Goal: Task Accomplishment & Management: Use online tool/utility

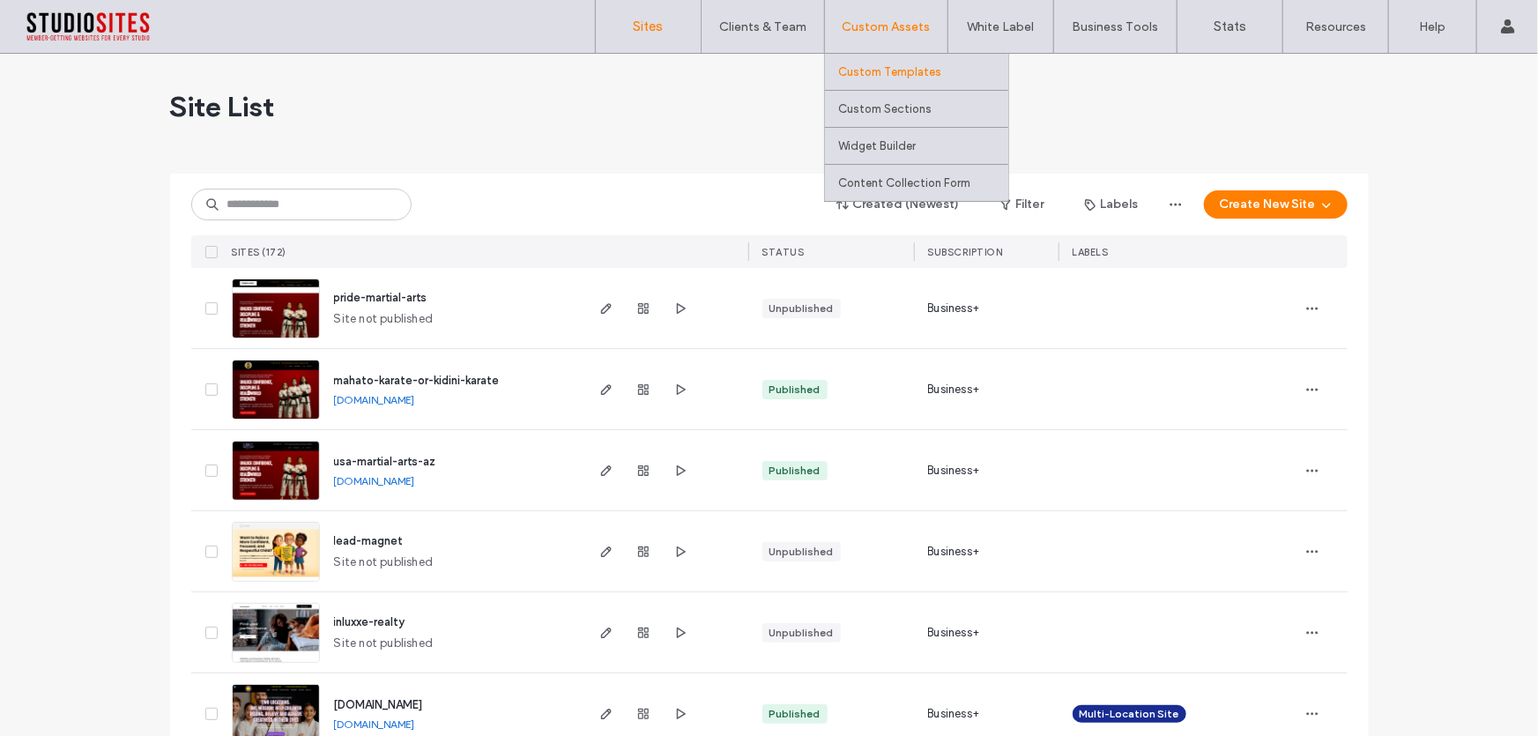
click at [875, 72] on label "Custom Templates" at bounding box center [889, 71] width 103 height 13
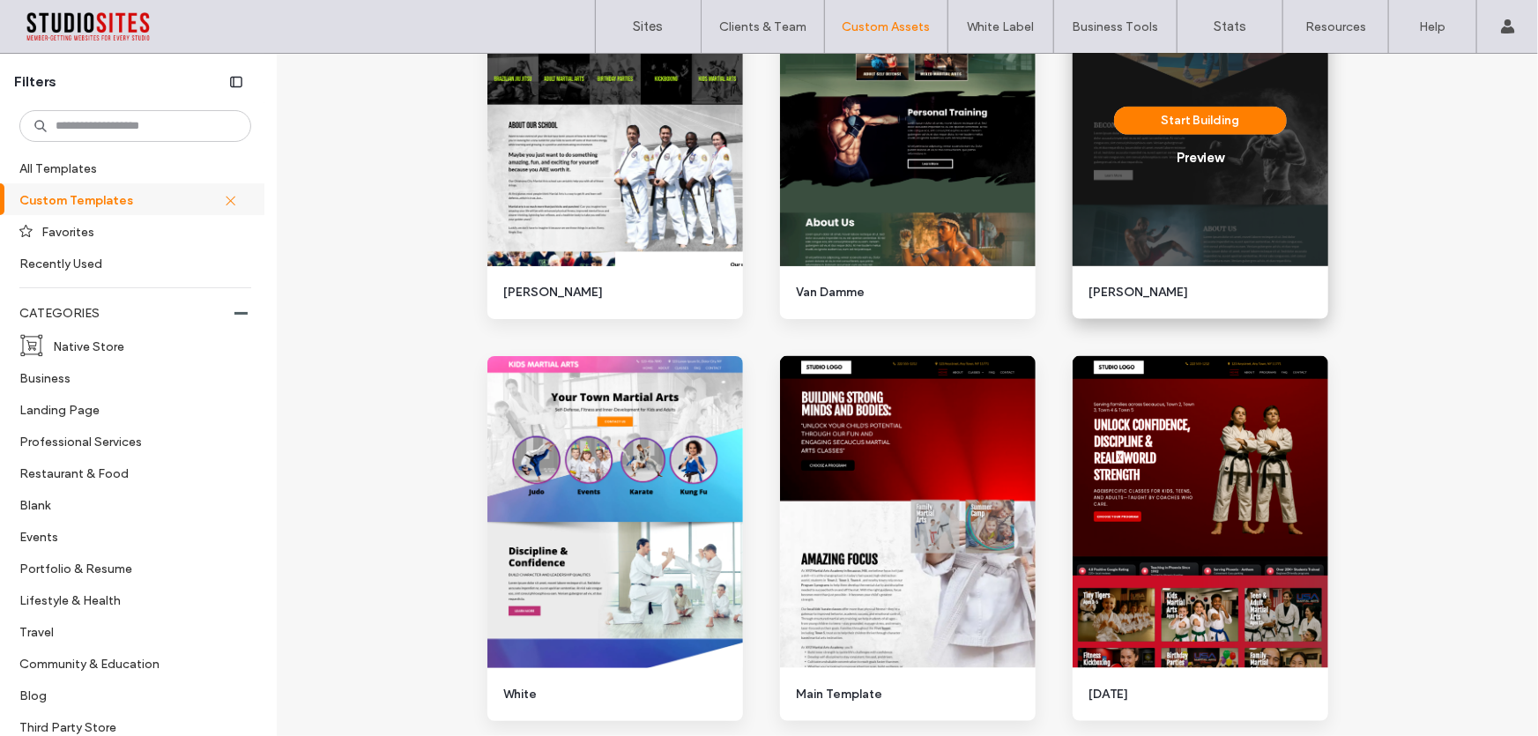
scroll to position [1126, 0]
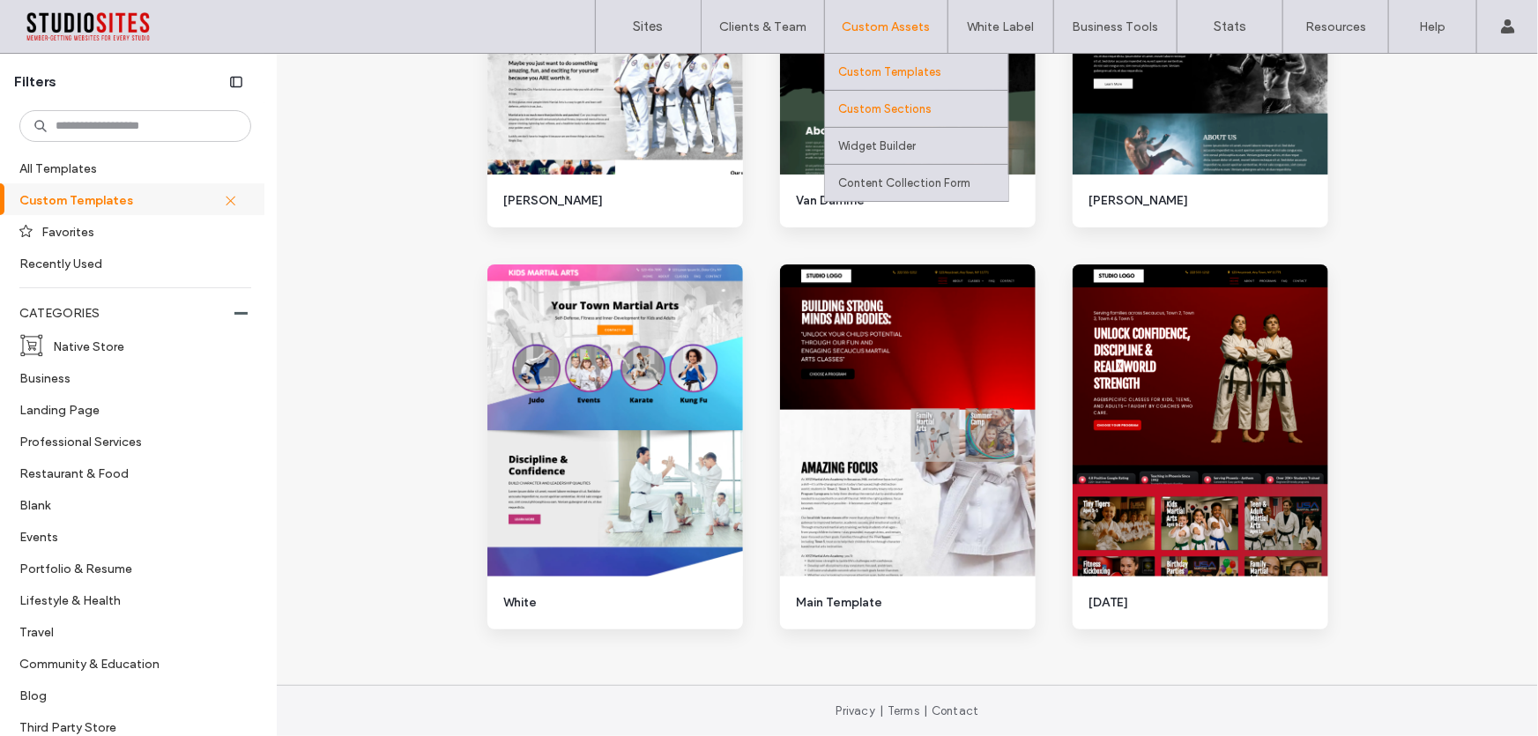
click at [871, 109] on label "Custom Sections" at bounding box center [884, 108] width 93 height 13
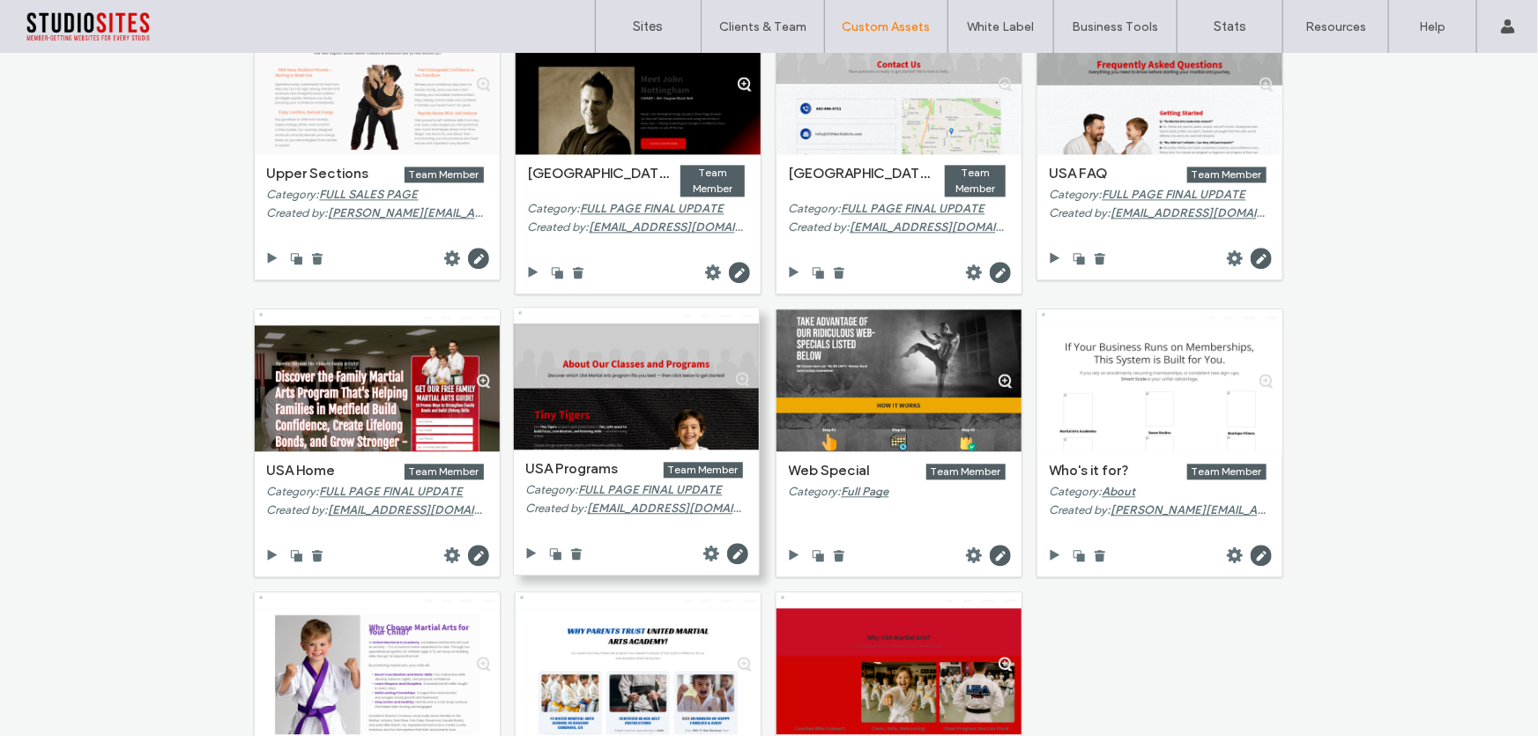
scroll to position [15523, 0]
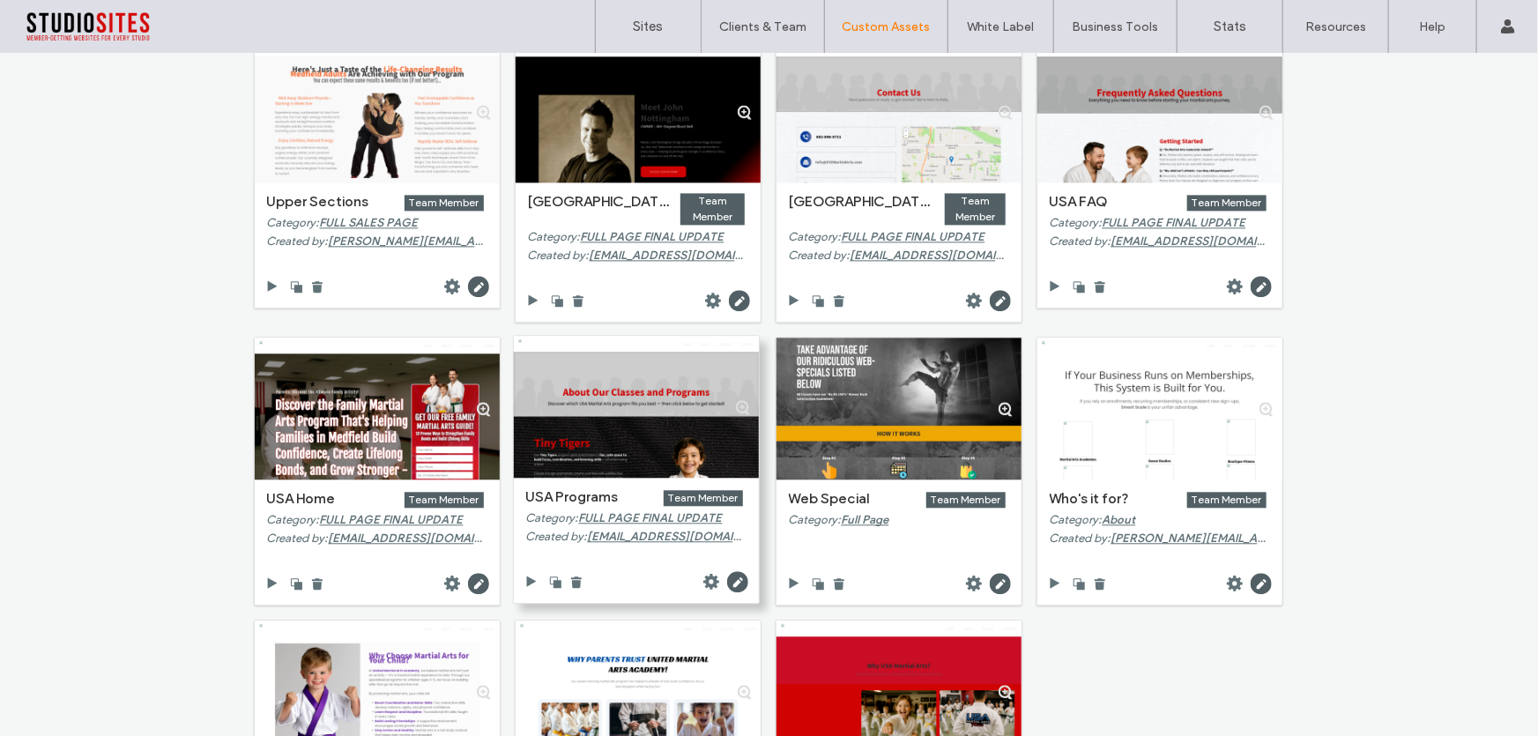
click at [659, 368] on div at bounding box center [636, 407] width 245 height 142
click at [651, 406] on div at bounding box center [636, 407] width 245 height 142
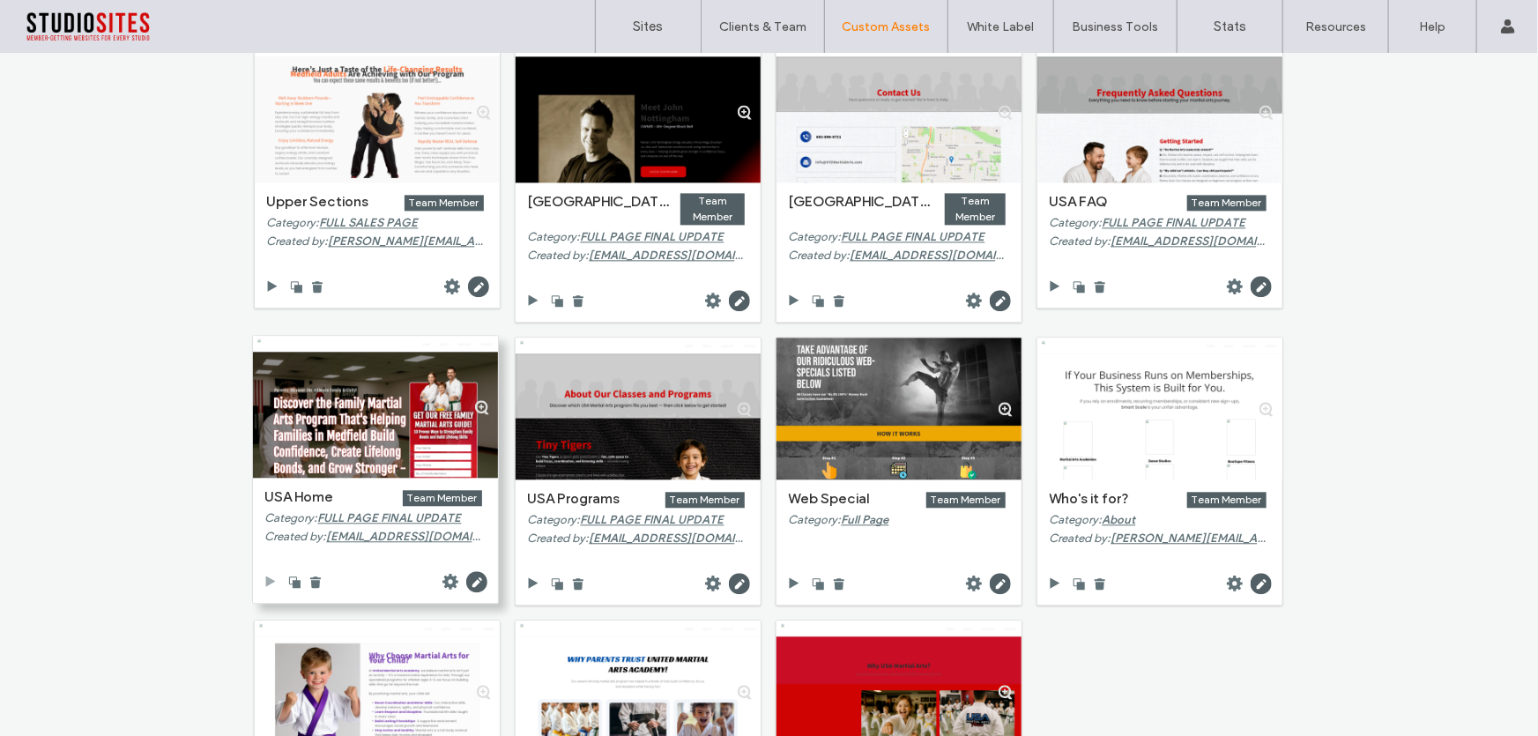
click at [265, 576] on use at bounding box center [270, 581] width 10 height 11
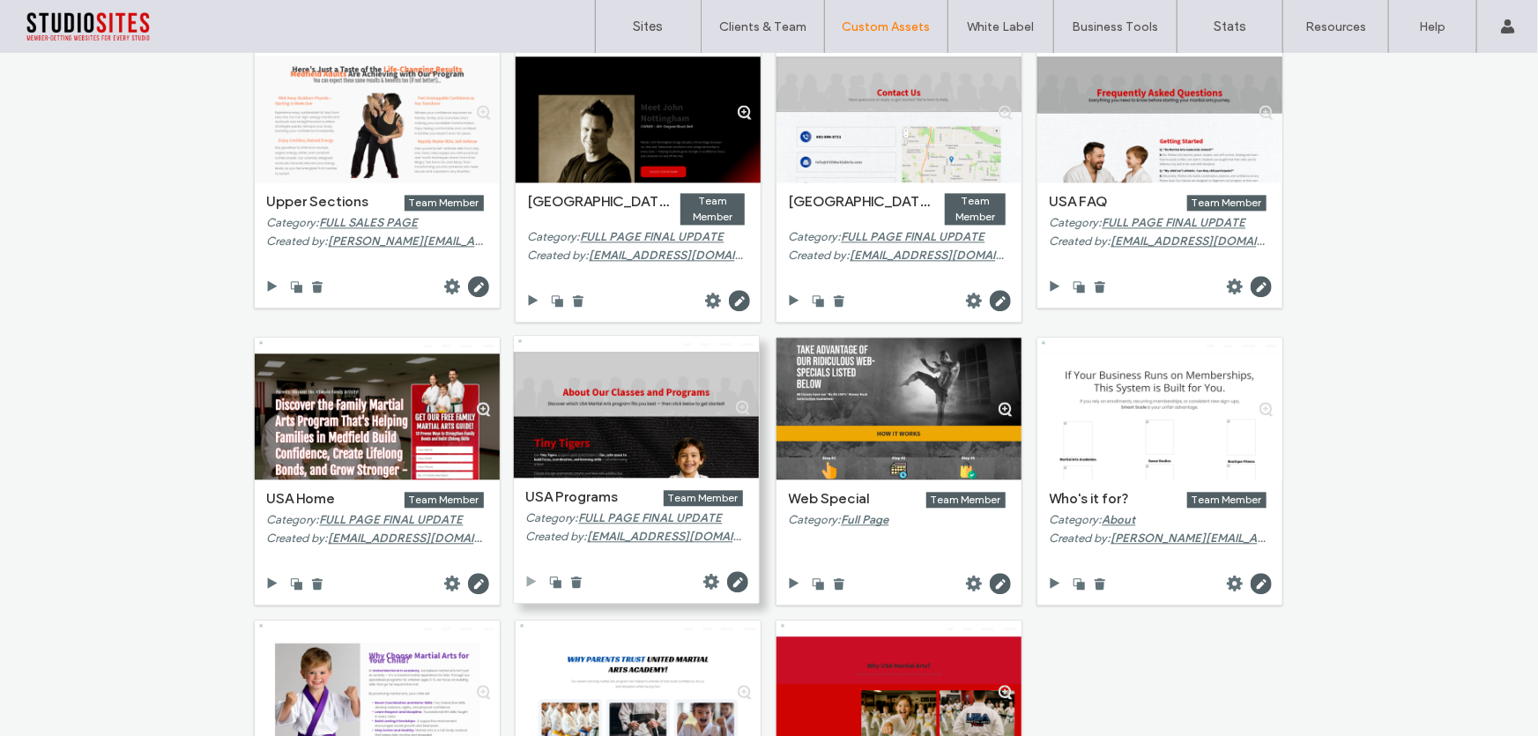
click at [524, 575] on icon at bounding box center [531, 582] width 14 height 14
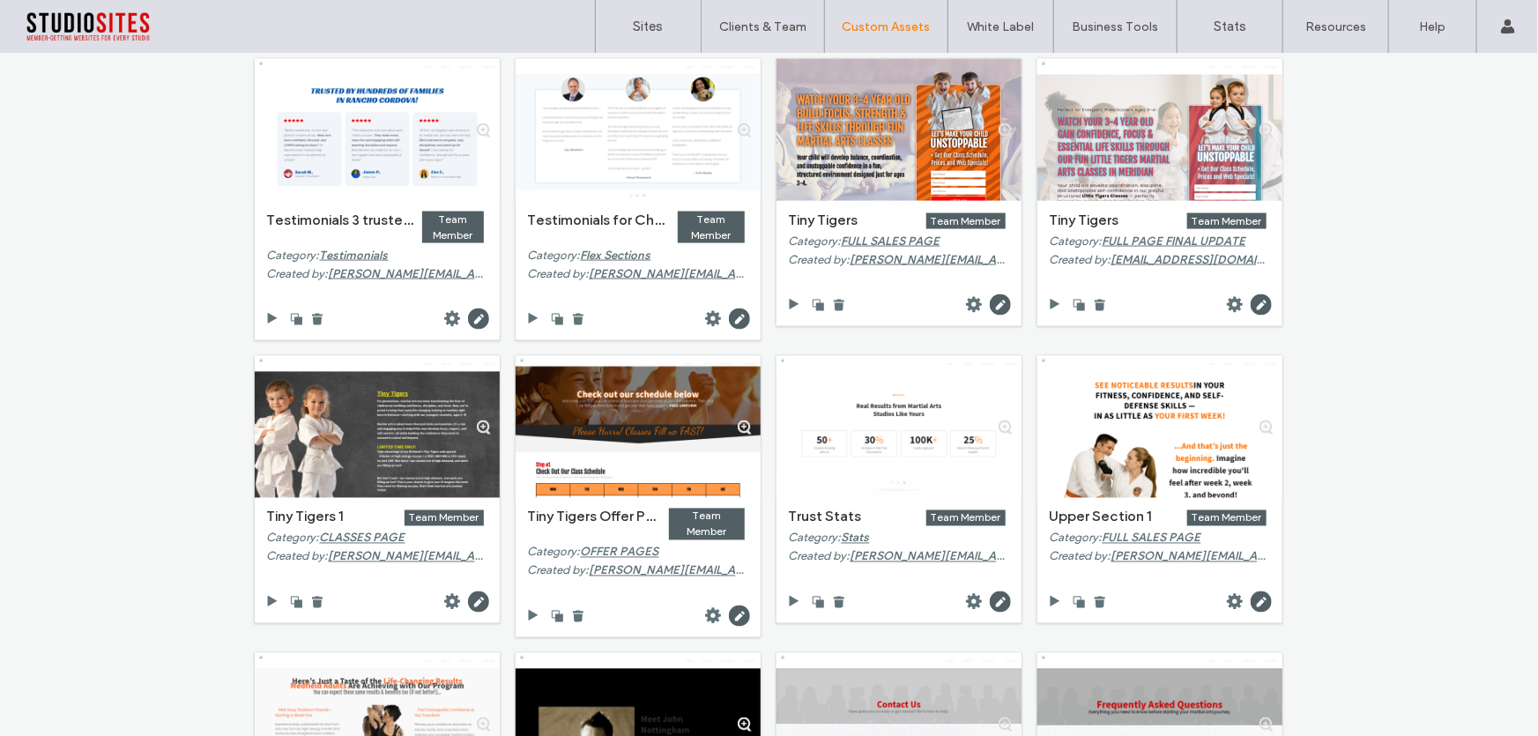
scroll to position [14882, 0]
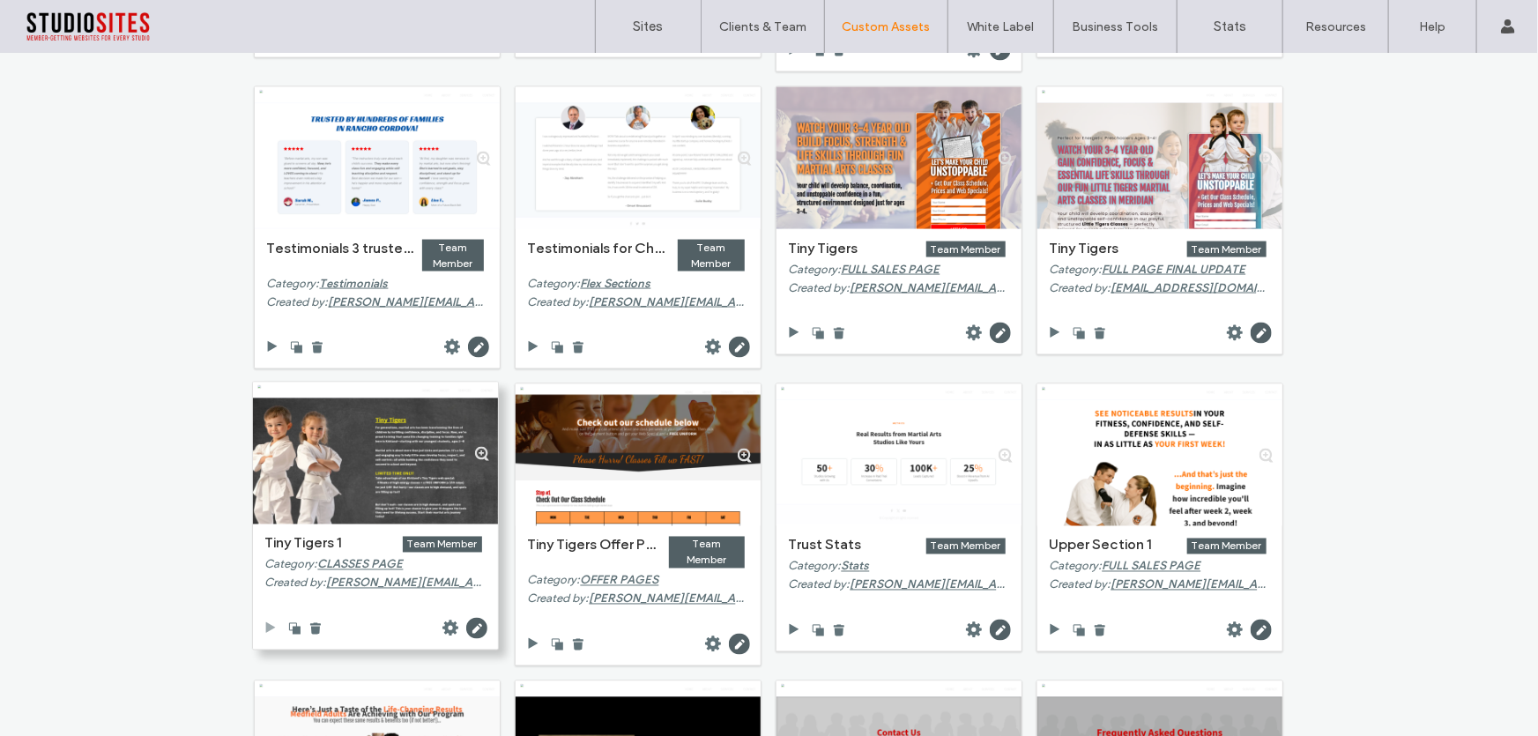
click at [266, 627] on icon at bounding box center [271, 628] width 14 height 14
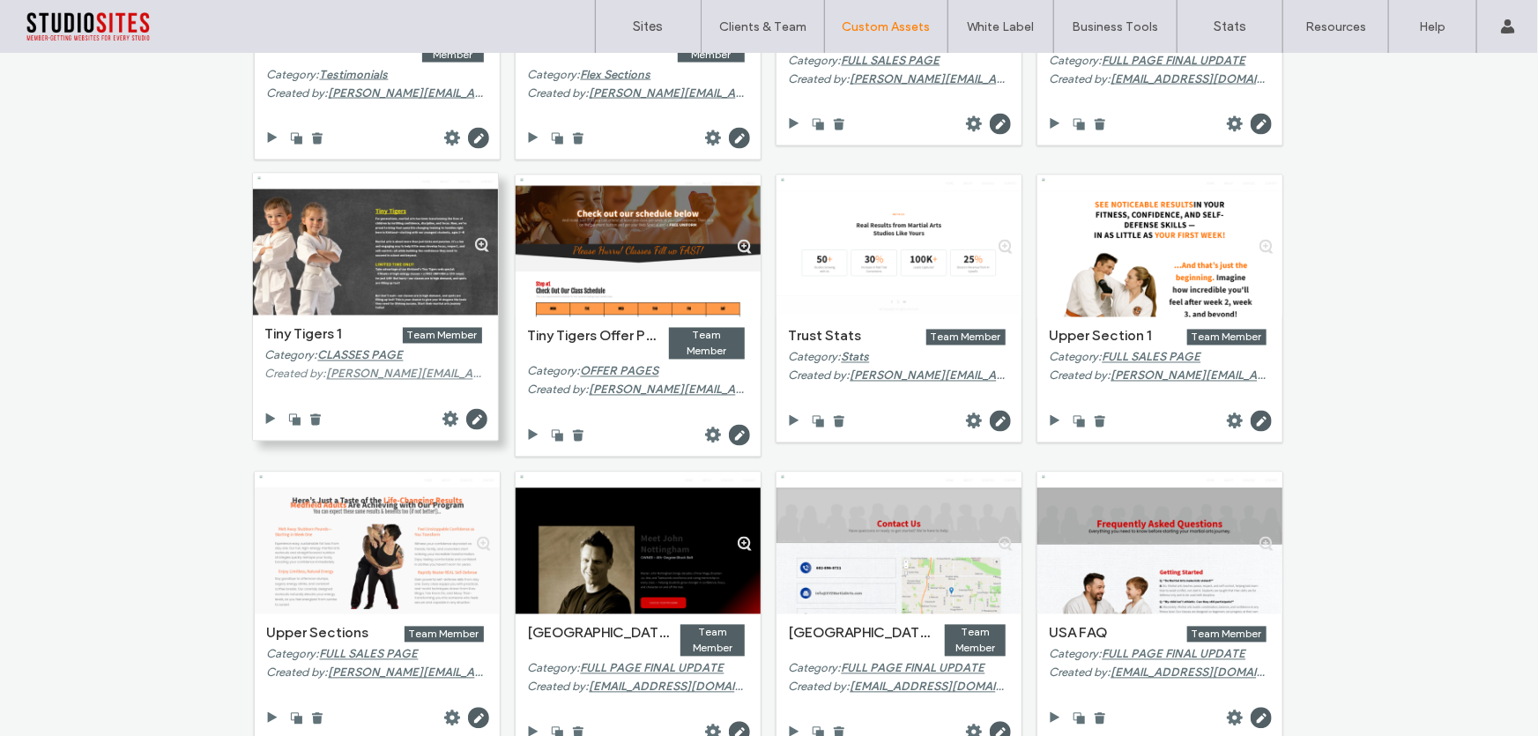
scroll to position [15284, 0]
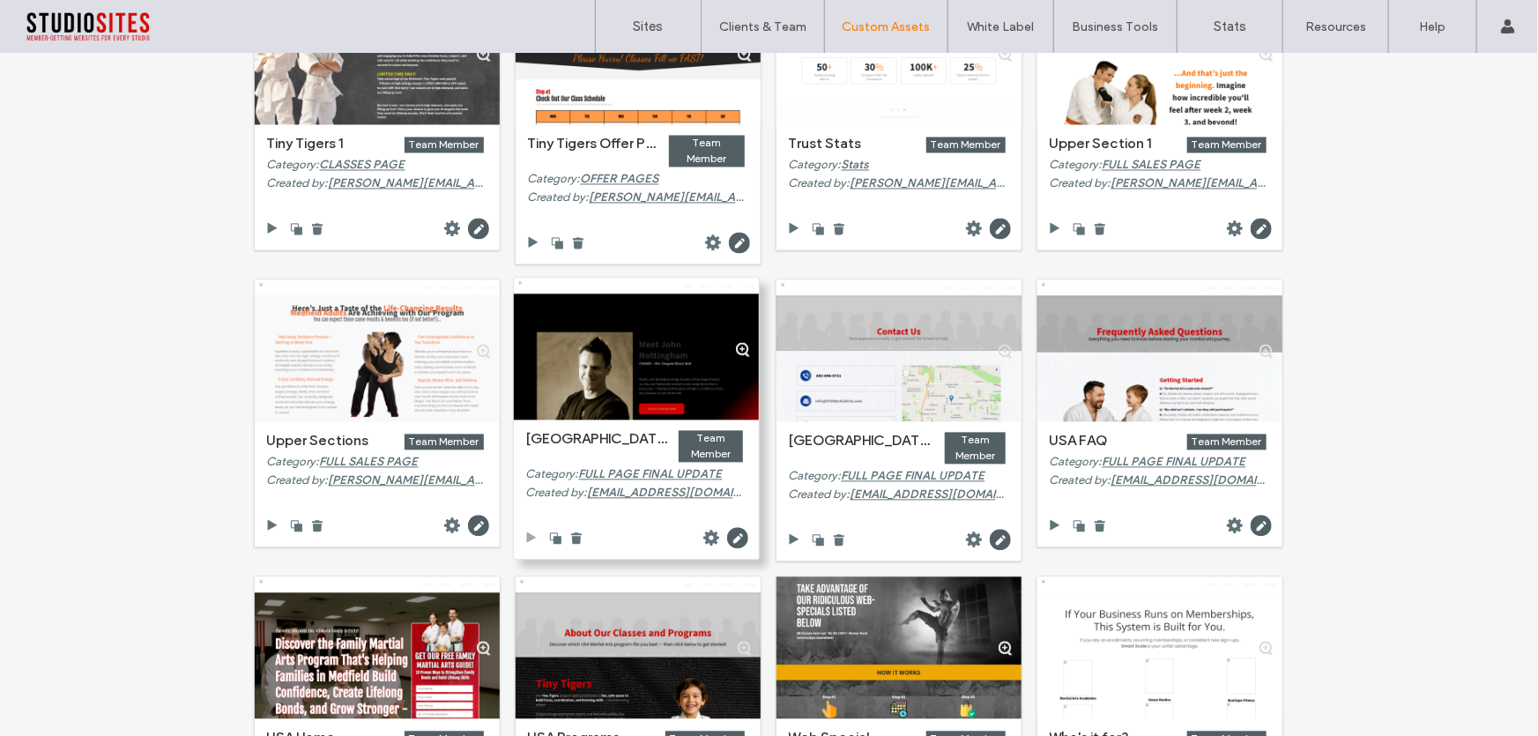
click at [526, 532] on use at bounding box center [531, 537] width 10 height 11
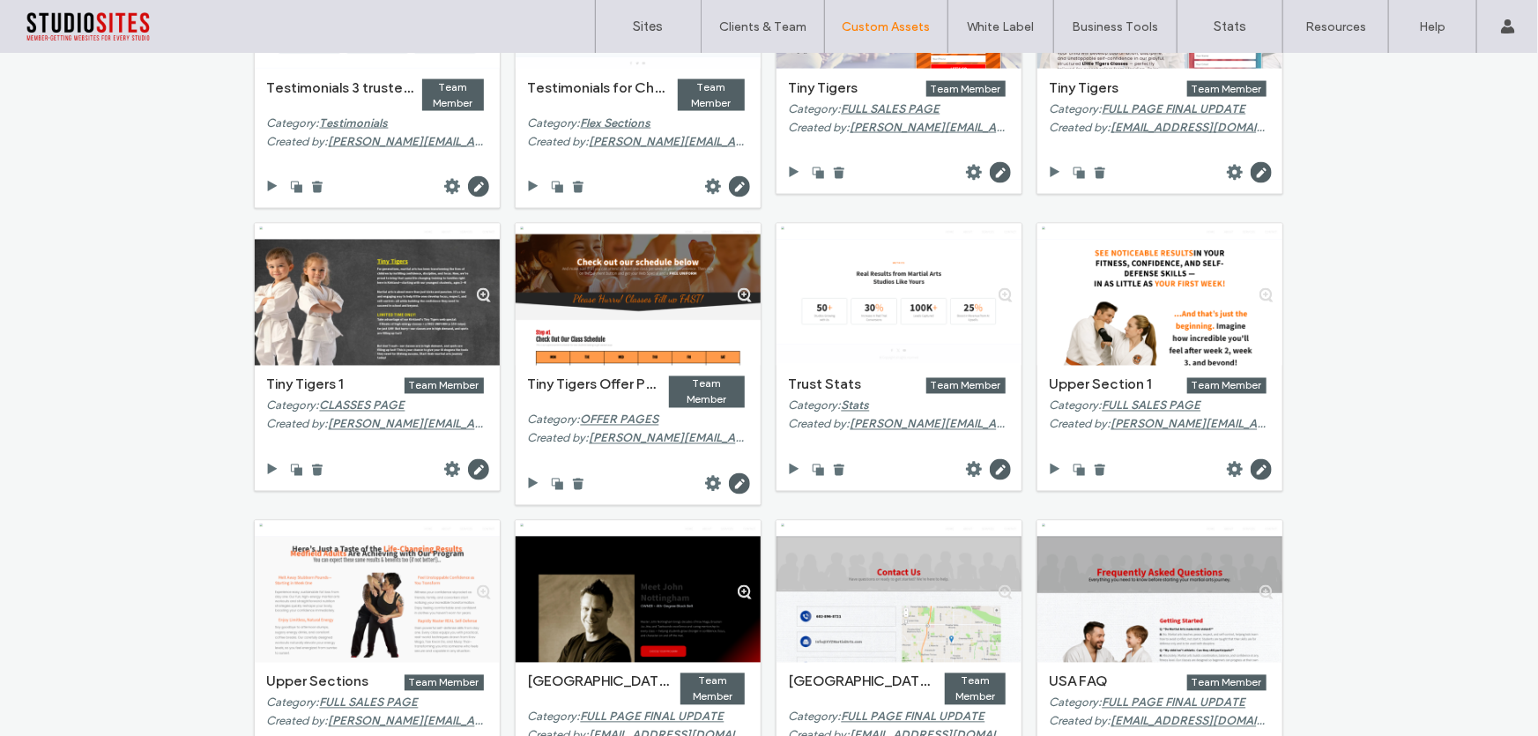
scroll to position [14963, 0]
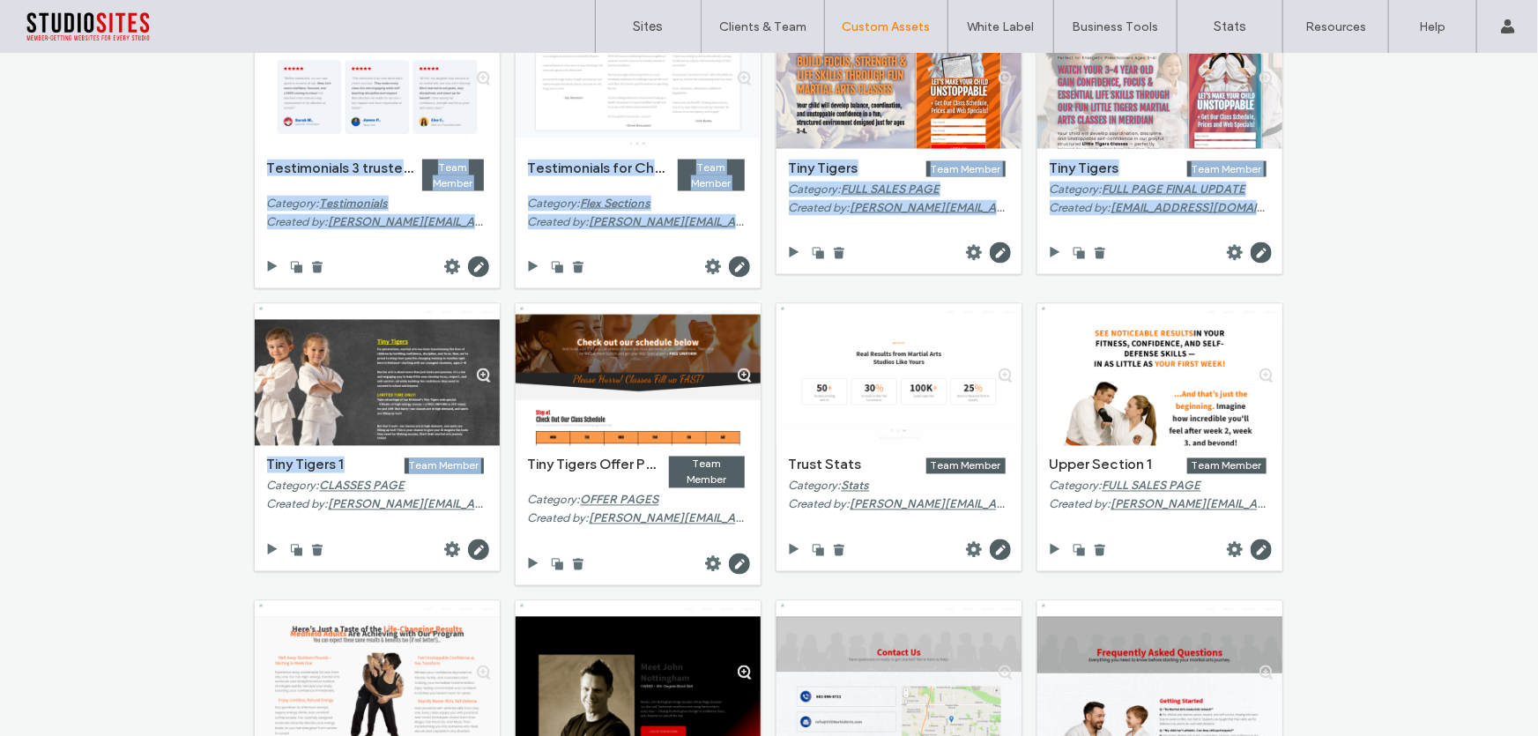
drag, startPoint x: 141, startPoint y: 67, endPoint x: 152, endPoint y: 495, distance: 428.5
click at [151, 495] on div "Custom Sections Filter All Categories All privacy levels Duda Sections Create S…" at bounding box center [769, 395] width 1538 height 682
click at [142, 452] on div "Custom Sections Filter All Categories All privacy levels Duda Sections Create S…" at bounding box center [769, 395] width 1538 height 682
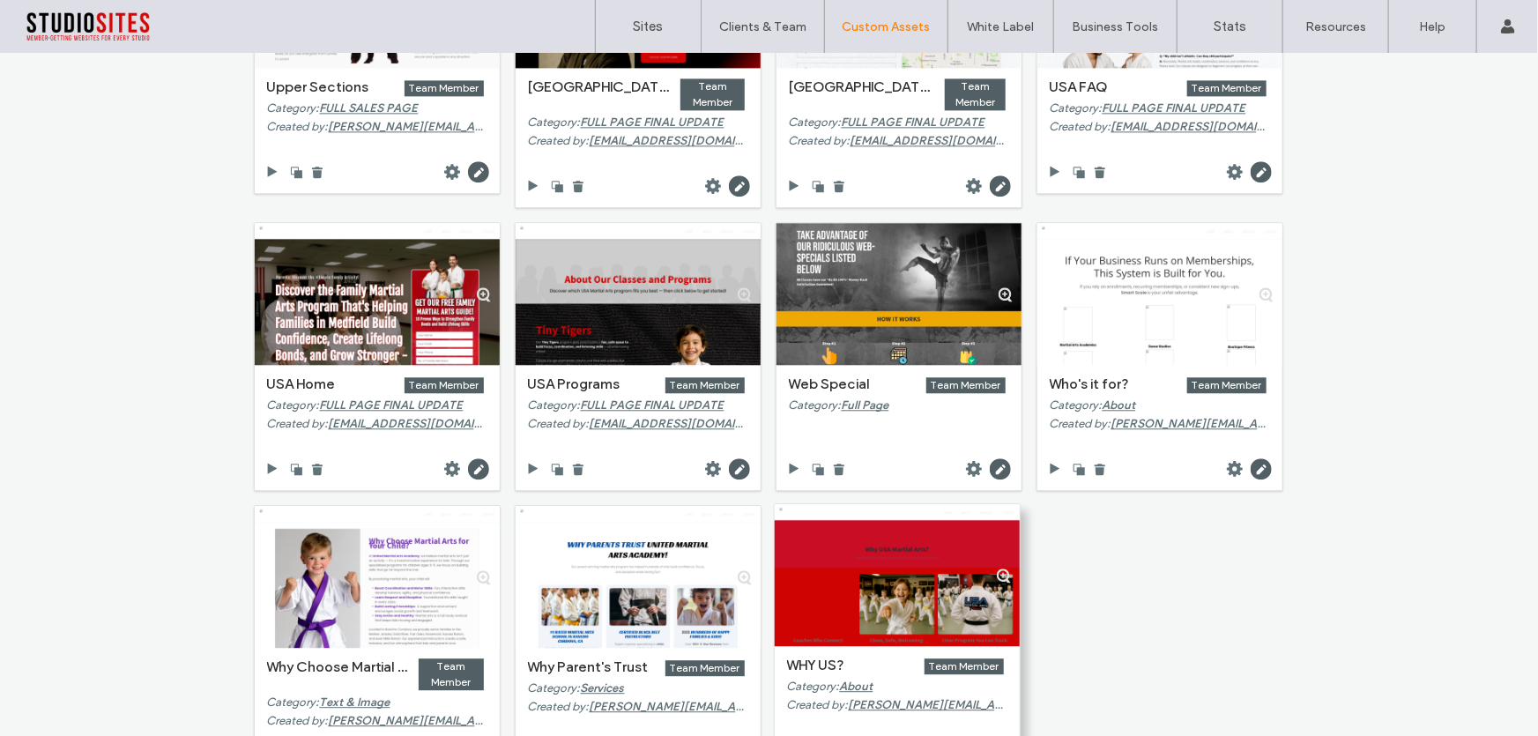
scroll to position [15684, 0]
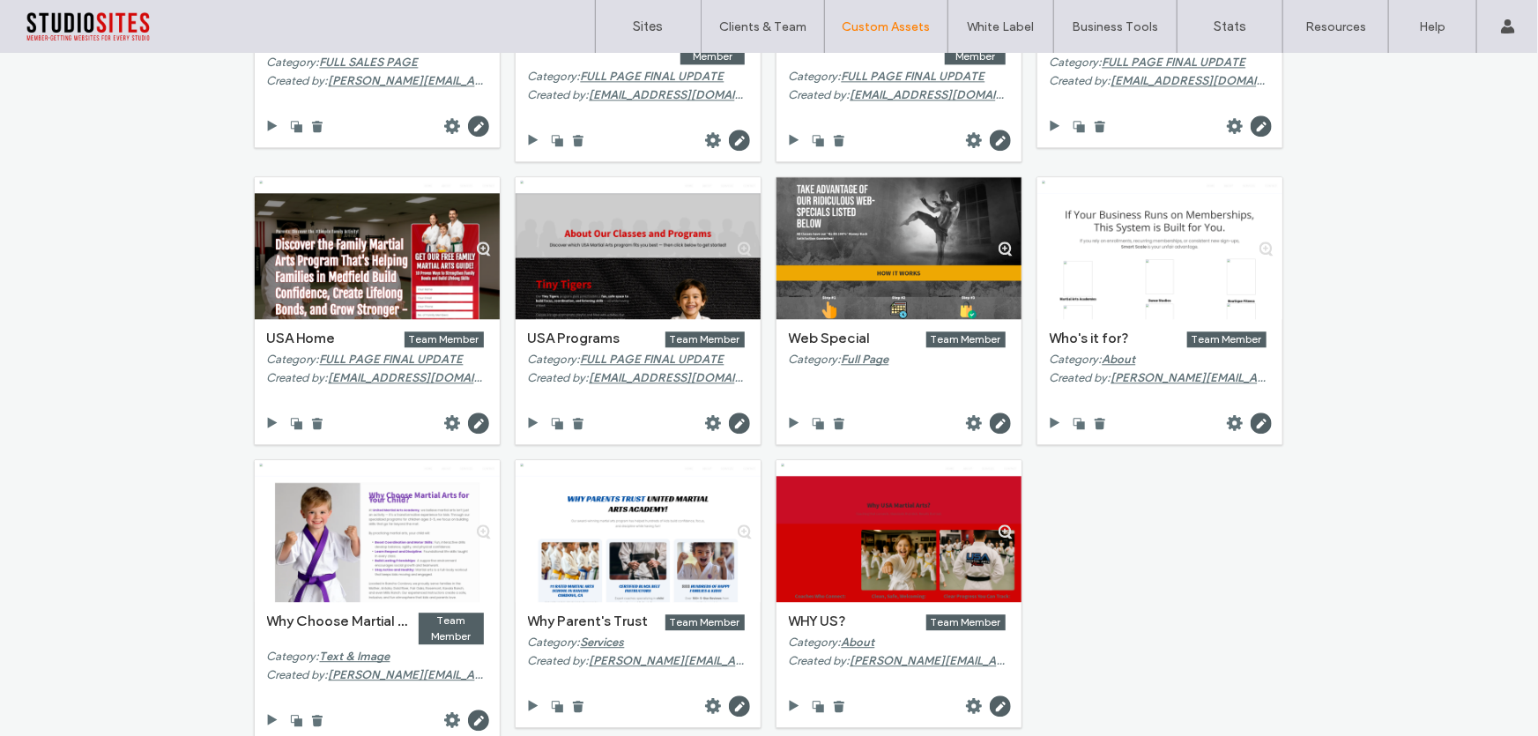
click at [86, 451] on div "Custom Sections Filter All Categories All privacy levels Duda Sections Create S…" at bounding box center [769, 395] width 1538 height 682
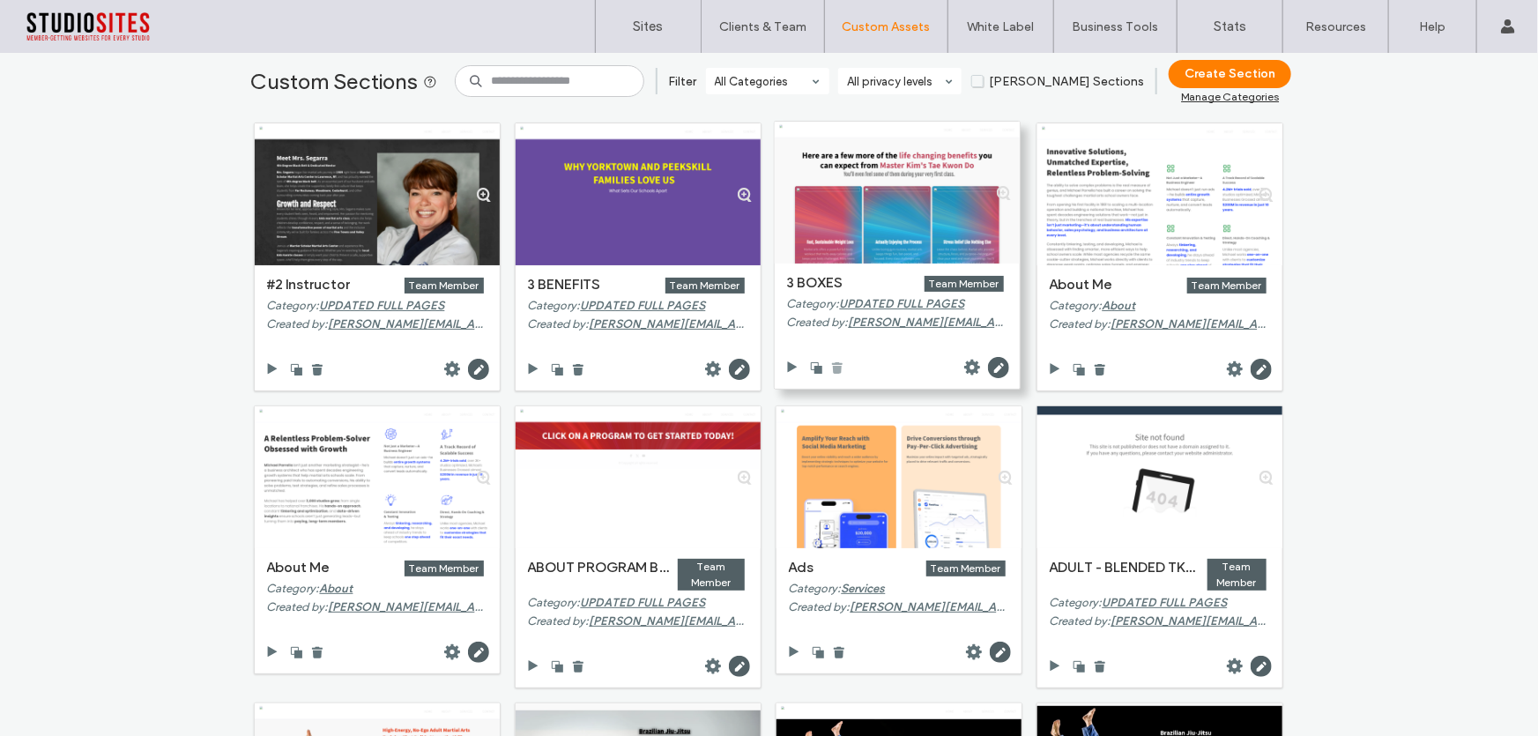
scroll to position [0, 0]
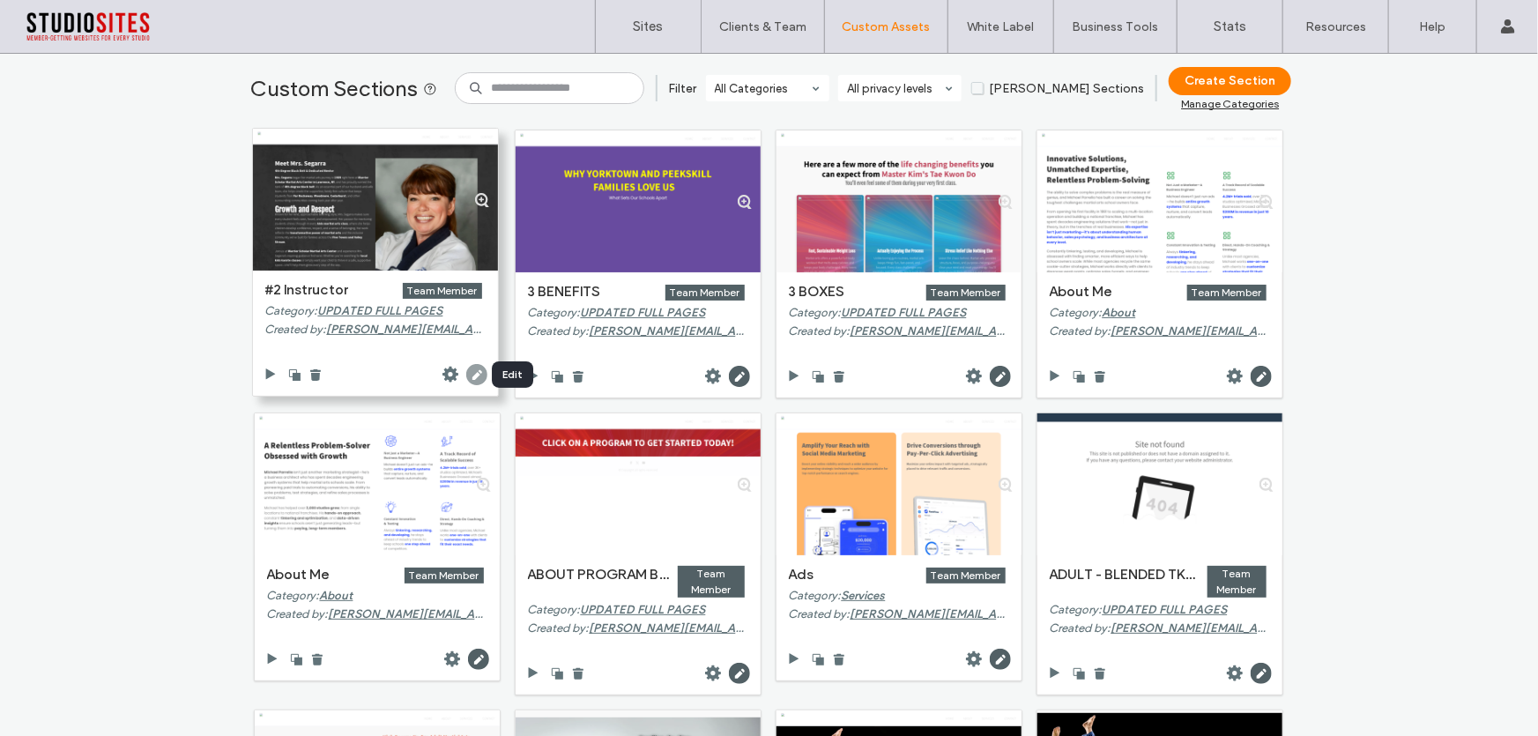
click at [466, 372] on use at bounding box center [476, 374] width 21 height 21
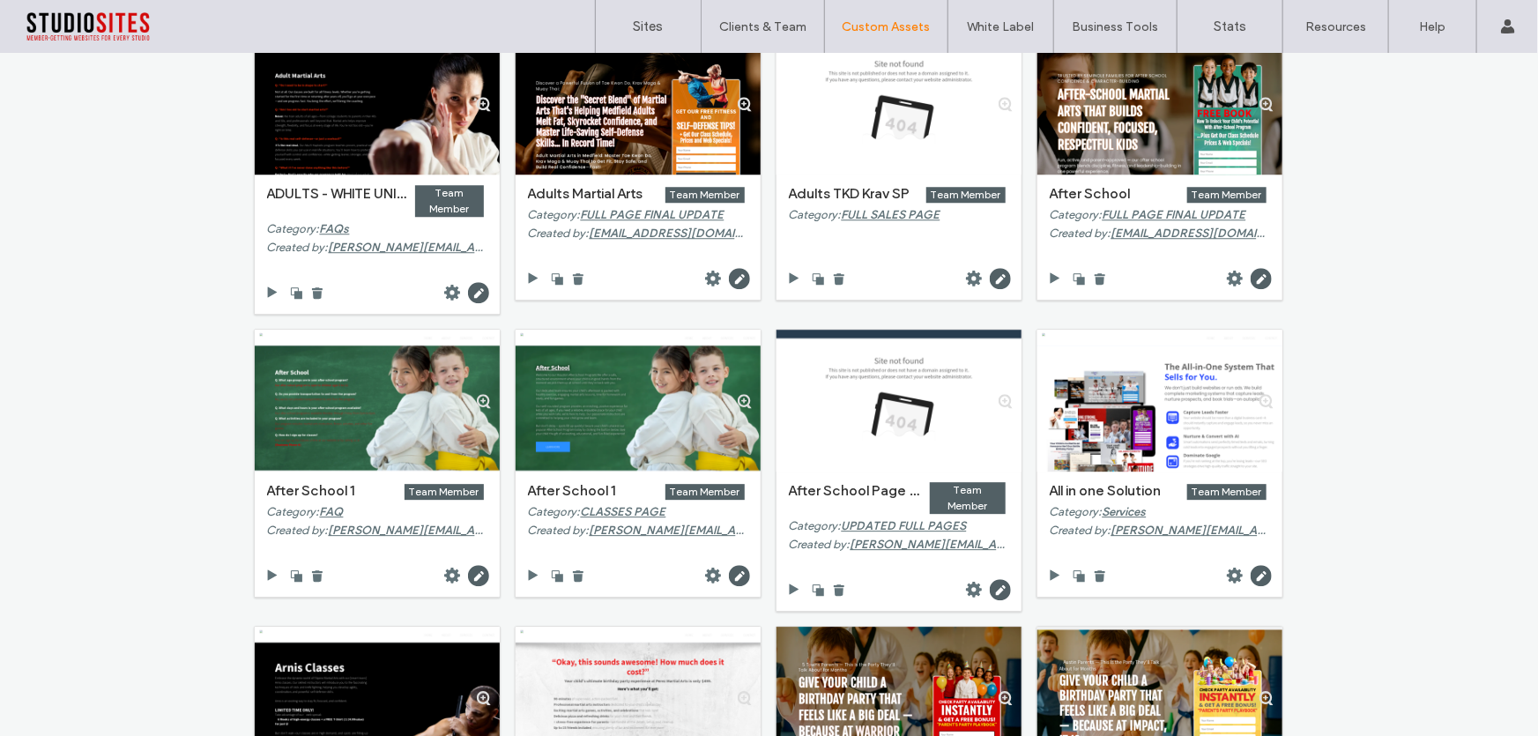
scroll to position [2644, 0]
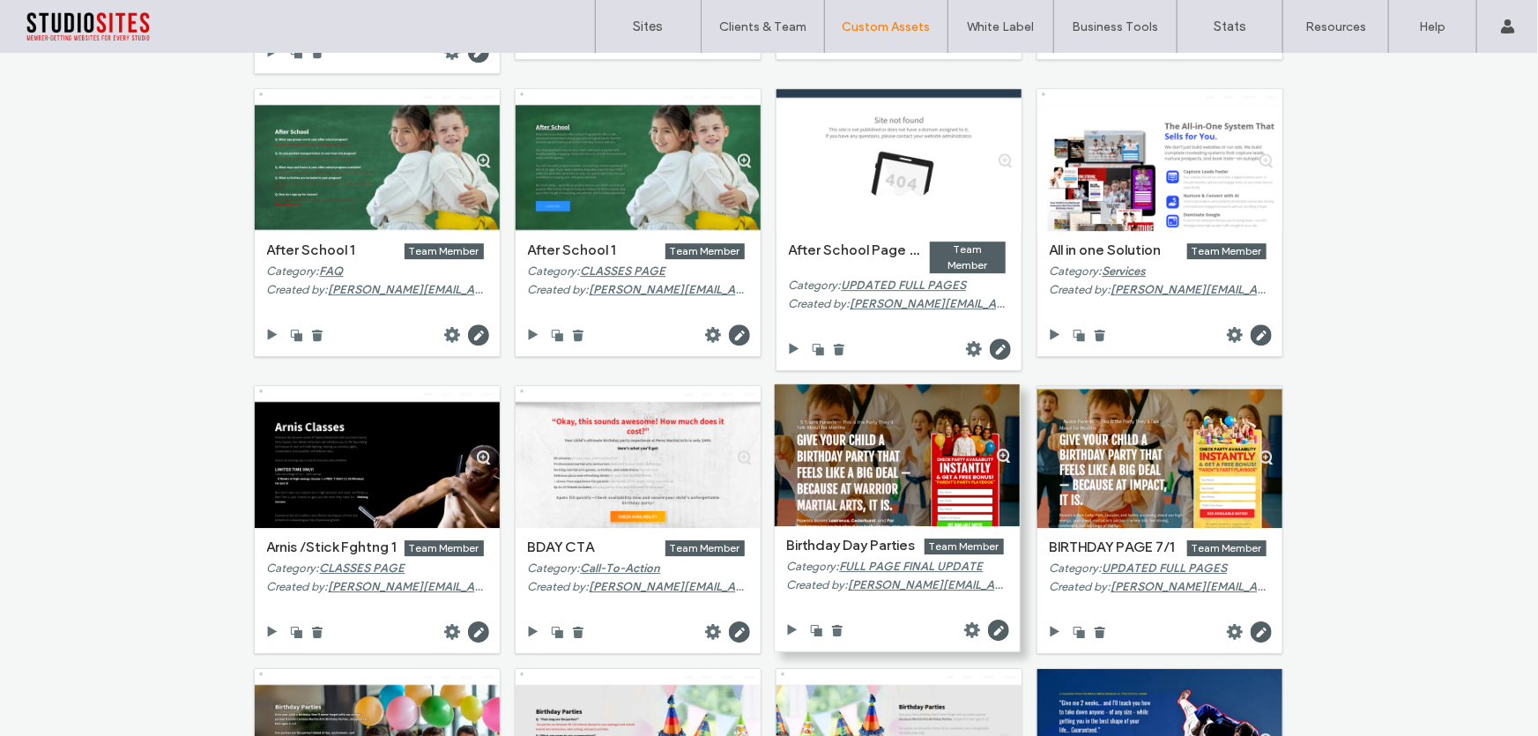
drag, startPoint x: 804, startPoint y: 476, endPoint x: 917, endPoint y: 449, distance: 116.1
click at [917, 449] on div at bounding box center [897, 455] width 245 height 142
click at [787, 627] on use at bounding box center [792, 629] width 10 height 11
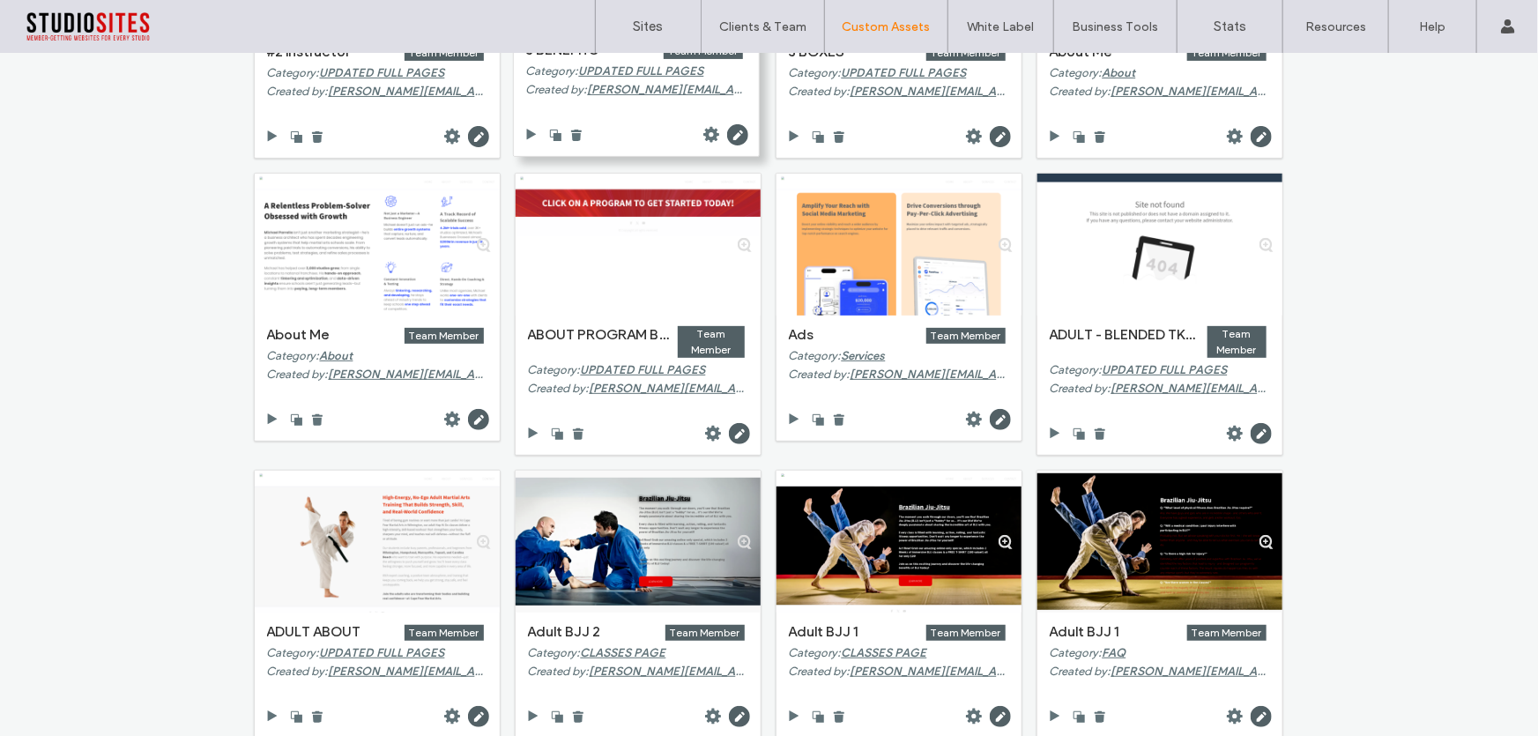
scroll to position [0, 0]
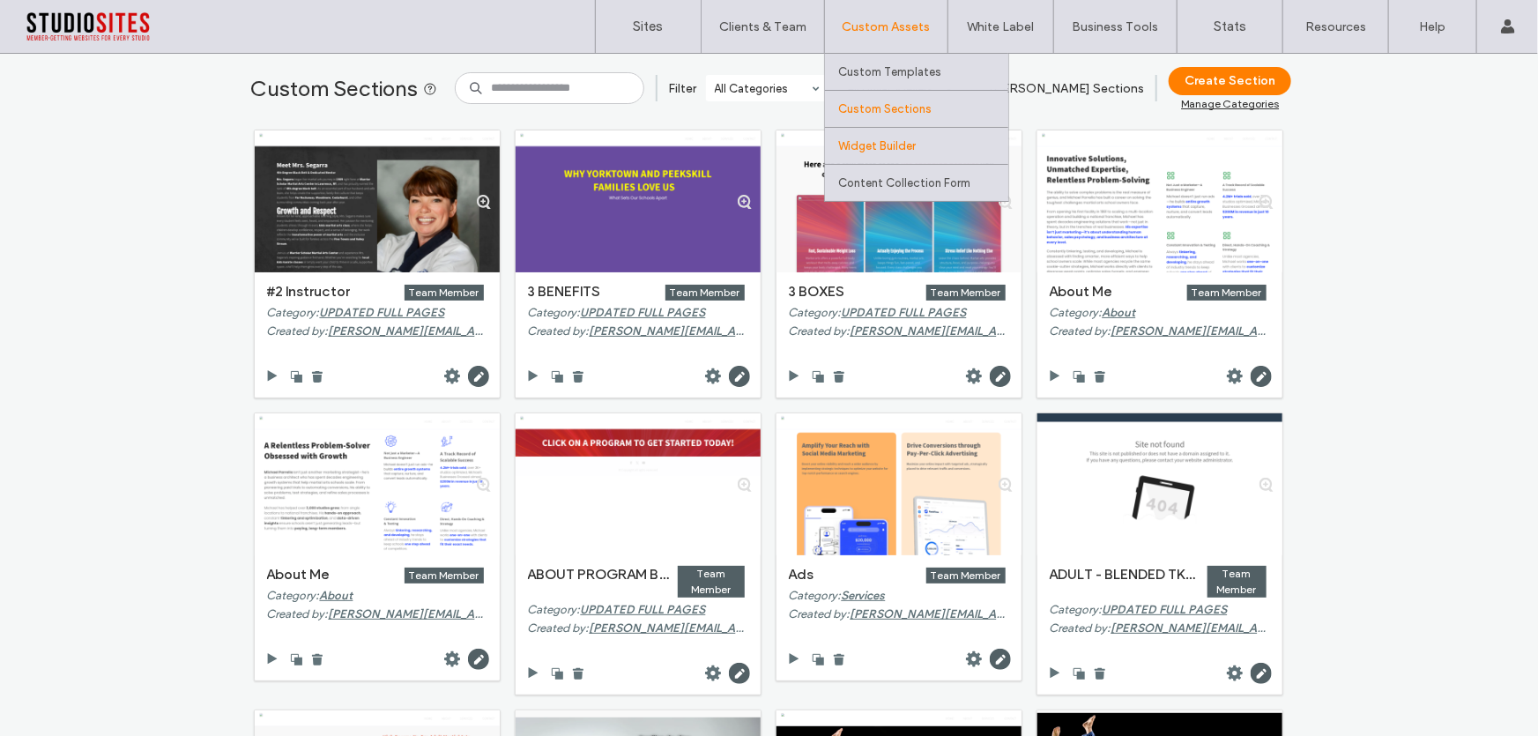
click at [881, 145] on label "Widget Builder" at bounding box center [877, 145] width 78 height 13
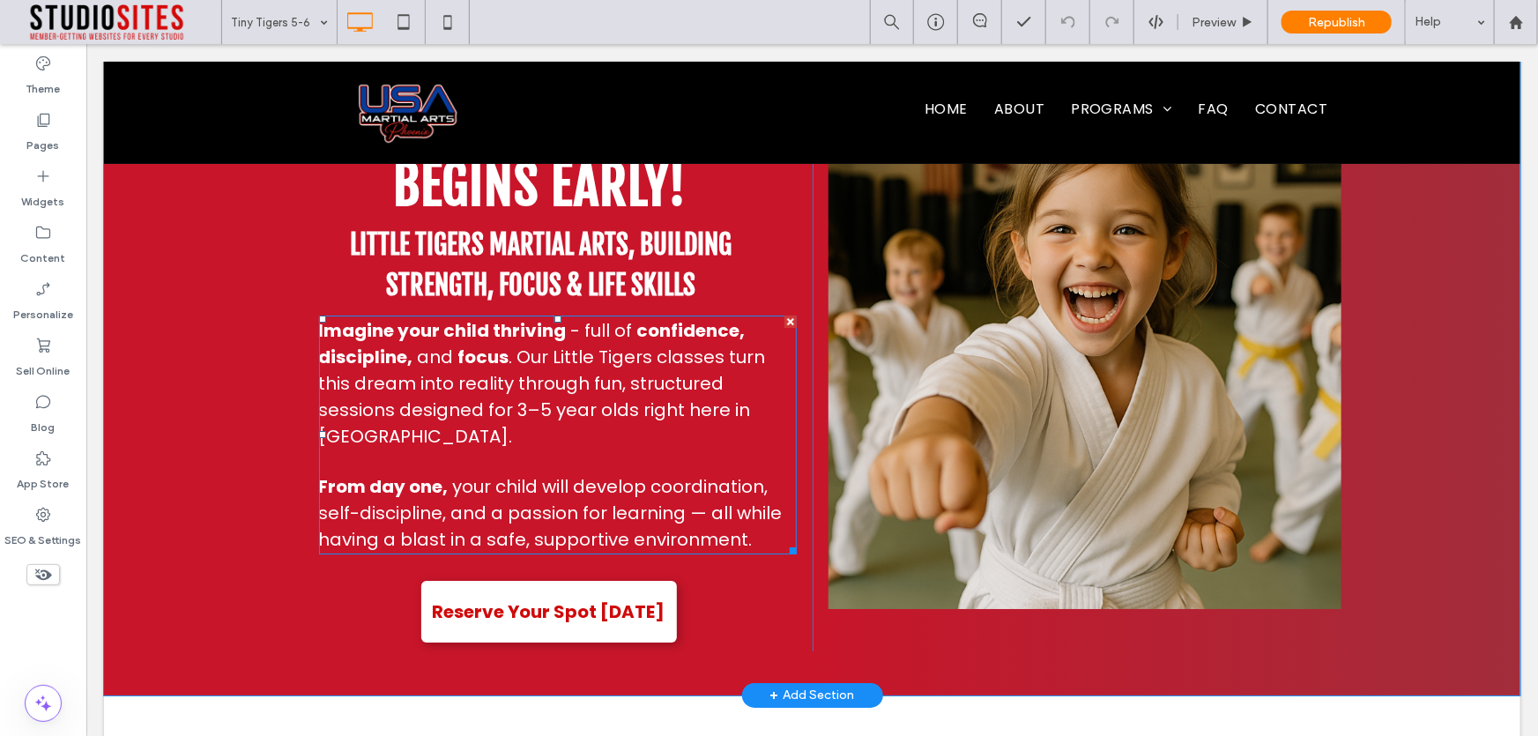
scroll to position [3045, 0]
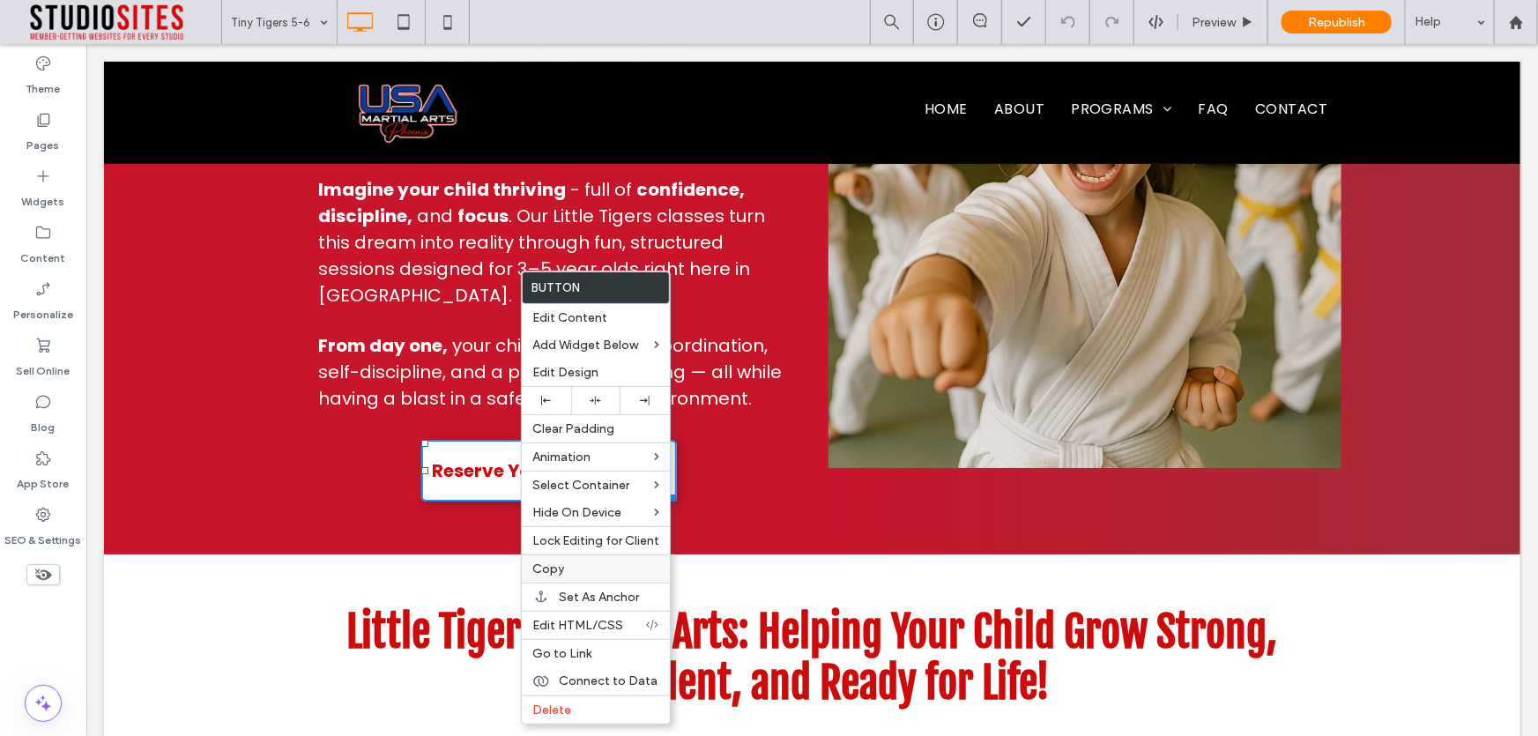
click at [554, 572] on span "Copy" at bounding box center [548, 568] width 32 height 15
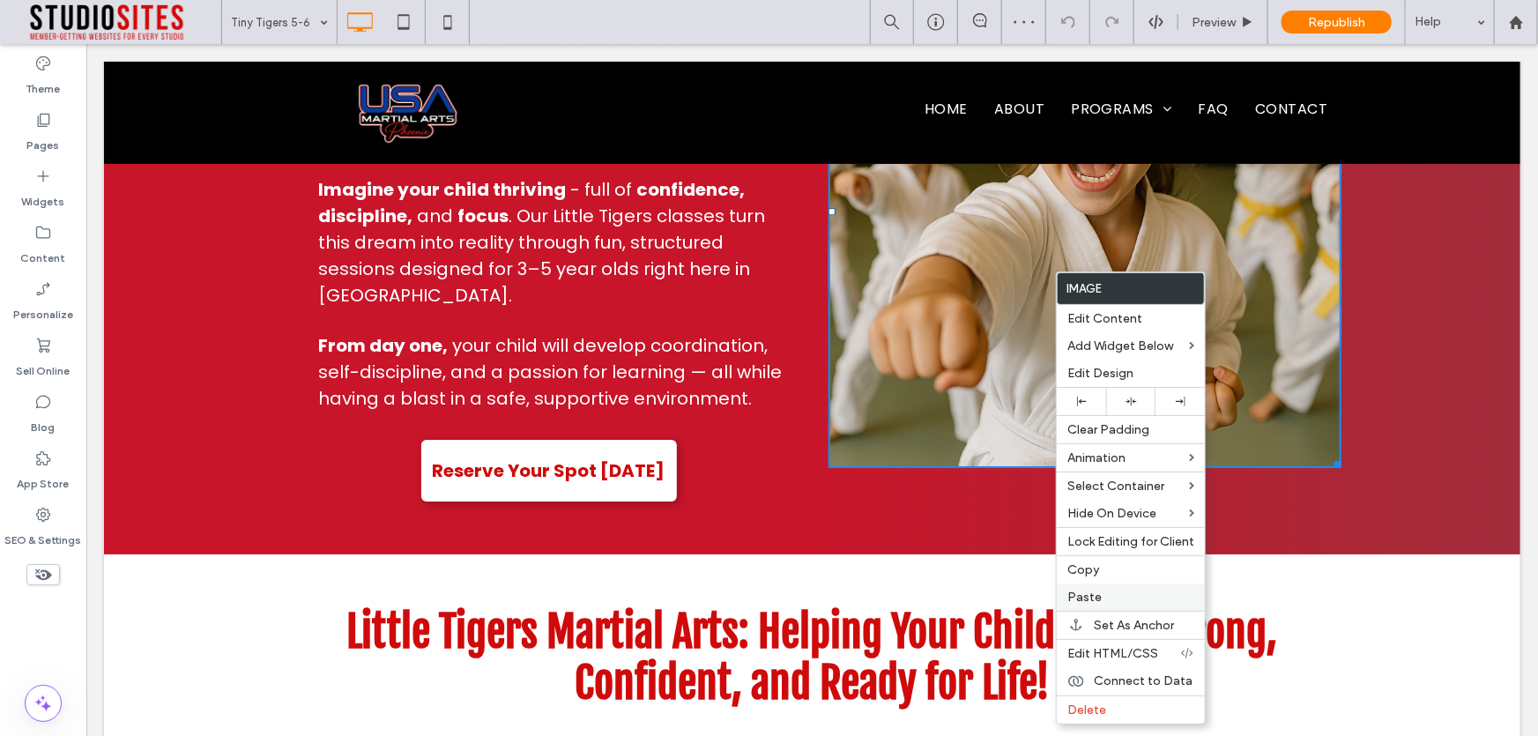
click at [1082, 599] on span "Paste" at bounding box center [1084, 597] width 34 height 15
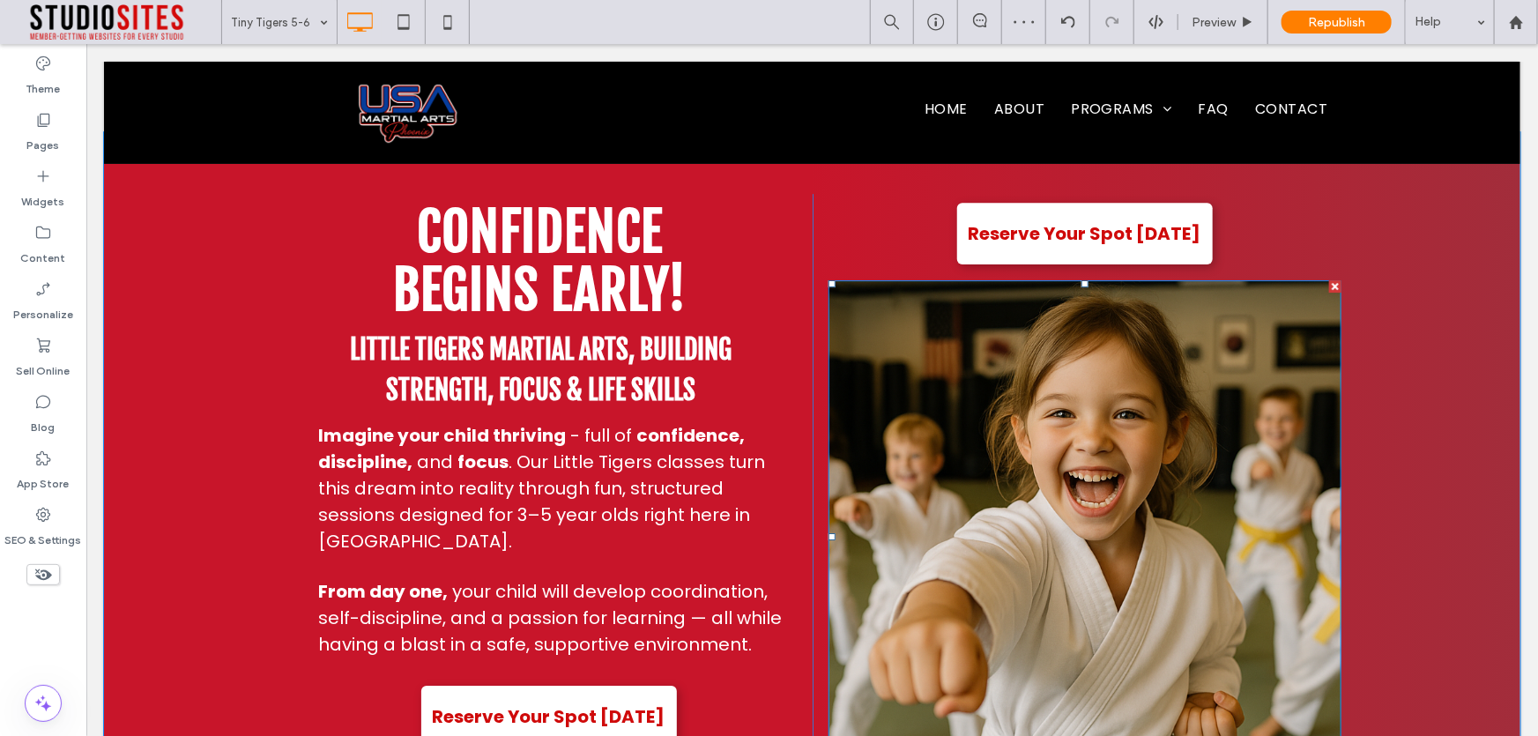
scroll to position [2716, 0]
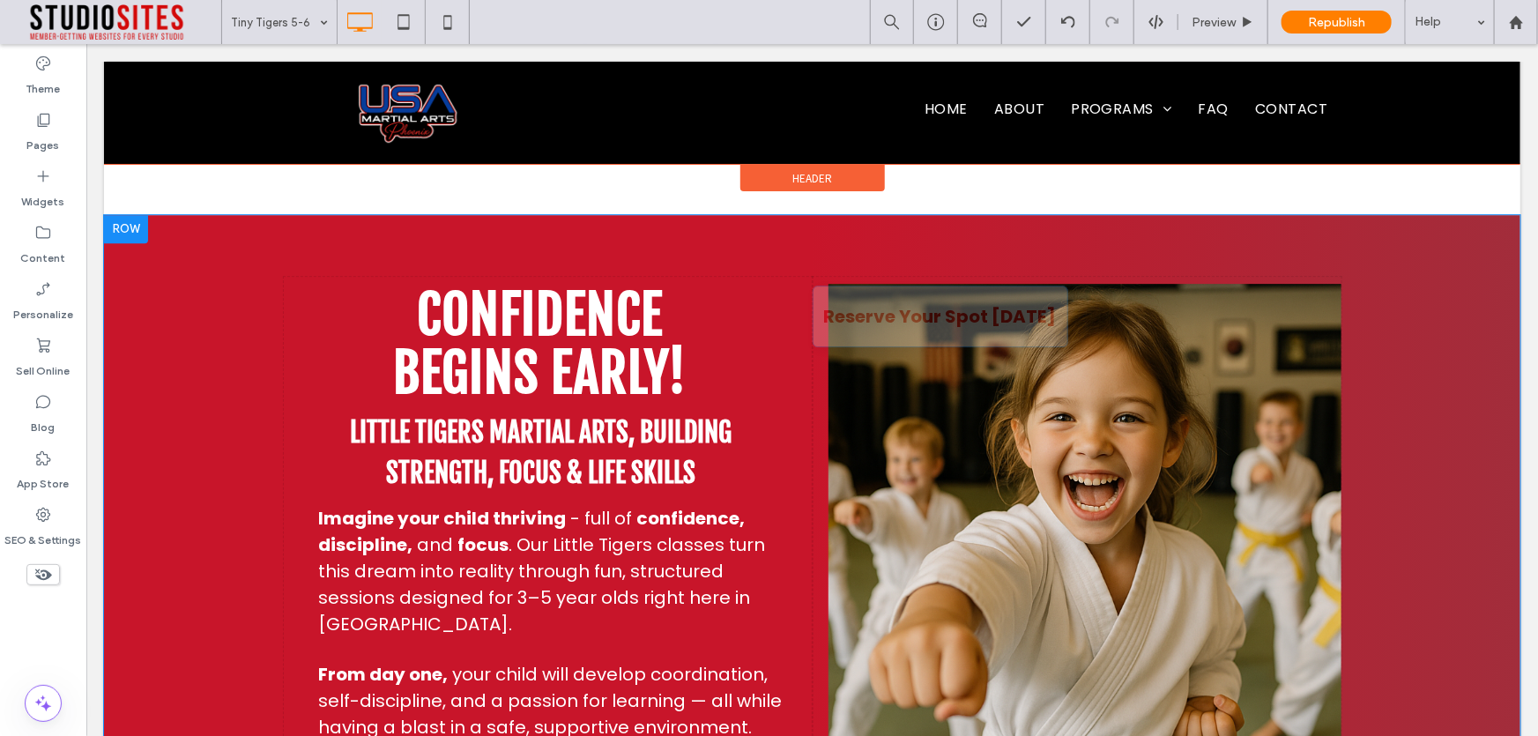
drag, startPoint x: 1144, startPoint y: 305, endPoint x: 1074, endPoint y: 595, distance: 298.4
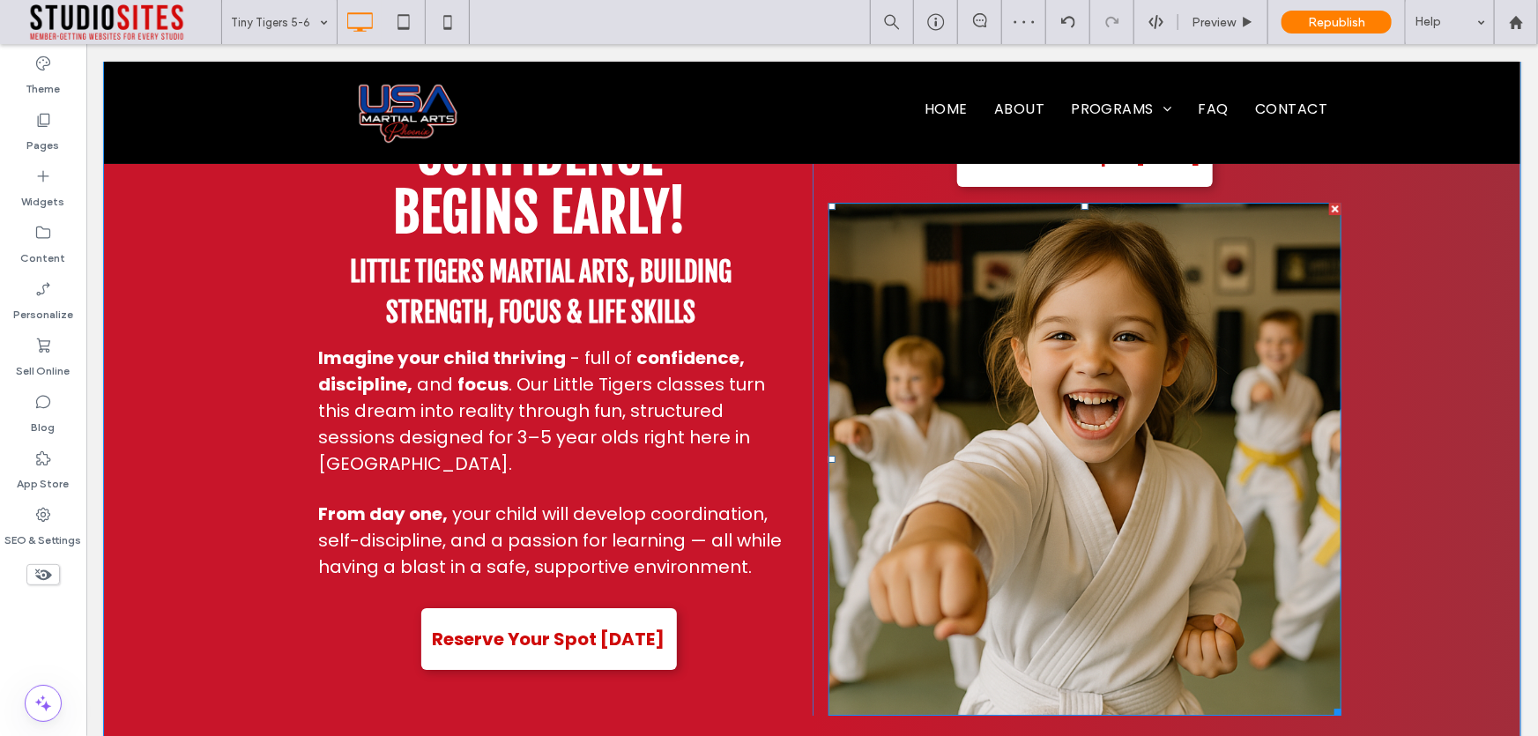
scroll to position [2796, 0]
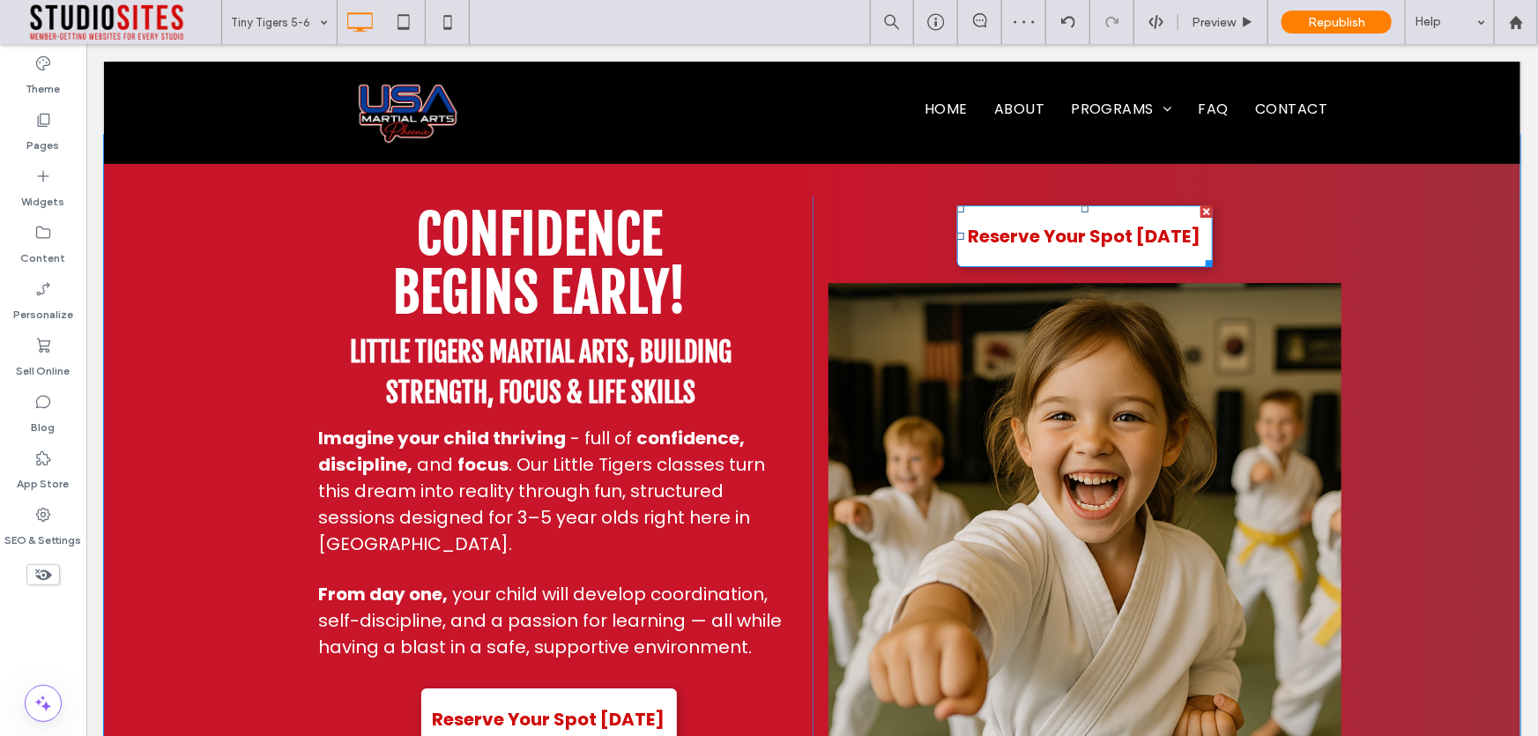
drag, startPoint x: 1138, startPoint y: 723, endPoint x: 1052, endPoint y: 679, distance: 96.2
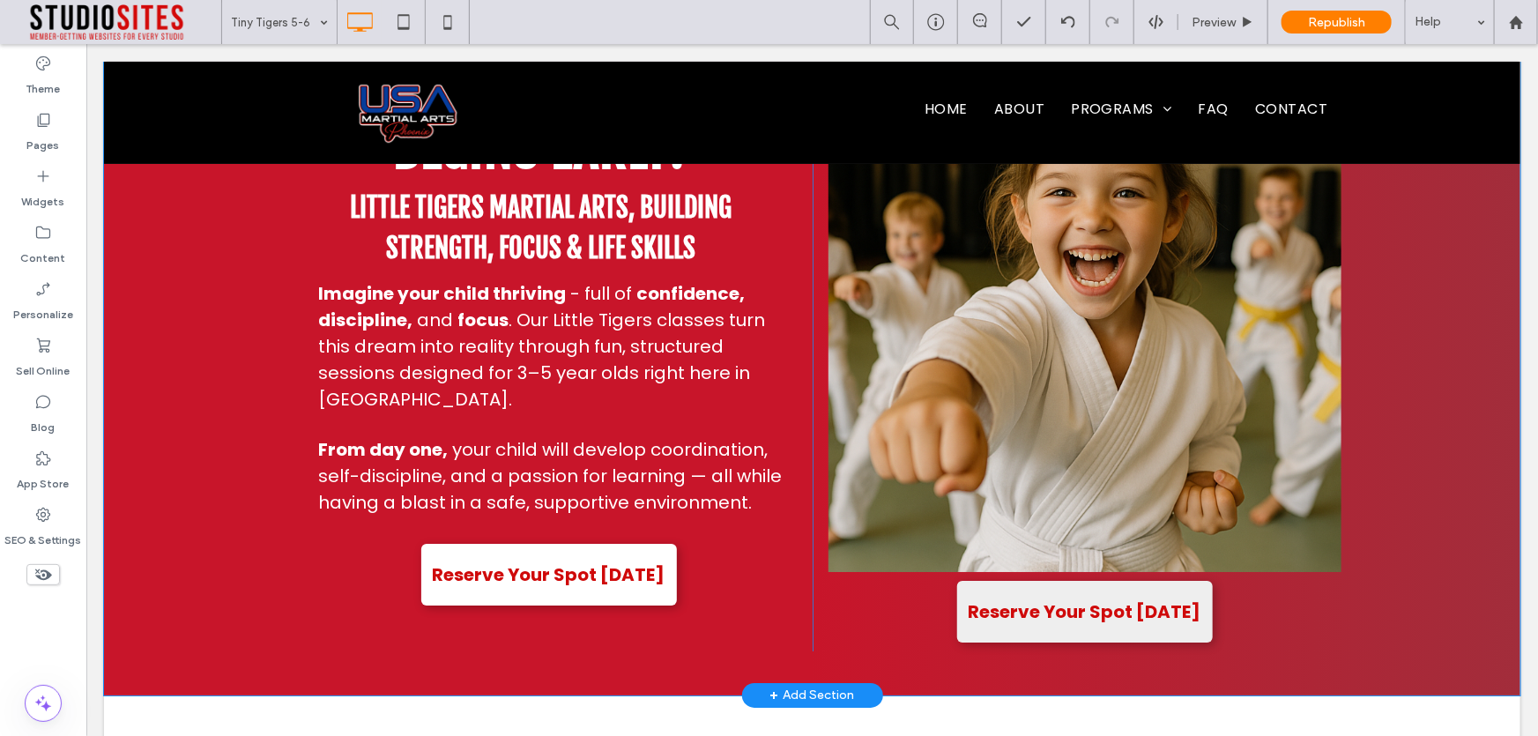
scroll to position [2956, 0]
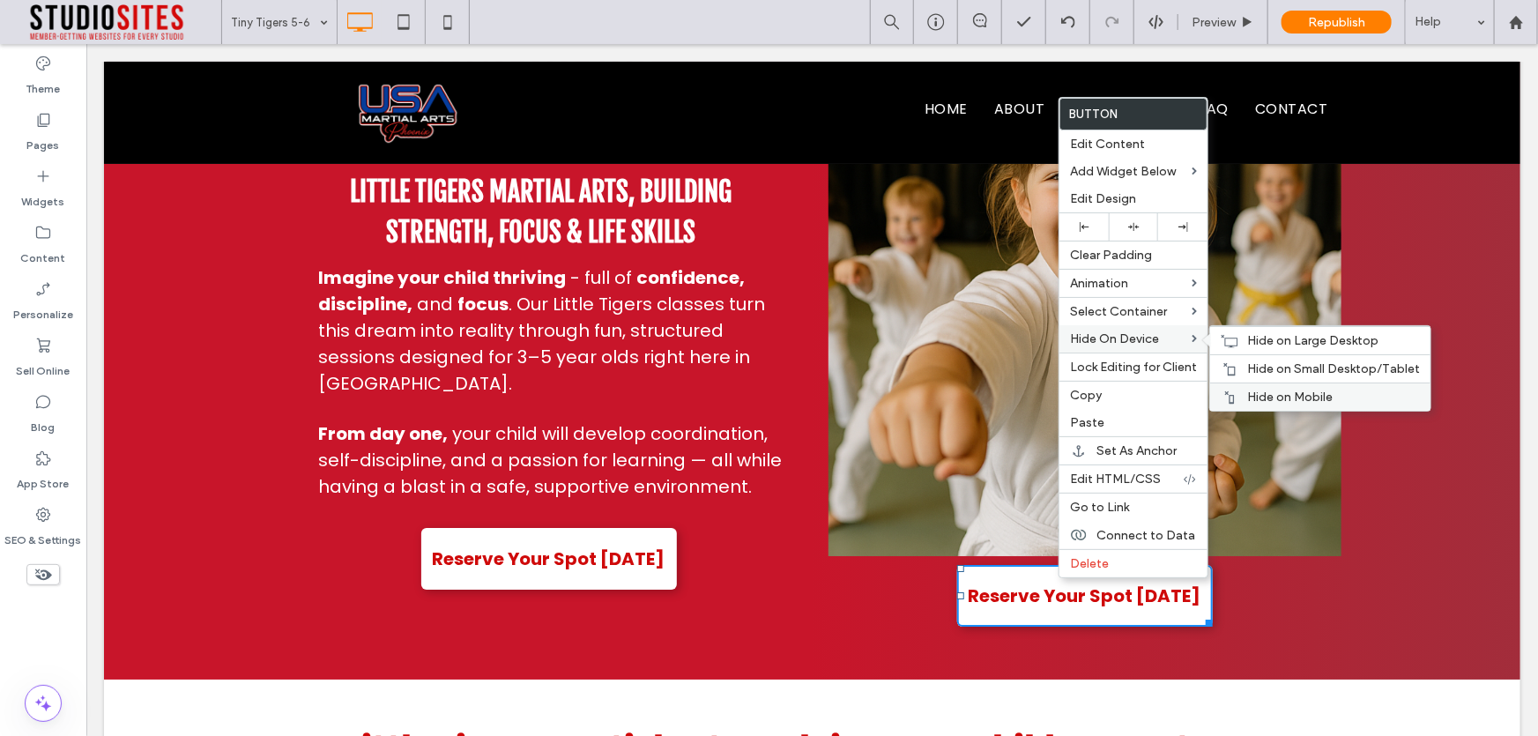
click at [1275, 396] on span "Hide on Mobile" at bounding box center [1290, 397] width 86 height 15
click at [1242, 396] on div "Hide on Mobile" at bounding box center [1320, 397] width 220 height 28
click at [1246, 354] on div "Hide on Large Desktop" at bounding box center [1320, 340] width 220 height 28
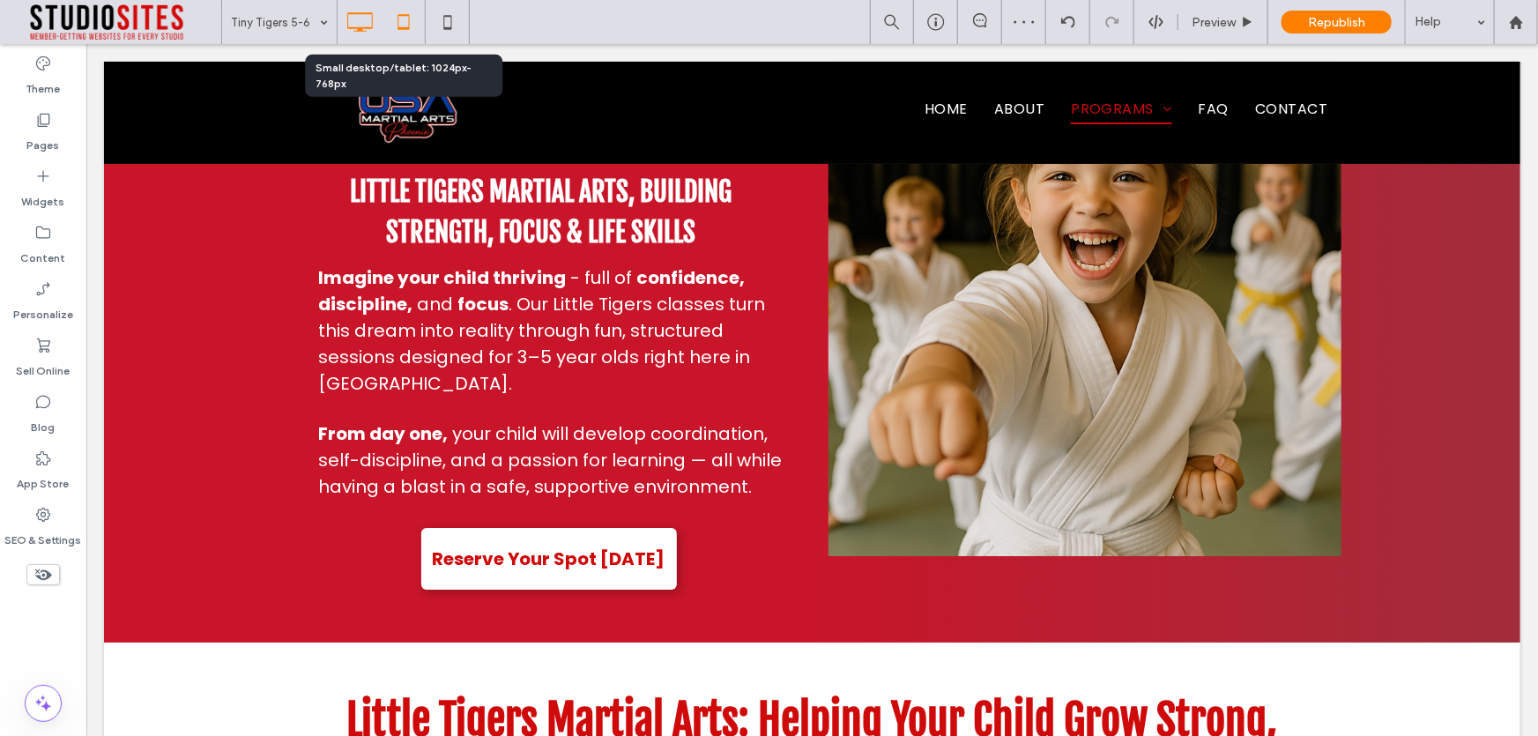
click at [400, 20] on icon at bounding box center [403, 21] width 35 height 35
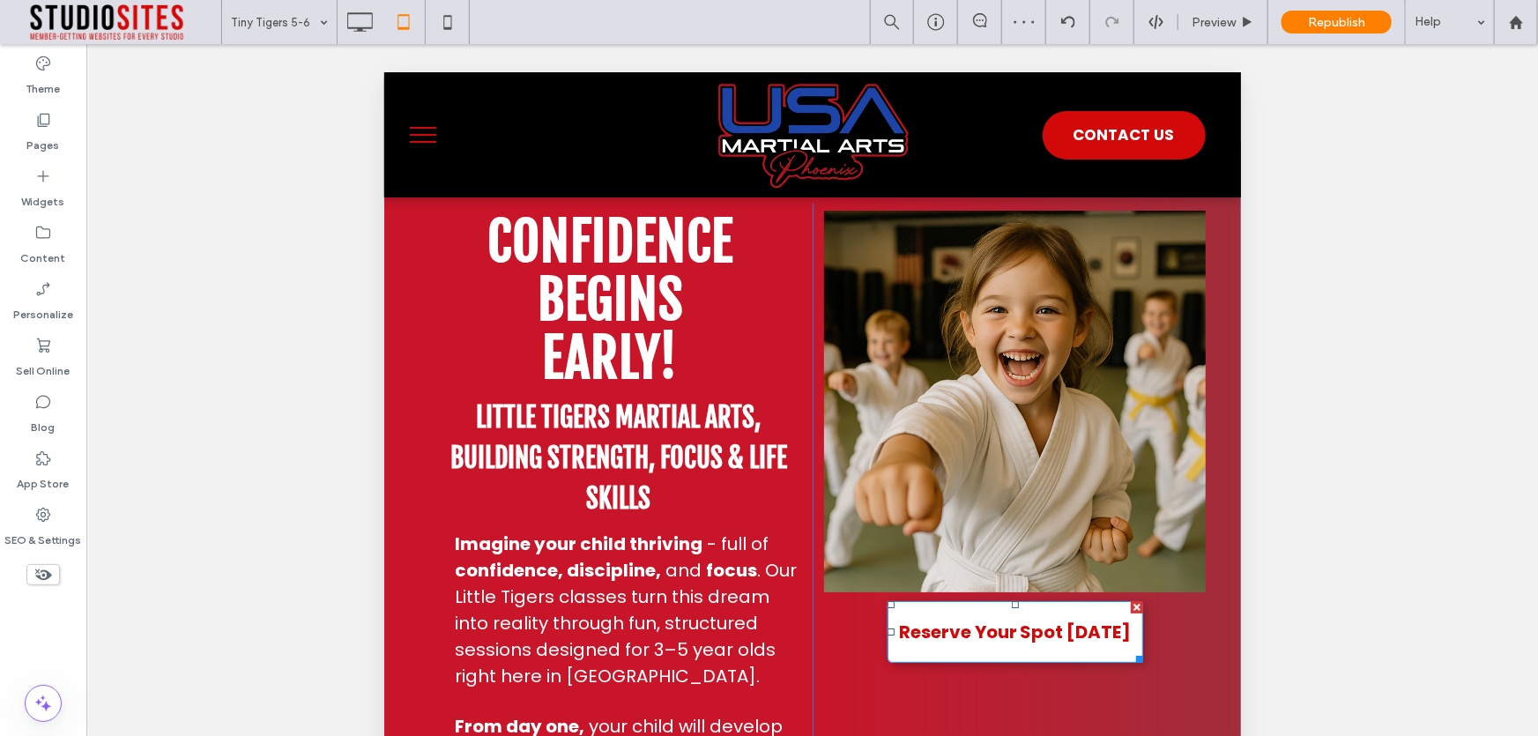
scroll to position [3357, 0]
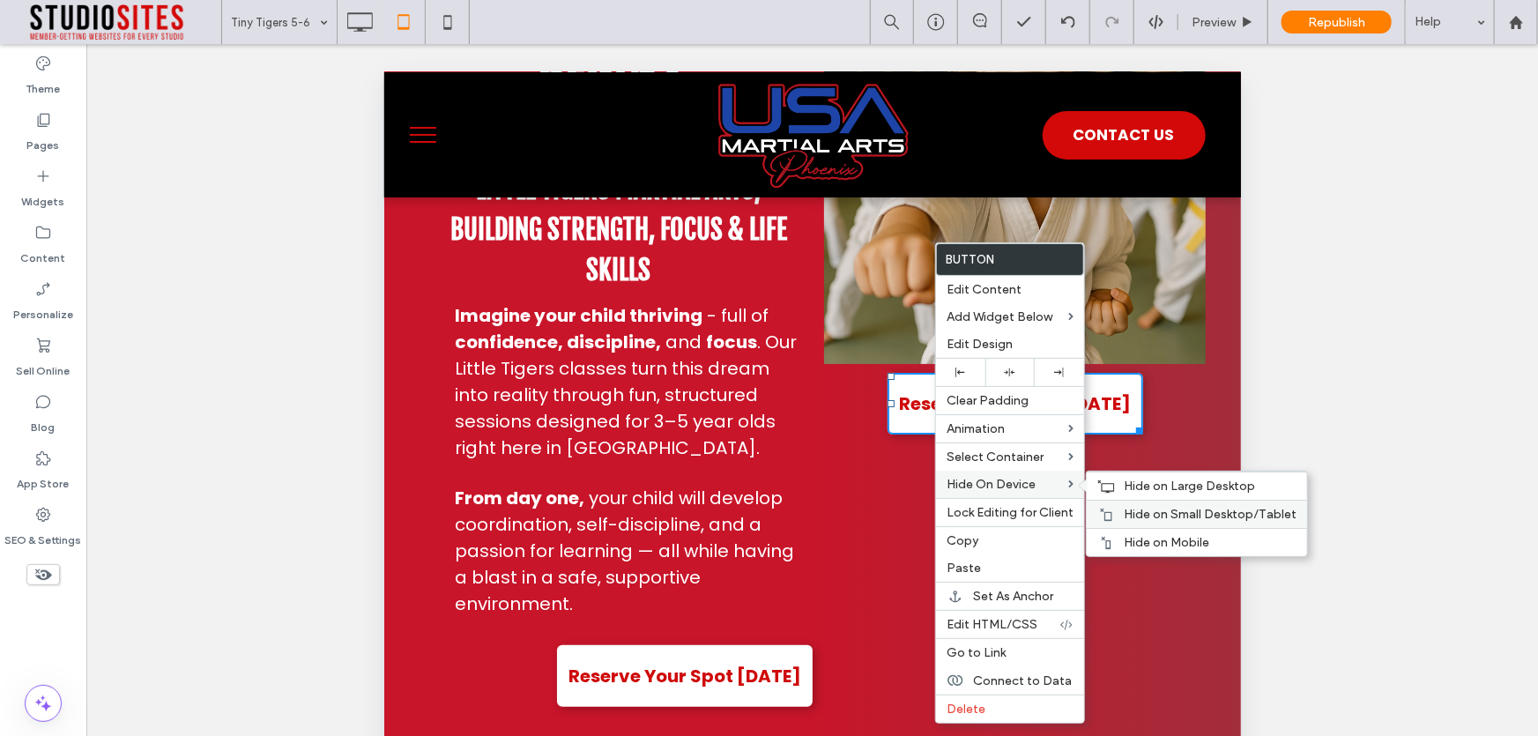
click at [1138, 519] on span "Hide on Small Desktop/Tablet" at bounding box center [1210, 514] width 173 height 15
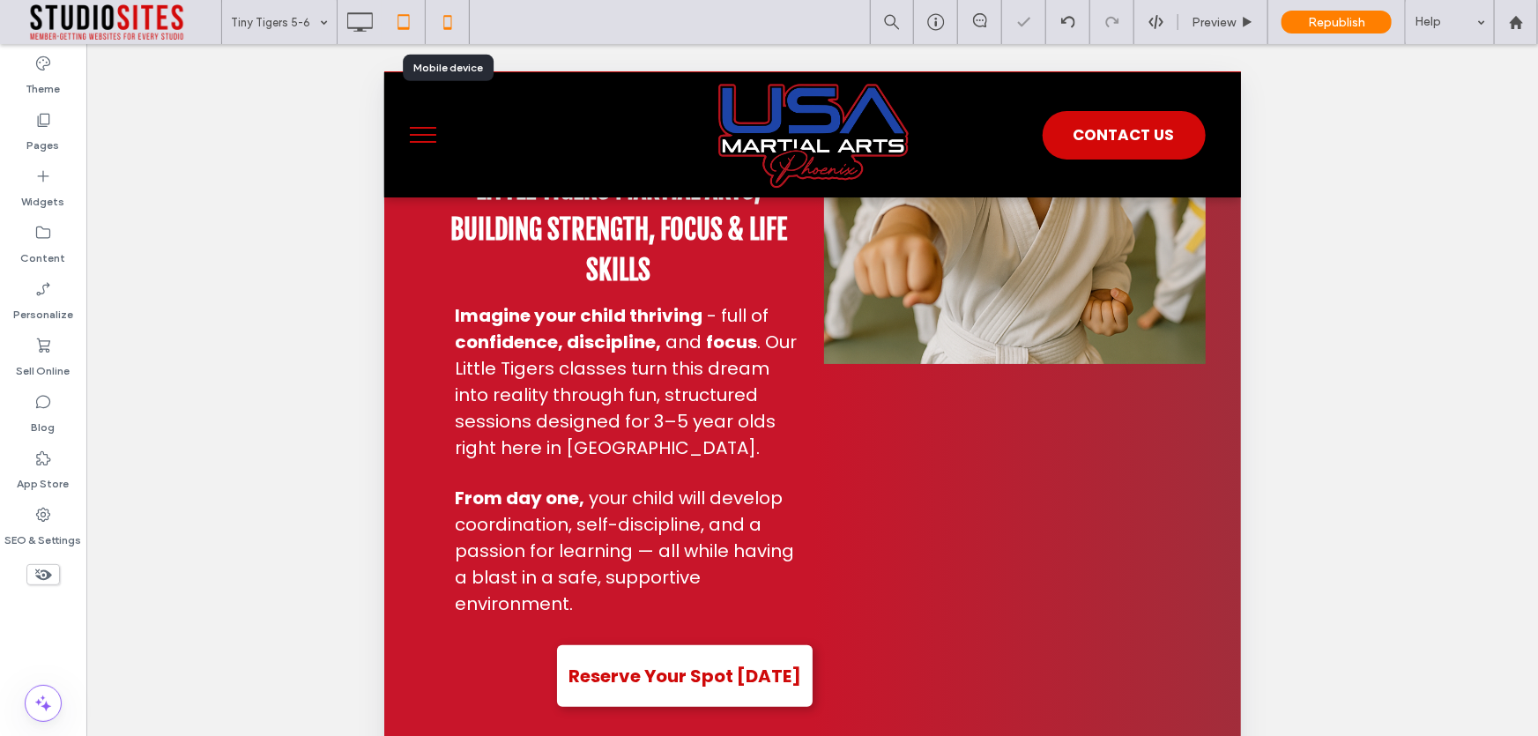
click at [436, 24] on icon at bounding box center [447, 21] width 35 height 35
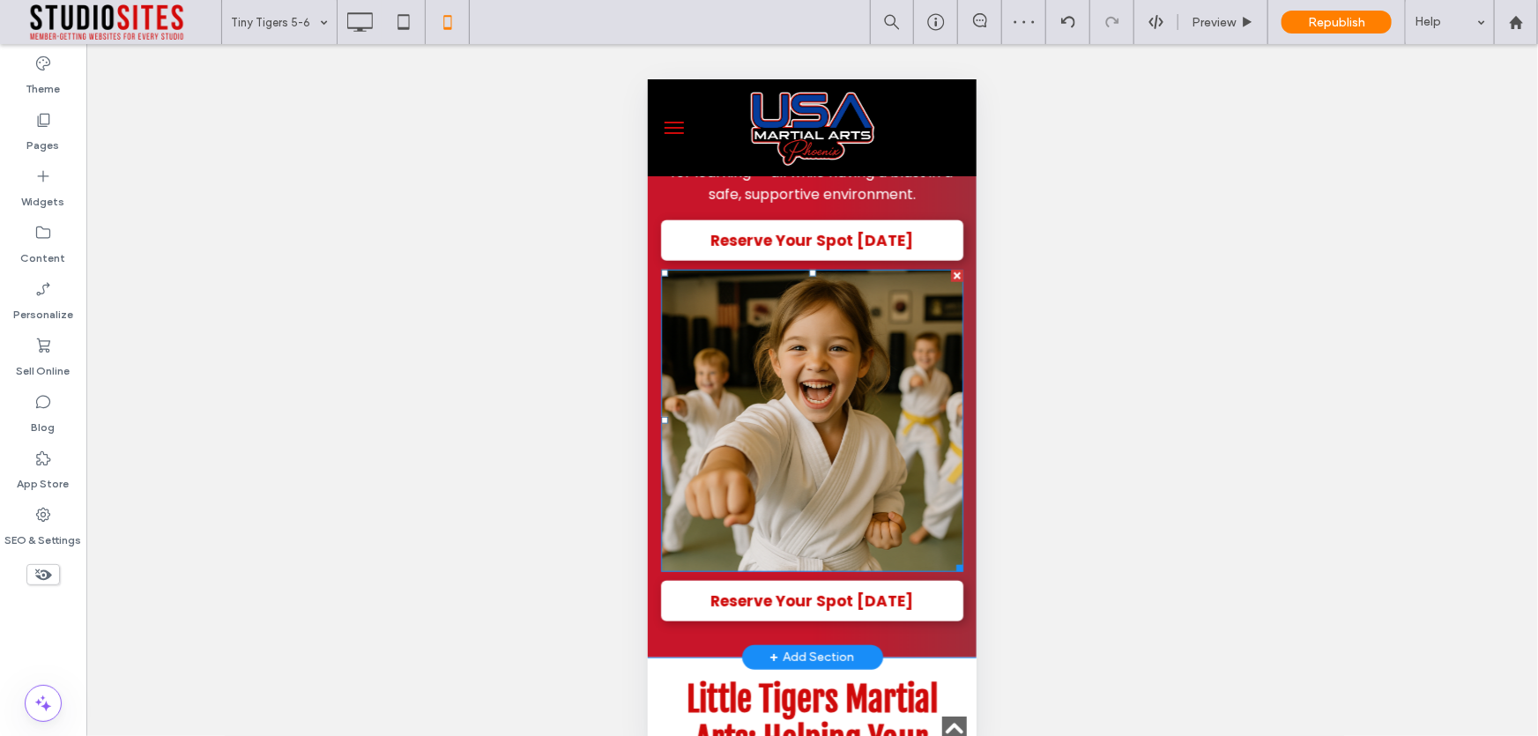
scroll to position [4167, 0]
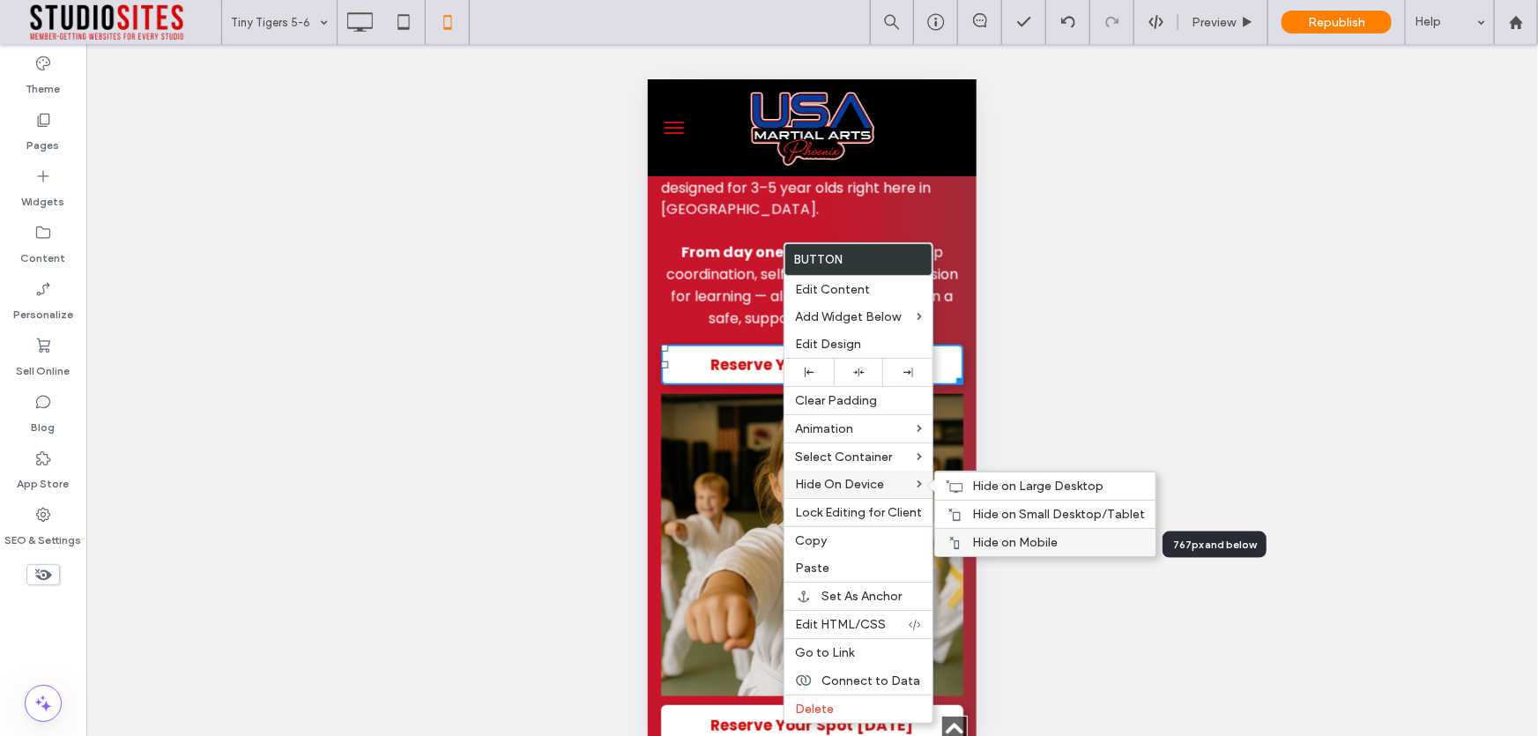
click at [999, 544] on span "Hide on Mobile" at bounding box center [1015, 542] width 86 height 15
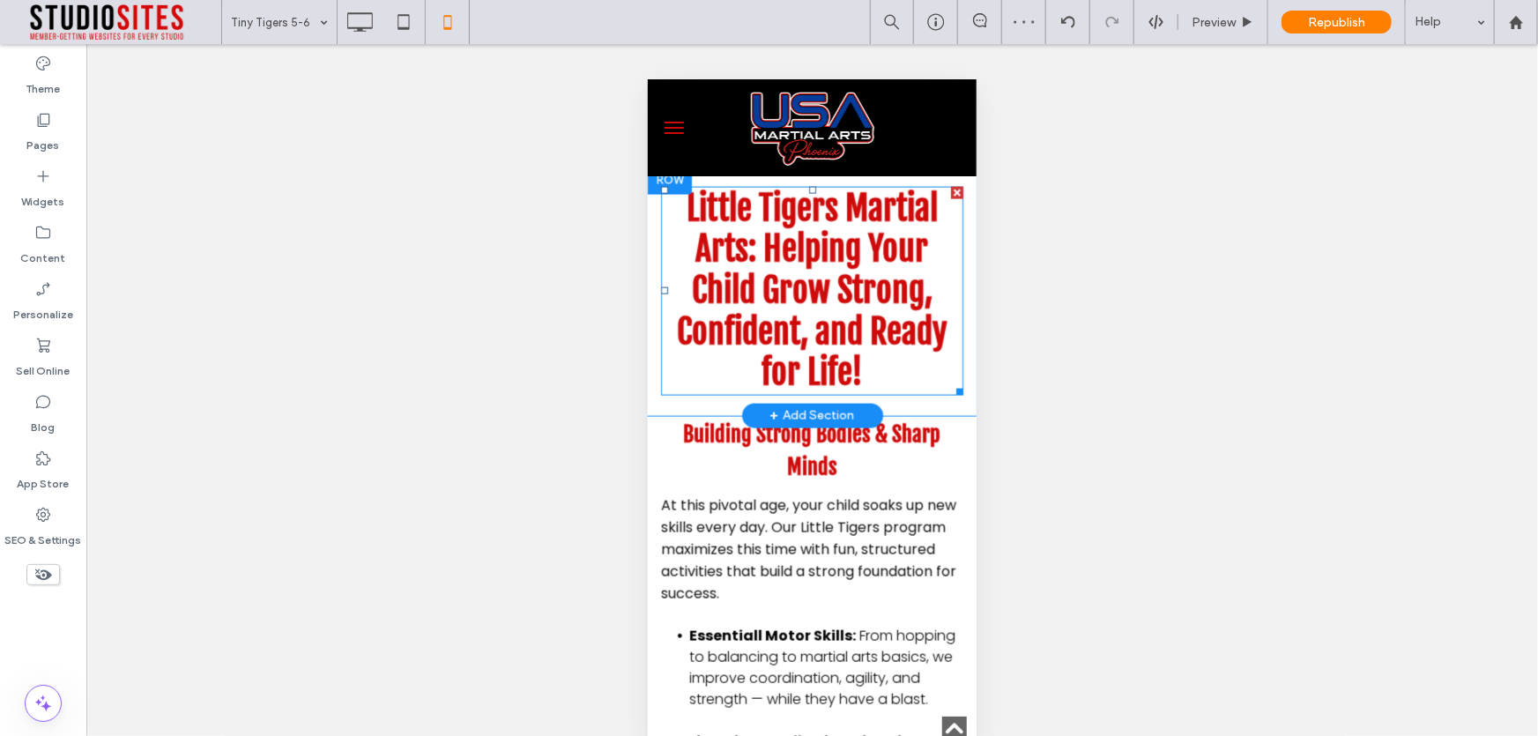
scroll to position [4727, 0]
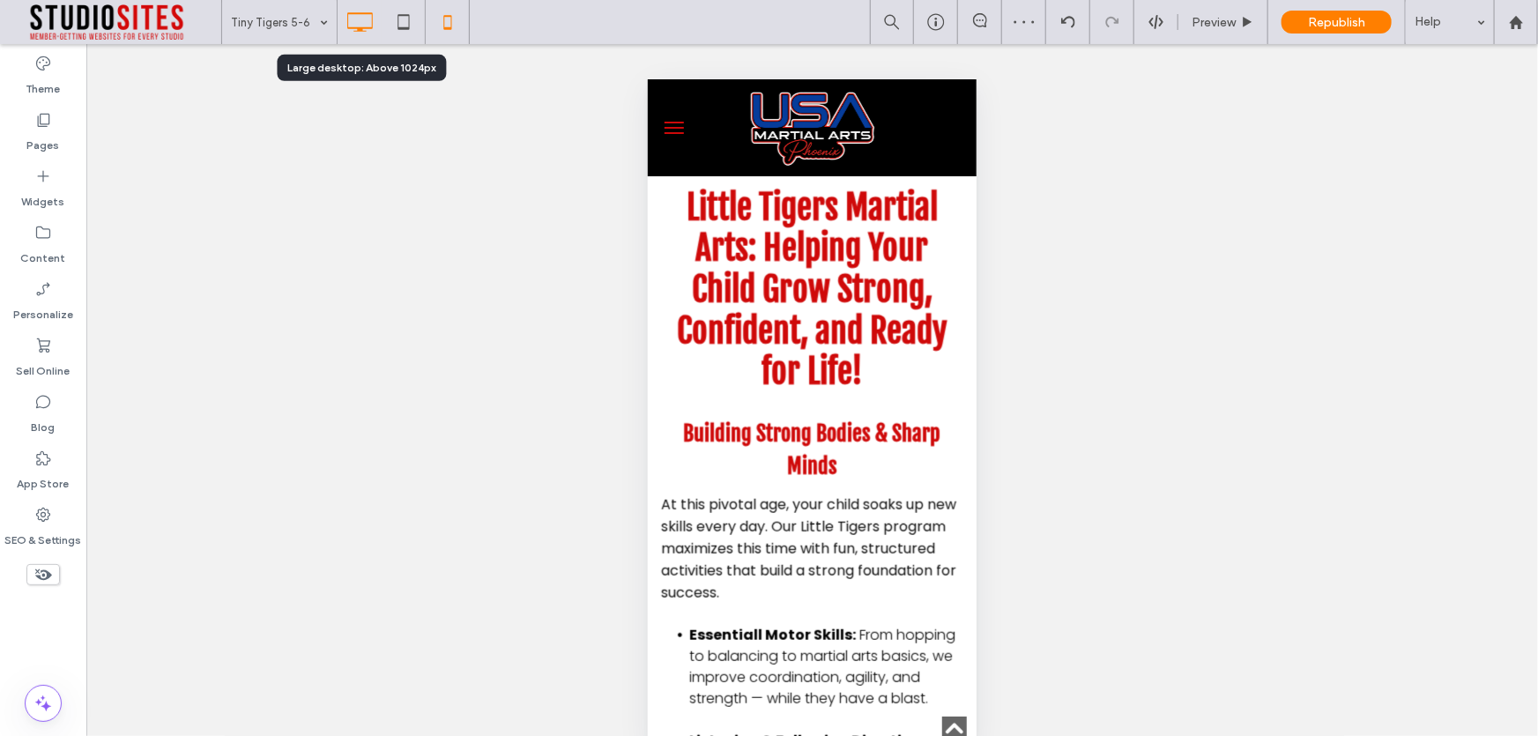
click at [355, 25] on icon at bounding box center [359, 21] width 35 height 35
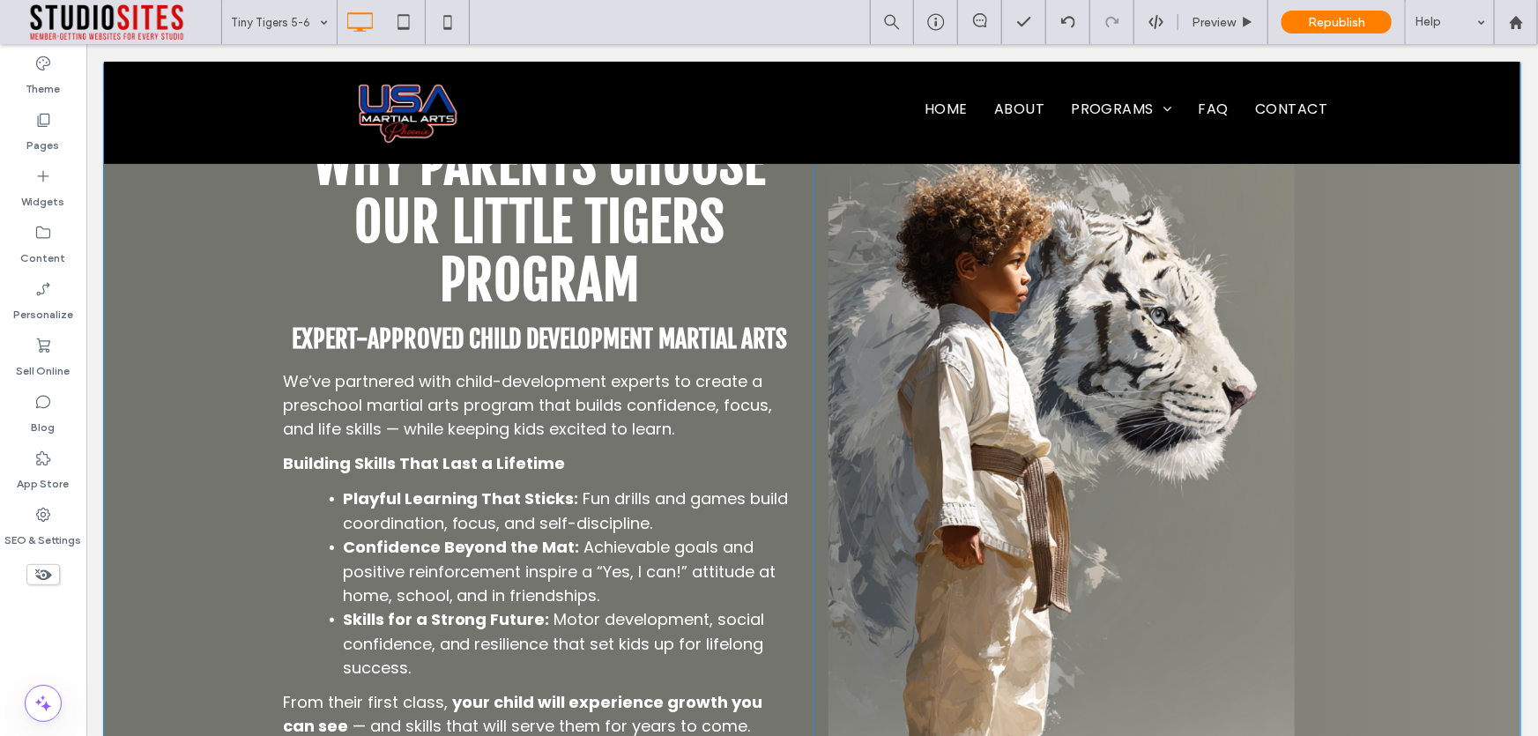
scroll to position [4647, 0]
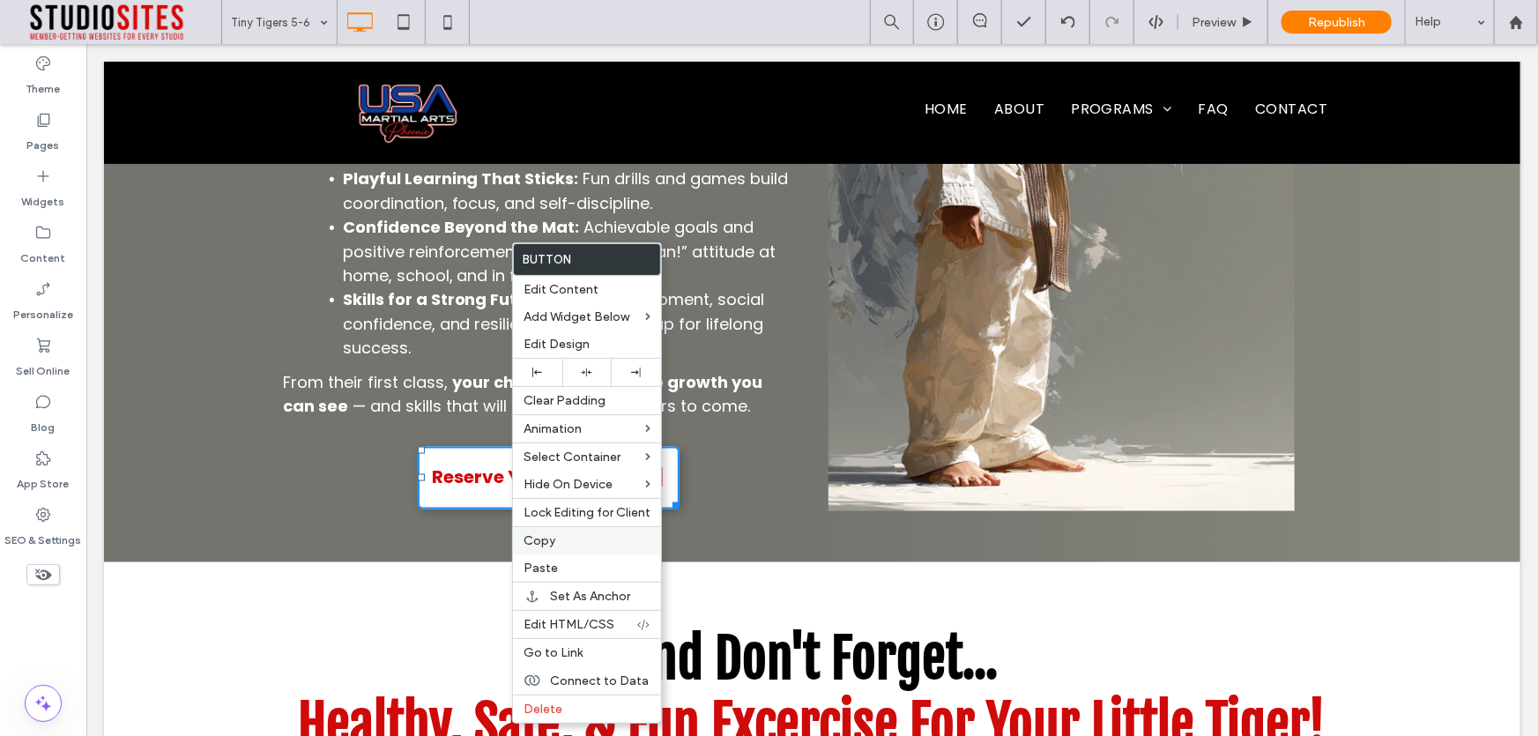
click at [551, 543] on span "Copy" at bounding box center [540, 540] width 32 height 15
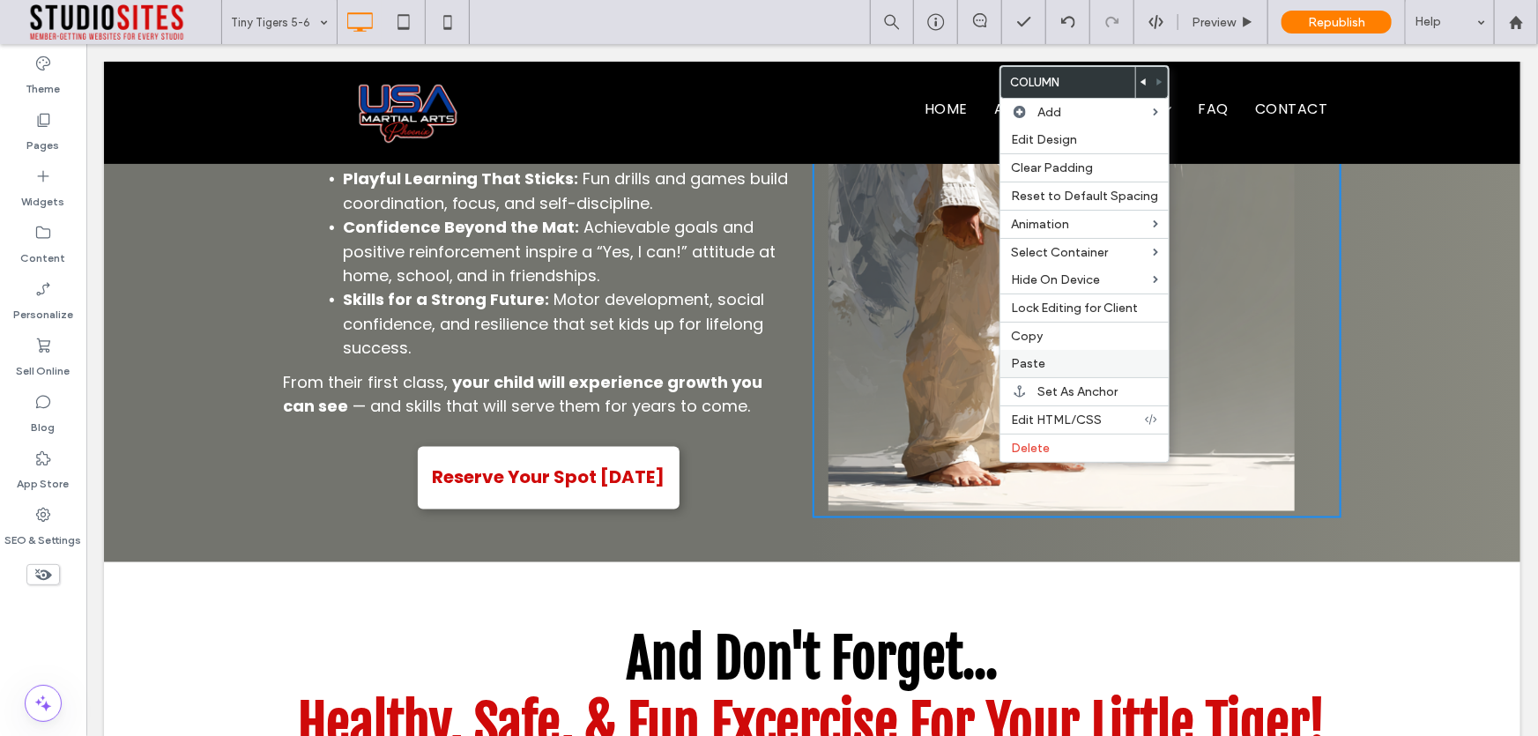
click at [1031, 361] on span "Paste" at bounding box center [1028, 363] width 34 height 15
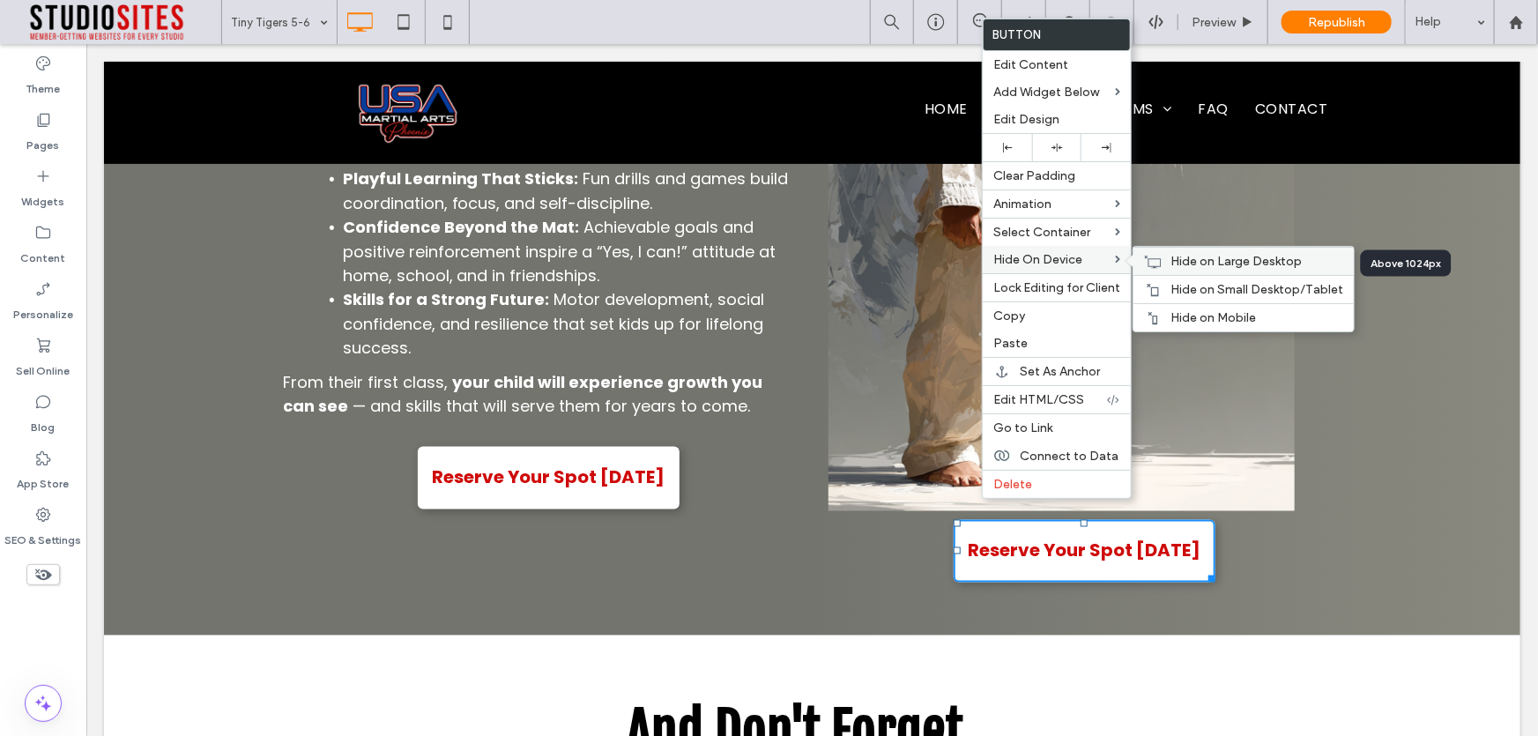
click at [1167, 260] on div "Hide on Large Desktop" at bounding box center [1244, 261] width 220 height 28
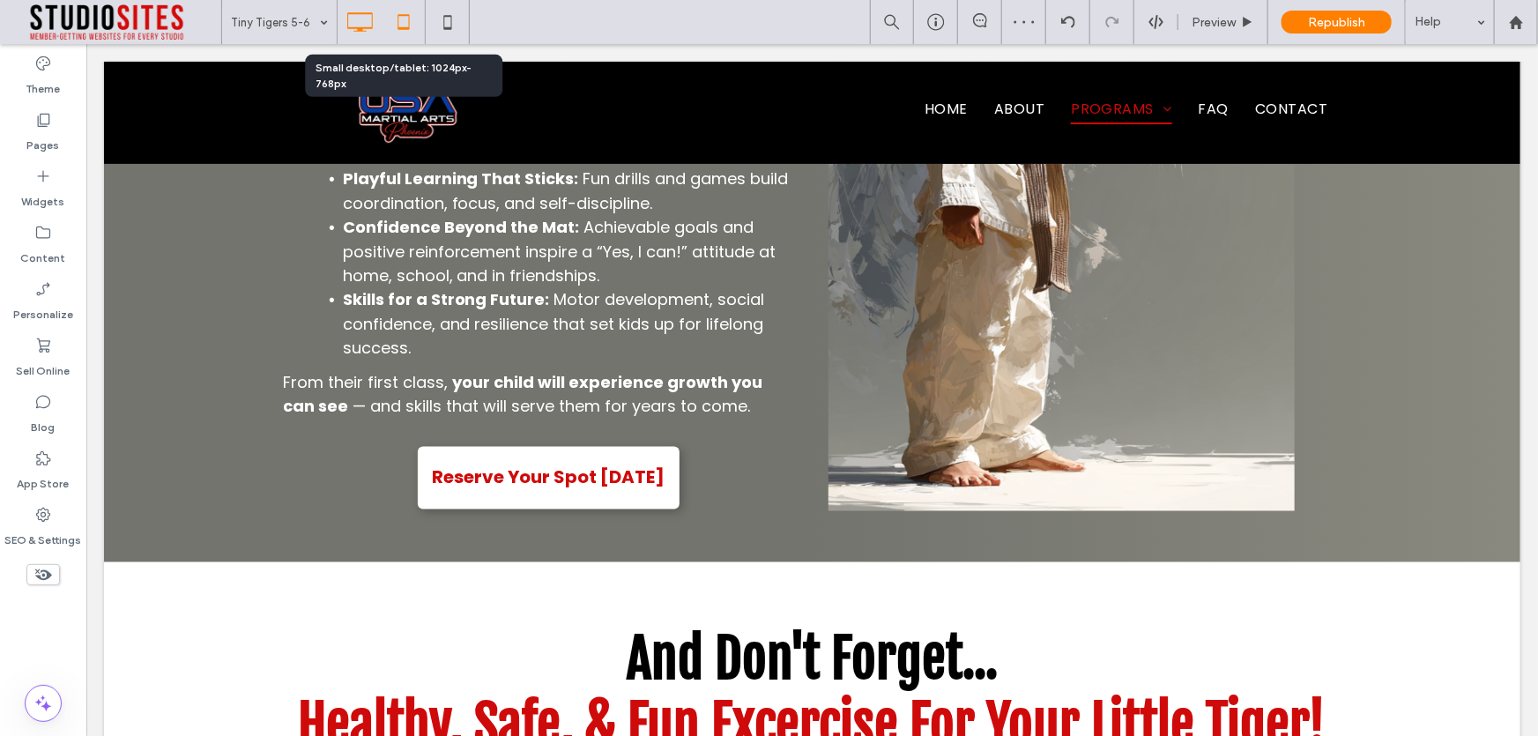
click at [409, 26] on icon at bounding box center [403, 21] width 35 height 35
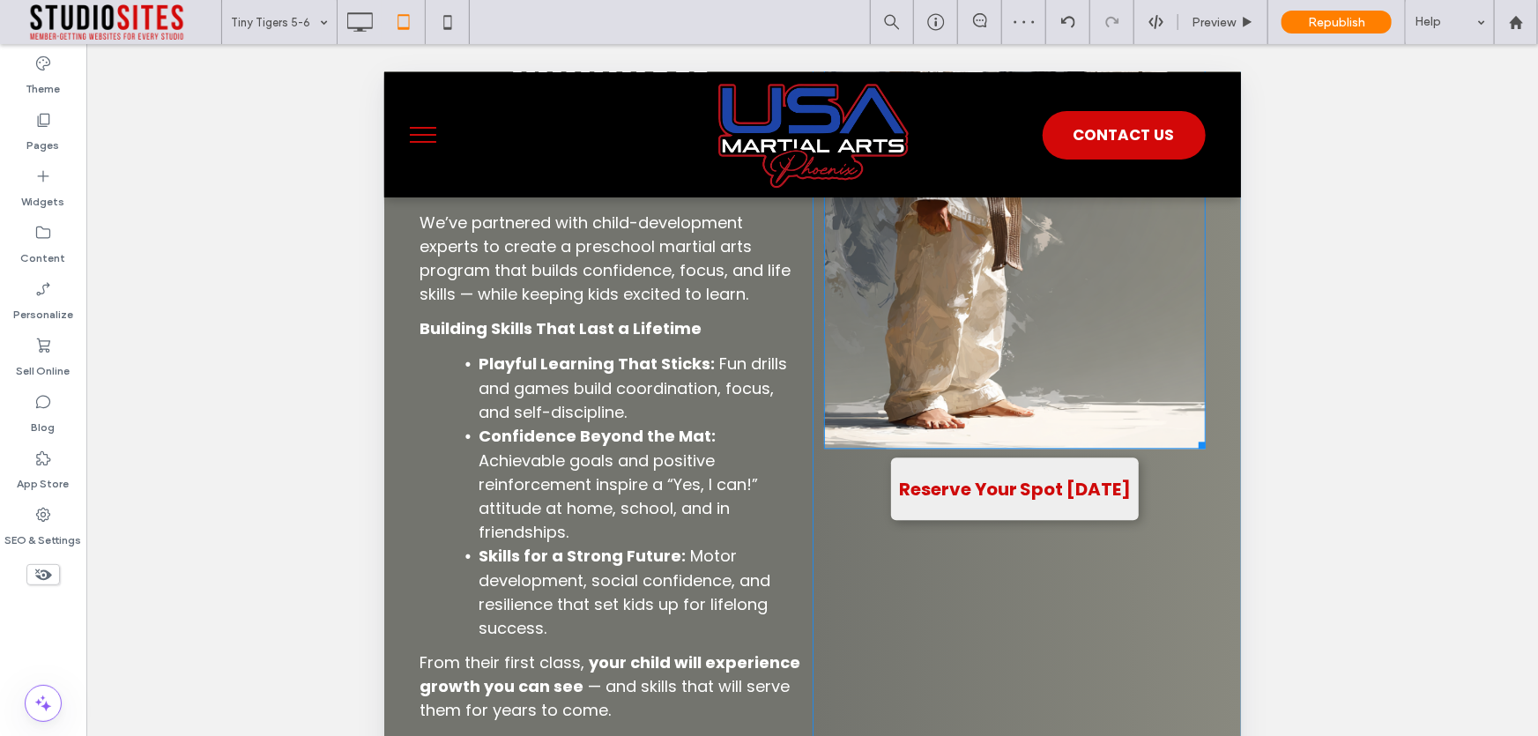
scroll to position [5289, 0]
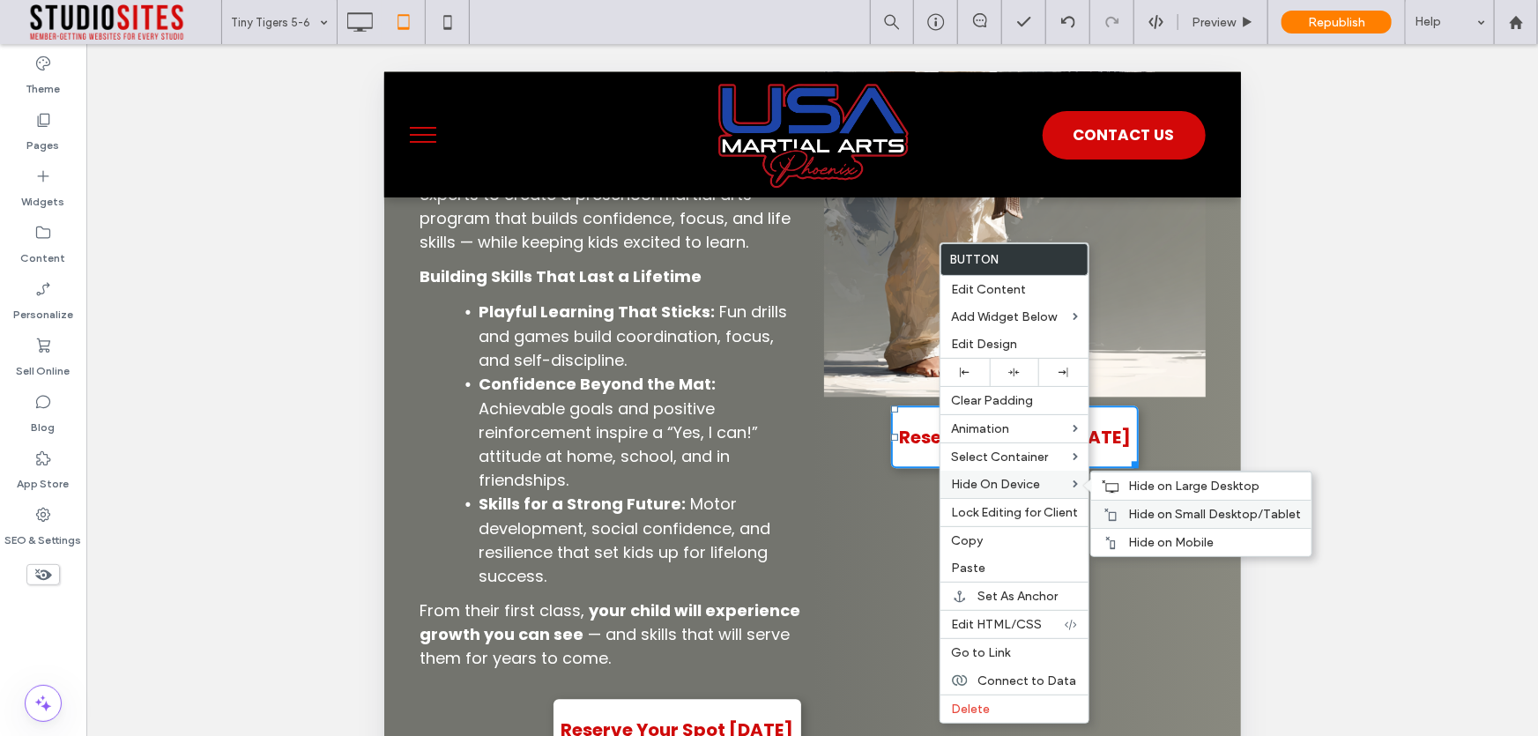
click at [1148, 514] on span "Hide on Small Desktop/Tablet" at bounding box center [1214, 514] width 173 height 15
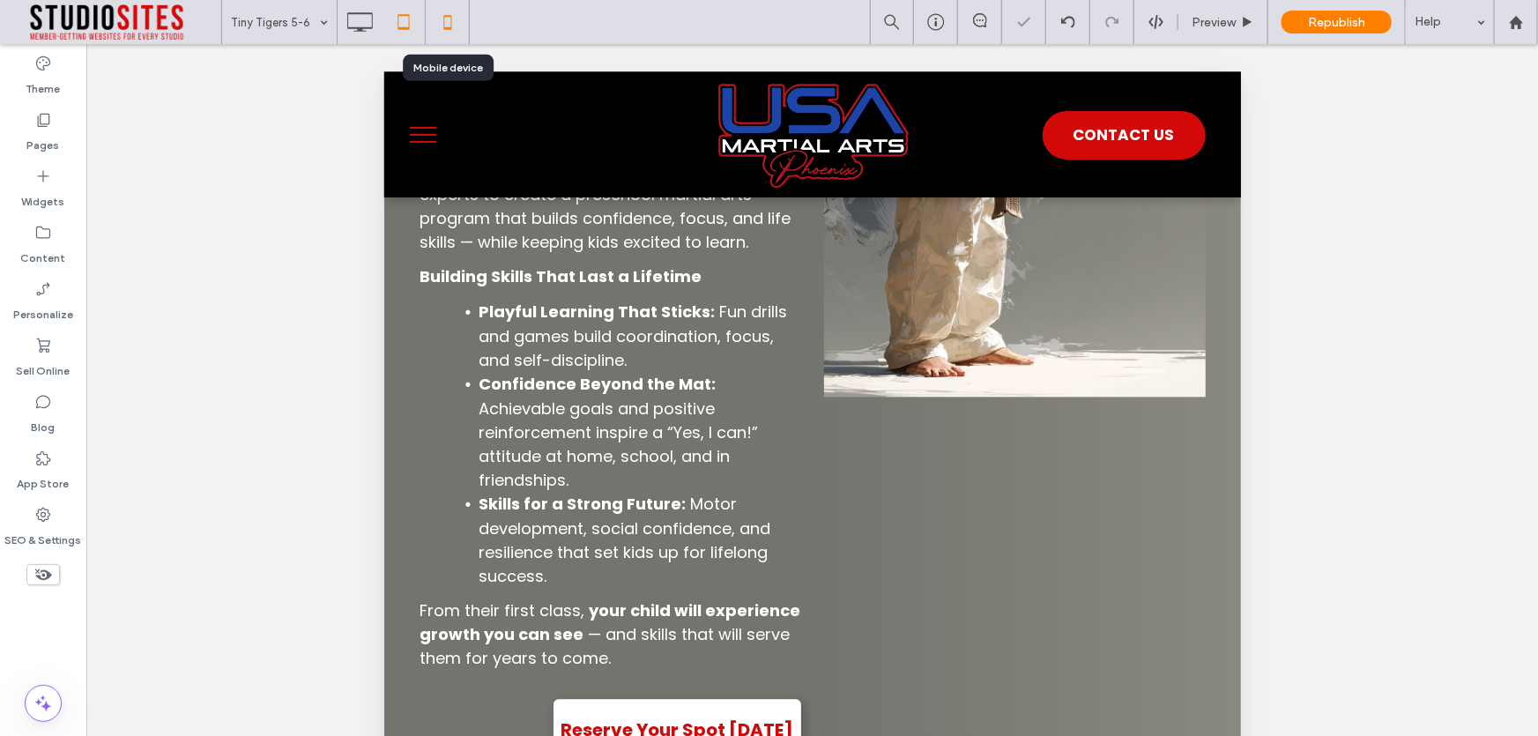
click at [448, 29] on use at bounding box center [447, 22] width 8 height 14
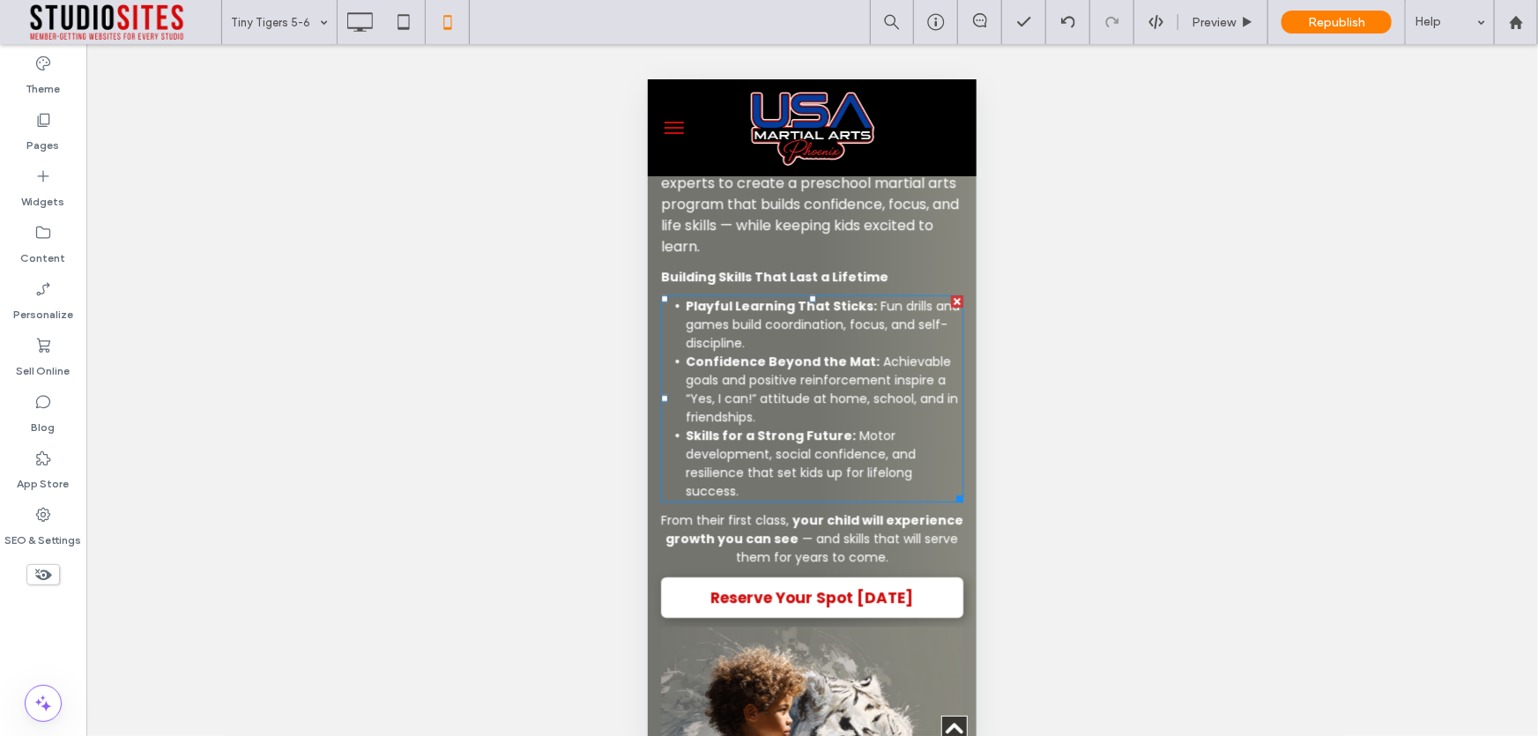
scroll to position [6740, 0]
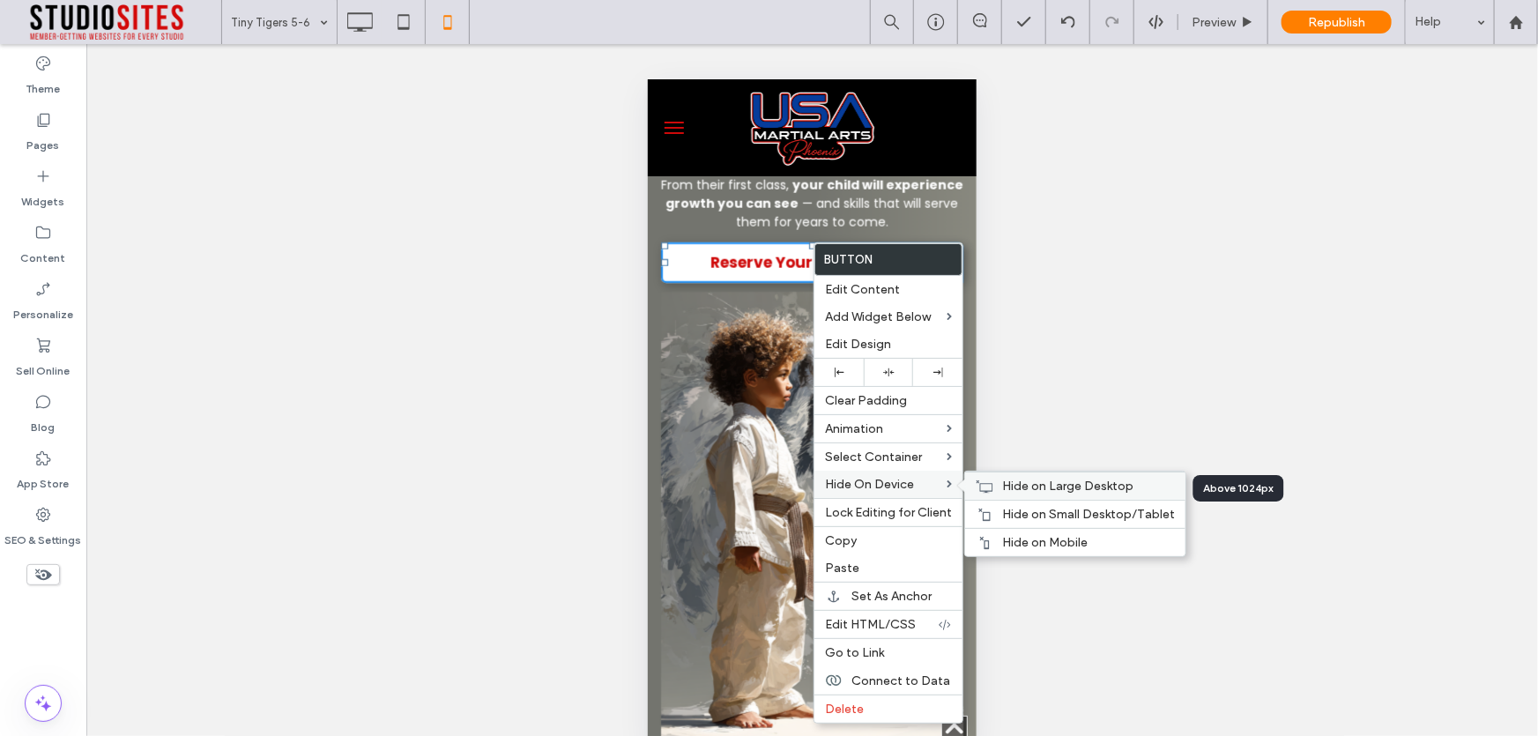
click at [1036, 487] on span "Hide on Large Desktop" at bounding box center [1067, 486] width 131 height 15
click at [1016, 547] on span "Hide on Mobile" at bounding box center [1045, 542] width 86 height 15
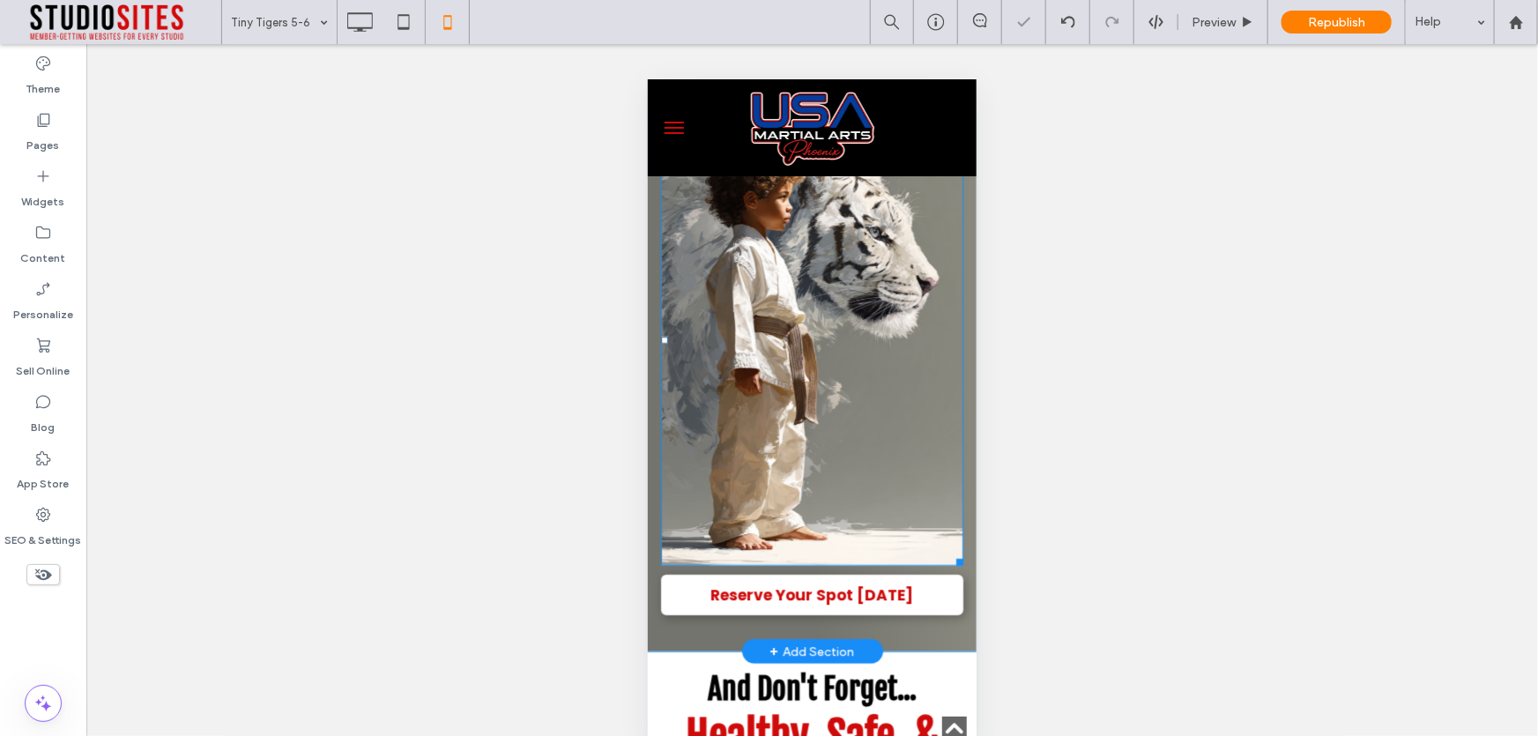
scroll to position [6980, 0]
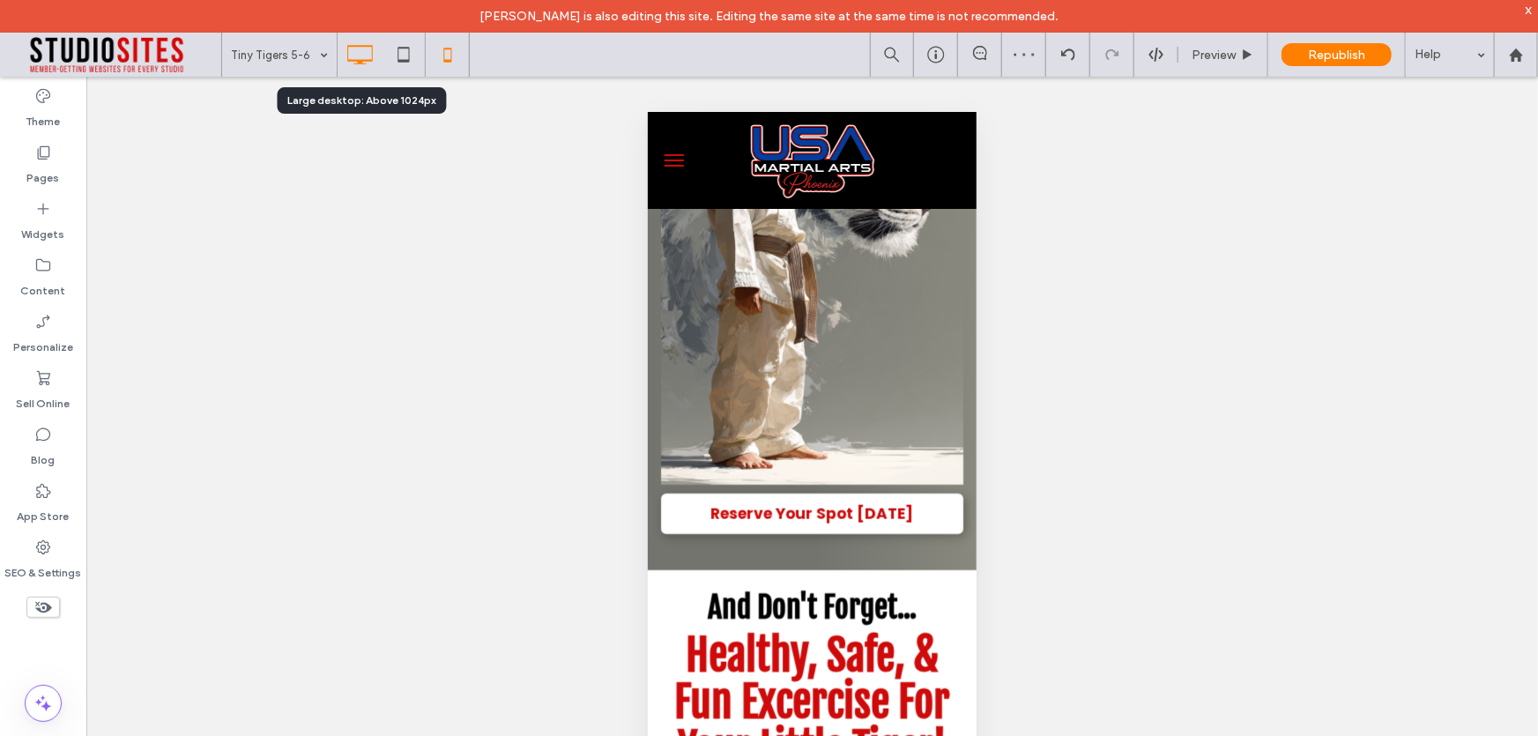
click at [363, 62] on icon at bounding box center [359, 54] width 35 height 35
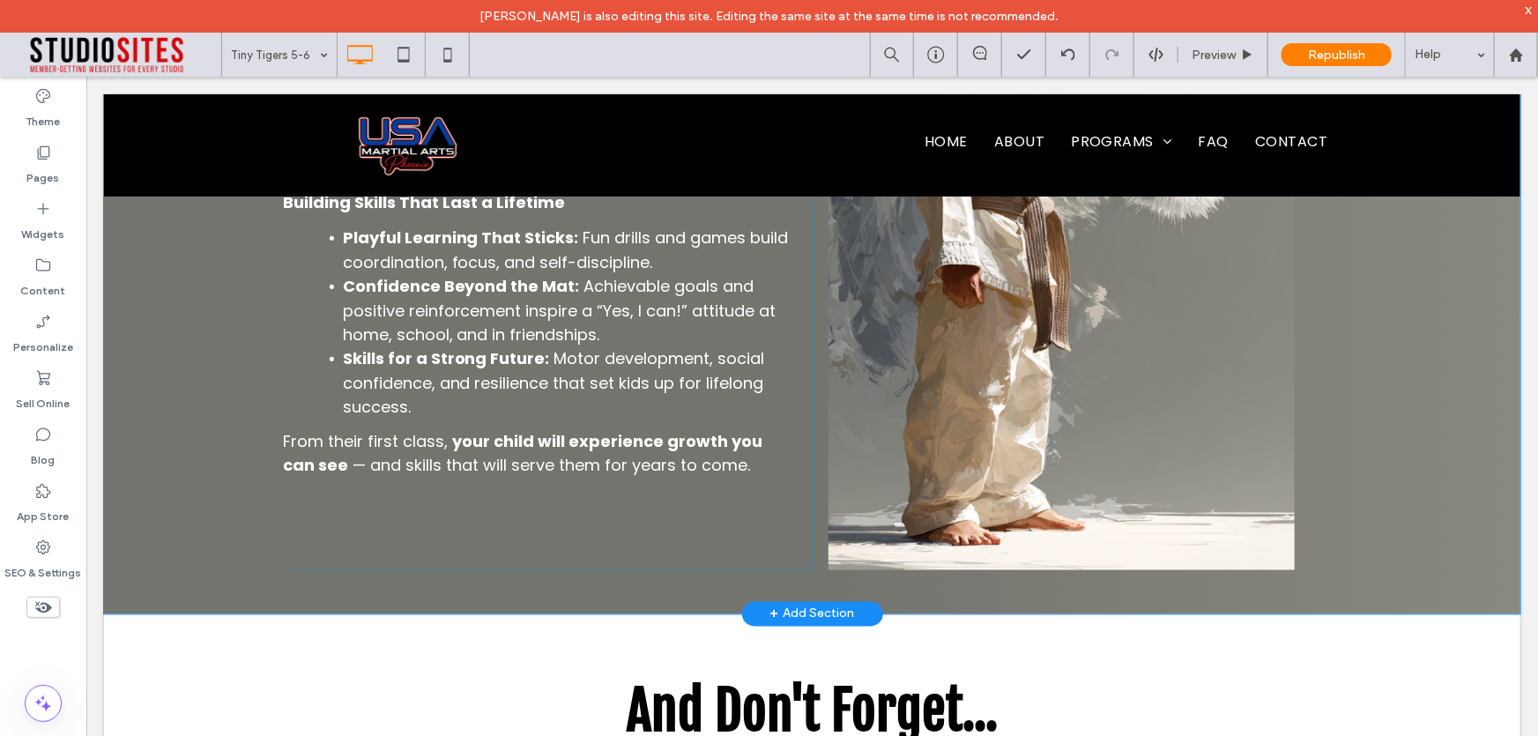
scroll to position [4629, 0]
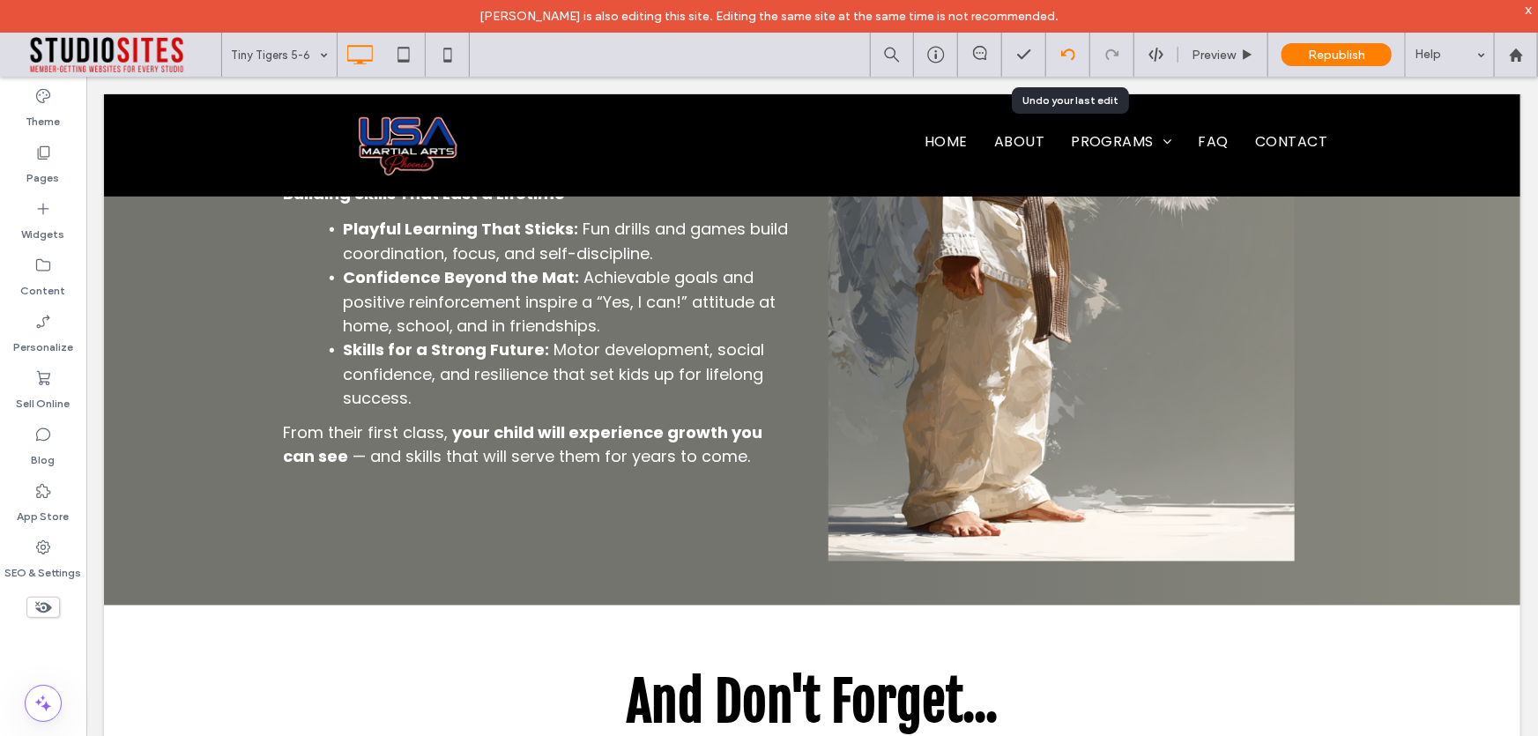
click at [1077, 55] on div at bounding box center [1067, 55] width 43 height 14
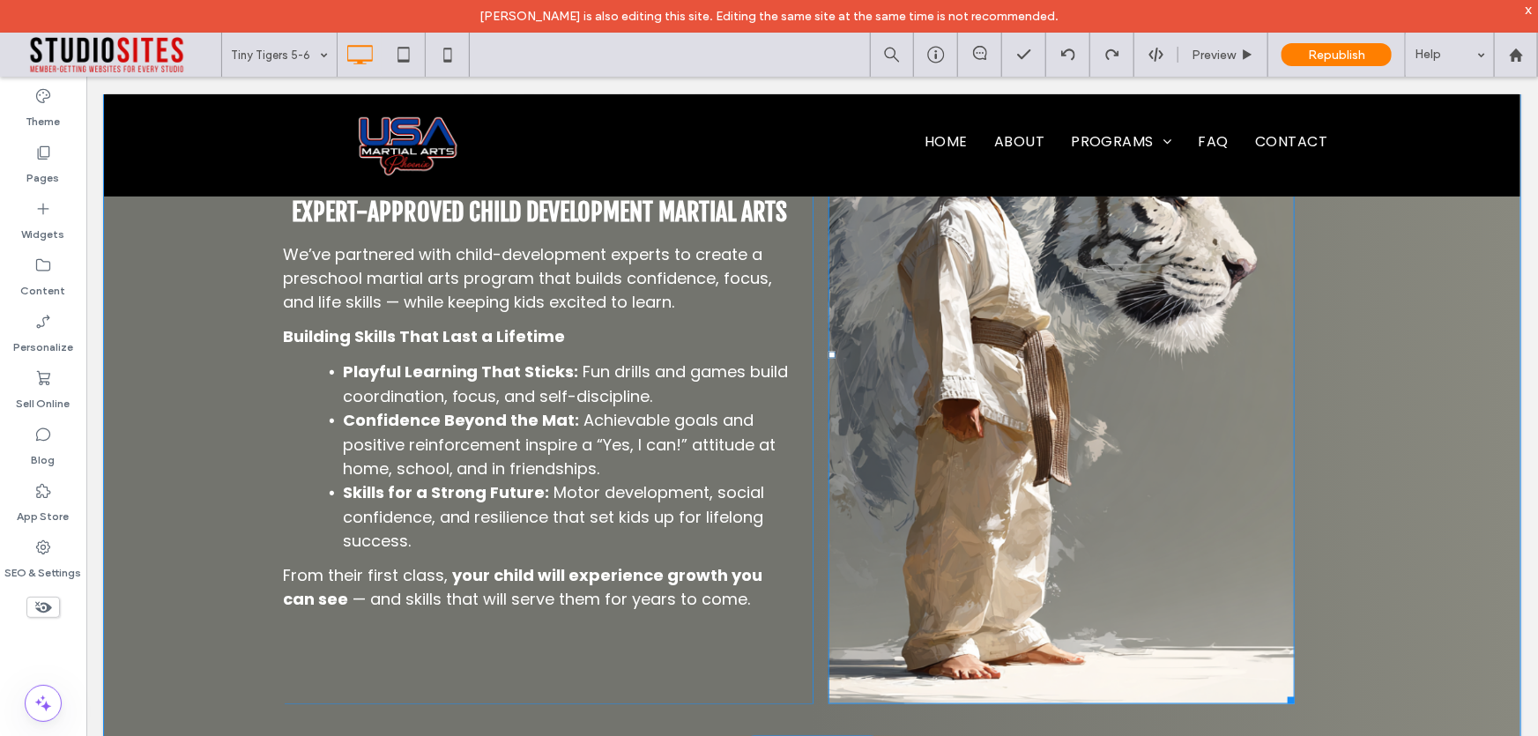
scroll to position [4567, 0]
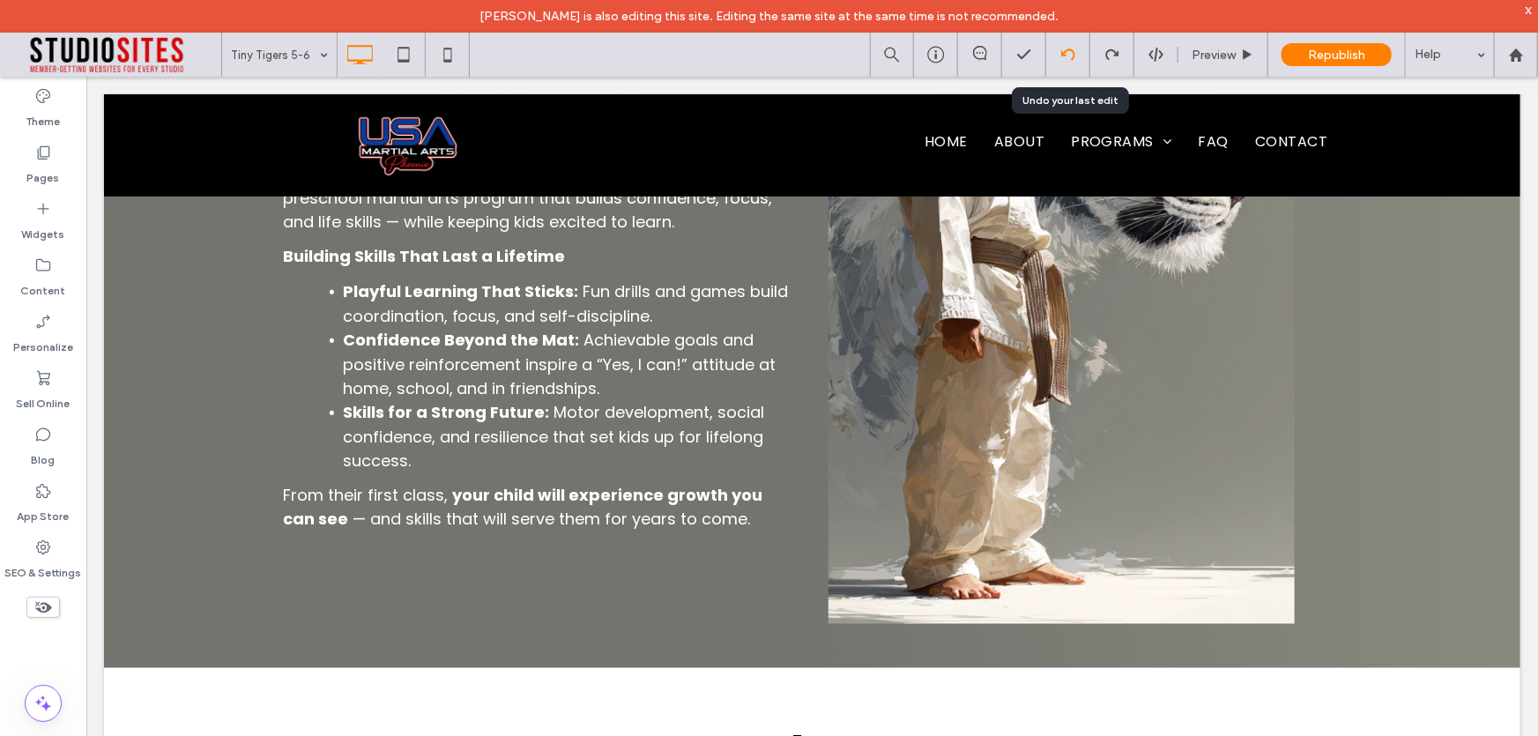
click at [1063, 52] on icon at bounding box center [1068, 55] width 14 height 14
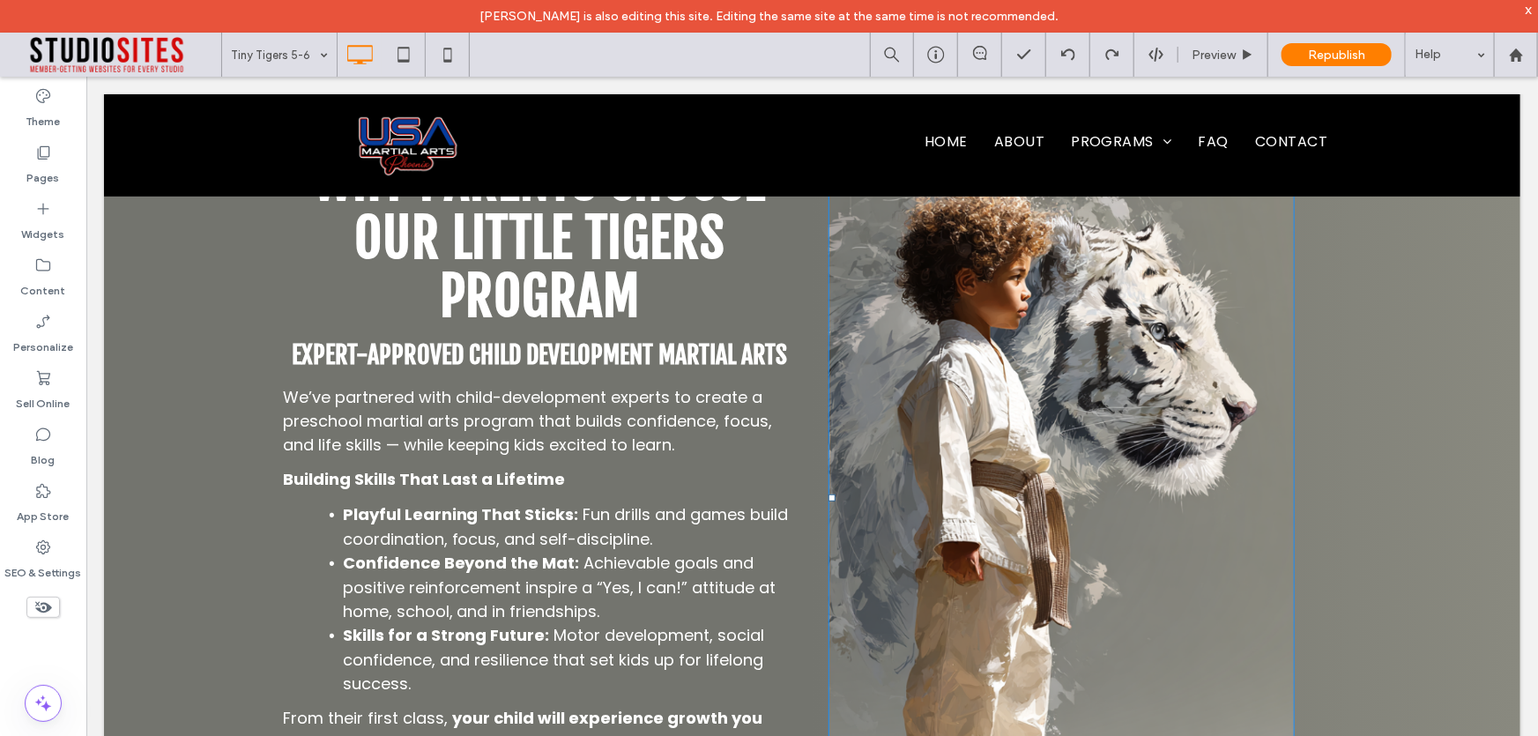
scroll to position [4487, 0]
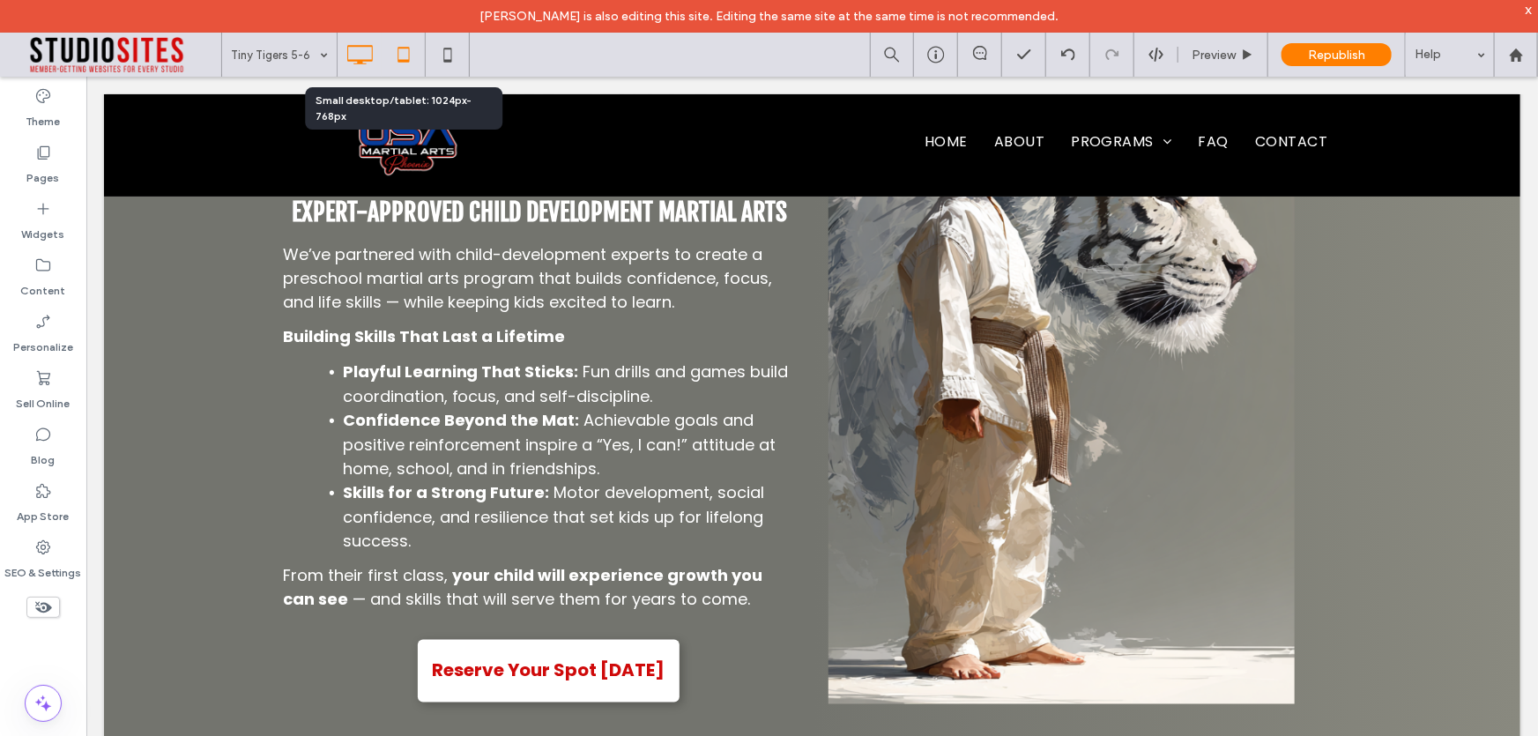
click at [404, 59] on icon at bounding box center [403, 54] width 35 height 35
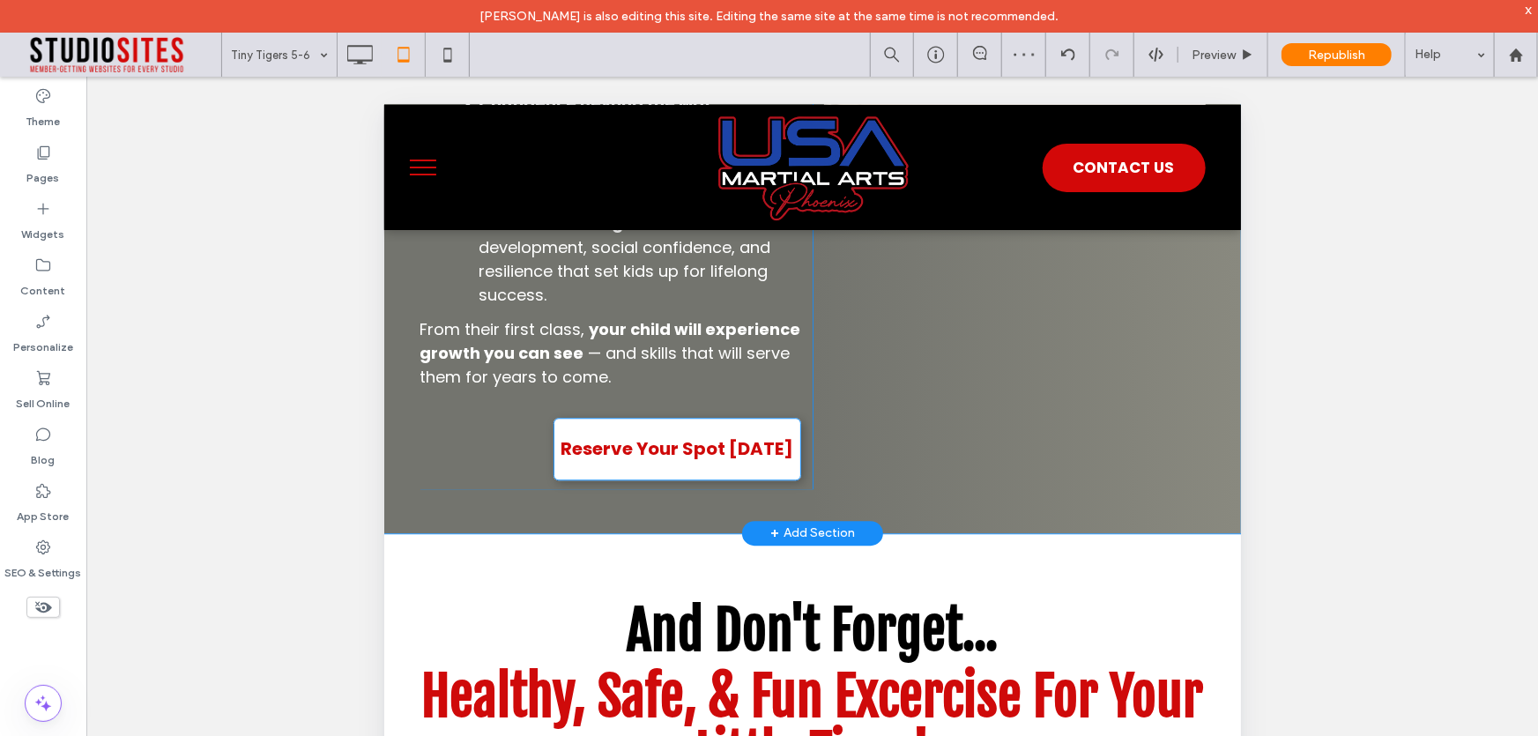
scroll to position [5609, 0]
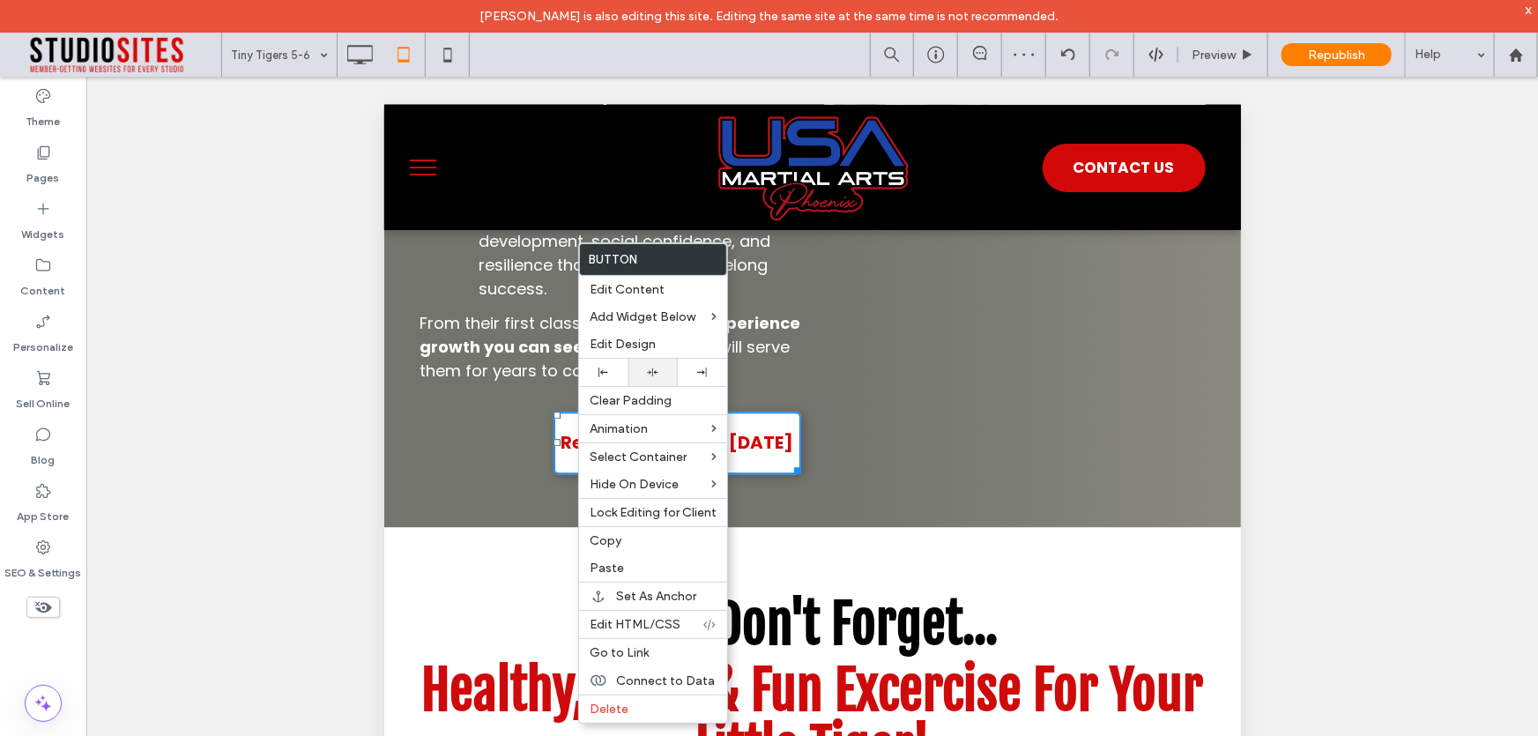
click at [651, 377] on icon at bounding box center [652, 372] width 11 height 11
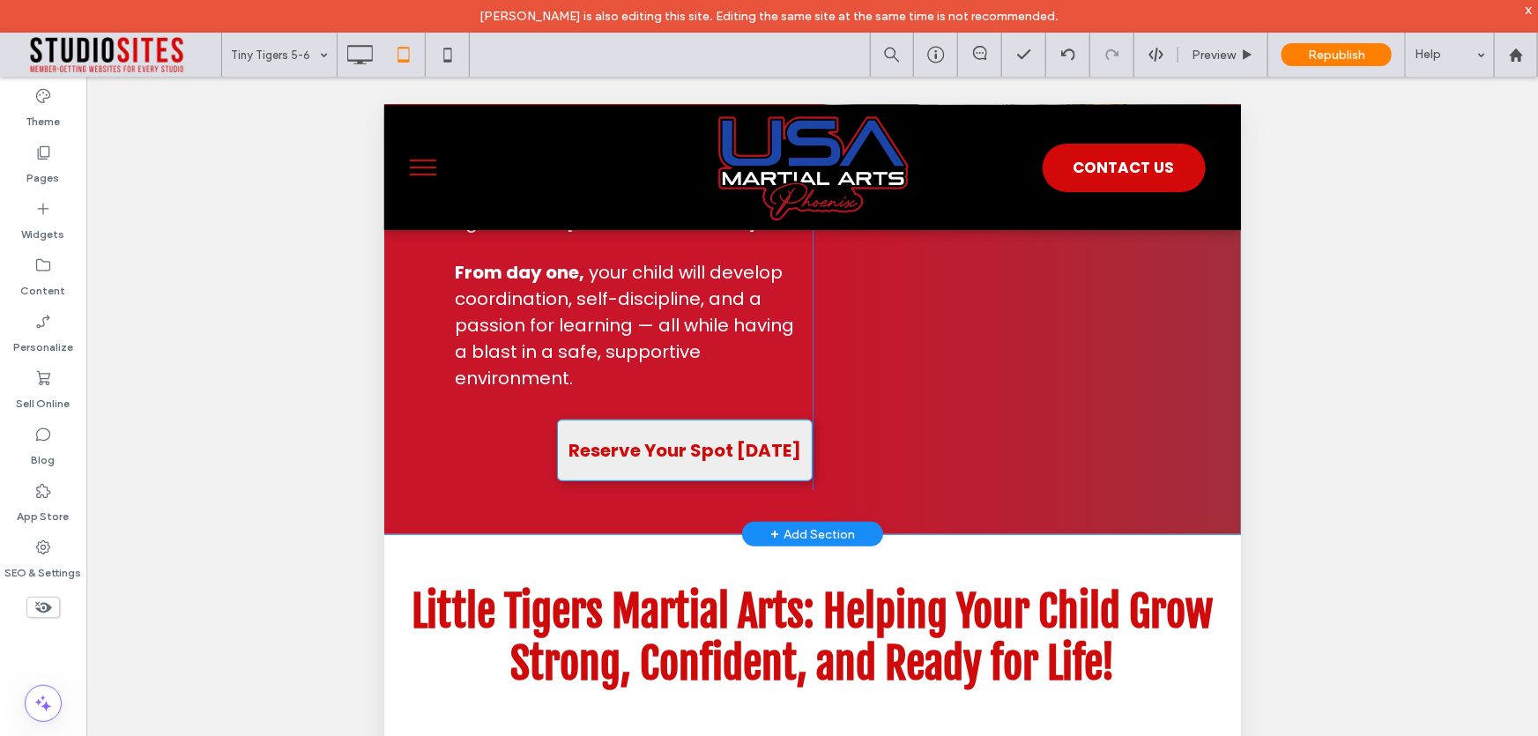
scroll to position [3605, 0]
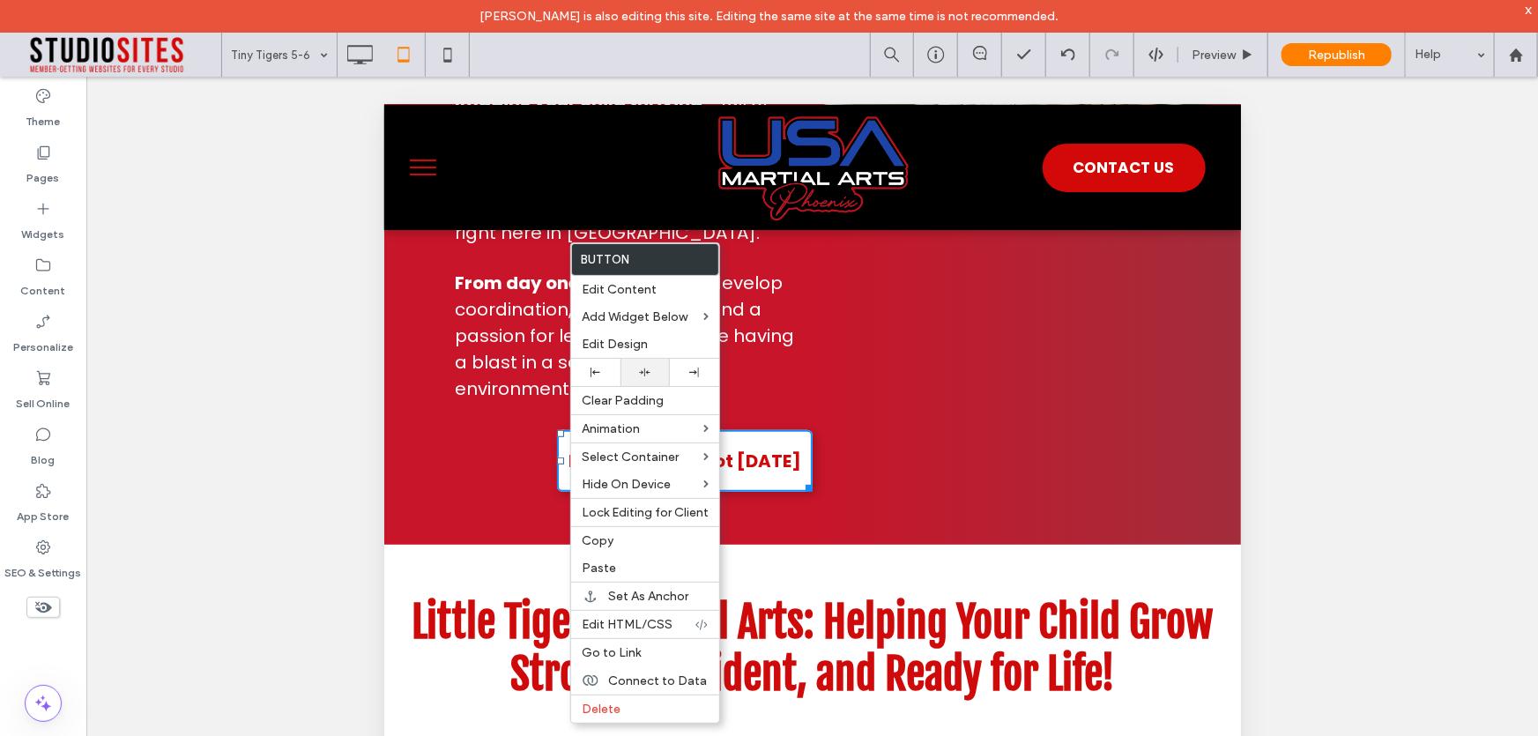
click at [636, 378] on div at bounding box center [645, 372] width 32 height 11
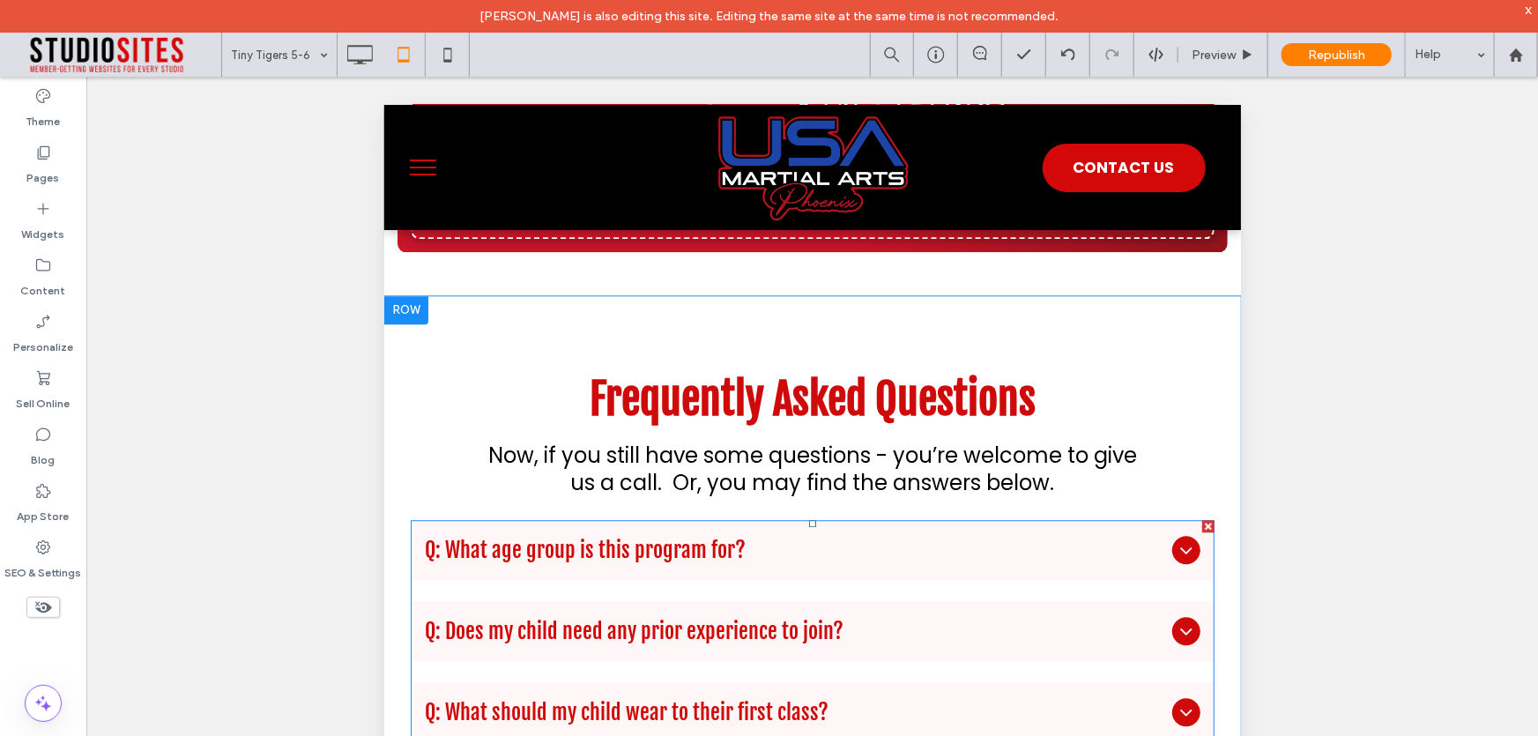
scroll to position [12660, 0]
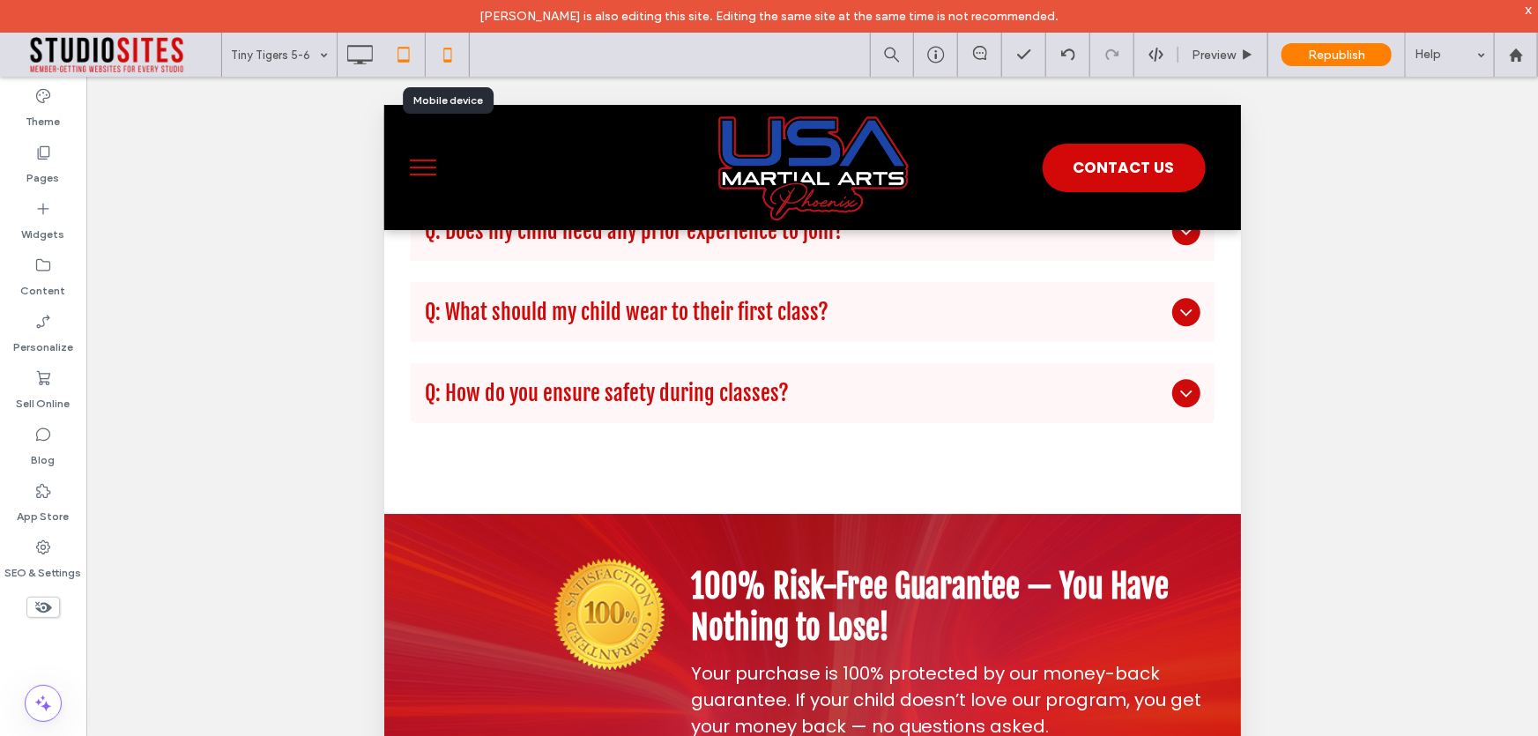
click at [438, 62] on icon at bounding box center [447, 54] width 35 height 35
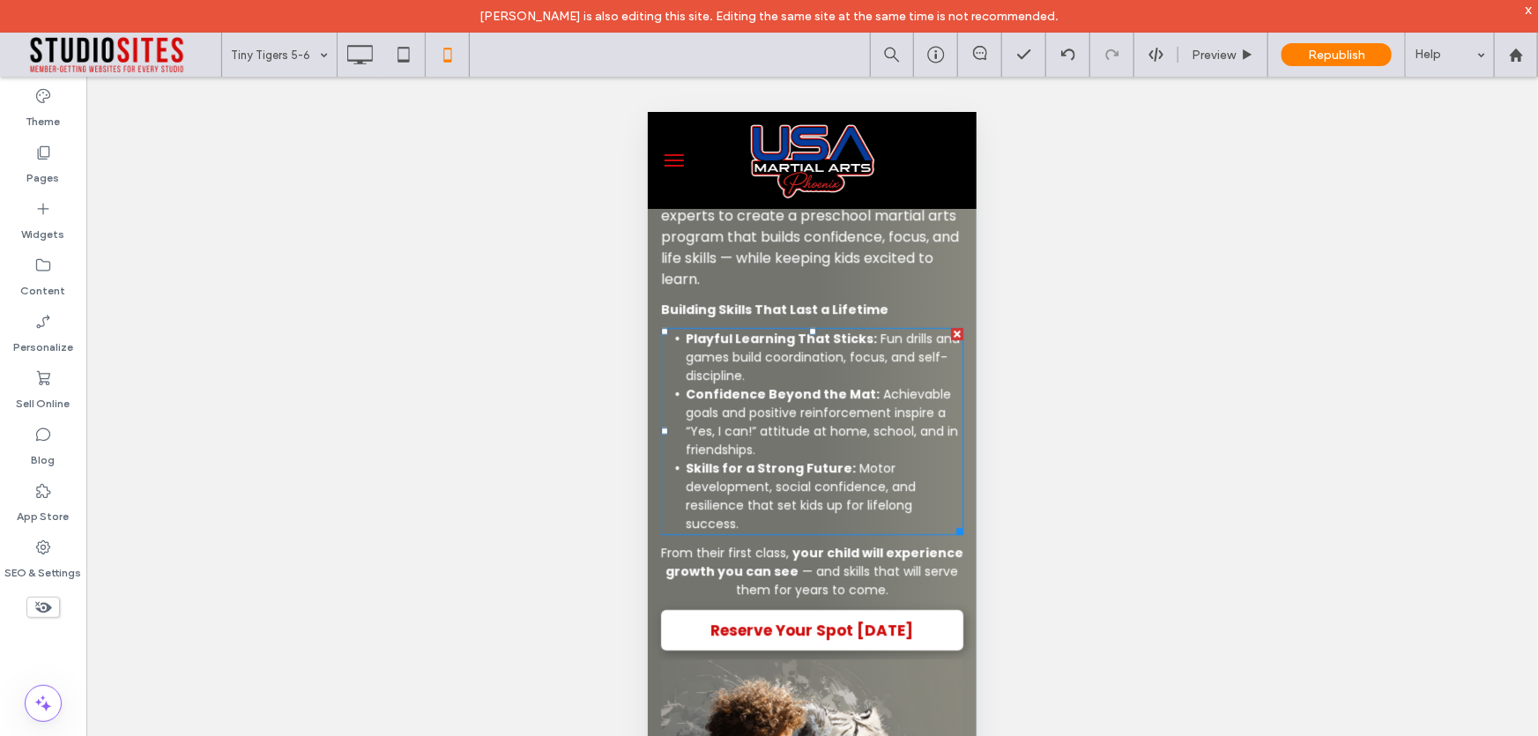
scroll to position [6651, 0]
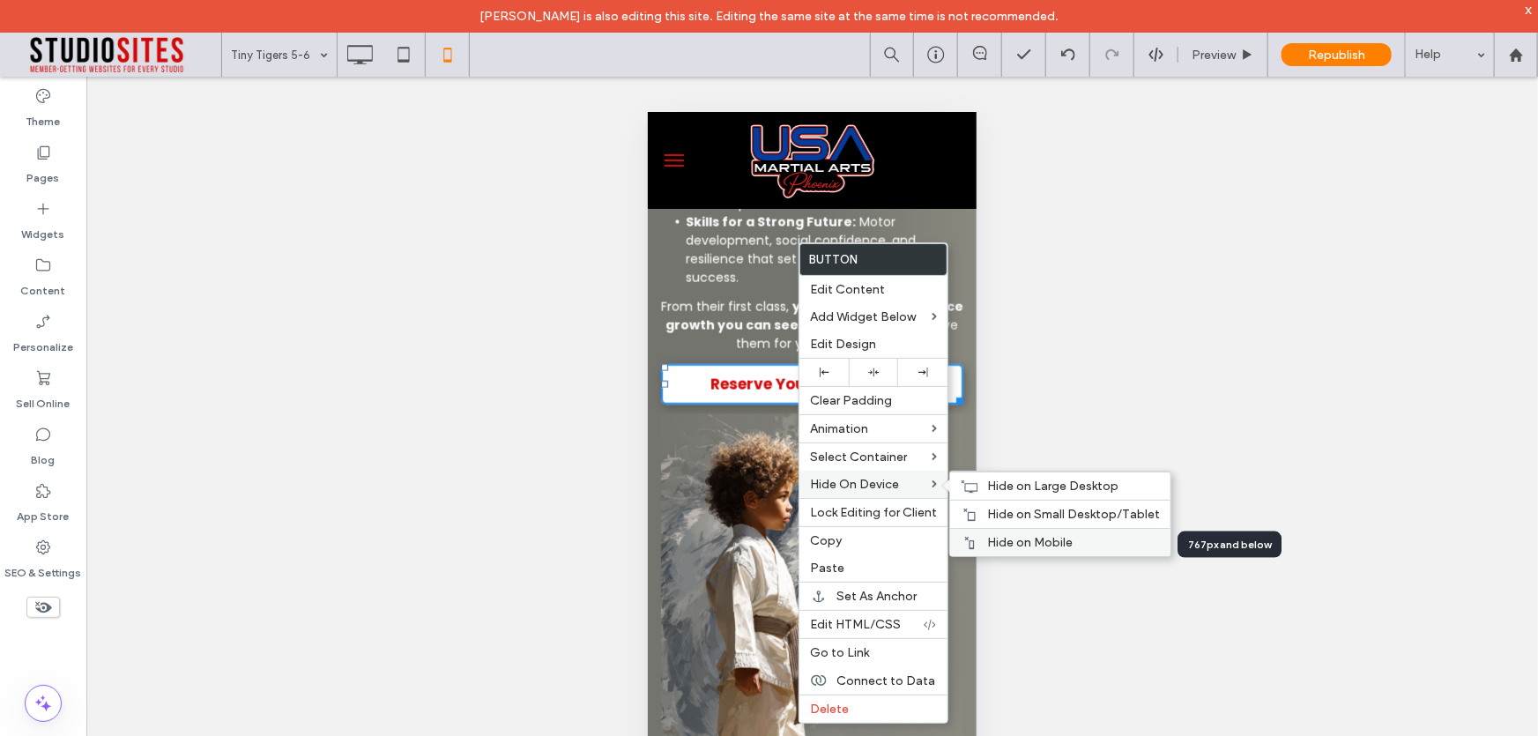
click at [1020, 541] on span "Hide on Mobile" at bounding box center [1030, 542] width 86 height 15
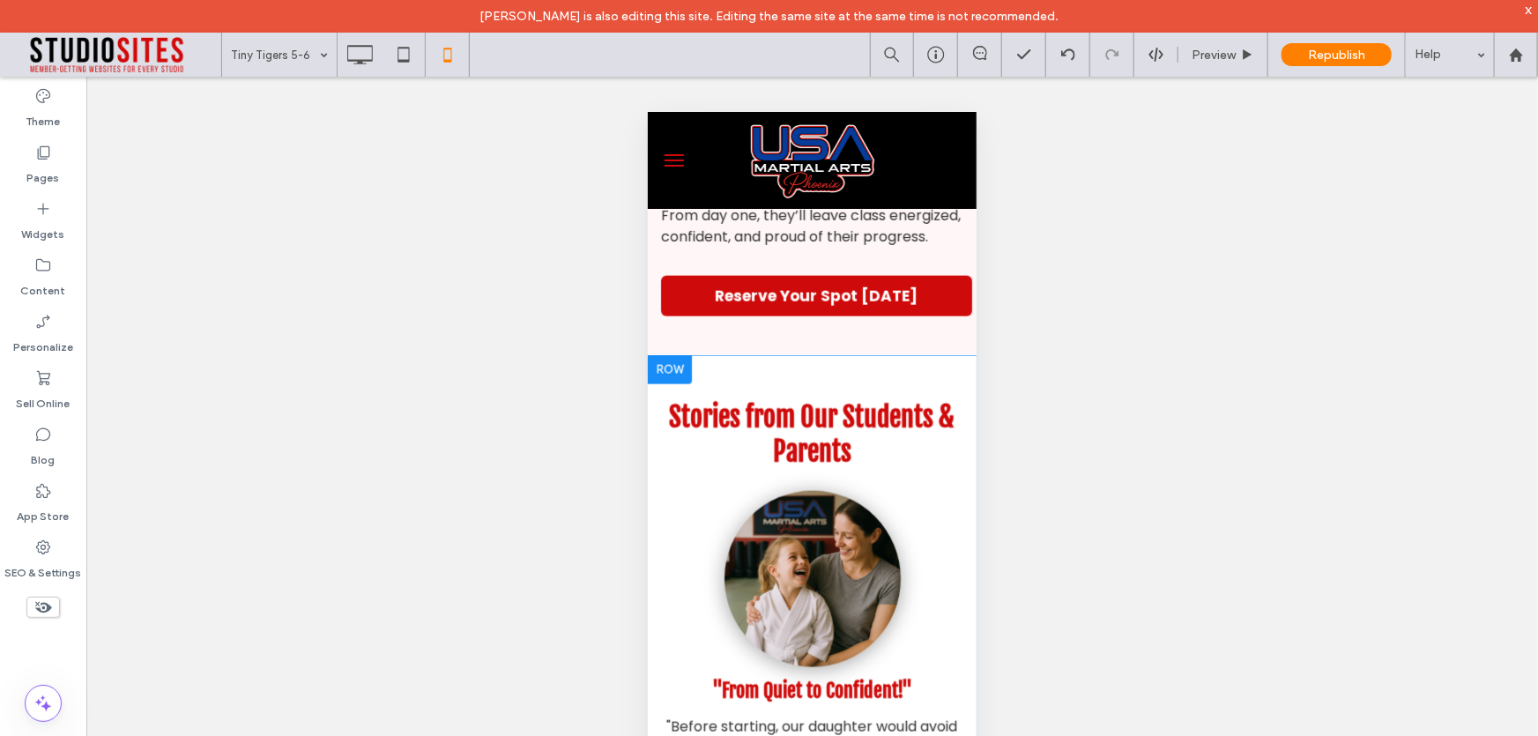
scroll to position [11298, 0]
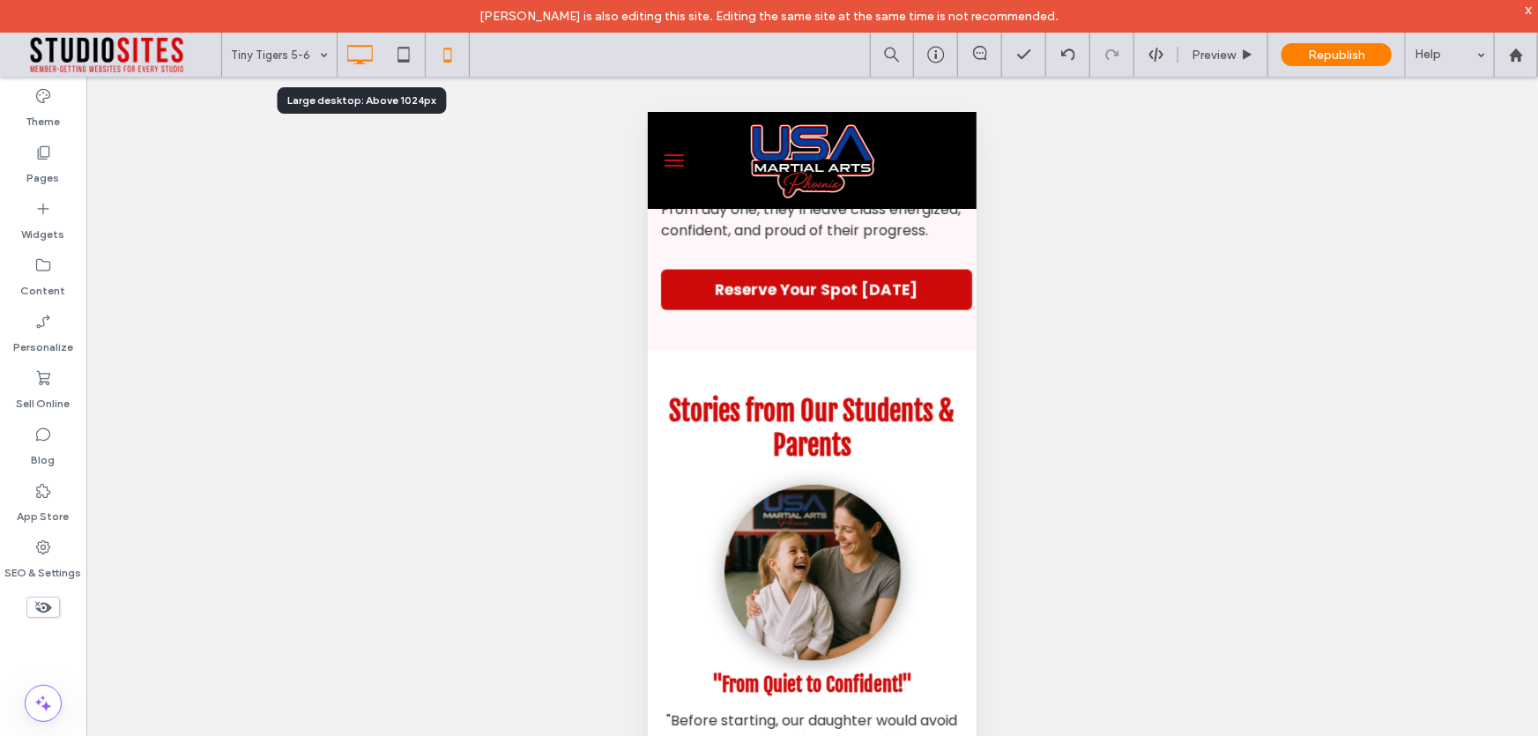
click at [353, 63] on icon at bounding box center [359, 54] width 35 height 35
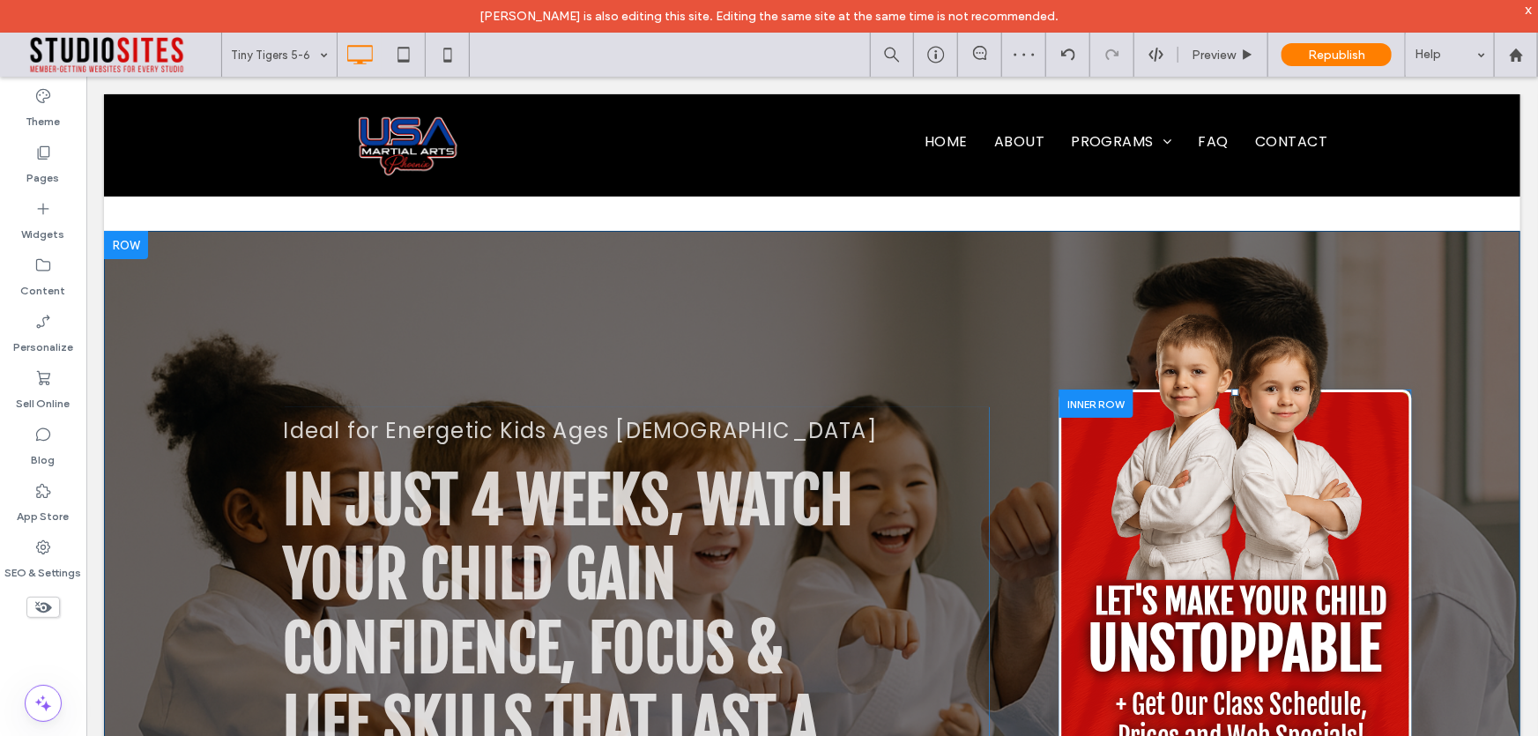
scroll to position [463, 0]
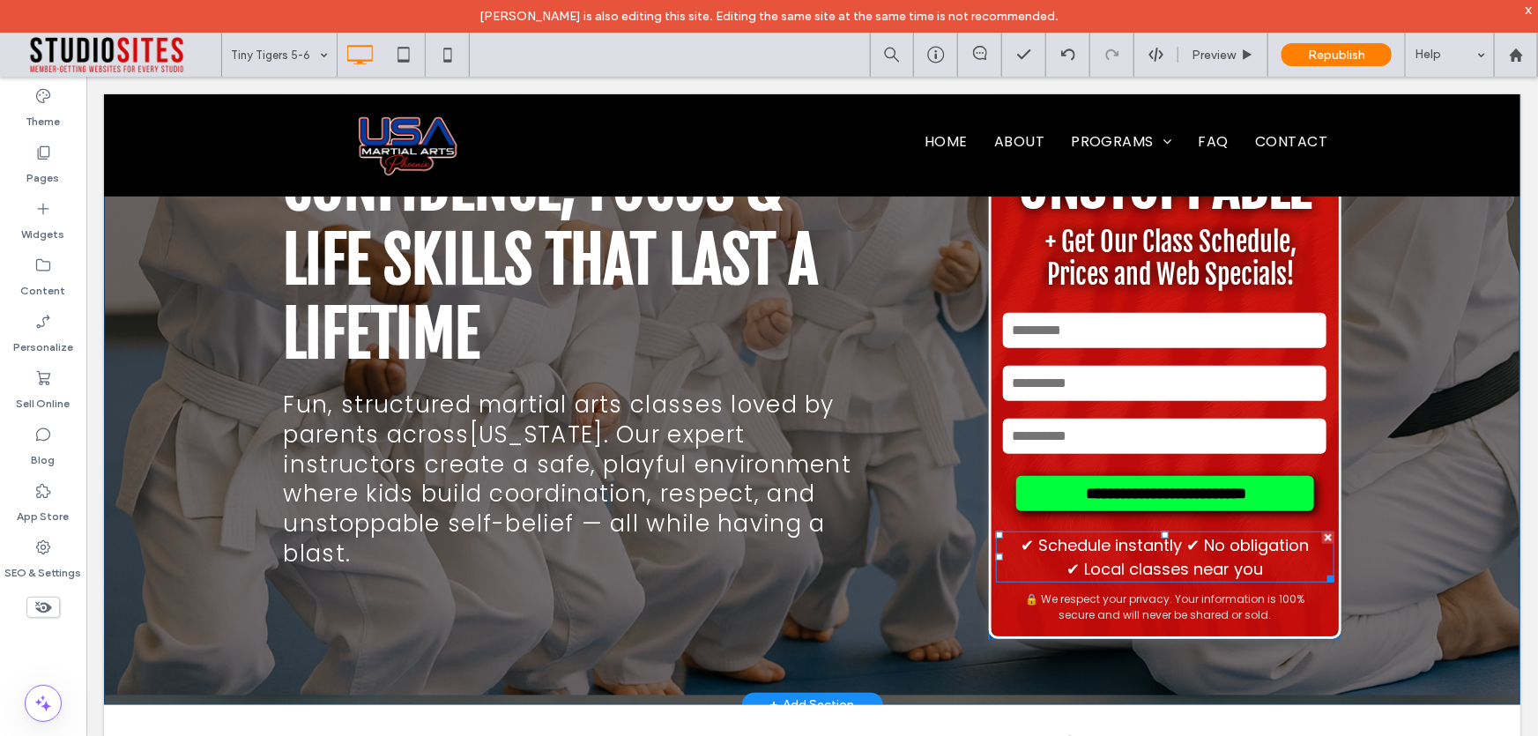
click at [1056, 554] on span "✔ Schedule instantly ✔ No obligation" at bounding box center [1164, 544] width 288 height 22
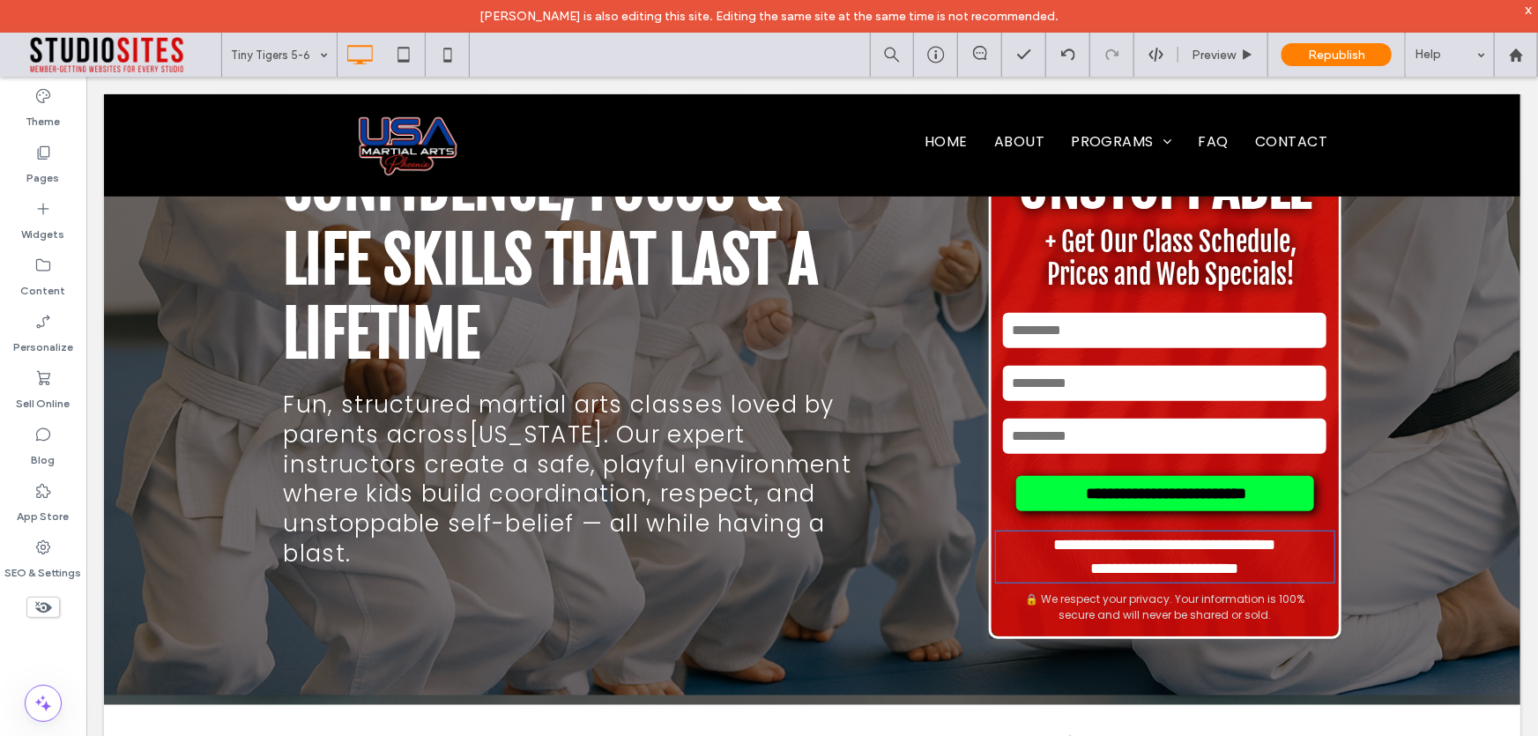
type input "*******"
type input "**"
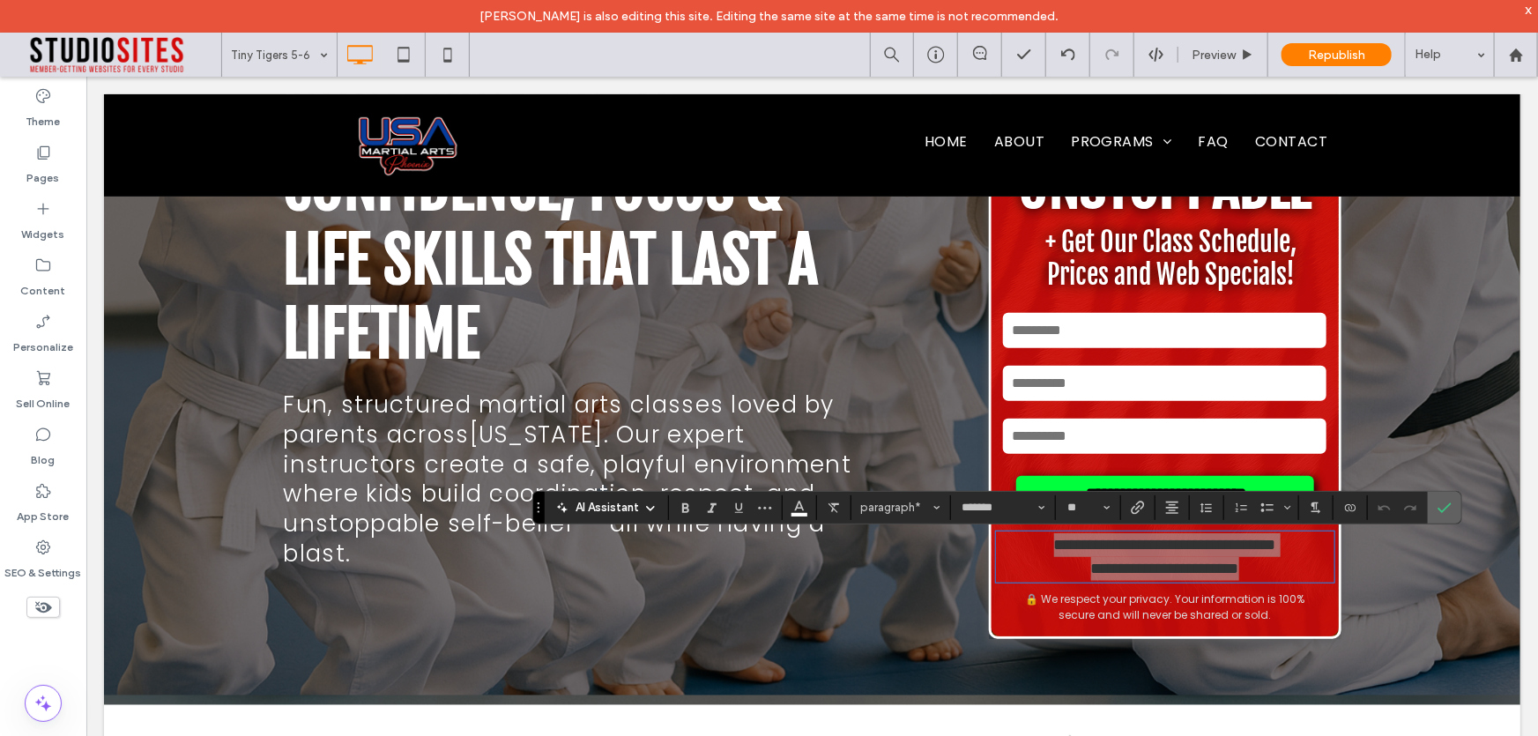
click at [1439, 507] on icon "Confirm" at bounding box center [1445, 508] width 14 height 14
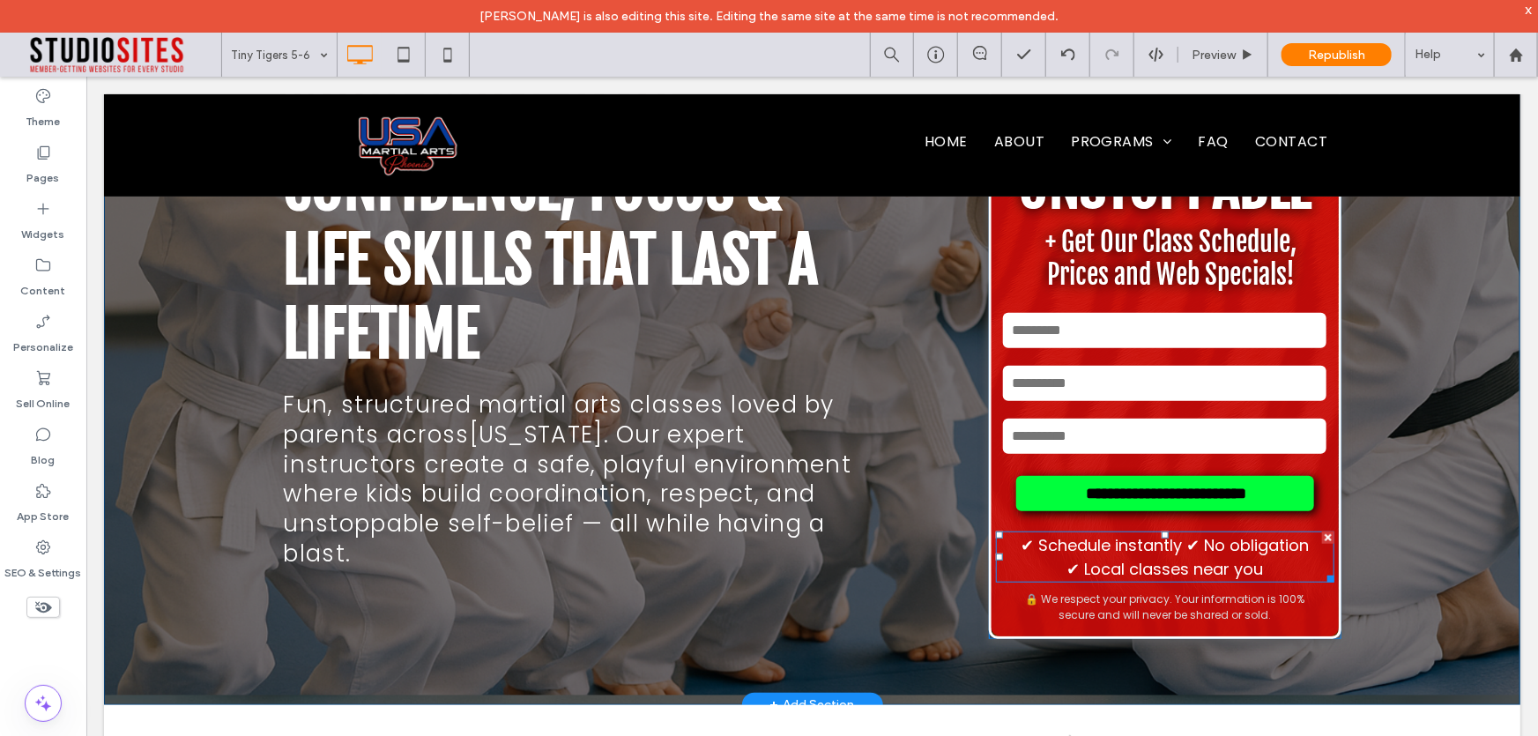
click at [1027, 551] on span "✔ Schedule instantly ✔ No obligation" at bounding box center [1164, 544] width 288 height 22
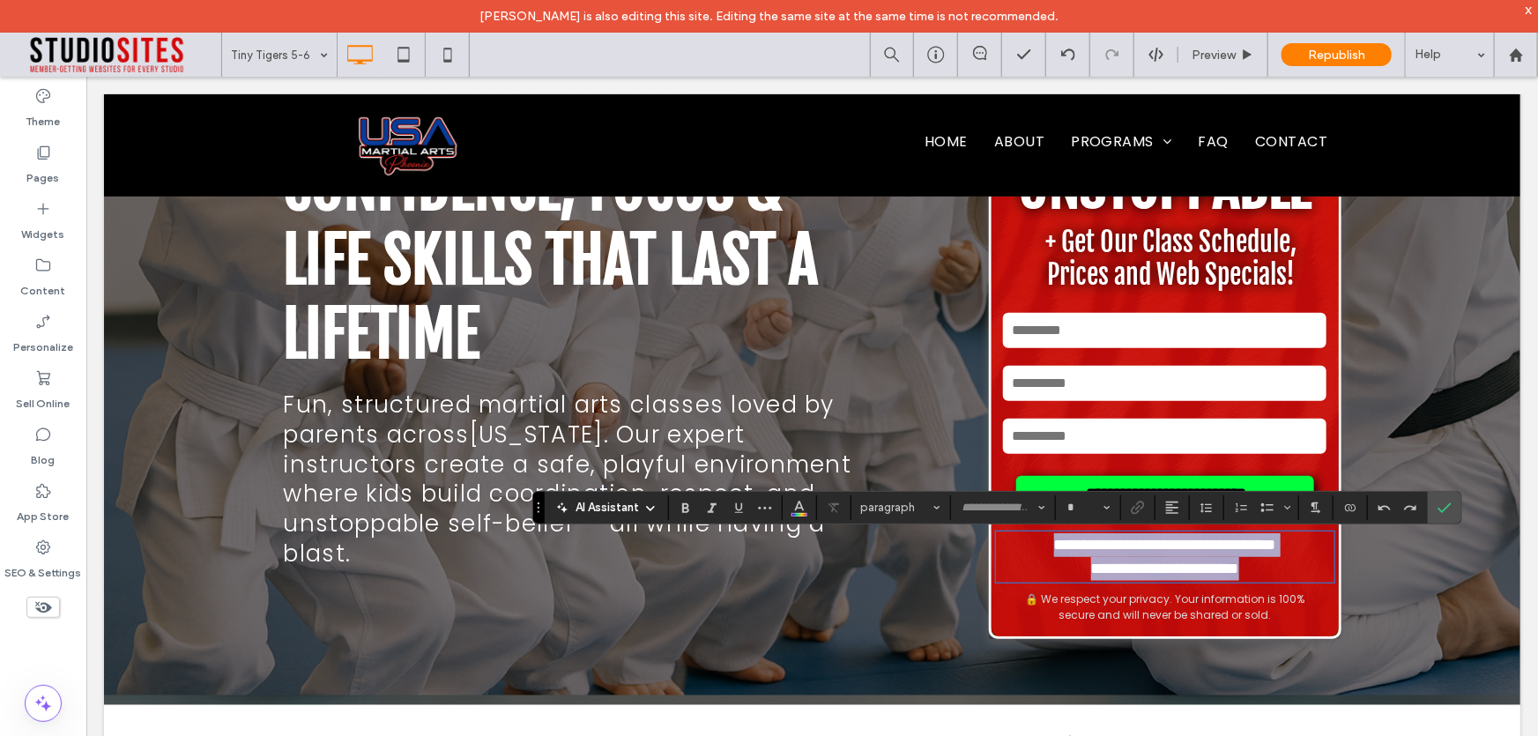
type input "*******"
type input "**"
click at [1053, 547] on span "**********" at bounding box center [1164, 544] width 222 height 16
click at [1053, 546] on span "**********" at bounding box center [1164, 544] width 222 height 16
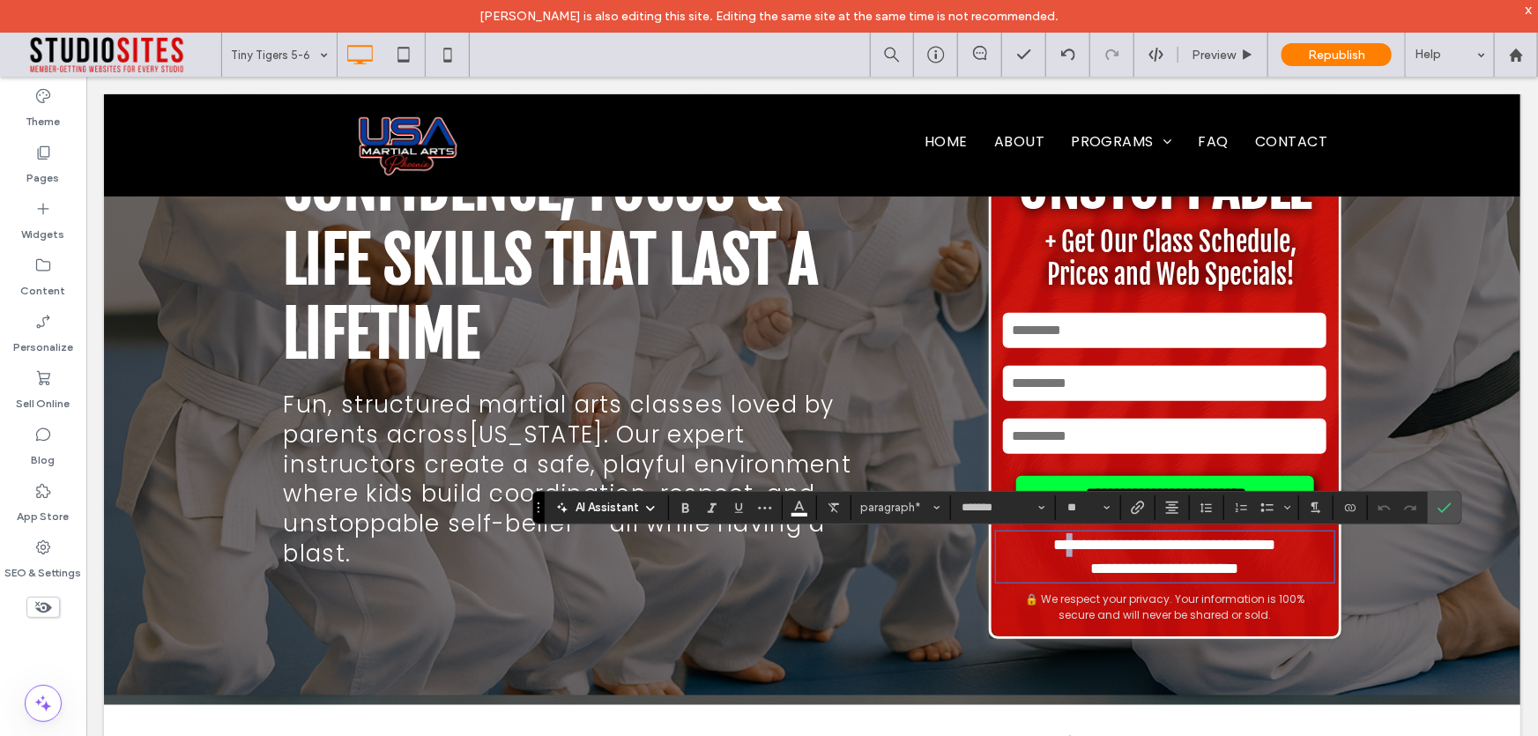
click at [1053, 546] on span "**********" at bounding box center [1164, 544] width 222 height 16
drag, startPoint x: 1033, startPoint y: 546, endPoint x: 1002, endPoint y: 546, distance: 30.9
click at [1002, 546] on p "**********" at bounding box center [1164, 544] width 338 height 24
click at [1441, 510] on use "Confirm" at bounding box center [1445, 507] width 14 height 11
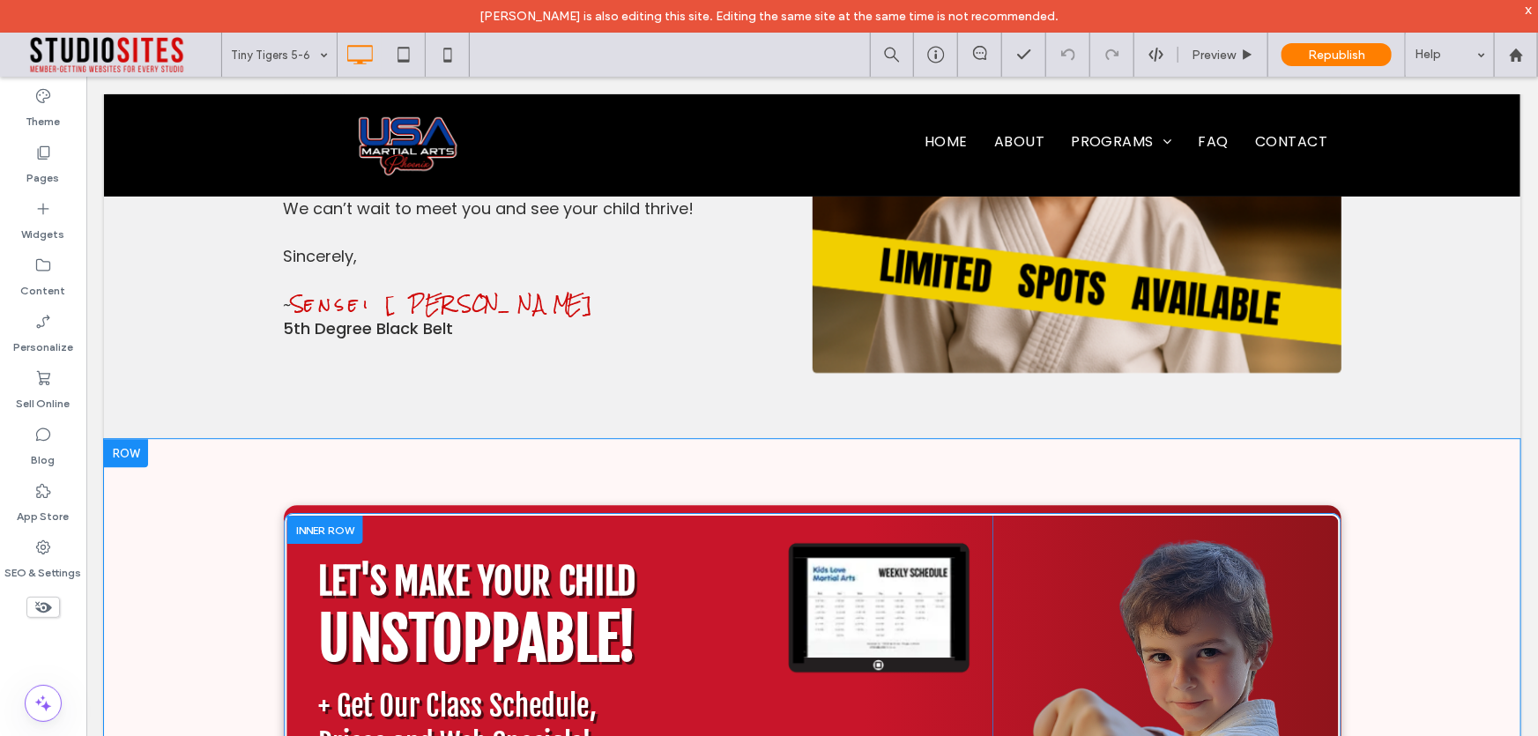
scroll to position [12964, 0]
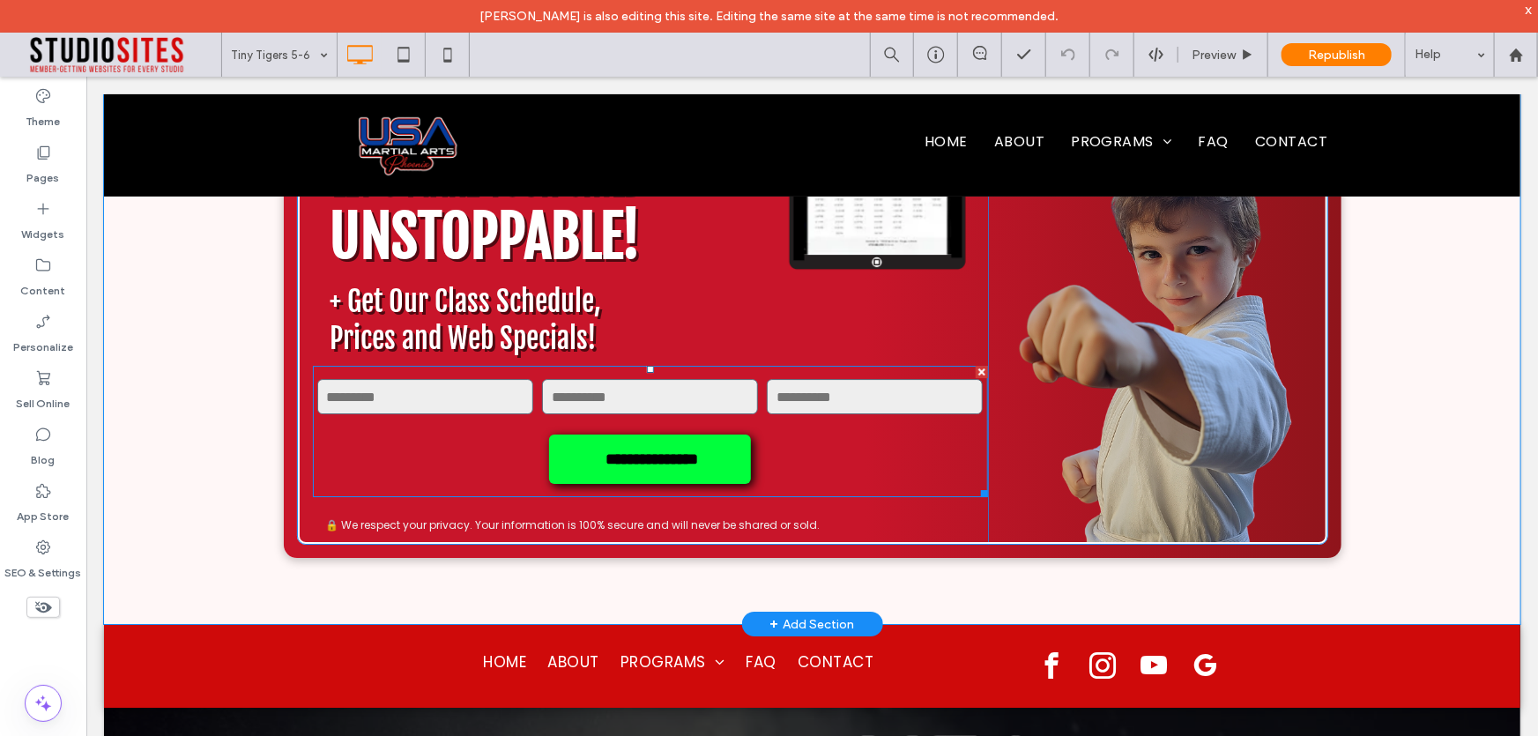
click at [814, 365] on form "**********" at bounding box center [649, 430] width 675 height 131
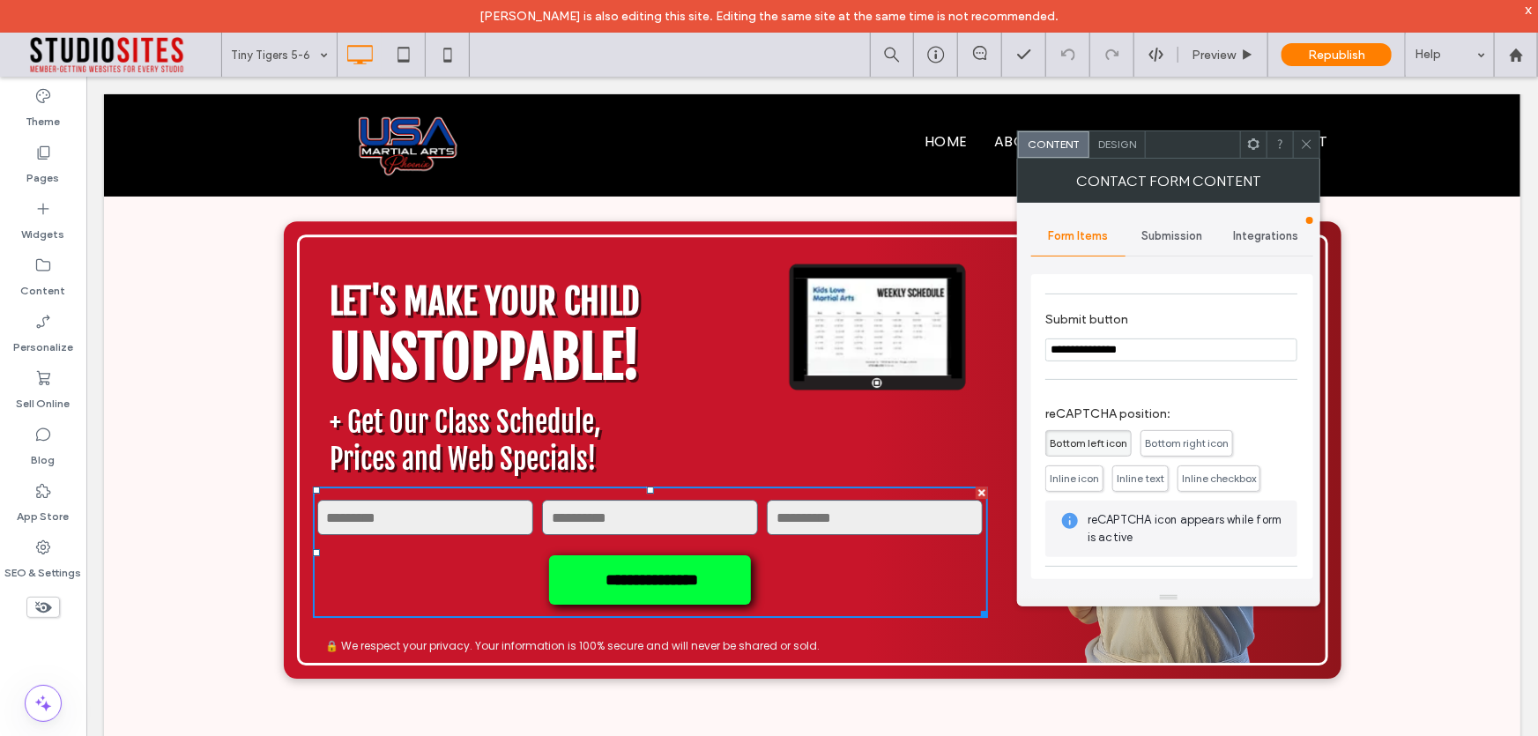
scroll to position [12803, 0]
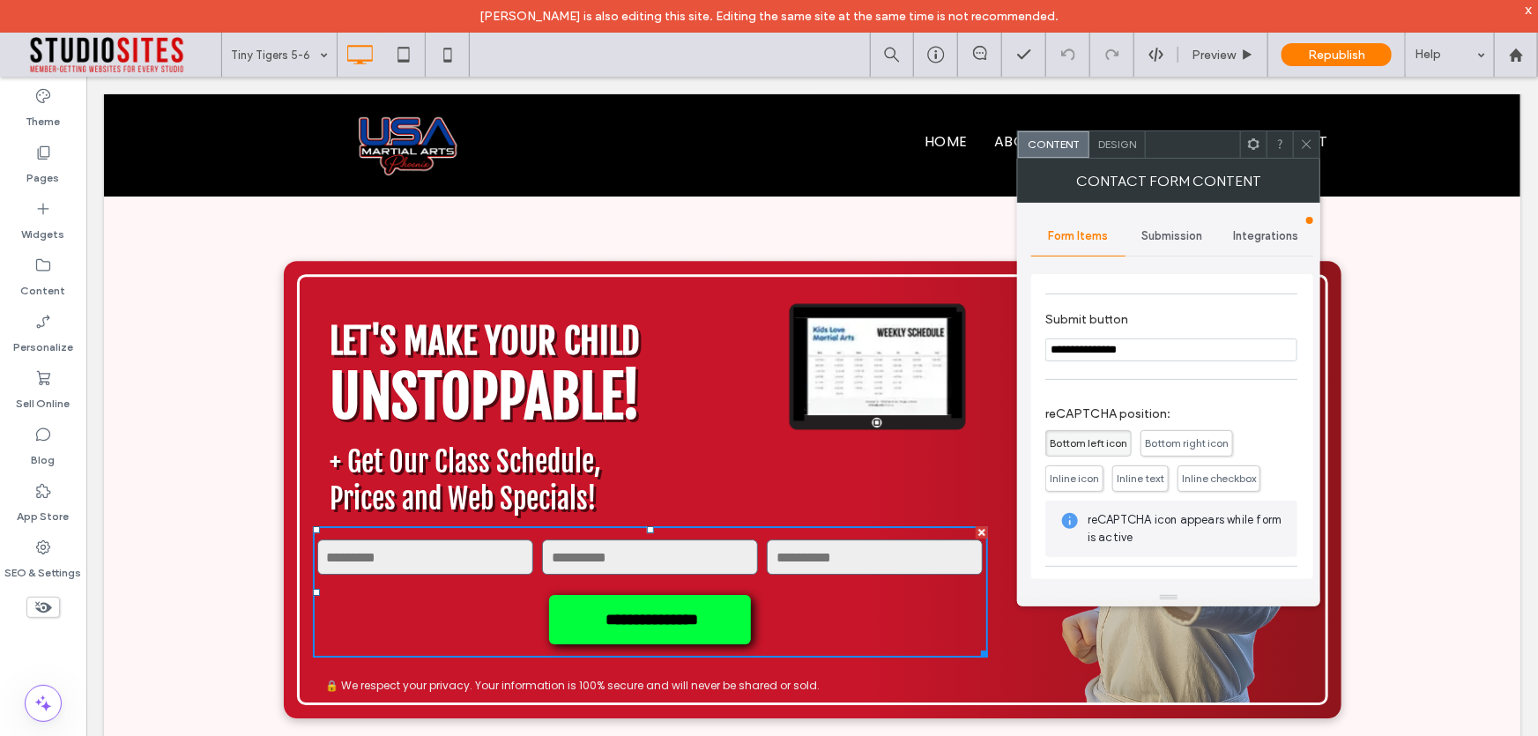
click at [1309, 145] on icon at bounding box center [1306, 144] width 13 height 13
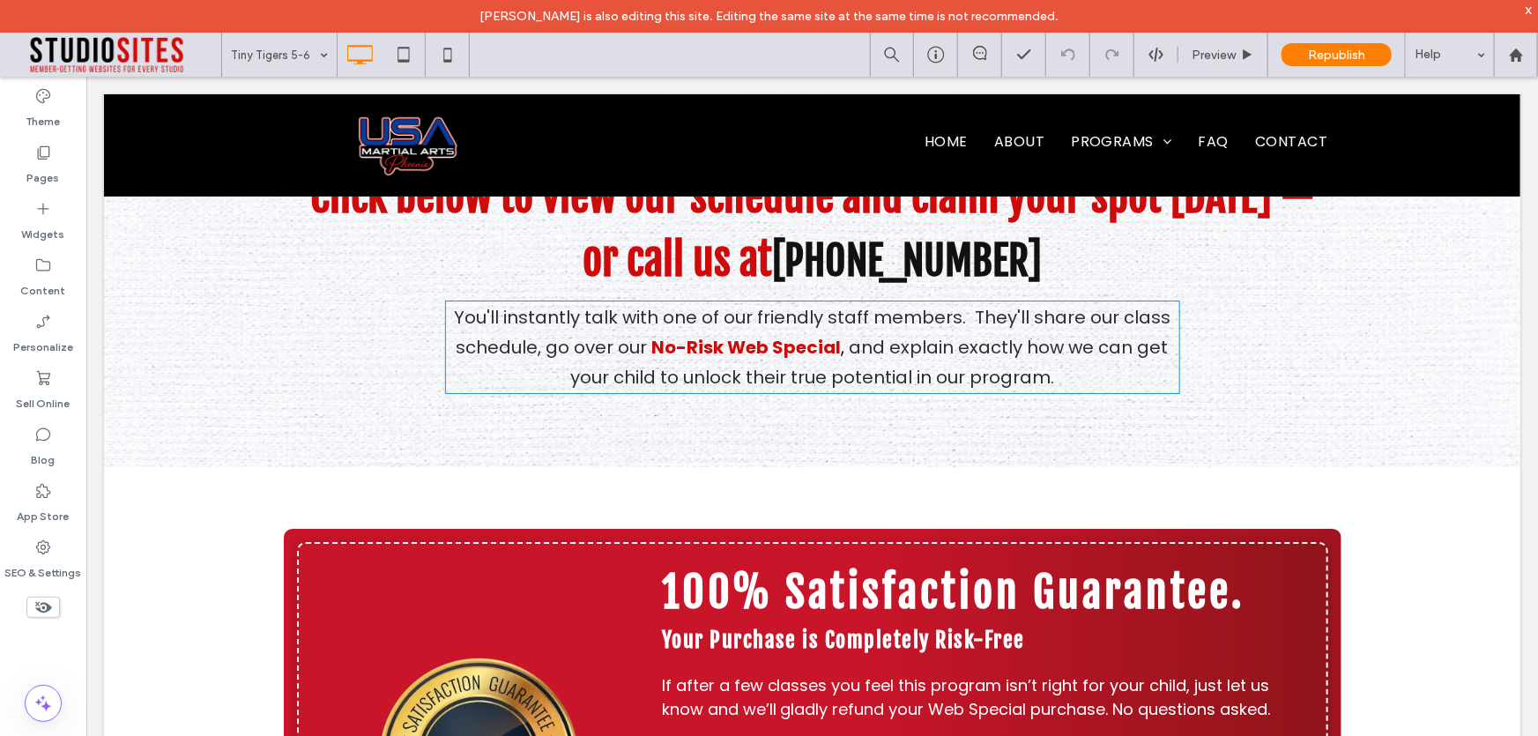
scroll to position [9936, 0]
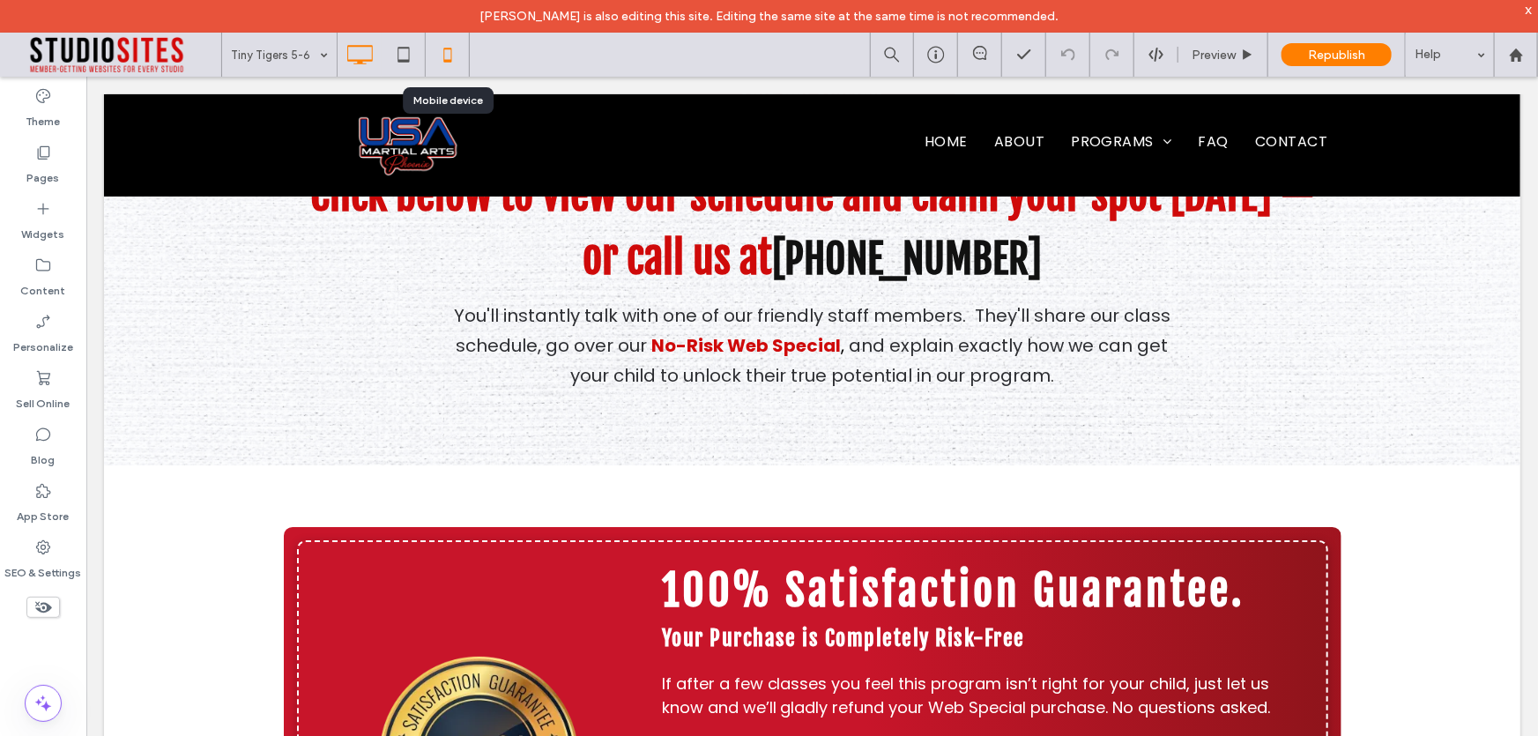
click at [449, 62] on icon at bounding box center [447, 54] width 35 height 35
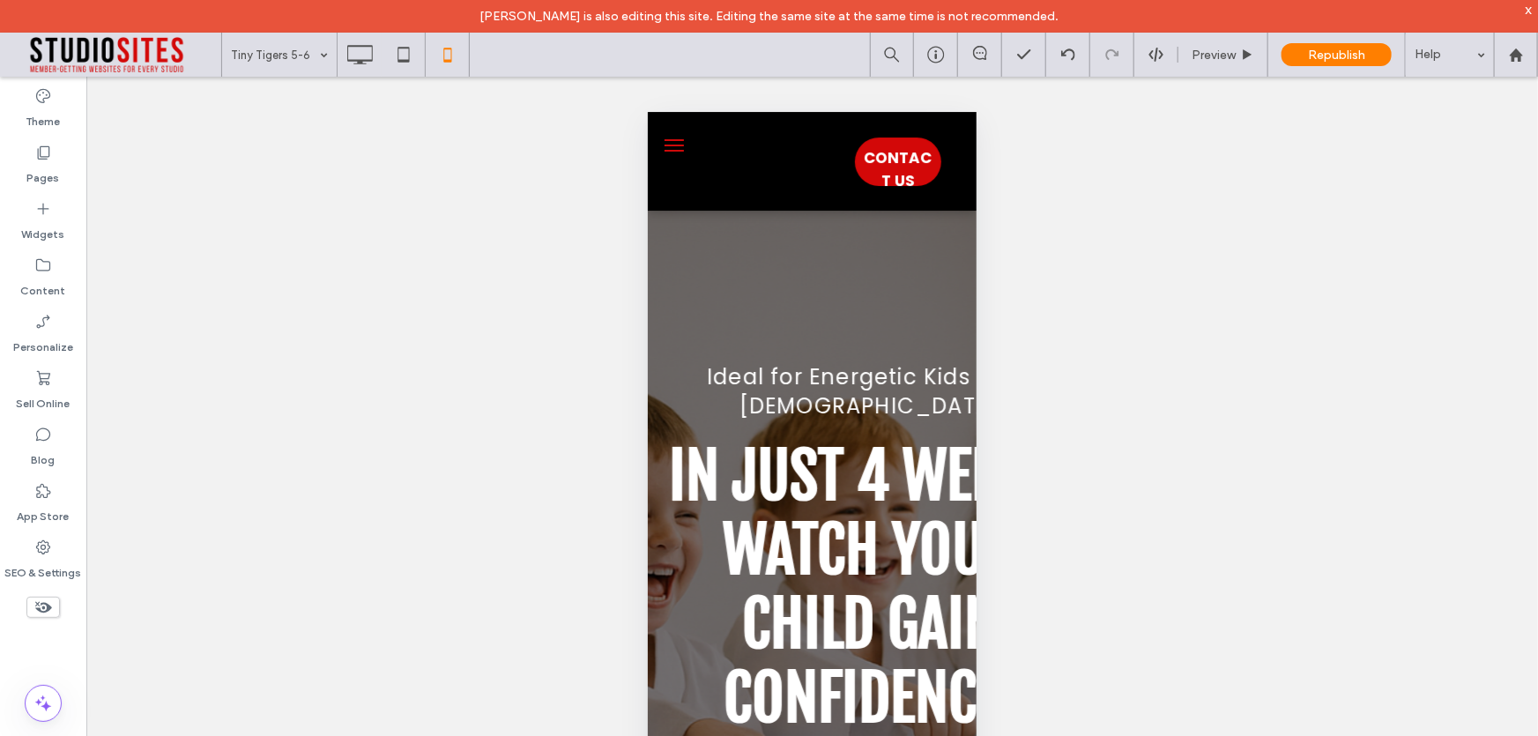
scroll to position [25, 0]
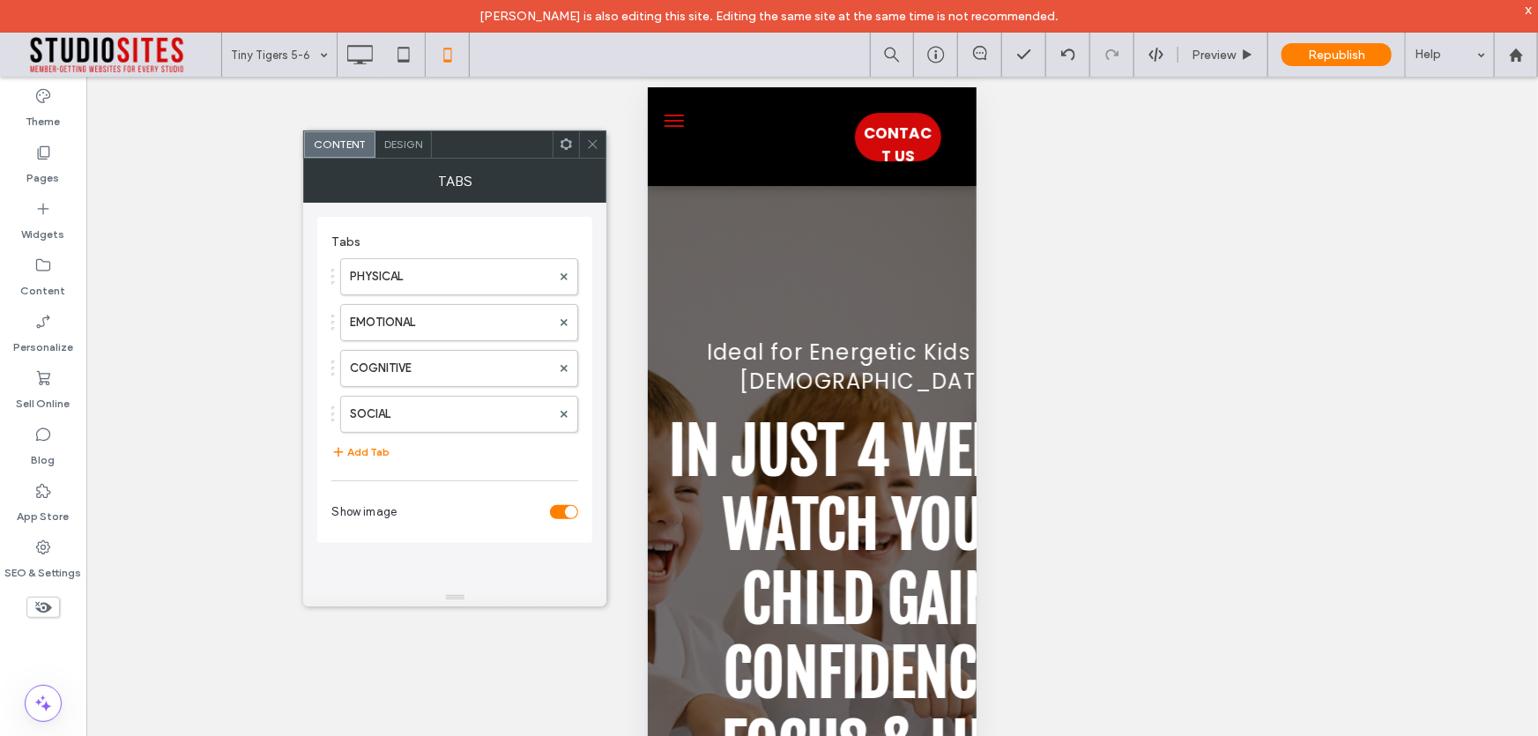
click at [596, 141] on icon at bounding box center [592, 144] width 13 height 13
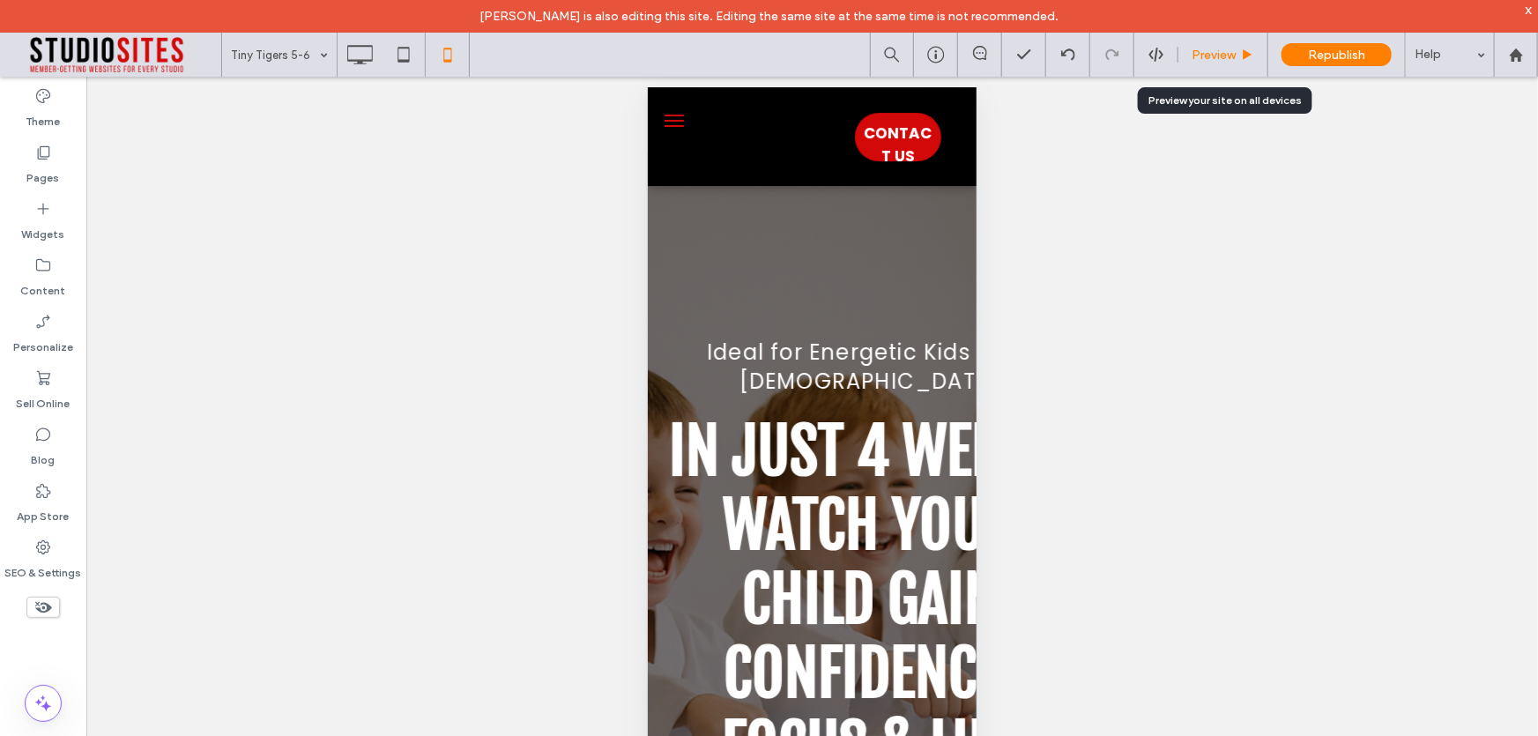
click at [1212, 53] on span "Preview" at bounding box center [1214, 55] width 44 height 15
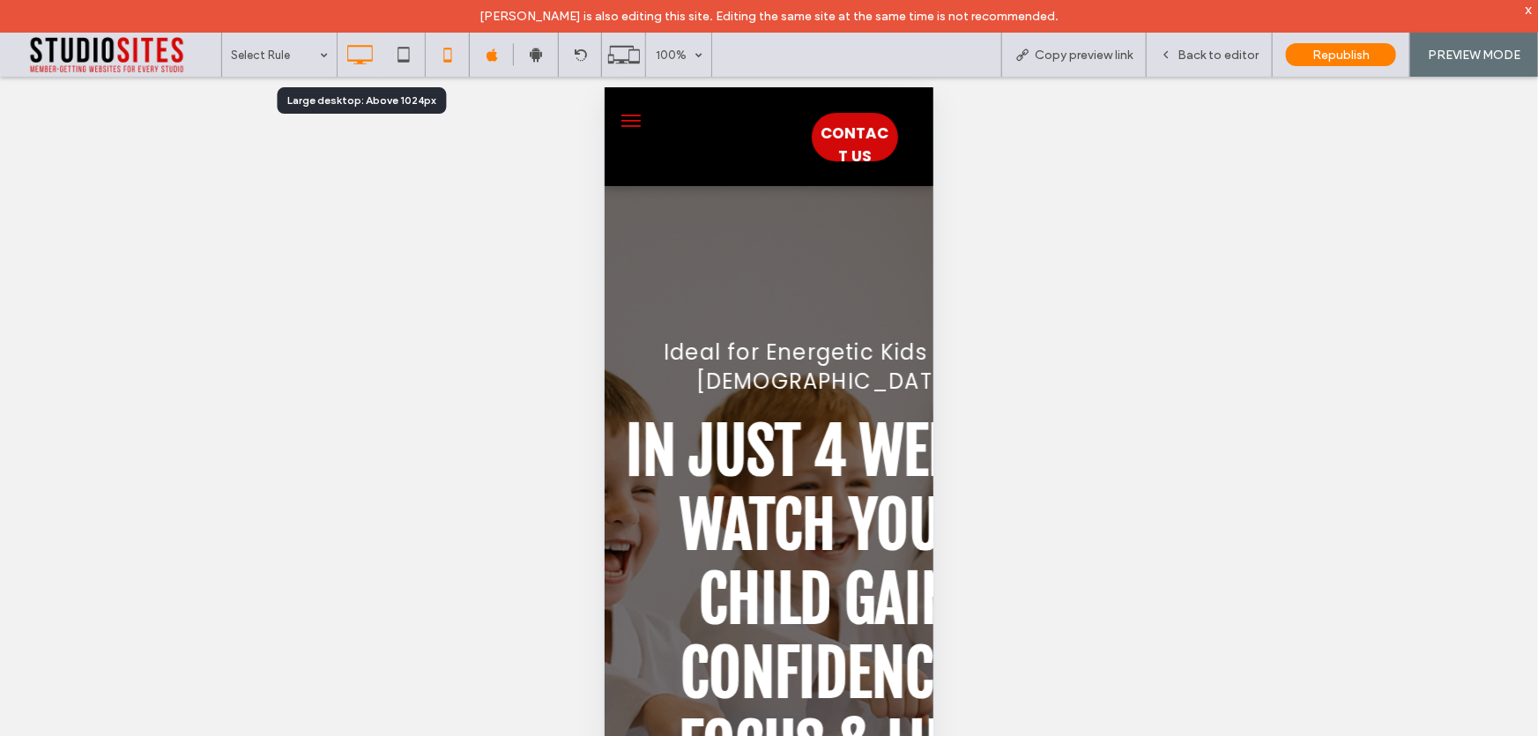
click at [361, 43] on icon at bounding box center [359, 54] width 35 height 35
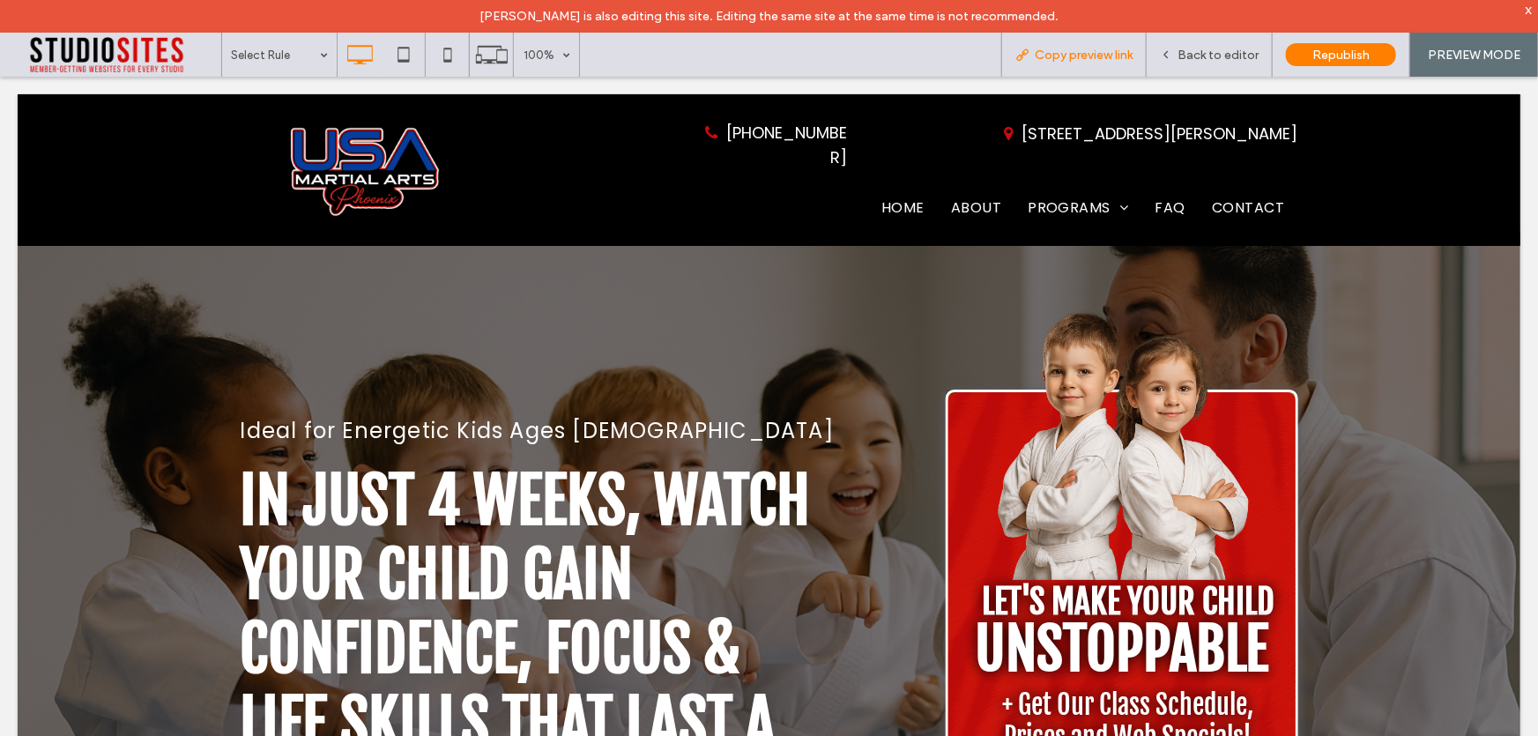
click at [1064, 53] on span "Copy preview link" at bounding box center [1084, 55] width 98 height 15
click at [1043, 56] on span "Copy preview link" at bounding box center [1084, 55] width 98 height 15
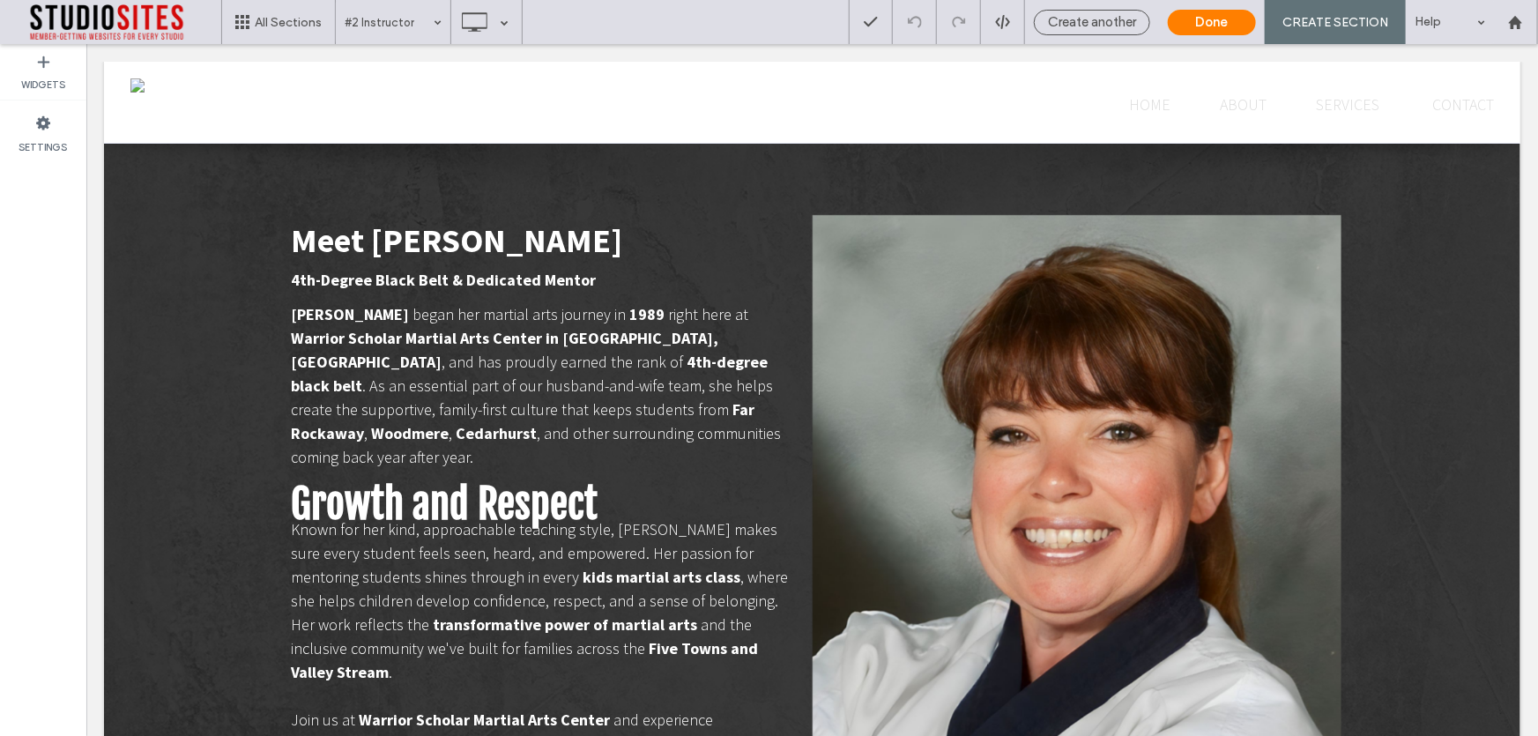
click at [140, 93] on div "Click To Paste HOME ABOUT SERVICES CONTACT Click To Paste Header" at bounding box center [811, 102] width 1416 height 82
drag, startPoint x: 160, startPoint y: 99, endPoint x: 175, endPoint y: 145, distance: 49.1
click at [175, 145] on div "Click To Paste HOME ABOUT SERVICES CONTACT Click To Paste Header Meet Mrs. Sega…" at bounding box center [811, 520] width 1416 height 919
drag, startPoint x: 960, startPoint y: 95, endPoint x: 712, endPoint y: 100, distance: 247.7
click at [712, 100] on div "Click To Paste HOME ABOUT SERVICES CONTACT Click To Paste Header" at bounding box center [811, 102] width 1416 height 82
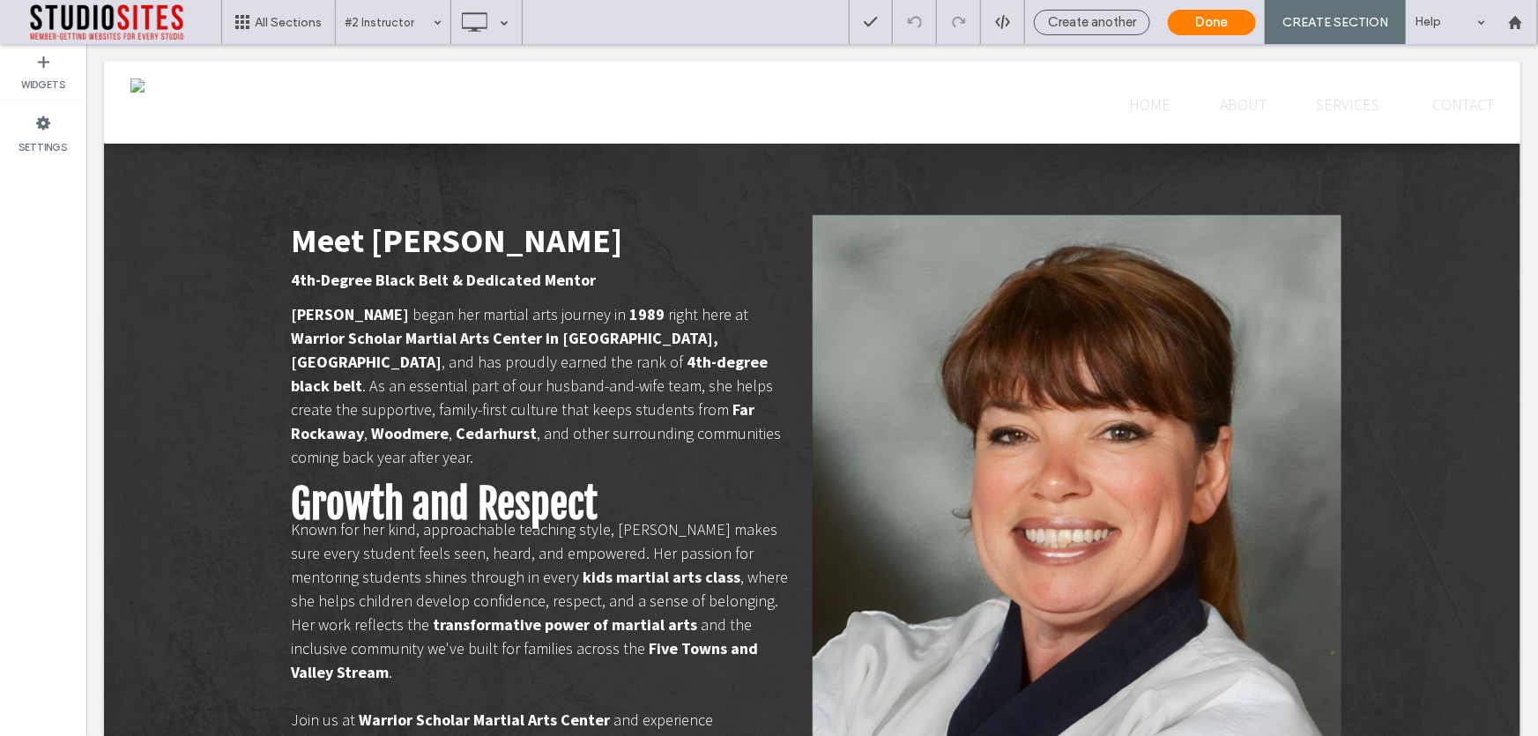
click at [712, 100] on div "Click To Paste HOME ABOUT SERVICES CONTACT Click To Paste Header" at bounding box center [811, 102] width 1416 height 82
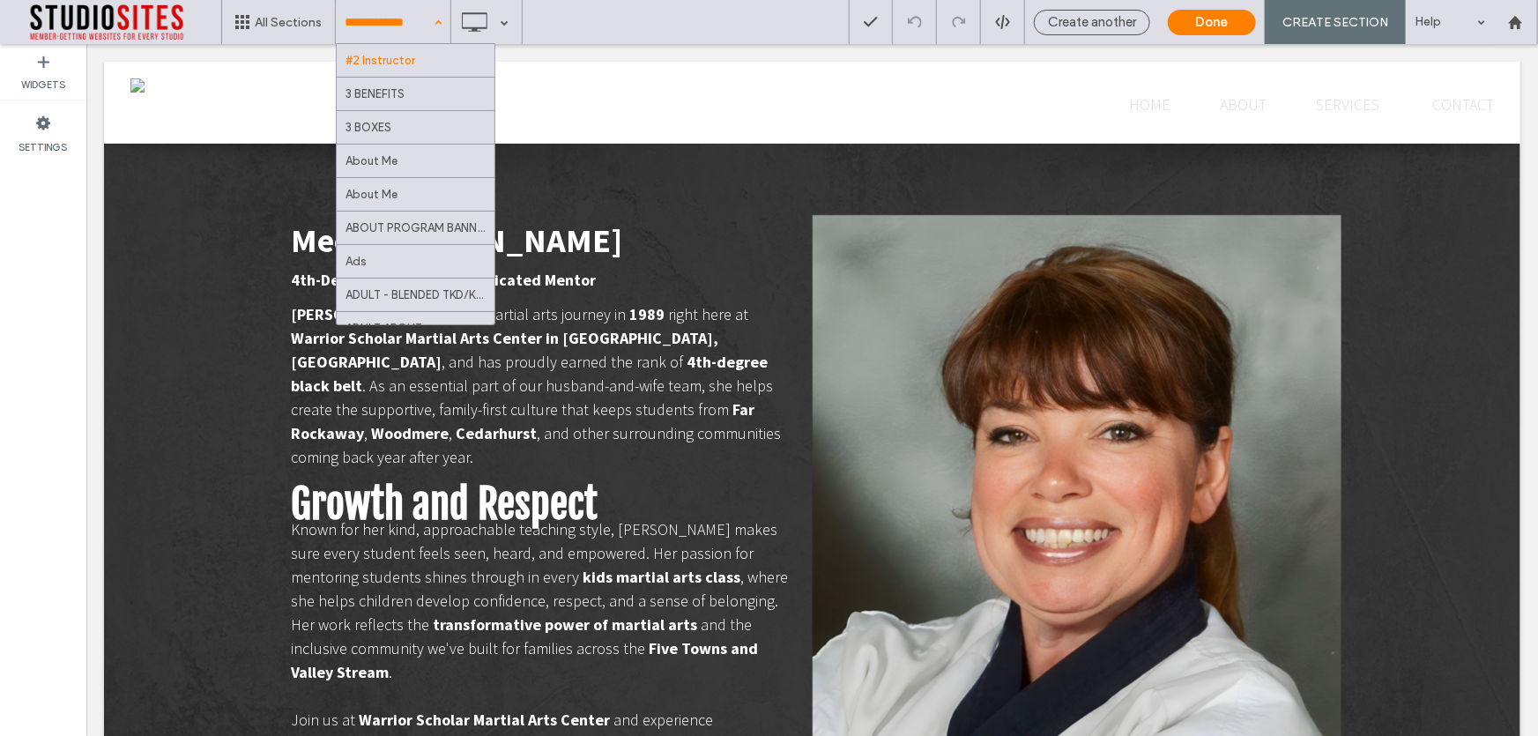
click at [424, 29] on input at bounding box center [389, 22] width 88 height 44
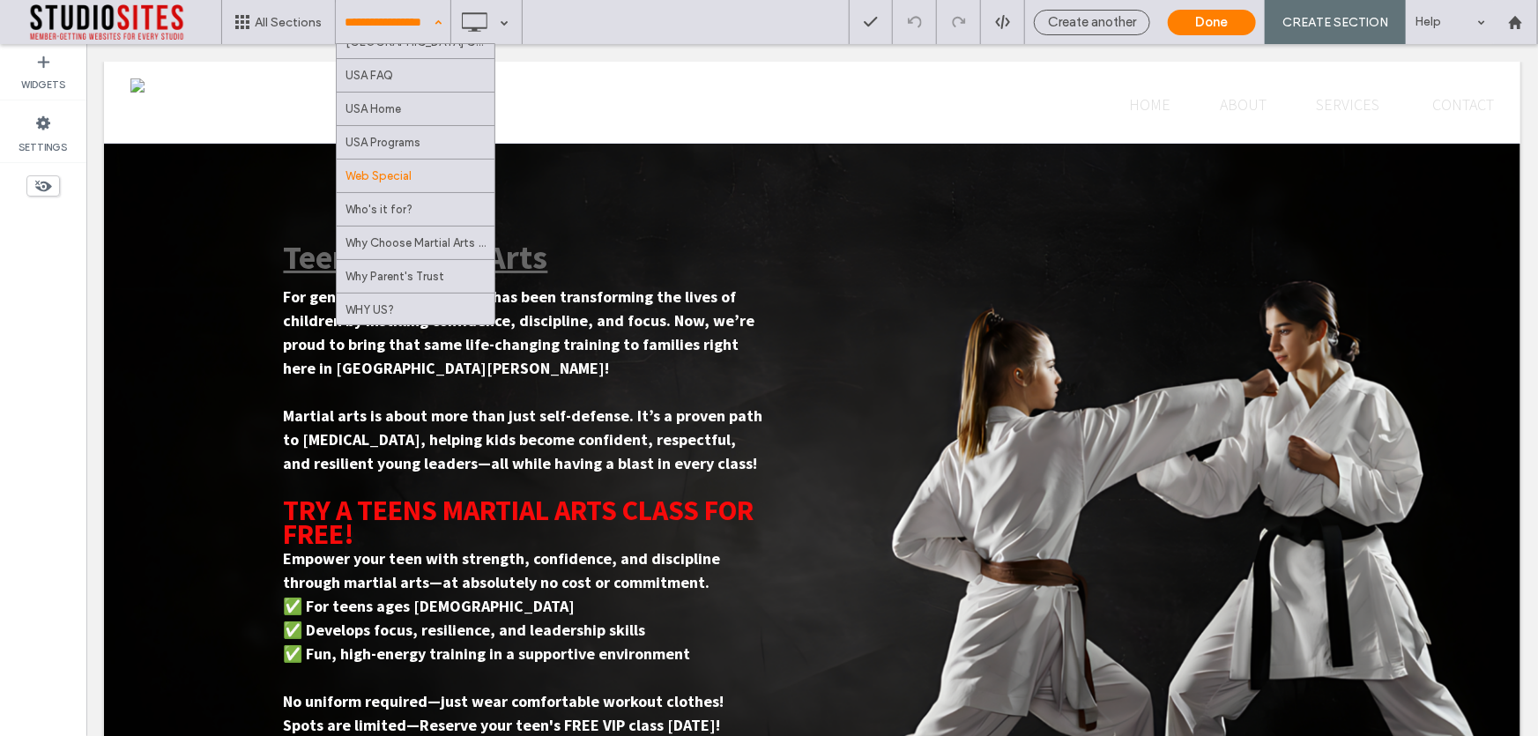
scroll to position [7113, 0]
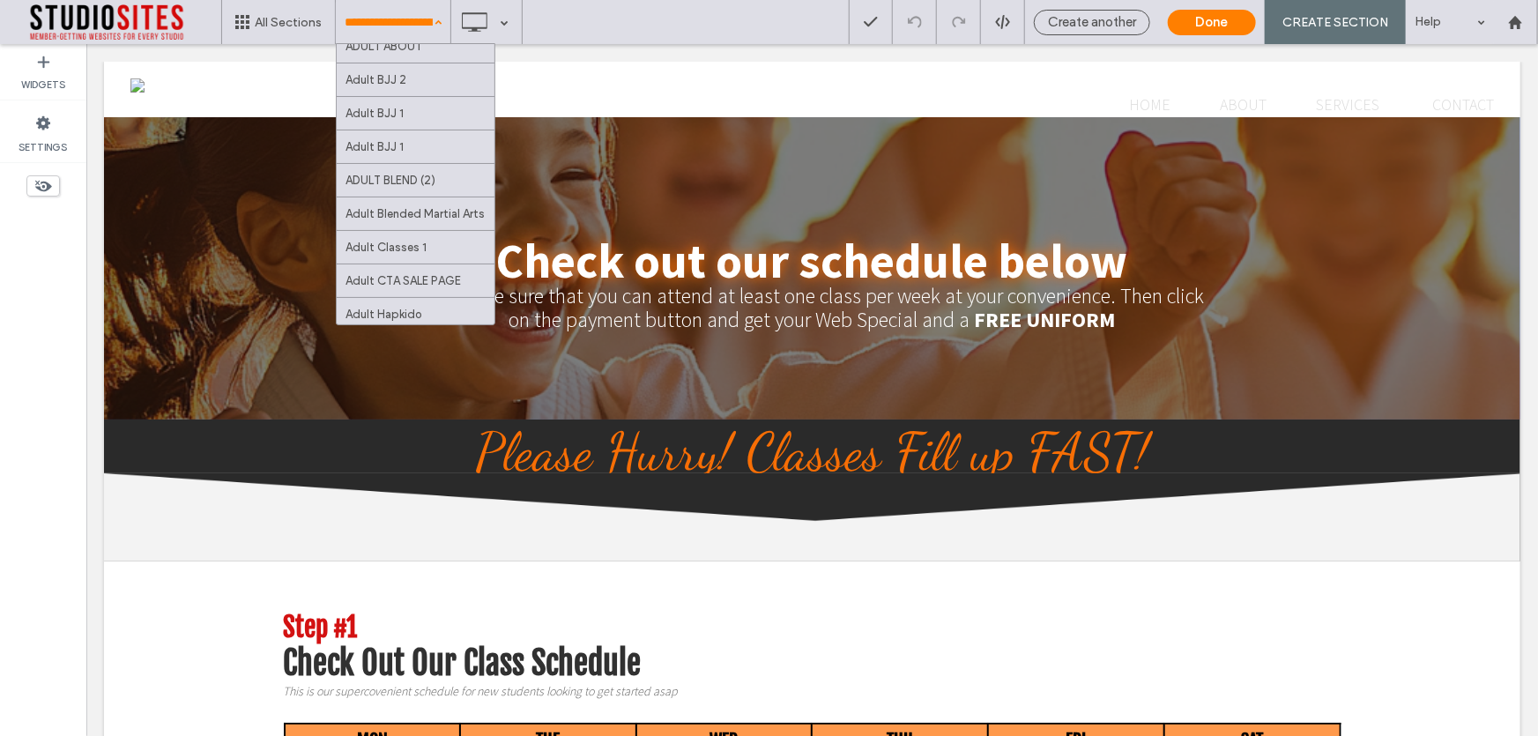
scroll to position [561, 0]
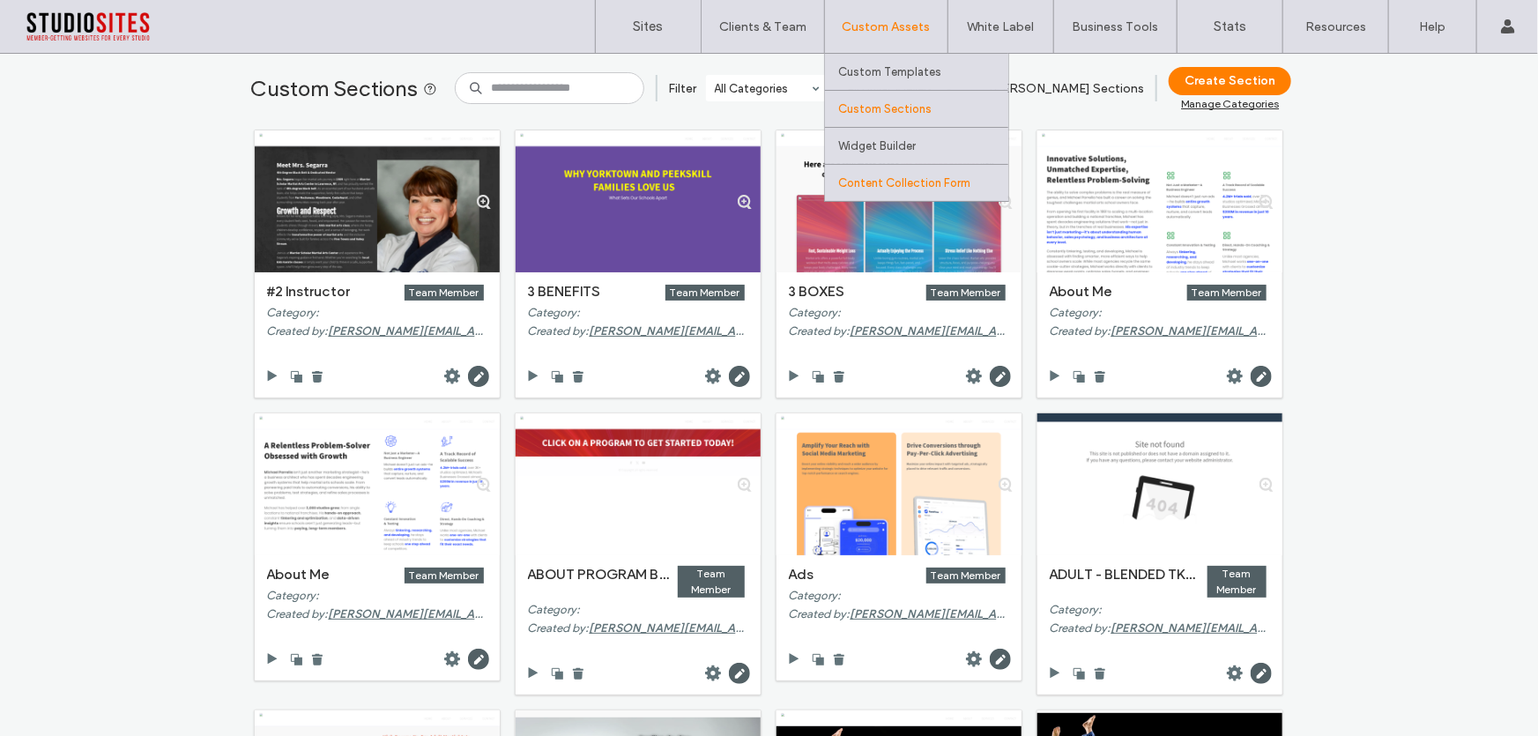
click at [877, 185] on label "Content Collection Form" at bounding box center [904, 182] width 132 height 13
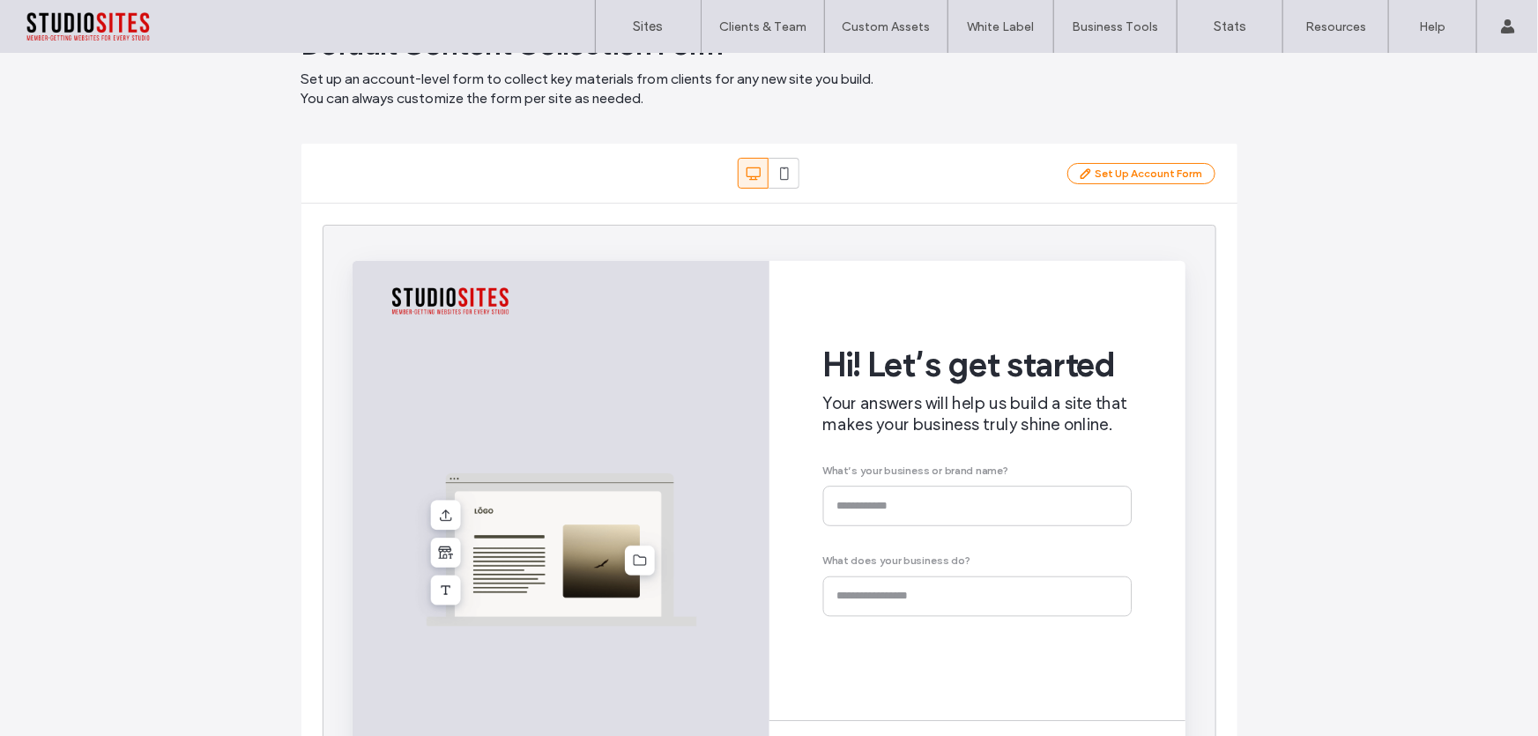
scroll to position [169, 0]
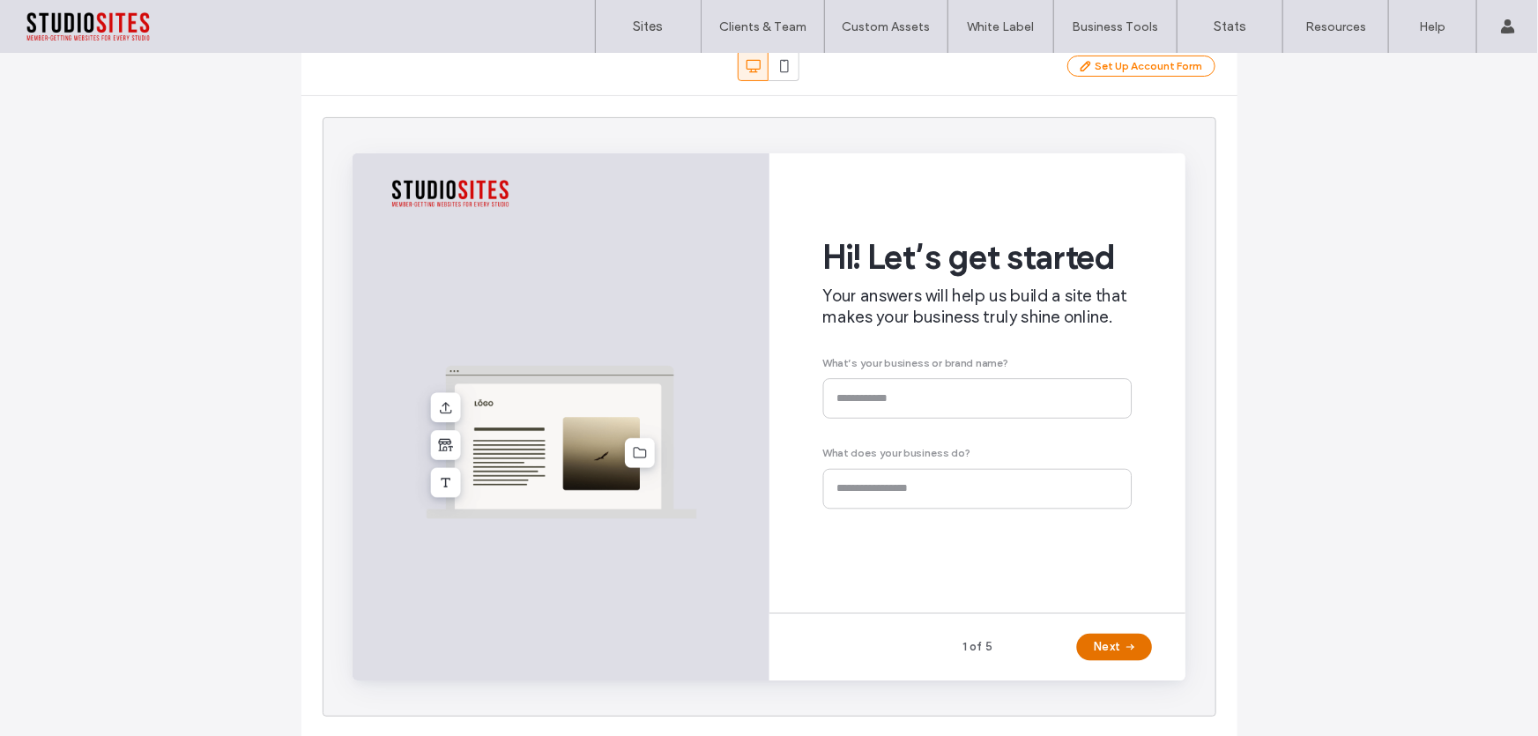
click at [1149, 672] on button "Next" at bounding box center [1153, 672] width 79 height 28
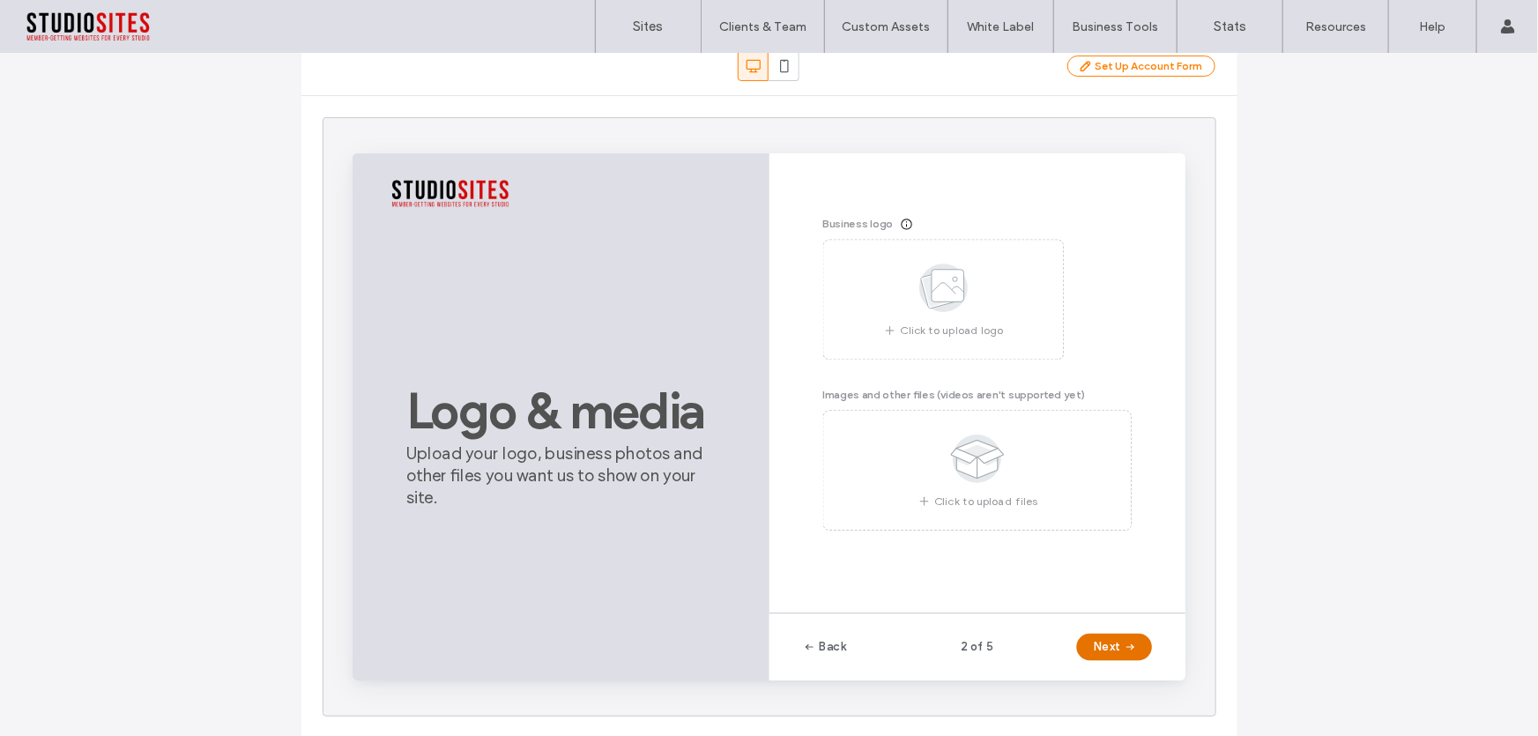
click at [1154, 670] on button "Next" at bounding box center [1153, 672] width 79 height 28
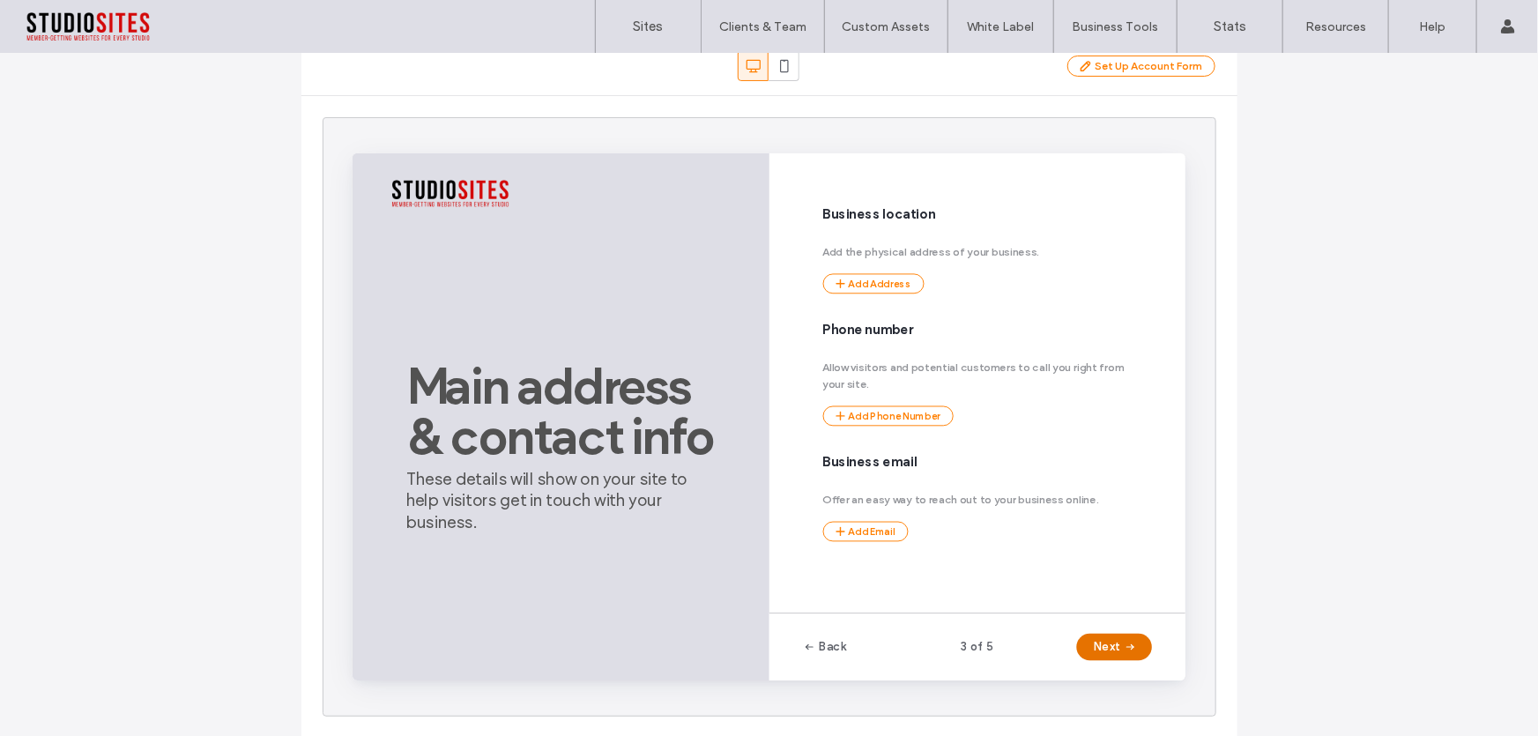
click at [1154, 668] on button "Next" at bounding box center [1153, 672] width 79 height 28
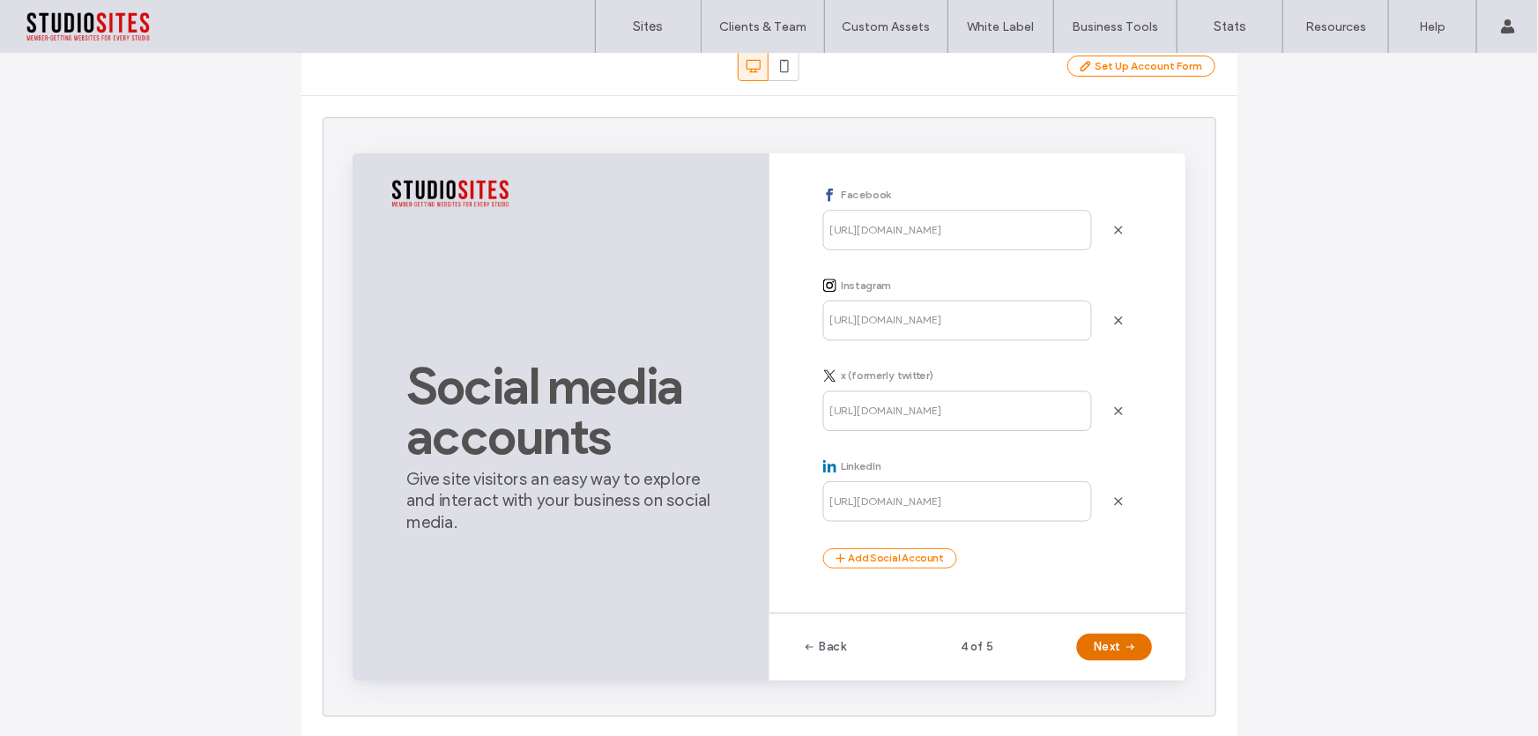
click at [1155, 666] on button "Next" at bounding box center [1153, 672] width 79 height 28
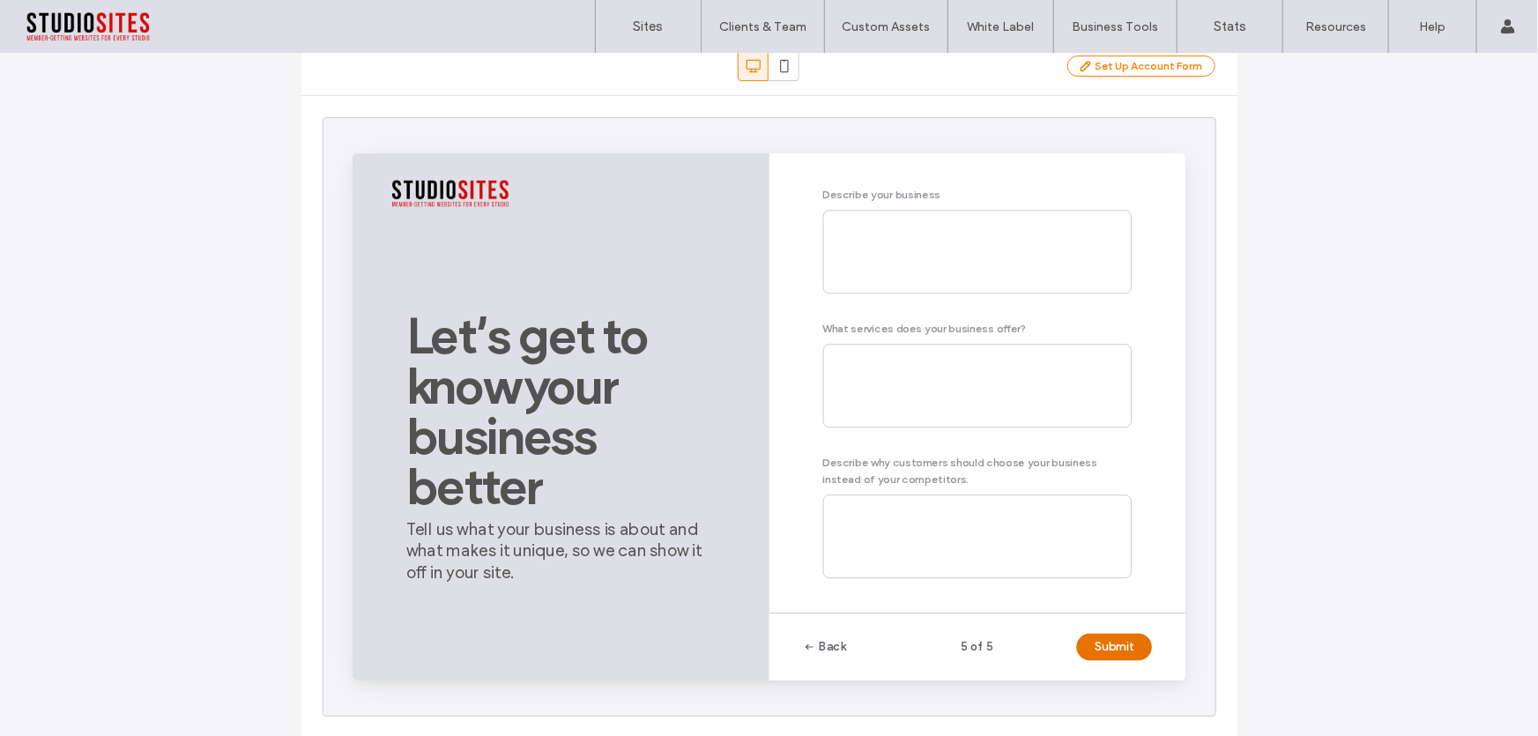
click at [1155, 665] on button "Submit" at bounding box center [1153, 672] width 79 height 28
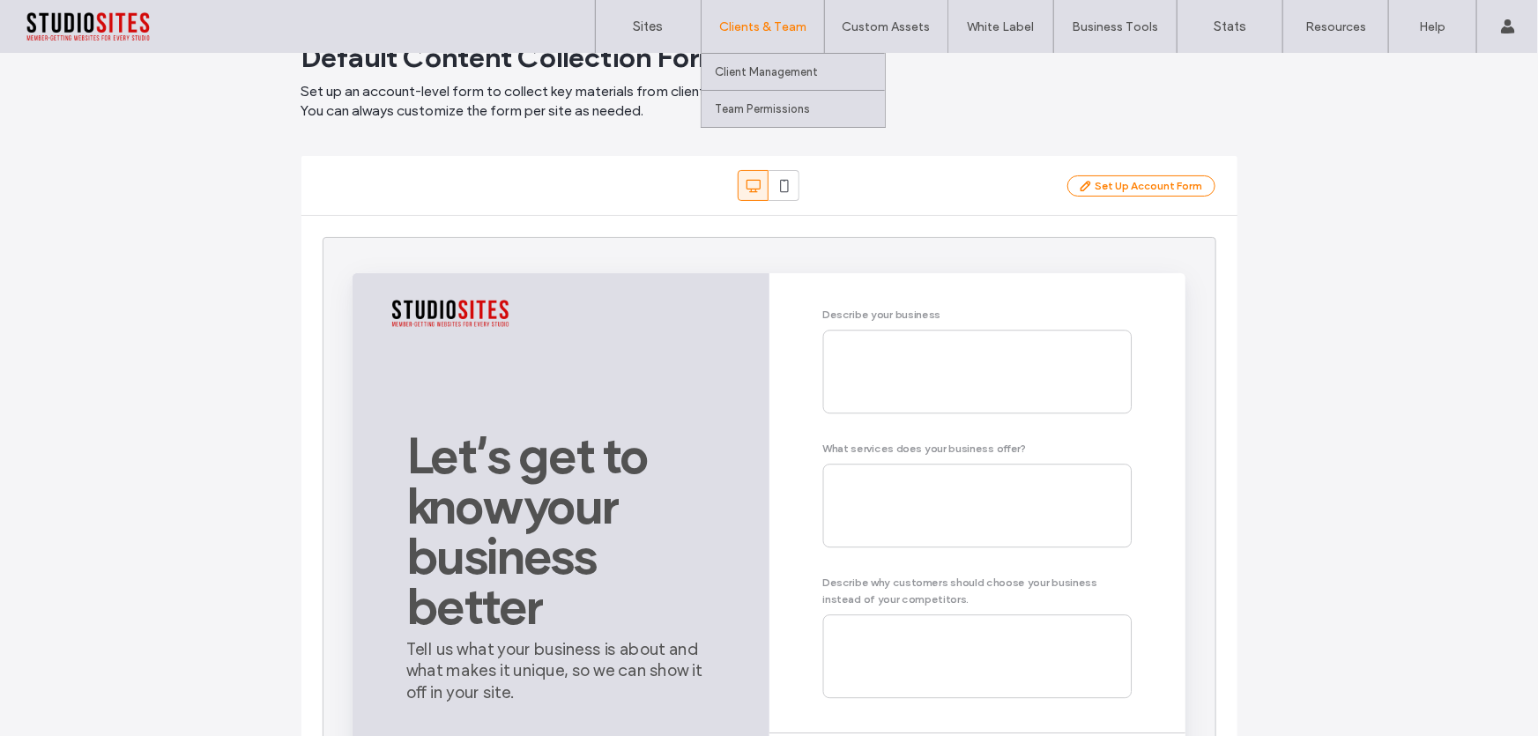
scroll to position [0, 0]
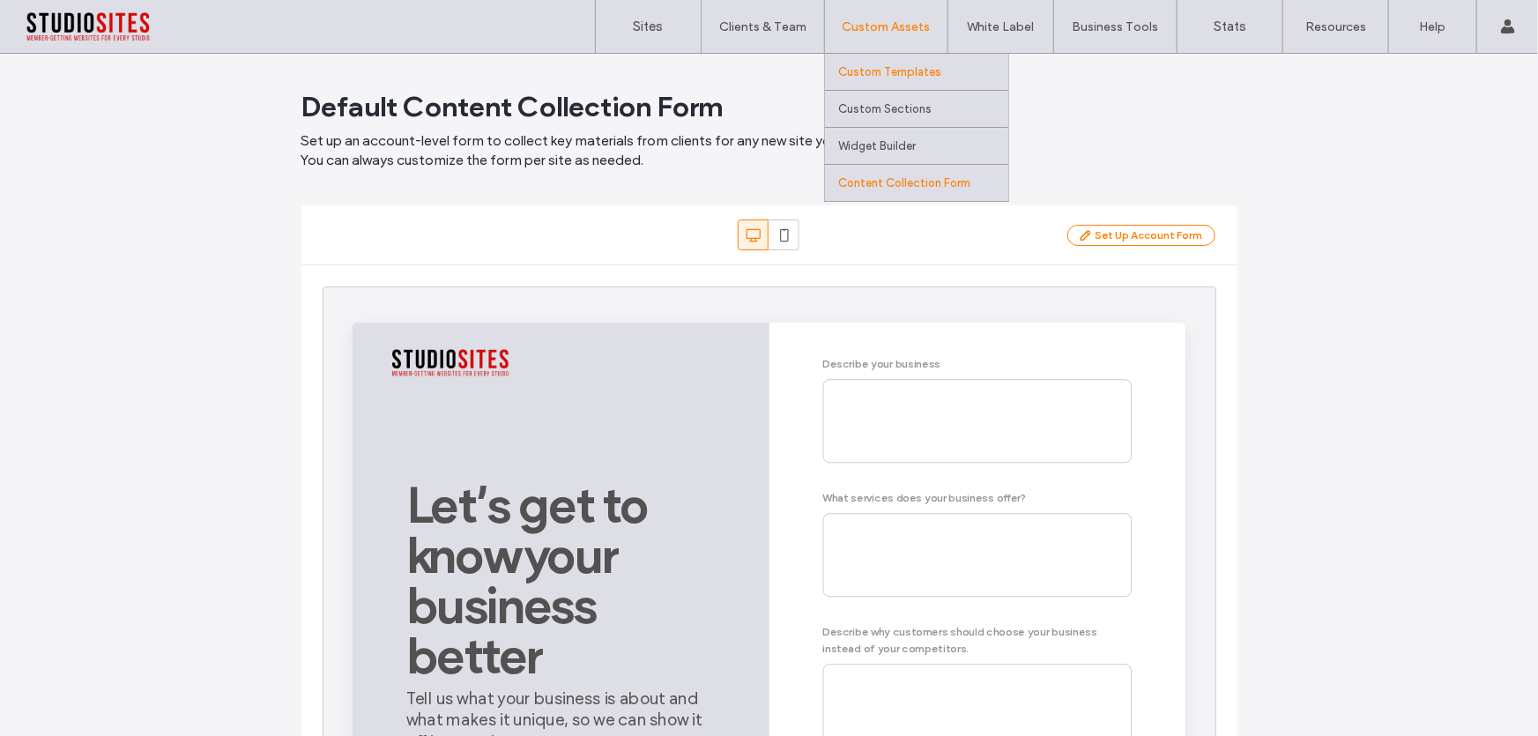
click at [875, 71] on label "Custom Templates" at bounding box center [889, 71] width 103 height 13
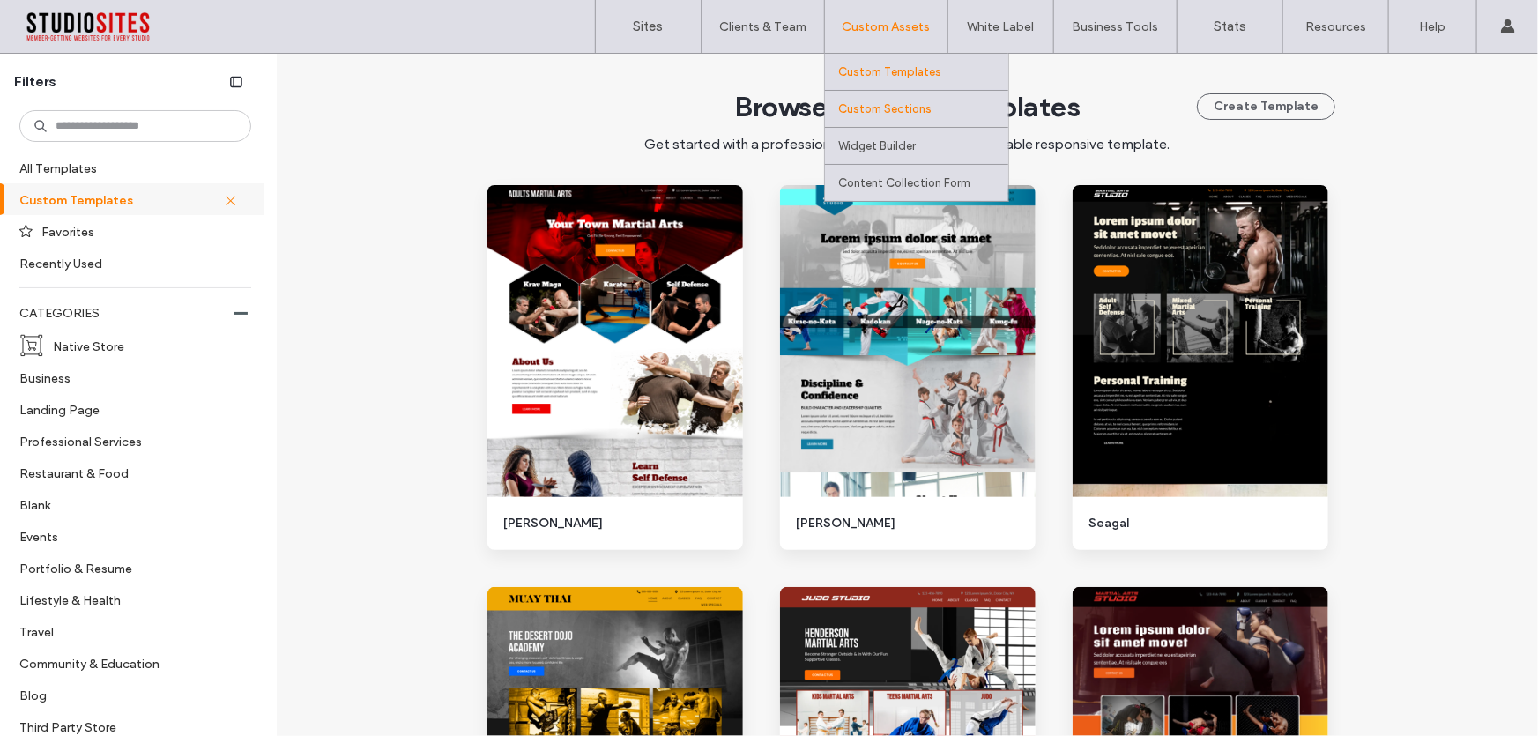
click at [881, 115] on link "Custom Sections" at bounding box center [923, 109] width 170 height 36
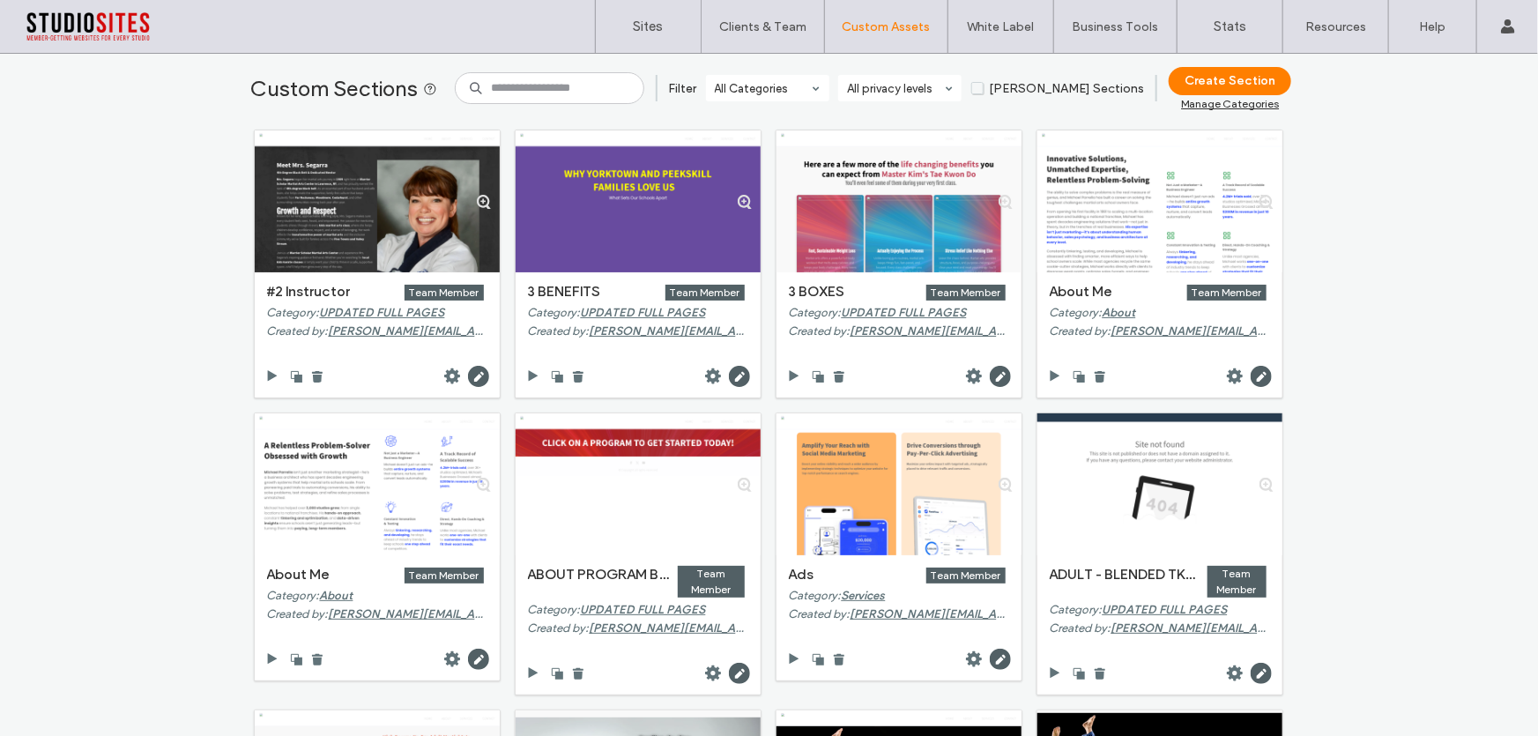
click at [182, 208] on div "Custom Sections Filter All Categories All privacy levels Duda Sections Create S…" at bounding box center [769, 395] width 1538 height 682
click at [350, 91] on label "Custom Sections" at bounding box center [346, 88] width 190 height 43
copy label "Sections"
drag, startPoint x: 245, startPoint y: 88, endPoint x: 417, endPoint y: 105, distance: 172.7
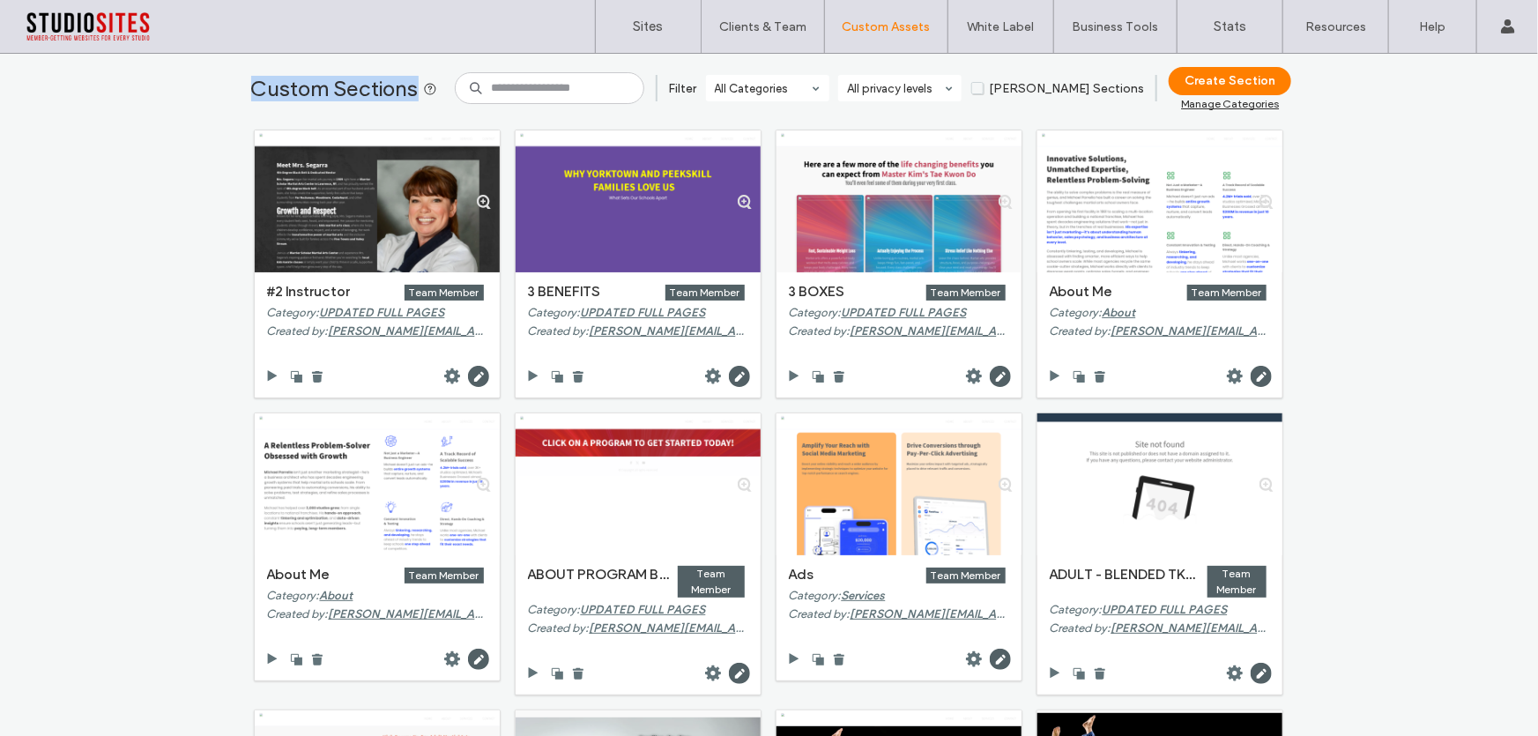
click at [417, 105] on label "Custom Sections" at bounding box center [346, 88] width 190 height 43
copy label "Custom Sections"
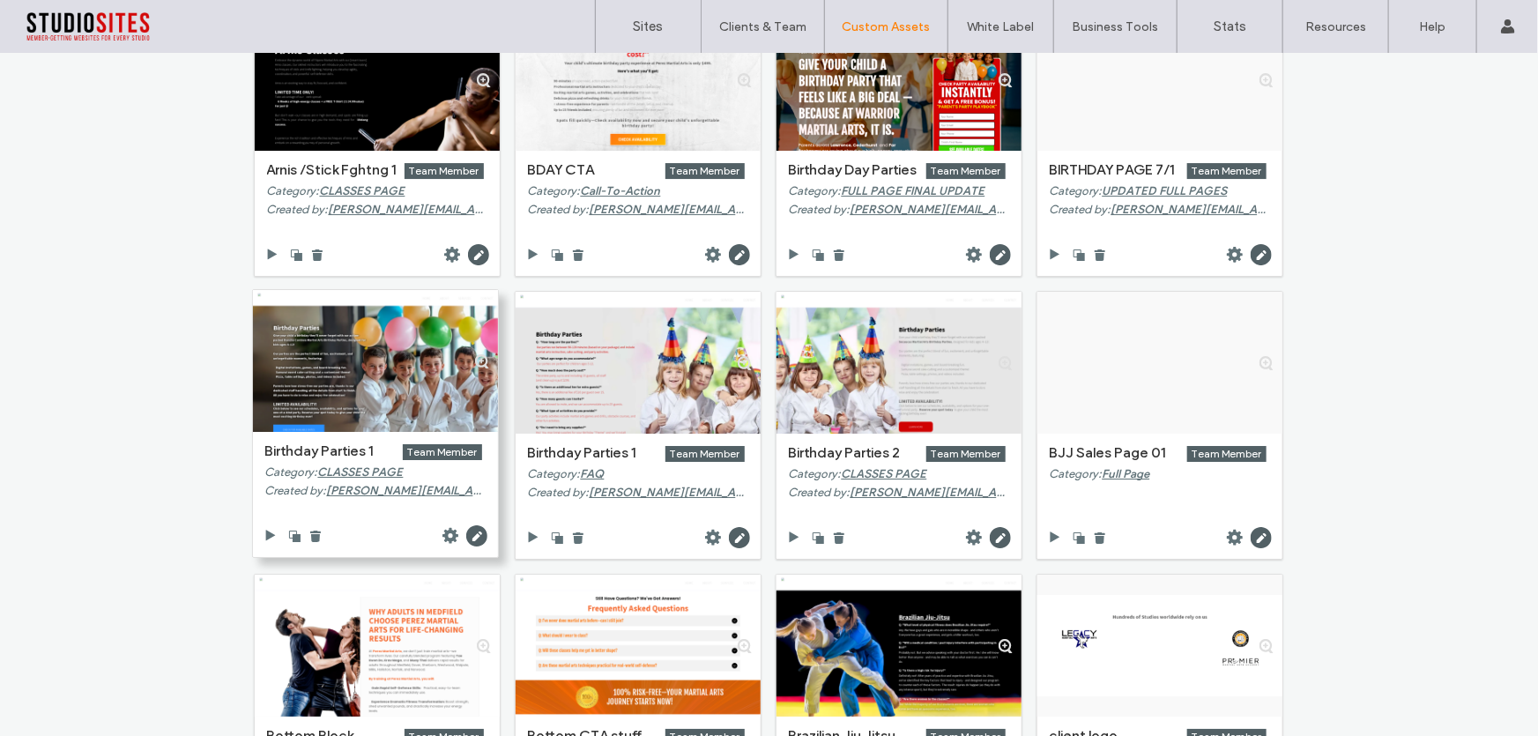
scroll to position [3446, 0]
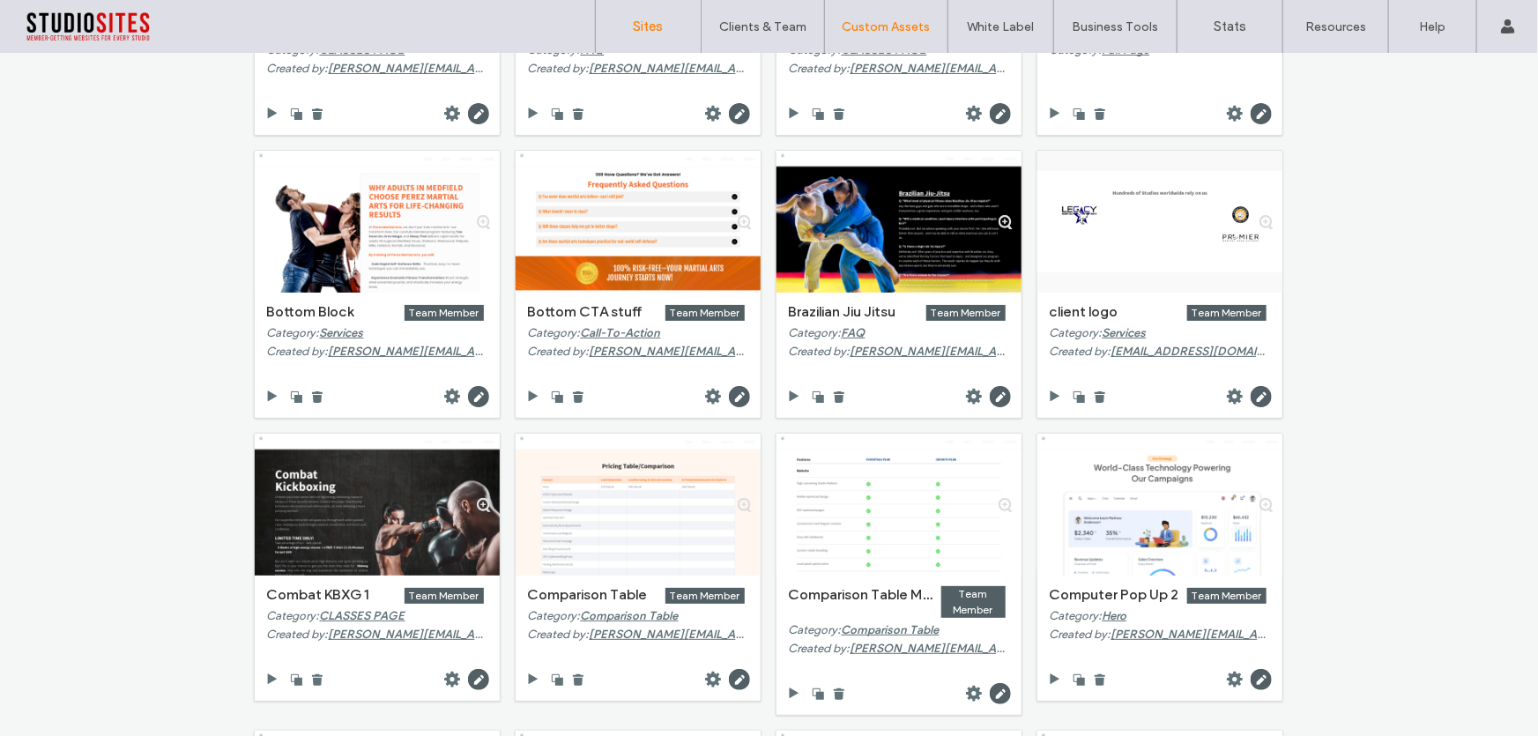
click at [644, 26] on label "Sites" at bounding box center [649, 27] width 30 height 16
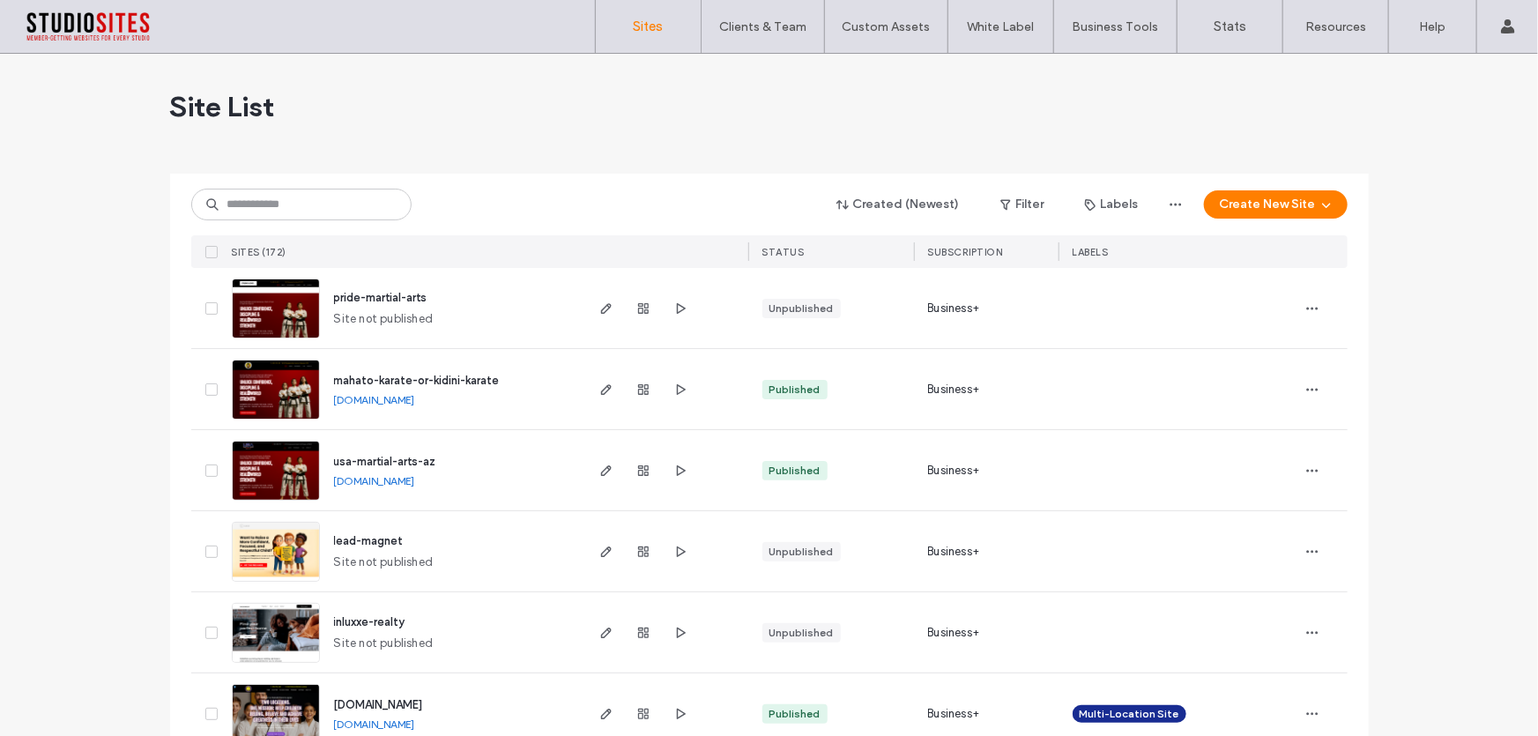
click at [399, 455] on span "usa-martial-arts-az" at bounding box center [385, 461] width 102 height 13
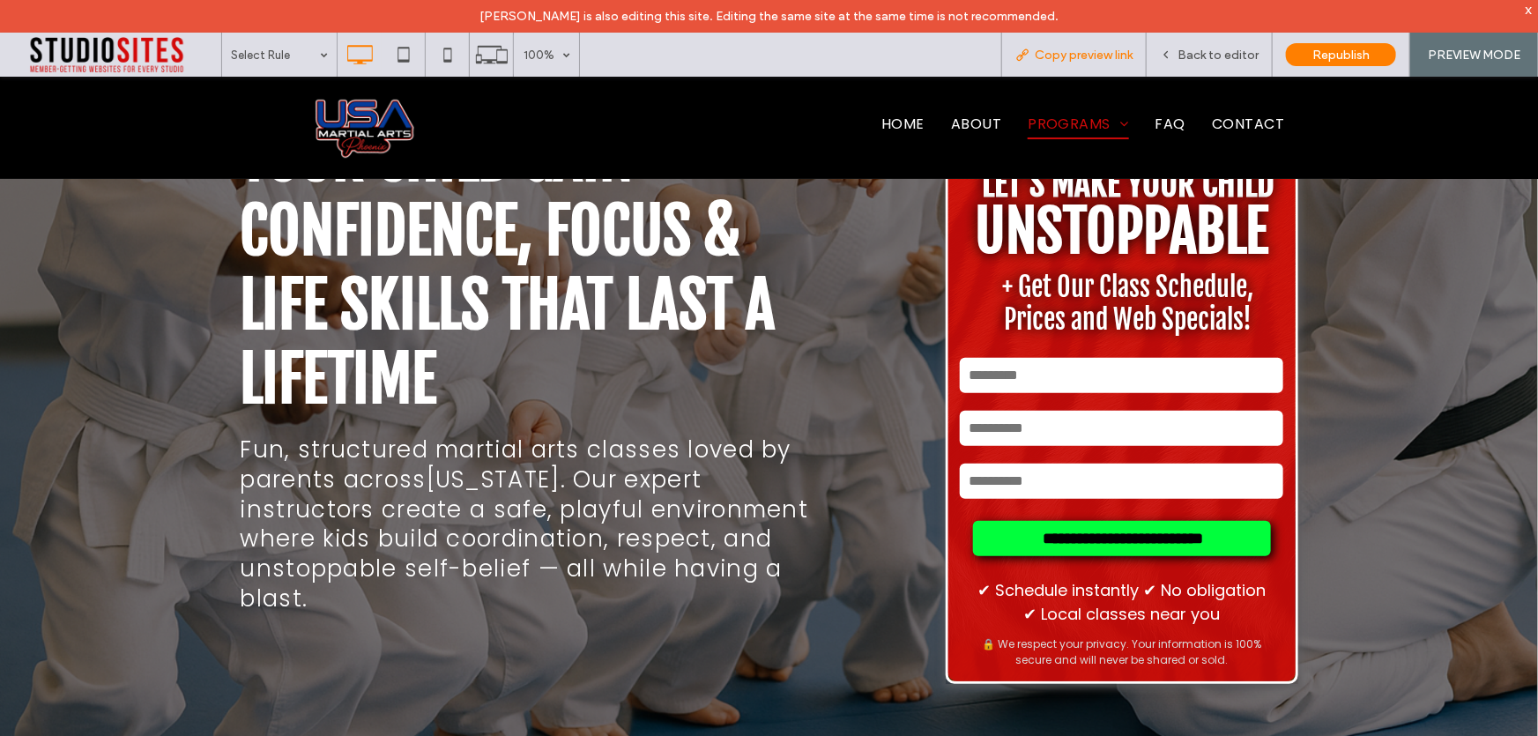
click at [1086, 60] on span "Copy preview link" at bounding box center [1084, 55] width 98 height 15
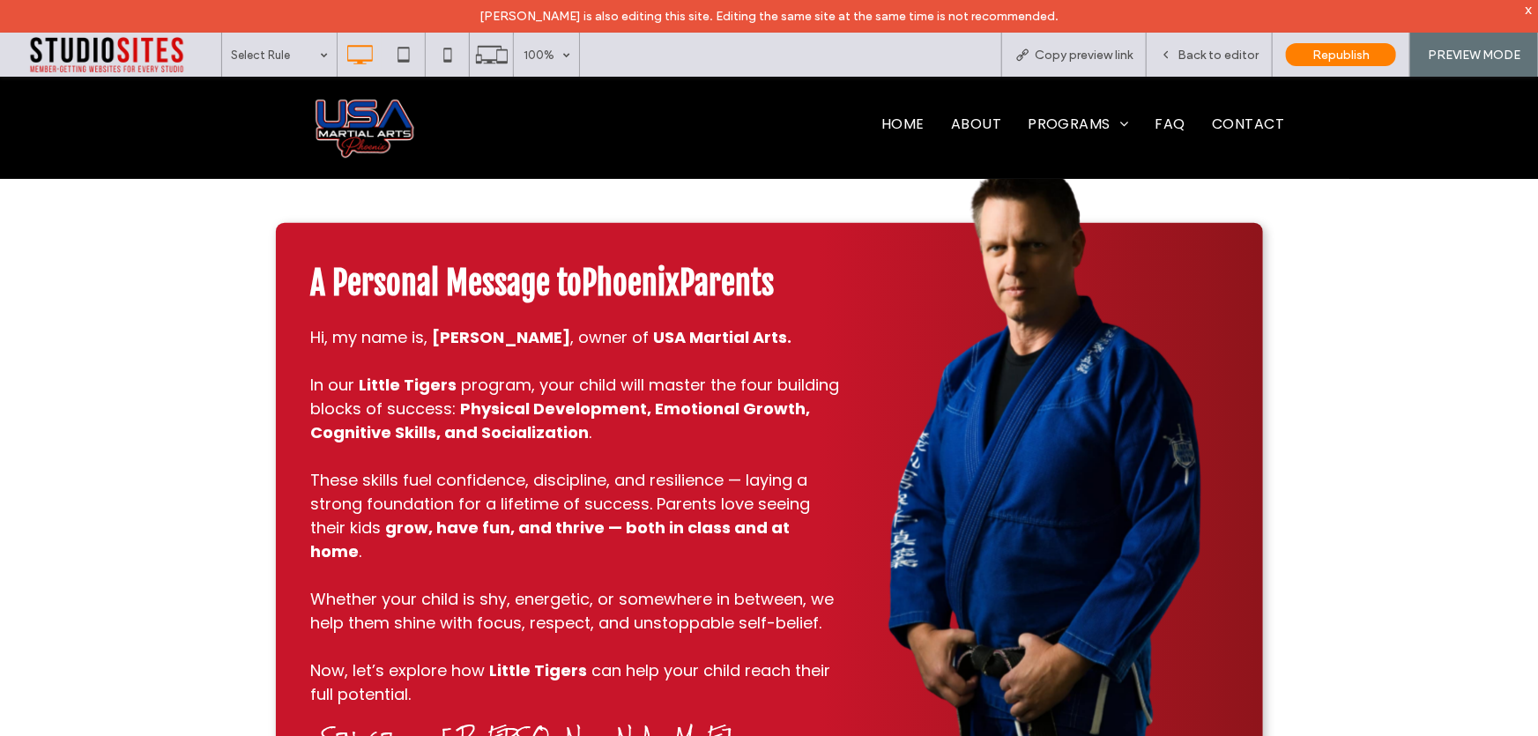
scroll to position [1041, 0]
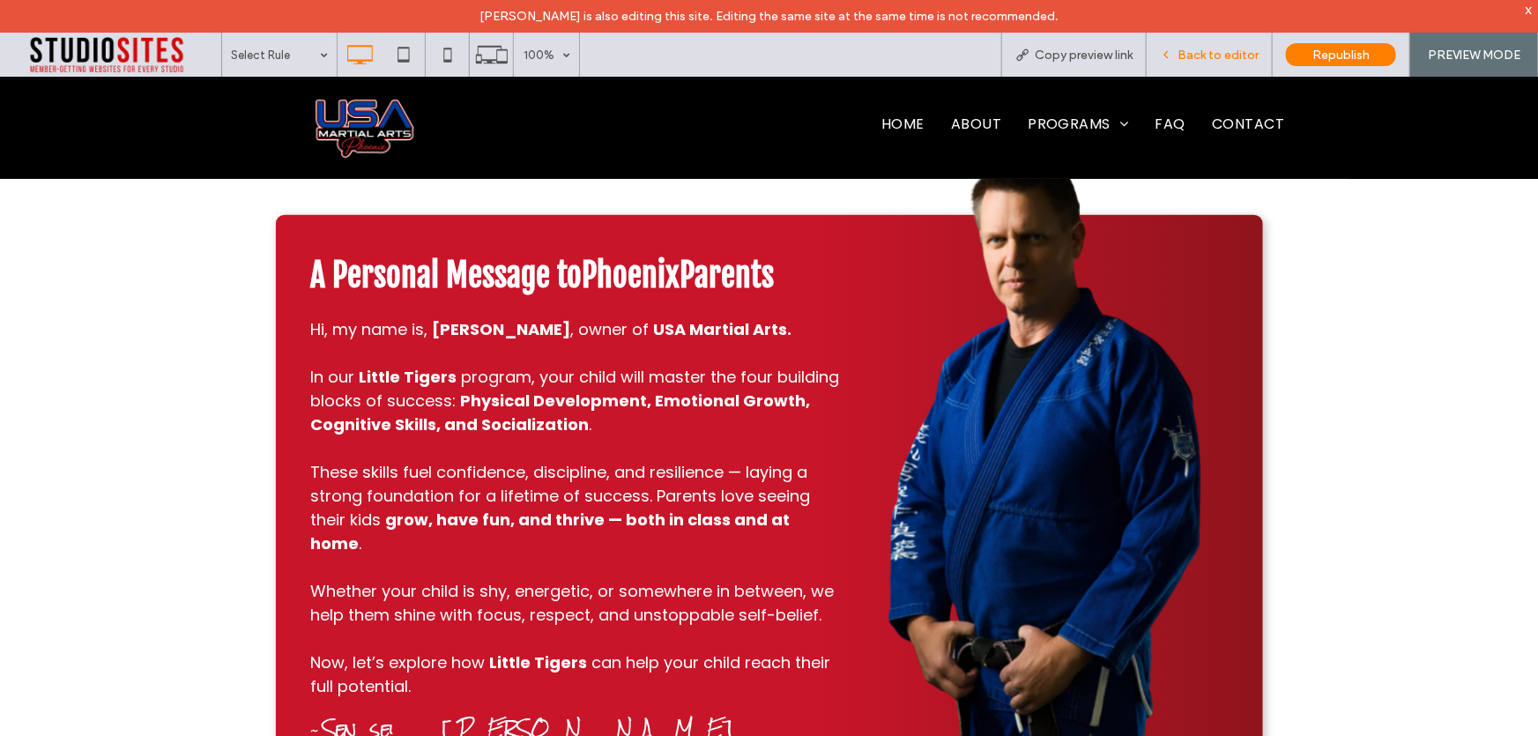
click at [1197, 48] on span "Back to editor" at bounding box center [1218, 55] width 81 height 15
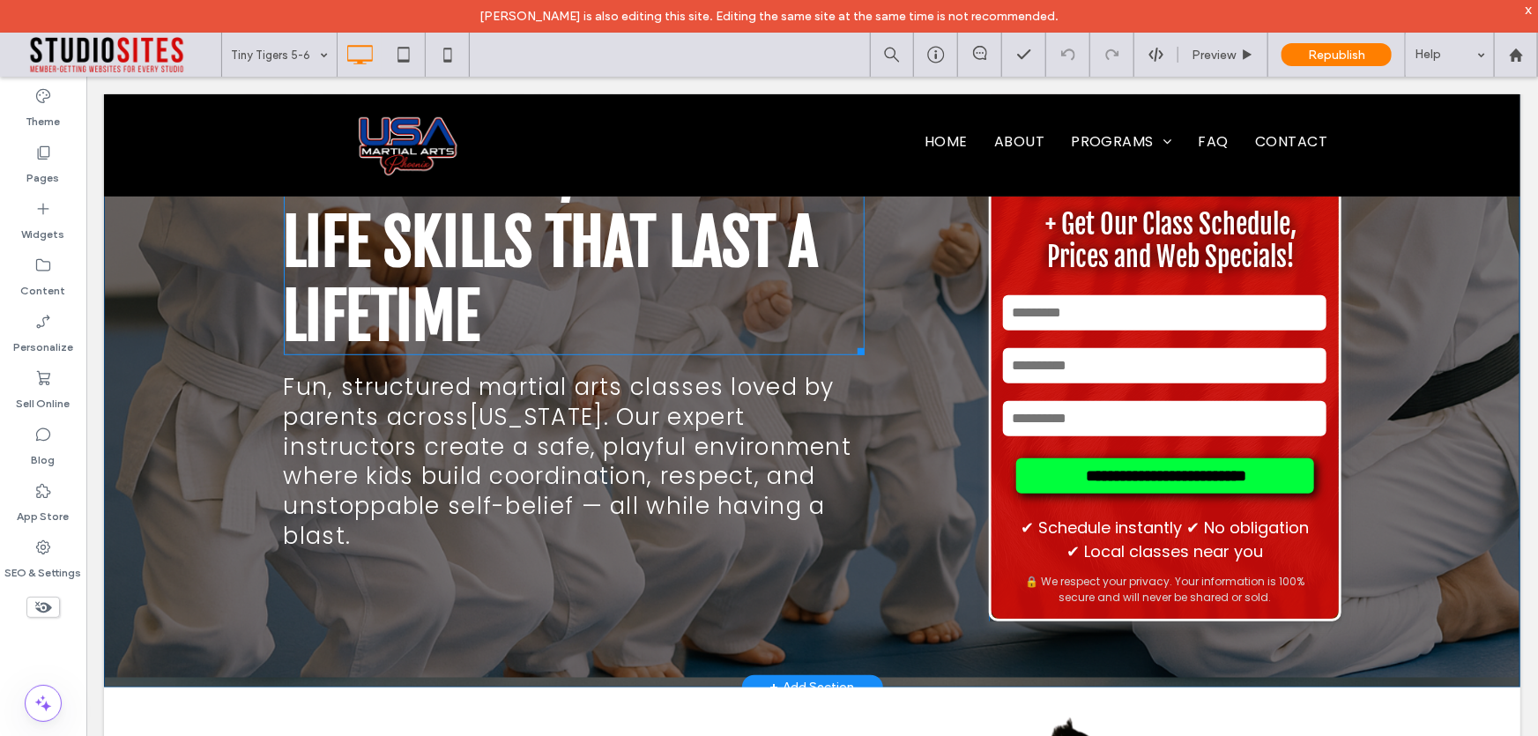
scroll to position [160, 0]
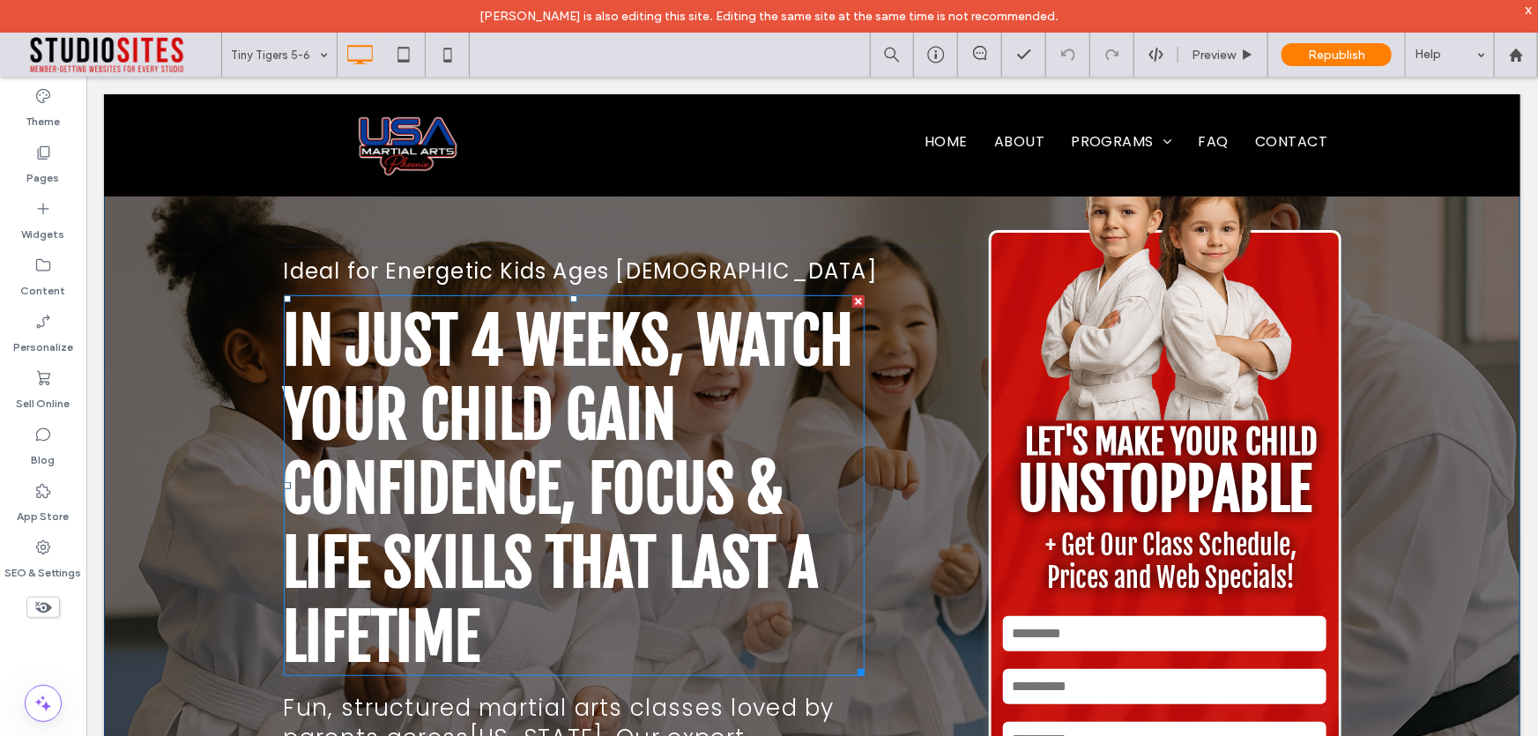
click at [517, 406] on strong "In Just 4 Weeks, Watch Your Child Gain Confidence, Focus & Life Skills That Las…" at bounding box center [568, 488] width 570 height 374
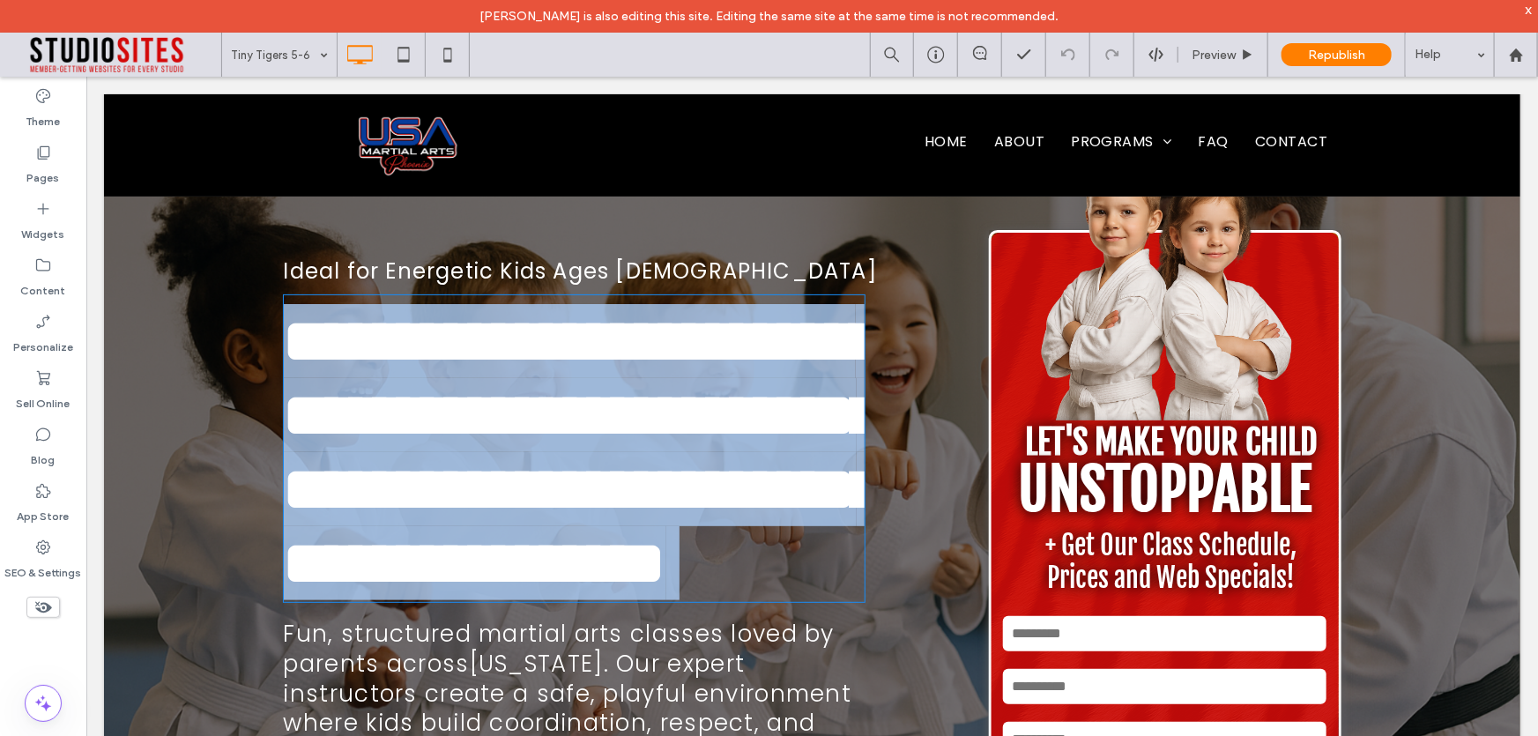
type input "**********"
type input "**"
click at [517, 406] on strong "**********" at bounding box center [581, 451] width 597 height 284
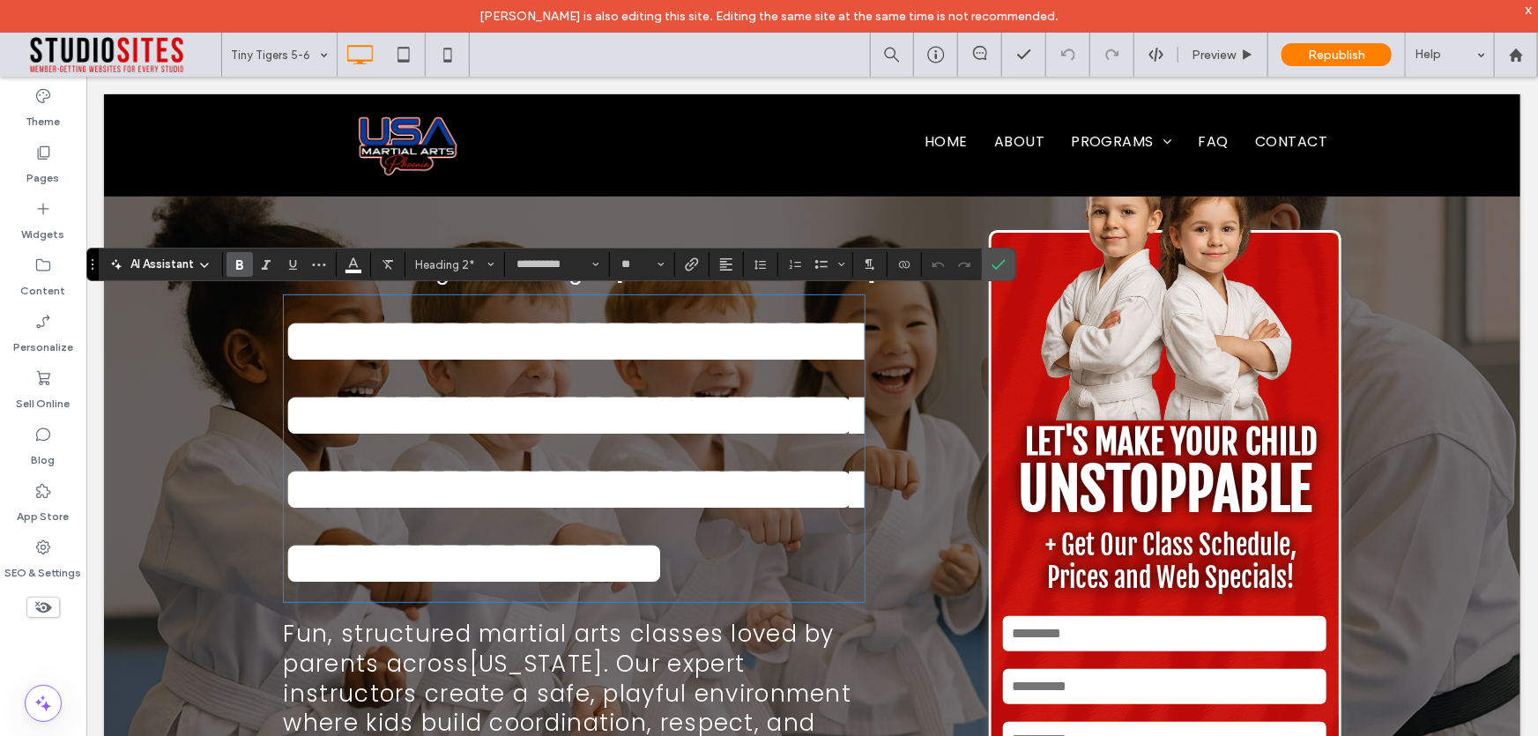
click at [942, 421] on div "**********" at bounding box center [635, 594] width 705 height 694
click at [1004, 263] on icon "Confirm" at bounding box center [999, 264] width 14 height 14
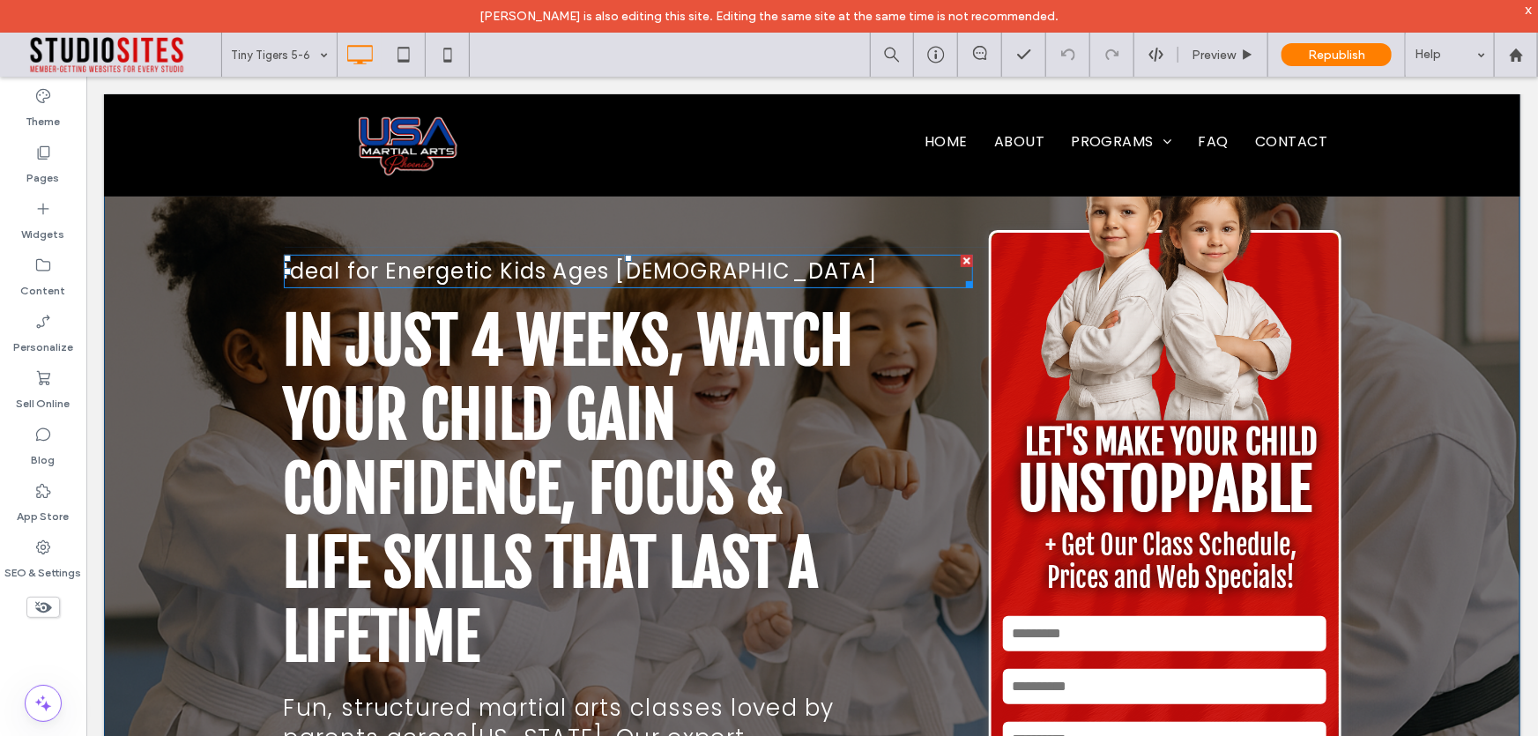
click at [607, 263] on span "Ideal for Energetic Kids Ages 5–6" at bounding box center [580, 270] width 594 height 29
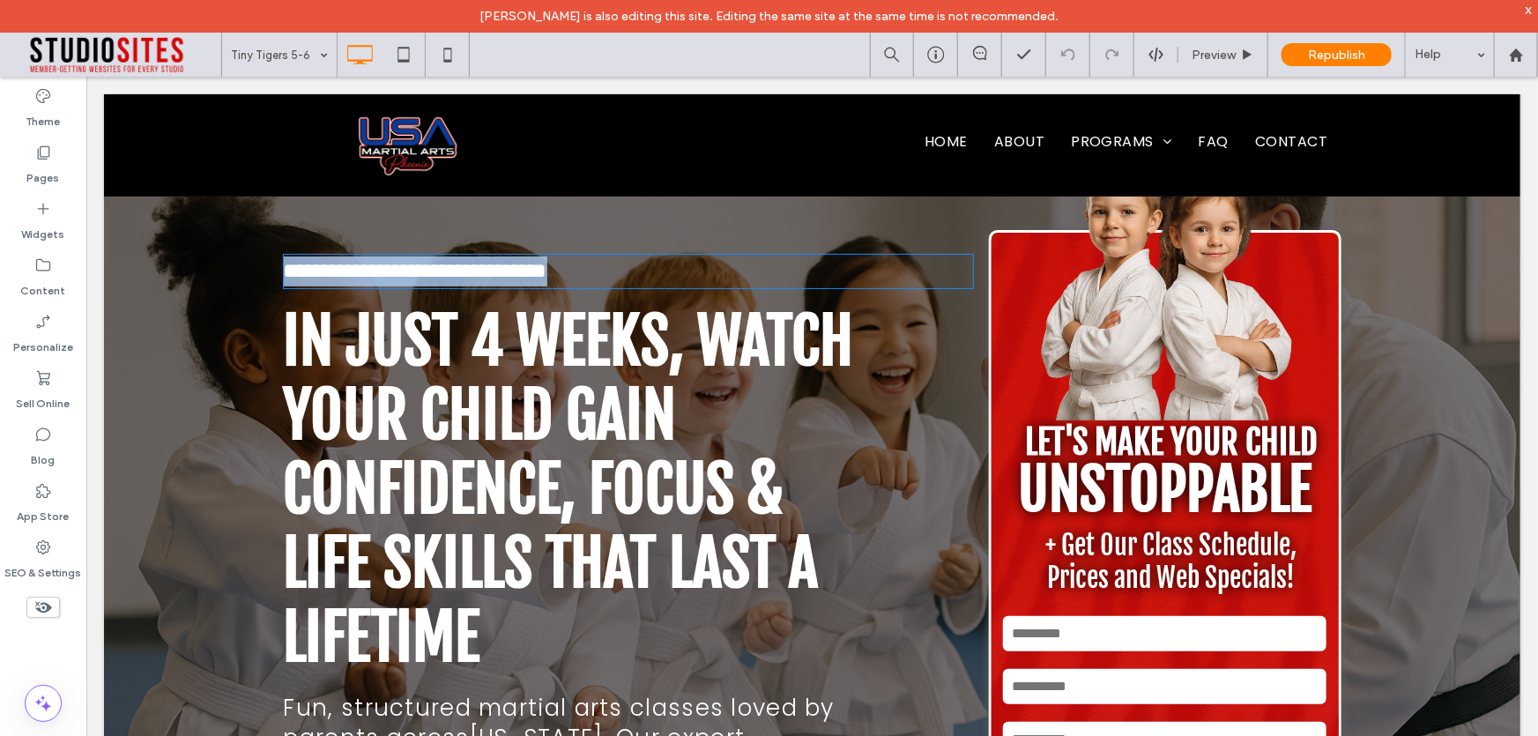
type input "*******"
type input "**"
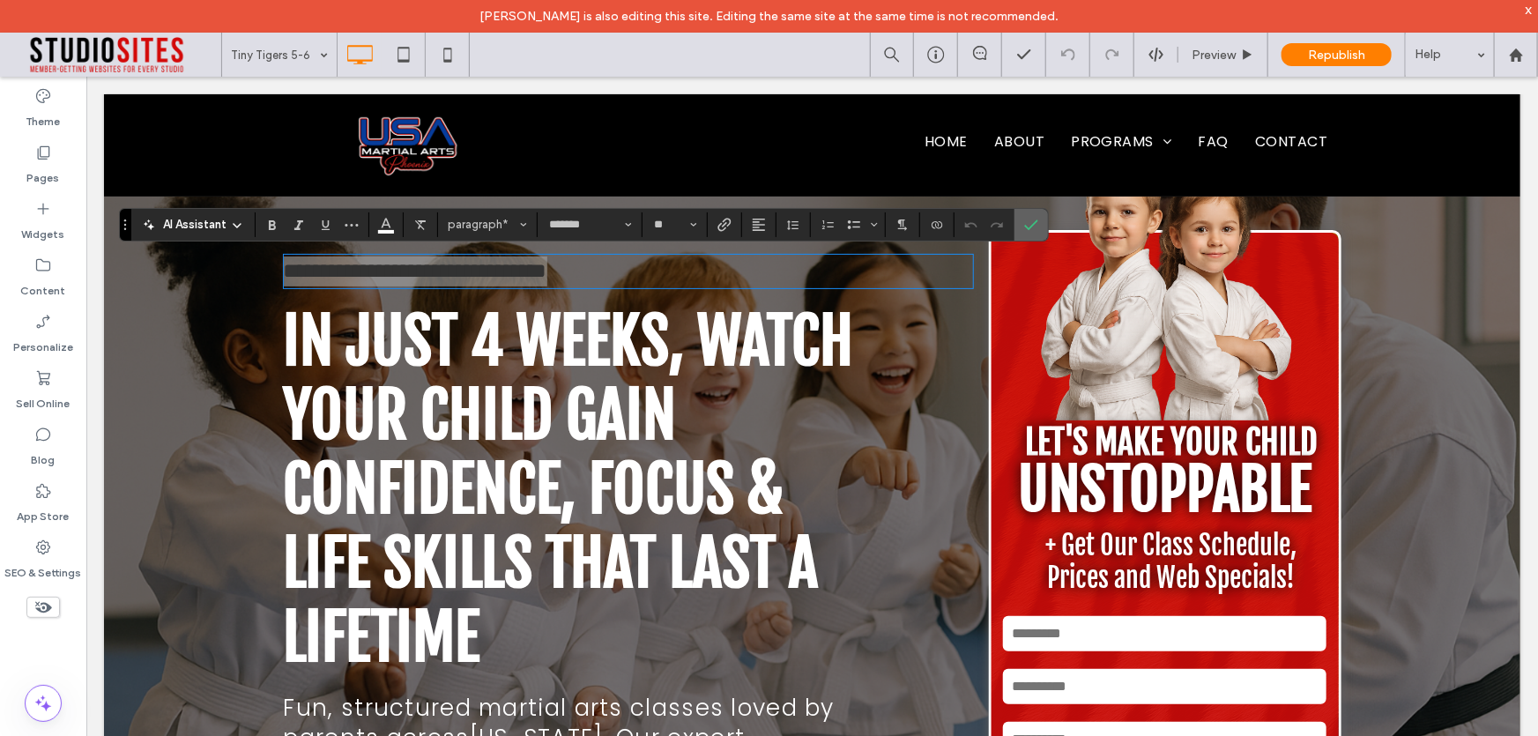
click at [1037, 220] on label "Confirm" at bounding box center [1031, 225] width 26 height 32
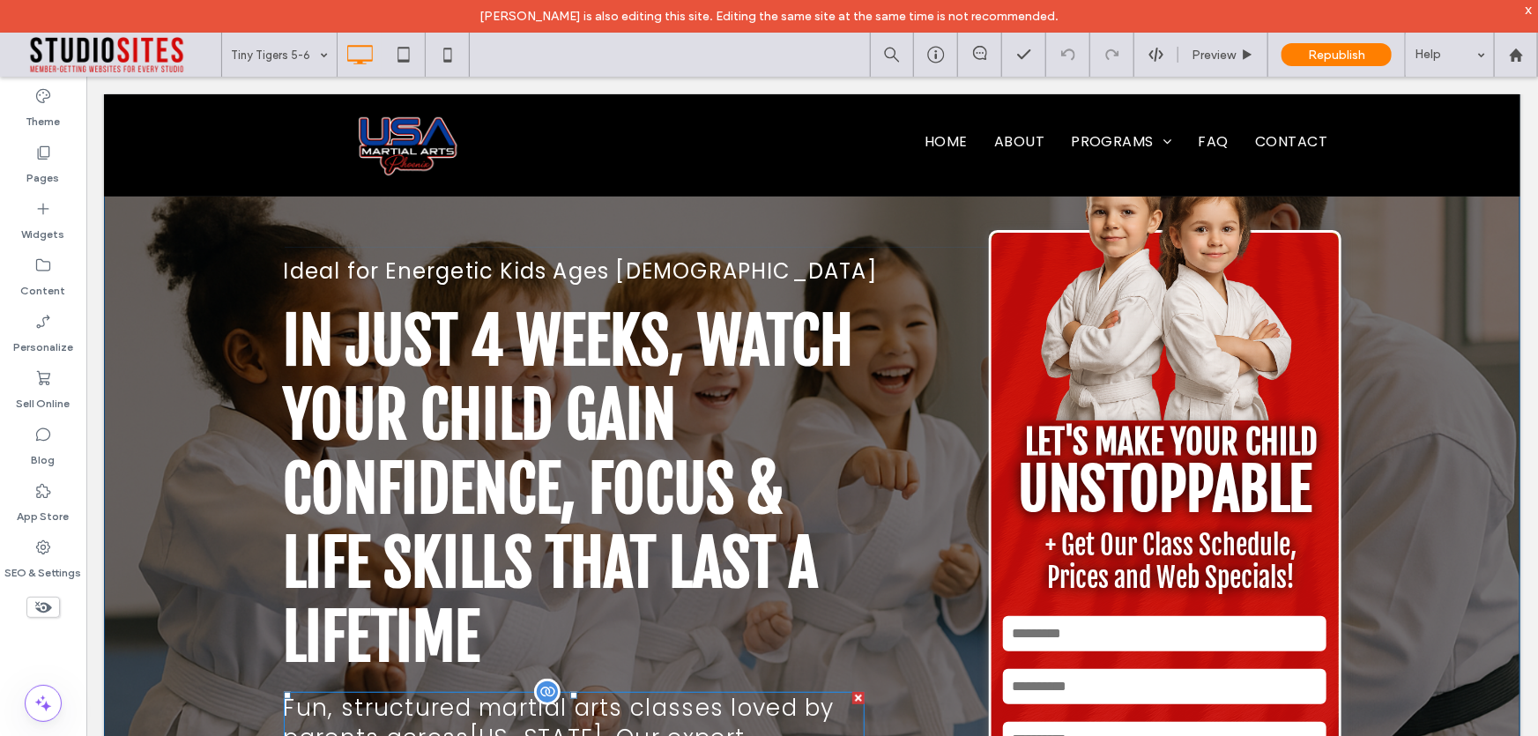
scroll to position [240, 0]
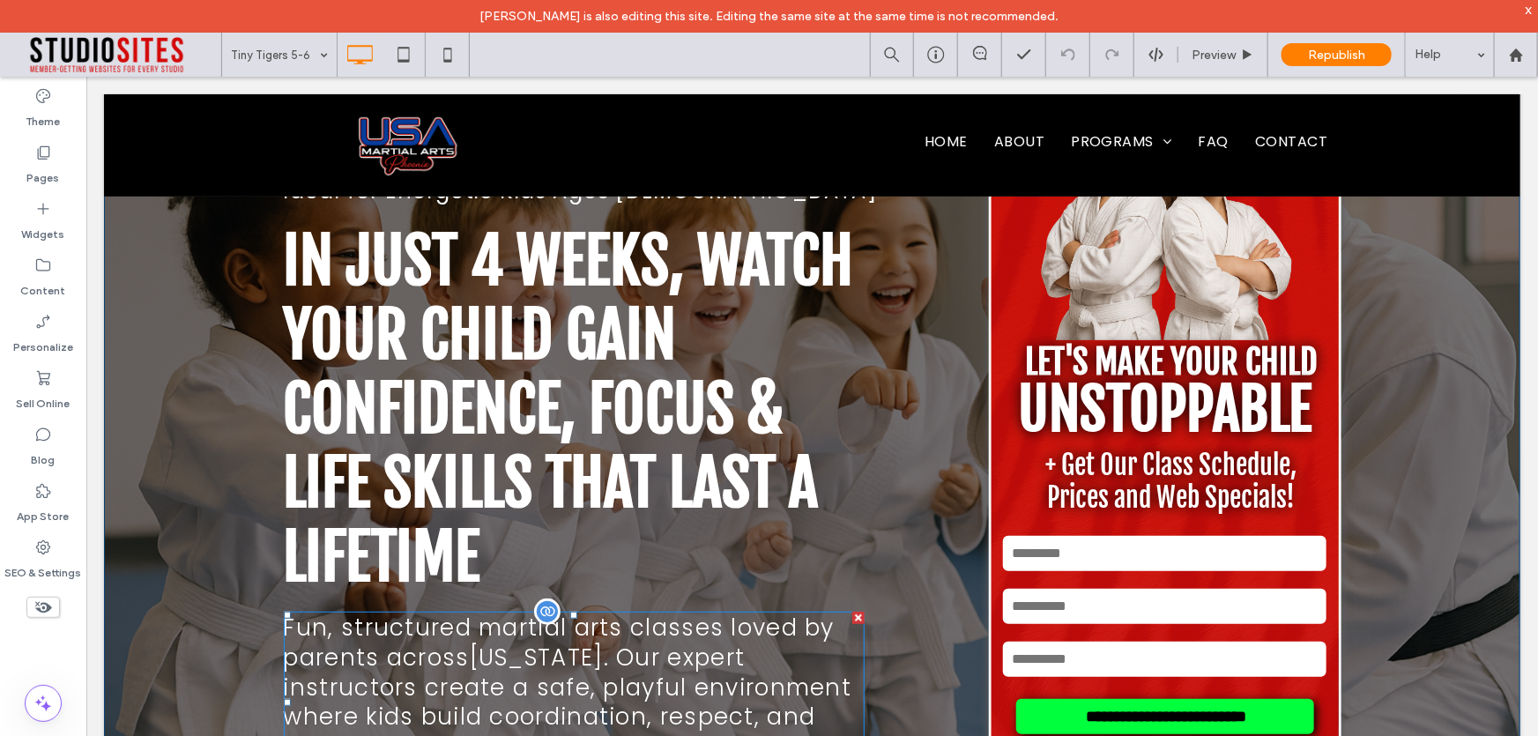
click at [545, 659] on span "Arizona" at bounding box center [536, 657] width 134 height 32
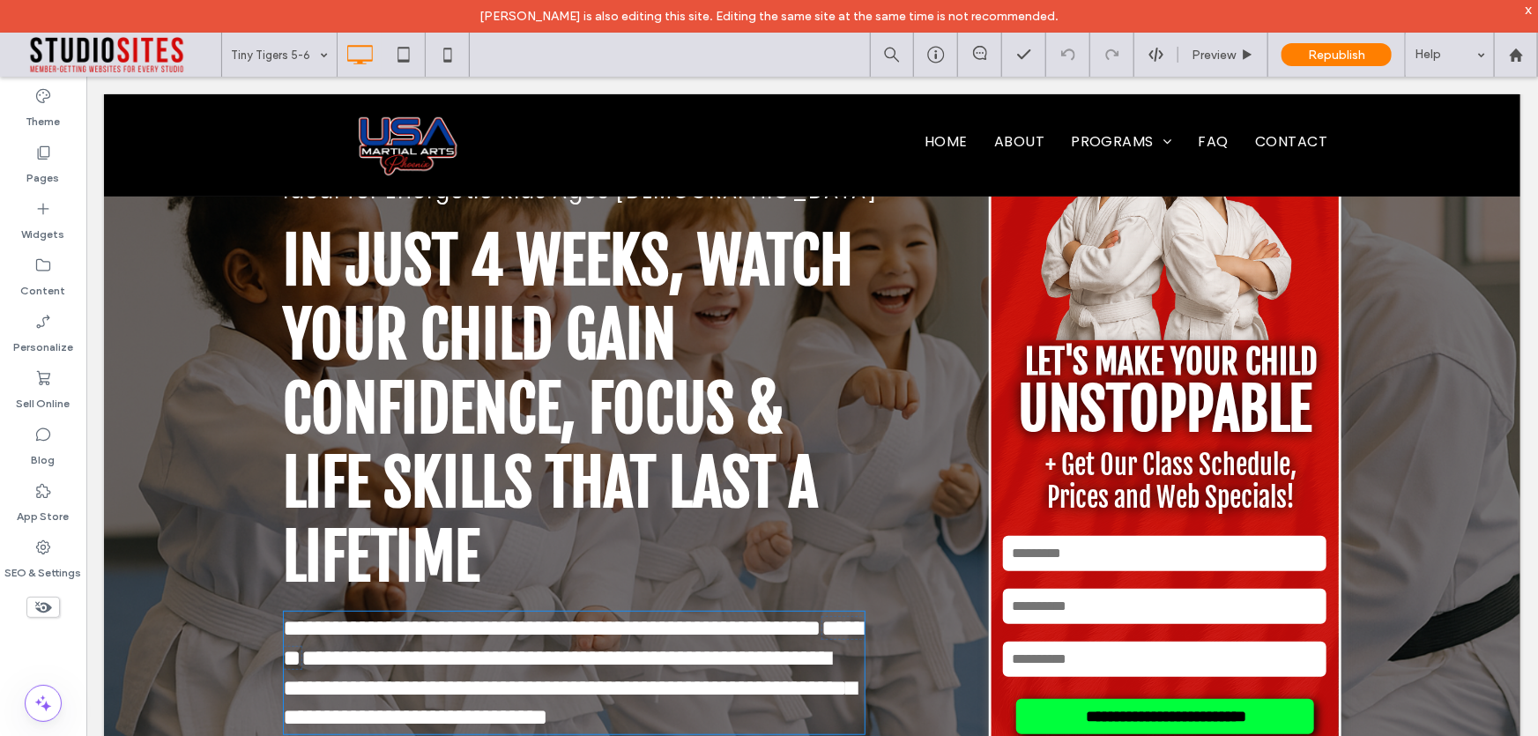
type input "*******"
type input "**"
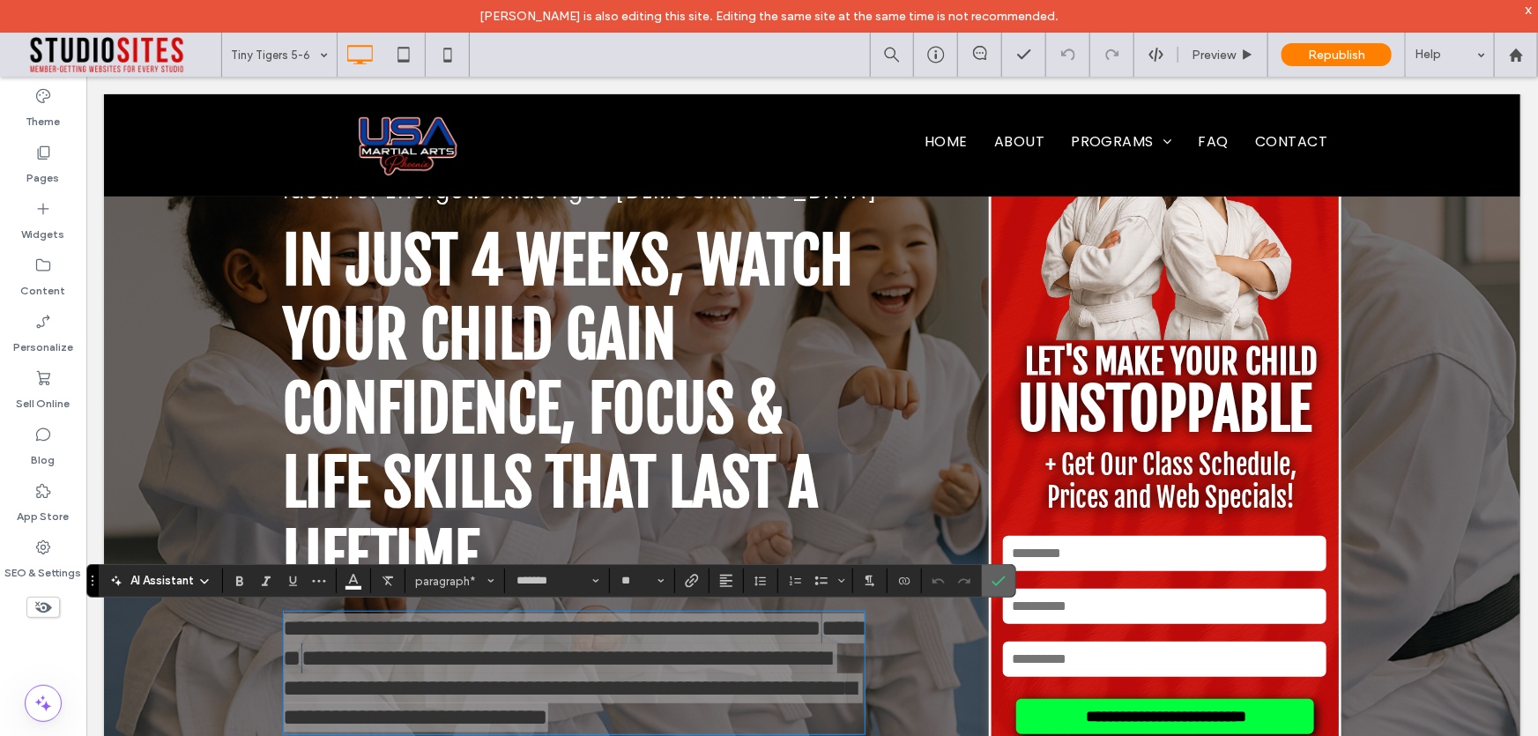
click at [1005, 594] on label "Confirm" at bounding box center [998, 581] width 26 height 32
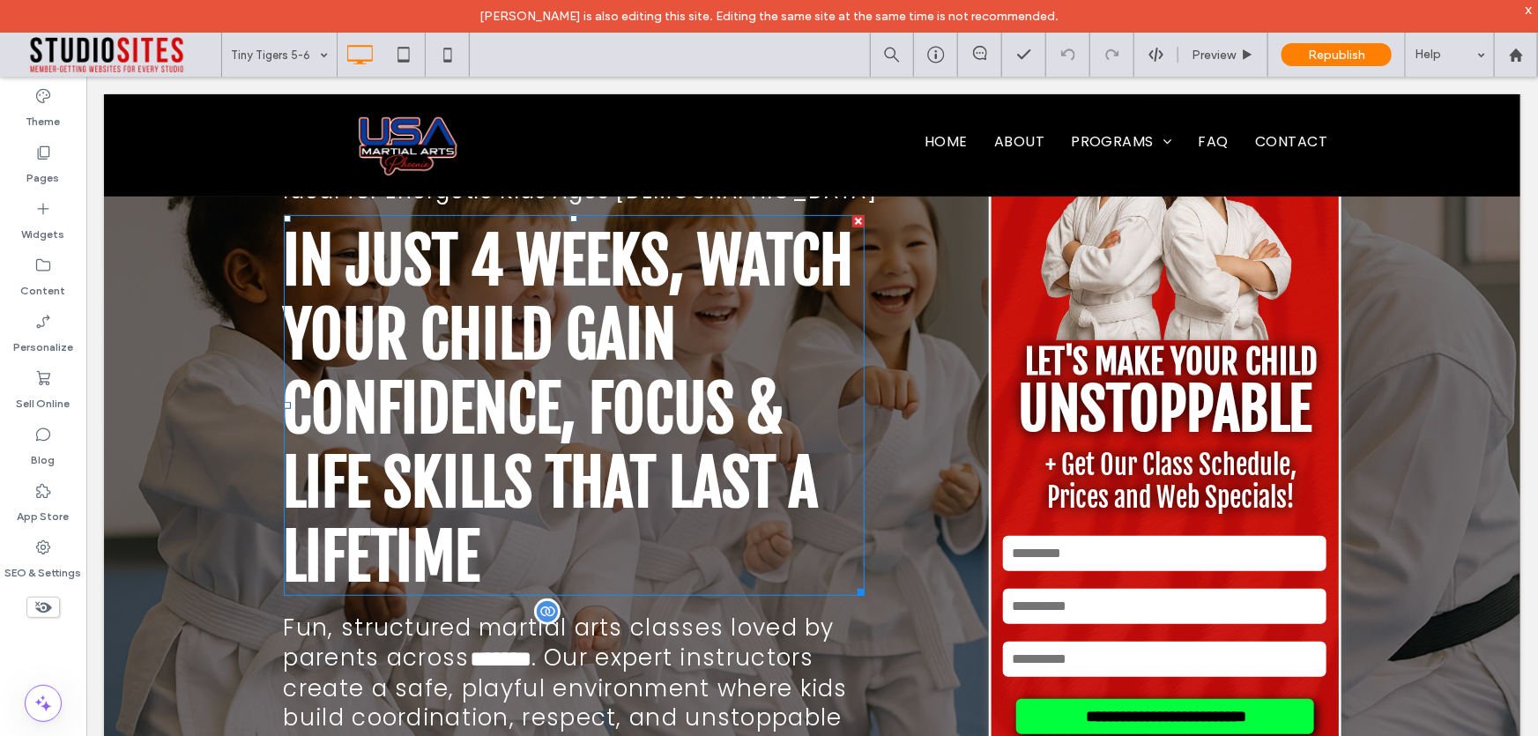
click at [528, 382] on strong "In Just 4 Weeks, Watch Your Child Gain Confidence, Focus & Life Skills That Las…" at bounding box center [568, 408] width 570 height 374
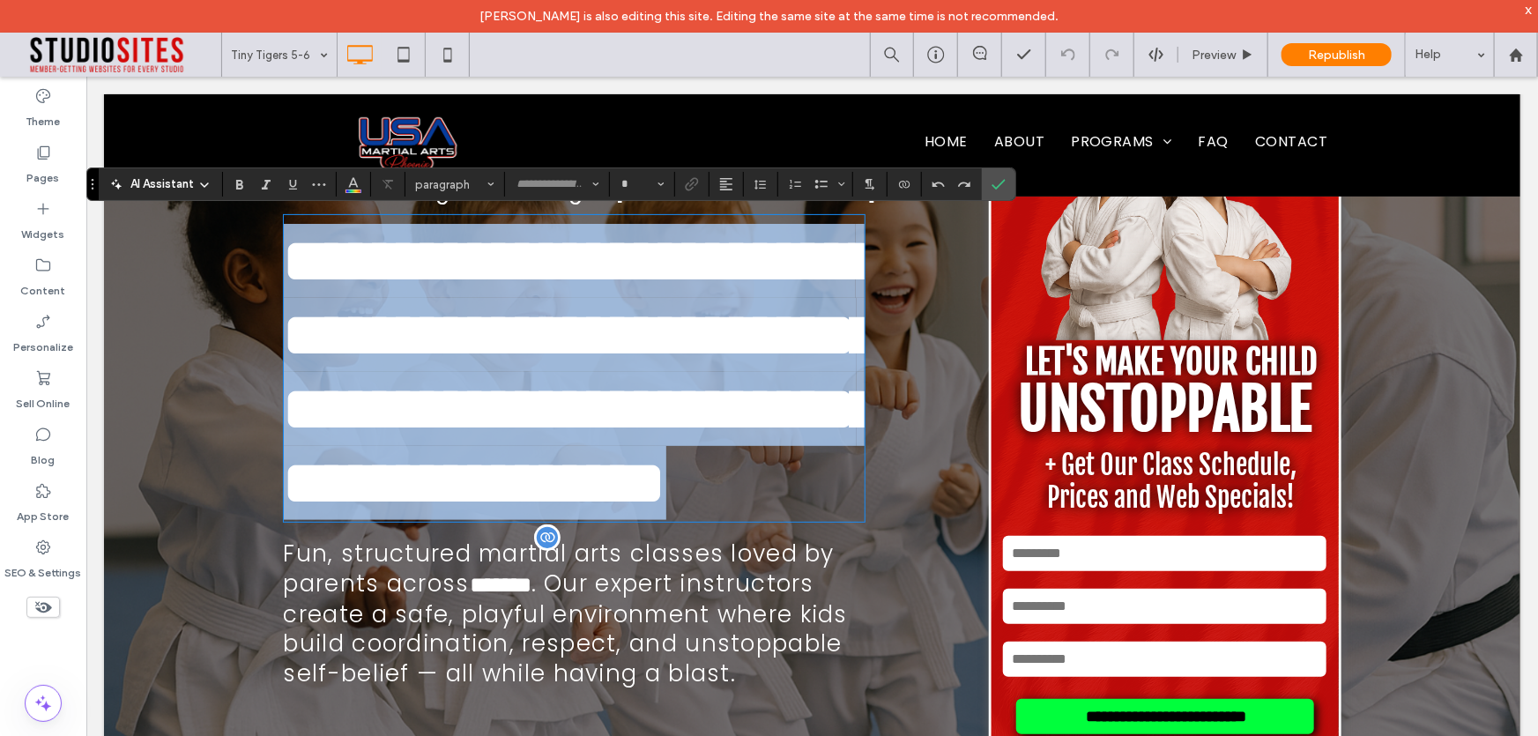
type input "**********"
type input "**"
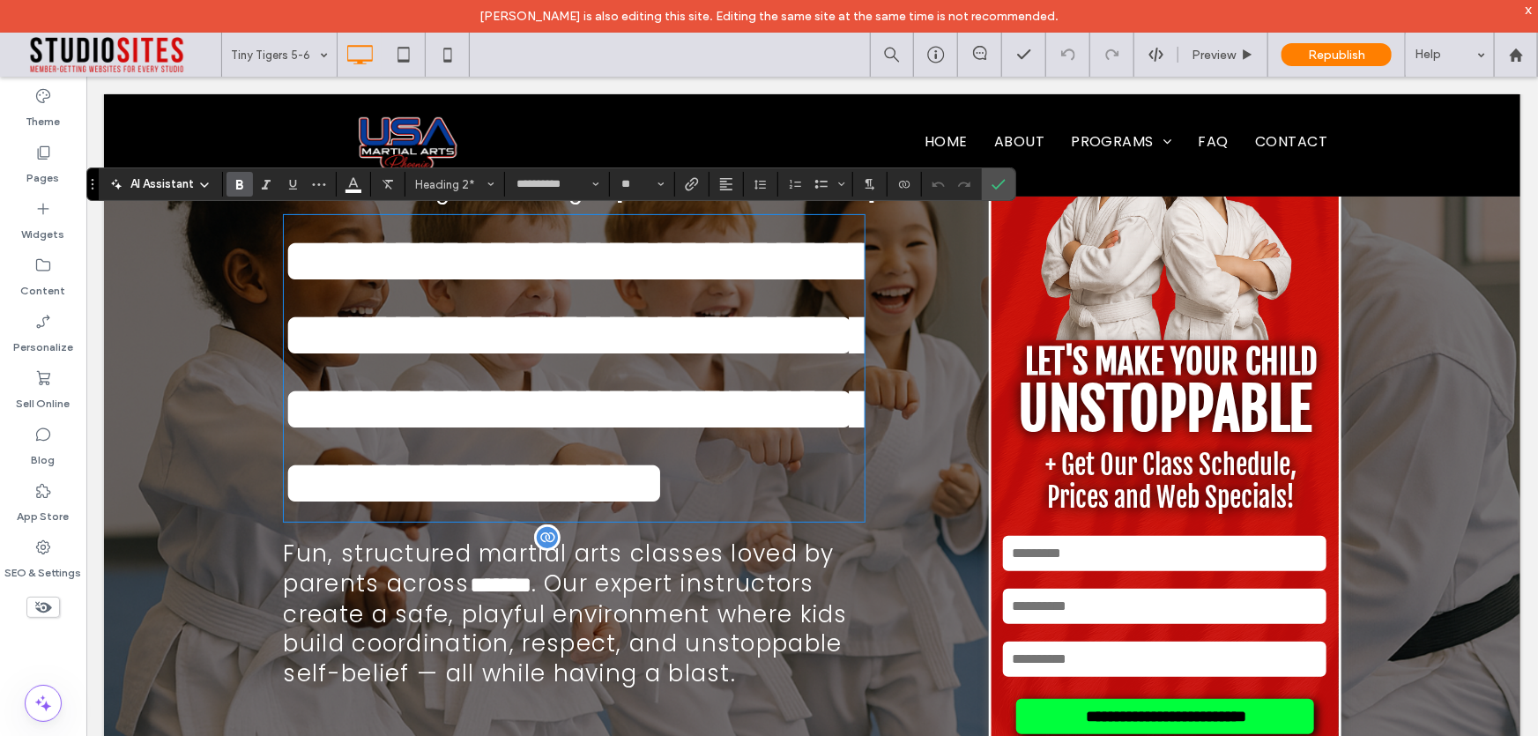
click at [1135, 377] on strong "unstoppable" at bounding box center [1164, 408] width 294 height 72
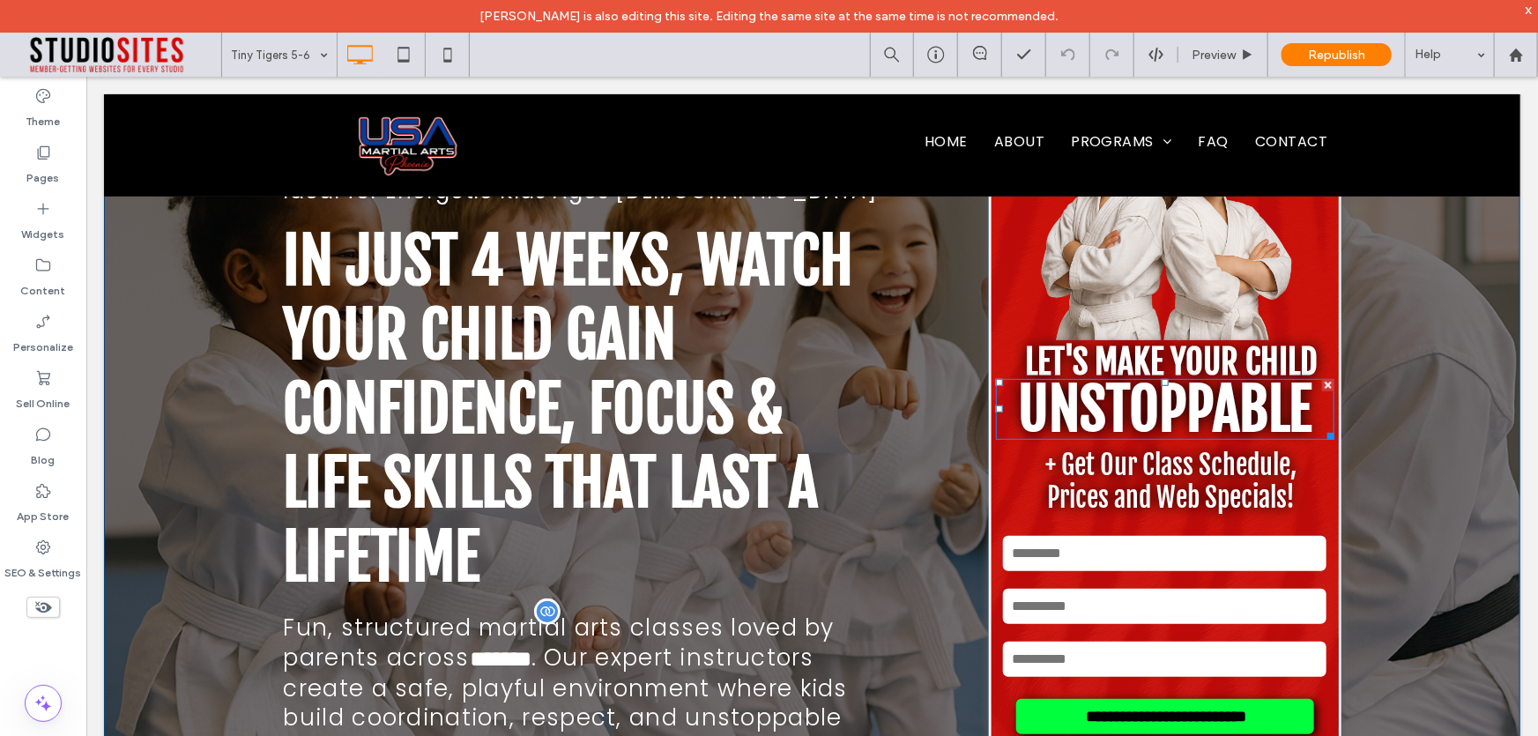
click at [1136, 377] on strong "unstoppable" at bounding box center [1164, 408] width 294 height 72
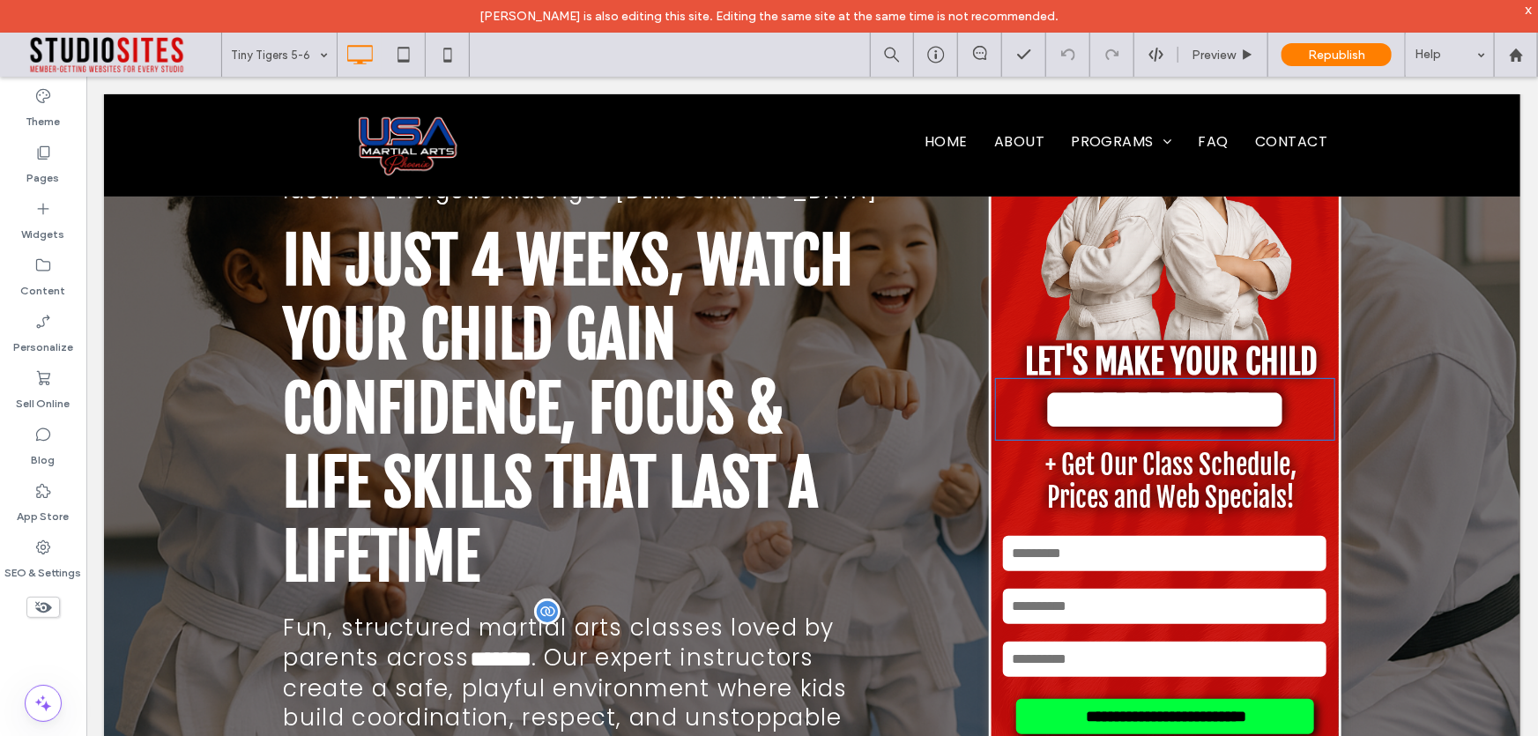
type input "**********"
type input "**"
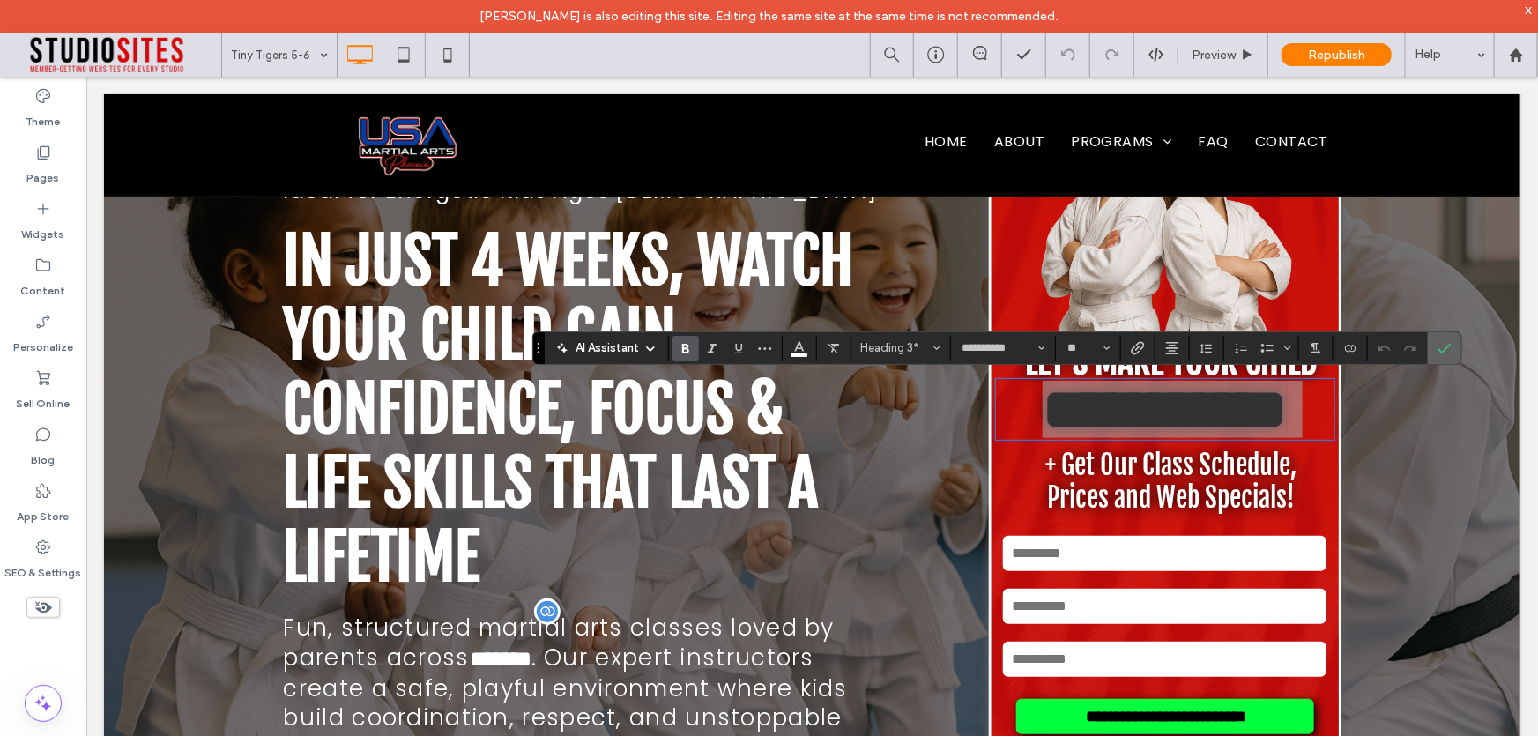
drag, startPoint x: 1444, startPoint y: 342, endPoint x: 1354, endPoint y: 265, distance: 118.2
click at [1442, 342] on icon "Confirm" at bounding box center [1445, 348] width 14 height 14
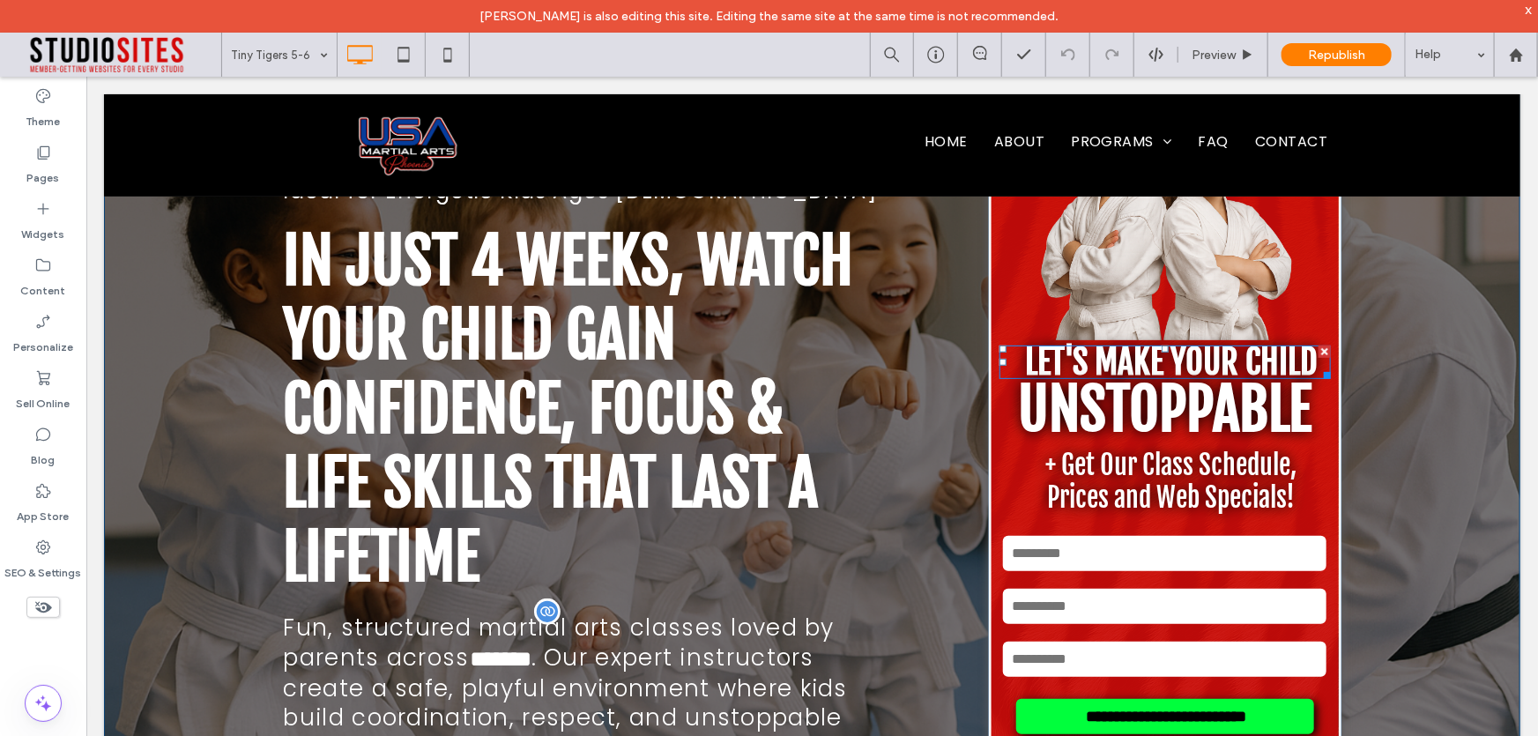
click at [1229, 352] on strong "let's make your child" at bounding box center [1170, 360] width 293 height 41
type input "**********"
type input "**"
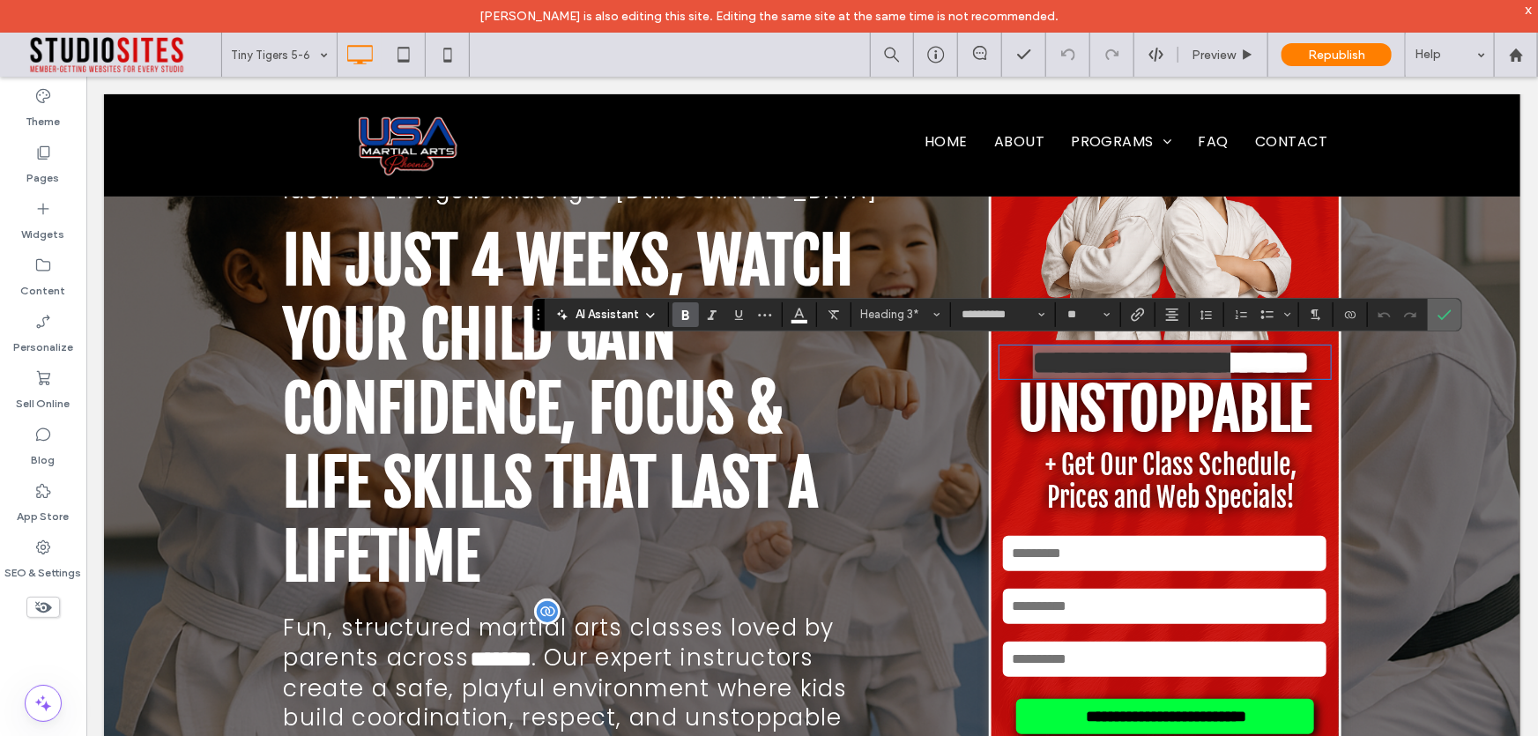
click at [1446, 312] on use "Confirm" at bounding box center [1445, 314] width 14 height 11
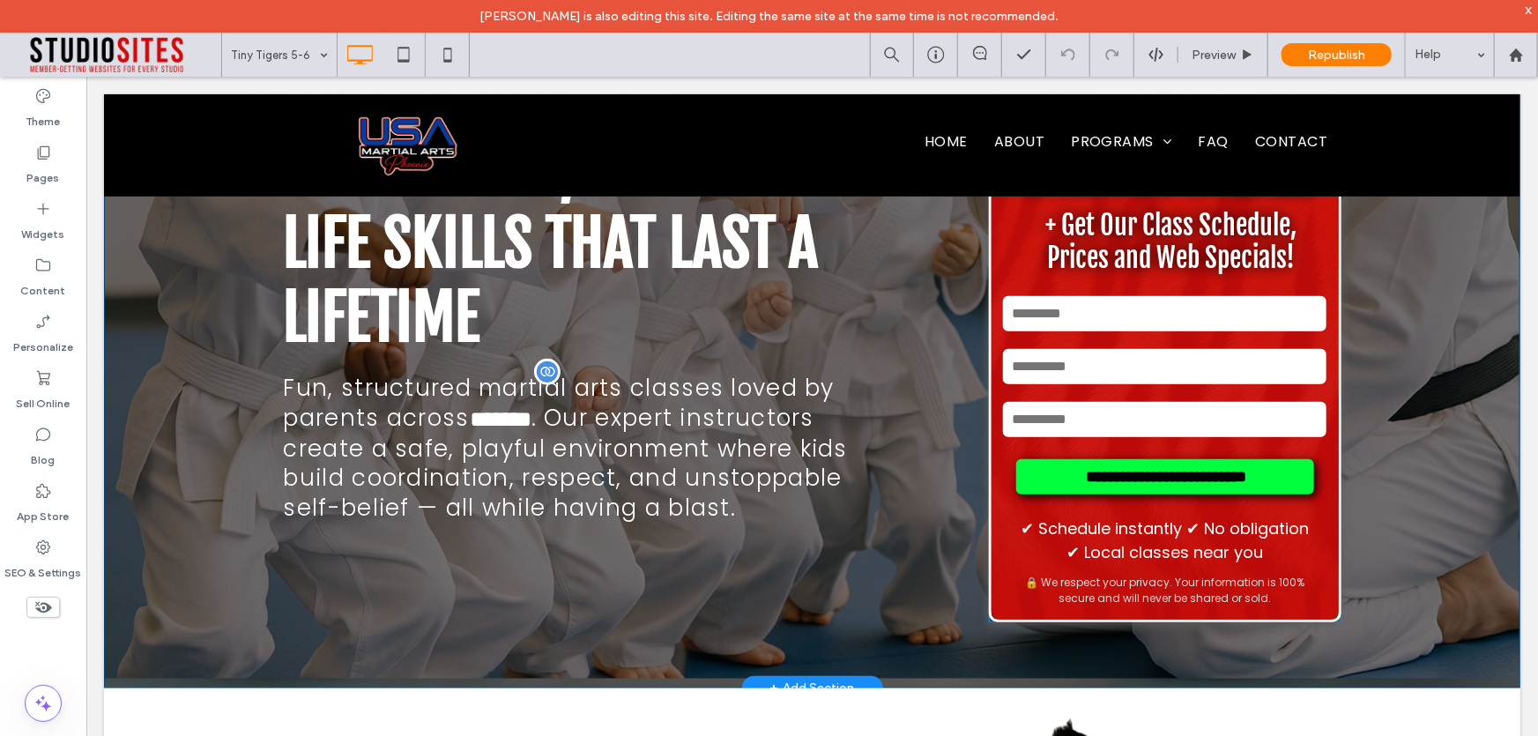
scroll to position [480, 0]
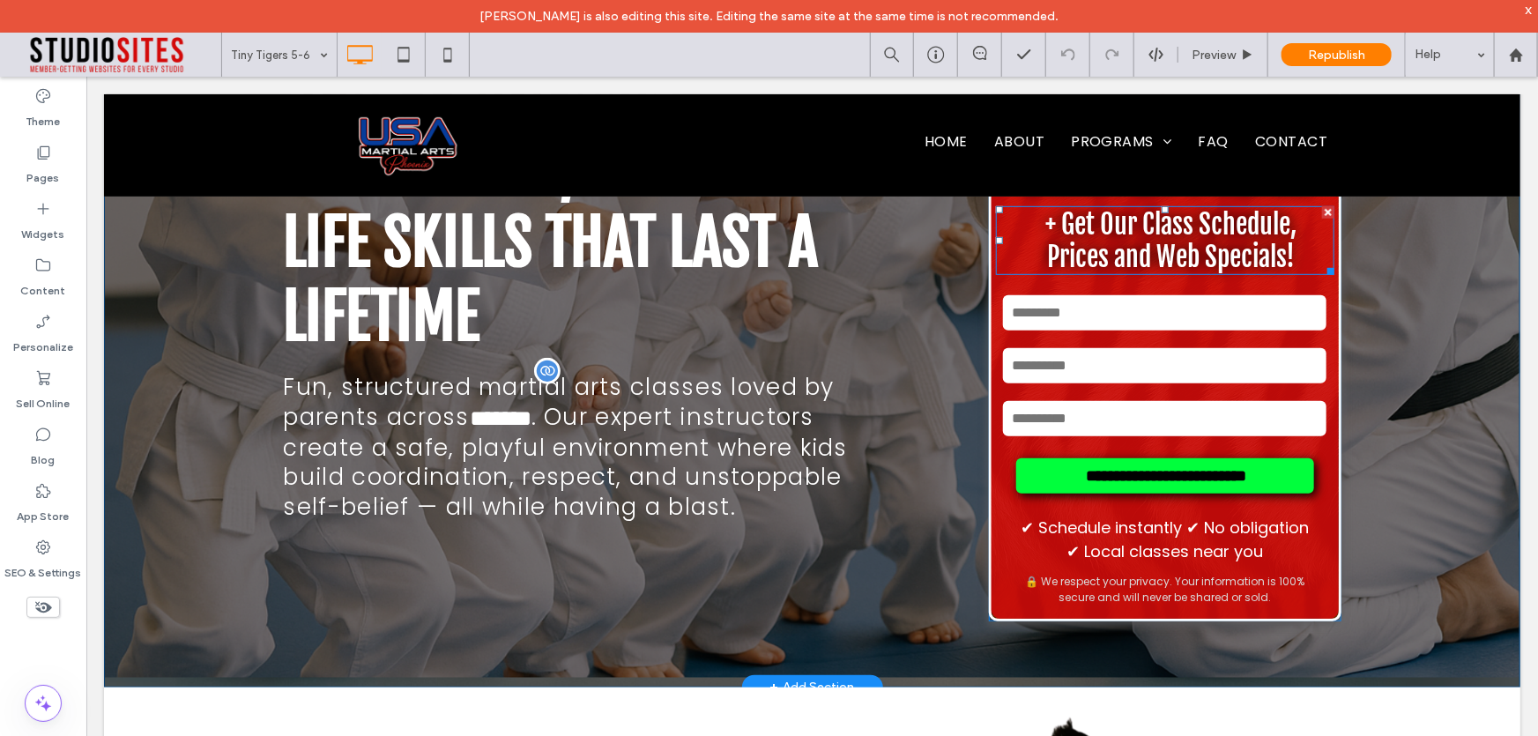
click at [1142, 264] on span "Prices and Web Specials!" at bounding box center [1171, 256] width 248 height 33
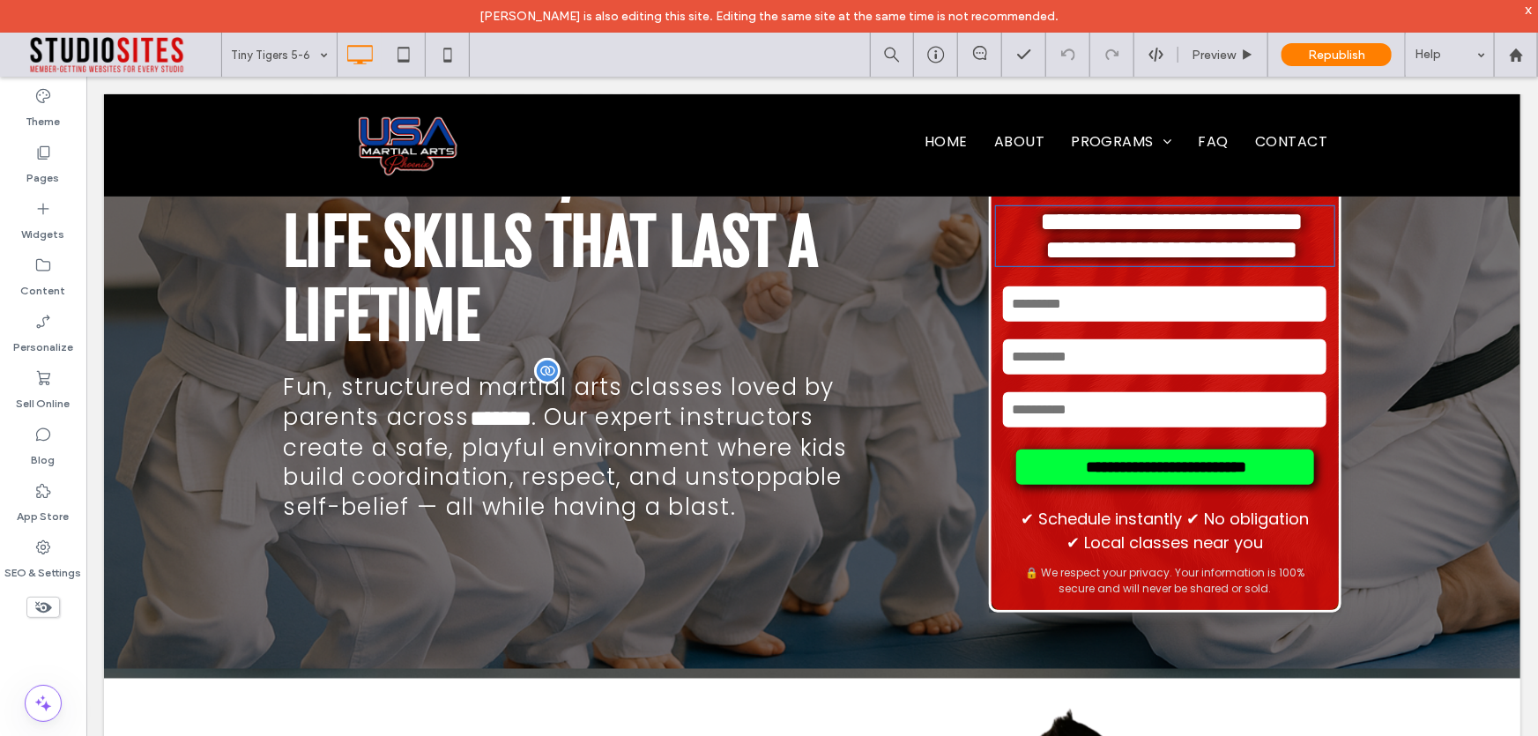
click at [1144, 262] on span "**********" at bounding box center [1171, 249] width 252 height 26
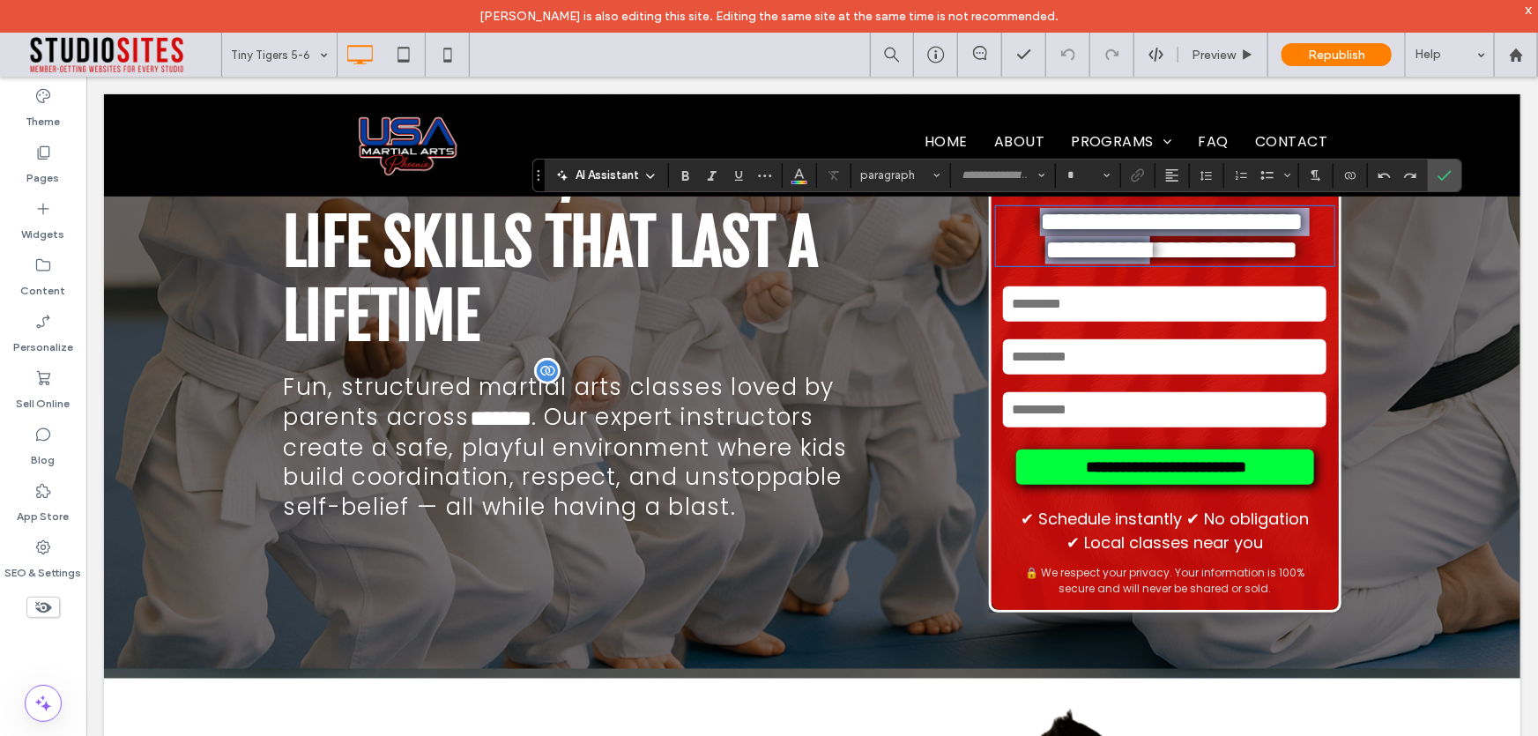
type input "**********"
type input "**"
click at [1451, 175] on label "Confirm" at bounding box center [1444, 176] width 26 height 32
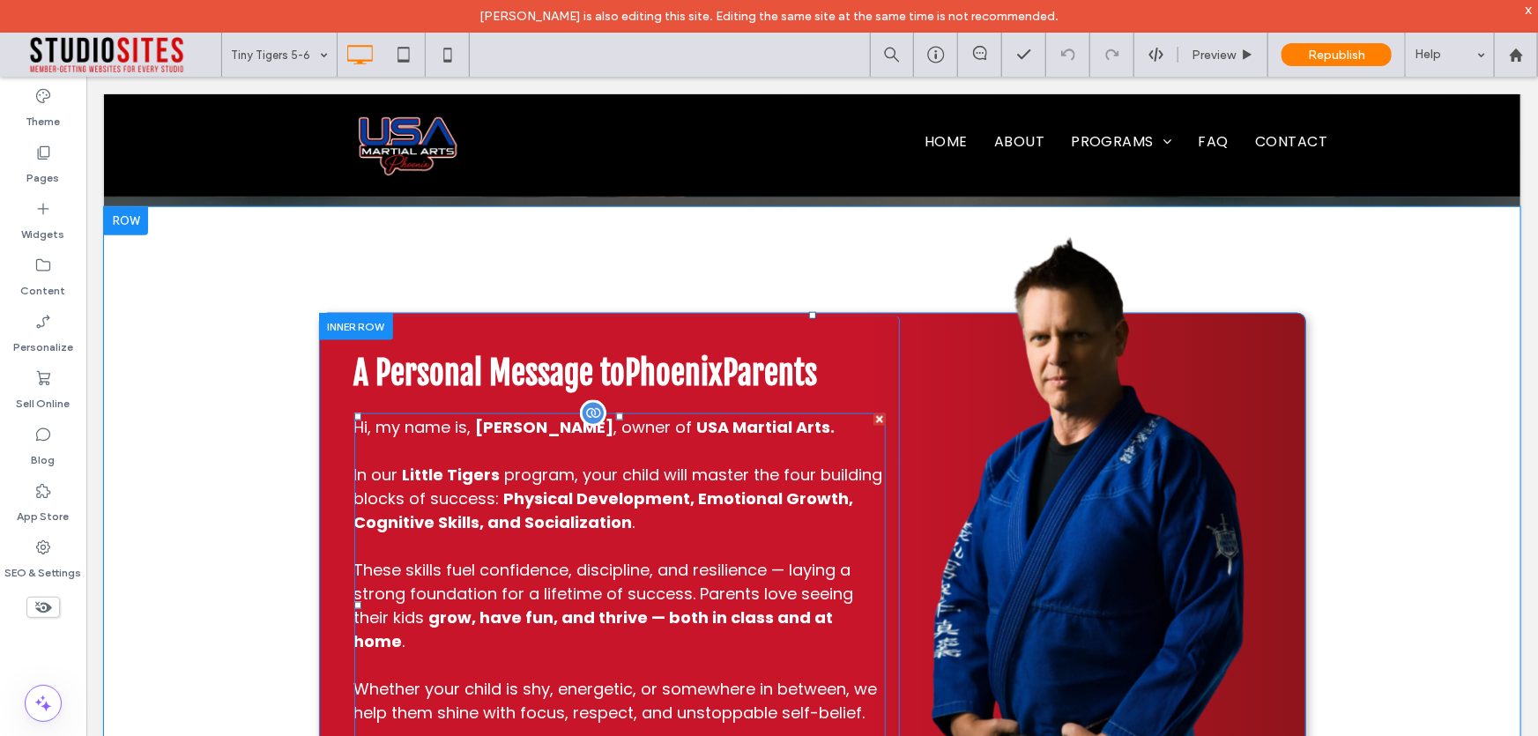
scroll to position [1362, 0]
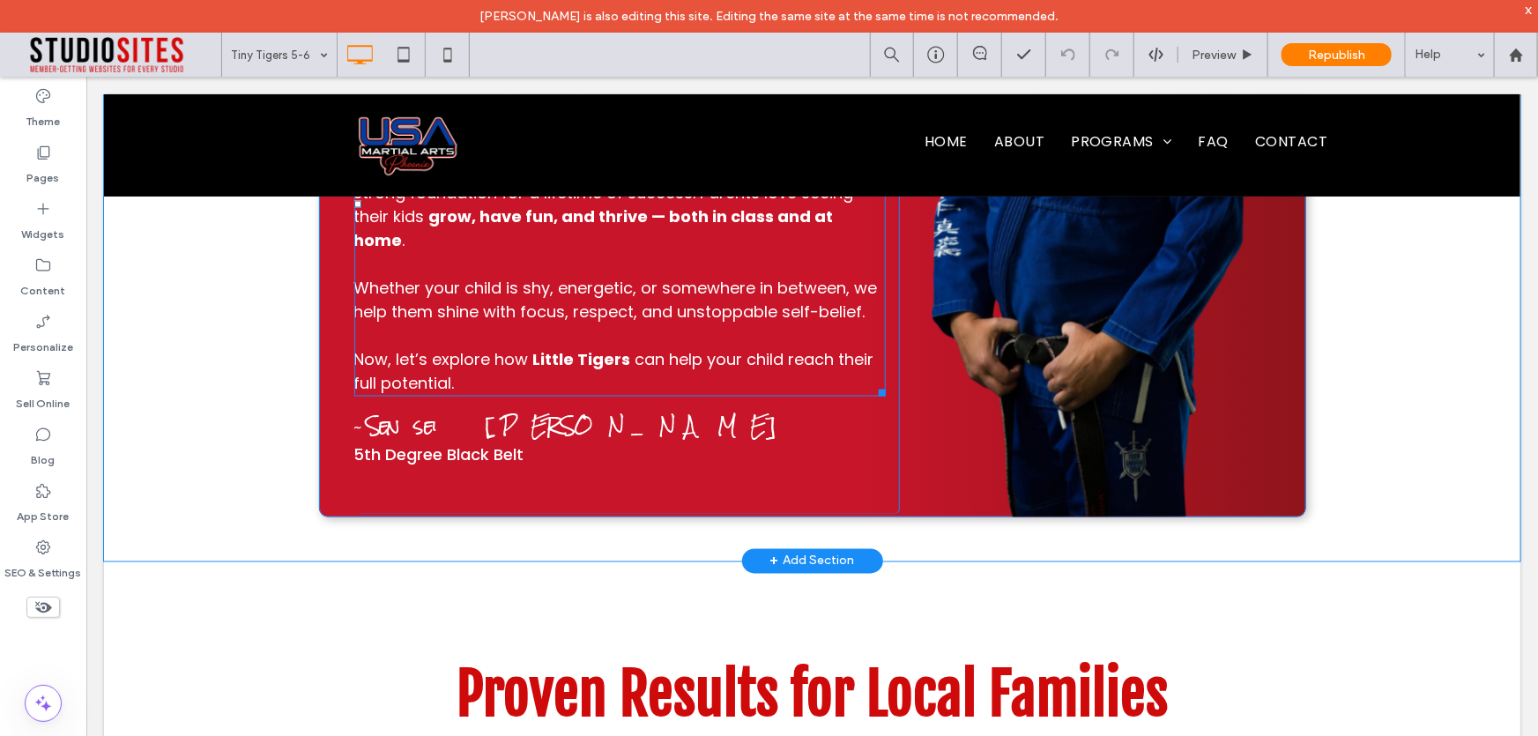
click at [460, 323] on p at bounding box center [619, 335] width 532 height 24
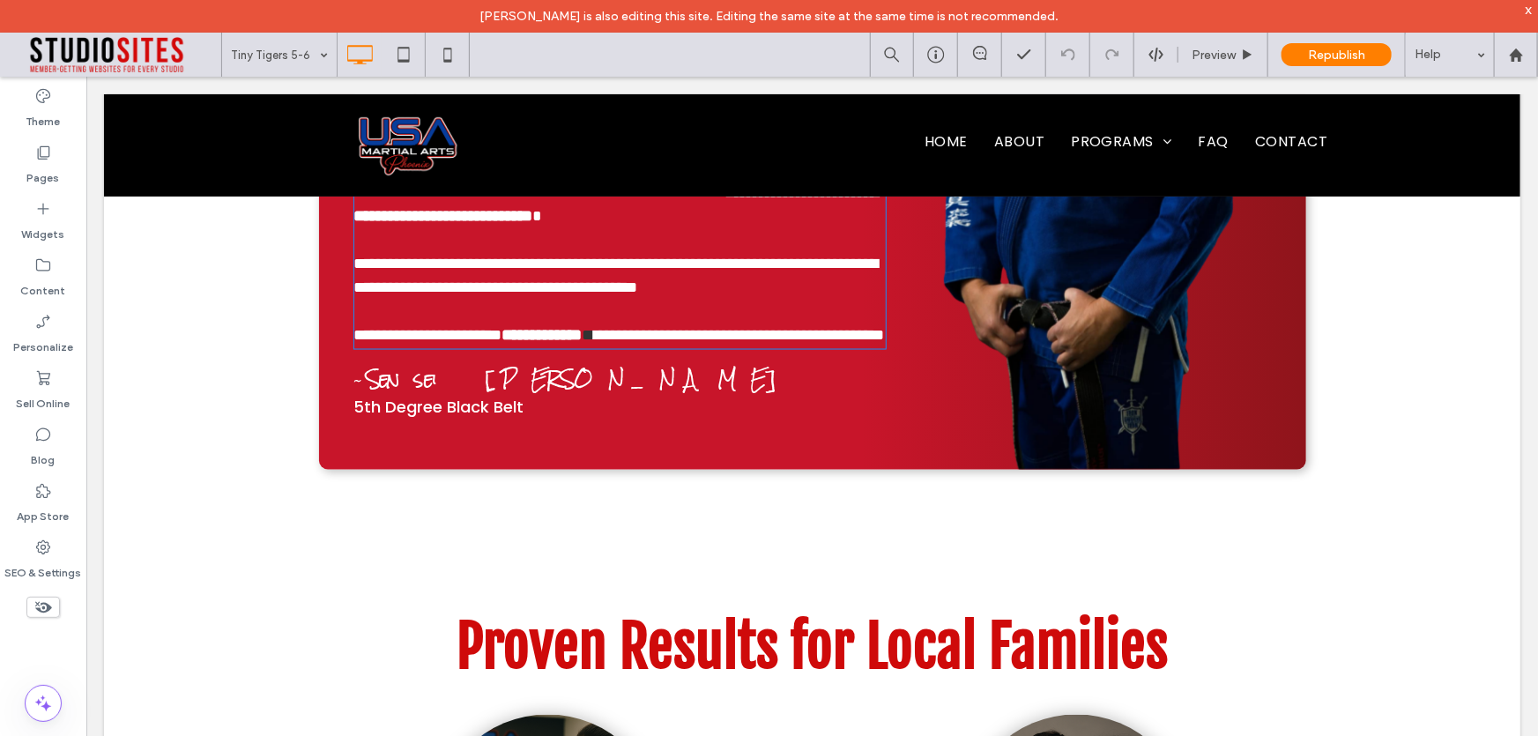
scroll to position [1137, 0]
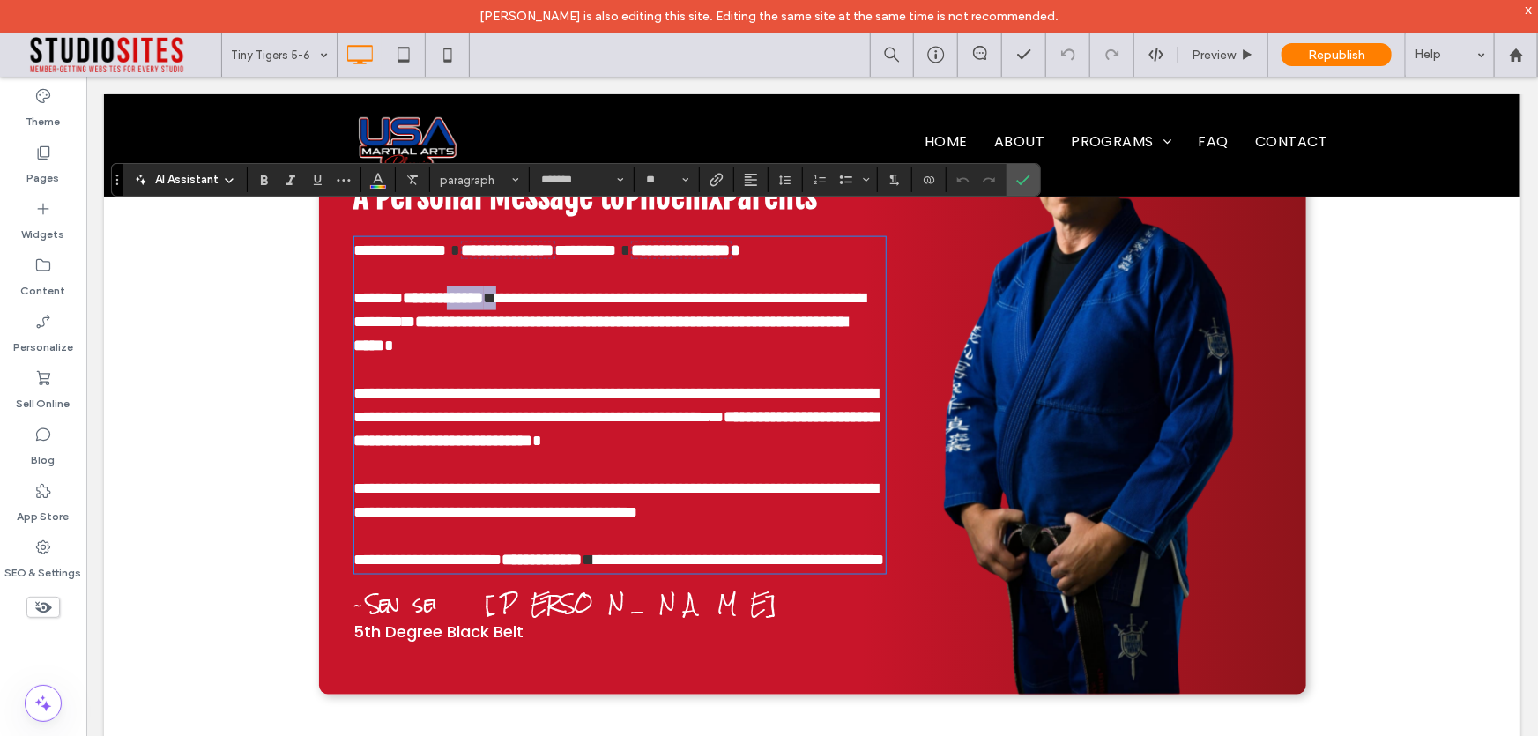
click at [464, 301] on strong "**********" at bounding box center [443, 297] width 80 height 16
type input "*******"
type input "**"
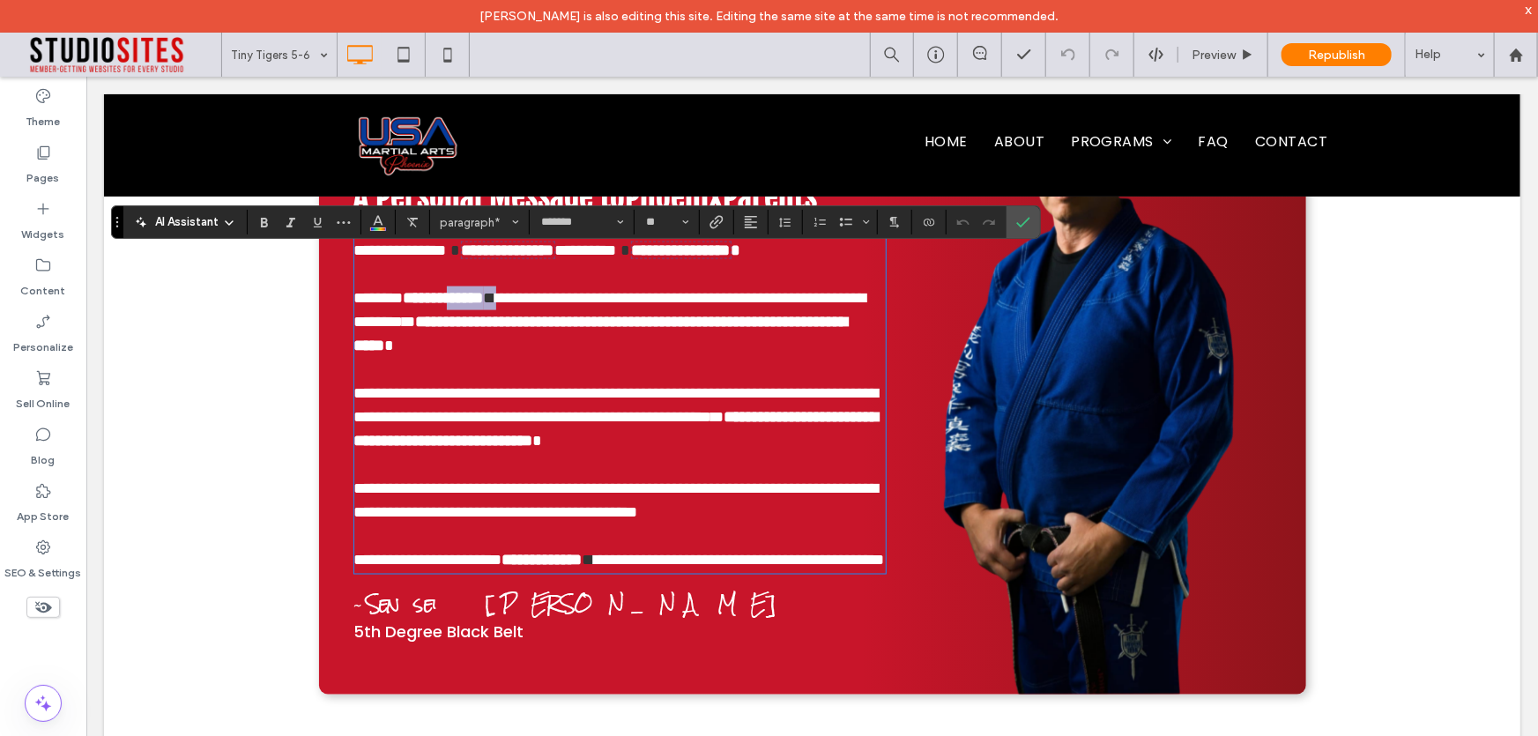
scroll to position [1058, 0]
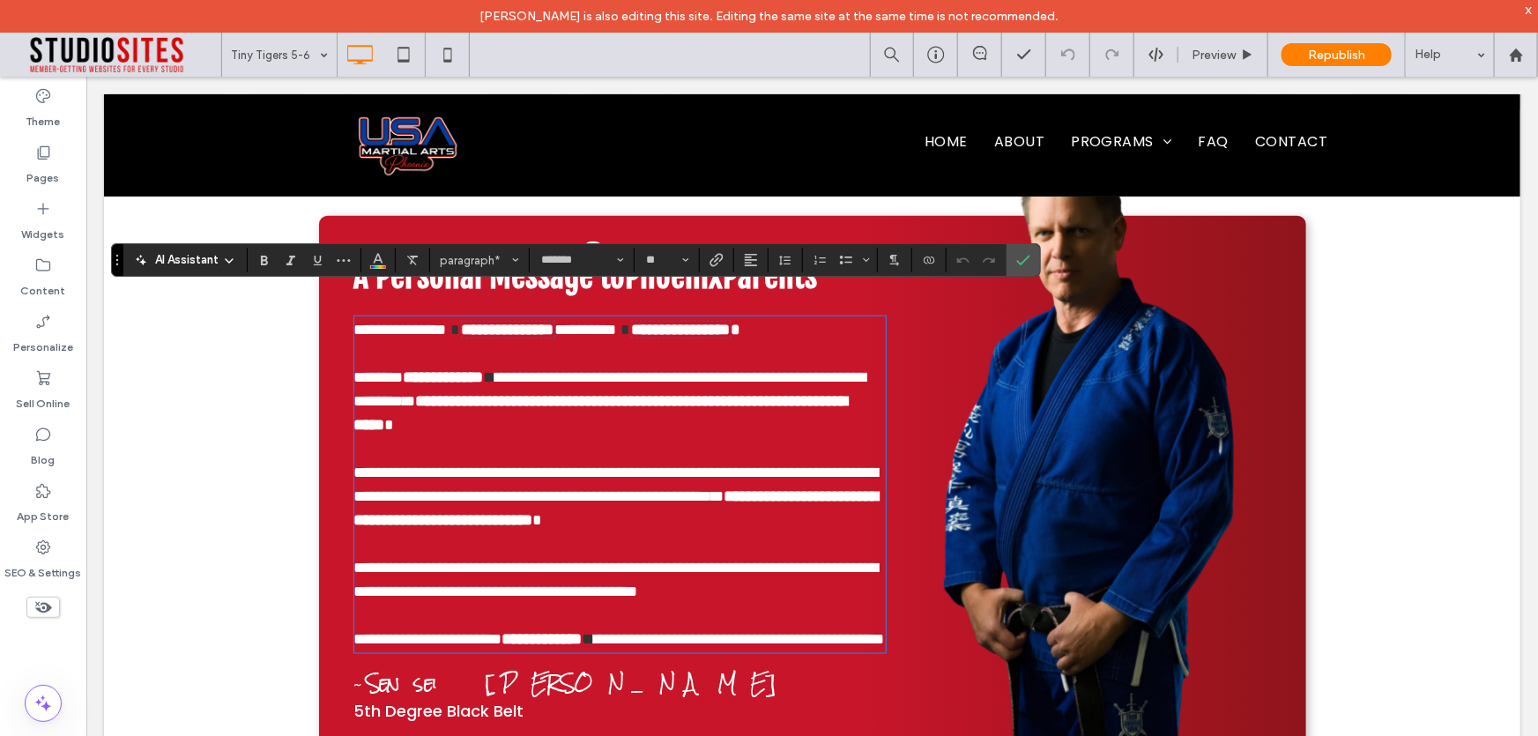
click at [587, 289] on strong "A Personal Message to Phoenix Parents" at bounding box center [585, 276] width 464 height 40
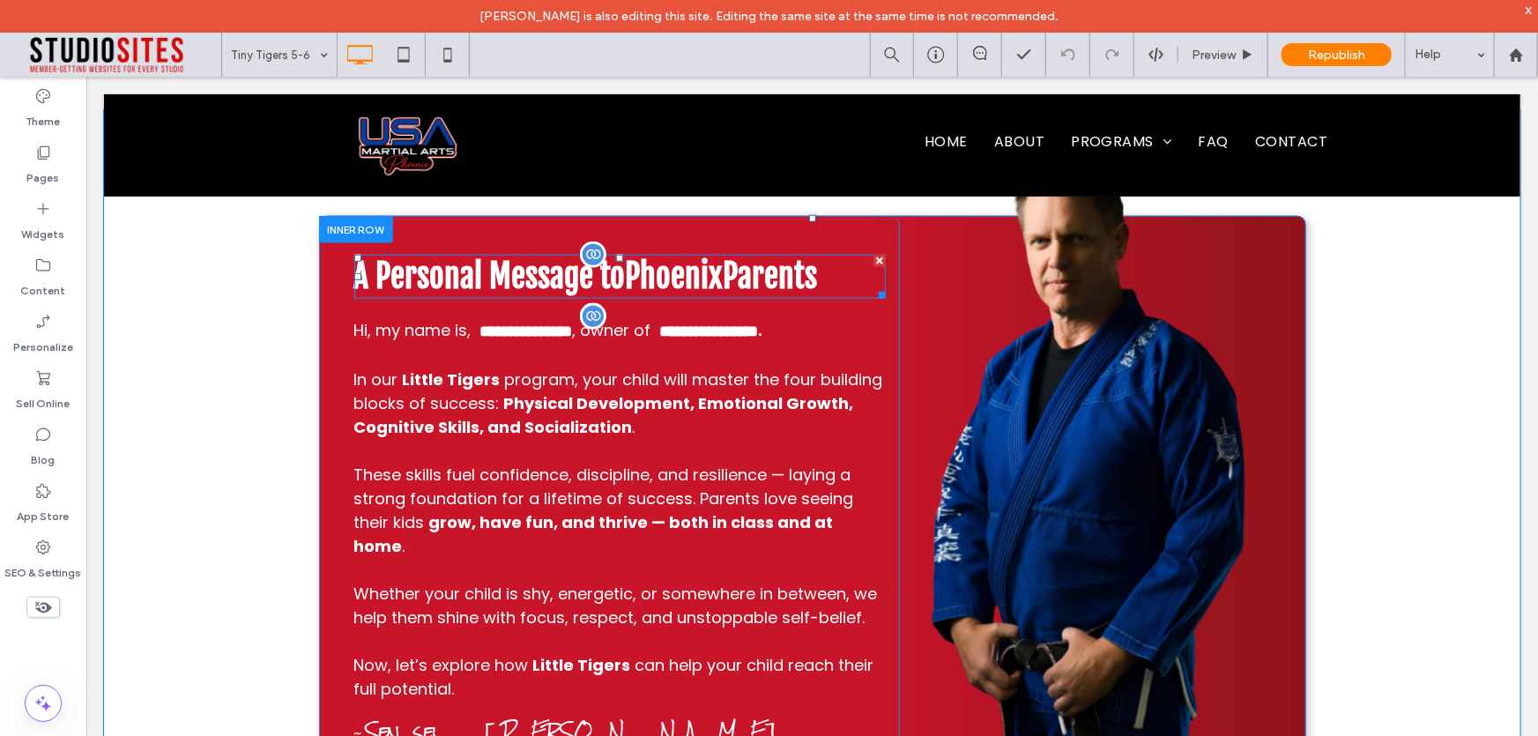
click at [587, 289] on strong "A Personal Message to Phoenix Parents" at bounding box center [585, 276] width 464 height 40
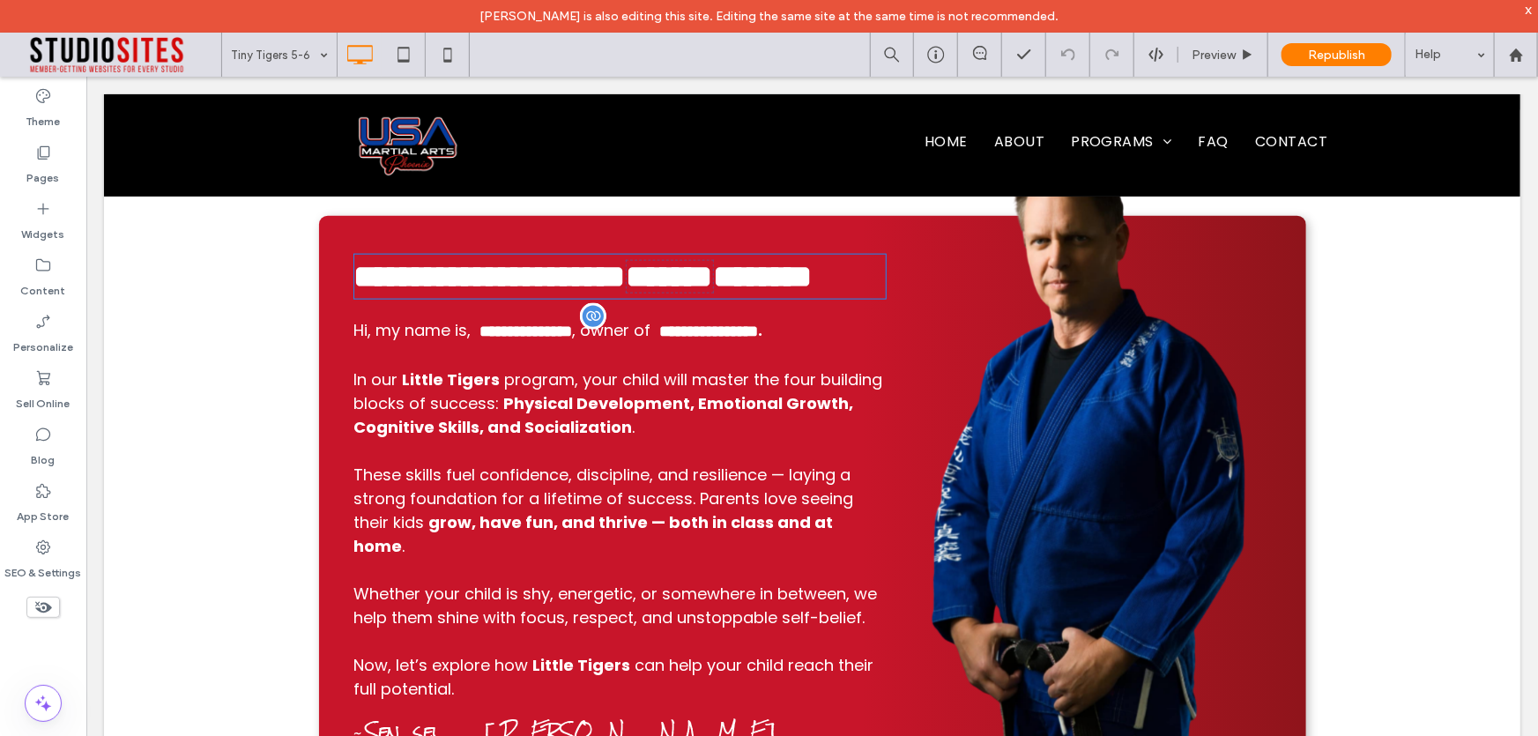
type input "**********"
type input "**"
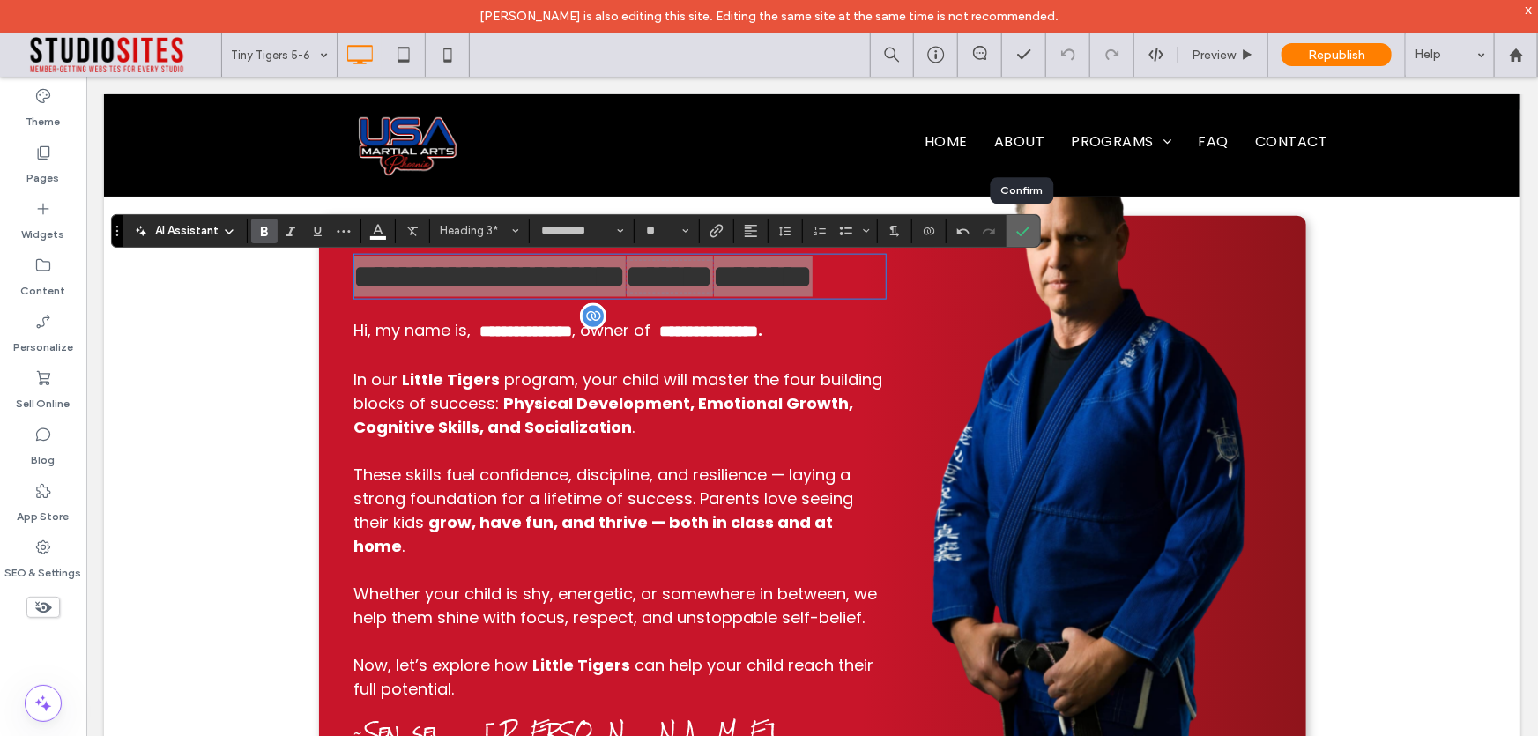
drag, startPoint x: 1027, startPoint y: 235, endPoint x: 941, endPoint y: 159, distance: 115.5
click at [1027, 235] on icon "Confirm" at bounding box center [1023, 231] width 14 height 14
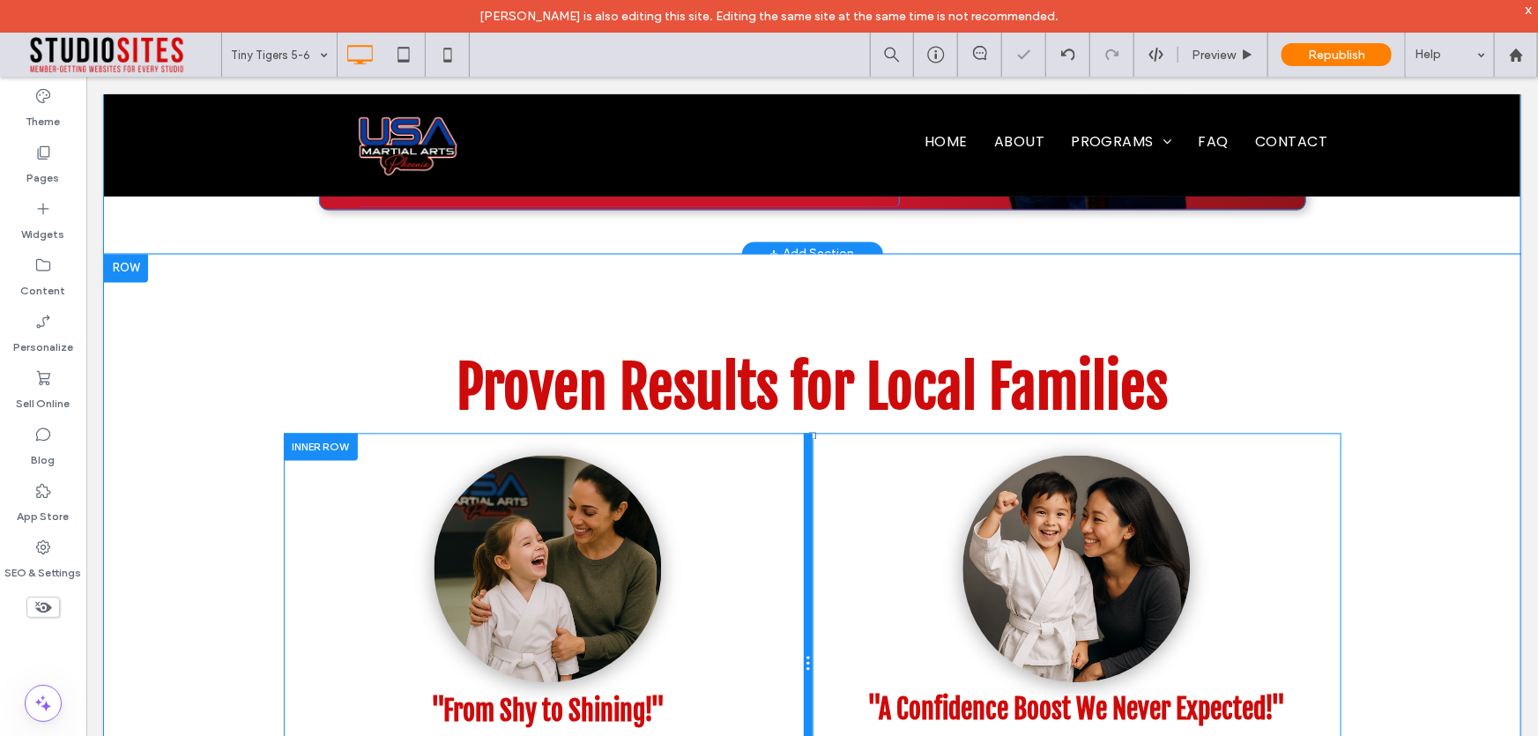
scroll to position [1699, 0]
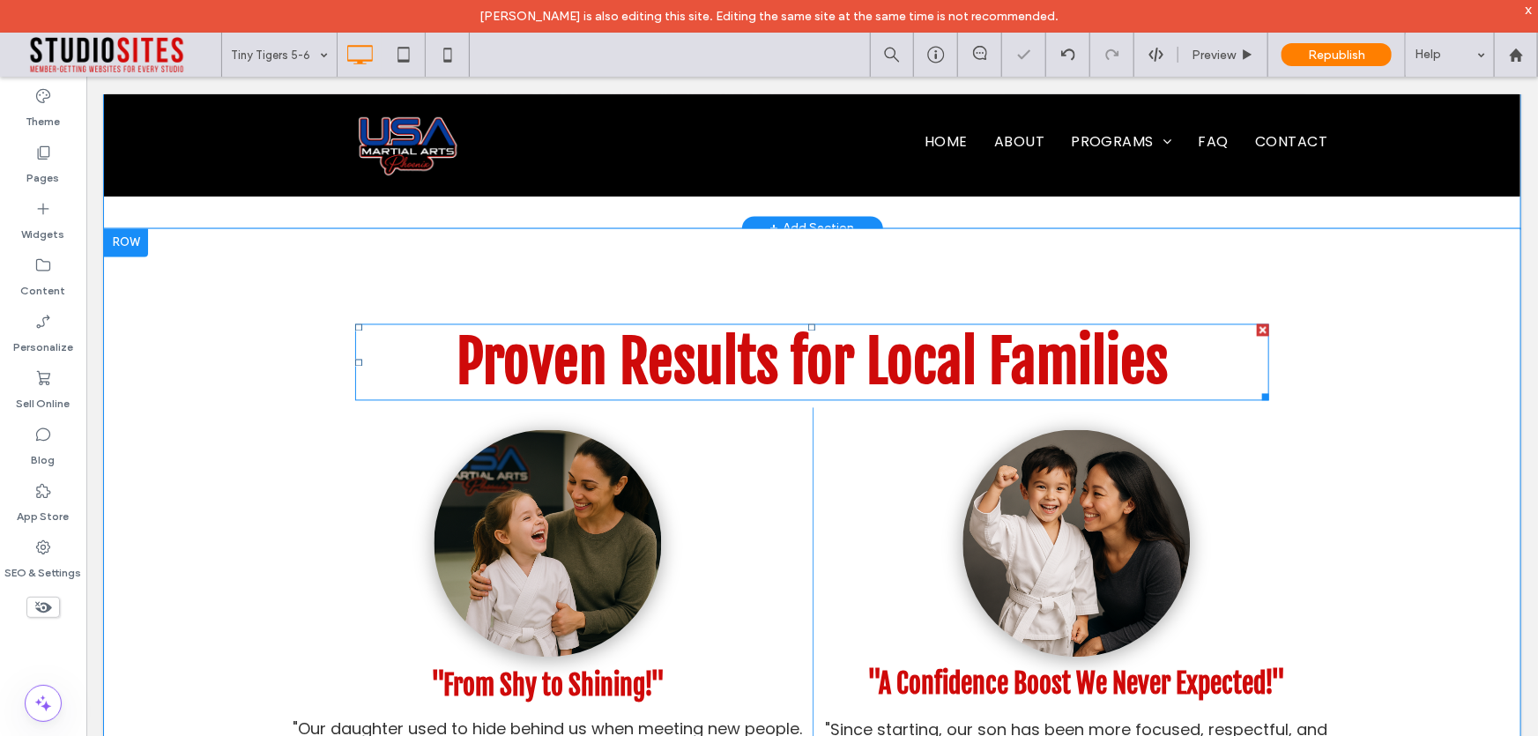
click at [766, 330] on span "Proven Results for Local Families" at bounding box center [811, 361] width 711 height 71
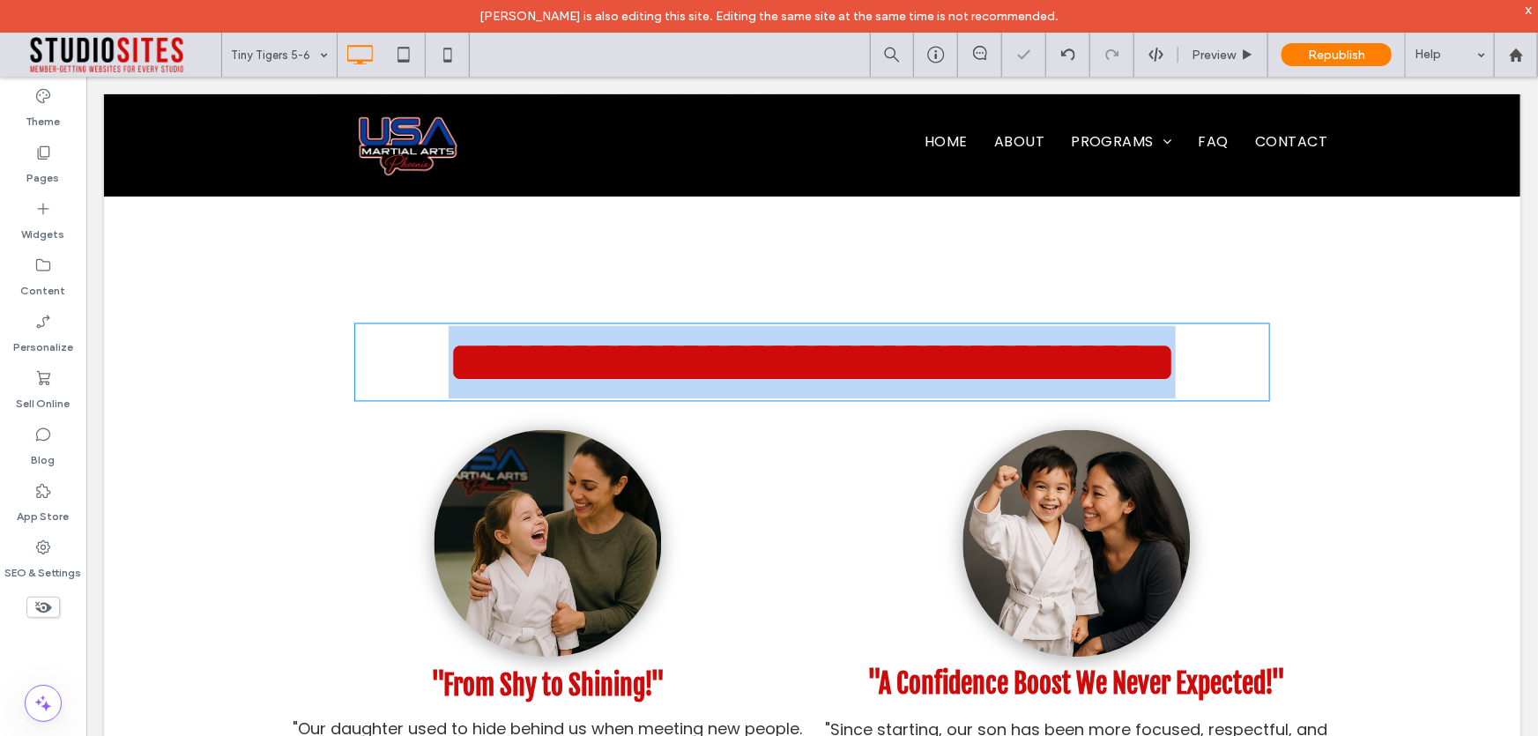
click at [766, 334] on span "**********" at bounding box center [811, 362] width 727 height 56
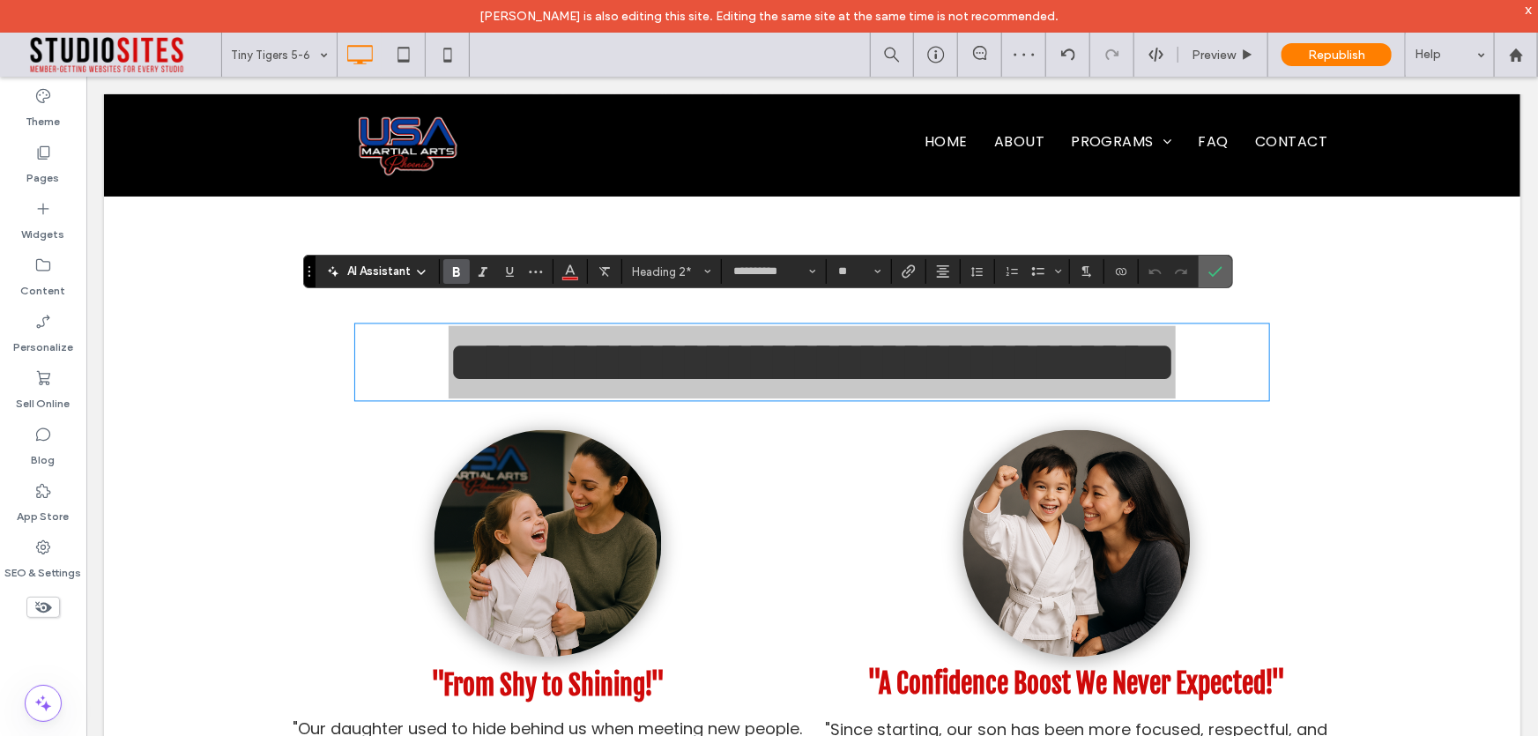
click at [1216, 277] on icon "Confirm" at bounding box center [1215, 271] width 14 height 14
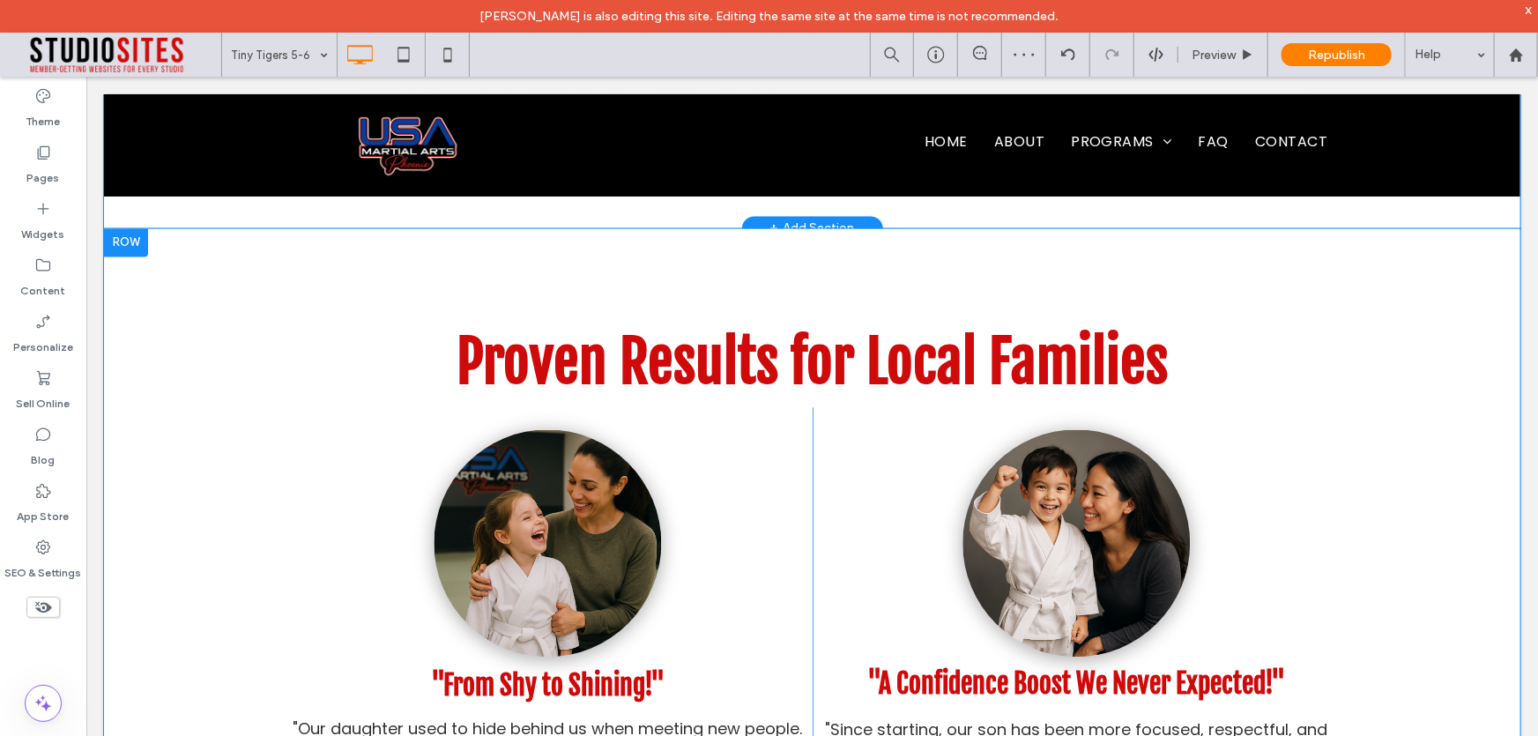
scroll to position [2259, 0]
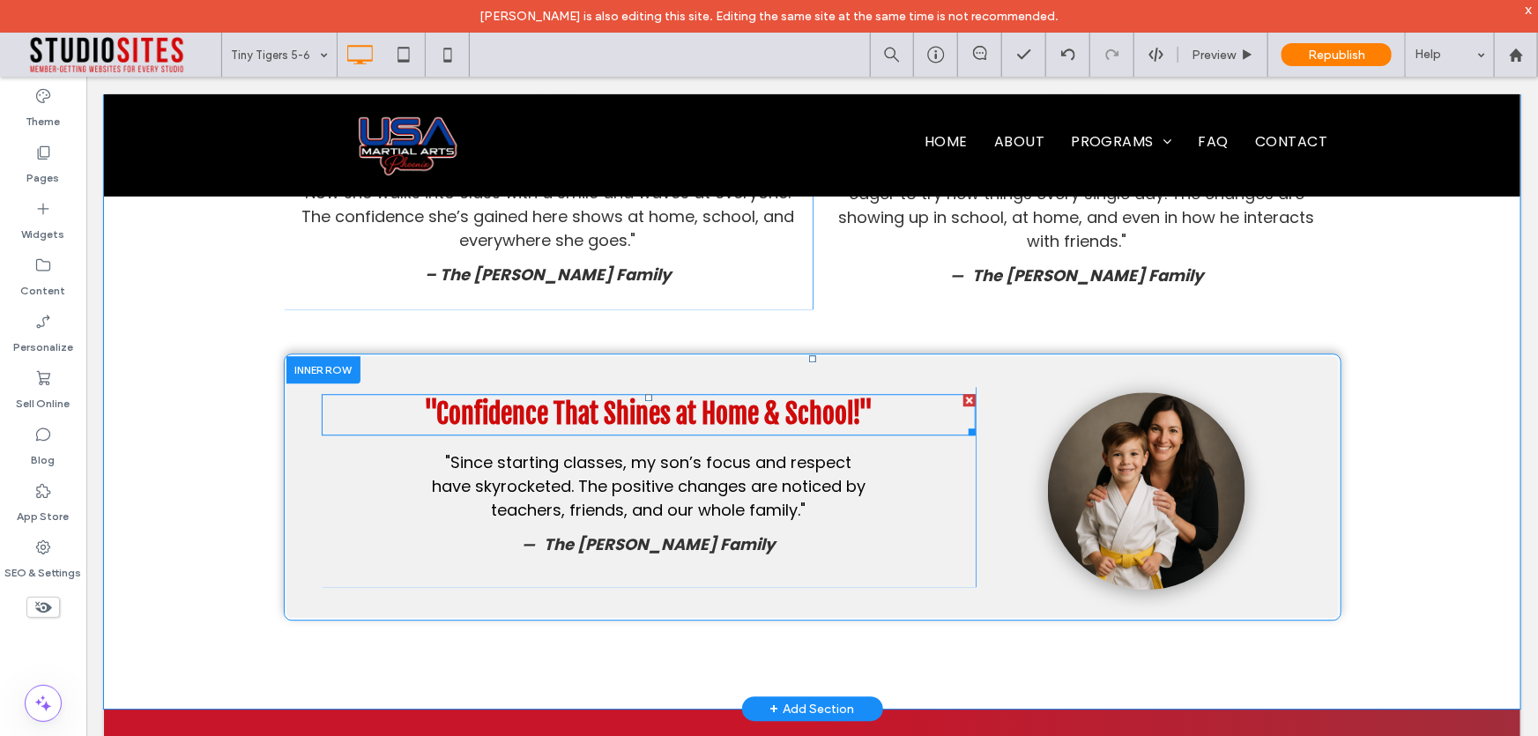
click at [558, 397] on strong ""Confidence That Shines at Home & School!"" at bounding box center [647, 413] width 449 height 33
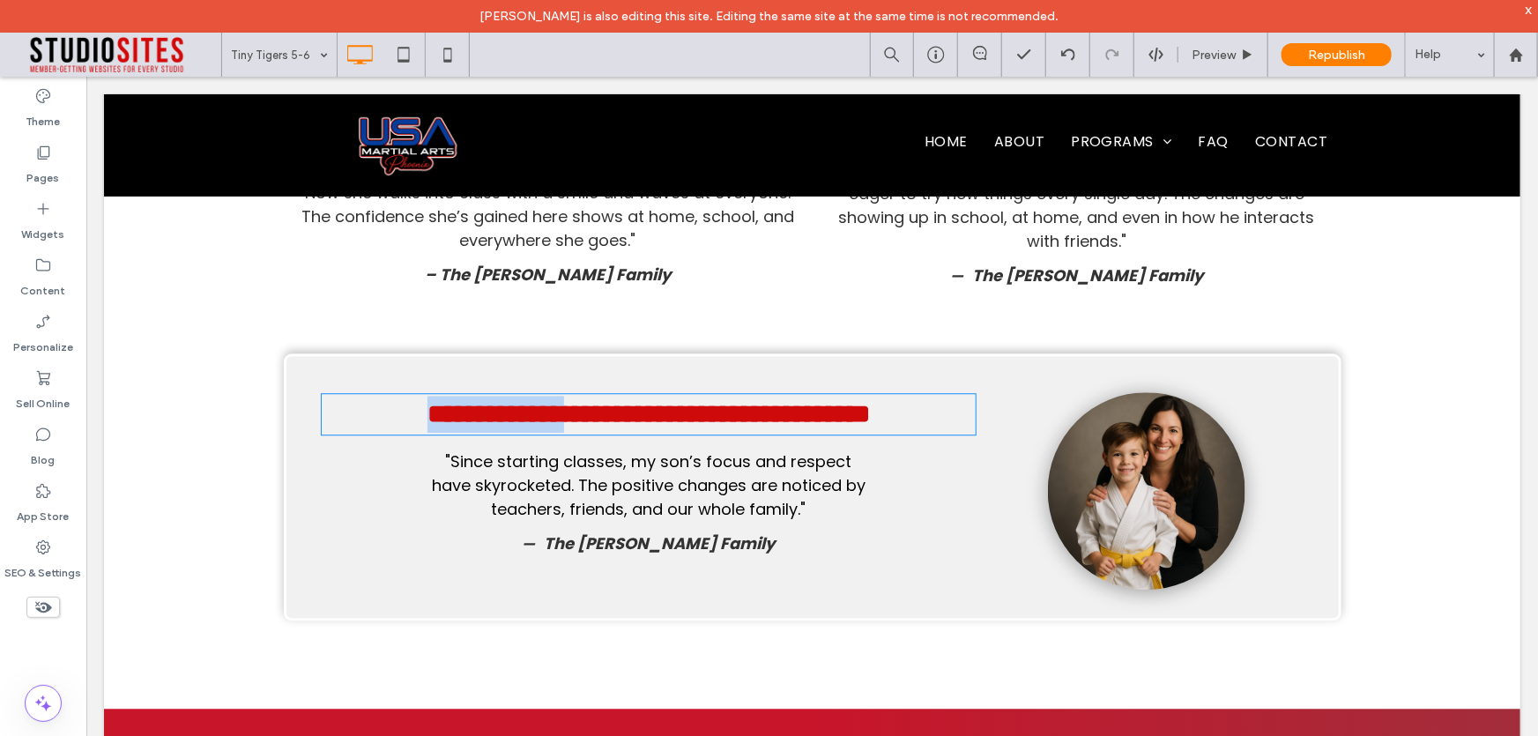
click at [560, 400] on strong "**********" at bounding box center [648, 413] width 442 height 26
type input "**********"
type input "**"
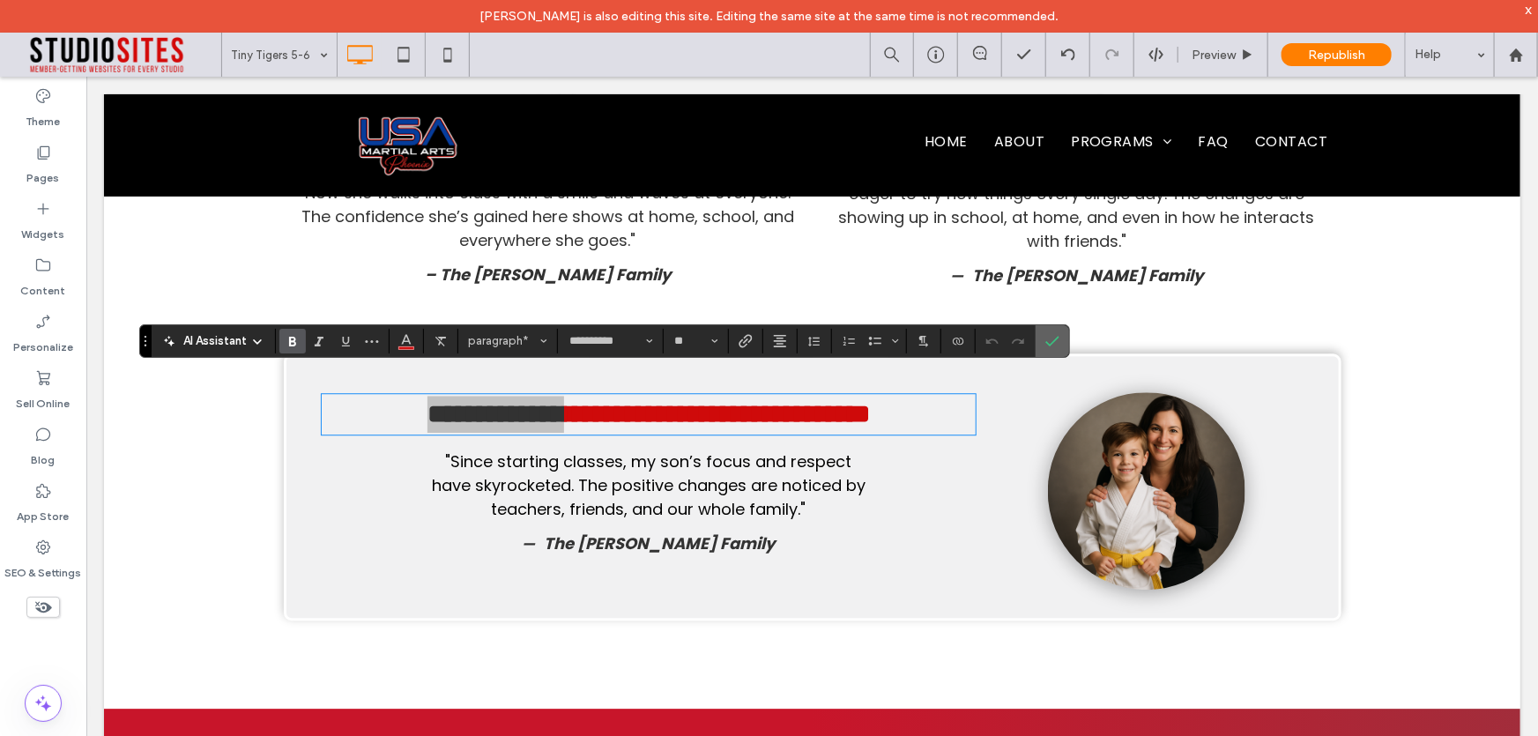
click at [1046, 342] on icon "Confirm" at bounding box center [1052, 341] width 14 height 14
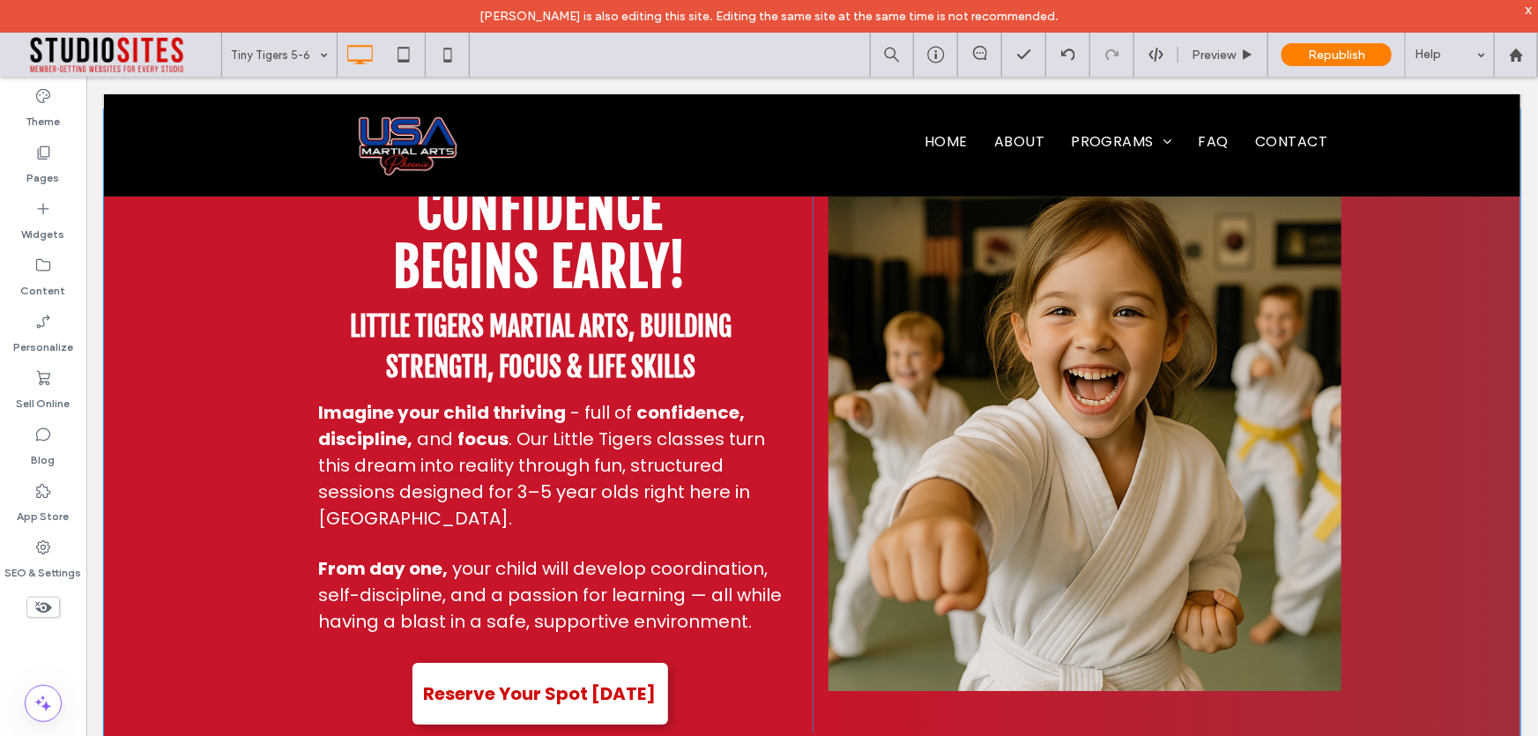
scroll to position [2821, 0]
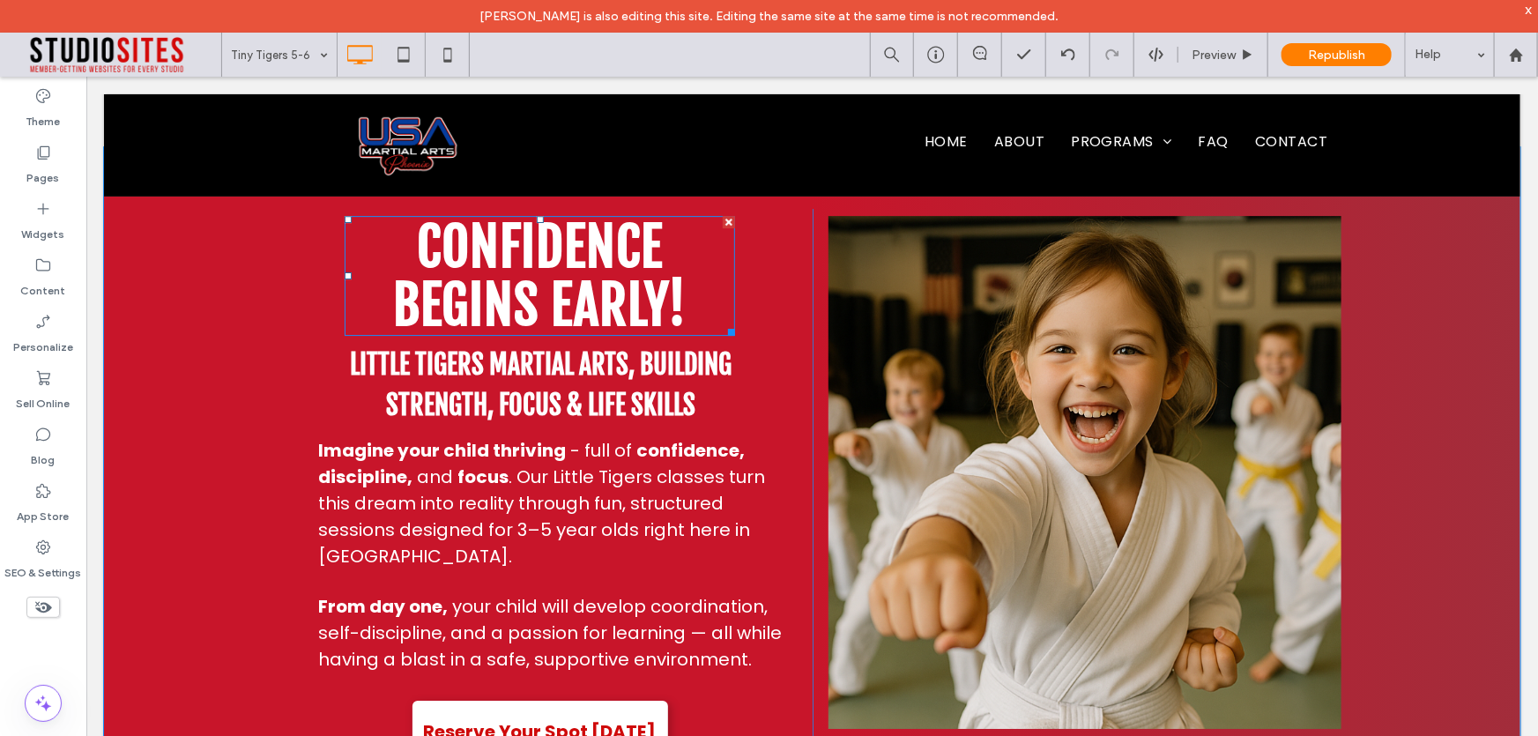
click at [484, 279] on strong "CONFIDENCE BEGINS EARLY!" at bounding box center [539, 274] width 294 height 125
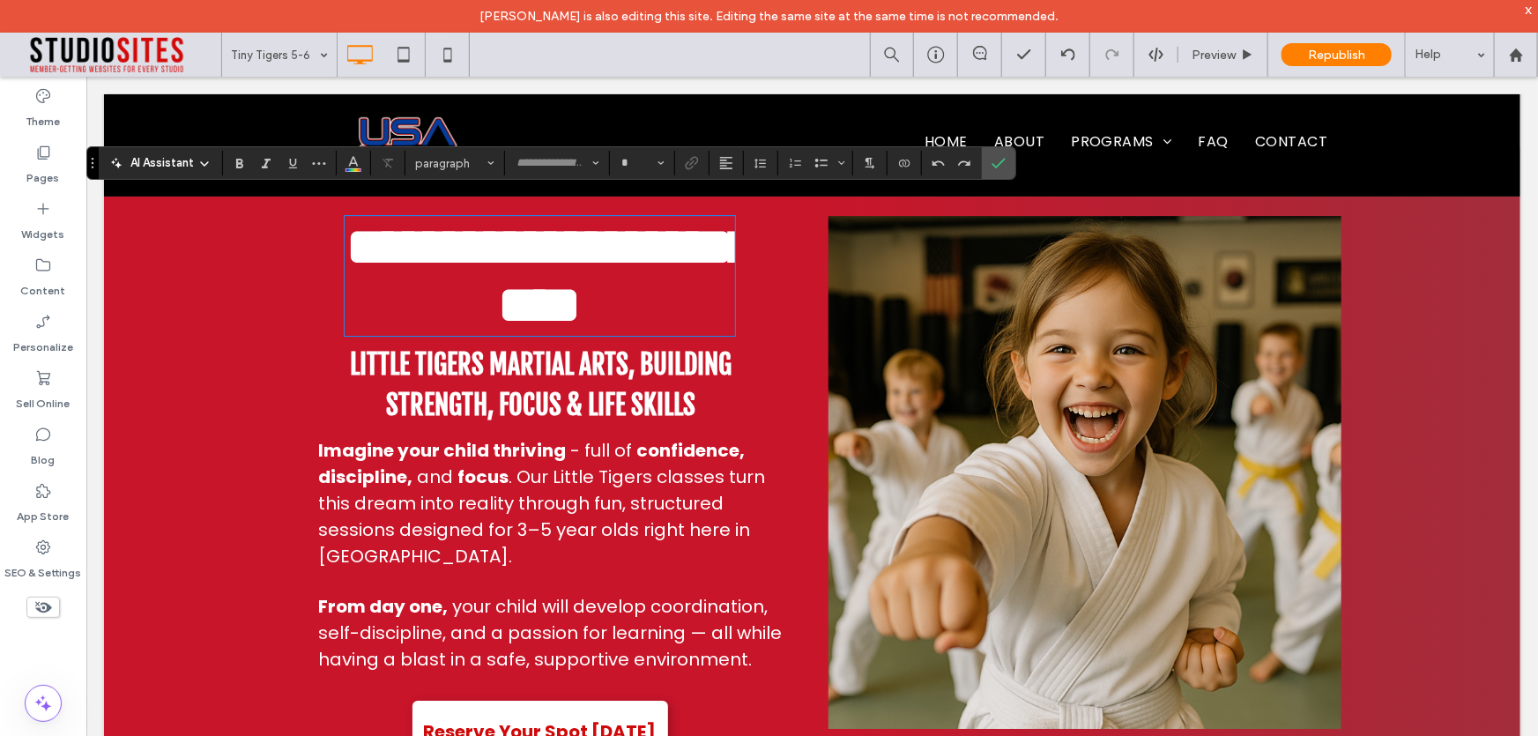
click at [484, 279] on strong "**********" at bounding box center [549, 274] width 407 height 111
type input "**********"
type input "**"
click at [1004, 172] on span "Confirm" at bounding box center [999, 163] width 14 height 30
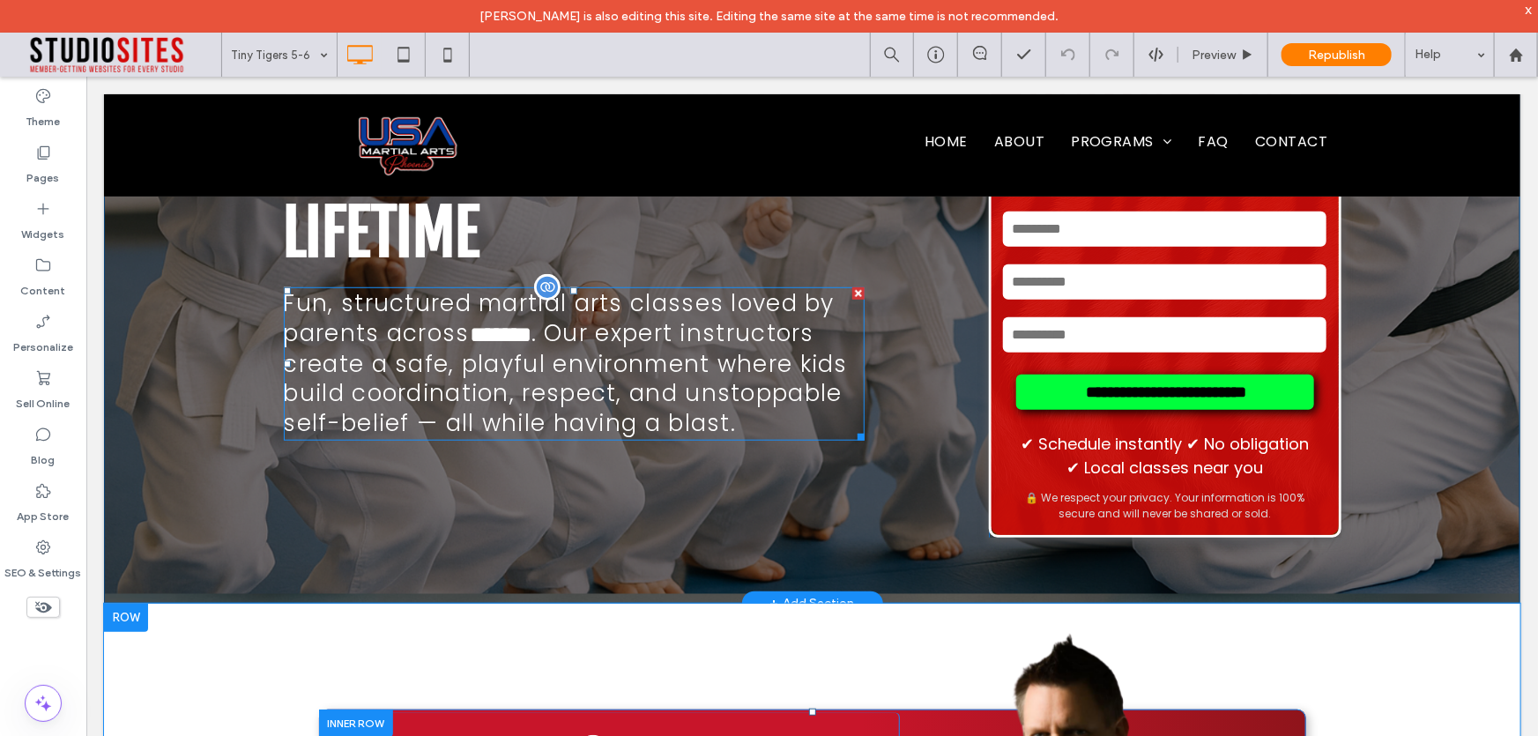
scroll to position [496, 0]
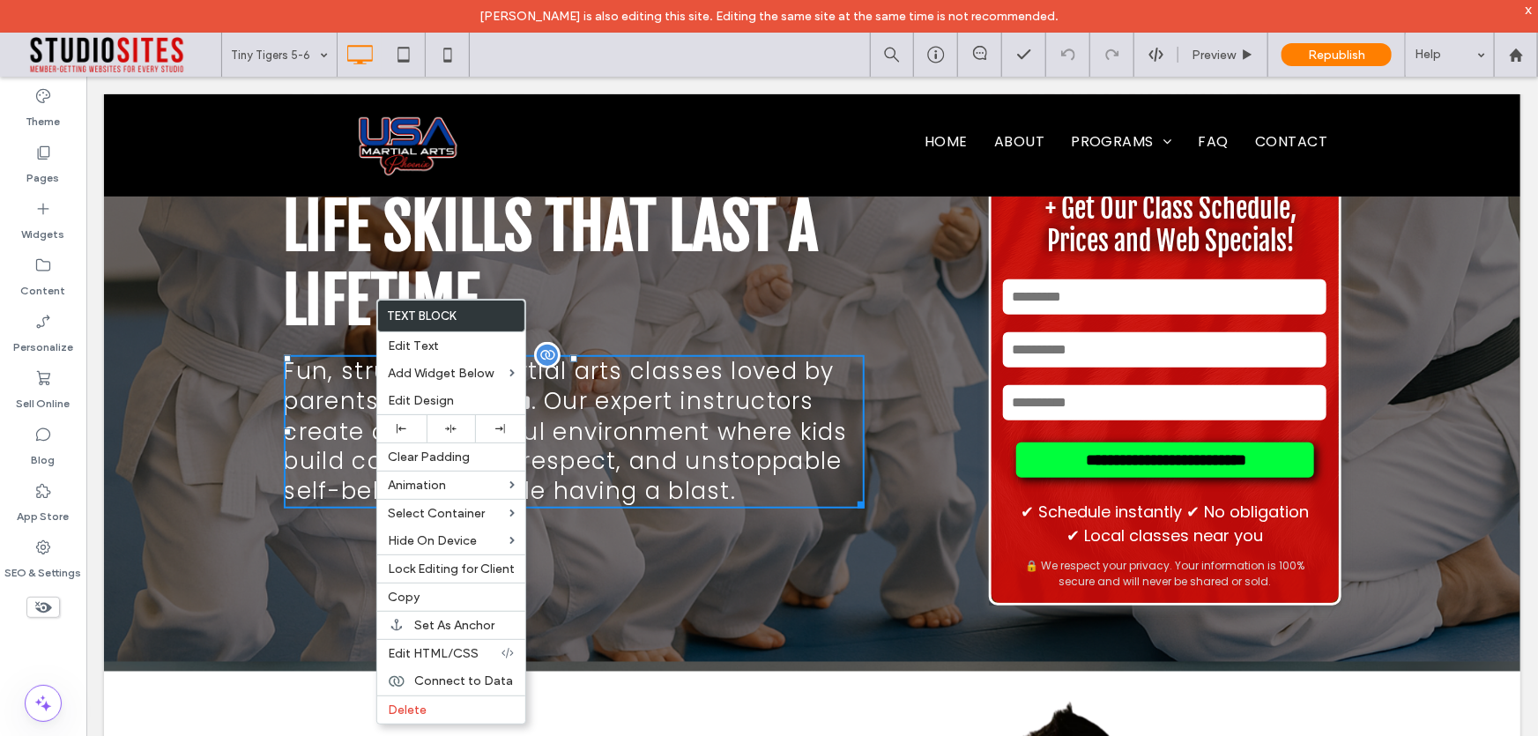
click at [531, 390] on span "﻿ ******* ﻿" at bounding box center [500, 401] width 62 height 22
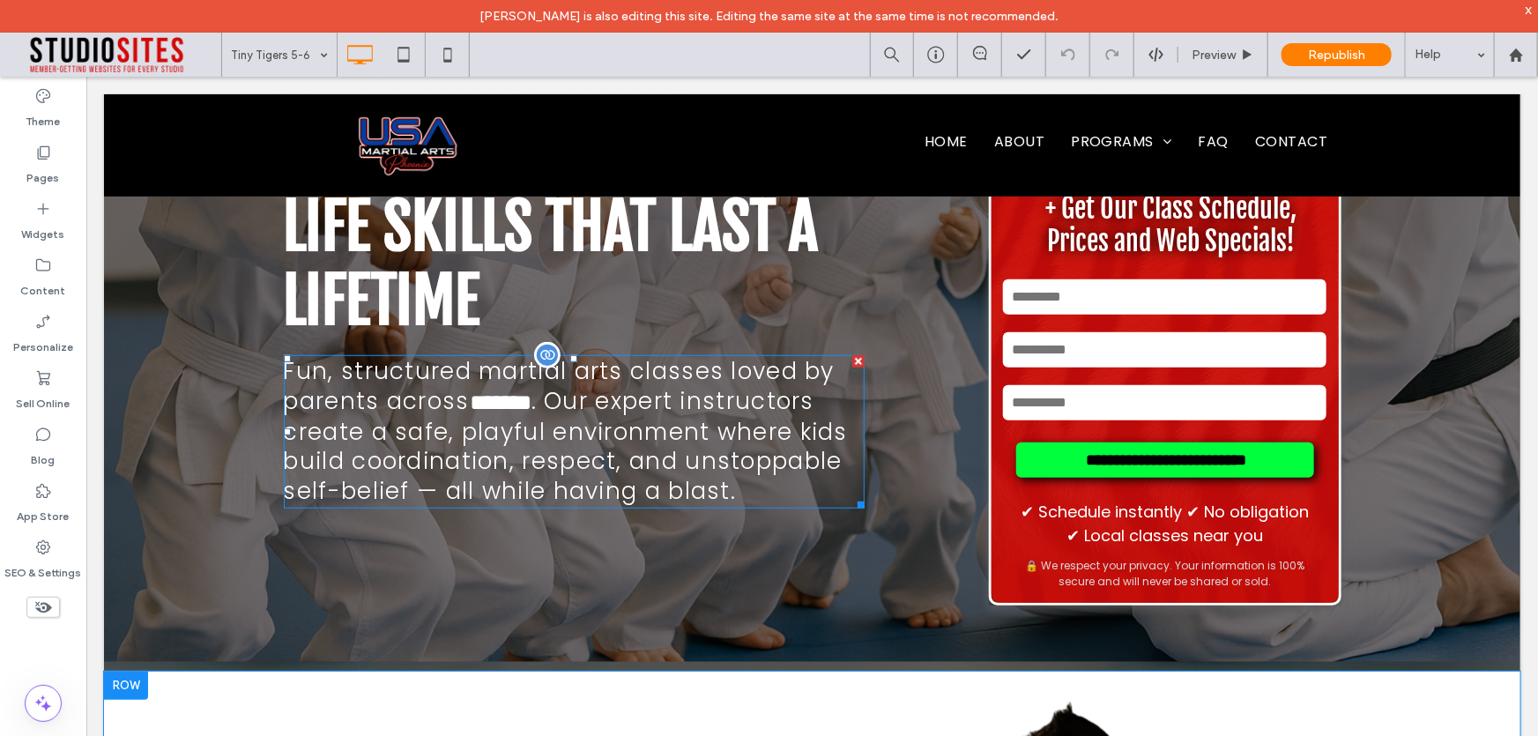
click at [531, 390] on span "﻿ ******* ﻿" at bounding box center [500, 401] width 62 height 22
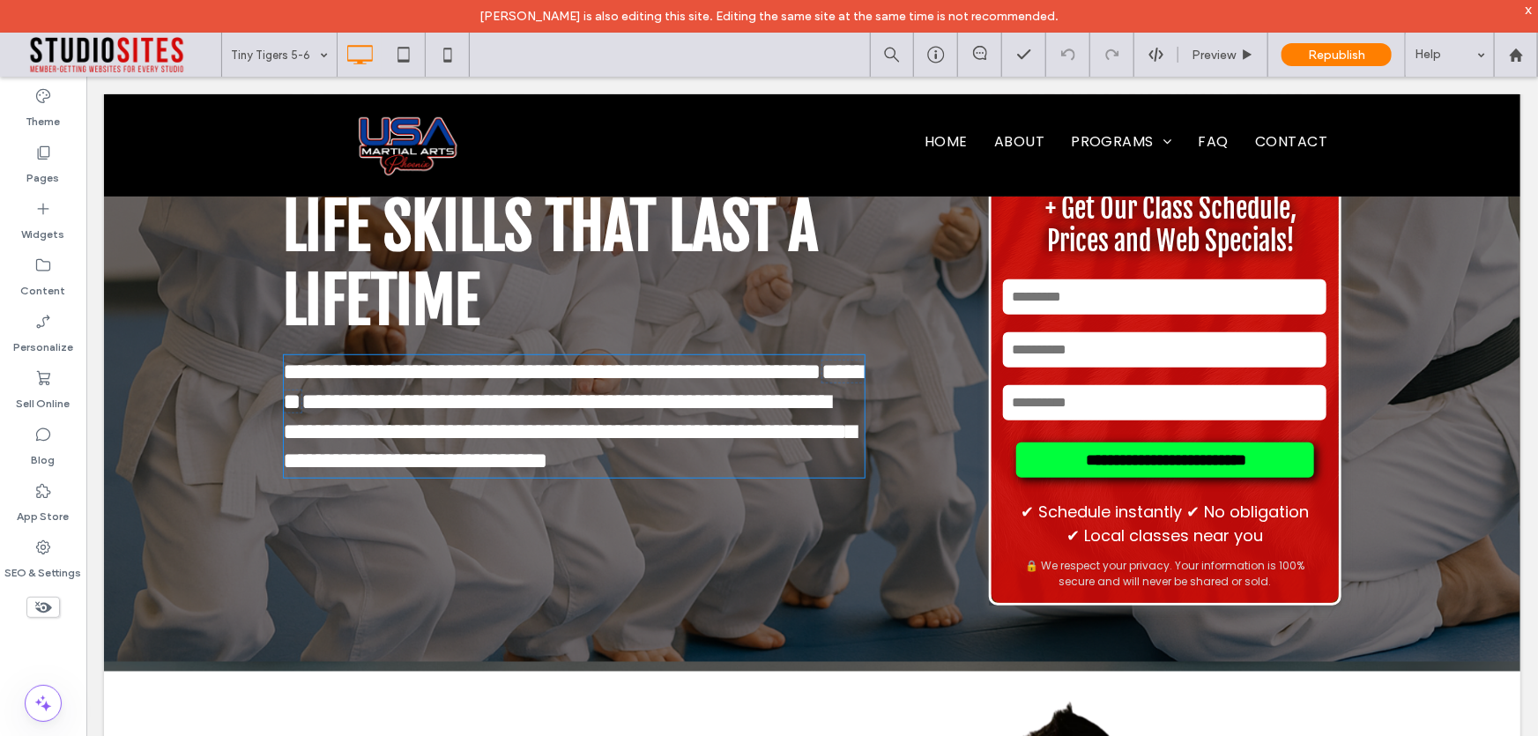
type input "*******"
type input "**"
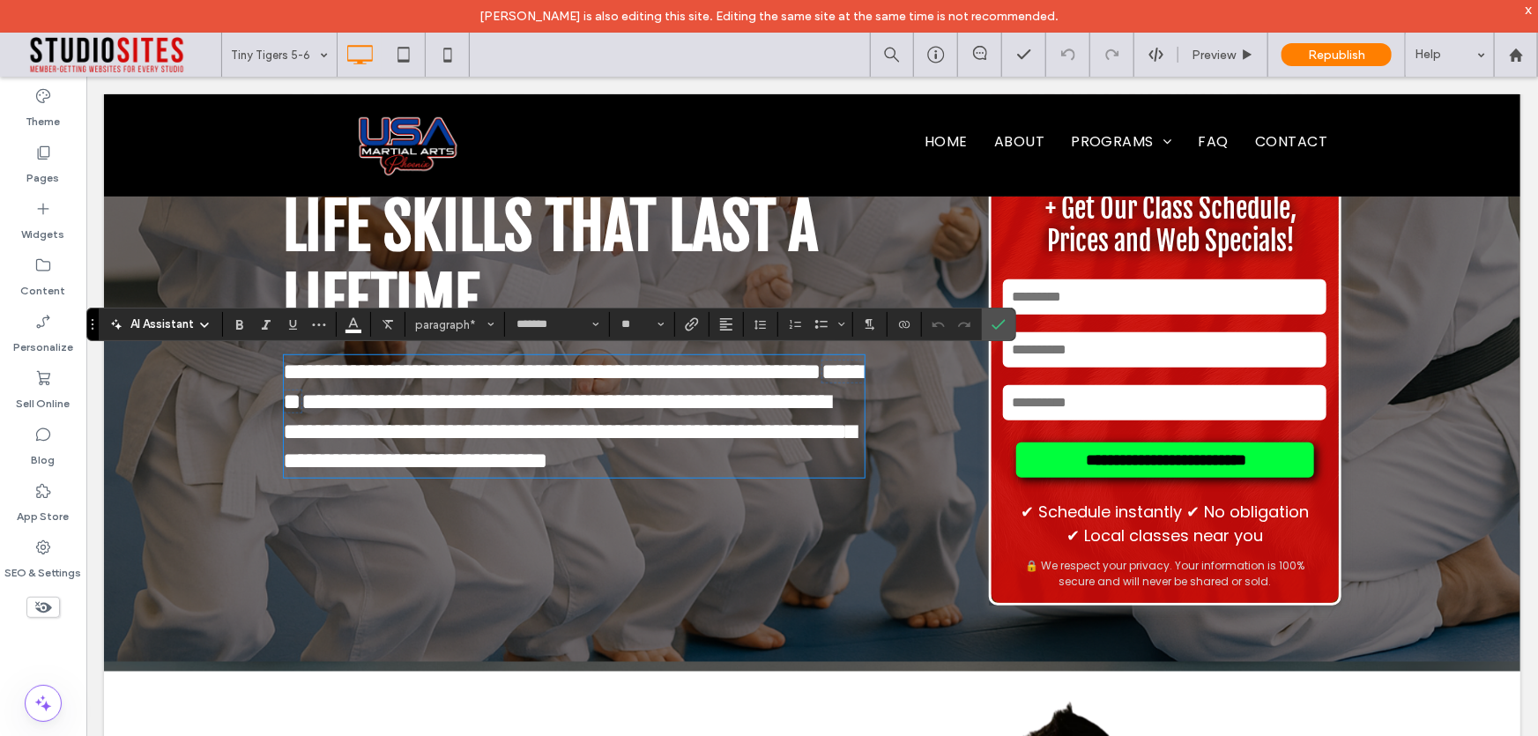
click at [939, 378] on div "**********" at bounding box center [635, 257] width 705 height 694
click at [987, 318] on label "Confirm" at bounding box center [998, 325] width 26 height 32
click at [998, 329] on icon "Confirm" at bounding box center [999, 324] width 14 height 14
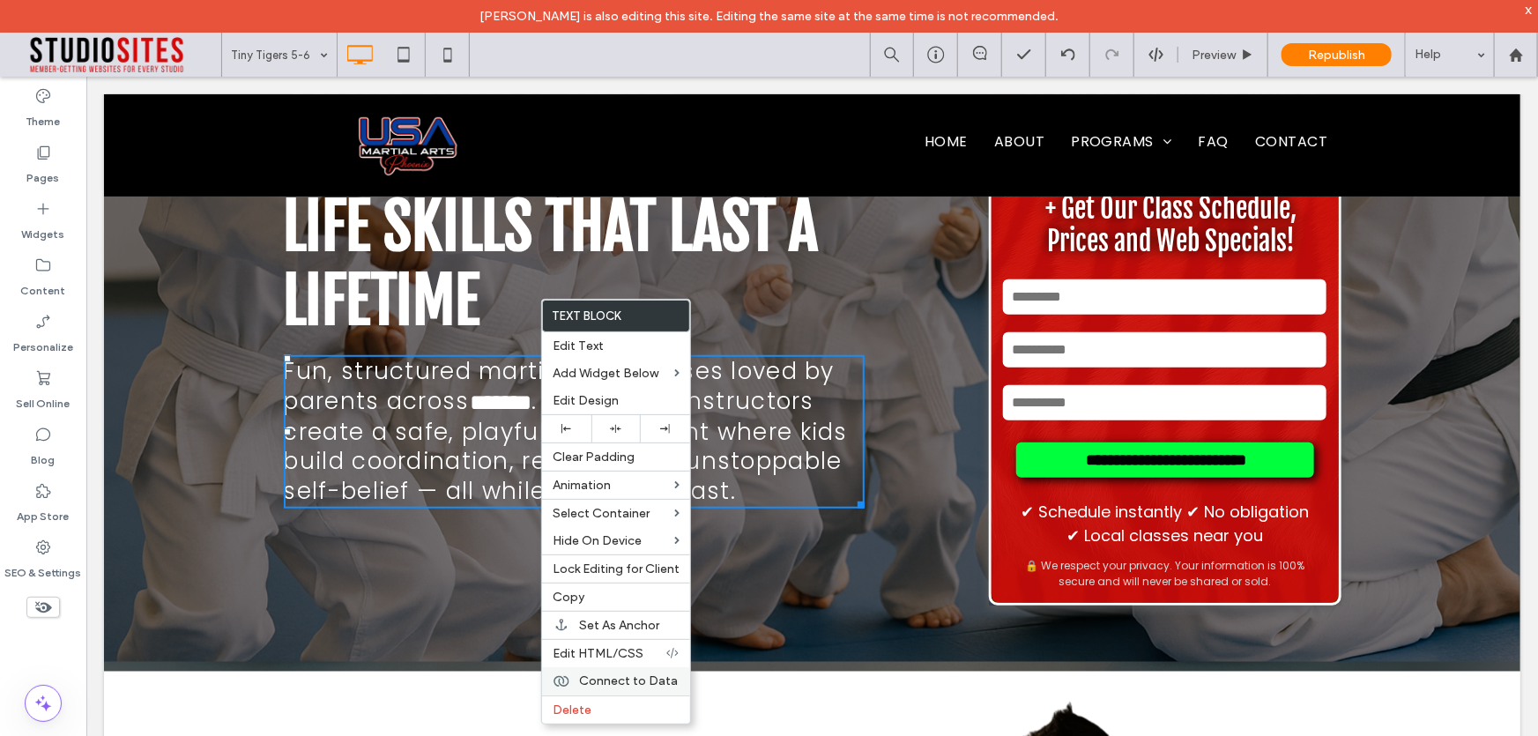
click at [654, 687] on span "Connect to Data" at bounding box center [628, 680] width 99 height 15
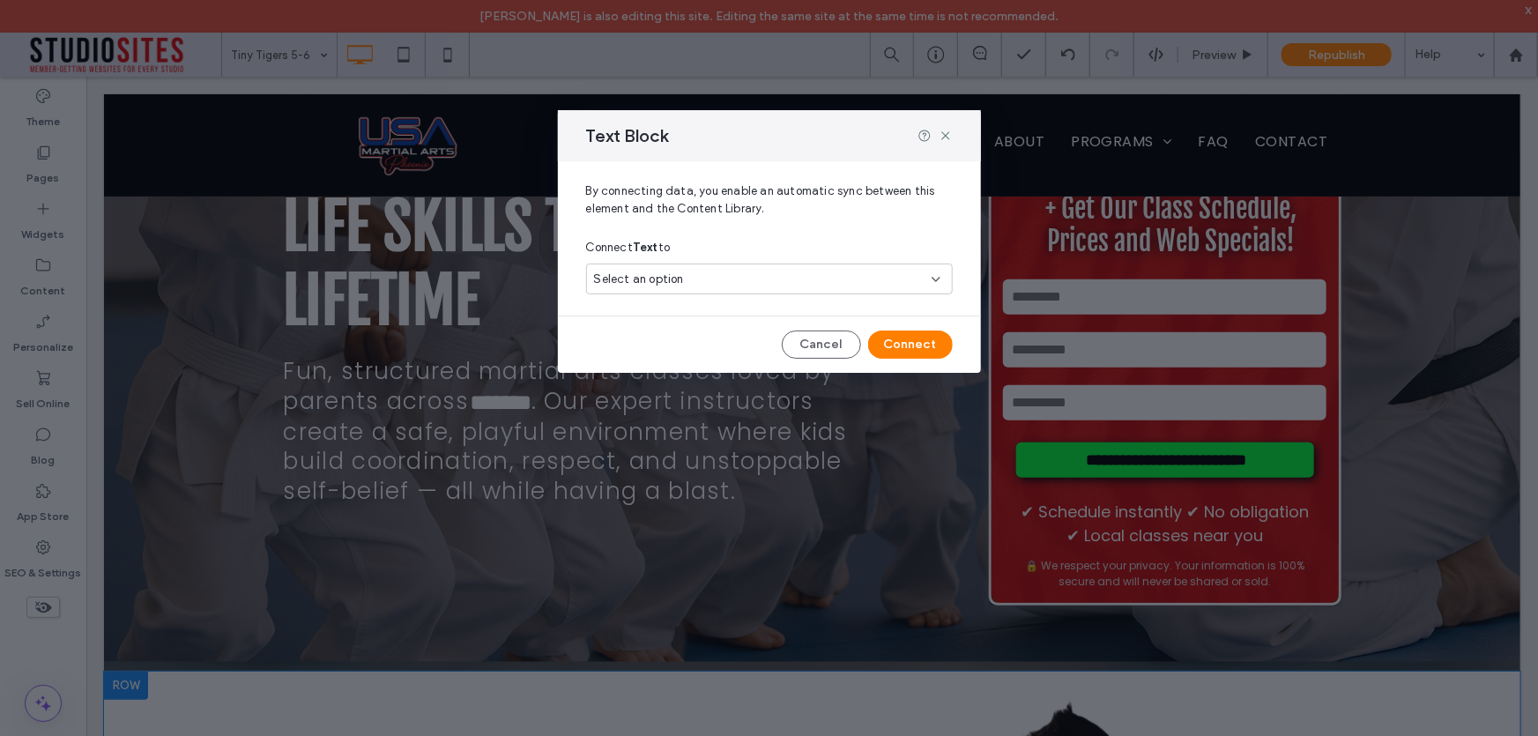
click at [649, 283] on span "Select an option" at bounding box center [639, 280] width 90 height 18
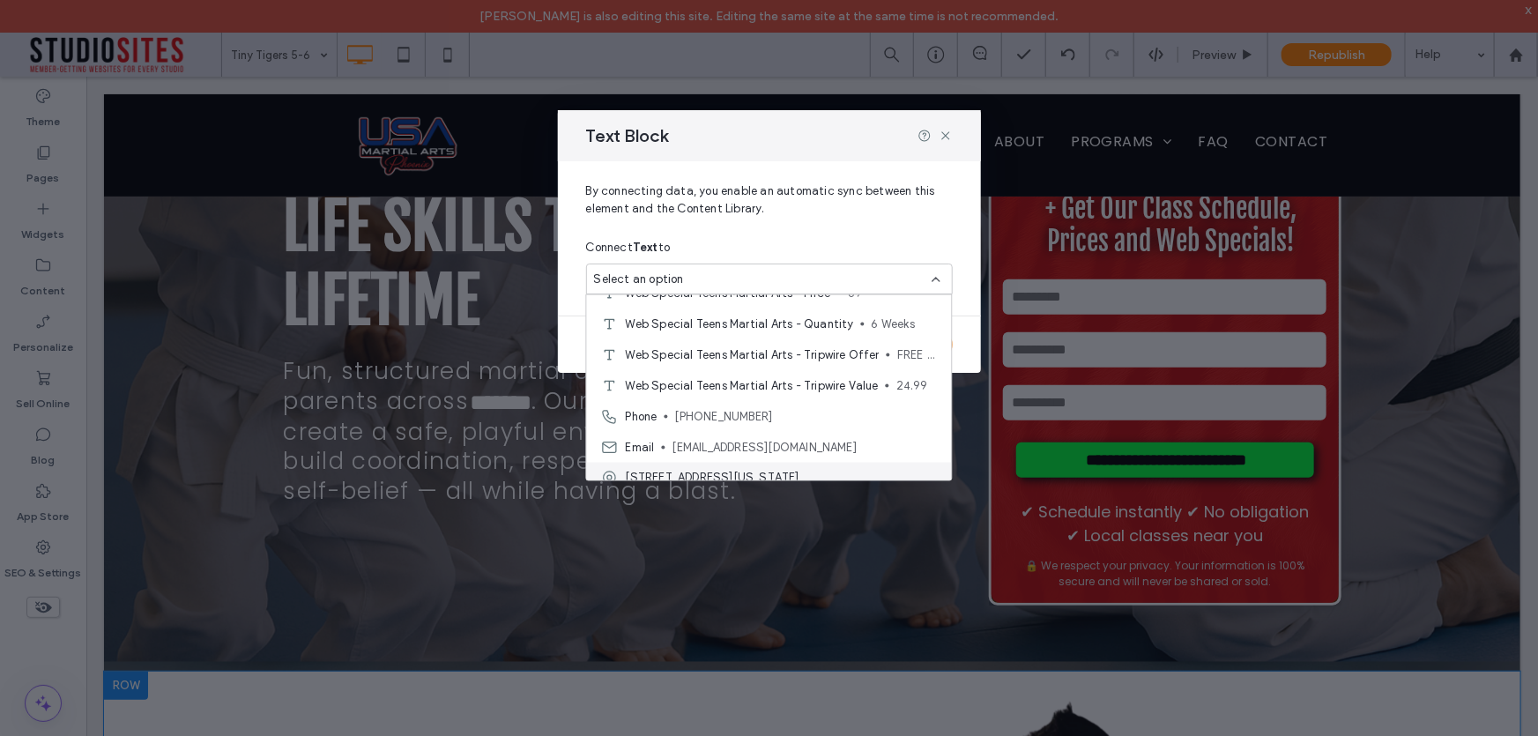
scroll to position [2468, 0]
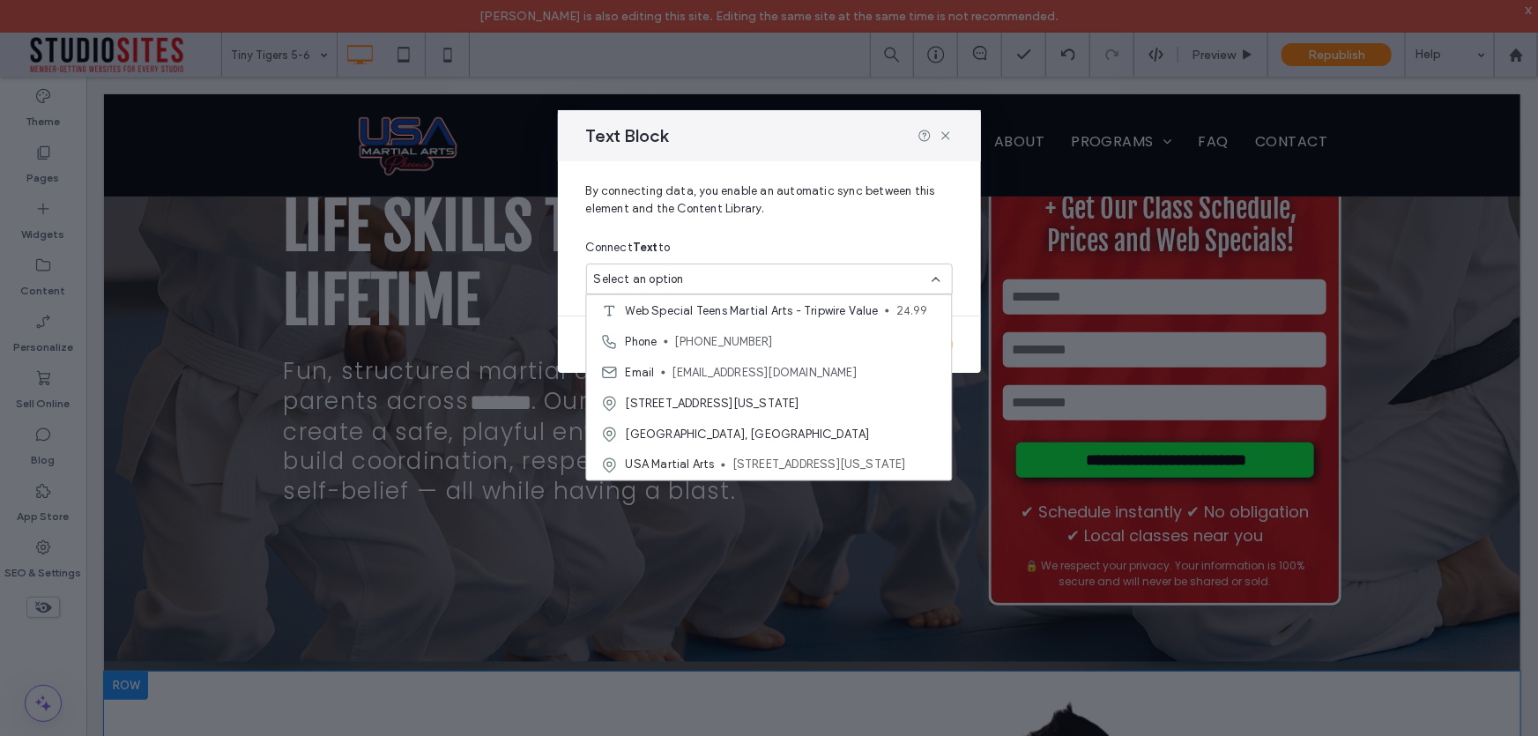
click at [744, 242] on div "Connect Text to" at bounding box center [769, 248] width 367 height 32
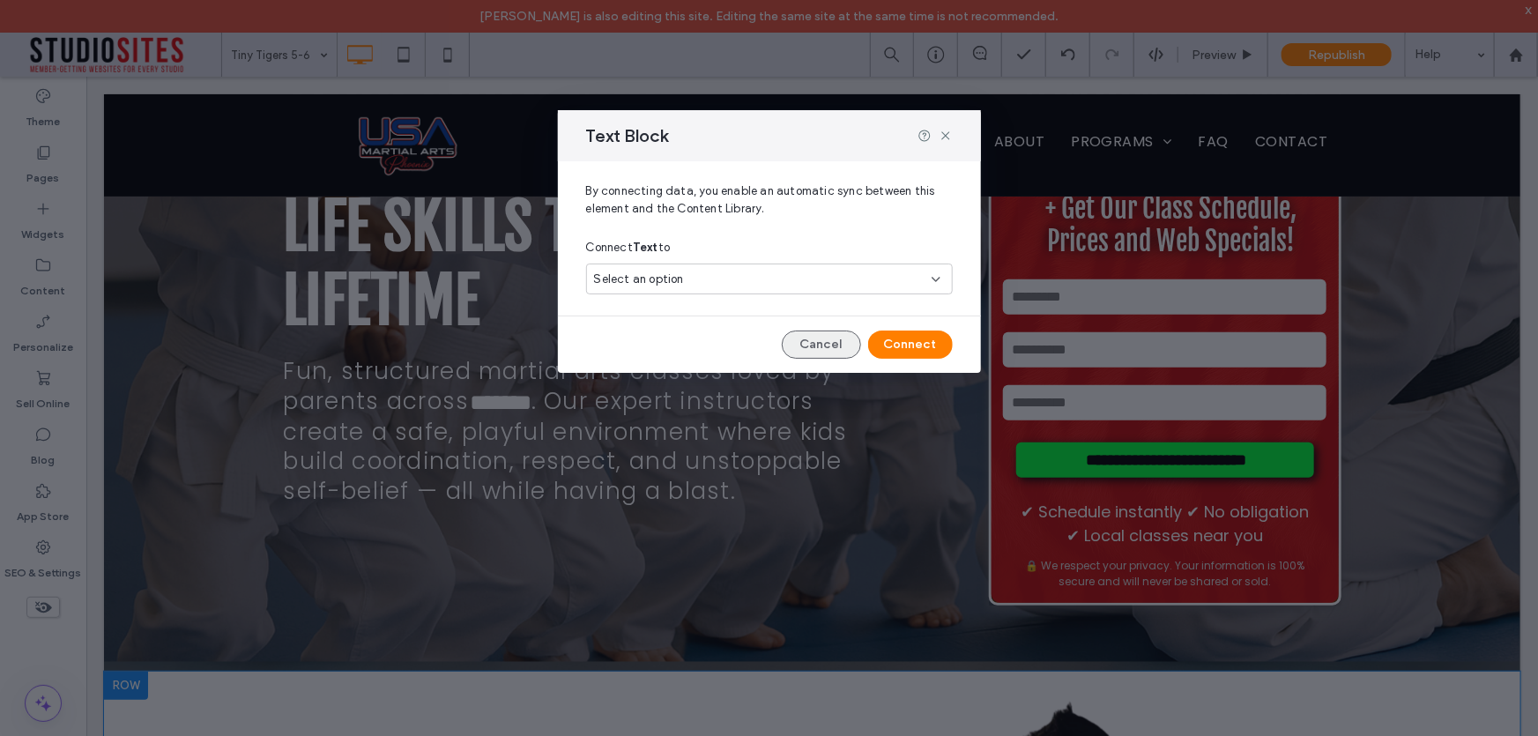
click at [828, 338] on button "Cancel" at bounding box center [821, 345] width 79 height 28
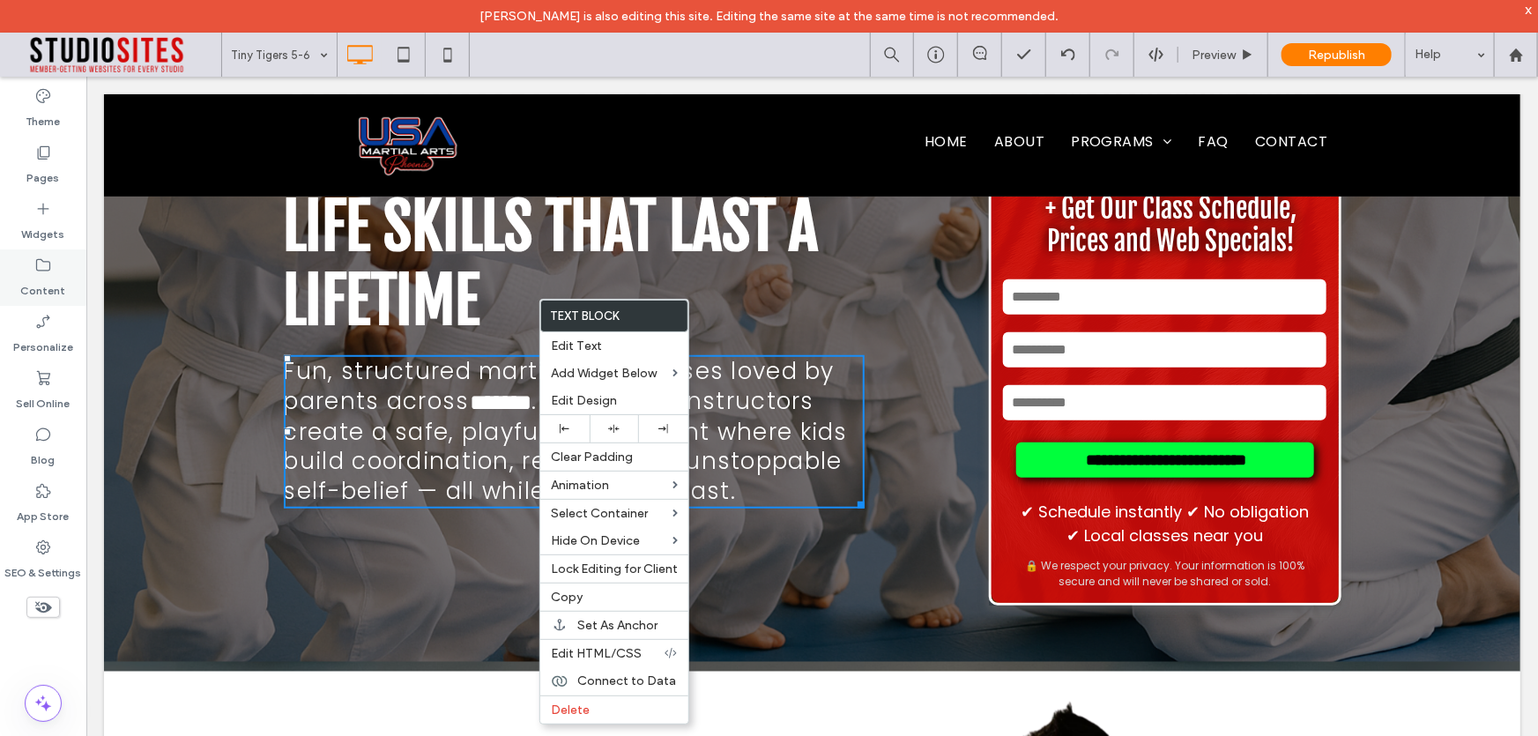
click at [34, 285] on label "Content" at bounding box center [43, 286] width 45 height 25
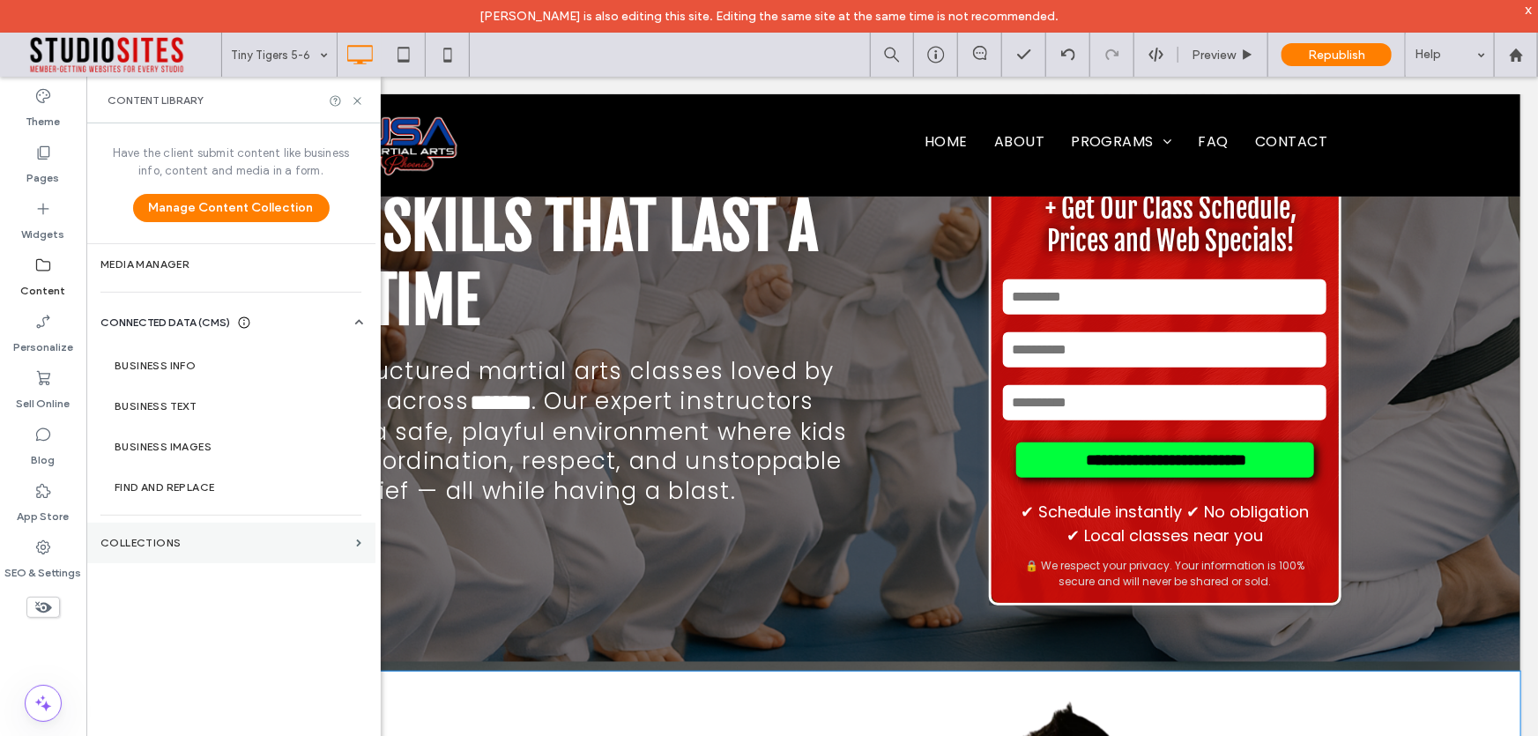
click at [175, 547] on label "Collections" at bounding box center [224, 543] width 249 height 12
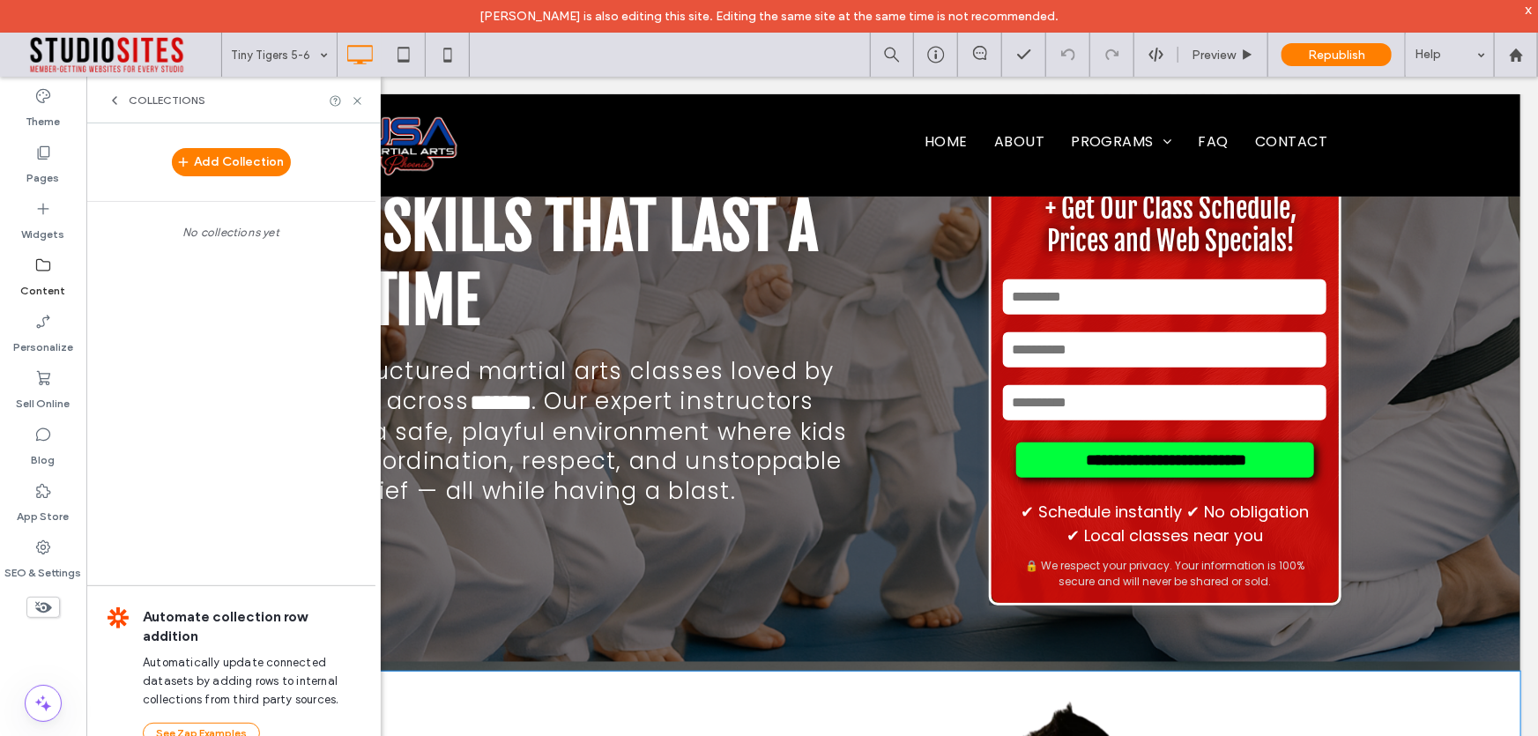
click at [37, 279] on label "Content" at bounding box center [43, 286] width 45 height 25
click at [42, 264] on icon at bounding box center [43, 266] width 18 height 18
click at [43, 286] on label "Content" at bounding box center [43, 286] width 45 height 25
click at [42, 353] on div "Personalize" at bounding box center [43, 334] width 86 height 56
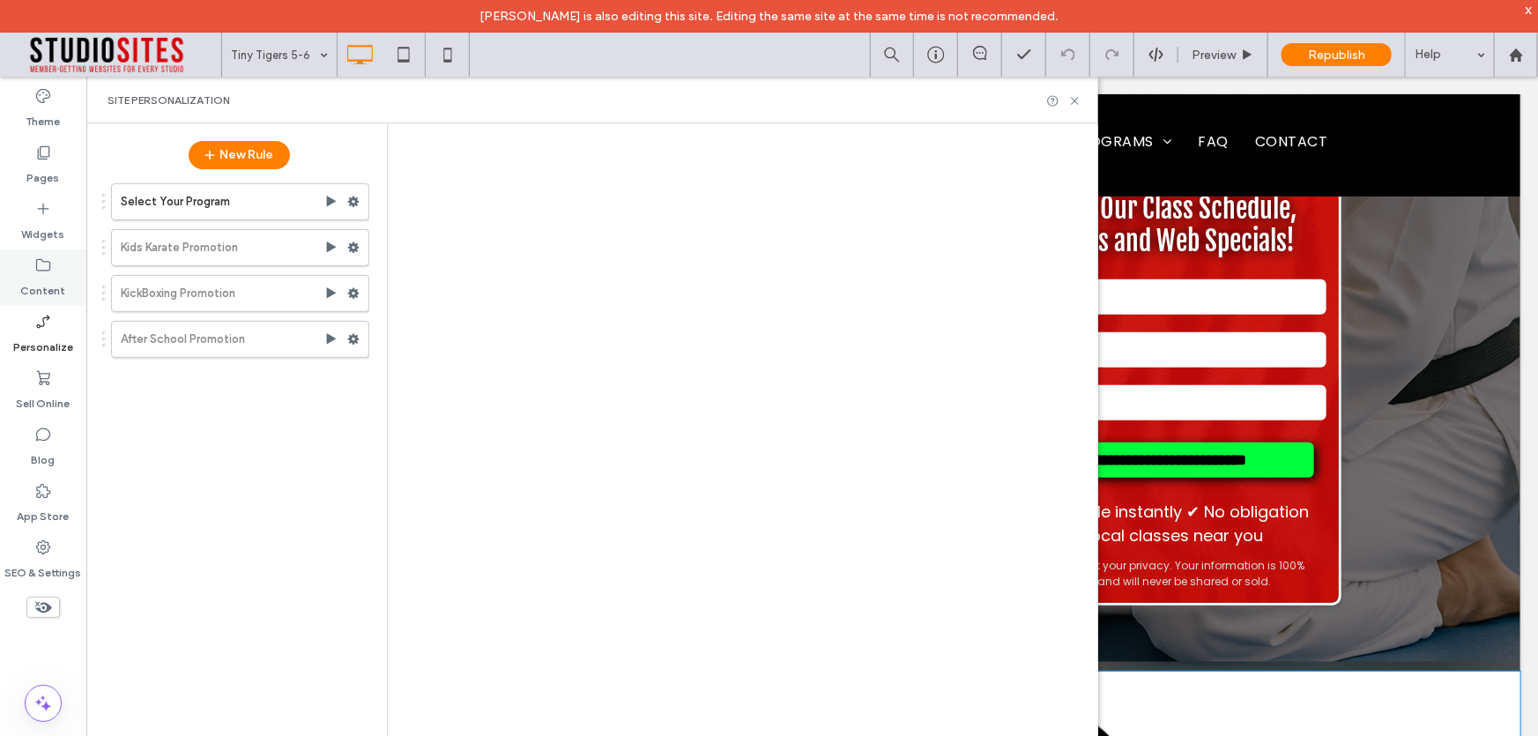
click at [44, 271] on use at bounding box center [43, 265] width 14 height 12
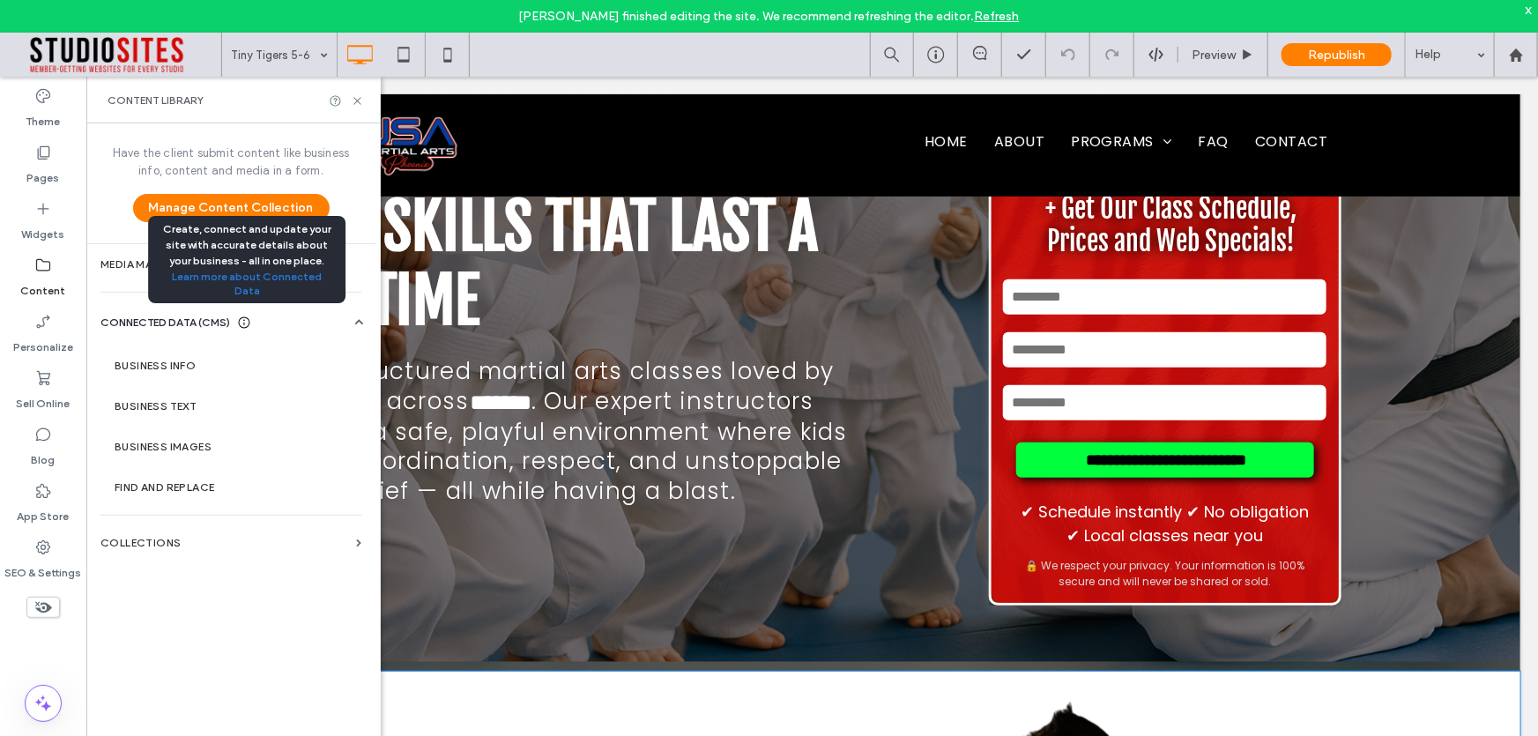
click at [239, 322] on icon at bounding box center [244, 323] width 14 height 14
click at [239, 323] on icon at bounding box center [244, 323] width 14 height 14
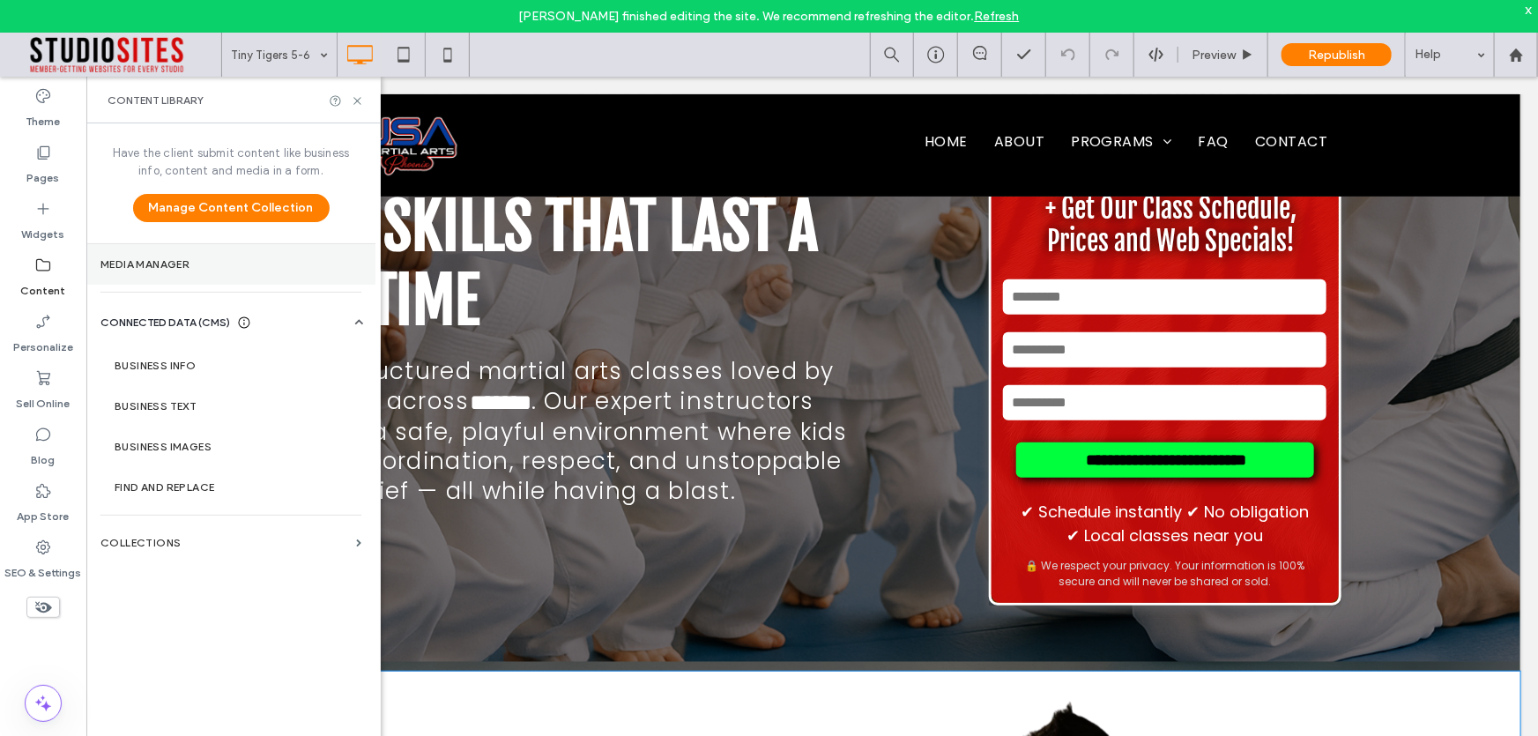
click at [199, 260] on label "Media Manager" at bounding box center [230, 264] width 261 height 12
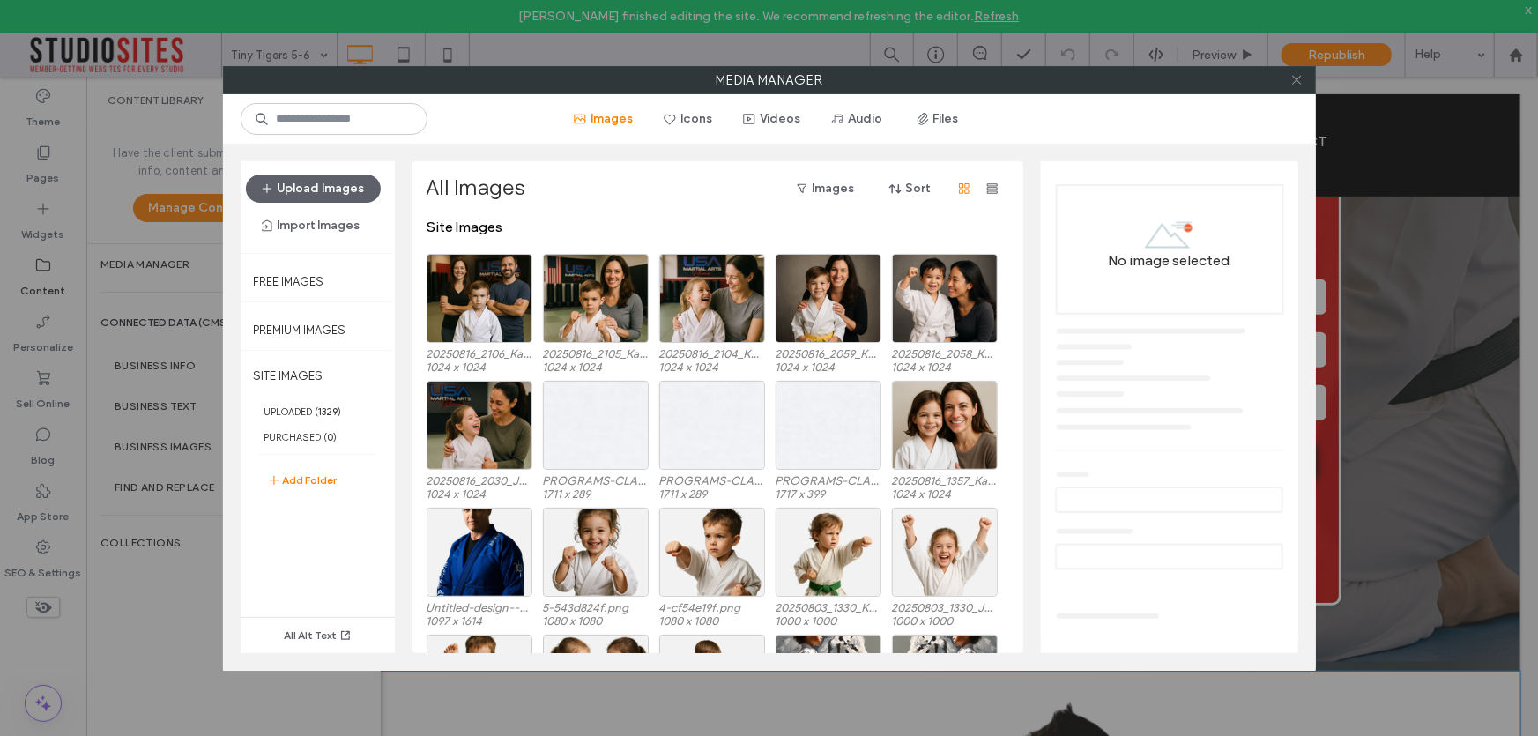
click at [1296, 74] on icon at bounding box center [1296, 79] width 13 height 13
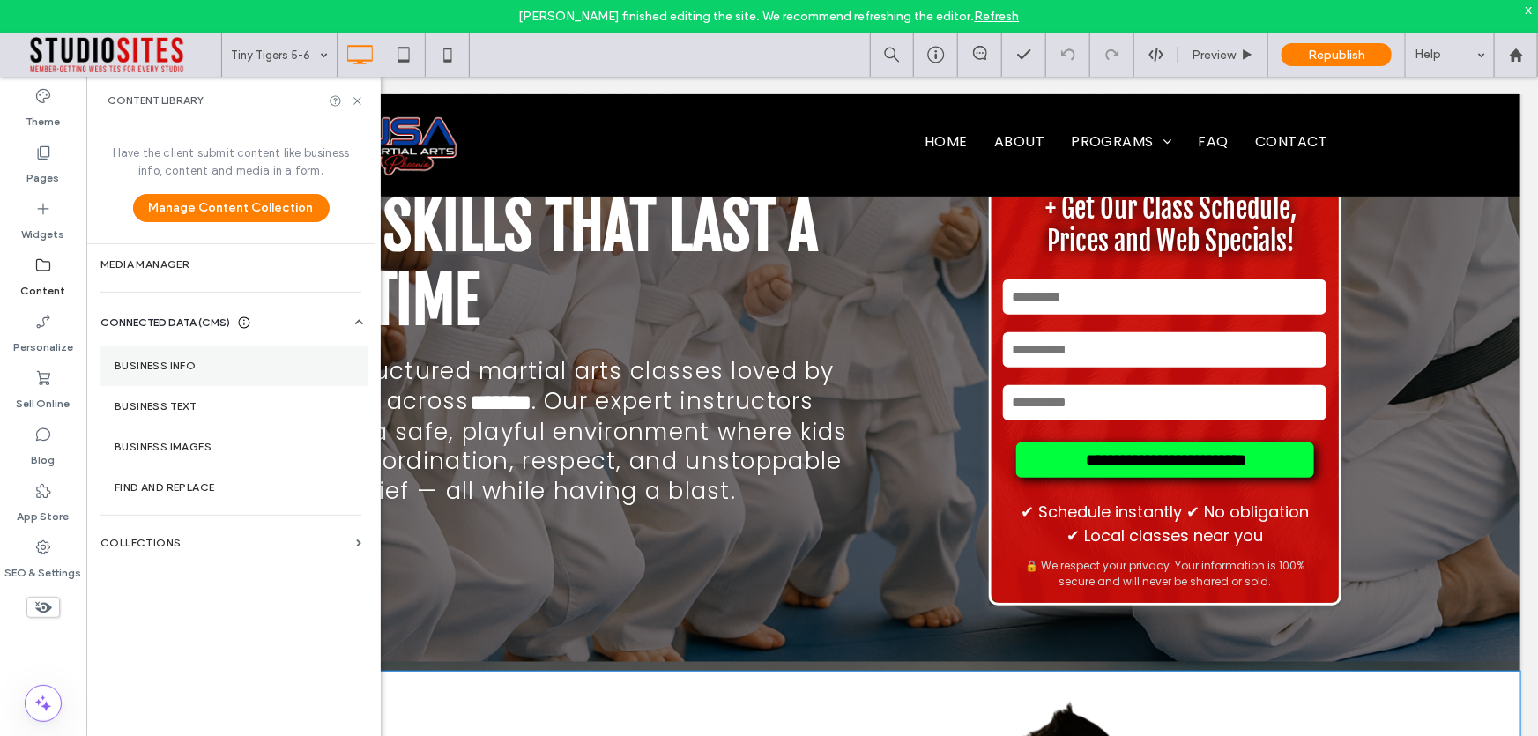
click at [163, 364] on label "Business Info" at bounding box center [235, 366] width 240 height 12
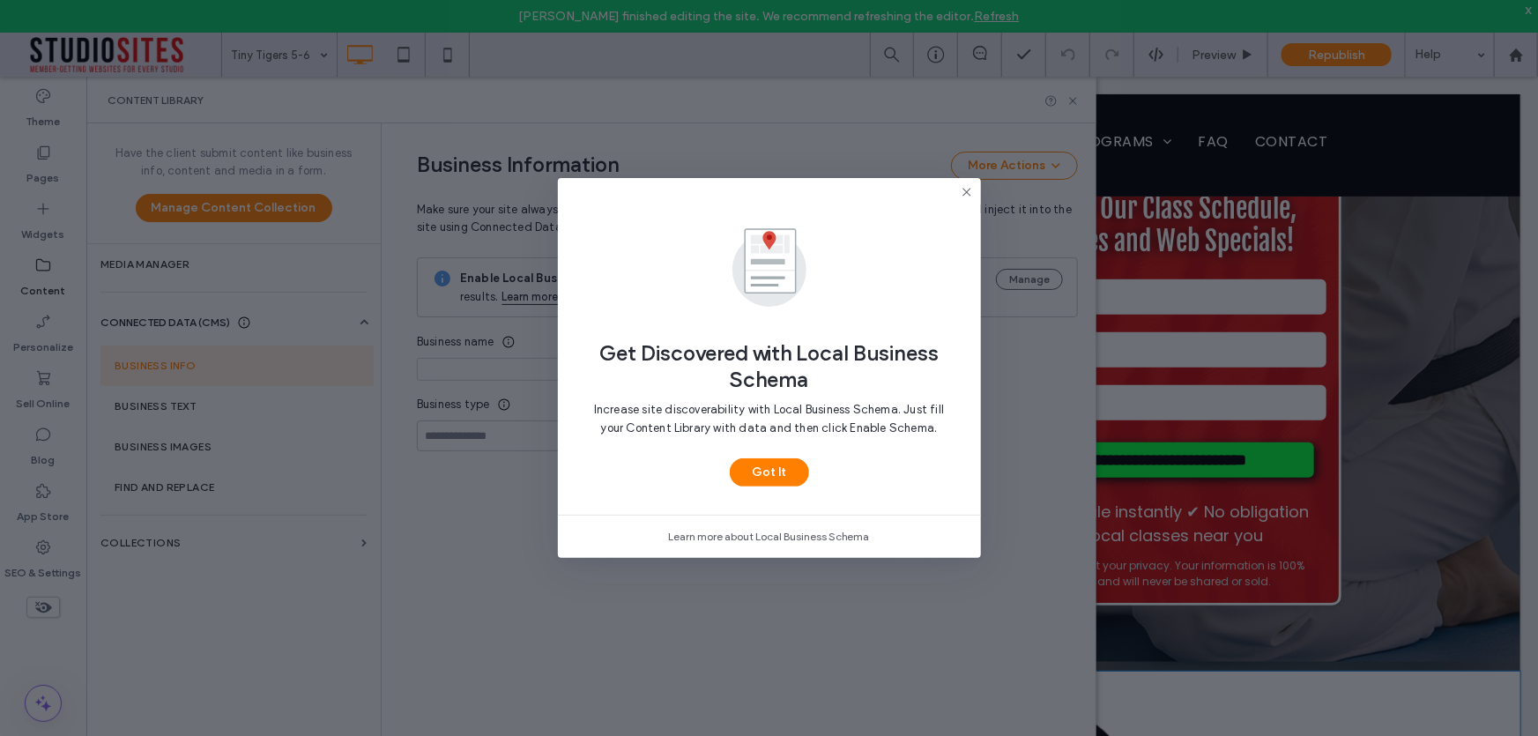
type input "**********"
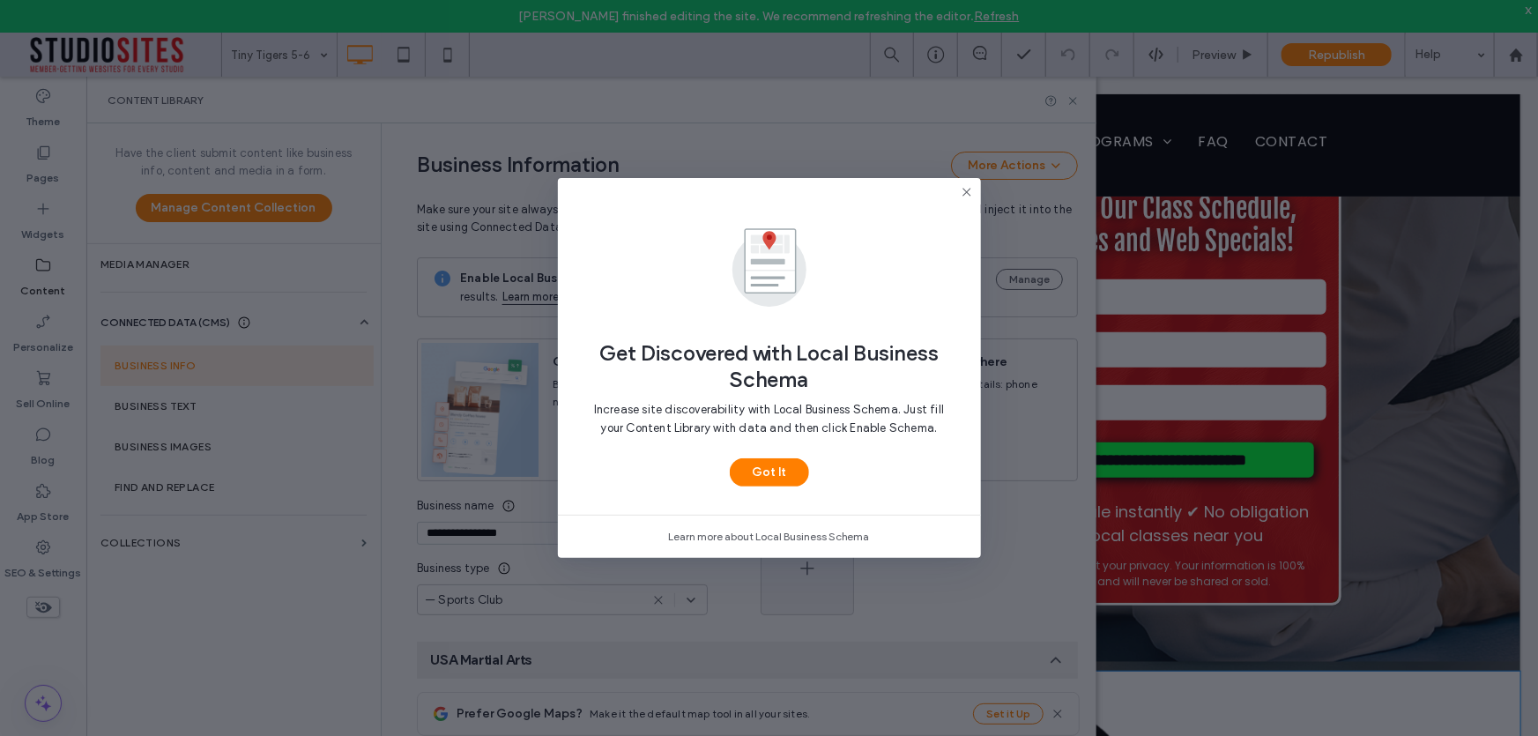
scroll to position [212, 0]
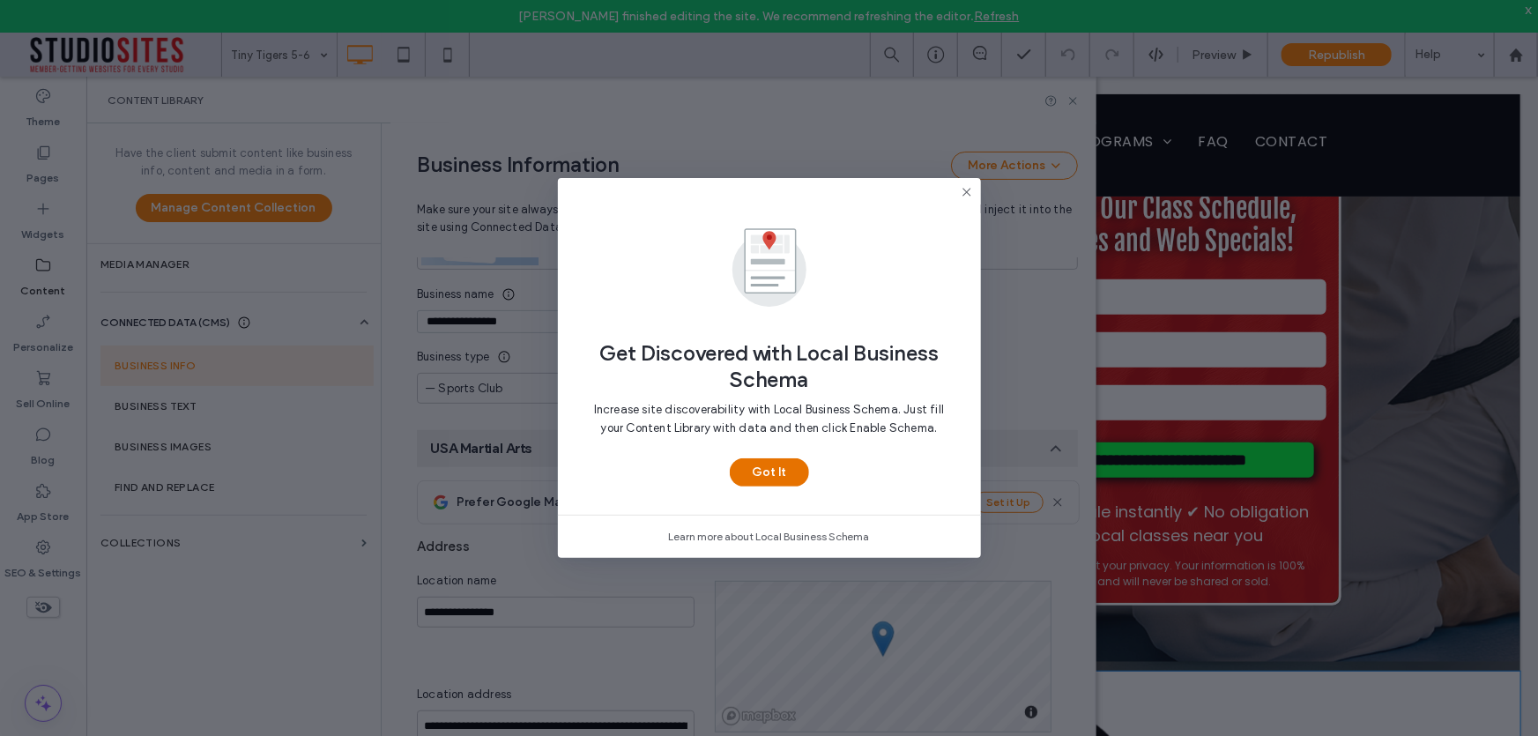
click at [770, 466] on button "Got It" at bounding box center [769, 472] width 79 height 28
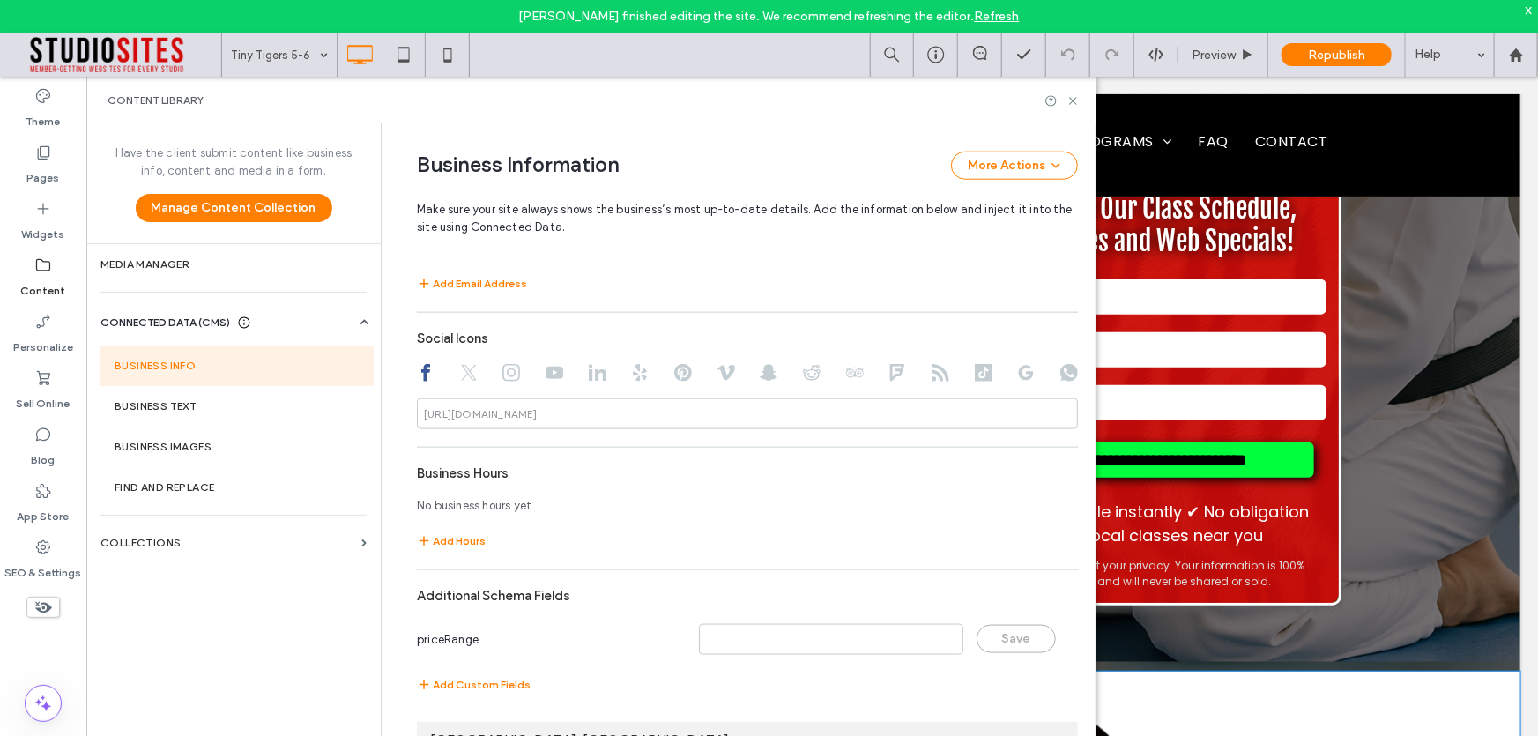
scroll to position [1031, 0]
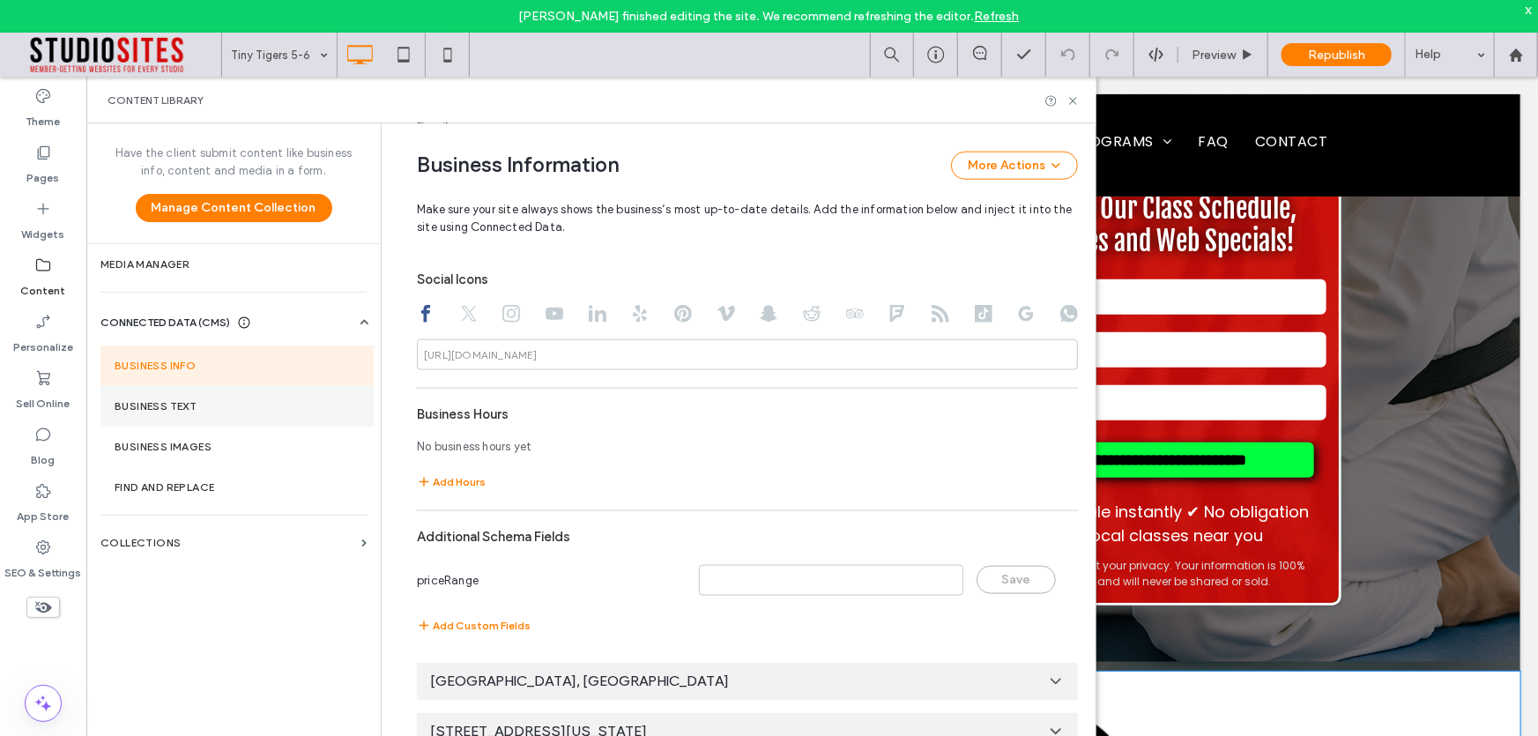
click at [147, 406] on label "Business Text" at bounding box center [237, 406] width 245 height 12
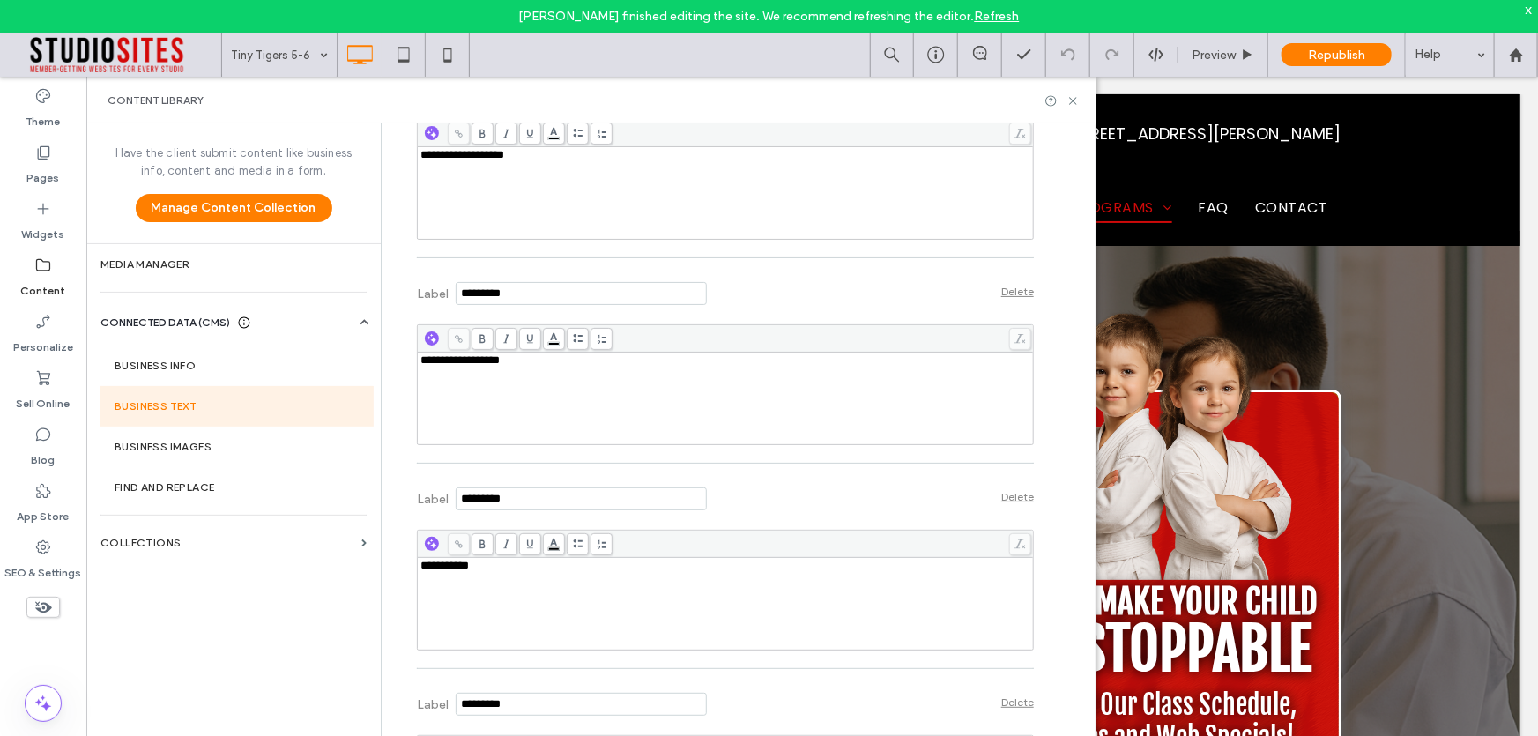
scroll to position [2564, 0]
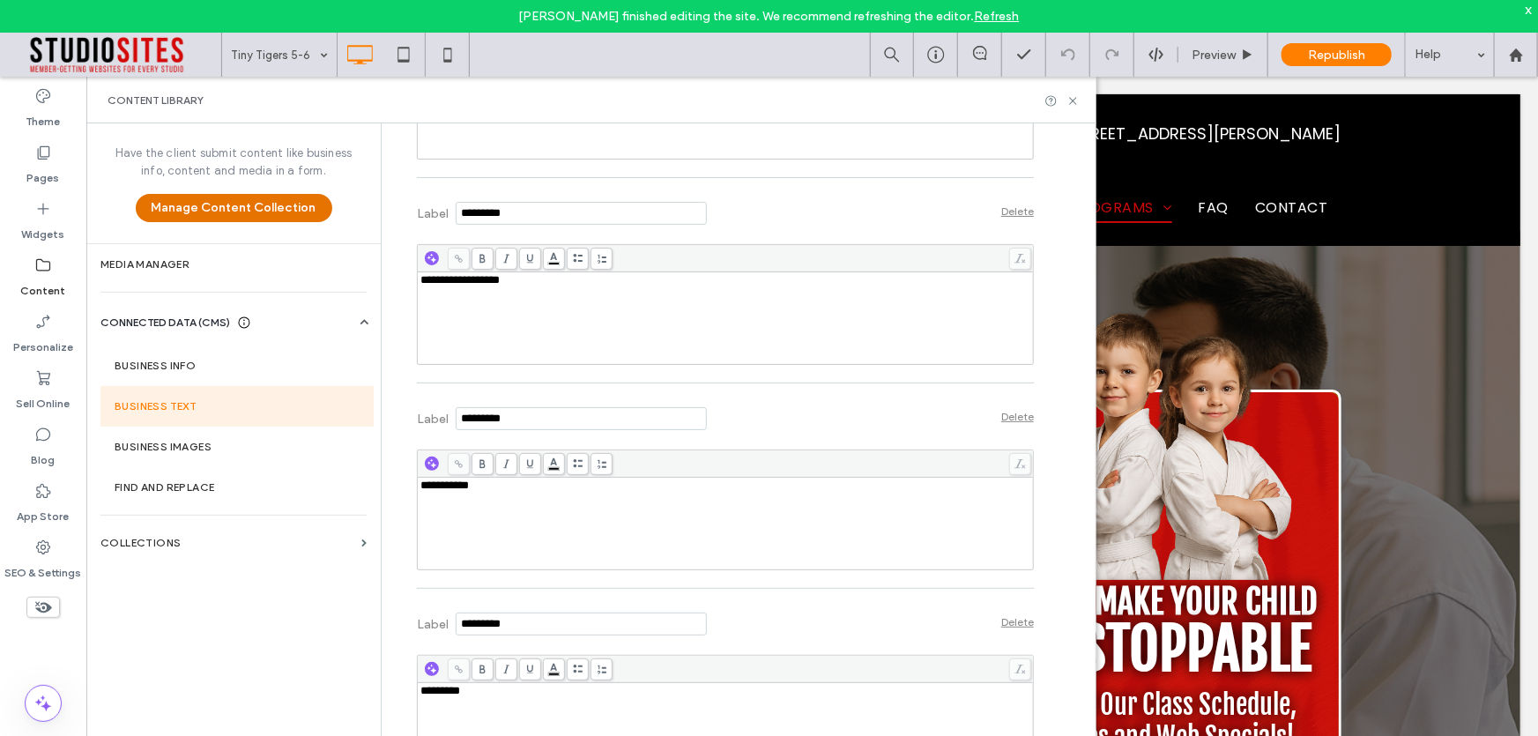
click at [230, 212] on button "Manage Content Collection" at bounding box center [234, 208] width 197 height 28
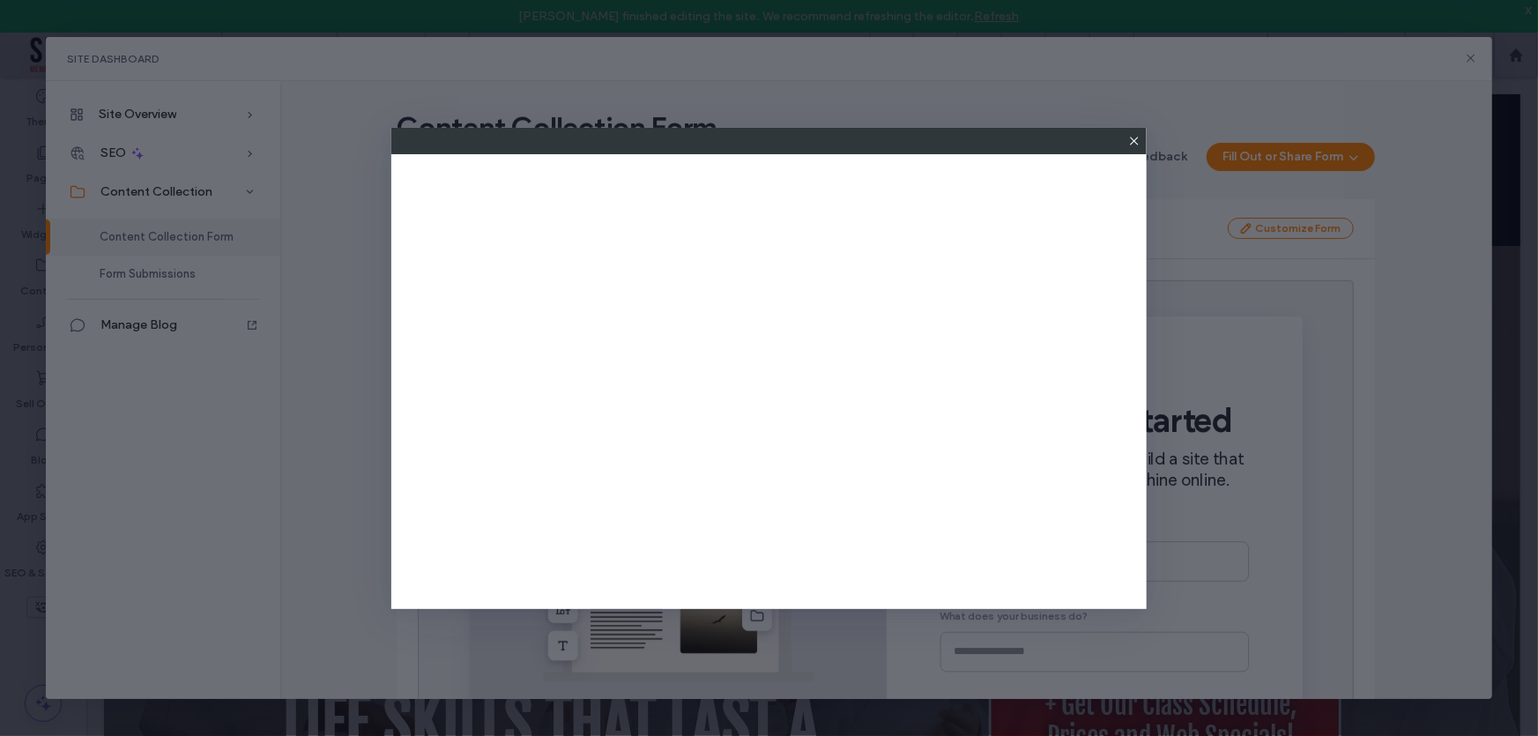
scroll to position [0, 0]
click at [1133, 145] on icon at bounding box center [1134, 141] width 14 height 14
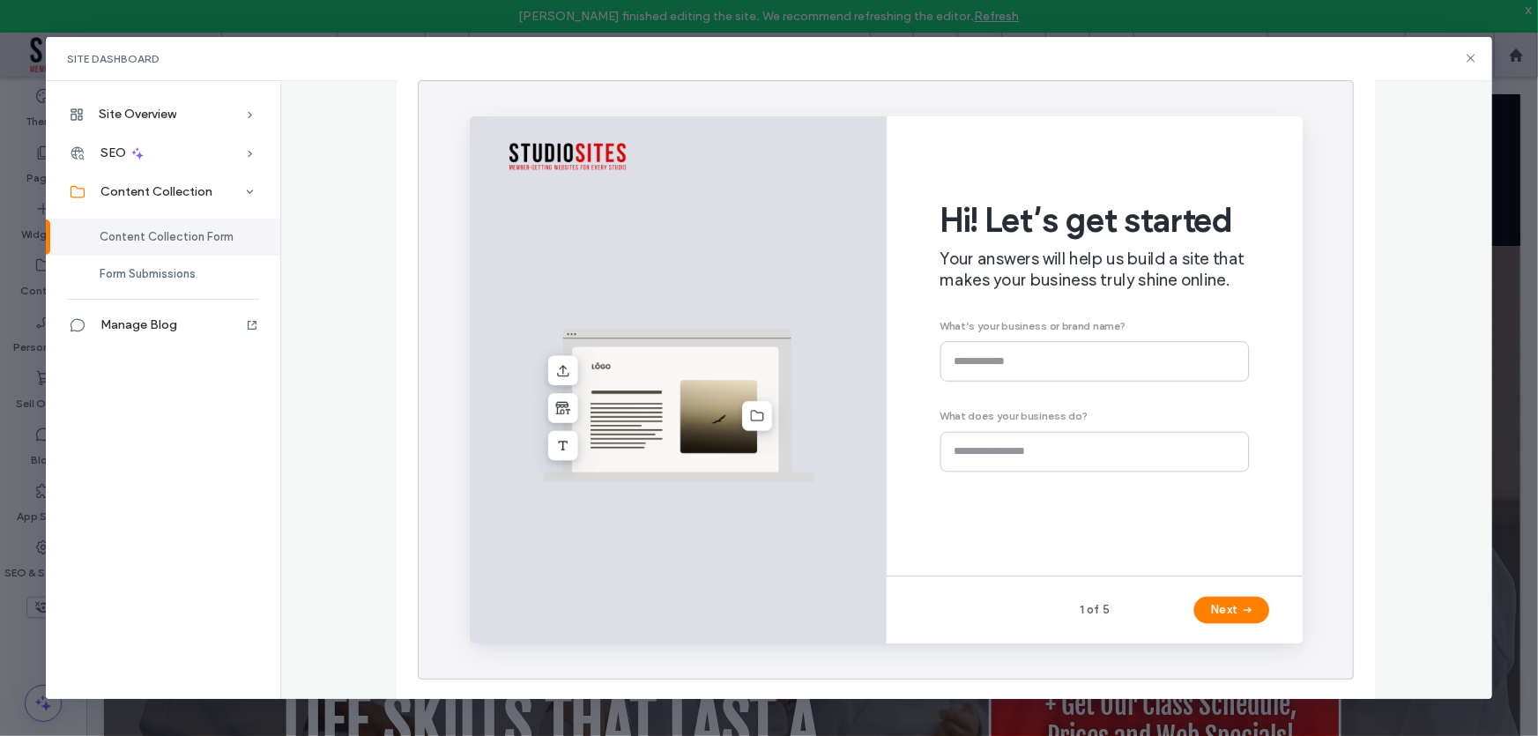
scroll to position [201, 0]
click at [1295, 641] on button "Next" at bounding box center [1270, 635] width 79 height 28
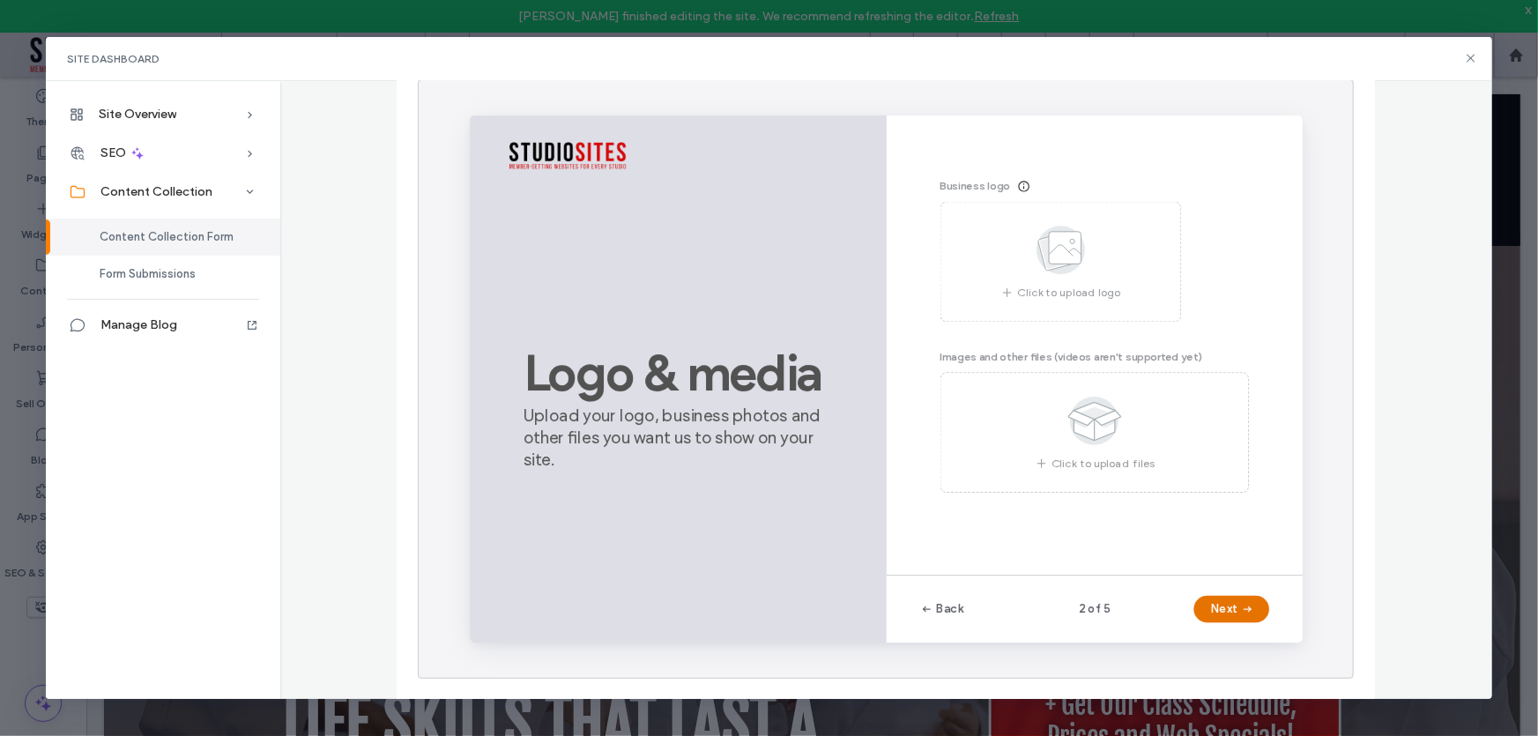
click at [1283, 641] on icon "button" at bounding box center [1288, 635] width 14 height 14
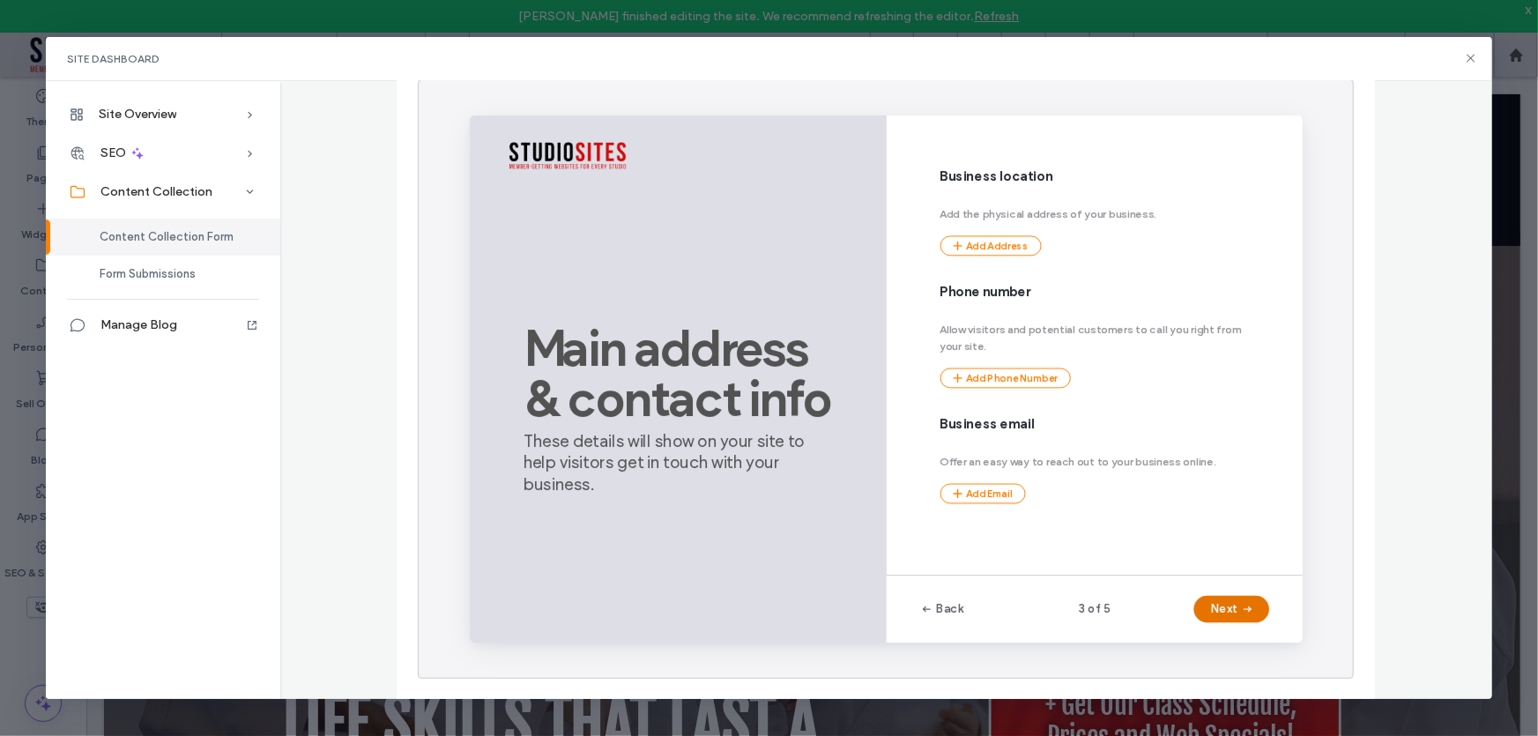
click at [1283, 640] on icon "button" at bounding box center [1288, 635] width 14 height 14
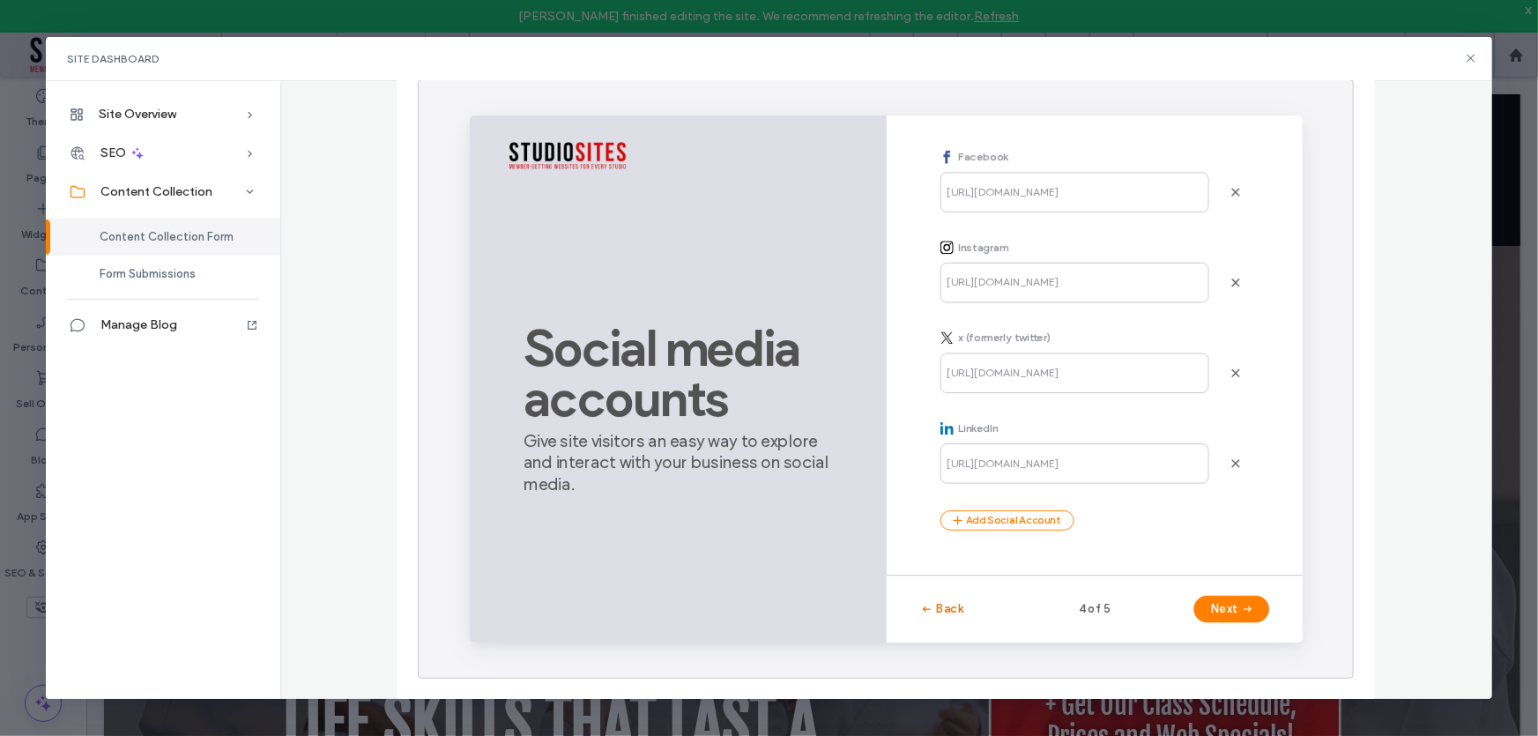
click at [956, 624] on span "button" at bounding box center [952, 634] width 18 height 26
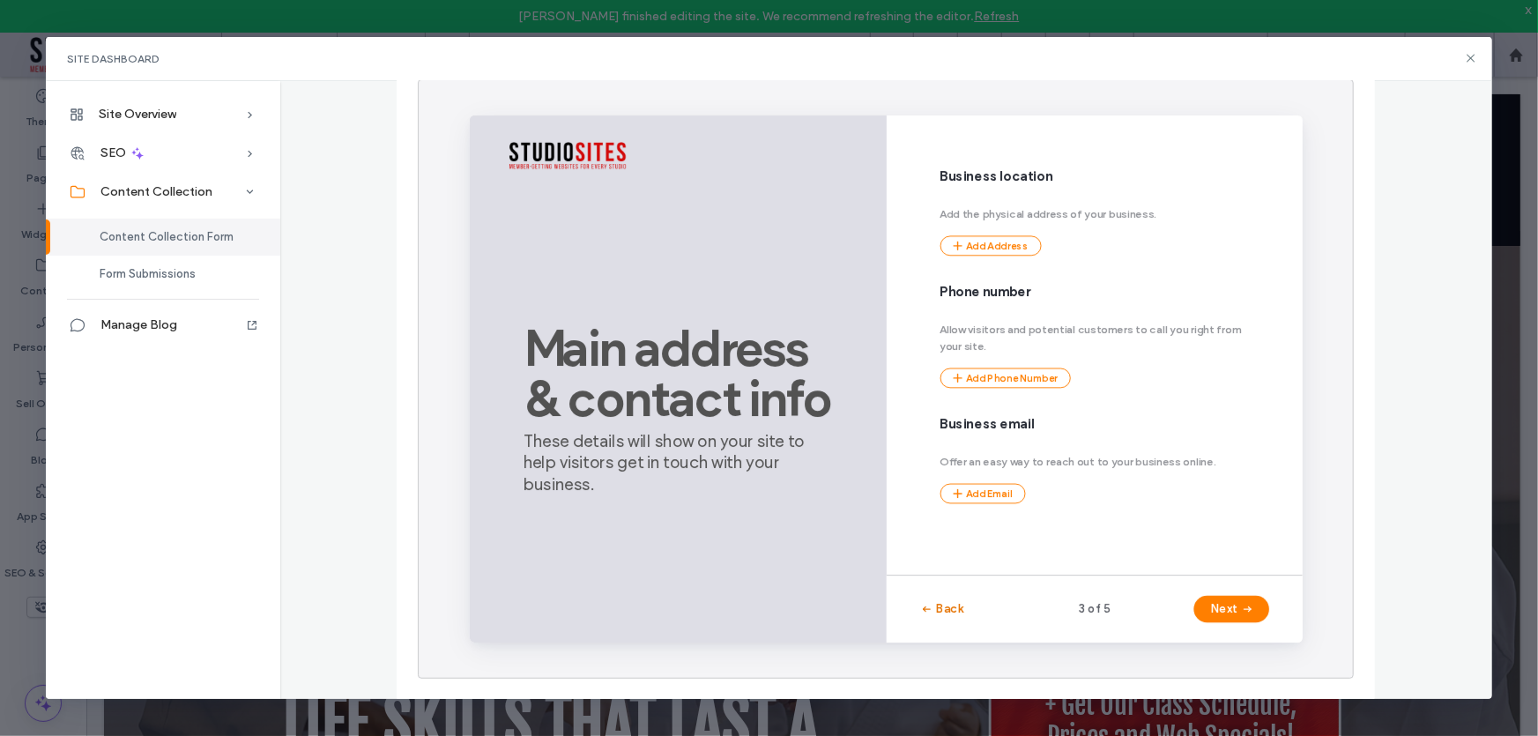
click at [964, 640] on button "Back" at bounding box center [966, 635] width 47 height 28
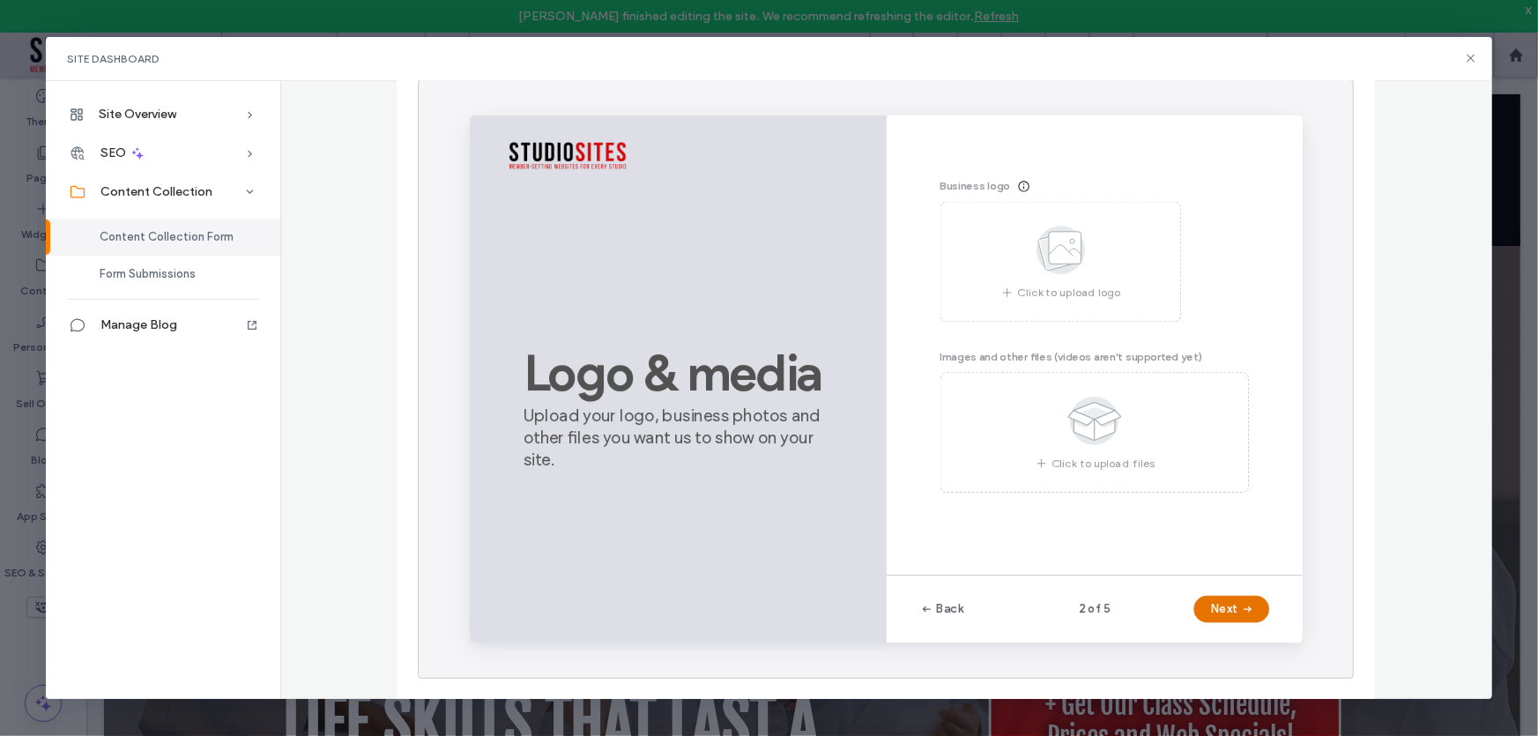
click at [1241, 638] on button "Next" at bounding box center [1270, 635] width 79 height 28
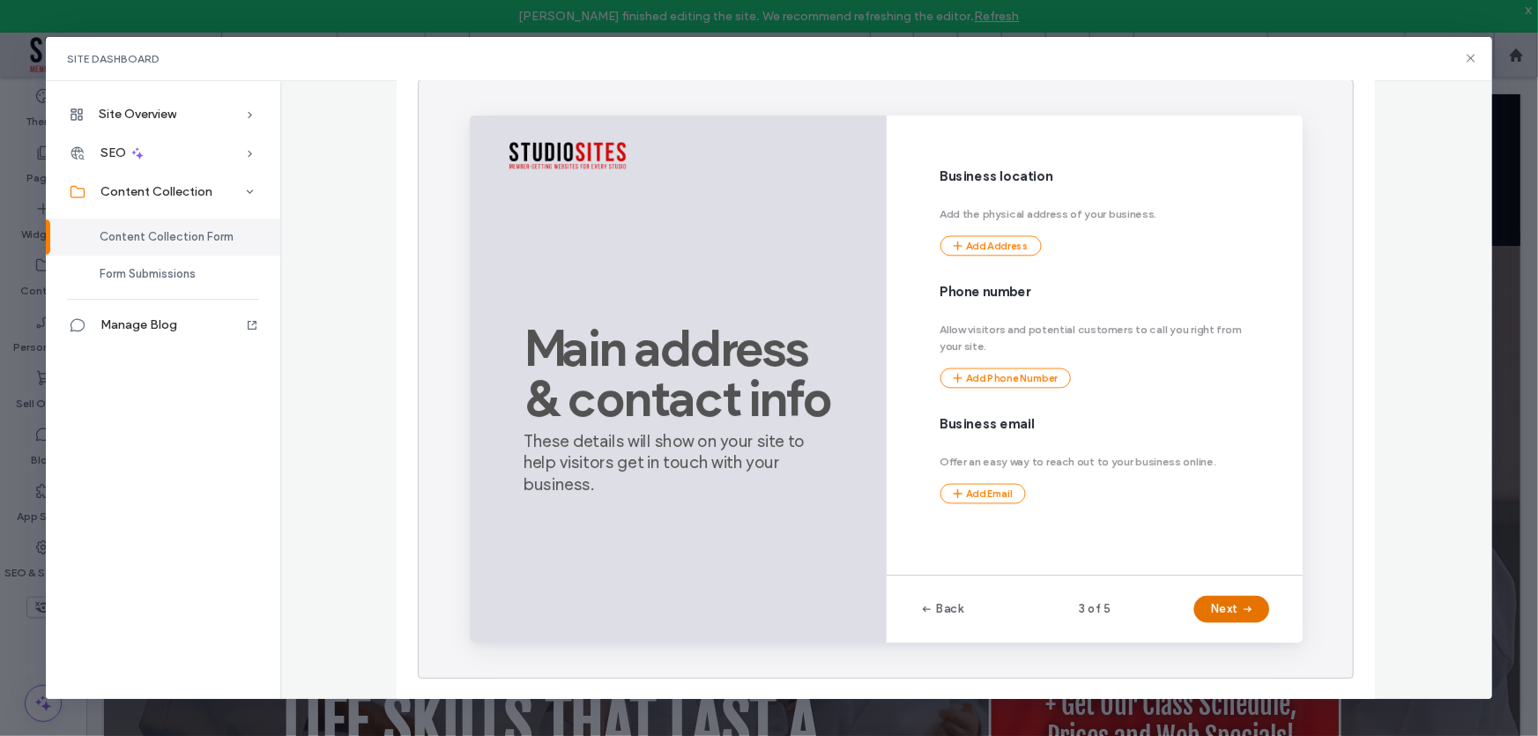
click at [1266, 632] on button "Next" at bounding box center [1270, 635] width 79 height 28
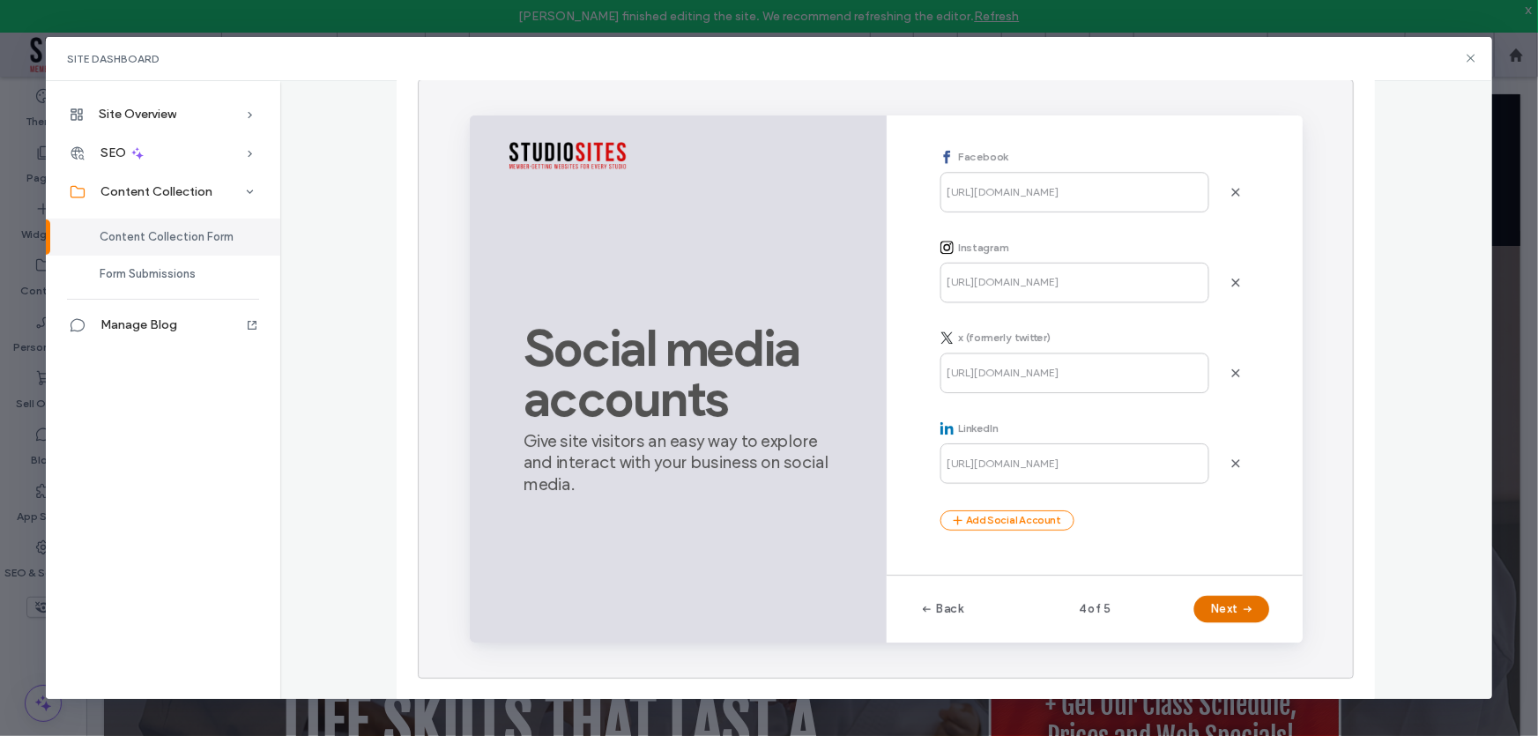
click at [1266, 634] on button "Next" at bounding box center [1270, 635] width 79 height 28
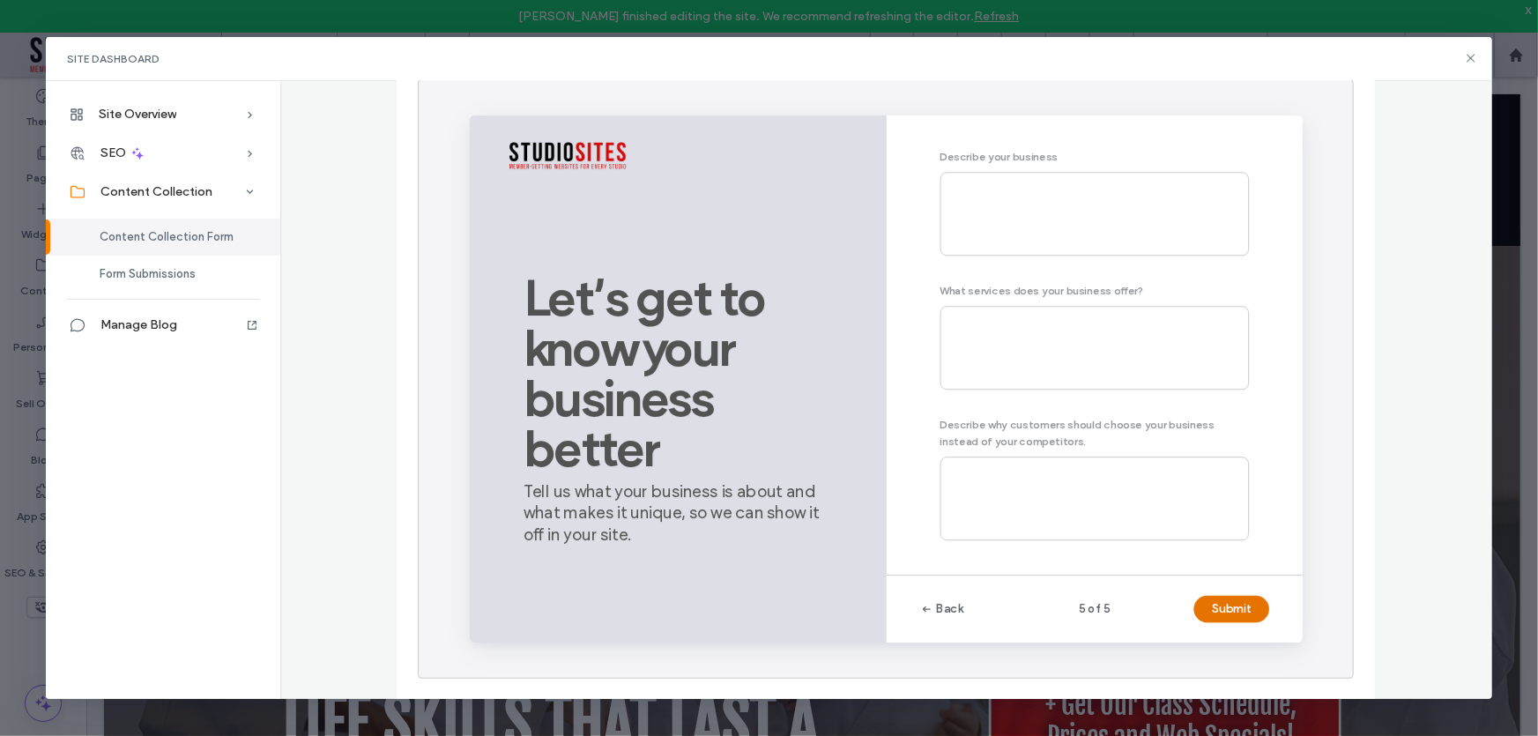
click at [1264, 637] on button "Submit" at bounding box center [1270, 635] width 79 height 28
click at [149, 271] on span "Form Submissions" at bounding box center [148, 273] width 96 height 13
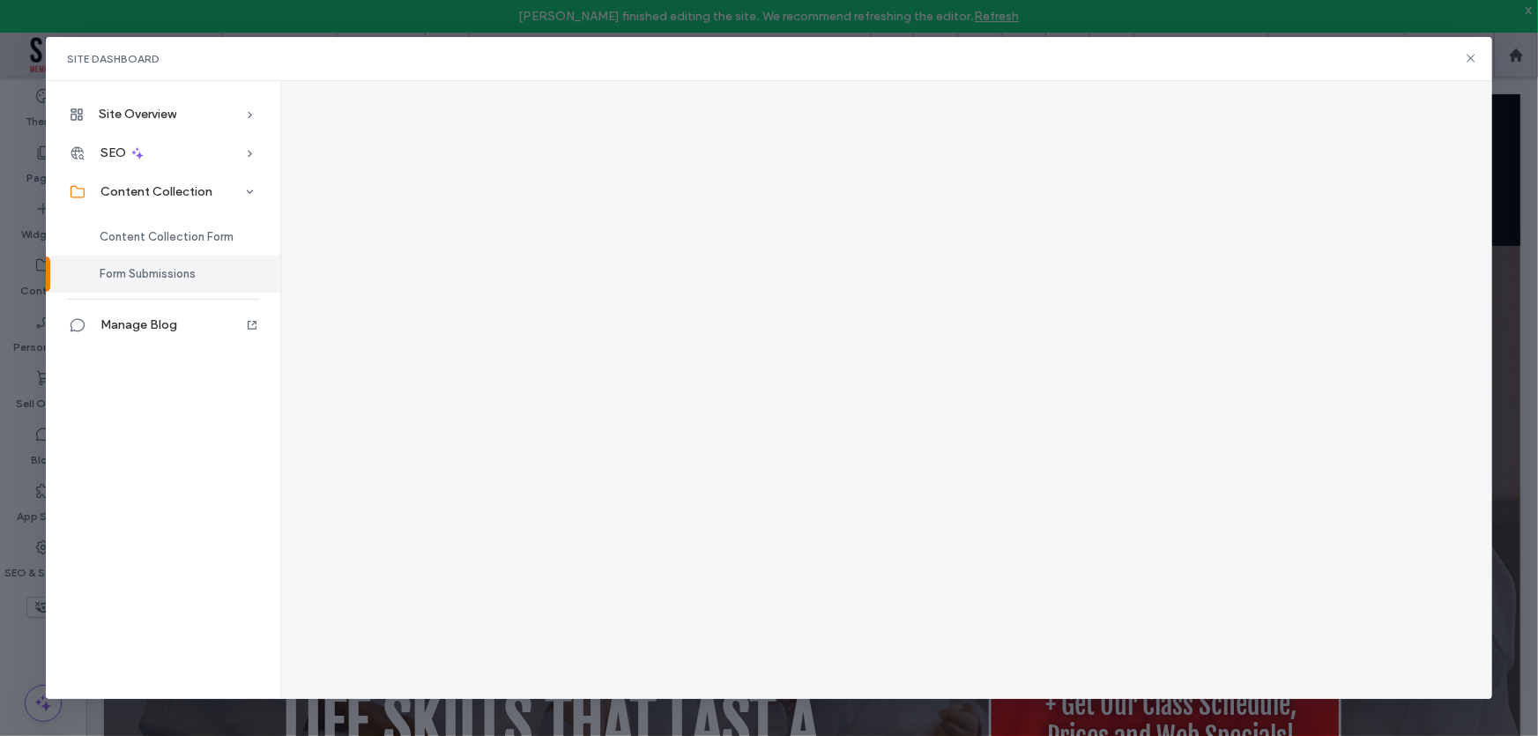
scroll to position [0, 0]
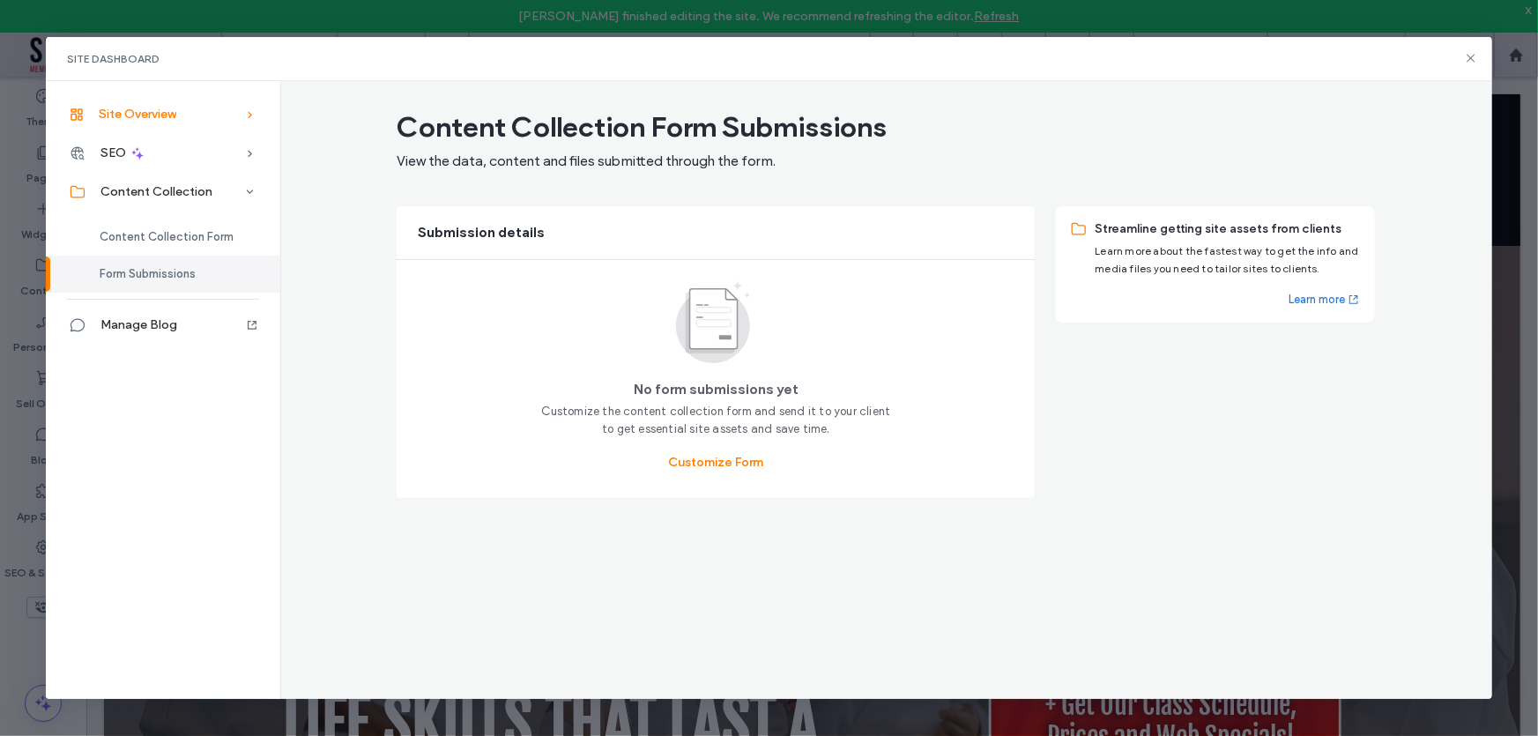
click at [183, 115] on div "Site Overview" at bounding box center [163, 114] width 234 height 39
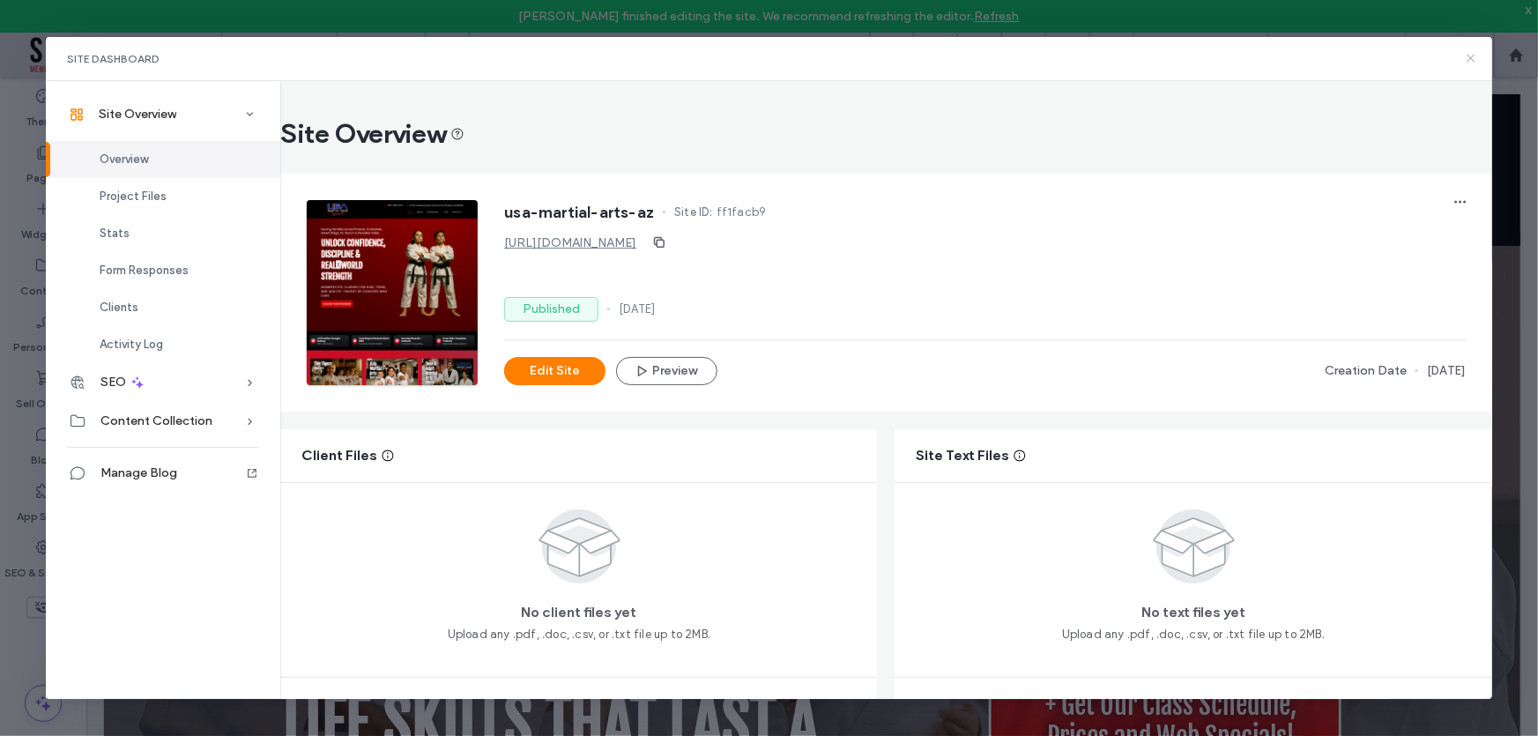
click at [1474, 63] on div "Site Dashboard" at bounding box center [769, 59] width 1446 height 44
click at [1469, 63] on icon at bounding box center [1471, 58] width 14 height 14
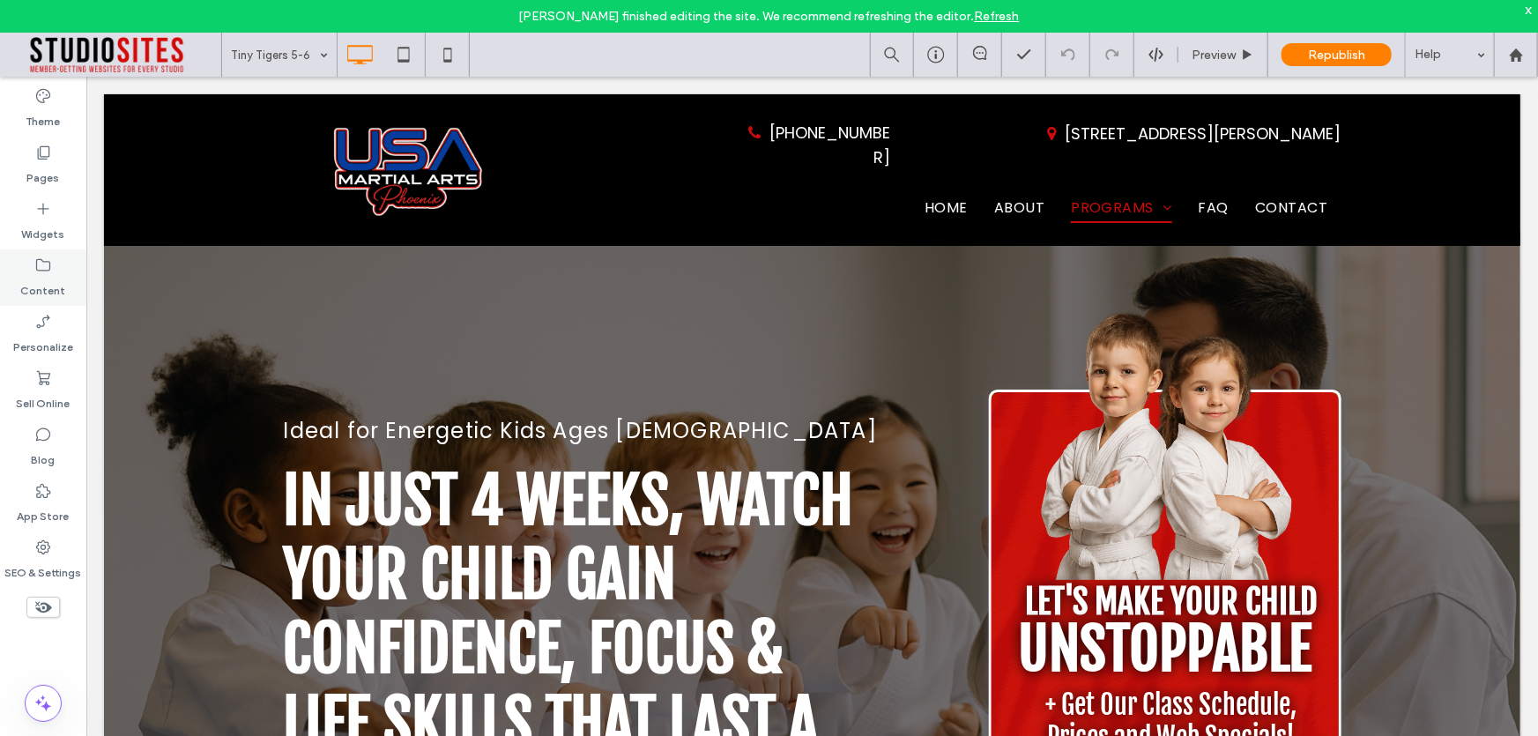
click at [31, 290] on label "Content" at bounding box center [43, 286] width 45 height 25
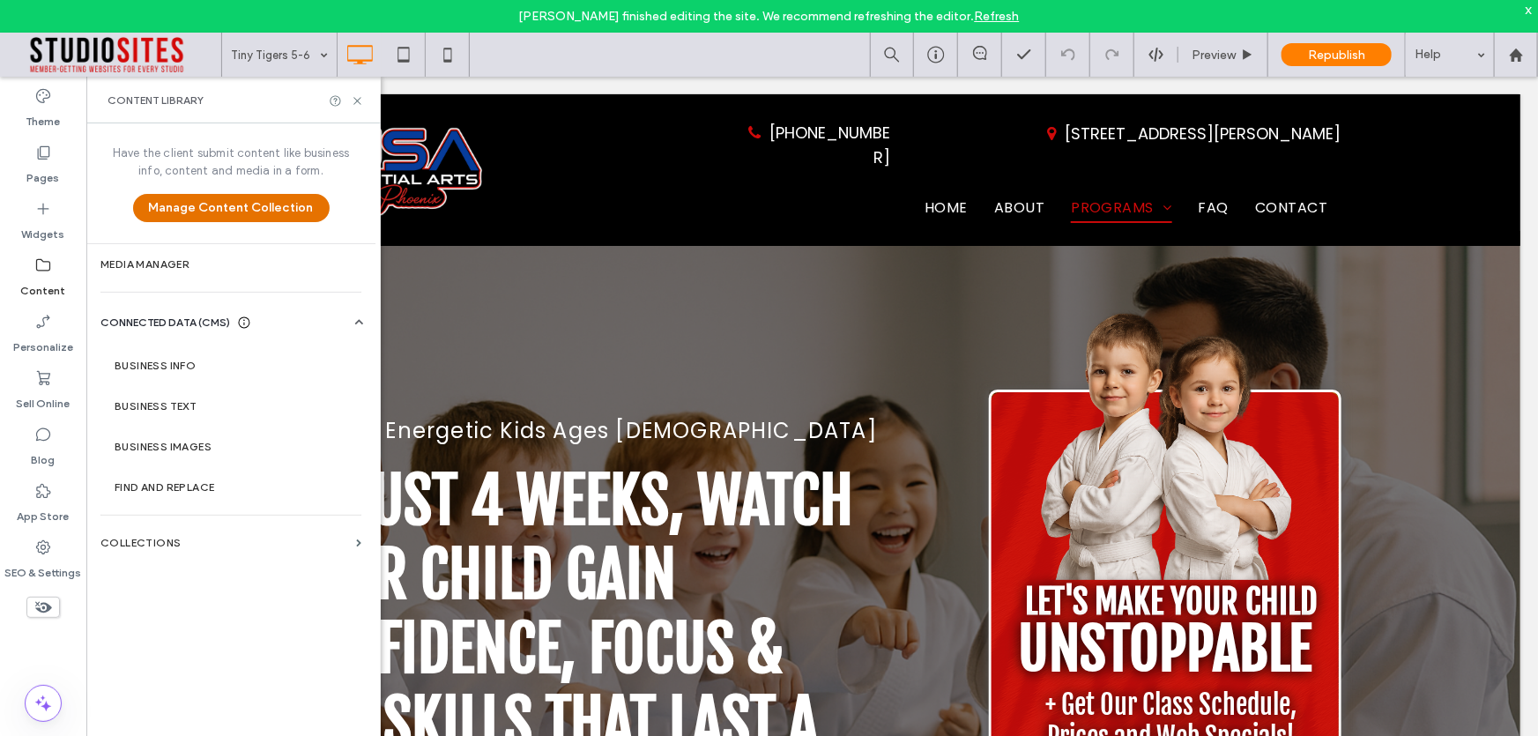
click at [215, 209] on button "Manage Content Collection" at bounding box center [231, 208] width 197 height 28
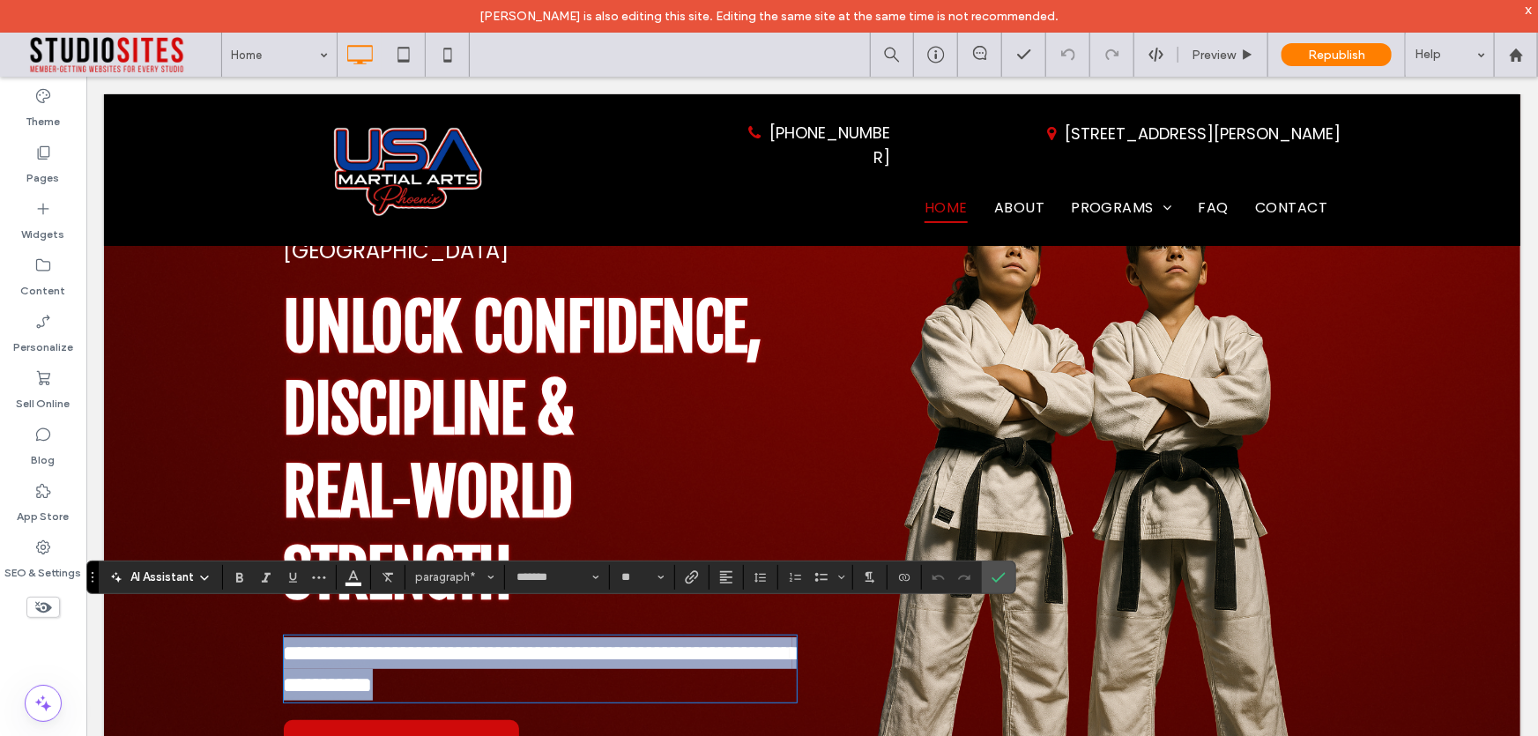
scroll to position [115, 0]
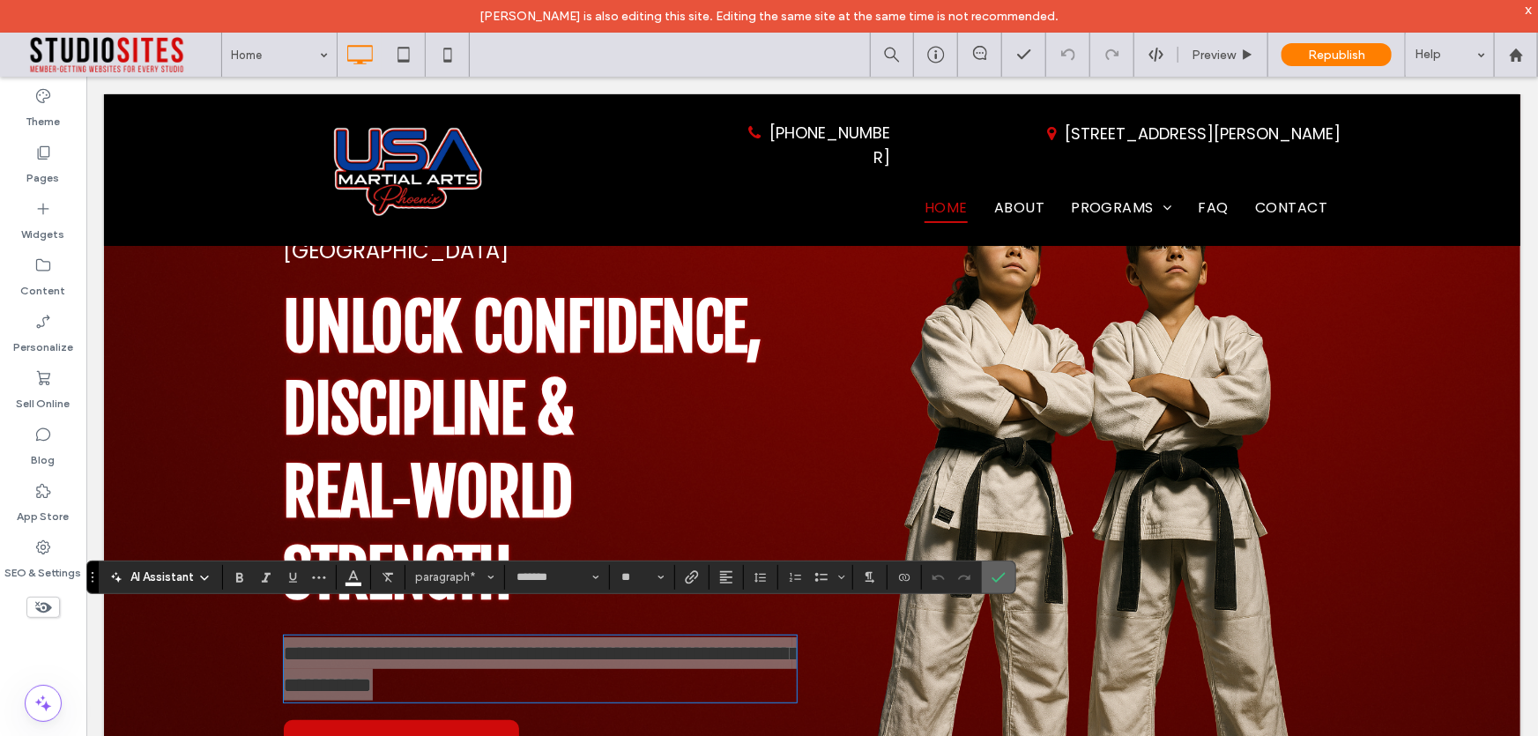
click at [997, 577] on use "Confirm" at bounding box center [1000, 577] width 14 height 11
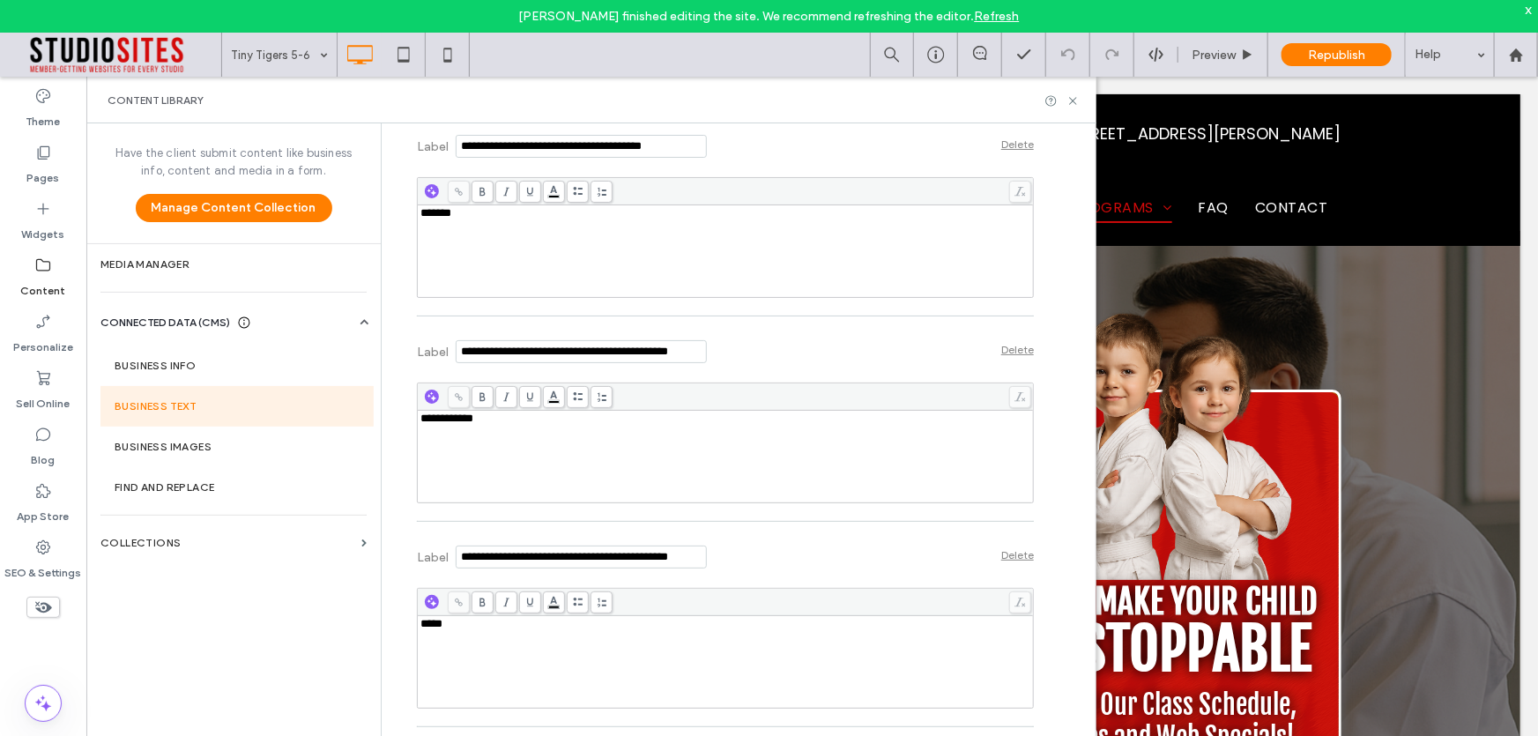
scroll to position [16789, 0]
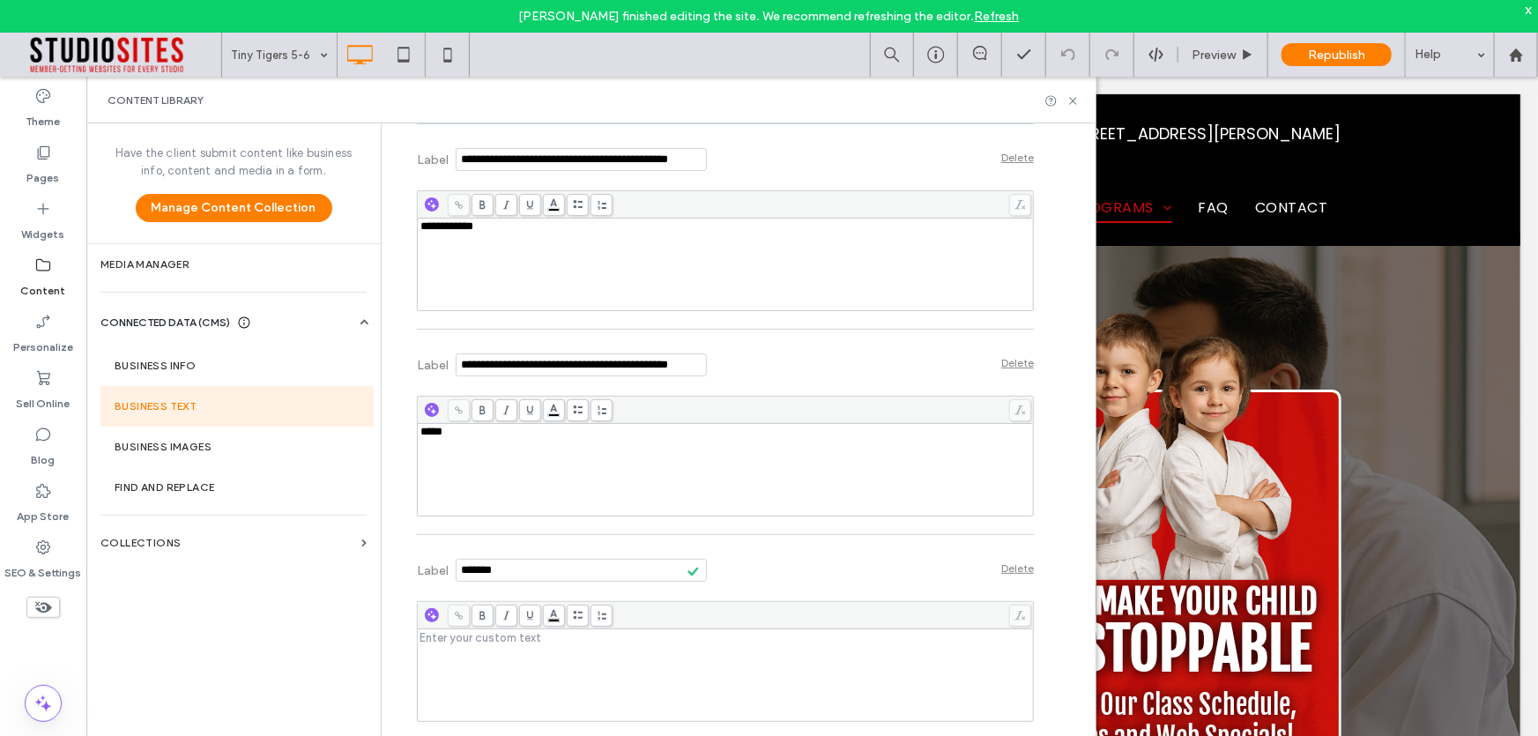
click at [1002, 561] on div "Delete" at bounding box center [1017, 567] width 33 height 13
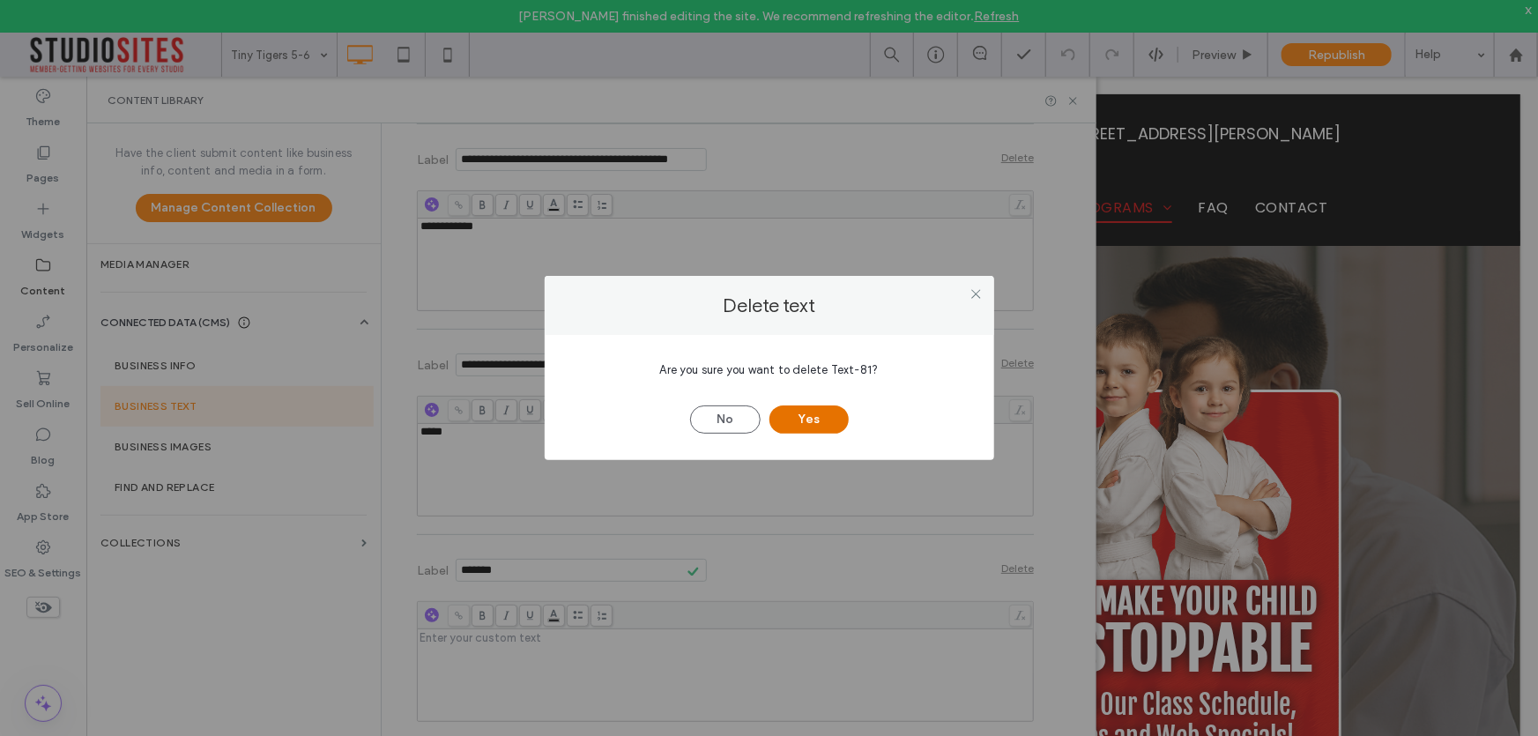
click at [810, 430] on button "Yes" at bounding box center [809, 419] width 79 height 28
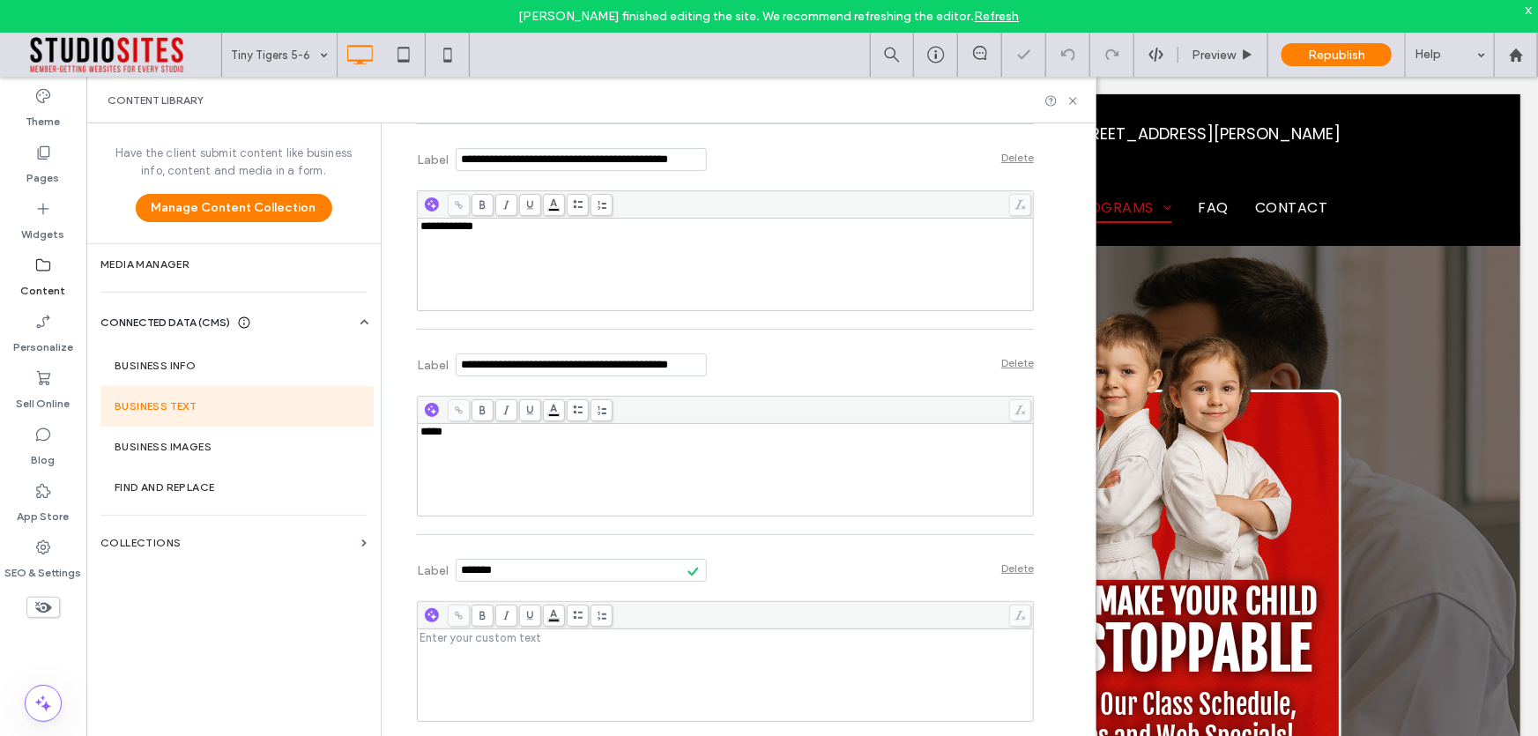
click at [1004, 369] on div "Delete" at bounding box center [1017, 362] width 33 height 13
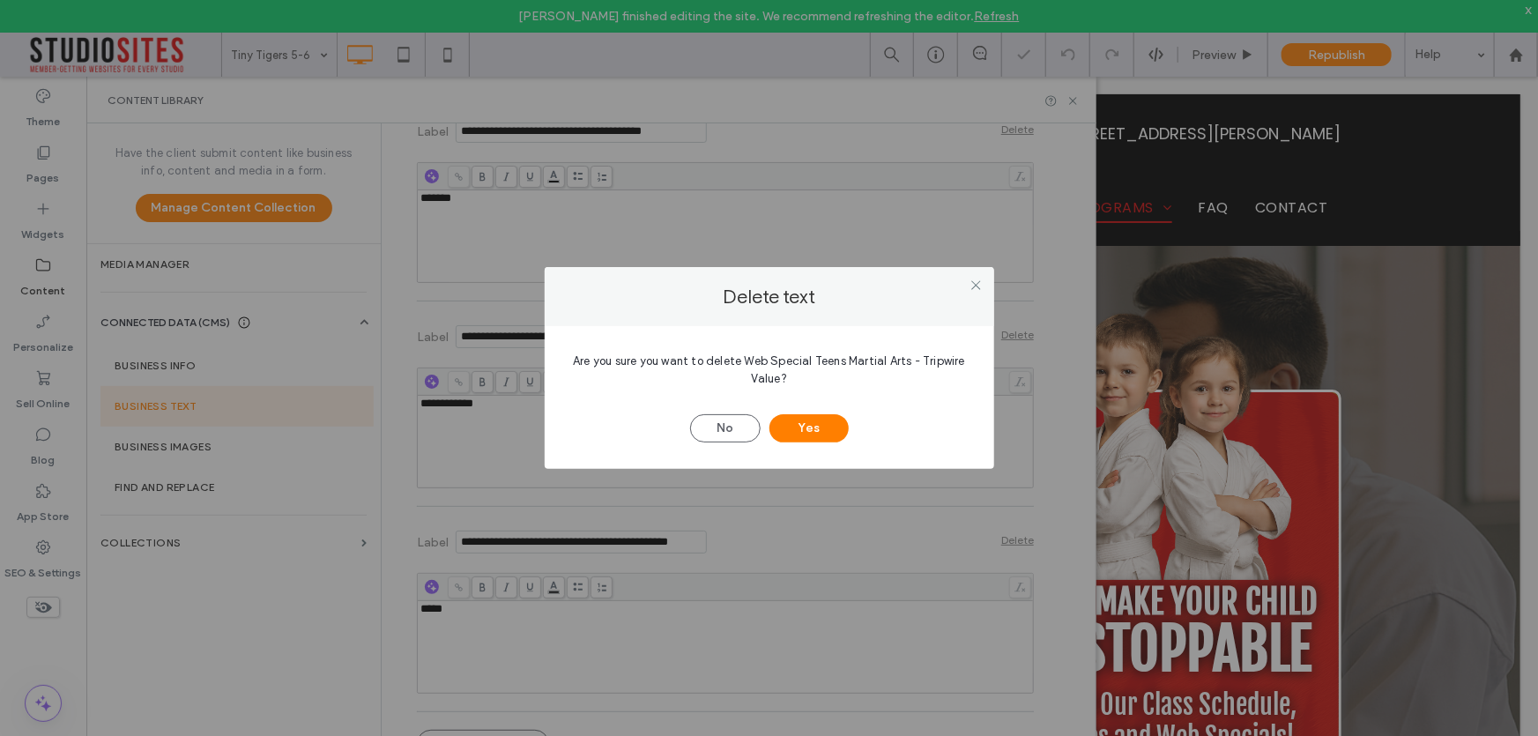
scroll to position [16584, 0]
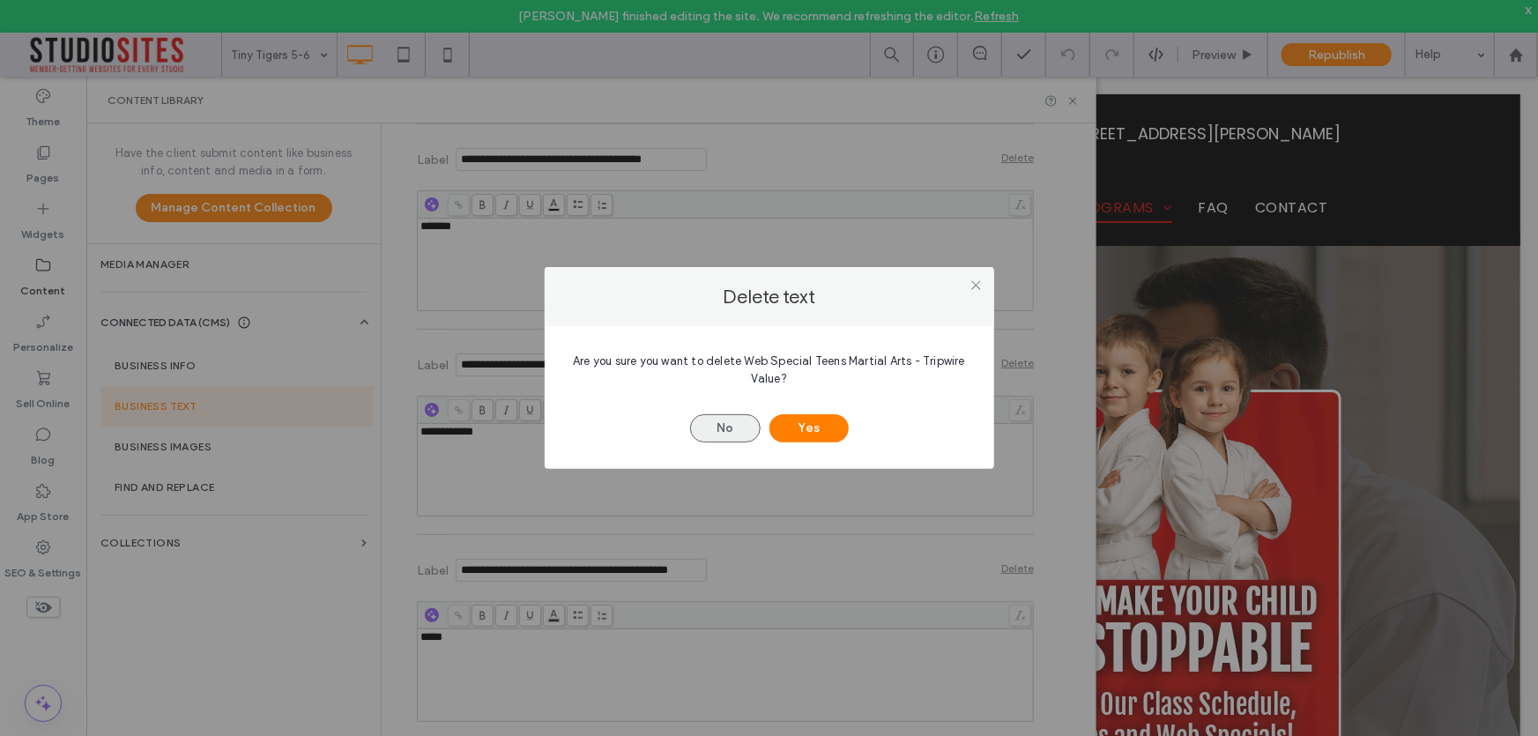
click at [732, 424] on button "No" at bounding box center [725, 428] width 71 height 28
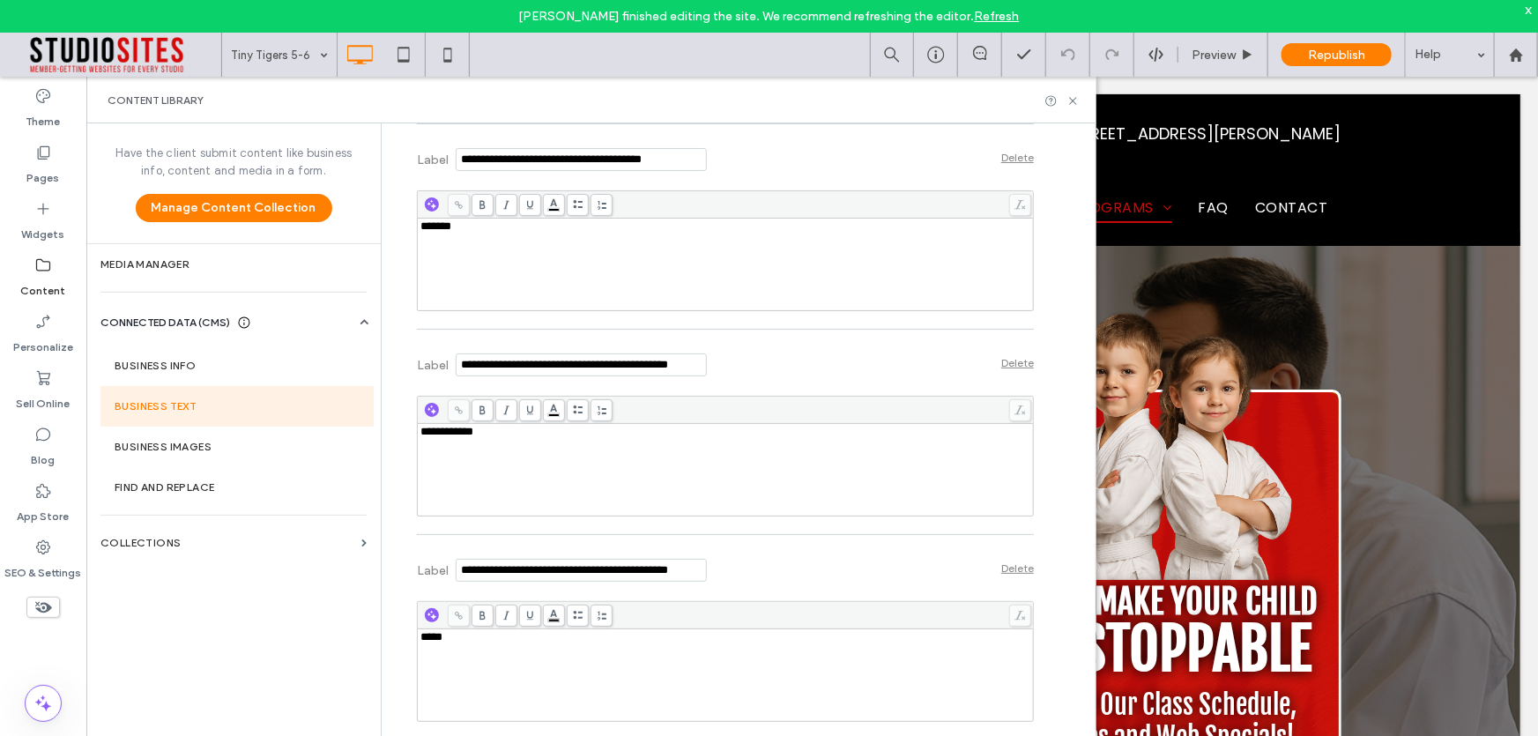
scroll to position [0, 27]
drag, startPoint x: 678, startPoint y: 538, endPoint x: 763, endPoint y: 538, distance: 85.5
click at [762, 544] on div "Label Delete" at bounding box center [725, 568] width 617 height 48
click at [764, 544] on div "Label Delete" at bounding box center [725, 568] width 617 height 48
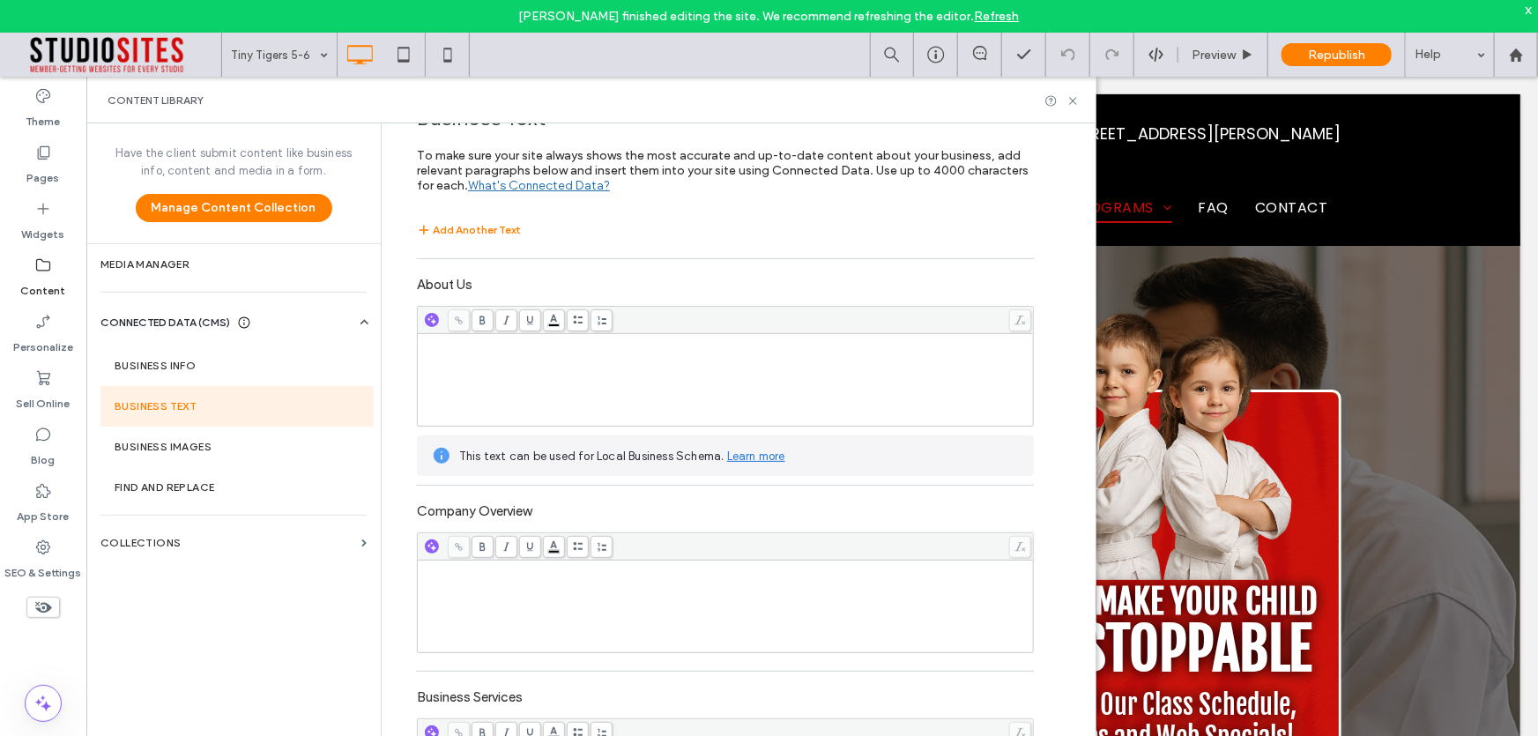
scroll to position [0, 0]
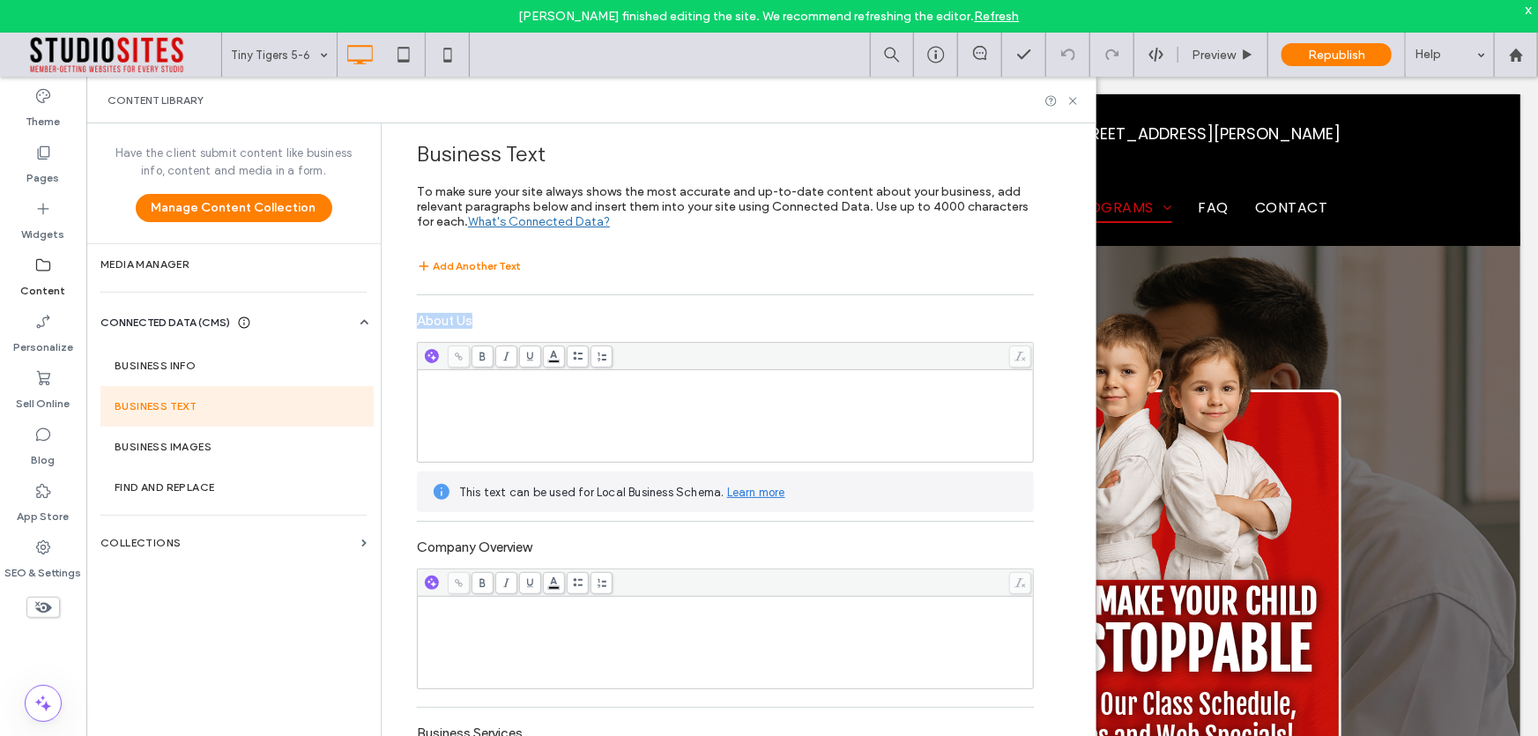
drag, startPoint x: 457, startPoint y: 320, endPoint x: 495, endPoint y: 321, distance: 37.9
copy label "About Us"
click at [449, 326] on label "About Us" at bounding box center [725, 318] width 617 height 29
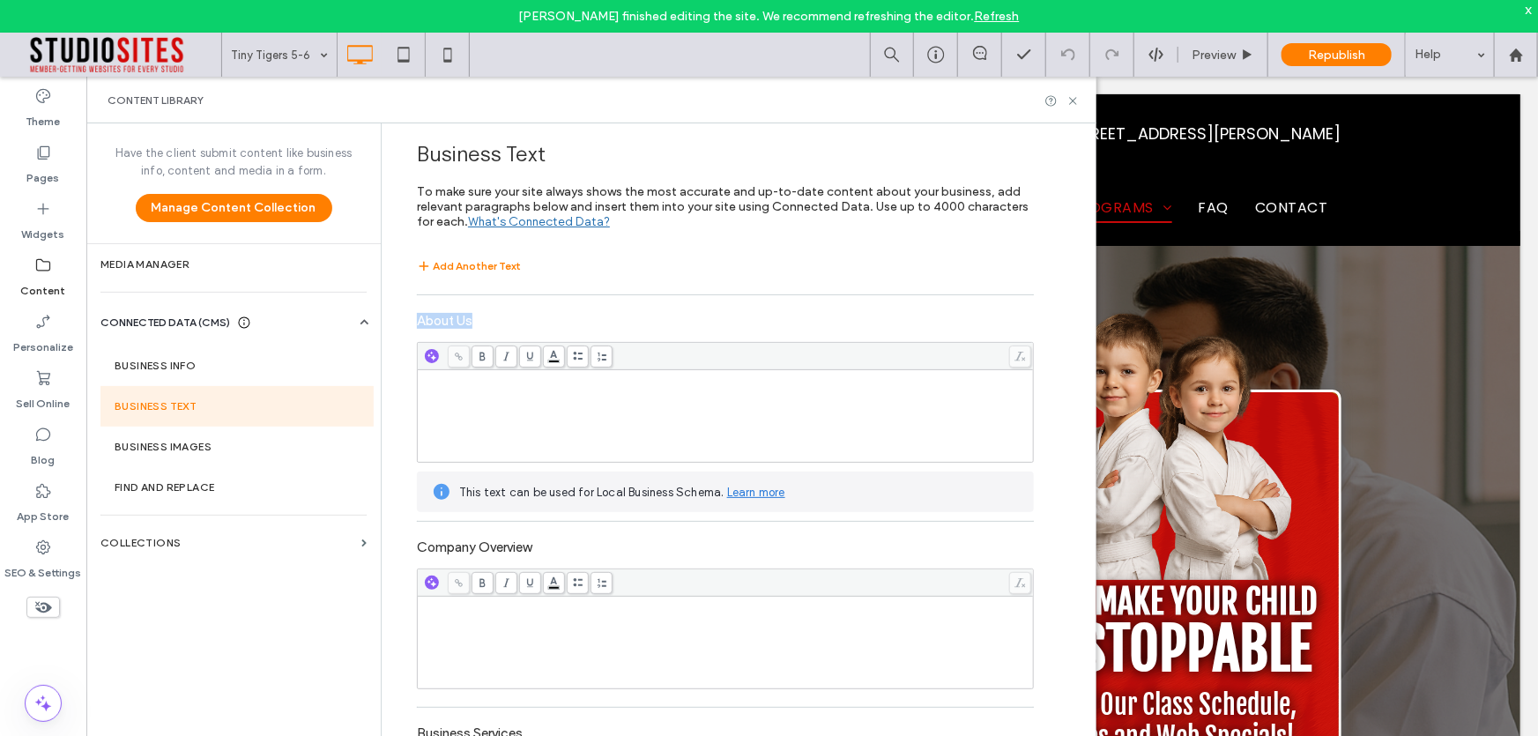
click at [448, 328] on label "About Us" at bounding box center [725, 318] width 617 height 29
click at [474, 323] on label "About Us" at bounding box center [725, 318] width 617 height 29
click at [472, 323] on label "About Us" at bounding box center [725, 318] width 617 height 29
click at [417, 322] on label "About Us" at bounding box center [725, 318] width 617 height 29
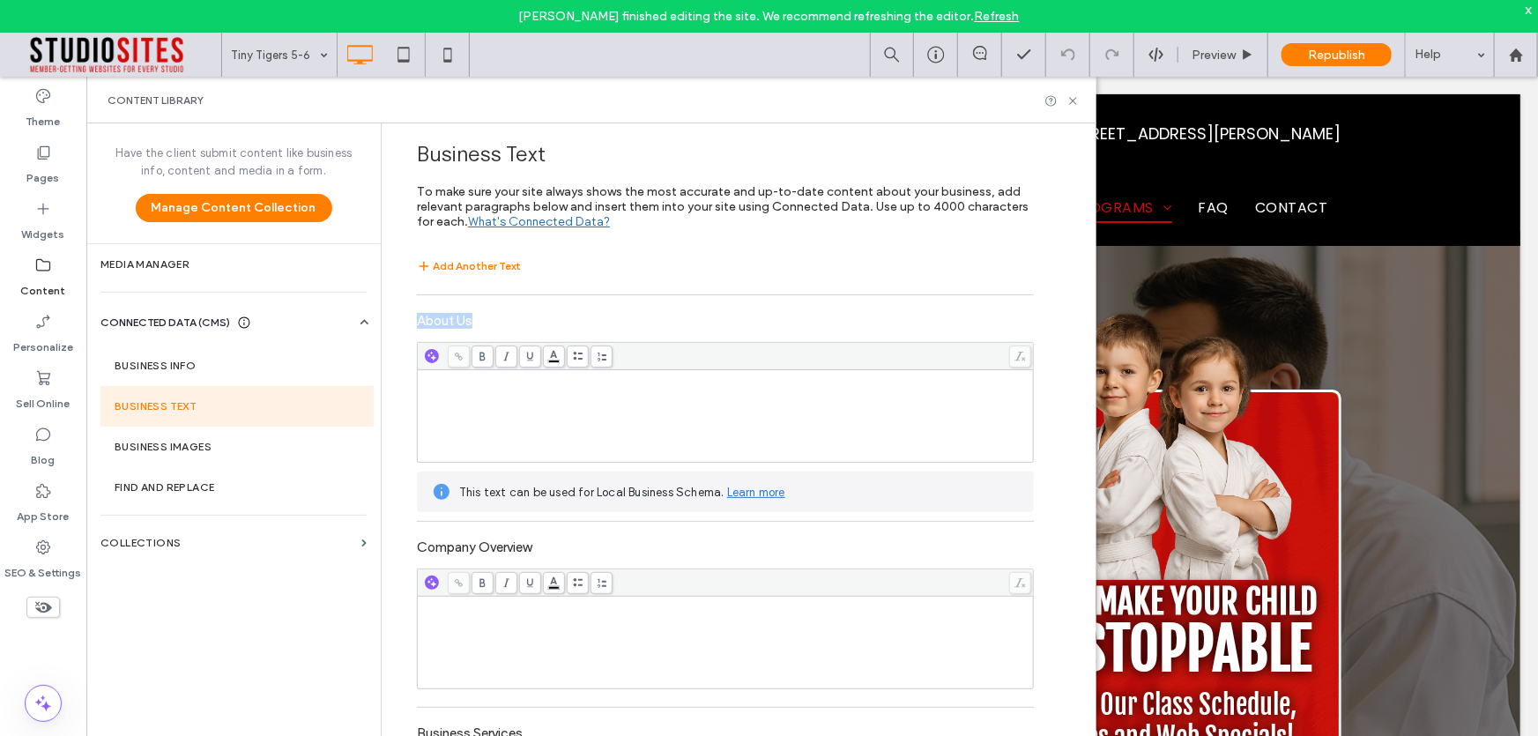
click at [417, 323] on label "About Us" at bounding box center [725, 318] width 617 height 29
click at [417, 322] on label "About Us" at bounding box center [725, 318] width 617 height 29
copy label "About Us"
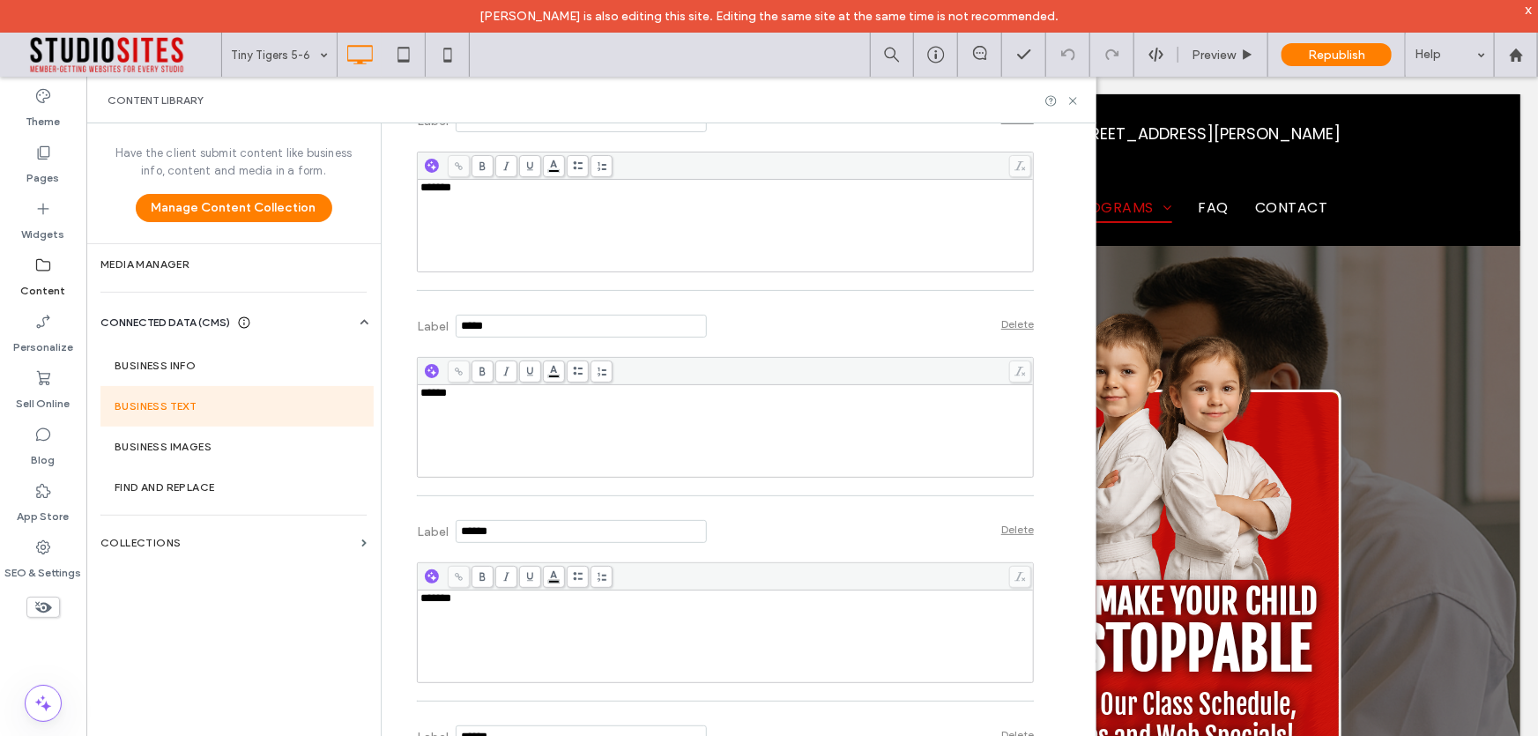
scroll to position [3685, 0]
click at [1070, 100] on icon at bounding box center [1073, 100] width 13 height 13
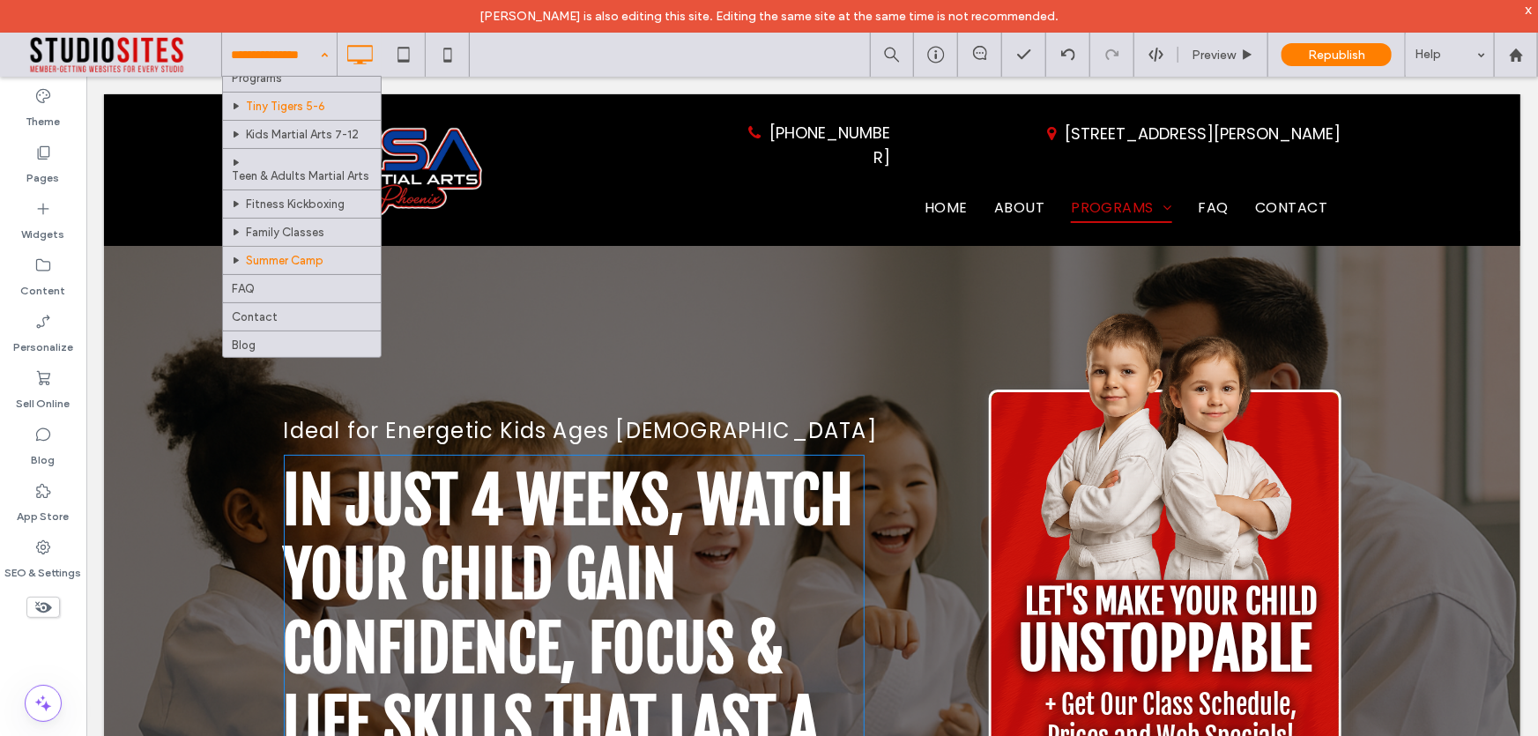
scroll to position [83, 0]
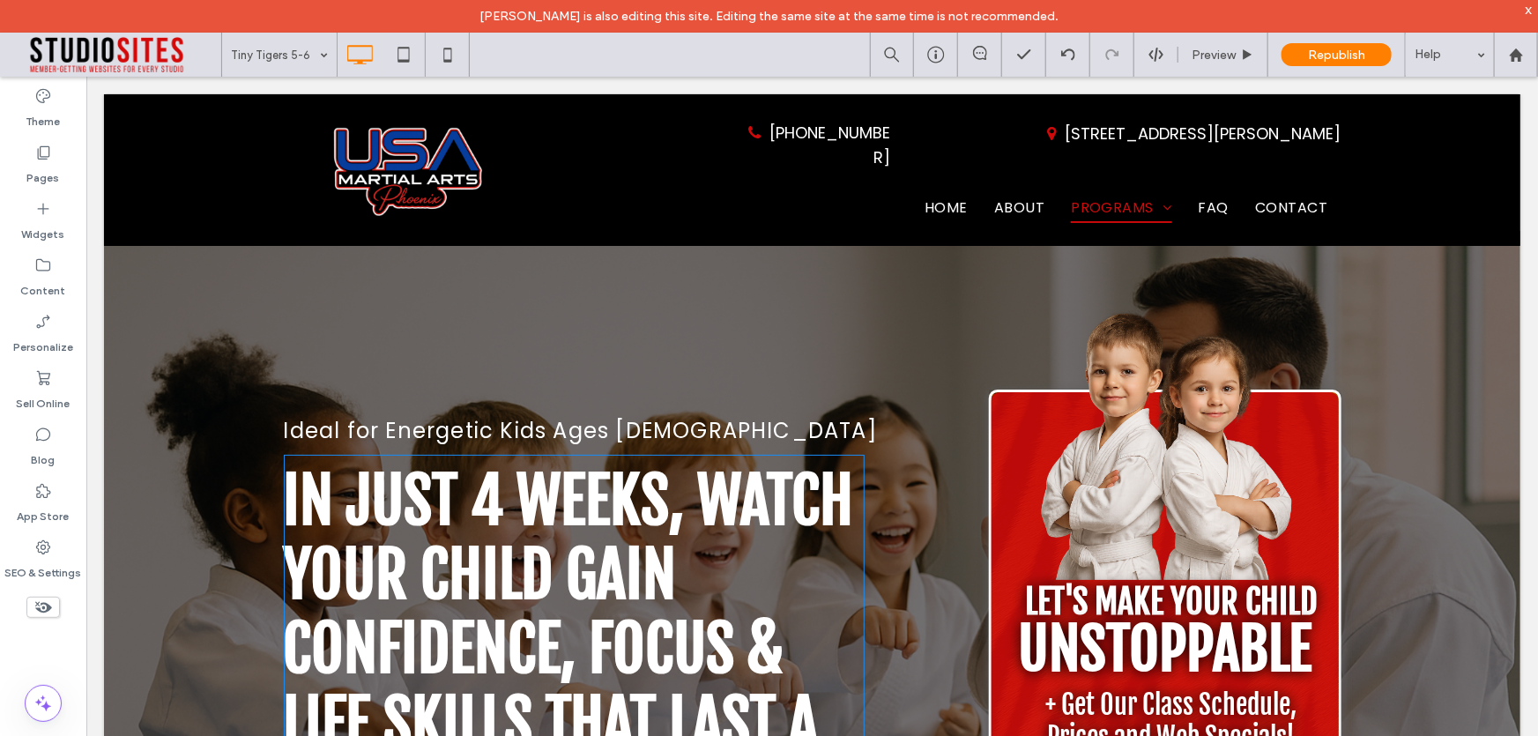
click at [587, 65] on div "Tiny Tigers 5-6 Preview Republish Help" at bounding box center [879, 55] width 1317 height 44
click at [934, 57] on use at bounding box center [935, 55] width 17 height 17
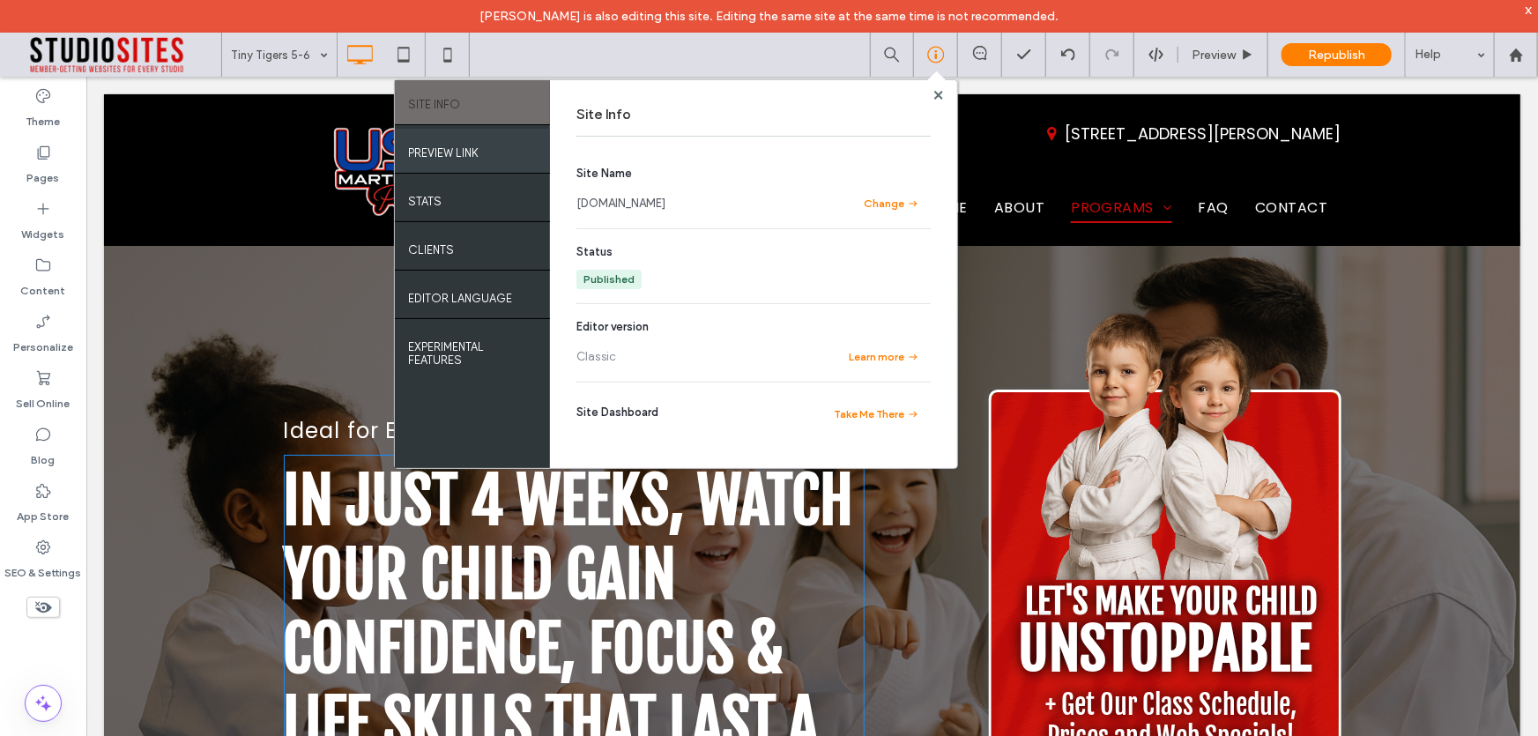
click at [480, 159] on div "PREVIEW LINK" at bounding box center [472, 151] width 155 height 44
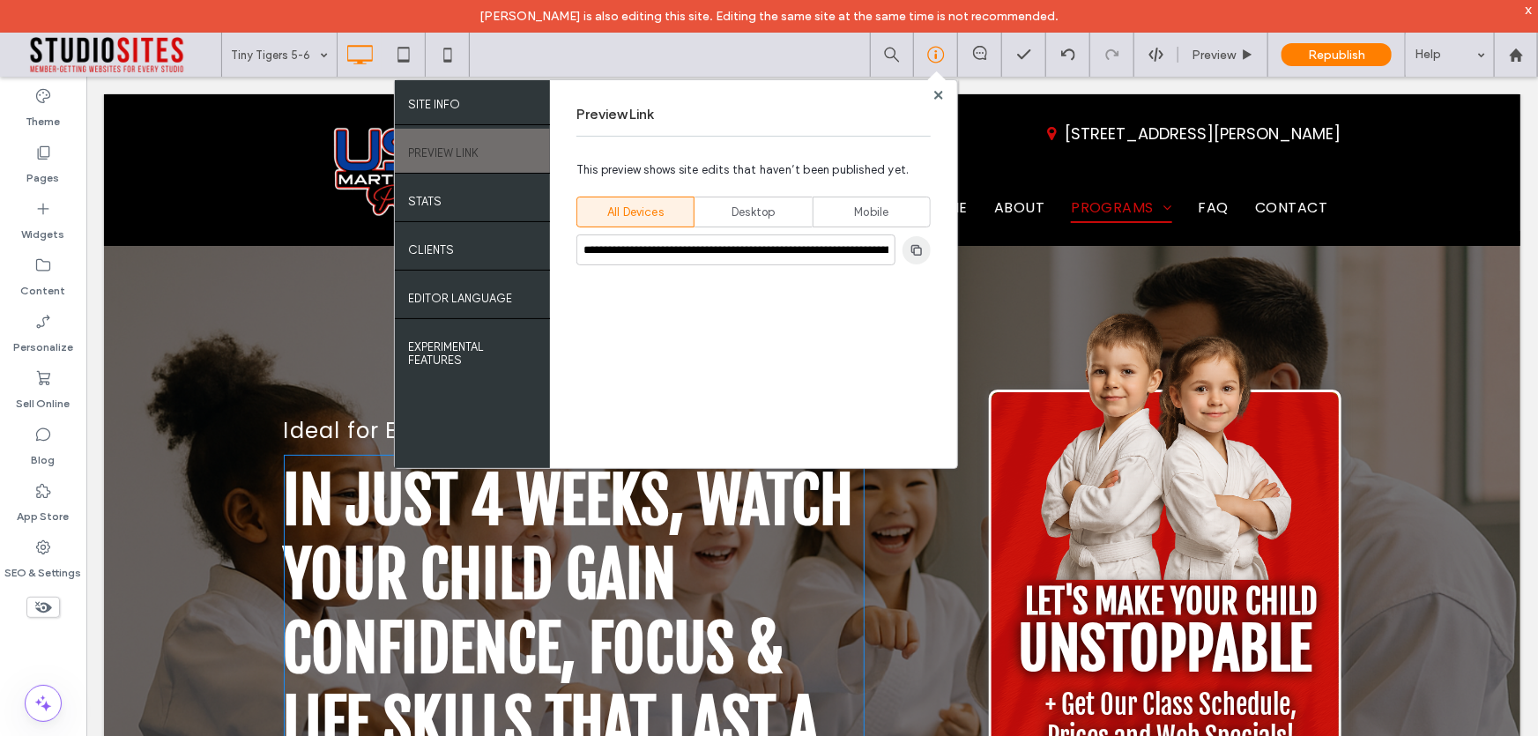
click at [917, 249] on icon "button" at bounding box center [917, 250] width 14 height 14
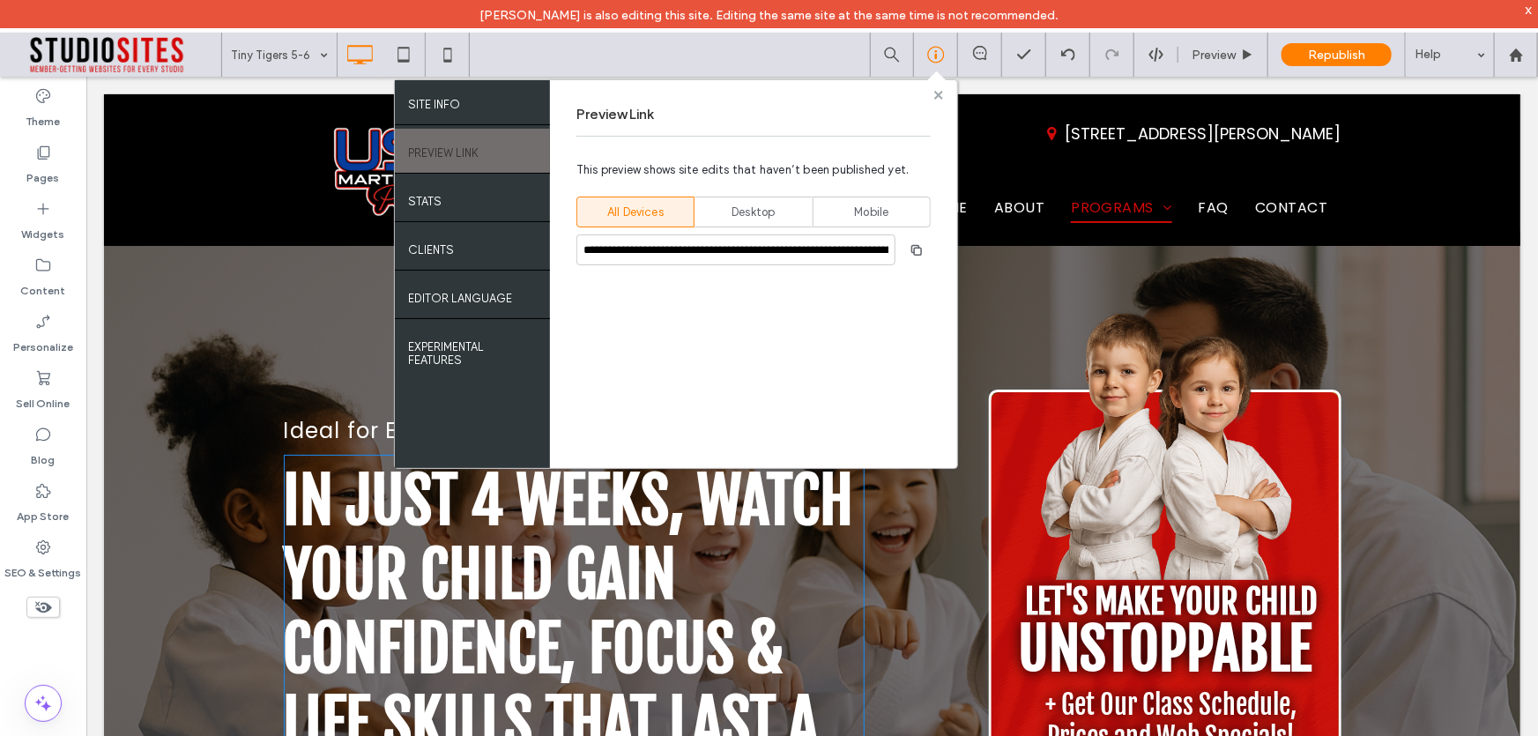
click at [934, 93] on icon at bounding box center [938, 95] width 9 height 9
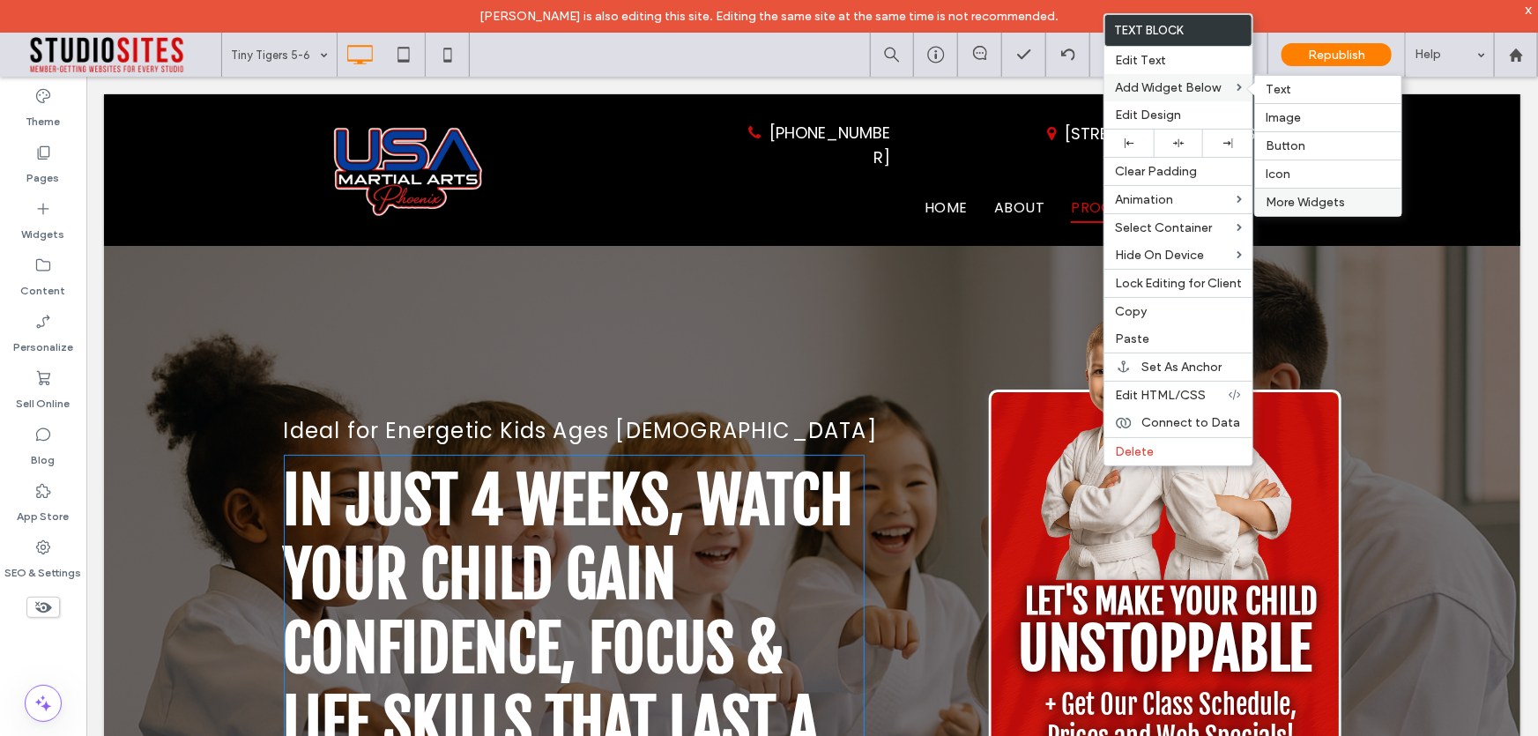
click at [1301, 196] on span "More Widgets" at bounding box center [1305, 202] width 79 height 15
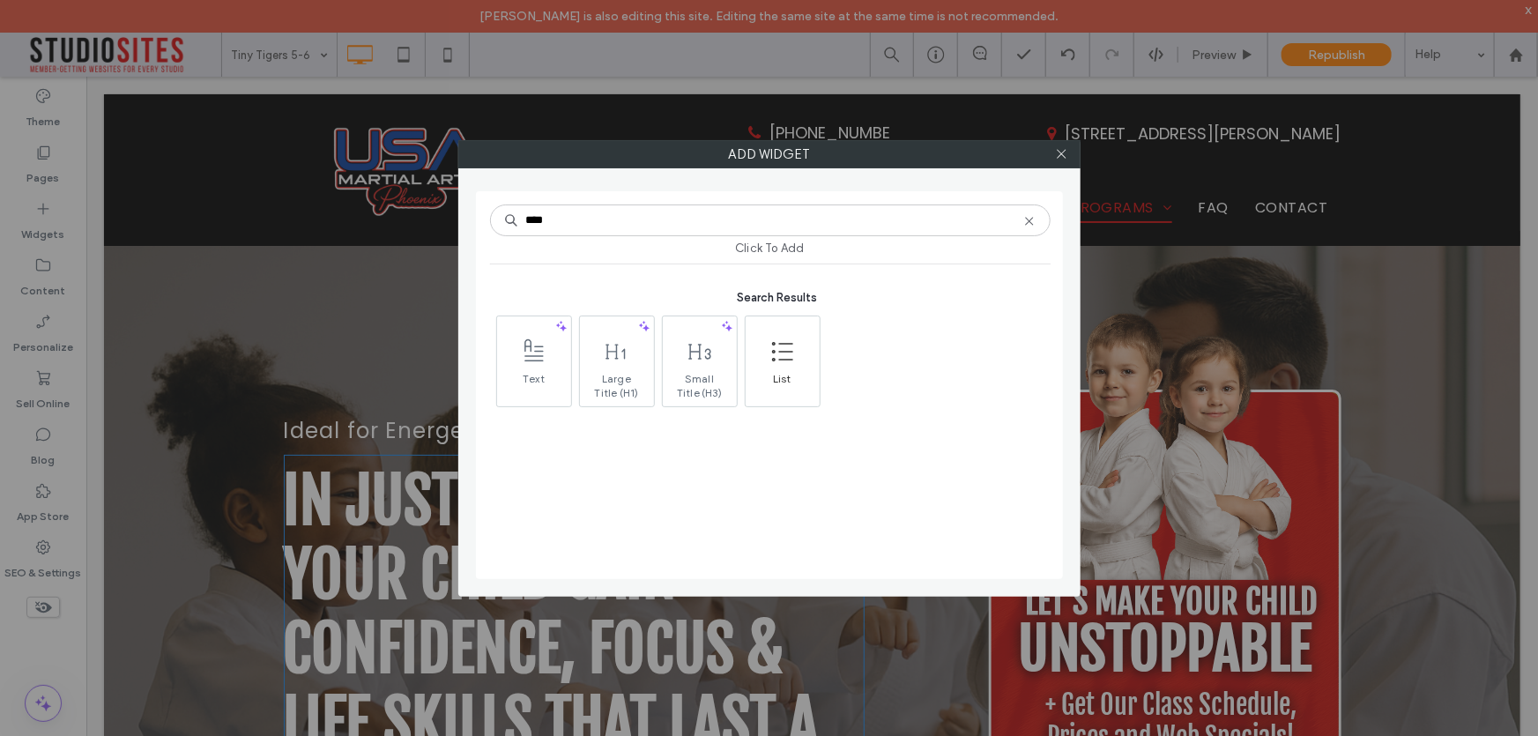
type input "****"
click at [784, 372] on span "List" at bounding box center [783, 384] width 74 height 25
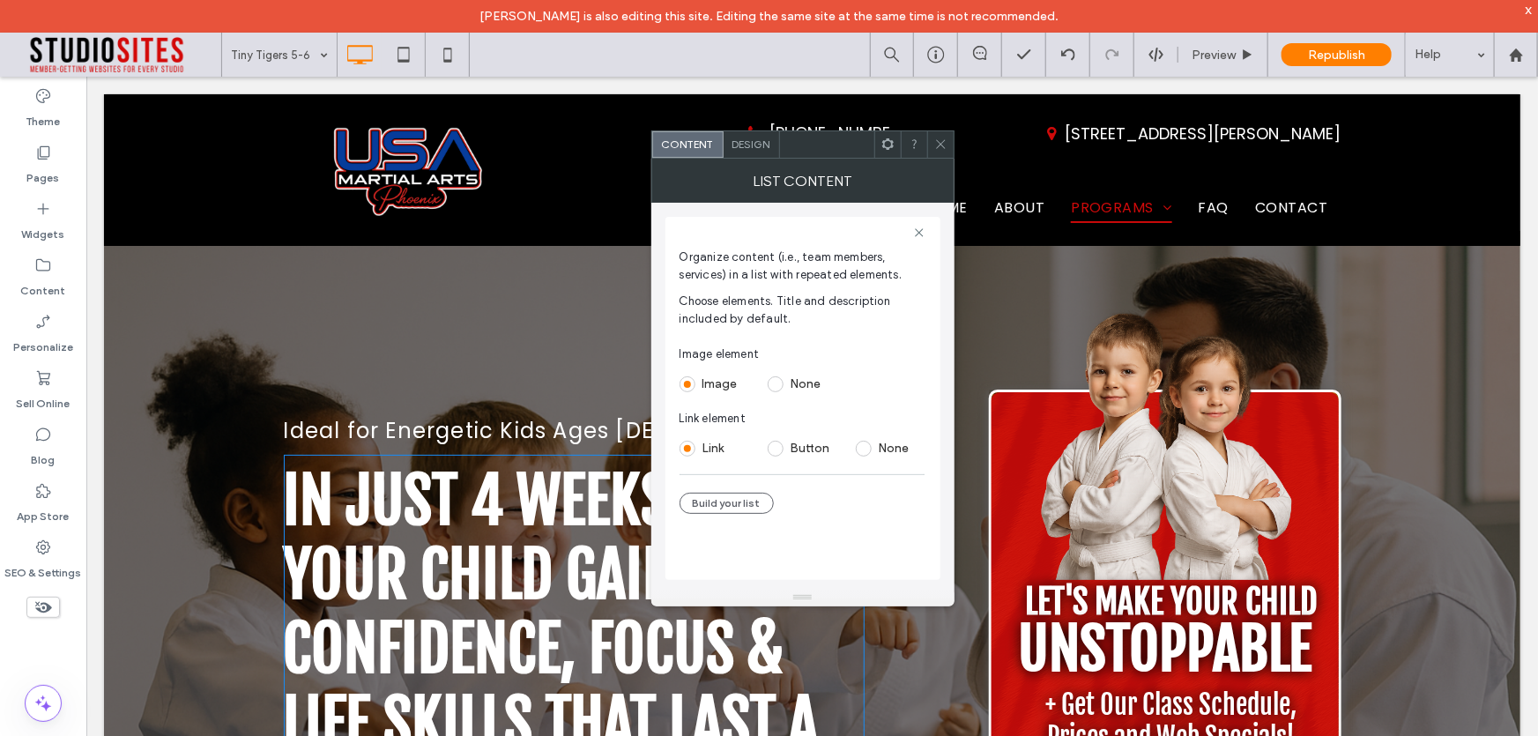
click at [808, 449] on label "Button" at bounding box center [815, 448] width 48 height 15
click at [757, 138] on span "Design" at bounding box center [751, 144] width 38 height 13
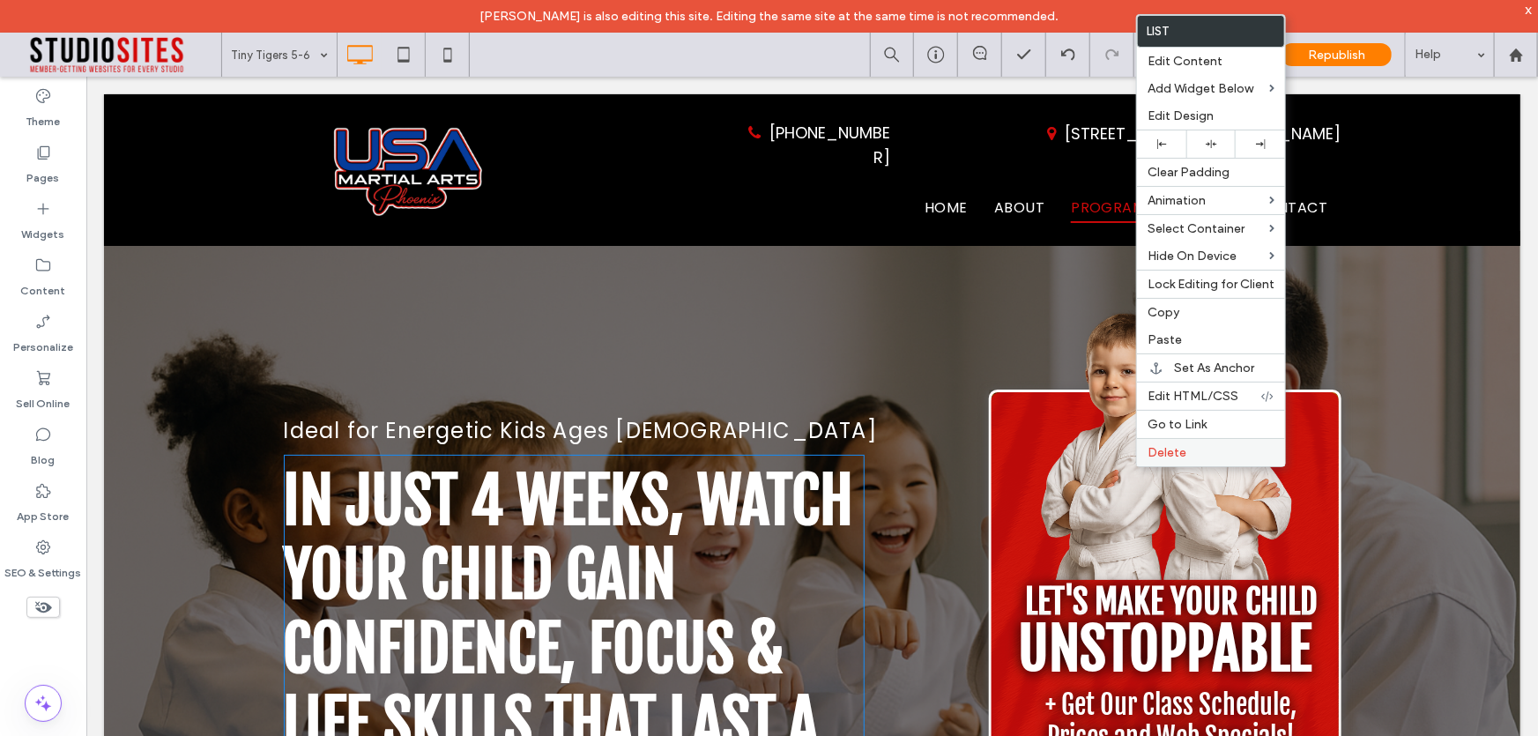
drag, startPoint x: 1171, startPoint y: 450, endPoint x: 1163, endPoint y: 449, distance: 8.9
click at [1171, 450] on span "Delete" at bounding box center [1167, 452] width 39 height 15
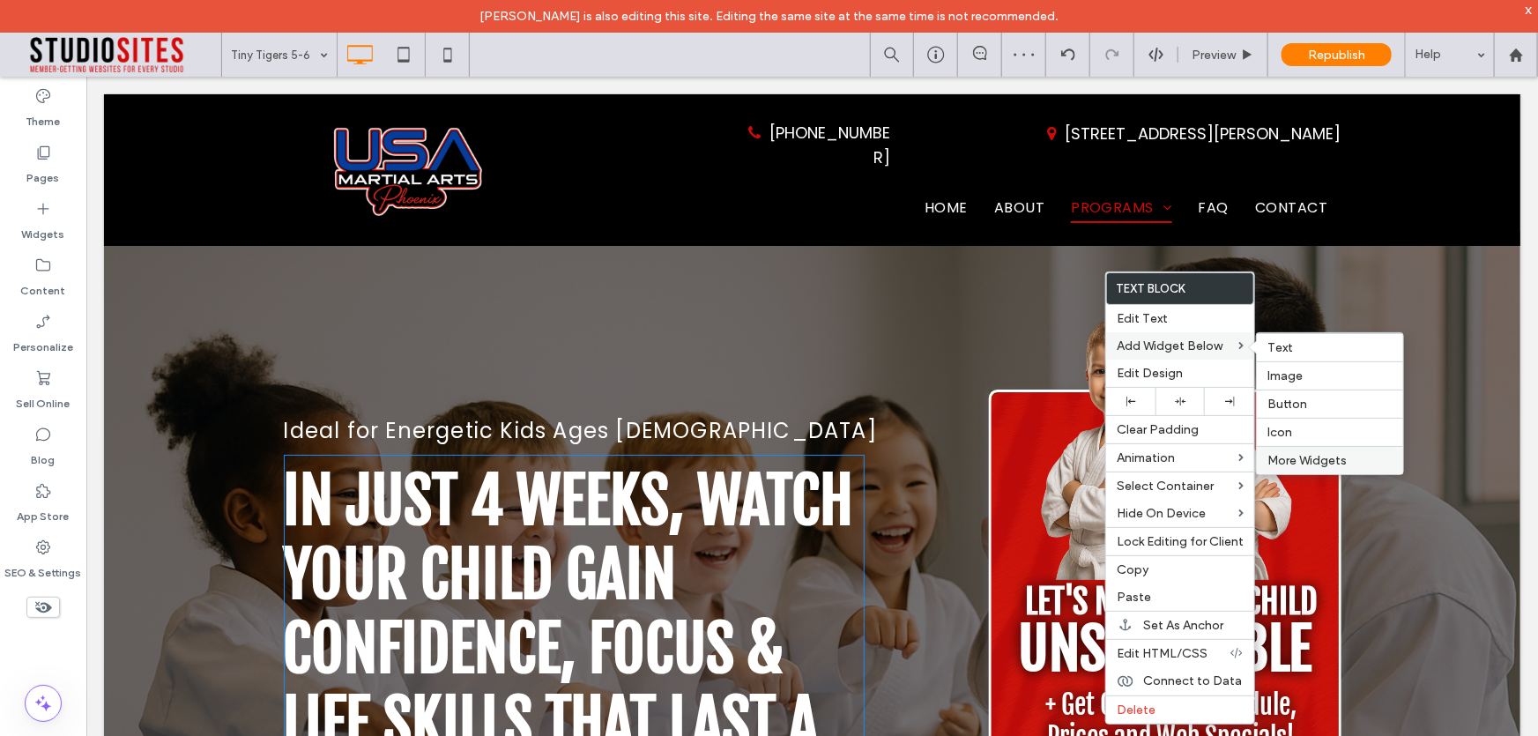
click at [1320, 458] on span "More Widgets" at bounding box center [1307, 460] width 79 height 15
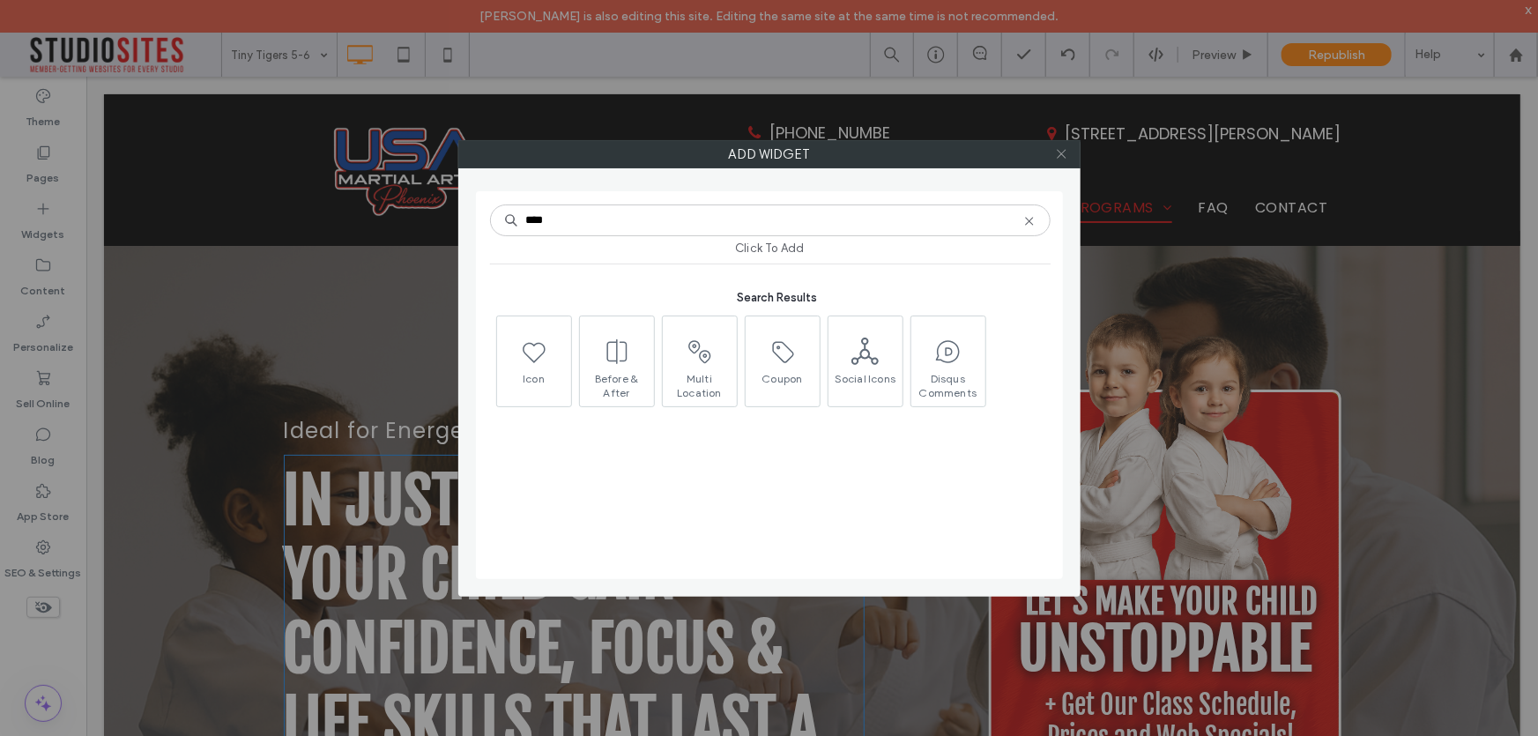
type input "****"
click at [1067, 144] on span at bounding box center [1061, 154] width 13 height 26
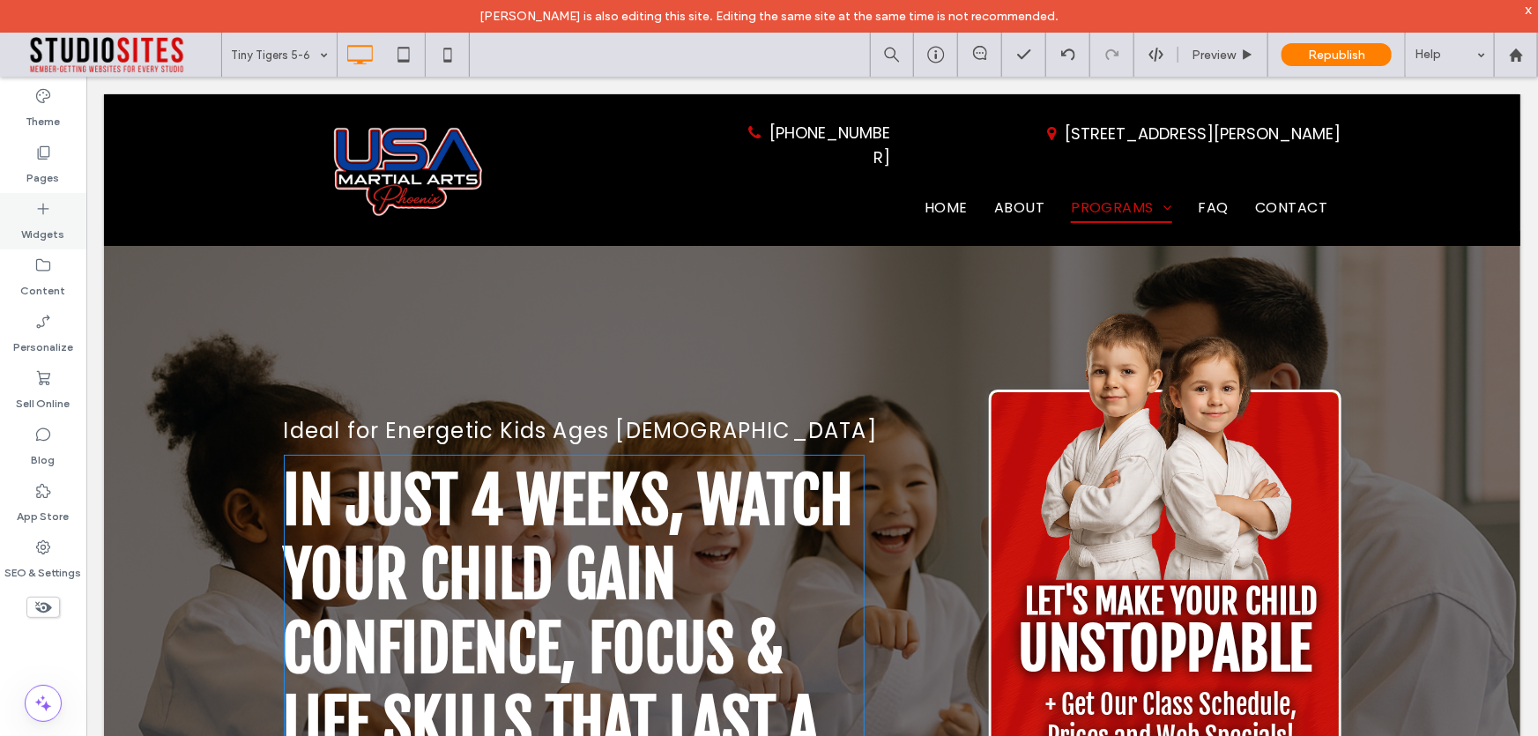
click at [55, 221] on label "Widgets" at bounding box center [43, 230] width 43 height 25
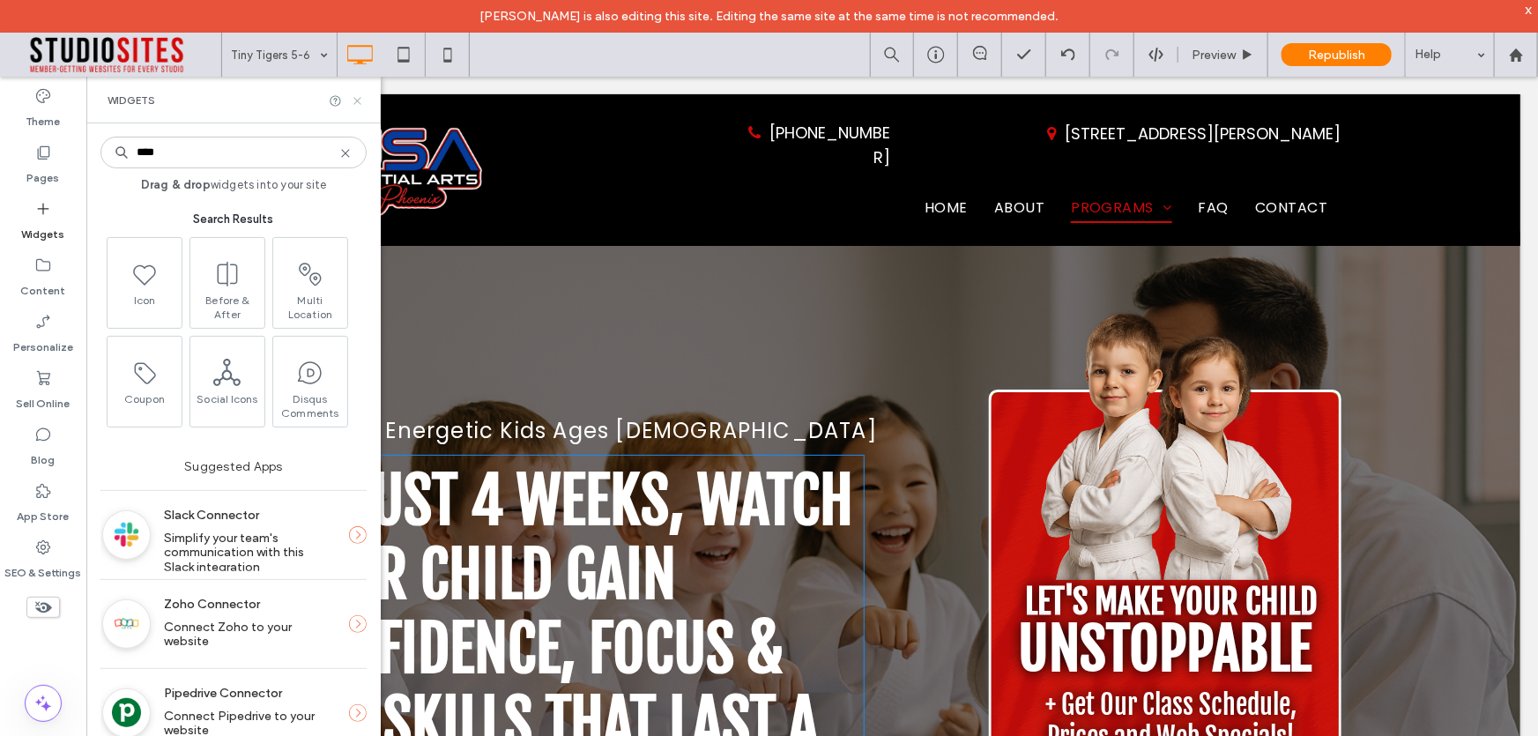
type input "****"
click at [353, 104] on use at bounding box center [356, 100] width 7 height 7
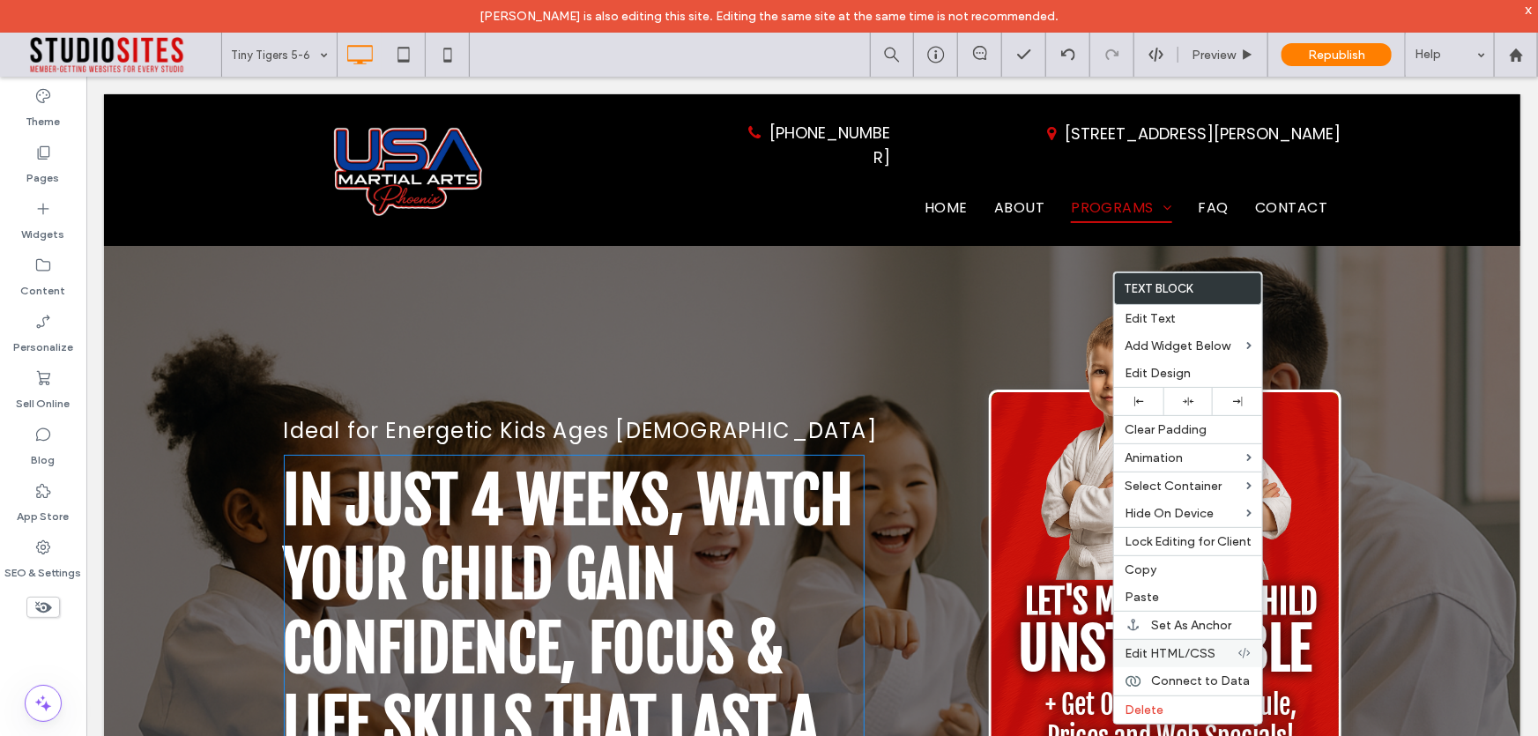
click at [1175, 652] on span "Edit HTML/CSS" at bounding box center [1170, 653] width 91 height 15
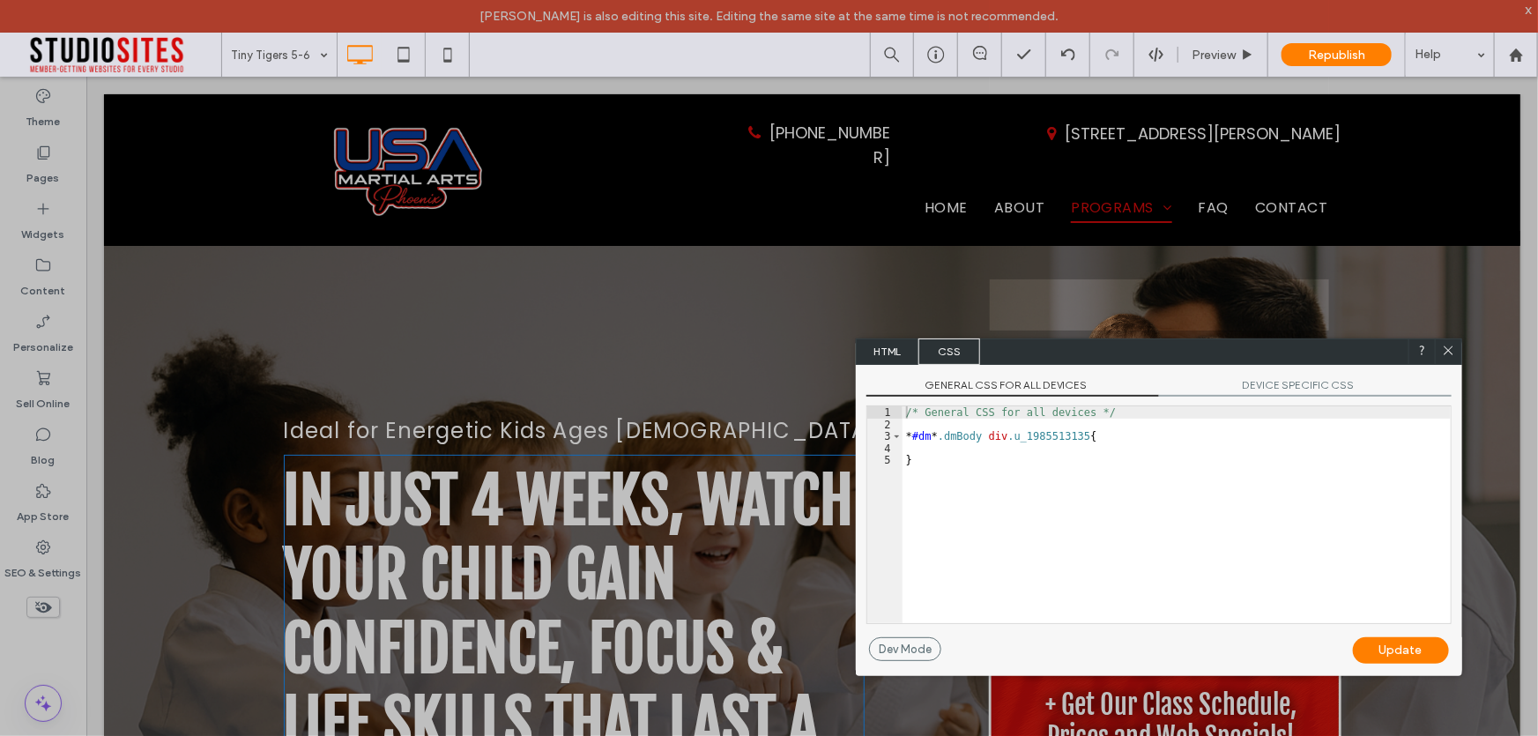
click at [897, 341] on span "HTML" at bounding box center [888, 351] width 62 height 26
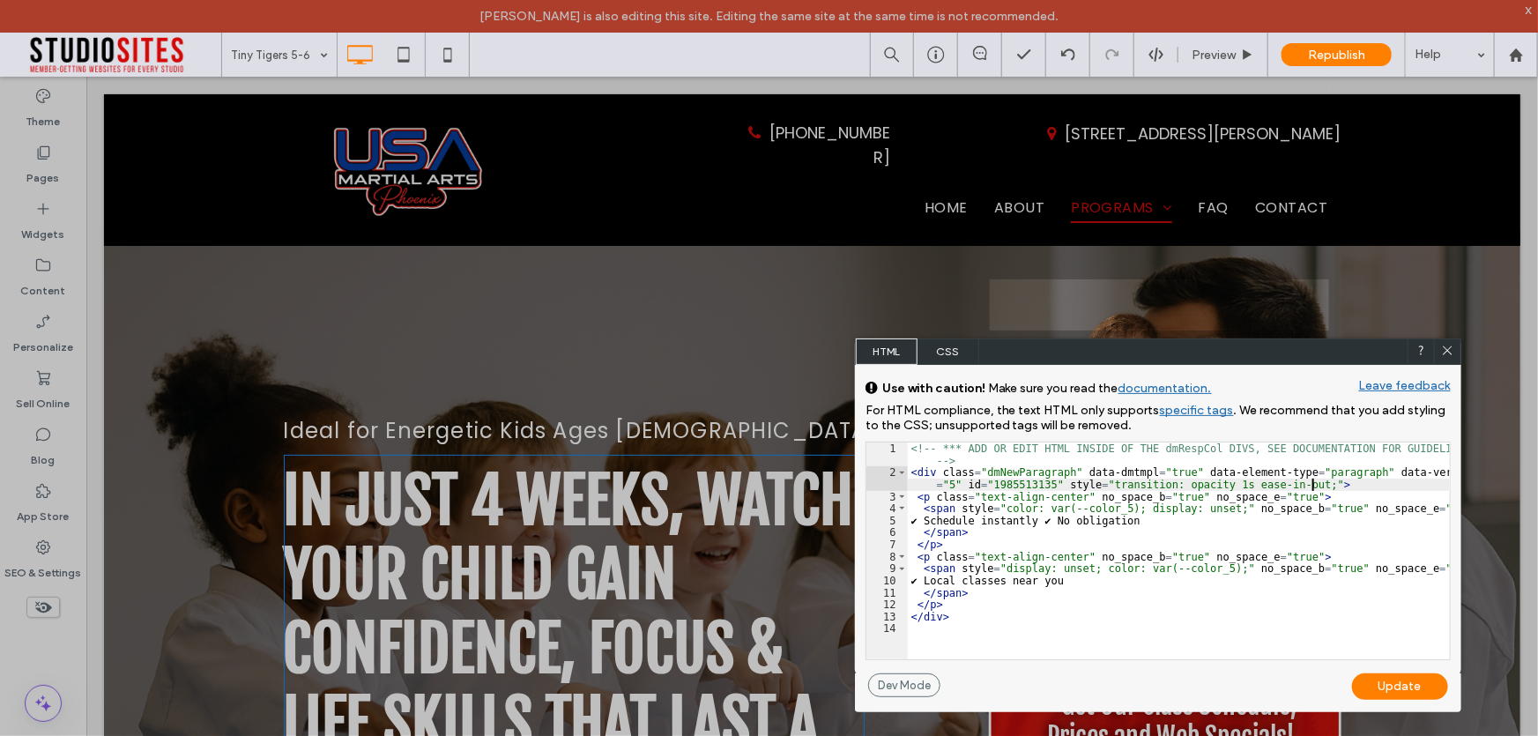
click at [1313, 489] on div "<!-- *** ADD OR EDIT HTML INSIDE OF THE dmRespCol DIVS, SEE DOCUMENTATION FOR G…" at bounding box center [1179, 568] width 542 height 253
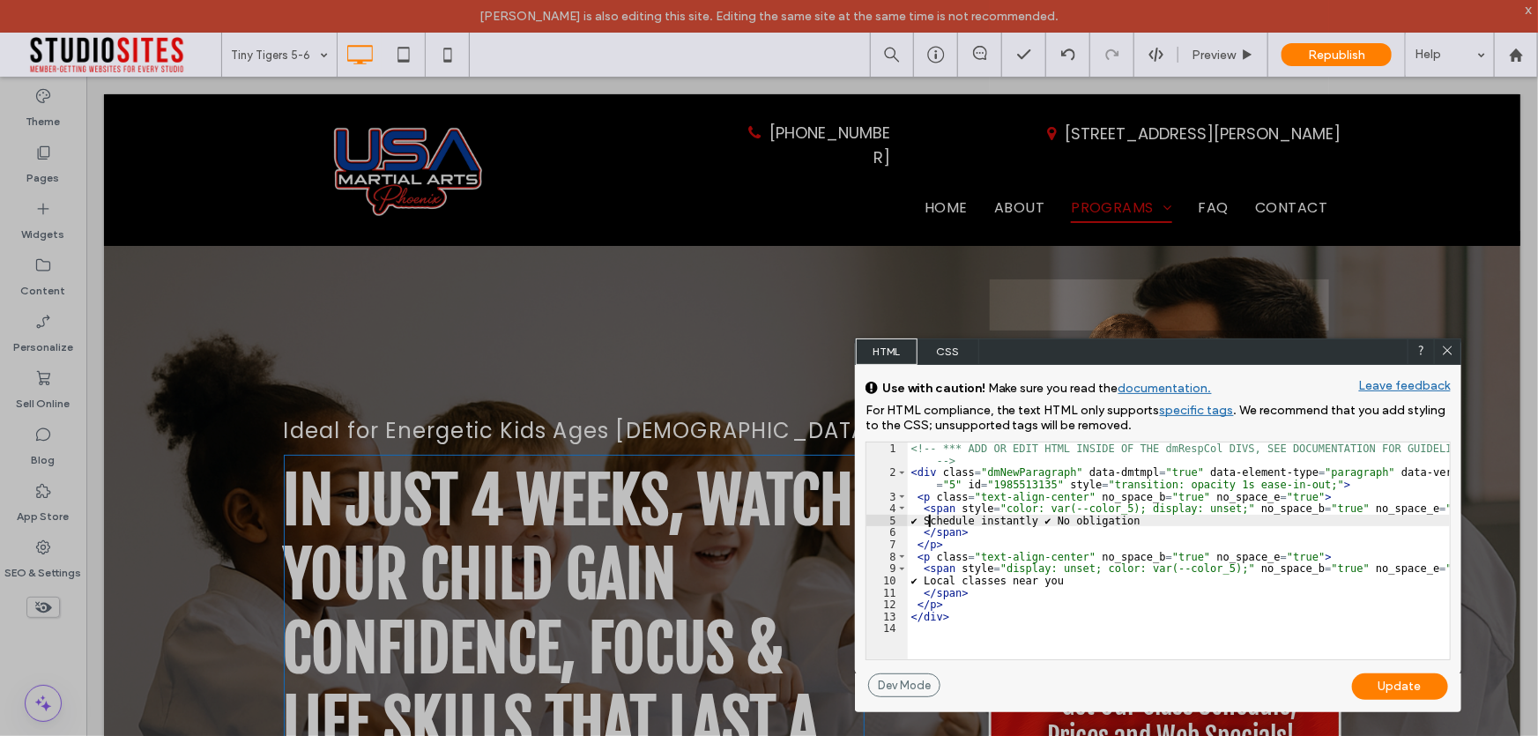
click at [926, 522] on div "<!-- *** ADD OR EDIT HTML INSIDE OF THE dmRespCol DIVS, SEE DOCUMENTATION FOR G…" at bounding box center [1179, 568] width 542 height 253
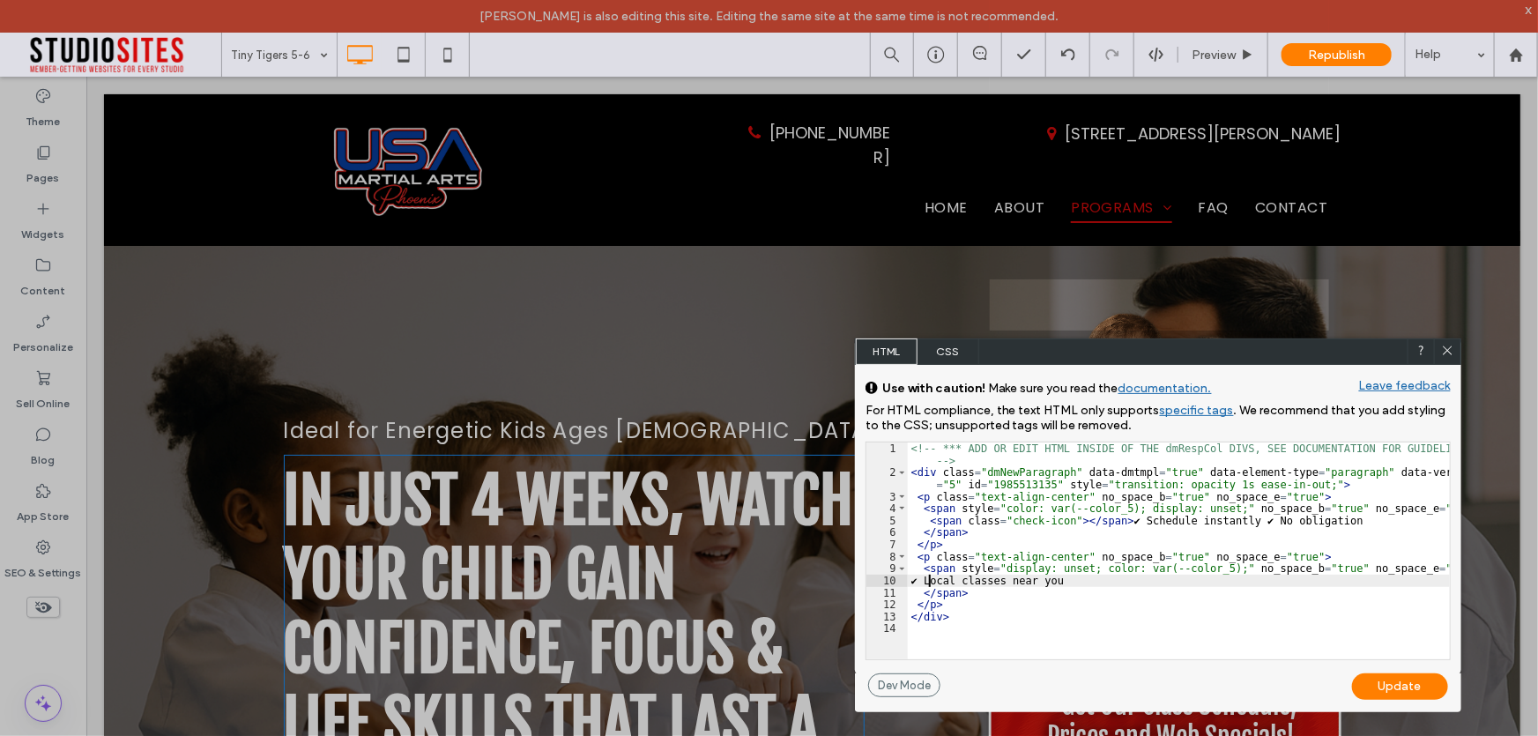
click at [931, 583] on div "<!-- *** ADD OR EDIT HTML INSIDE OF THE dmRespCol DIVS, SEE DOCUMENTATION FOR G…" at bounding box center [1179, 568] width 542 height 253
click at [1238, 522] on div "<!-- *** ADD OR EDIT HTML INSIDE OF THE dmRespCol DIVS, SEE DOCUMENTATION FOR G…" at bounding box center [1179, 568] width 542 height 253
type textarea "**"
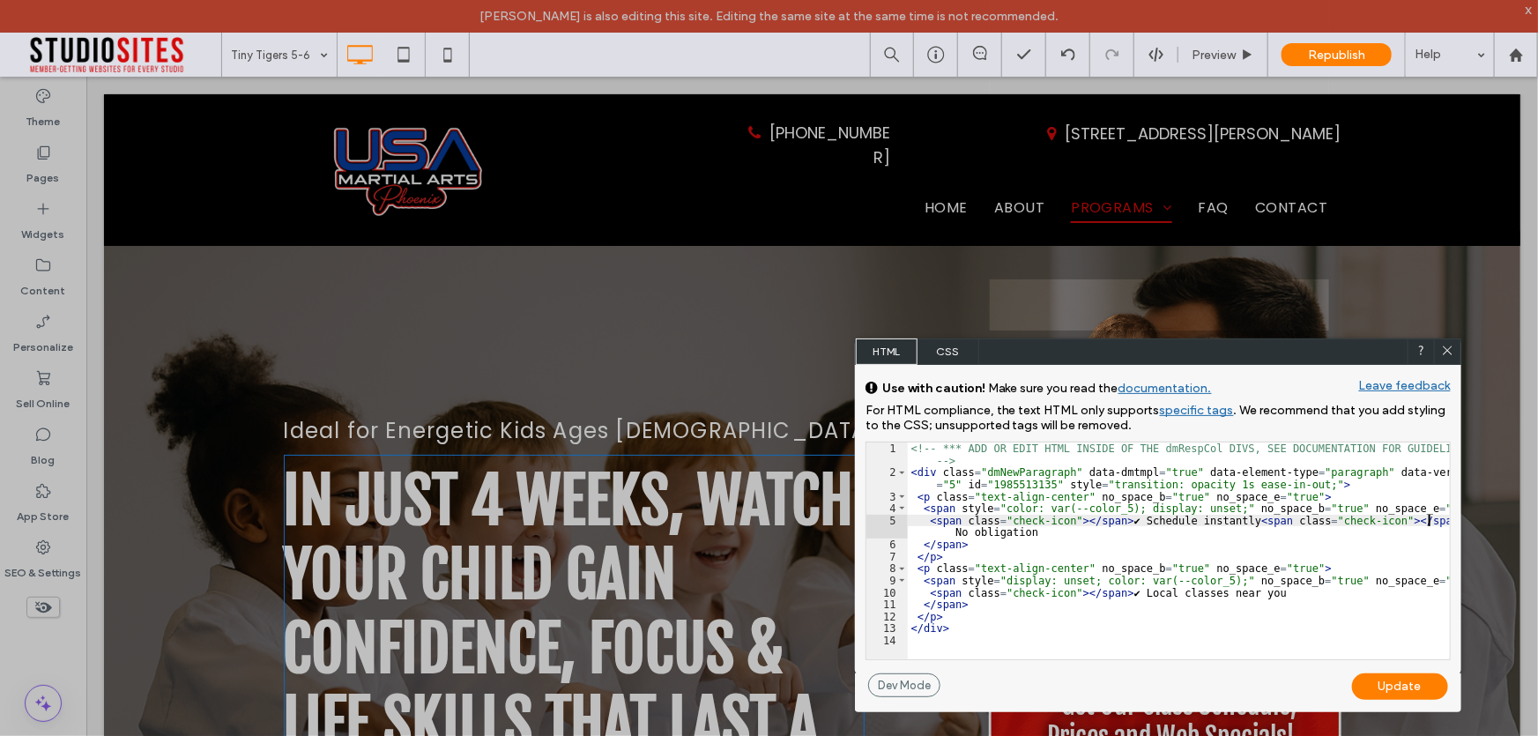
click at [953, 353] on span "CSS" at bounding box center [949, 351] width 62 height 26
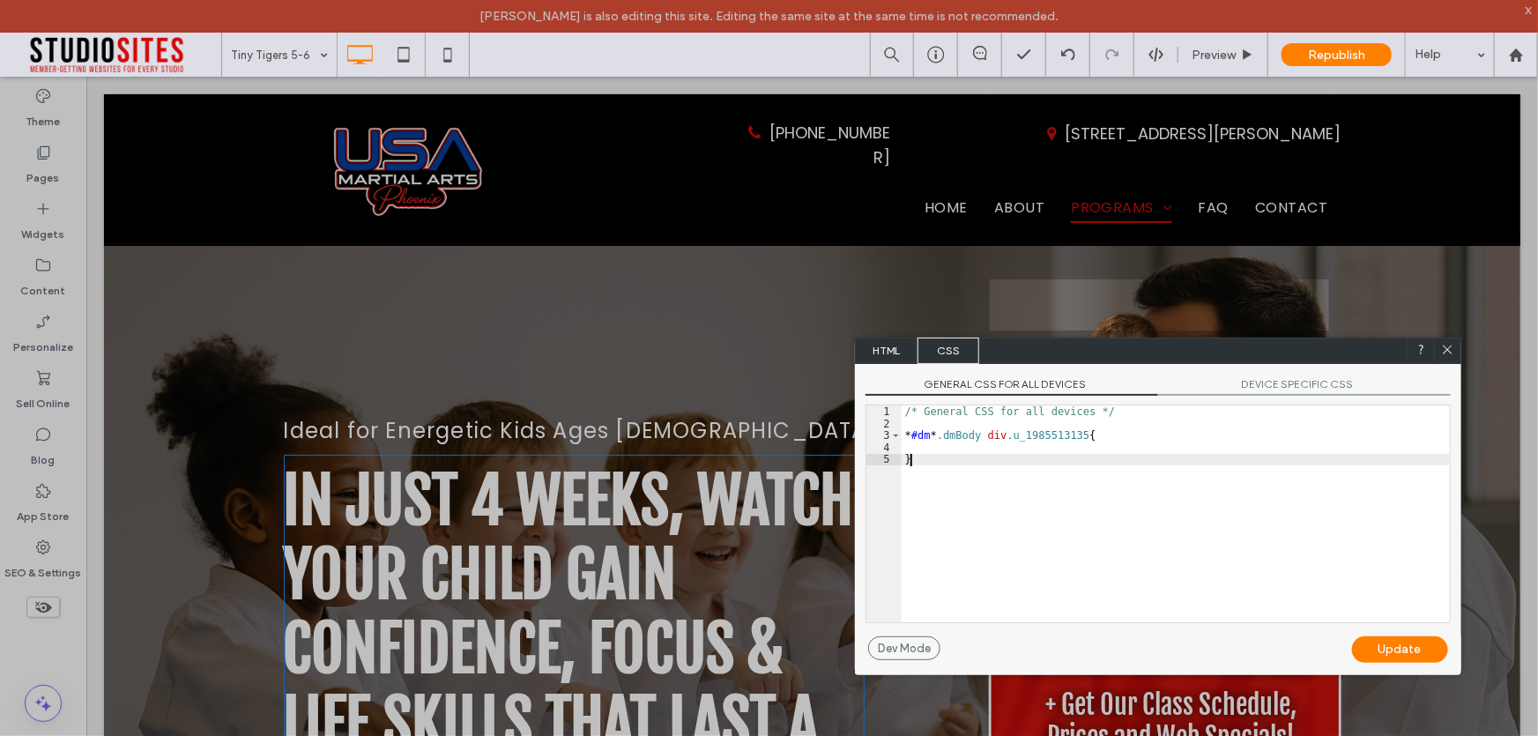
click at [923, 467] on div "/* General CSS for all devices */ * #dm * .dmBody div .u_1985513135 { }" at bounding box center [1176, 525] width 548 height 241
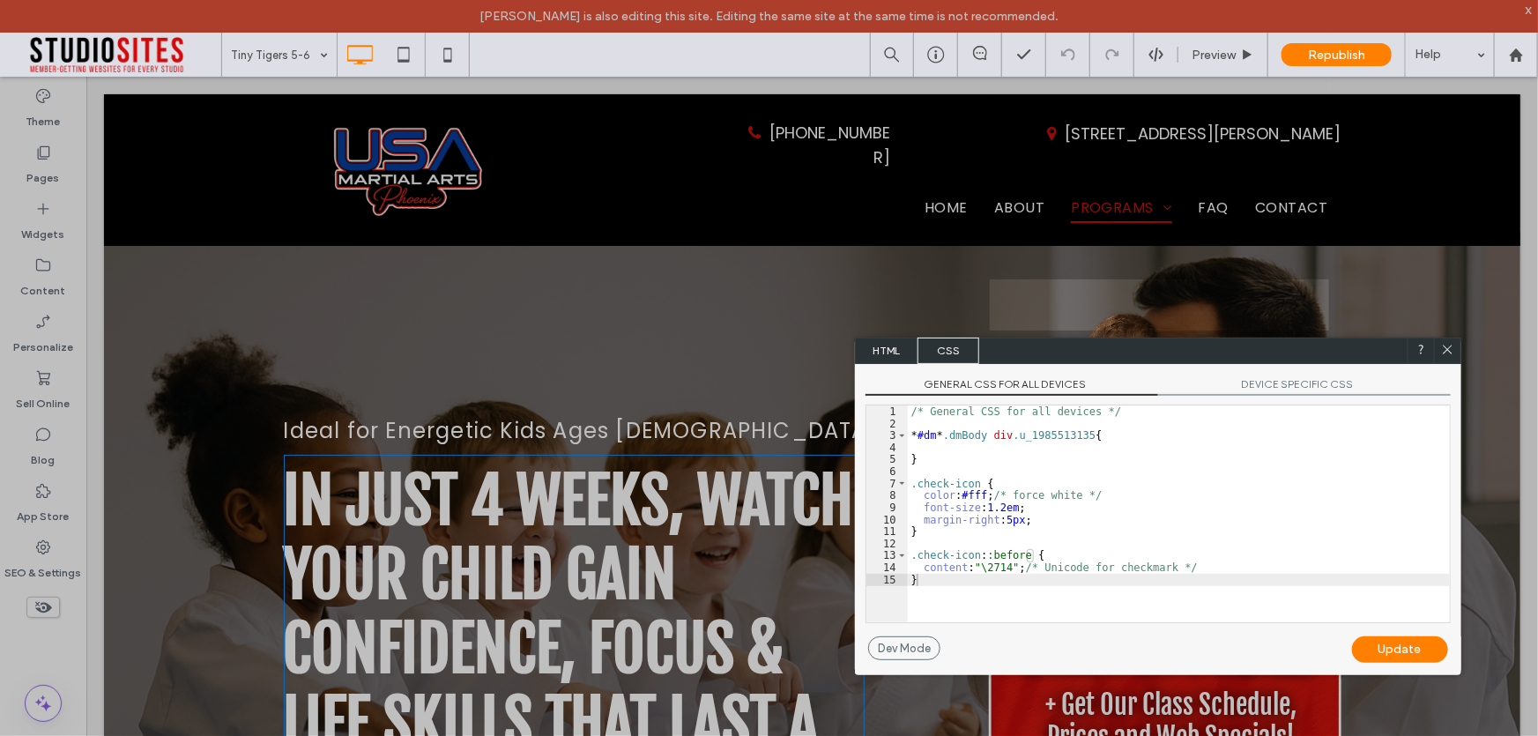
click at [1390, 644] on div "Update" at bounding box center [1400, 649] width 96 height 26
click at [889, 351] on span "HTML" at bounding box center [887, 351] width 62 height 26
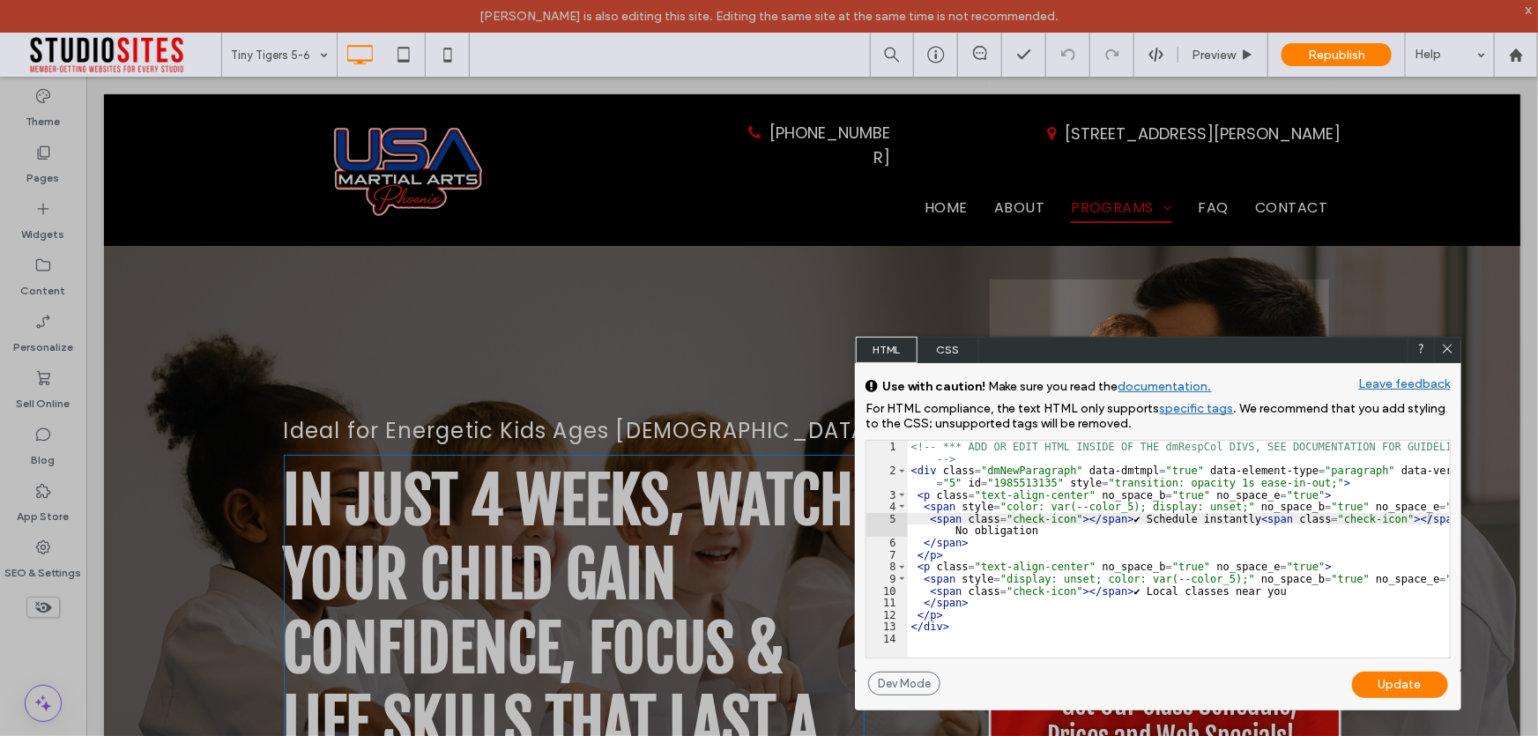
click at [1117, 519] on div "<!-- *** ADD OR EDIT HTML INSIDE OF THE dmRespCol DIVS, SEE DOCUMENTATION FOR G…" at bounding box center [1179, 567] width 542 height 253
click at [1417, 522] on div "<!-- *** ADD OR EDIT HTML INSIDE OF THE dmRespCol DIVS, SEE DOCUMENTATION FOR G…" at bounding box center [1179, 567] width 542 height 253
click at [1115, 594] on div "<!-- *** ADD OR EDIT HTML INSIDE OF THE dmRespCol DIVS, SEE DOCUMENTATION FOR G…" at bounding box center [1179, 567] width 542 height 253
click at [1406, 689] on div "Update" at bounding box center [1400, 685] width 96 height 26
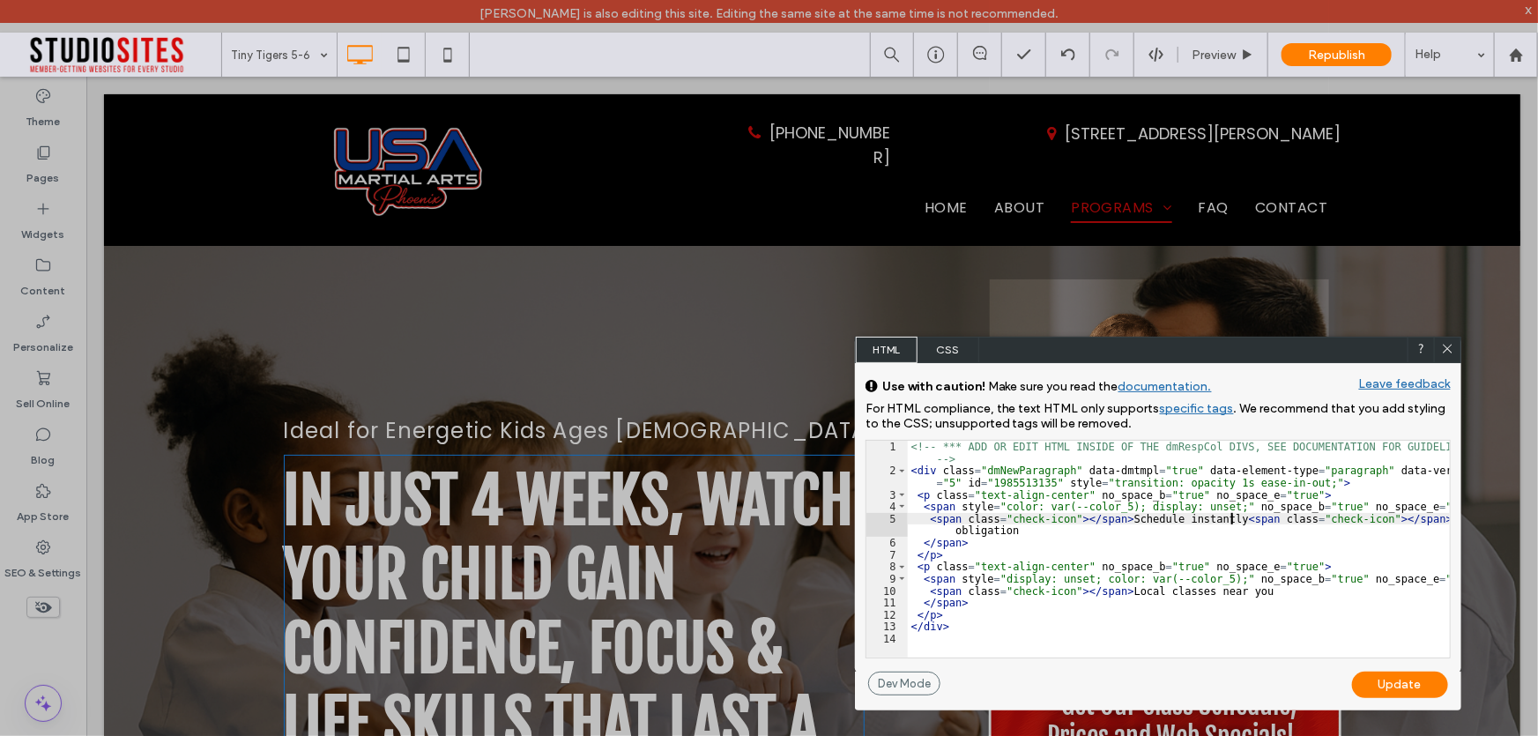
click at [1231, 520] on div "<!-- *** ADD OR EDIT HTML INSIDE OF THE dmRespCol DIVS, SEE DOCUMENTATION FOR G…" at bounding box center [1179, 567] width 542 height 253
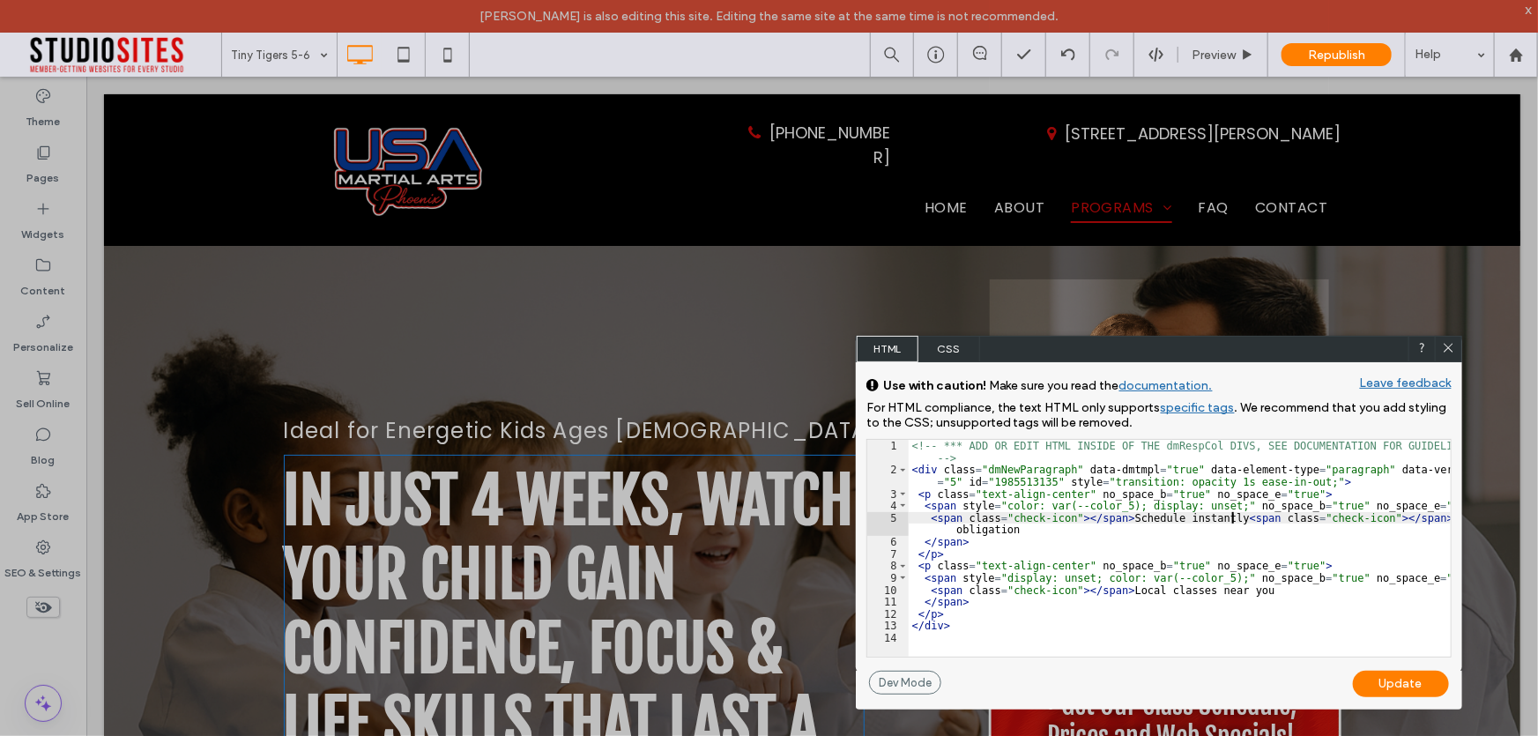
click at [937, 352] on span "CSS" at bounding box center [949, 349] width 62 height 26
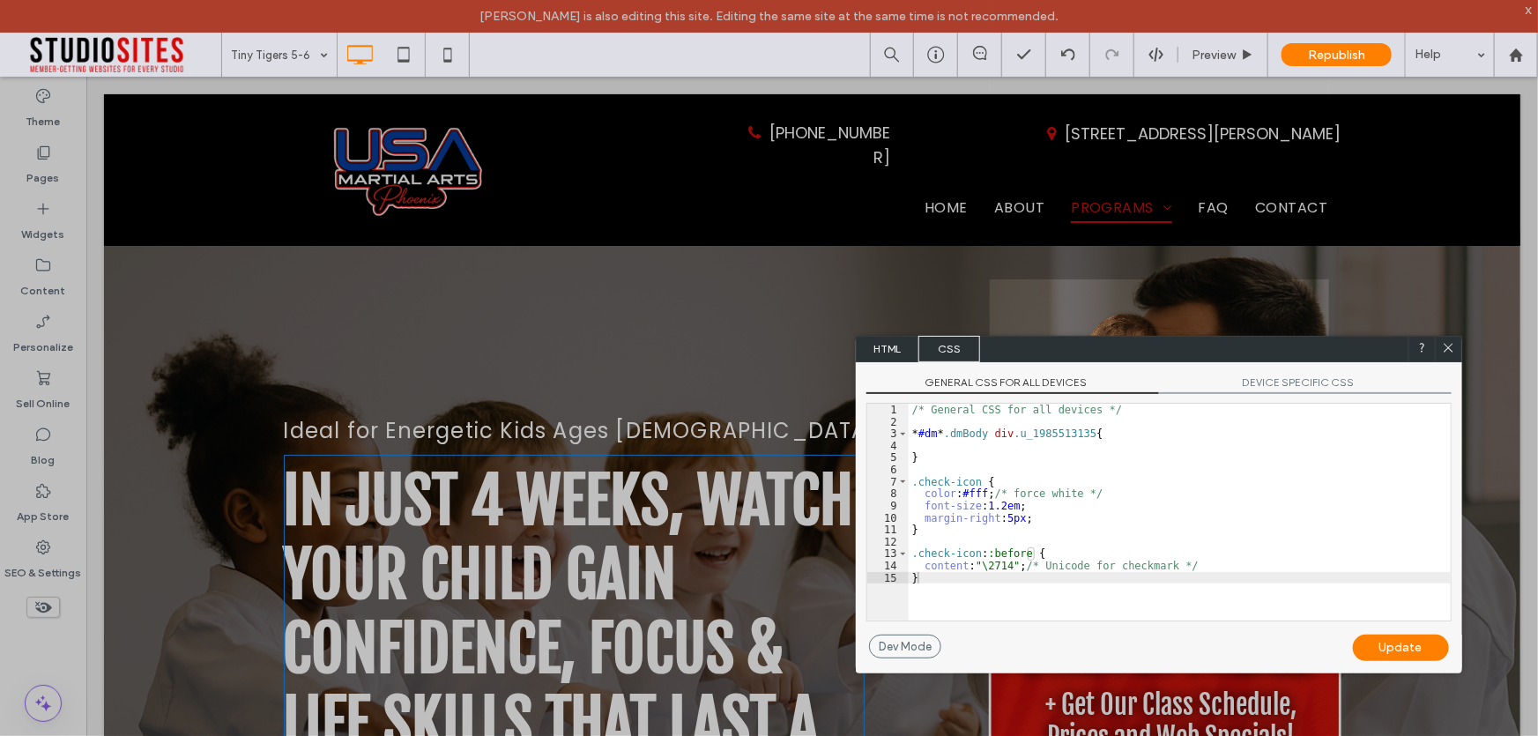
click at [1008, 519] on div "/* General CSS for all devices */ * #dm * .dmBody div .u_1985513135 { } .check-…" at bounding box center [1180, 524] width 542 height 241
type textarea "**"
click at [1398, 643] on div "Update" at bounding box center [1401, 648] width 96 height 26
click at [874, 347] on span "HTML" at bounding box center [888, 349] width 62 height 26
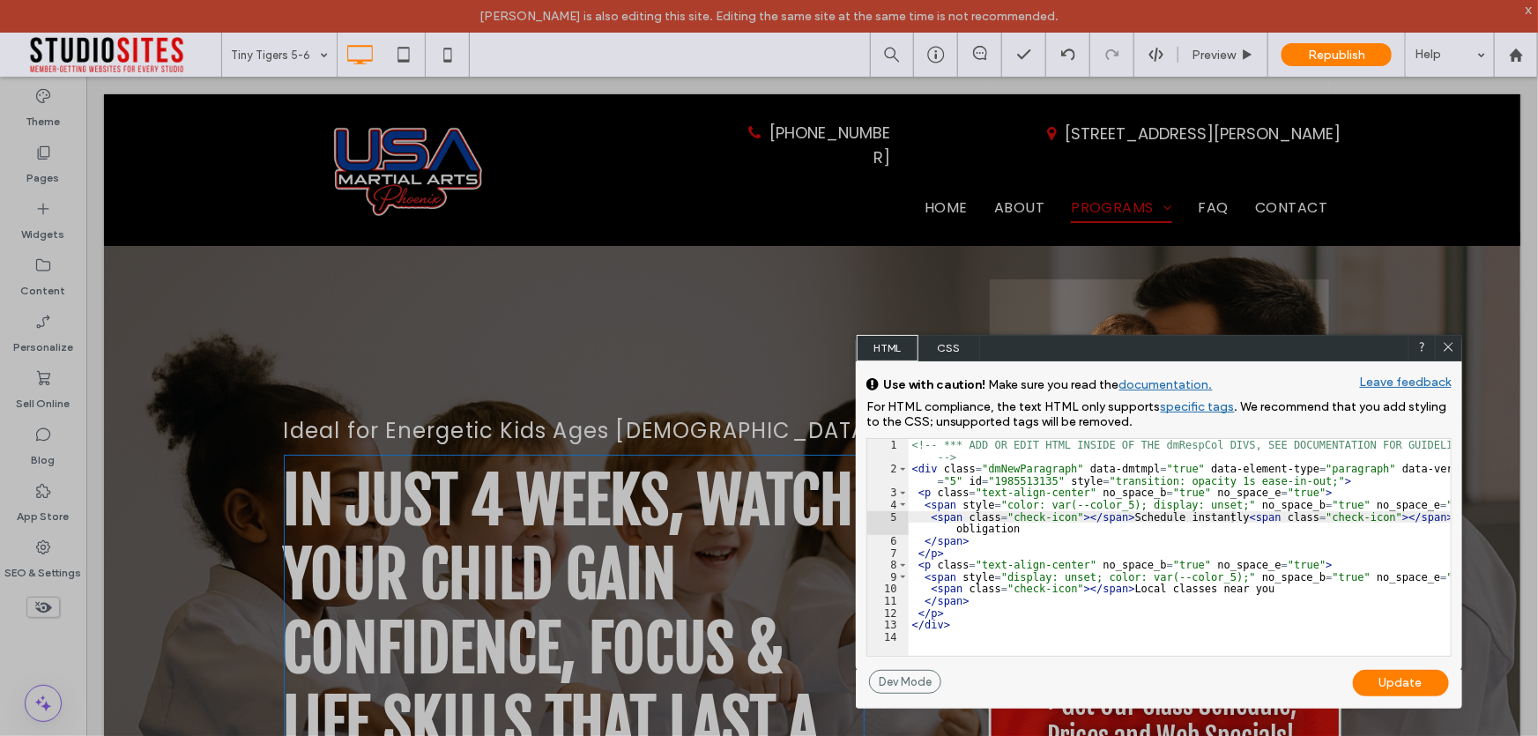
click at [1233, 520] on div "<!-- *** ADD OR EDIT HTML INSIDE OF THE dmRespCol DIVS, SEE DOCUMENTATION FOR G…" at bounding box center [1180, 565] width 542 height 253
type textarea "**"
click at [1401, 686] on div "Update" at bounding box center [1401, 683] width 96 height 26
click at [1397, 684] on div "Update" at bounding box center [1401, 683] width 96 height 26
click at [1376, 684] on div "Update" at bounding box center [1401, 683] width 96 height 26
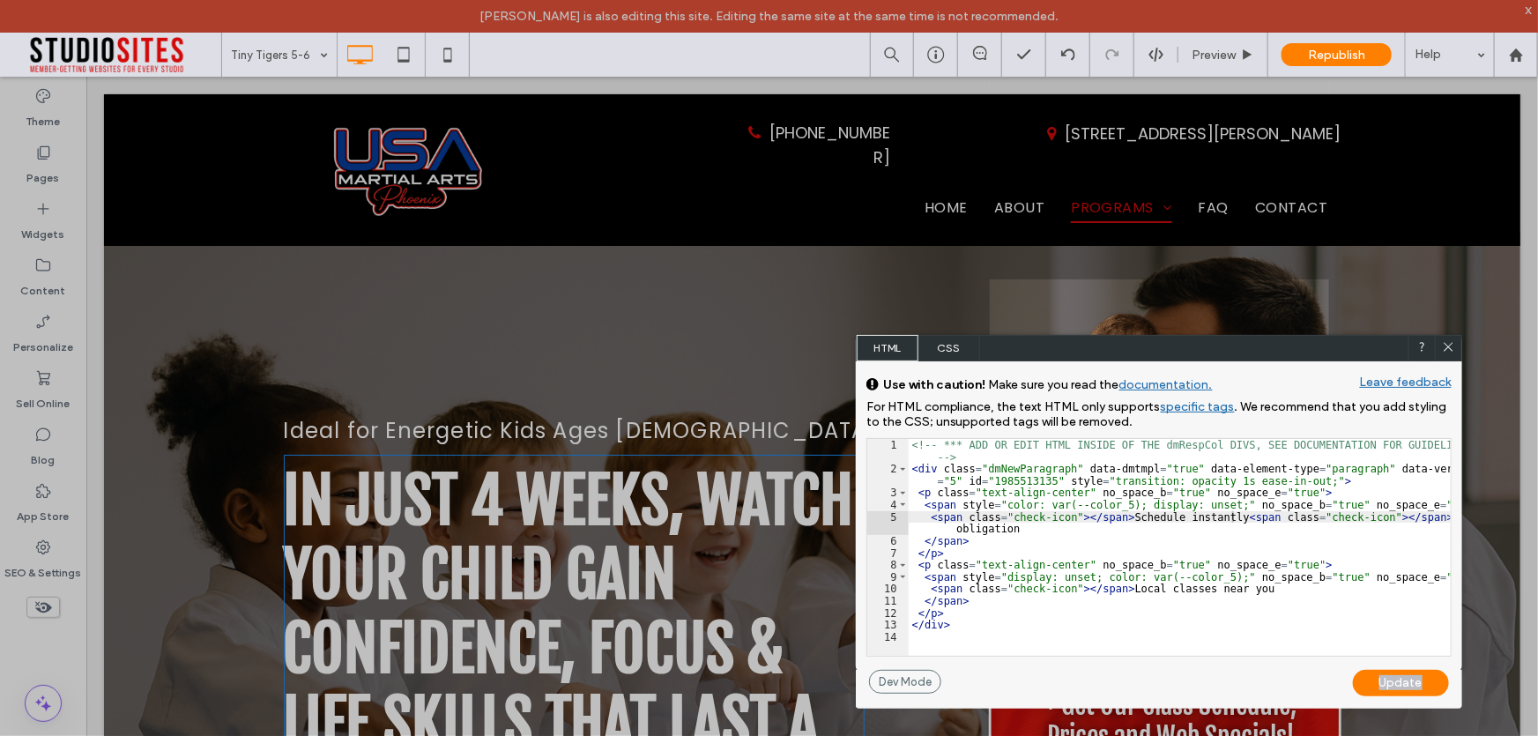
click at [1376, 684] on div "Update" at bounding box center [1401, 683] width 96 height 26
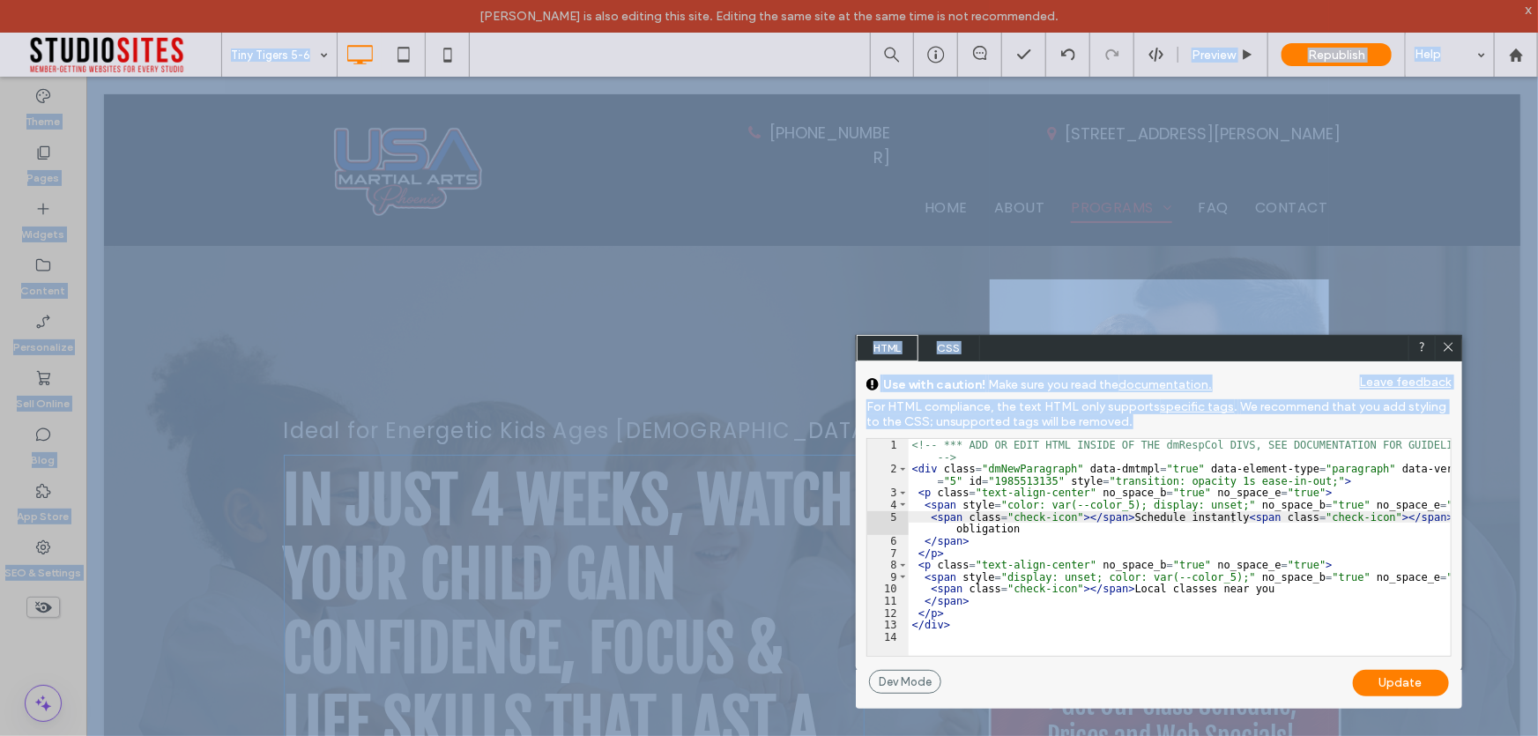
click at [1376, 684] on div "Update" at bounding box center [1401, 683] width 96 height 26
click at [1317, 677] on div "Dev Mode Undo Update" at bounding box center [1159, 683] width 580 height 26
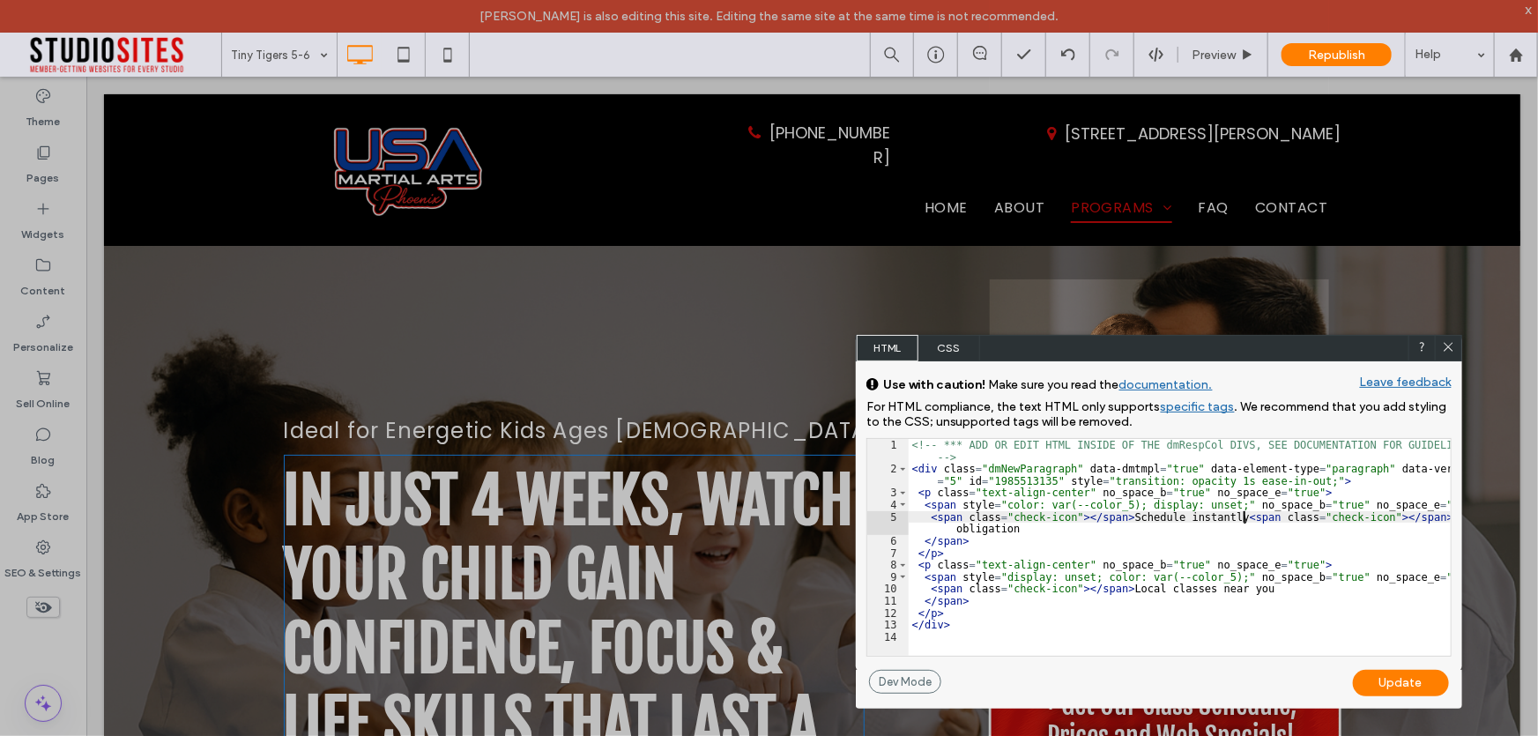
click at [1241, 511] on div "<!-- *** ADD OR EDIT HTML INSIDE OF THE dmRespCol DIVS, SEE DOCUMENTATION FOR G…" at bounding box center [1180, 565] width 542 height 253
click at [1235, 519] on div "<!-- *** ADD OR EDIT HTML INSIDE OF THE dmRespCol DIVS, SEE DOCUMENTATION FOR G…" at bounding box center [1180, 565] width 542 height 253
click at [948, 354] on span "CSS" at bounding box center [949, 348] width 62 height 26
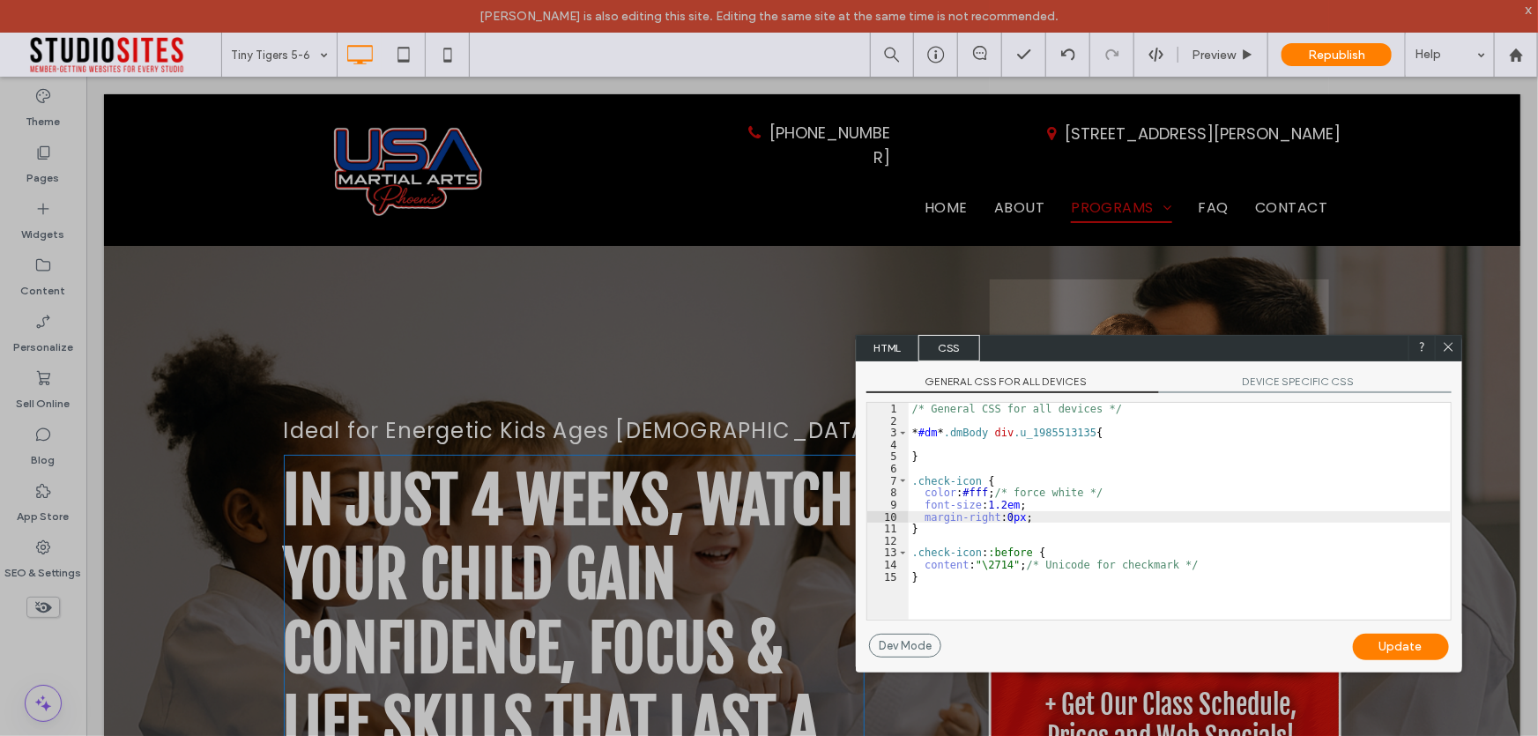
click at [978, 520] on div "/* General CSS for all devices */ * #dm * .dmBody div .u_1985513135 { } .check-…" at bounding box center [1180, 523] width 542 height 241
click at [1383, 637] on div "Update" at bounding box center [1401, 647] width 96 height 26
click at [1446, 344] on use at bounding box center [1448, 346] width 9 height 9
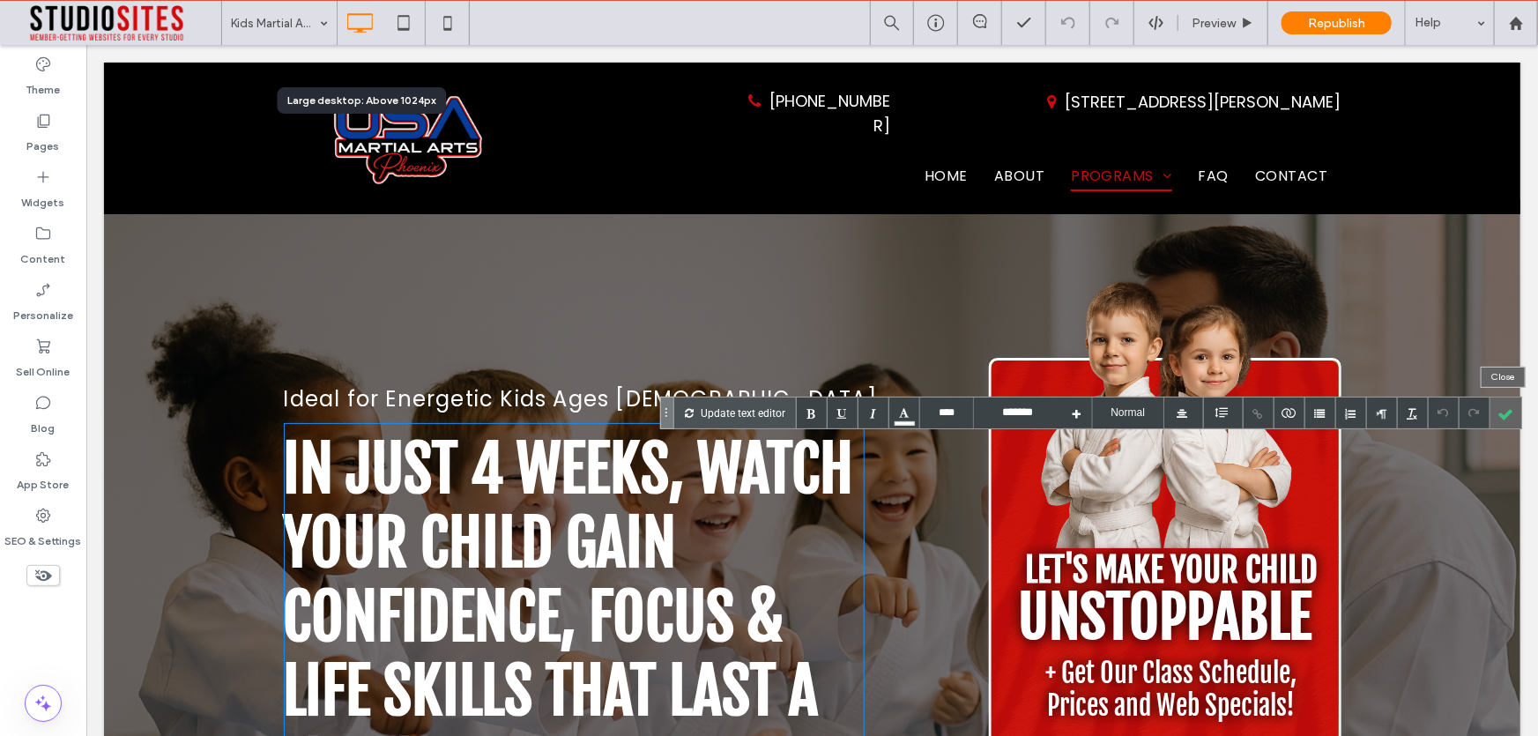
click at [1508, 419] on div at bounding box center [1506, 413] width 31 height 31
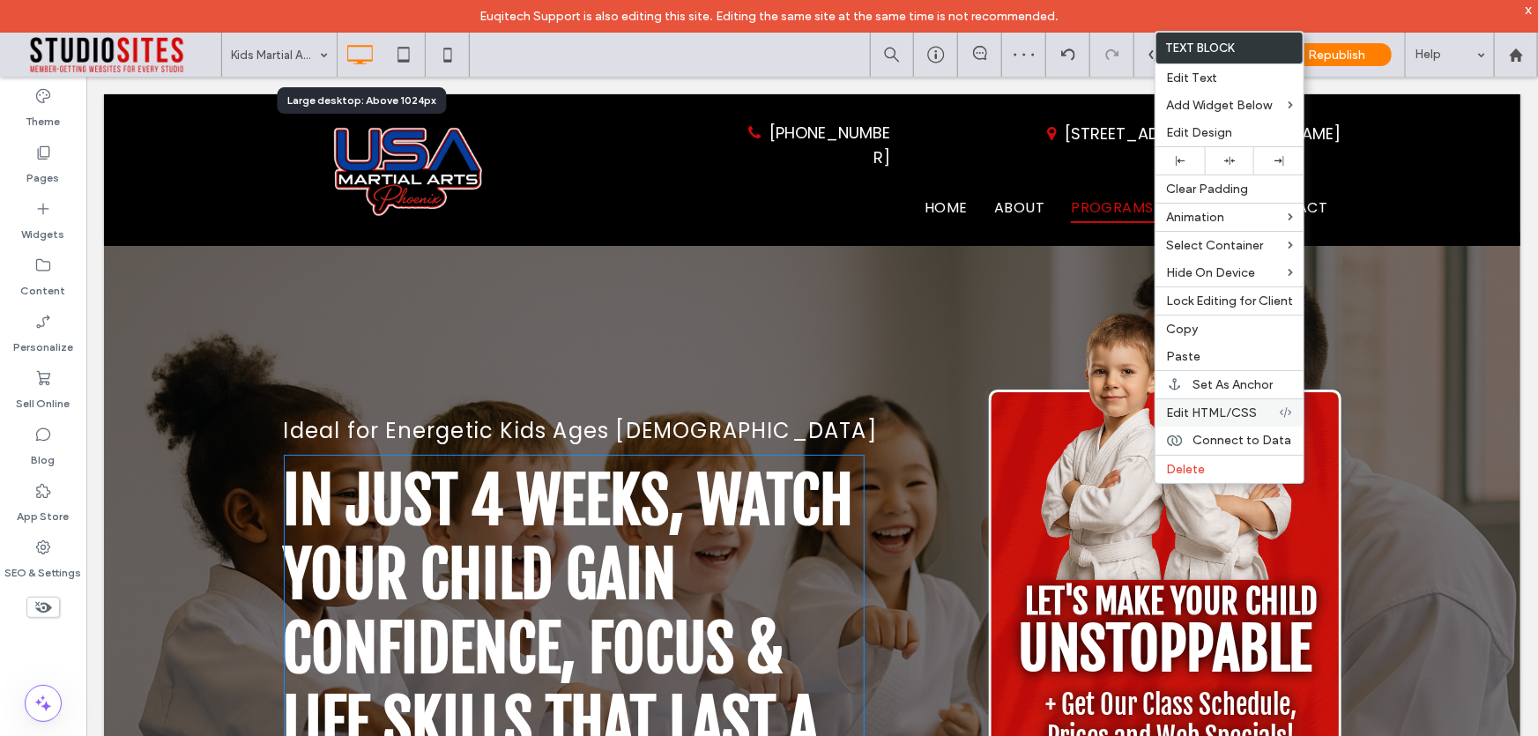
click at [1235, 420] on span "Edit HTML/CSS" at bounding box center [1211, 412] width 91 height 15
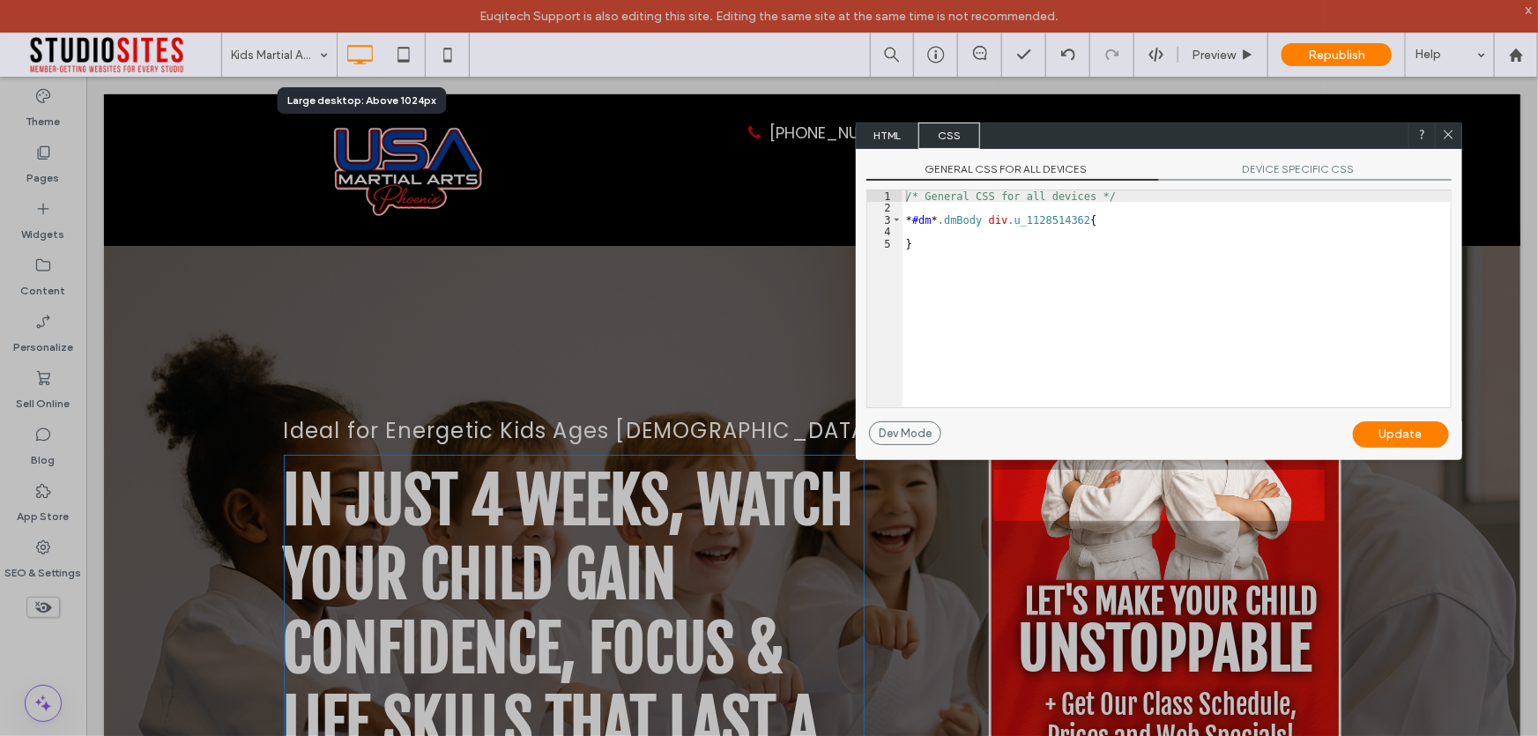
click at [883, 134] on span "HTML" at bounding box center [888, 136] width 62 height 26
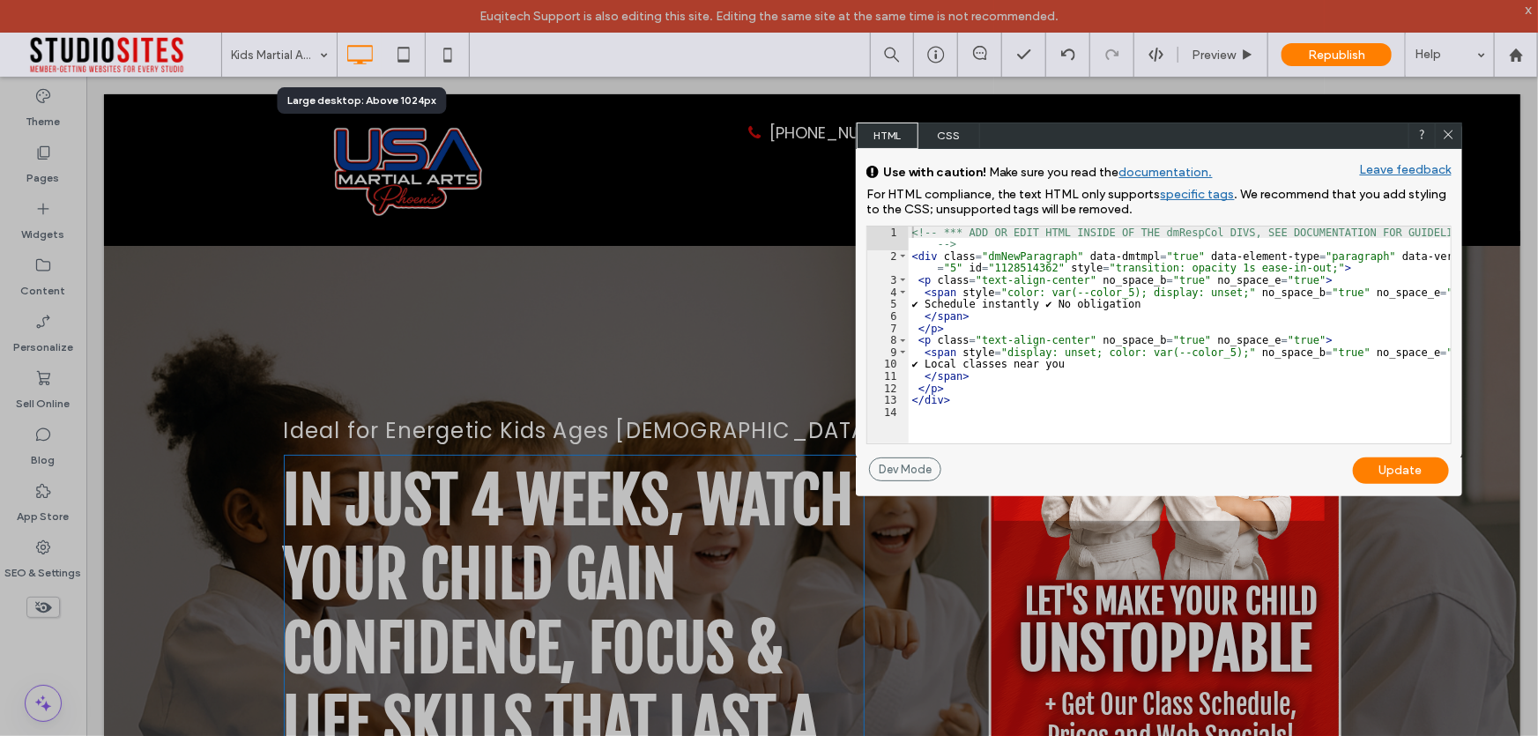
click at [1444, 133] on icon at bounding box center [1448, 134] width 13 height 13
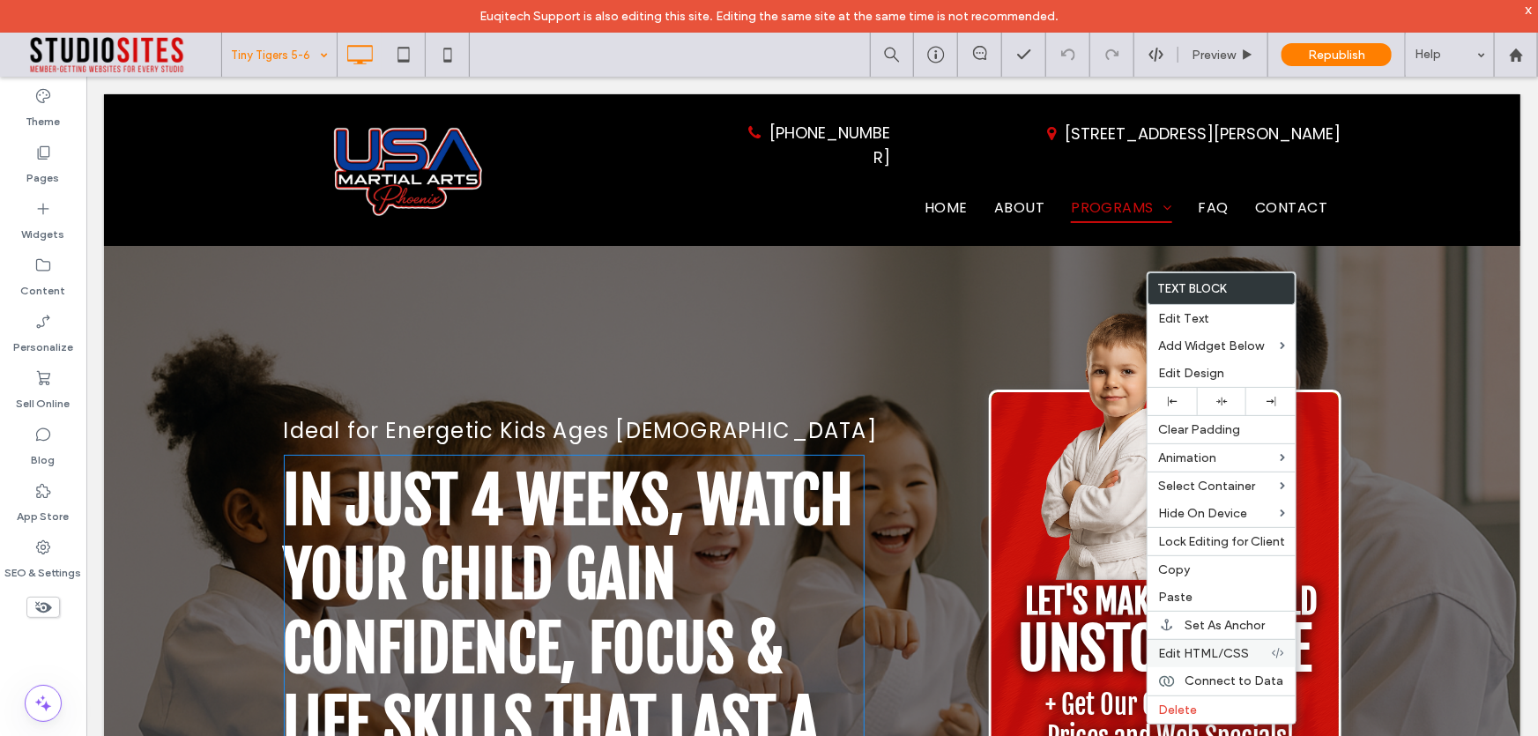
click at [1226, 658] on span "Edit HTML/CSS" at bounding box center [1203, 653] width 91 height 15
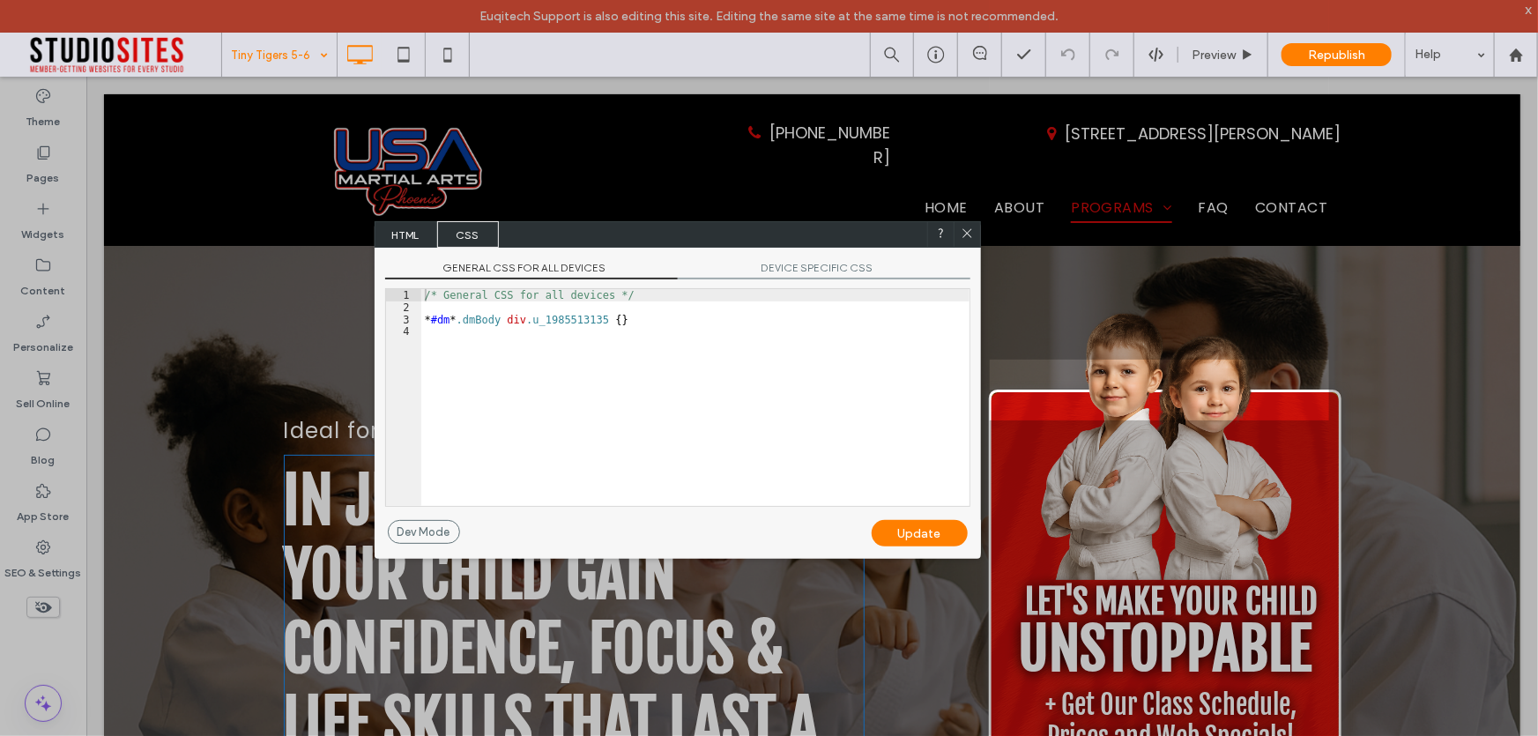
click at [409, 237] on span "HTML" at bounding box center [406, 234] width 62 height 26
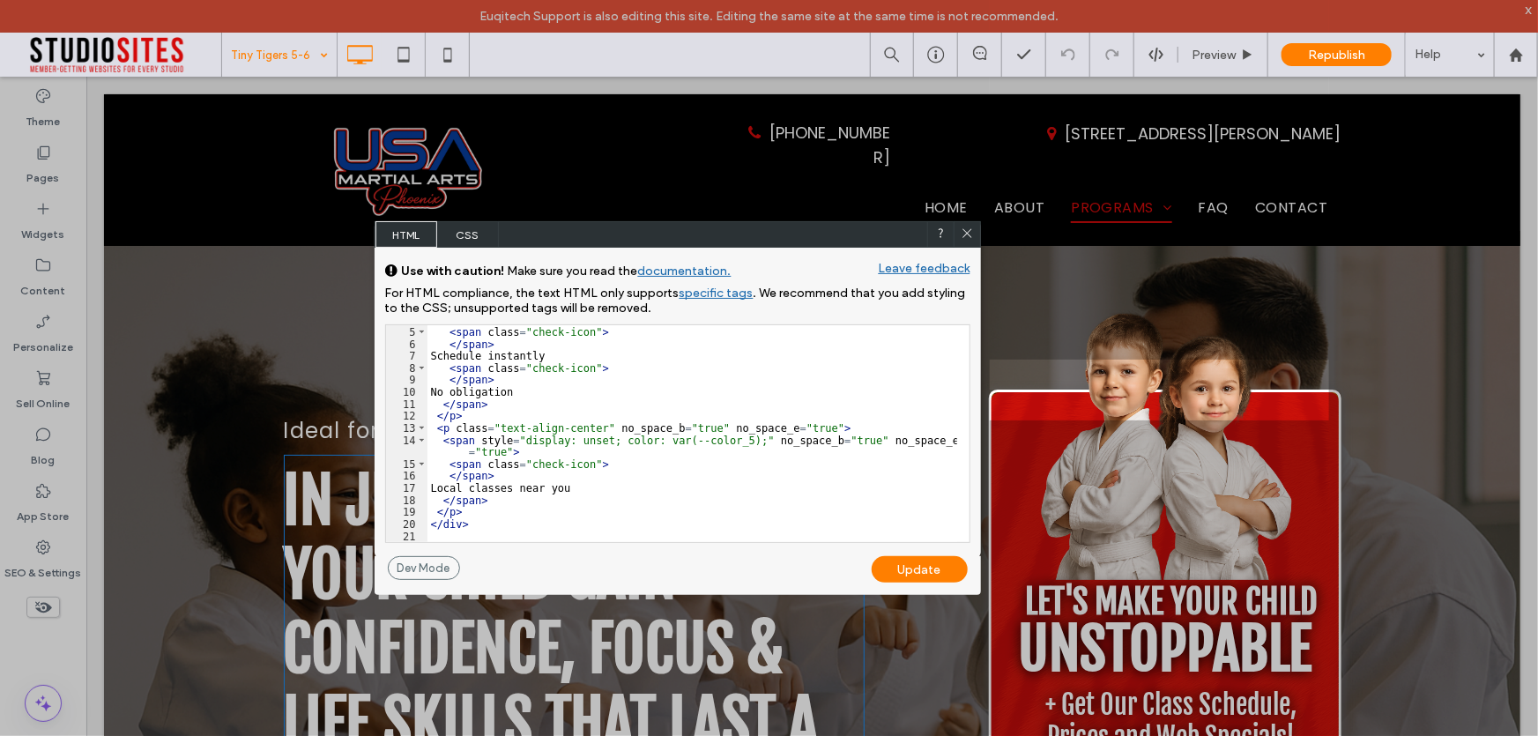
scroll to position [83, 0]
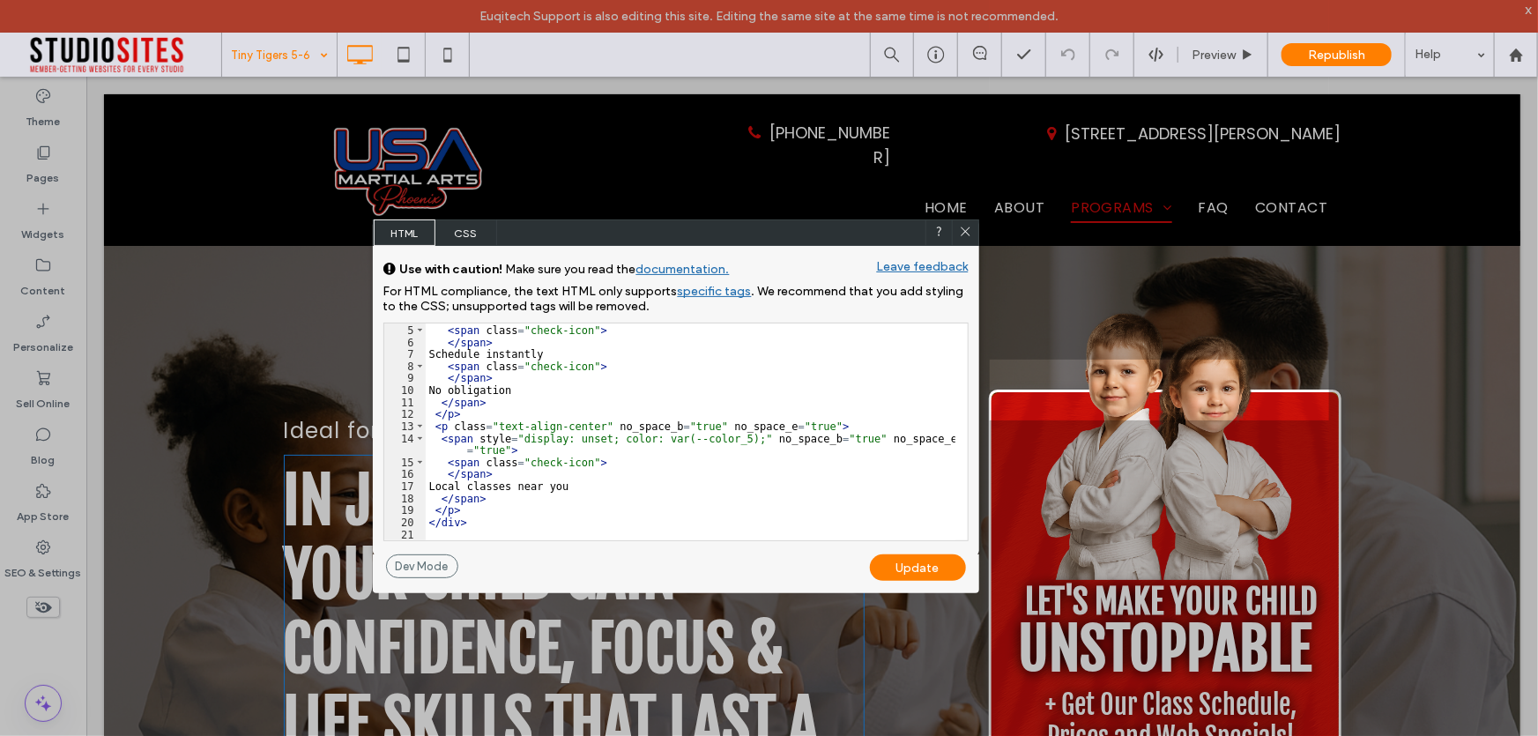
click at [479, 231] on span "CSS" at bounding box center [466, 232] width 62 height 26
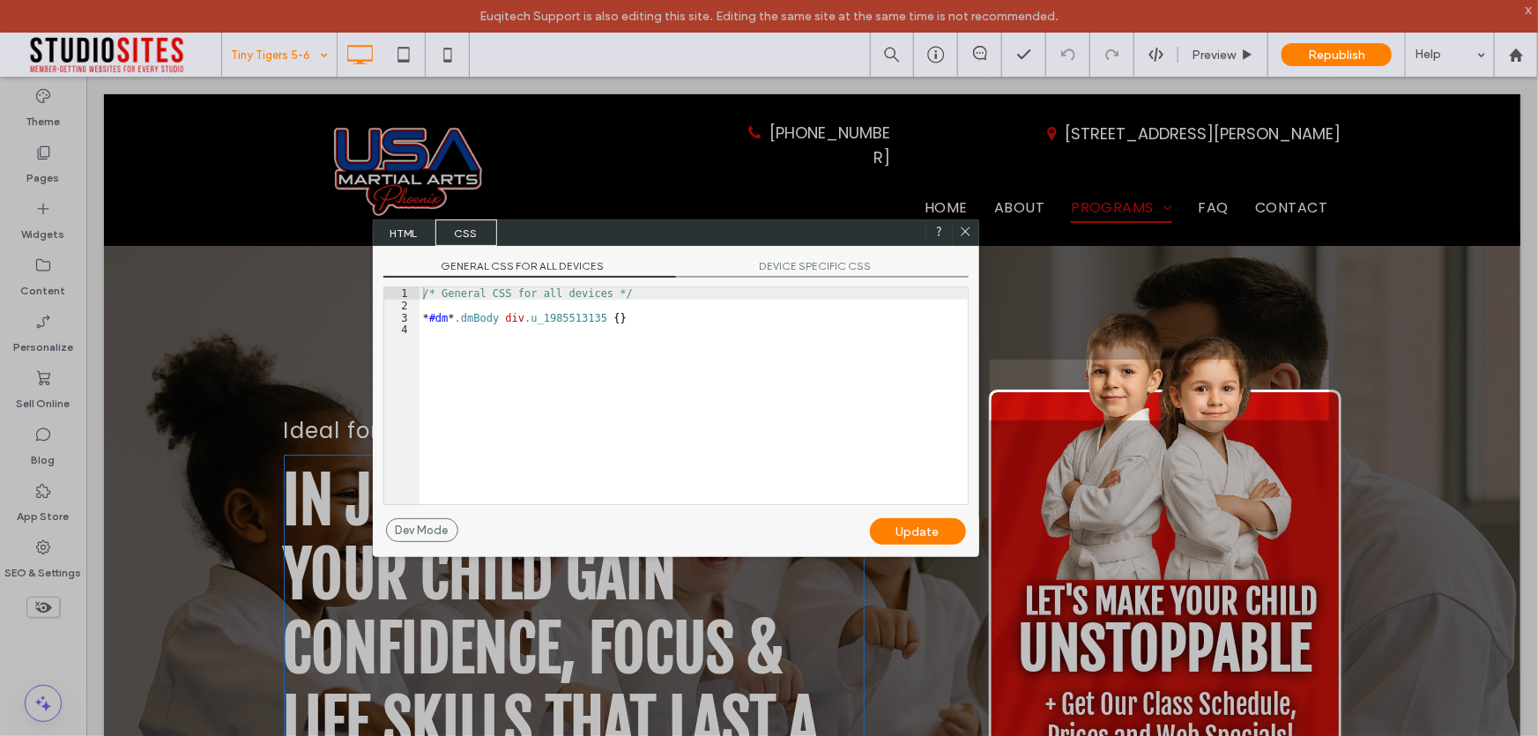
click at [453, 369] on div "/* General CSS for all devices */ * #dm * .dmBody div .u_1985513135 { }" at bounding box center [694, 407] width 548 height 241
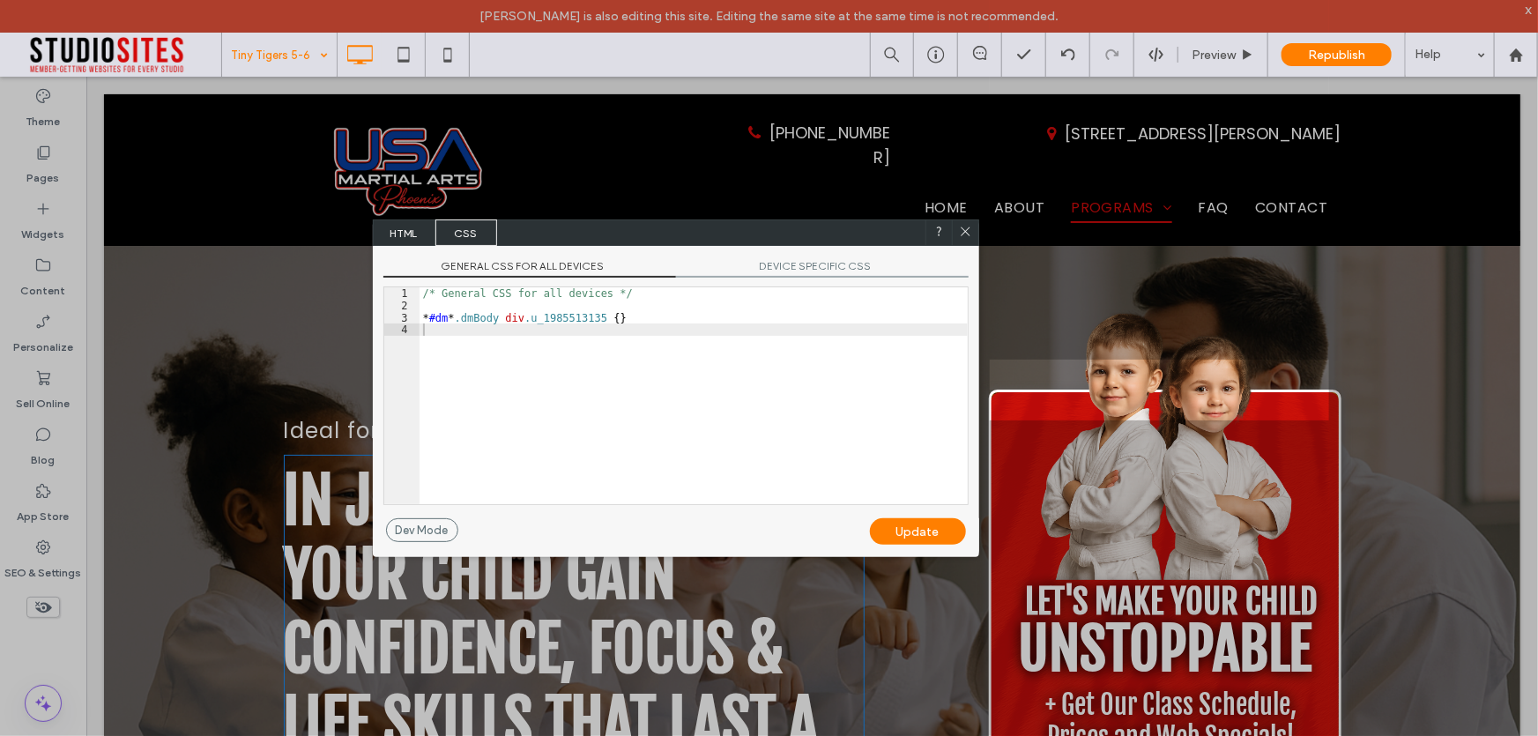
click at [816, 271] on span "DEVICE SPECIFIC CSS" at bounding box center [822, 268] width 293 height 19
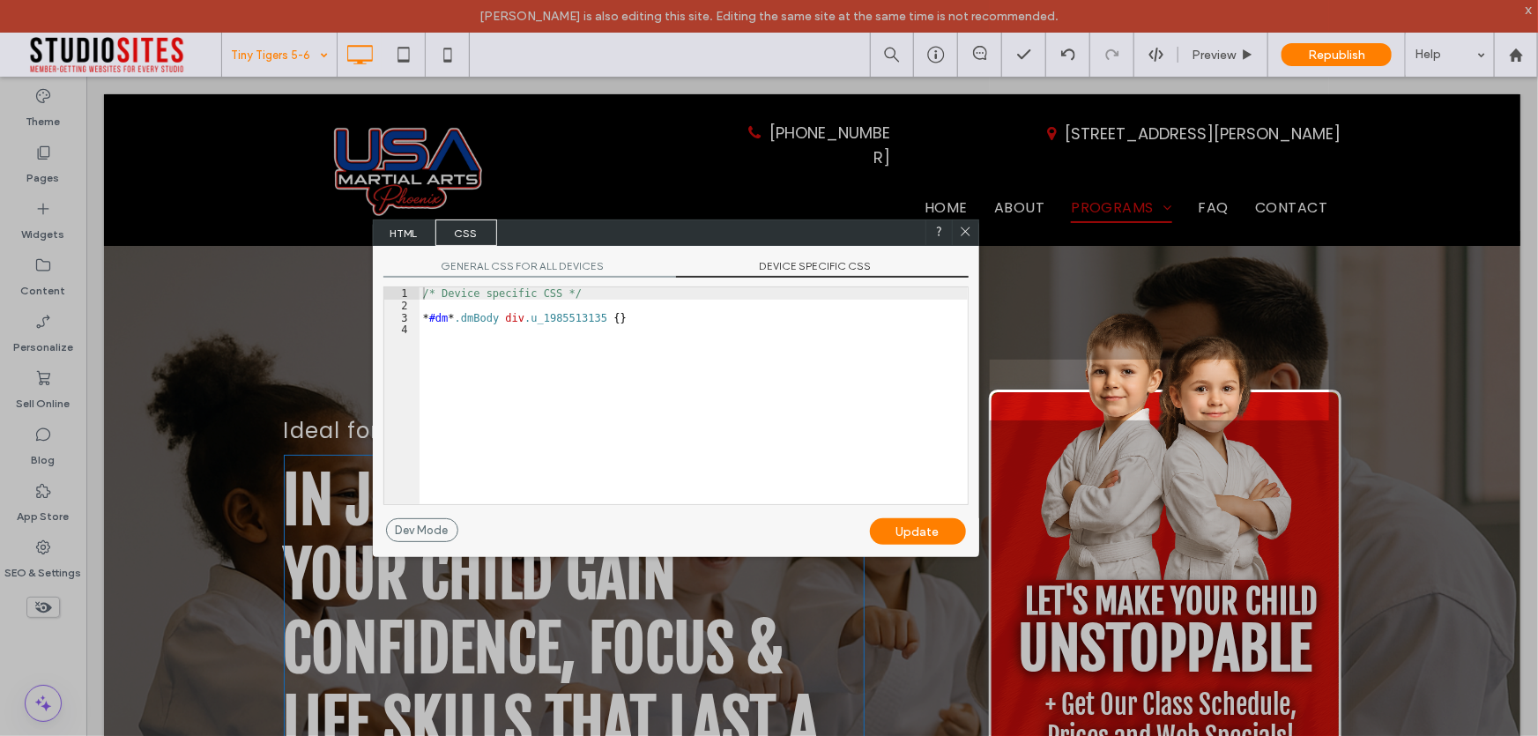
click at [505, 267] on span "GENERAL CSS FOR ALL DEVICES" at bounding box center [529, 268] width 293 height 19
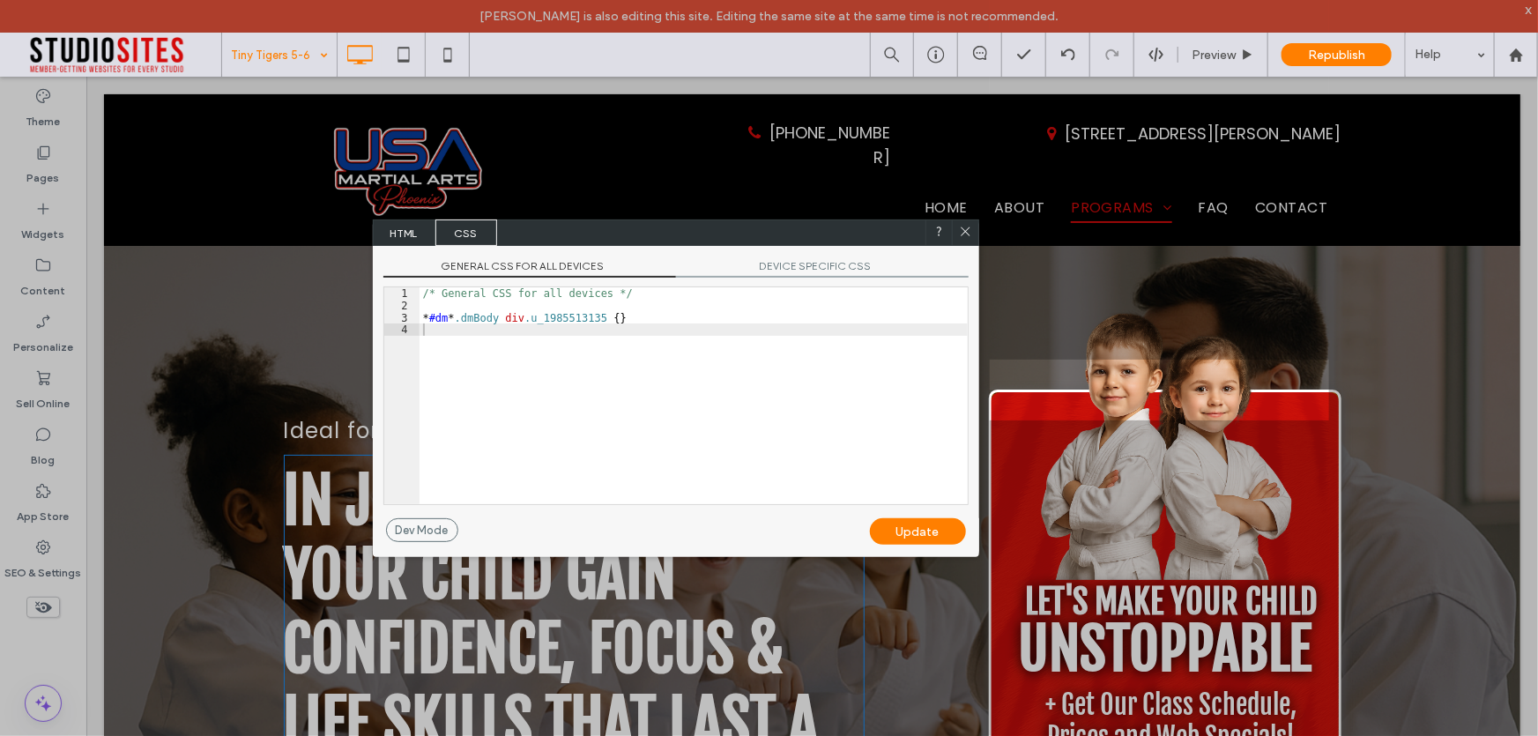
click at [396, 241] on span "HTML" at bounding box center [405, 232] width 62 height 26
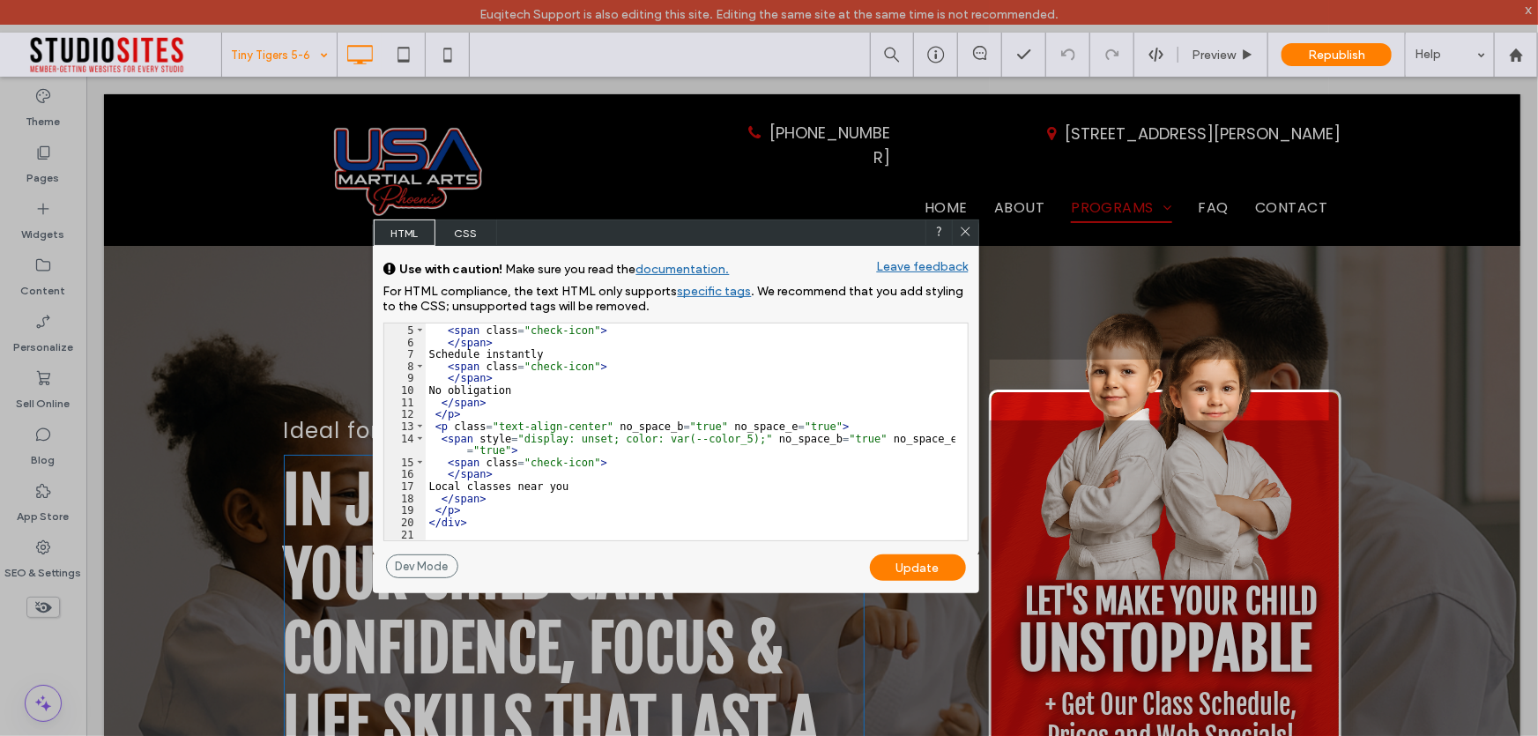
click at [463, 220] on span "CSS" at bounding box center [466, 232] width 62 height 26
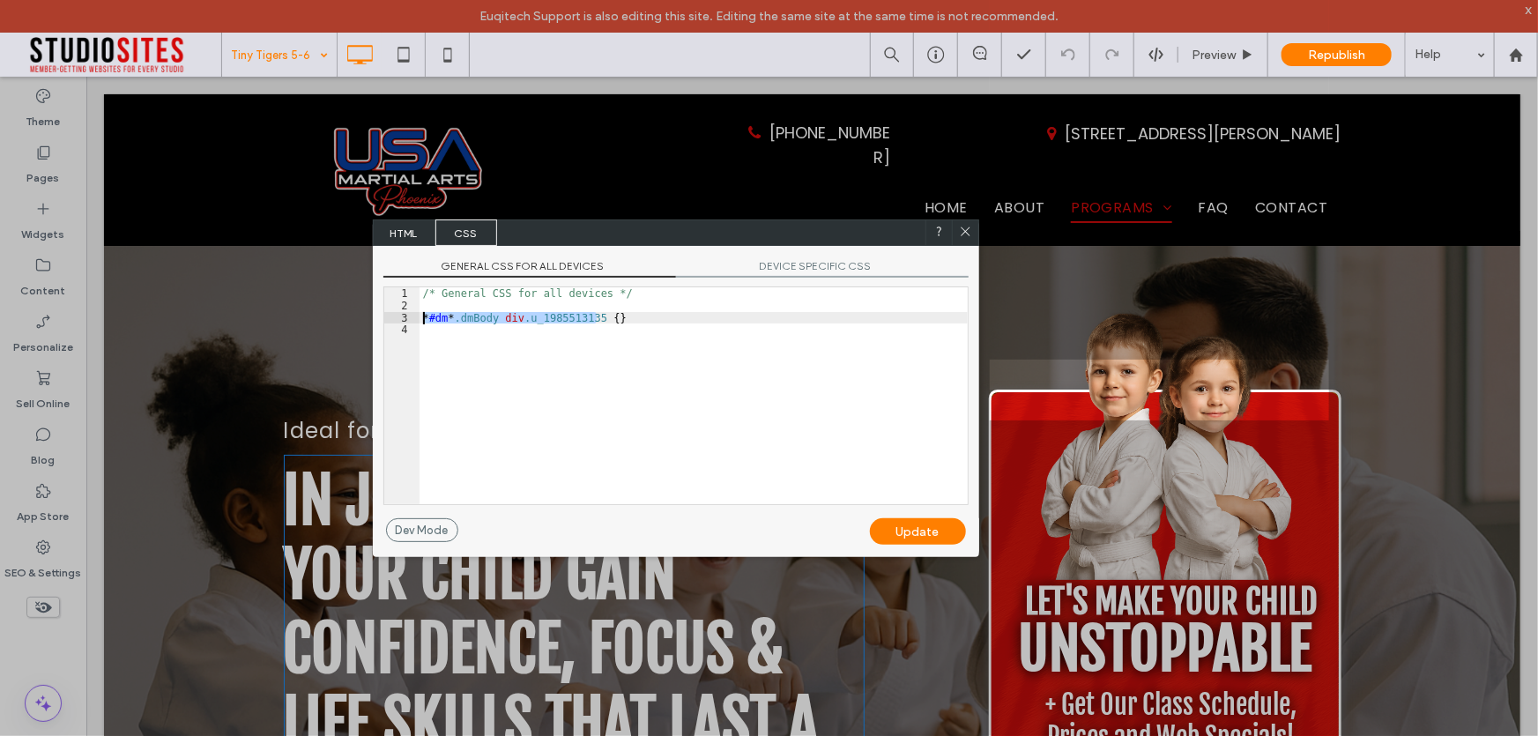
drag, startPoint x: 598, startPoint y: 316, endPoint x: 400, endPoint y: 311, distance: 197.5
click at [400, 311] on div "** 1 2 3 4 /* General CSS for all devices */ * #dm * .dmBody div .u_1985513135 …" at bounding box center [675, 395] width 585 height 219
click at [431, 338] on div "/* General CSS for all devices */ * #dm * .dmBody div .u_1985513135 { }" at bounding box center [694, 407] width 548 height 241
paste textarea
type textarea "**"
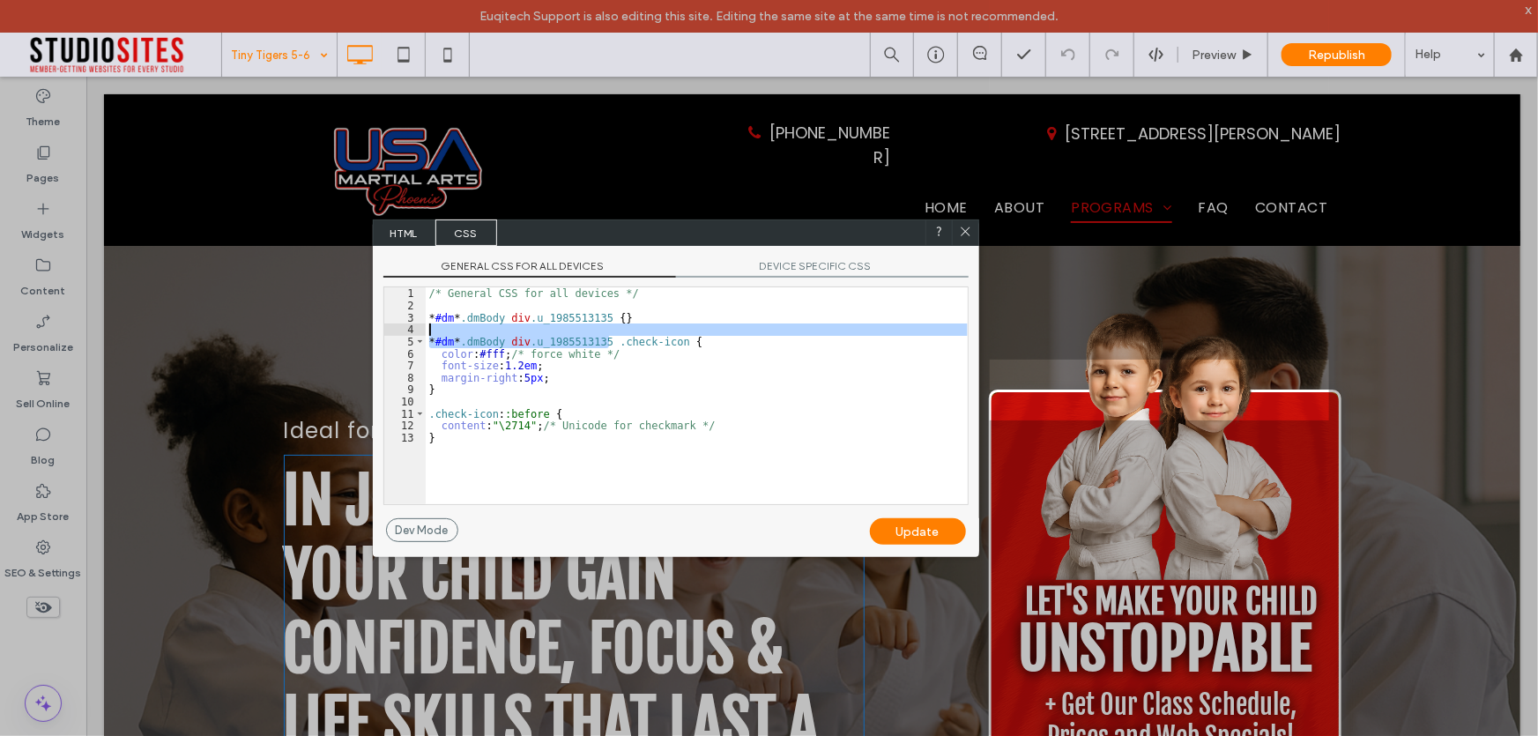
drag, startPoint x: 609, startPoint y: 343, endPoint x: 430, endPoint y: 332, distance: 179.2
click at [430, 332] on div "/* General CSS for all devices */ * #dm * .dmBody div .u_1985513135 { } * #dm *…" at bounding box center [697, 407] width 542 height 241
click at [447, 340] on div "/* General CSS for all devices */ * #dm * .dmBody div .u_1985513135 { } * #dm *…" at bounding box center [697, 395] width 542 height 217
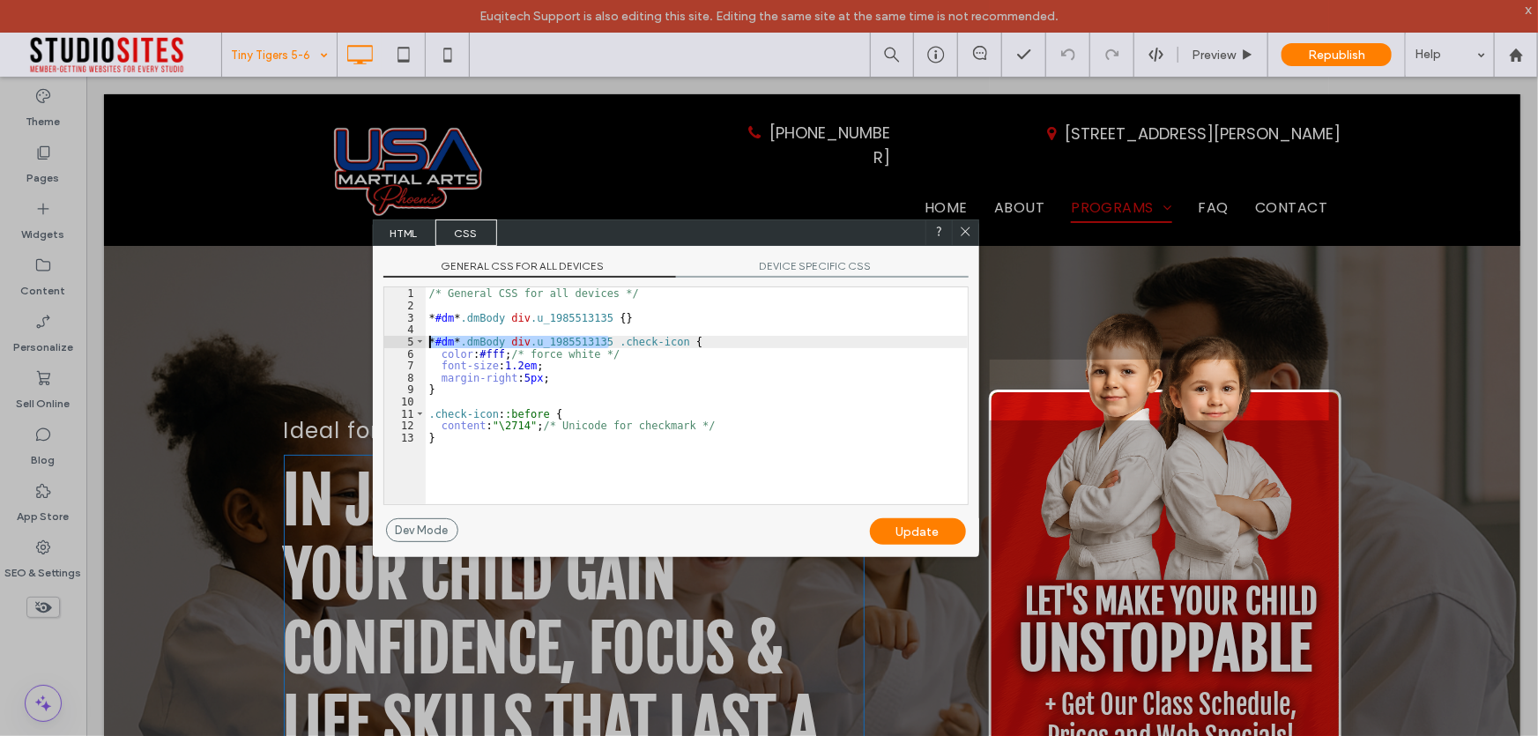
drag, startPoint x: 606, startPoint y: 342, endPoint x: 405, endPoint y: 338, distance: 201.9
click at [405, 338] on div "** 1 2 3 4 5 6 7 8 9 10 11 12 13 /* General CSS for all devices */ * #dm * .dmB…" at bounding box center [675, 395] width 585 height 219
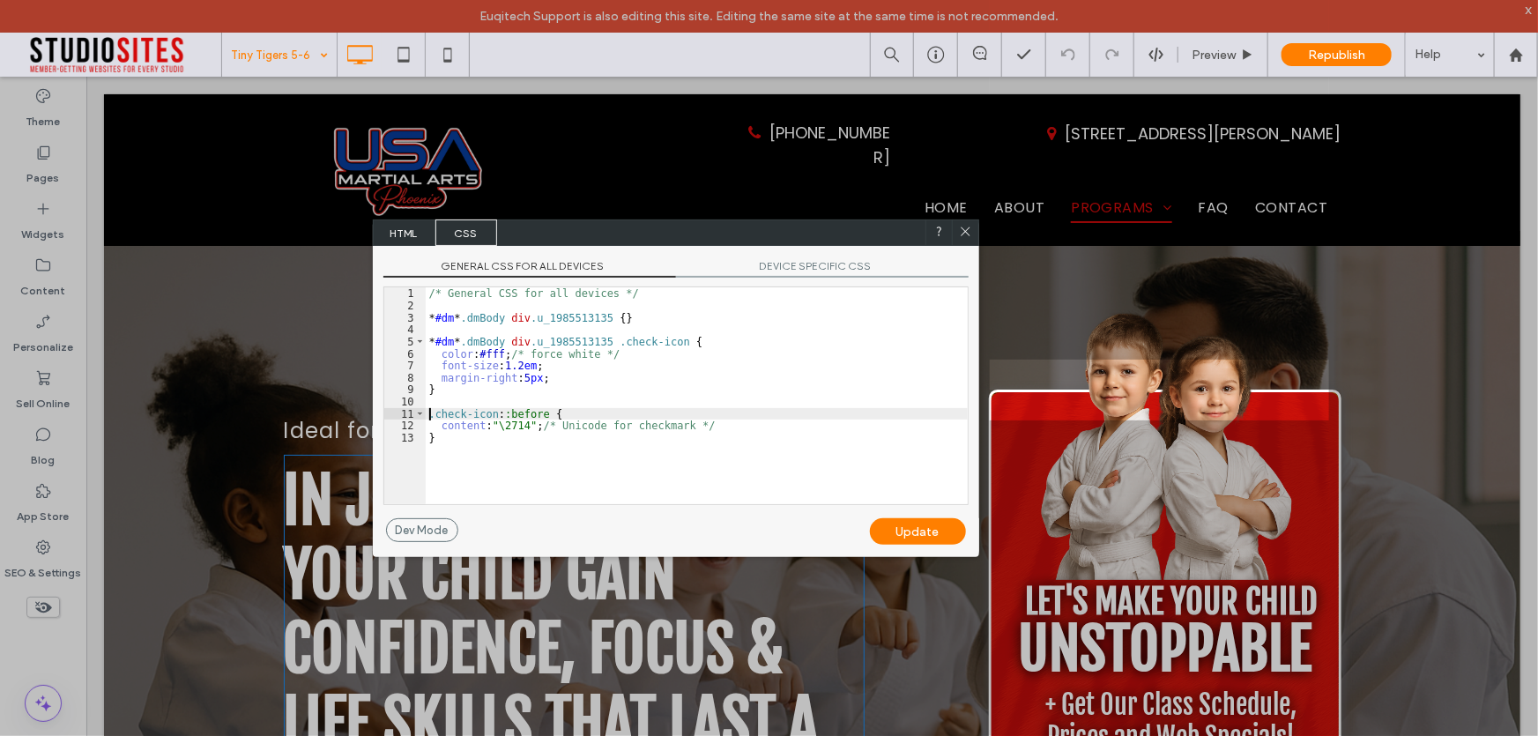
click at [427, 412] on div "/* General CSS for all devices */ * #dm * .dmBody div .u_1985513135 { } * #dm *…" at bounding box center [697, 407] width 542 height 241
click at [520, 450] on div "/* General CSS for all devices */ * #dm * .dmBody div .u_1985513135 { } * #dm *…" at bounding box center [697, 407] width 542 height 241
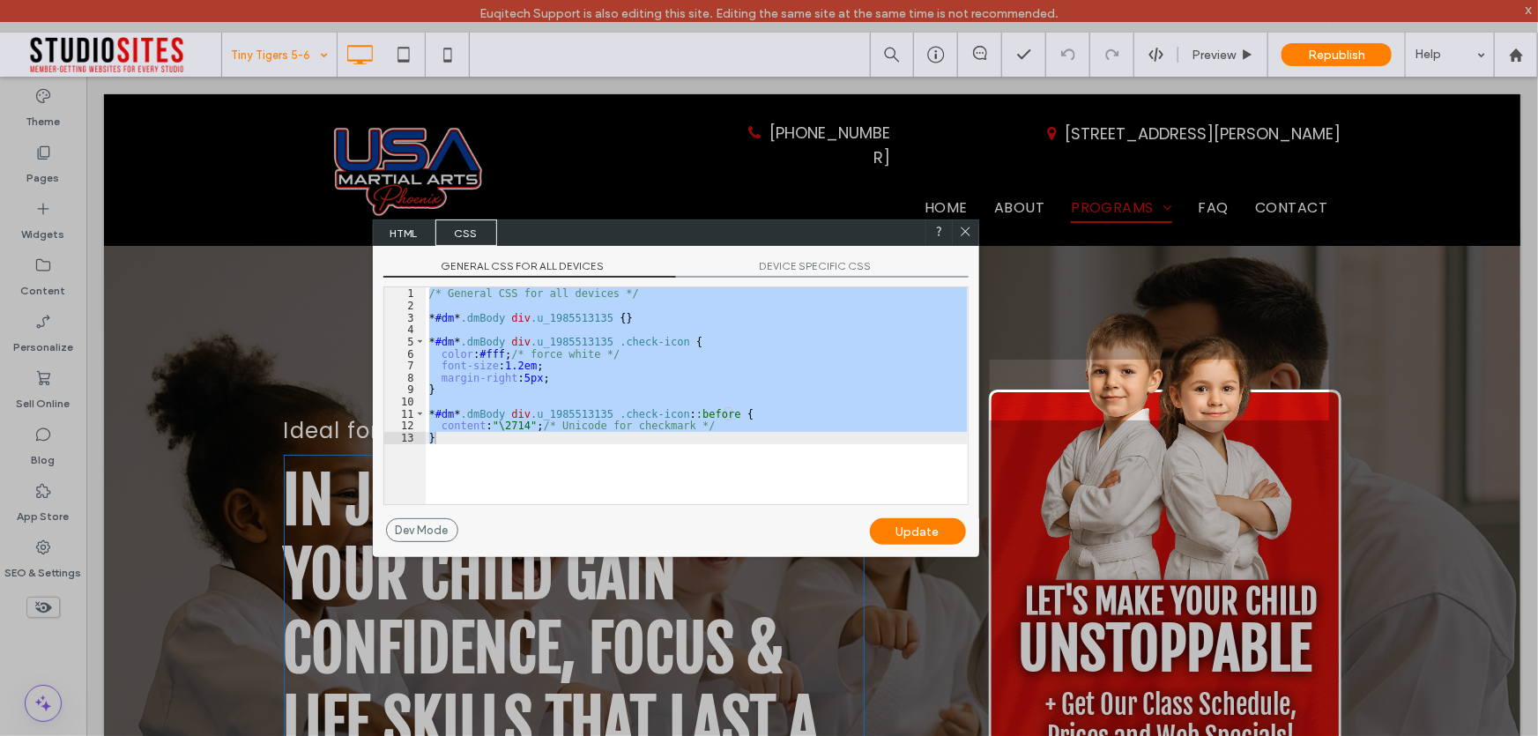
click at [909, 536] on div "Update" at bounding box center [918, 531] width 96 height 26
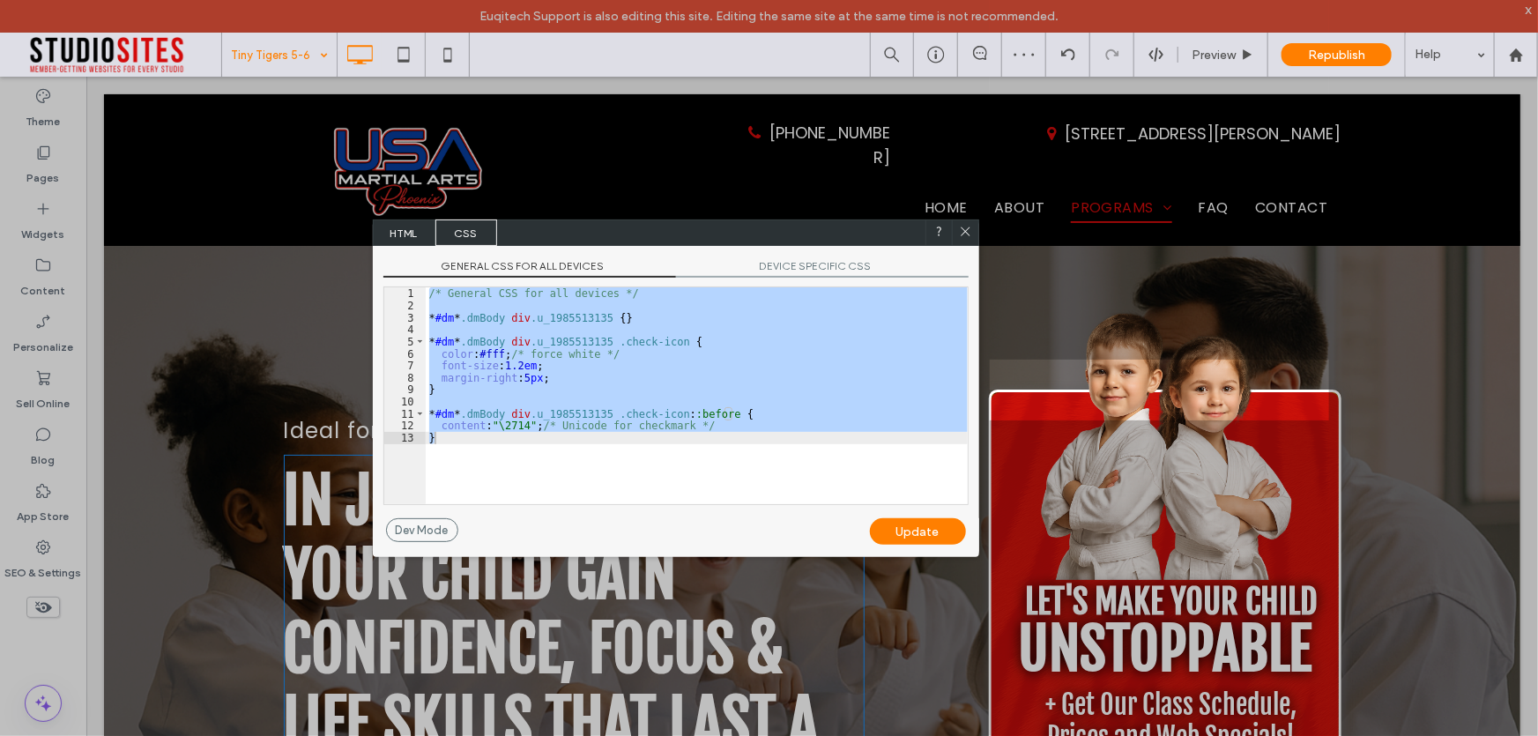
click at [405, 241] on span "HTML" at bounding box center [405, 232] width 62 height 26
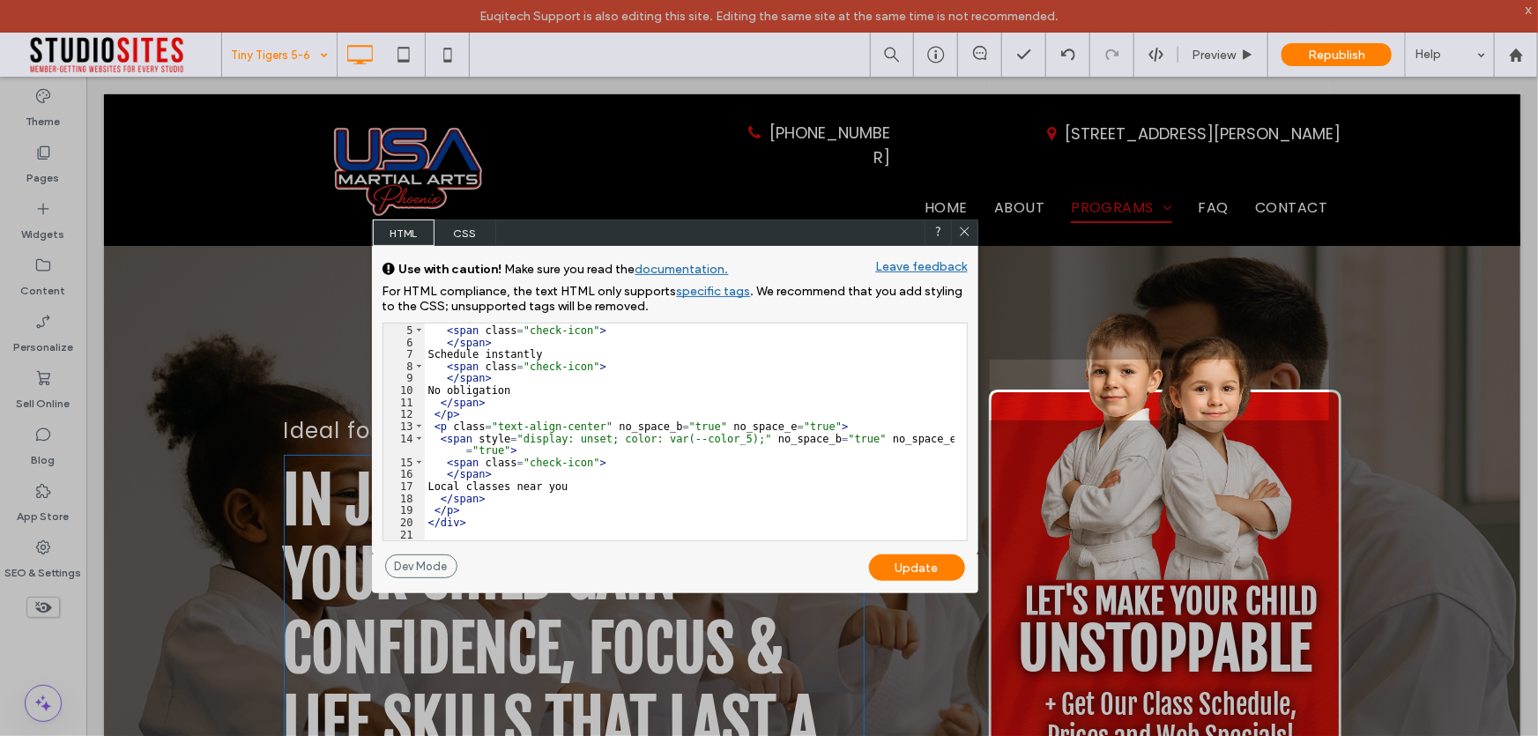
click at [911, 569] on div "Update" at bounding box center [917, 567] width 96 height 26
click at [965, 234] on icon at bounding box center [964, 231] width 13 height 13
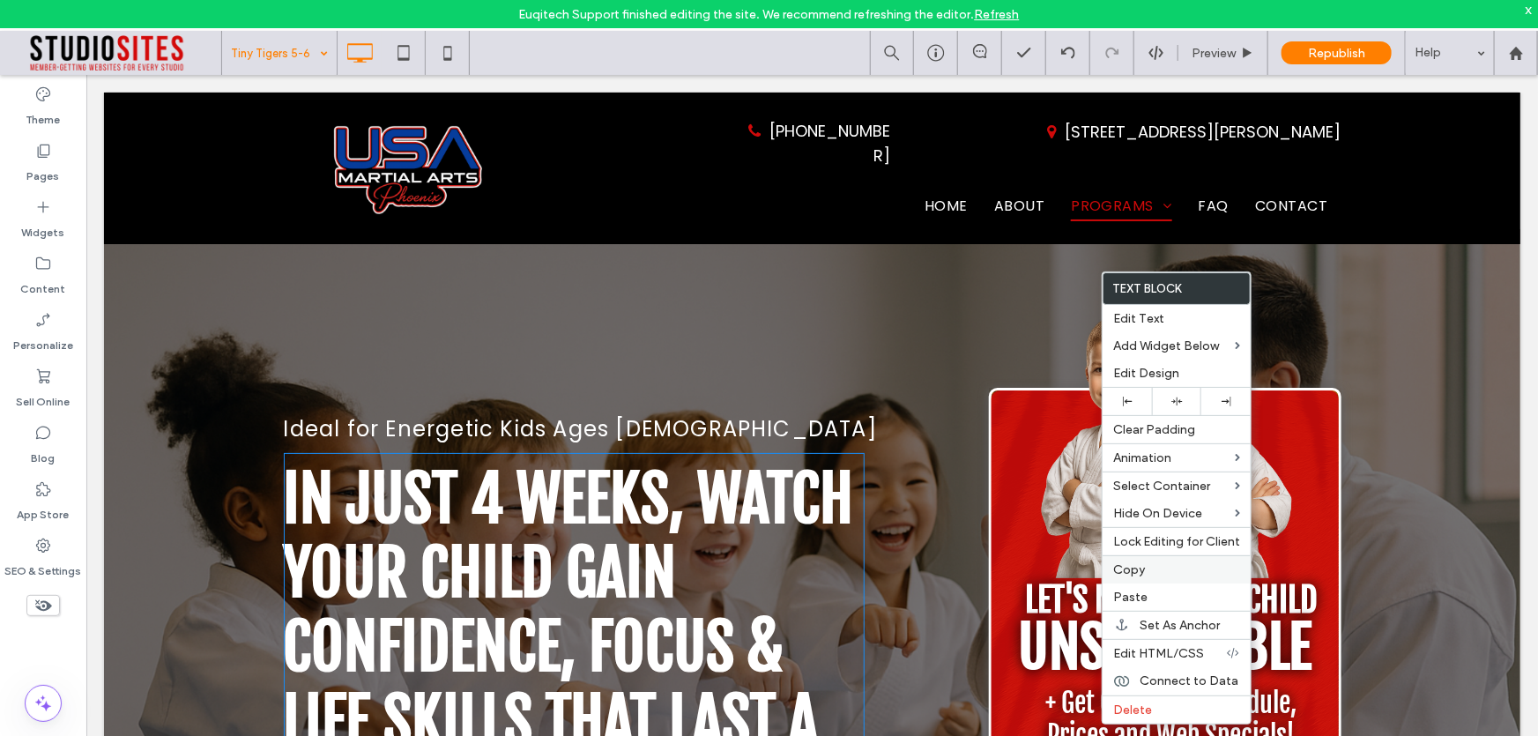
click at [1149, 573] on label "Copy" at bounding box center [1176, 569] width 127 height 15
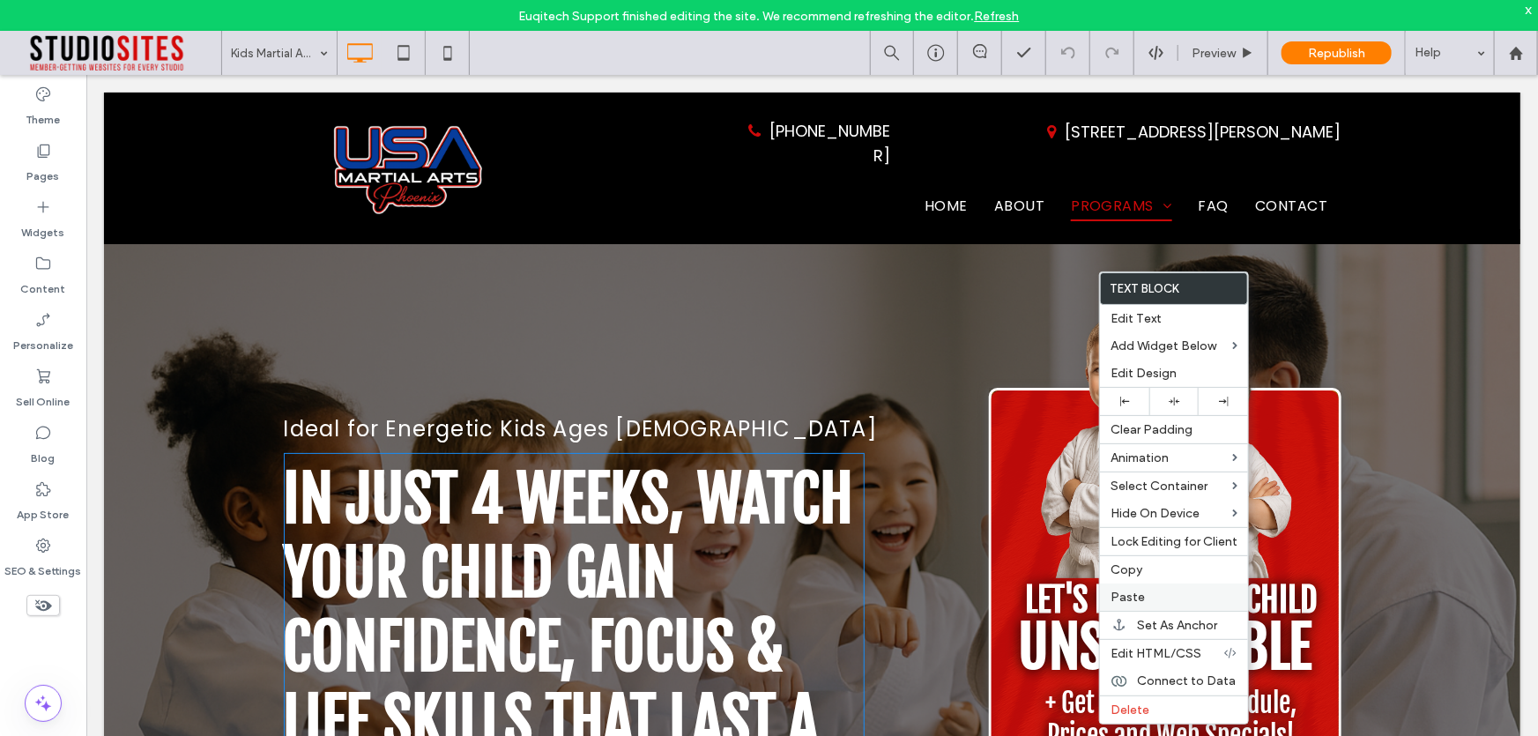
click at [1122, 601] on span "Paste" at bounding box center [1128, 597] width 34 height 15
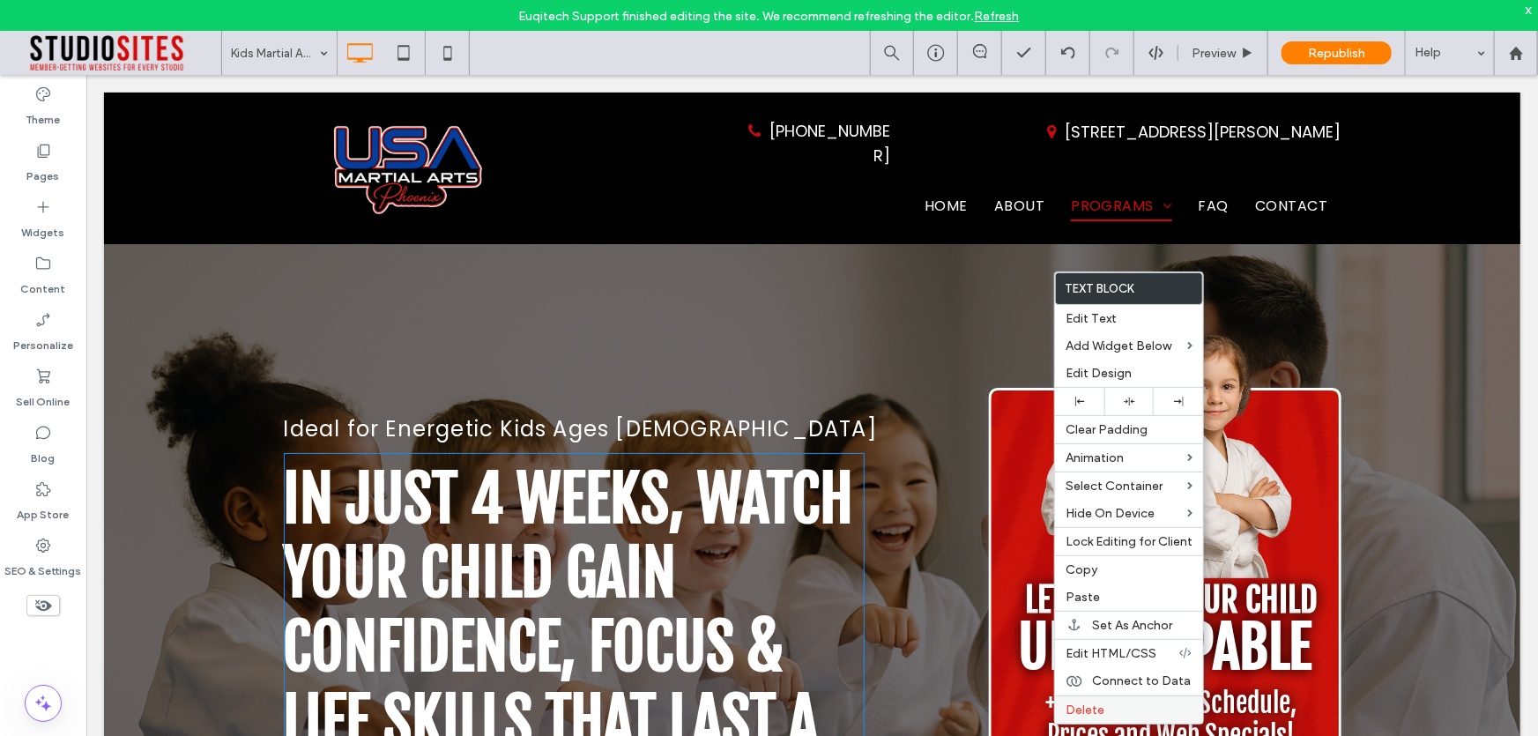
drag, startPoint x: 1098, startPoint y: 712, endPoint x: 1092, endPoint y: 705, distance: 9.4
click at [1095, 712] on span "Delete" at bounding box center [1085, 710] width 39 height 15
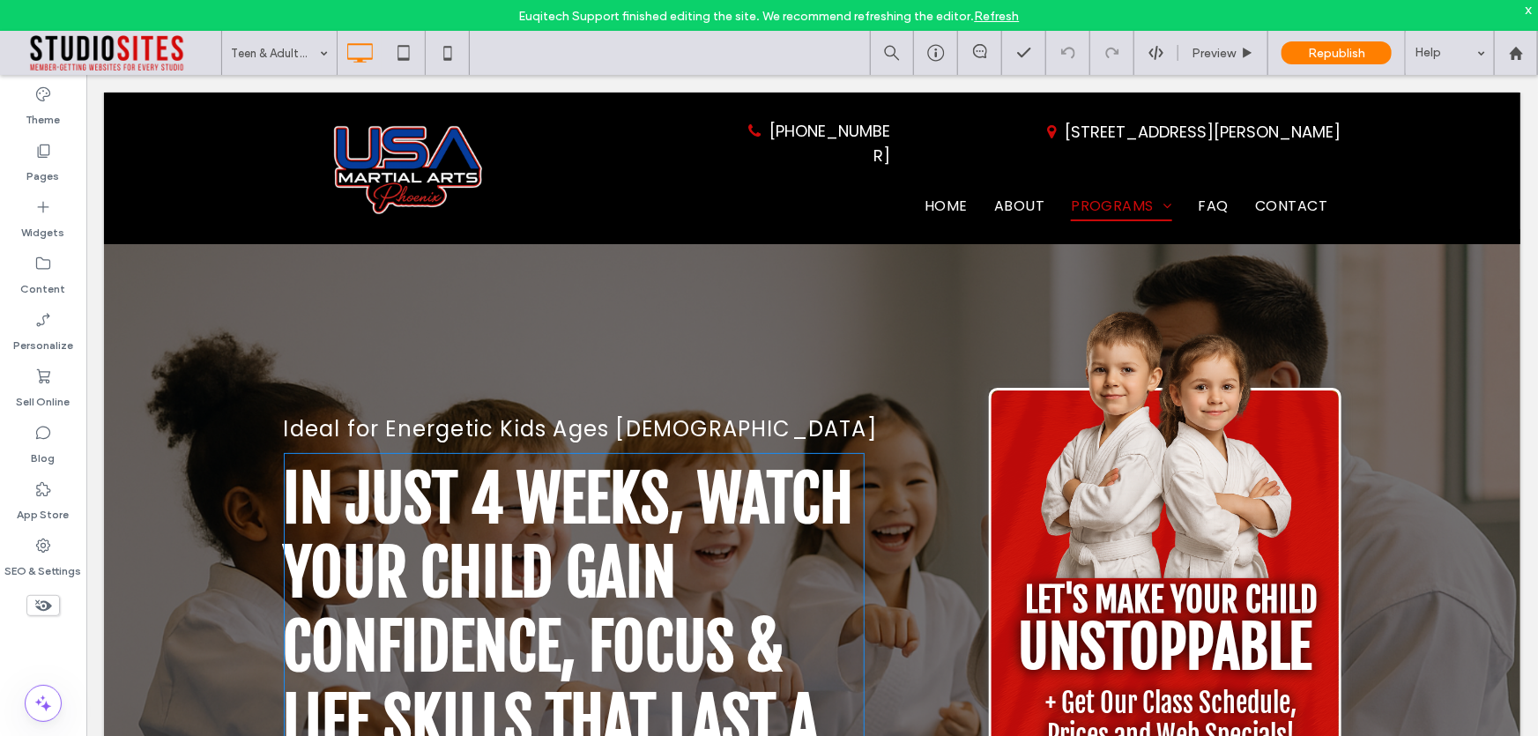
click at [298, 56] on input at bounding box center [275, 53] width 88 height 44
click at [302, 54] on input at bounding box center [275, 53] width 88 height 44
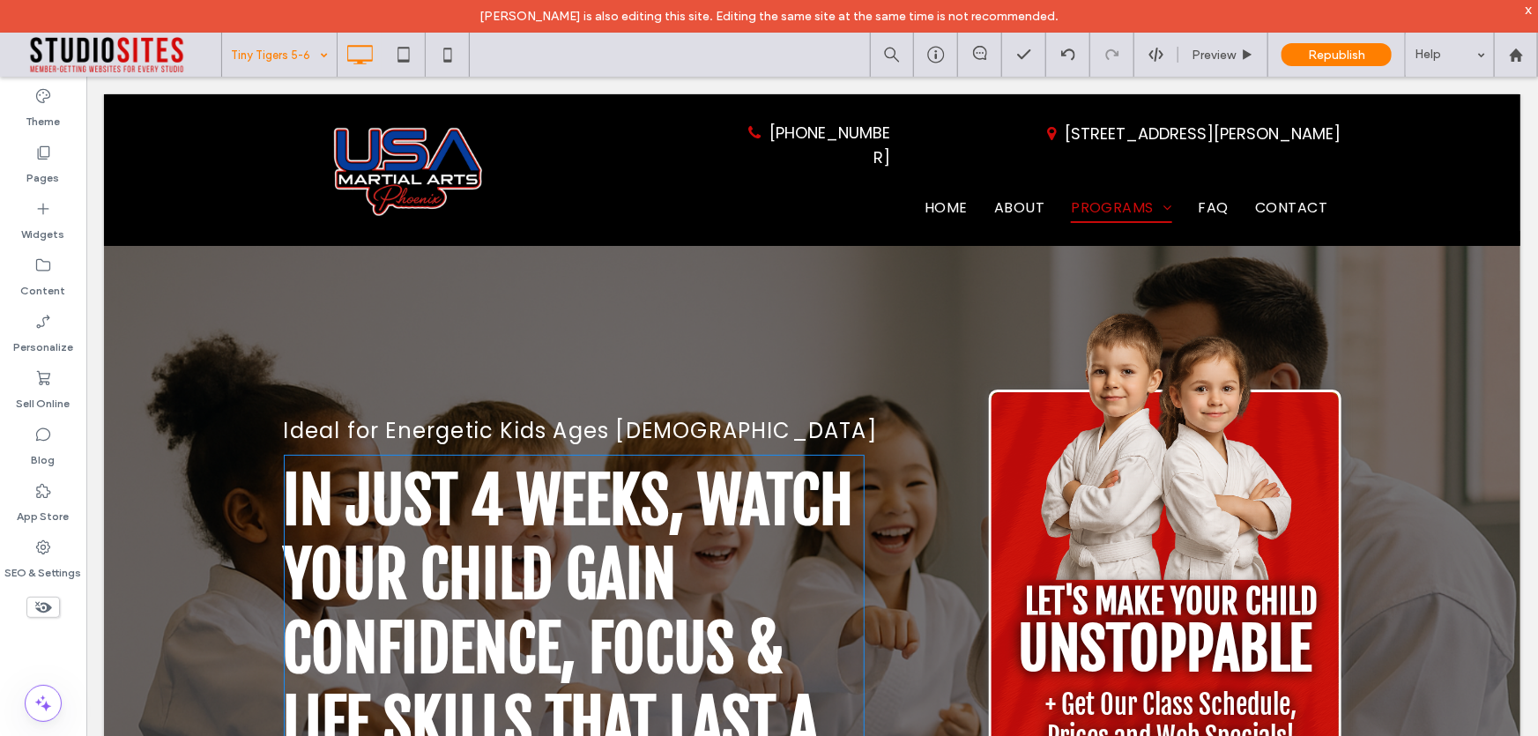
click at [697, 62] on div "Tiny Tigers 5-6 Preview Republish Help" at bounding box center [879, 55] width 1317 height 44
click at [937, 58] on icon at bounding box center [936, 55] width 18 height 18
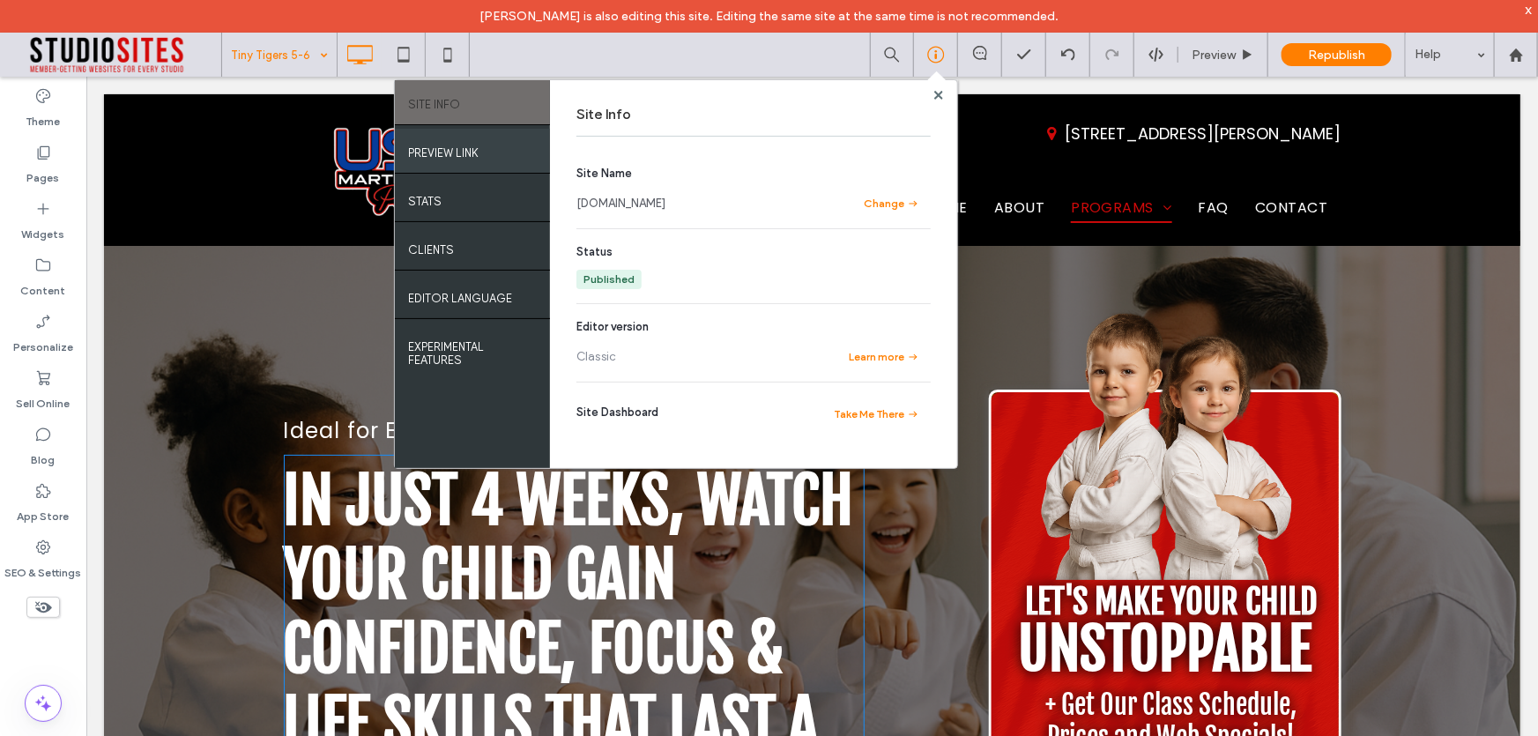
click at [485, 160] on div "PREVIEW LINK" at bounding box center [472, 151] width 155 height 44
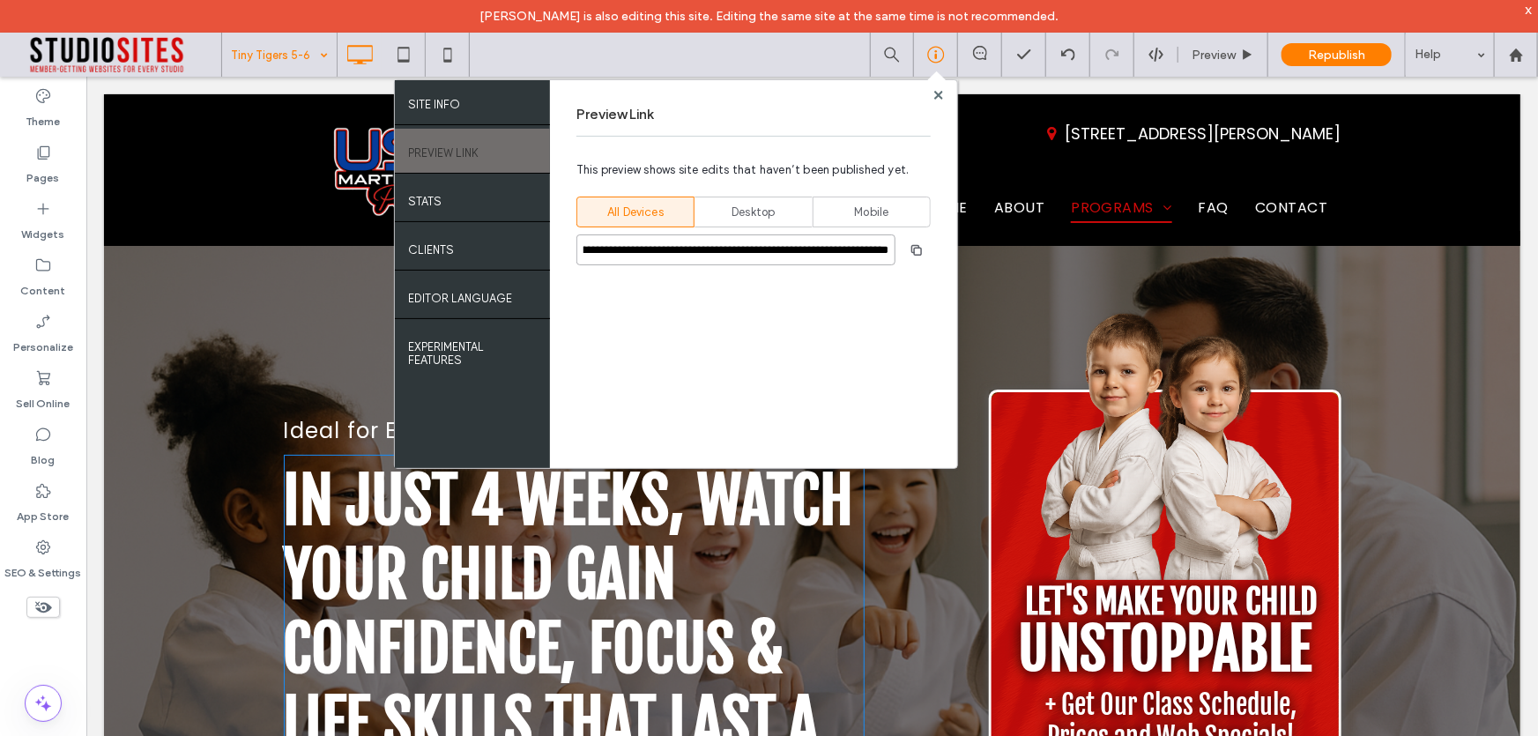
scroll to position [0, 117]
drag, startPoint x: 766, startPoint y: 253, endPoint x: 903, endPoint y: 290, distance: 142.4
click at [903, 290] on div "**********" at bounding box center [753, 302] width 354 height 316
click at [872, 293] on div "**********" at bounding box center [753, 302] width 354 height 316
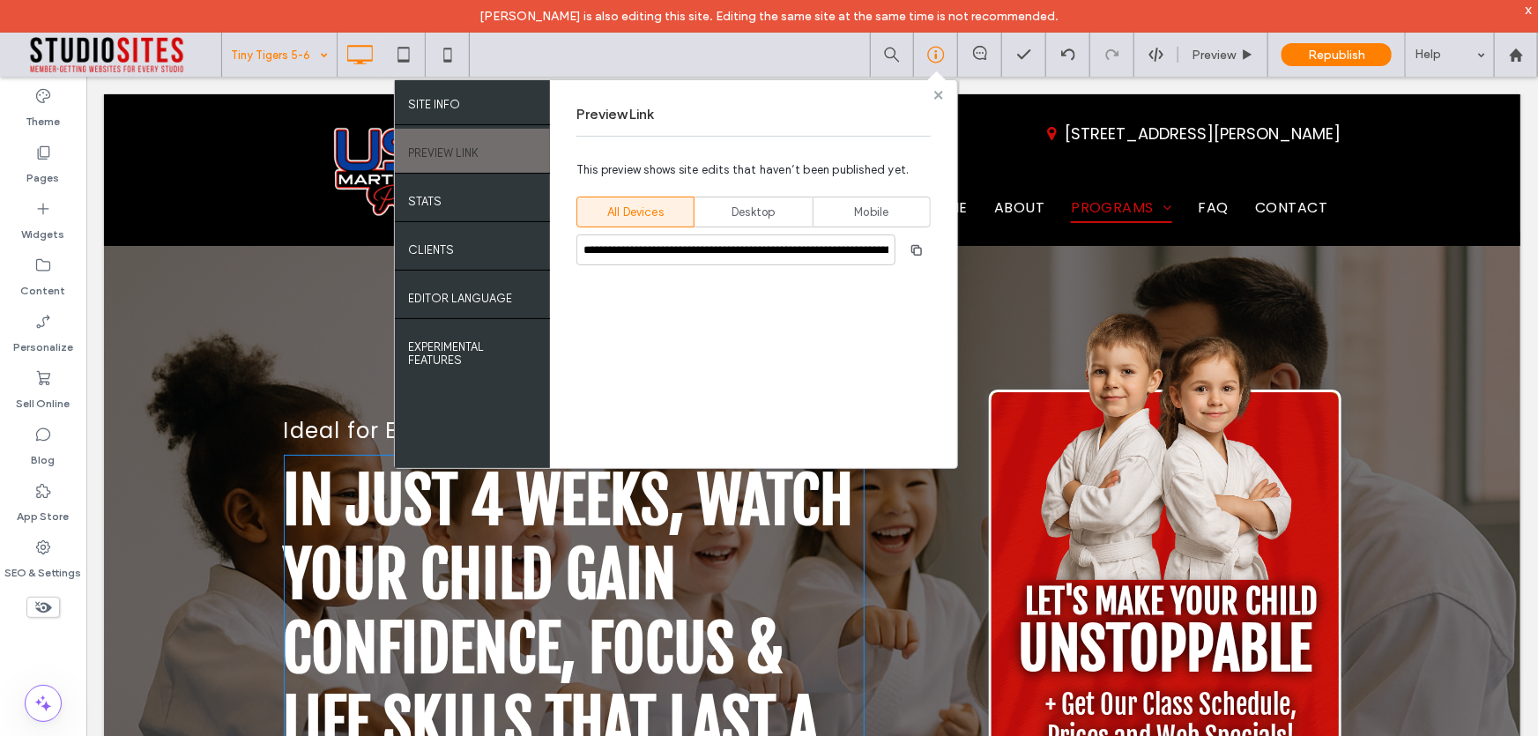
click at [941, 97] on use at bounding box center [937, 94] width 9 height 9
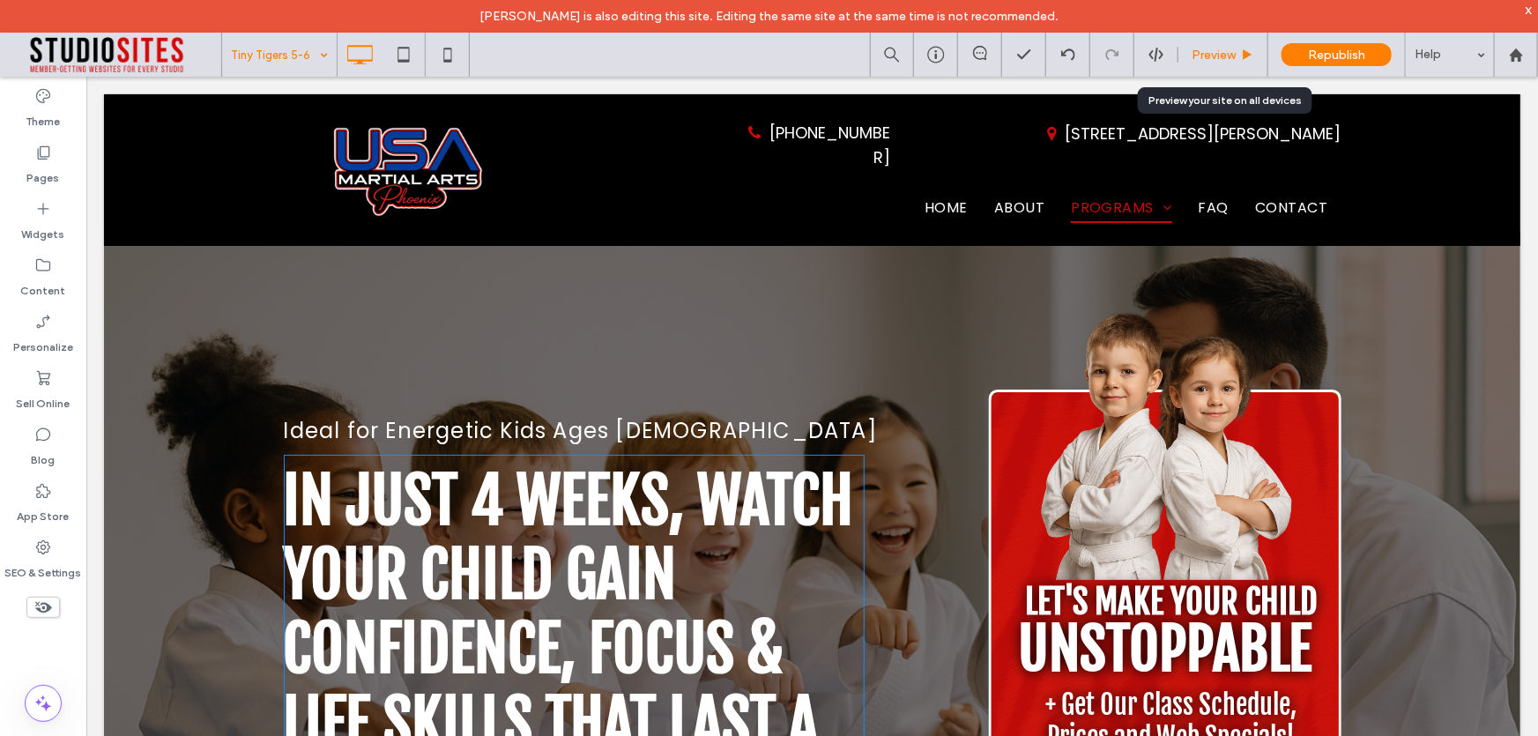
click at [1239, 48] on div "Preview" at bounding box center [1223, 55] width 89 height 15
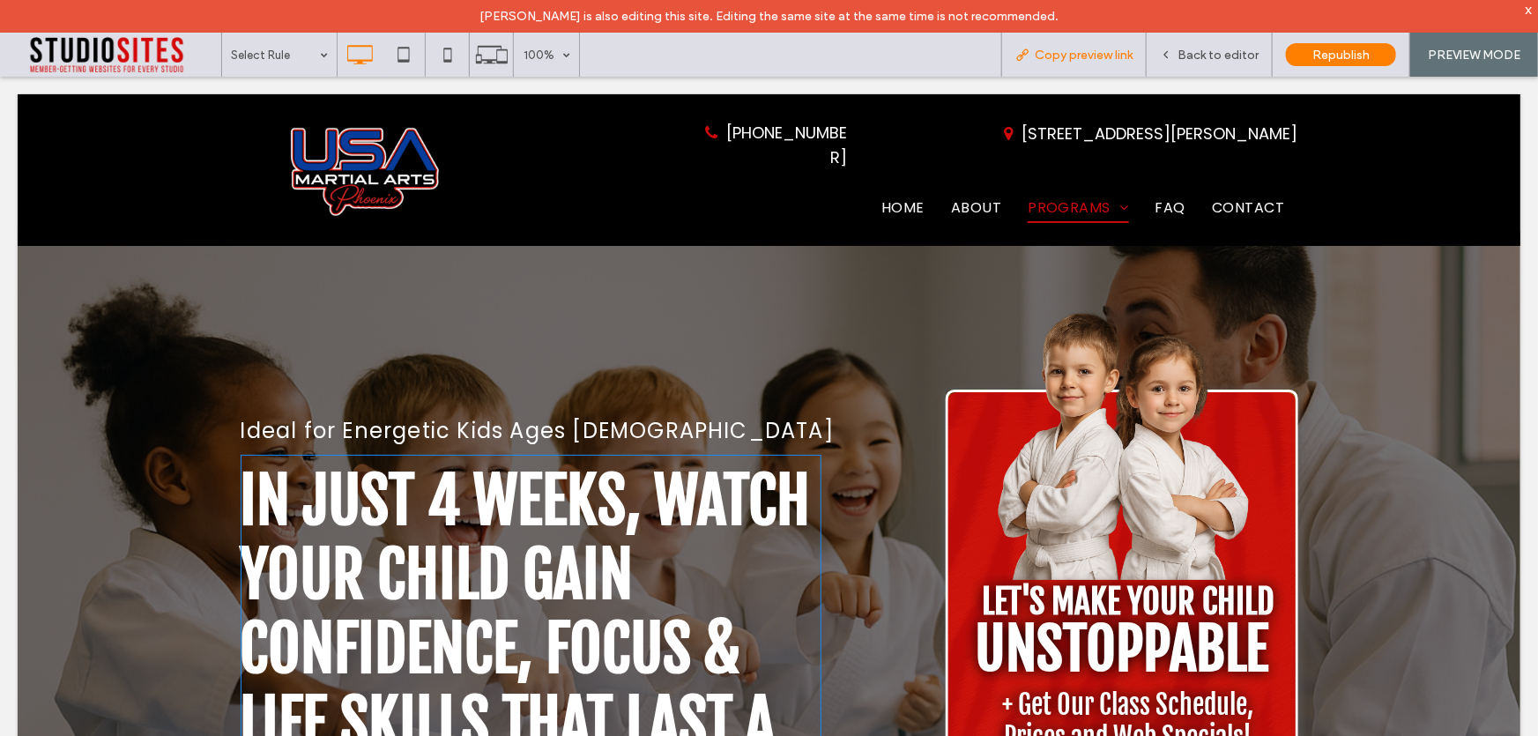
click at [1082, 45] on div "Copy preview link" at bounding box center [1073, 55] width 145 height 44
click at [1074, 62] on span "Copy preview link" at bounding box center [1084, 55] width 98 height 15
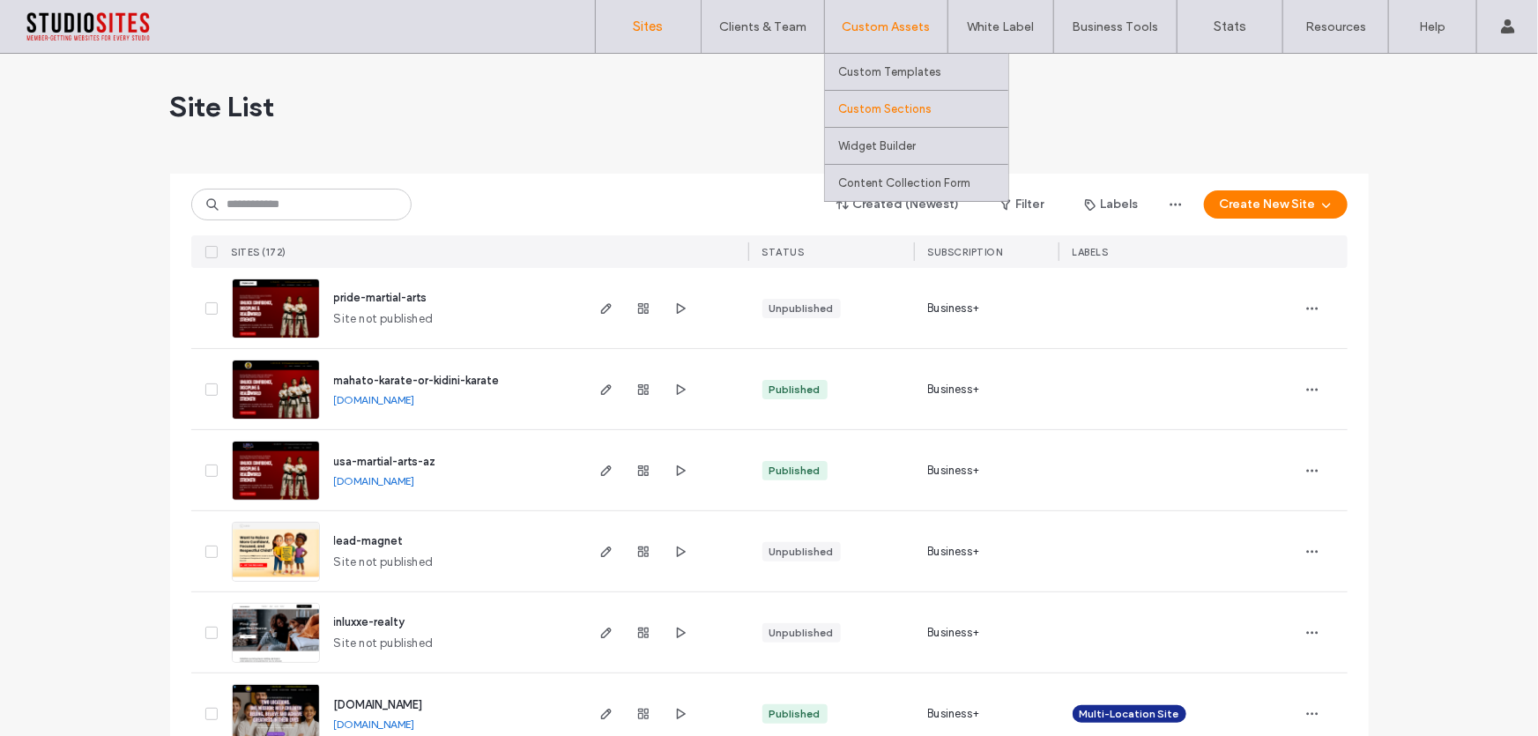
click at [872, 115] on label "Custom Sections" at bounding box center [884, 108] width 93 height 13
